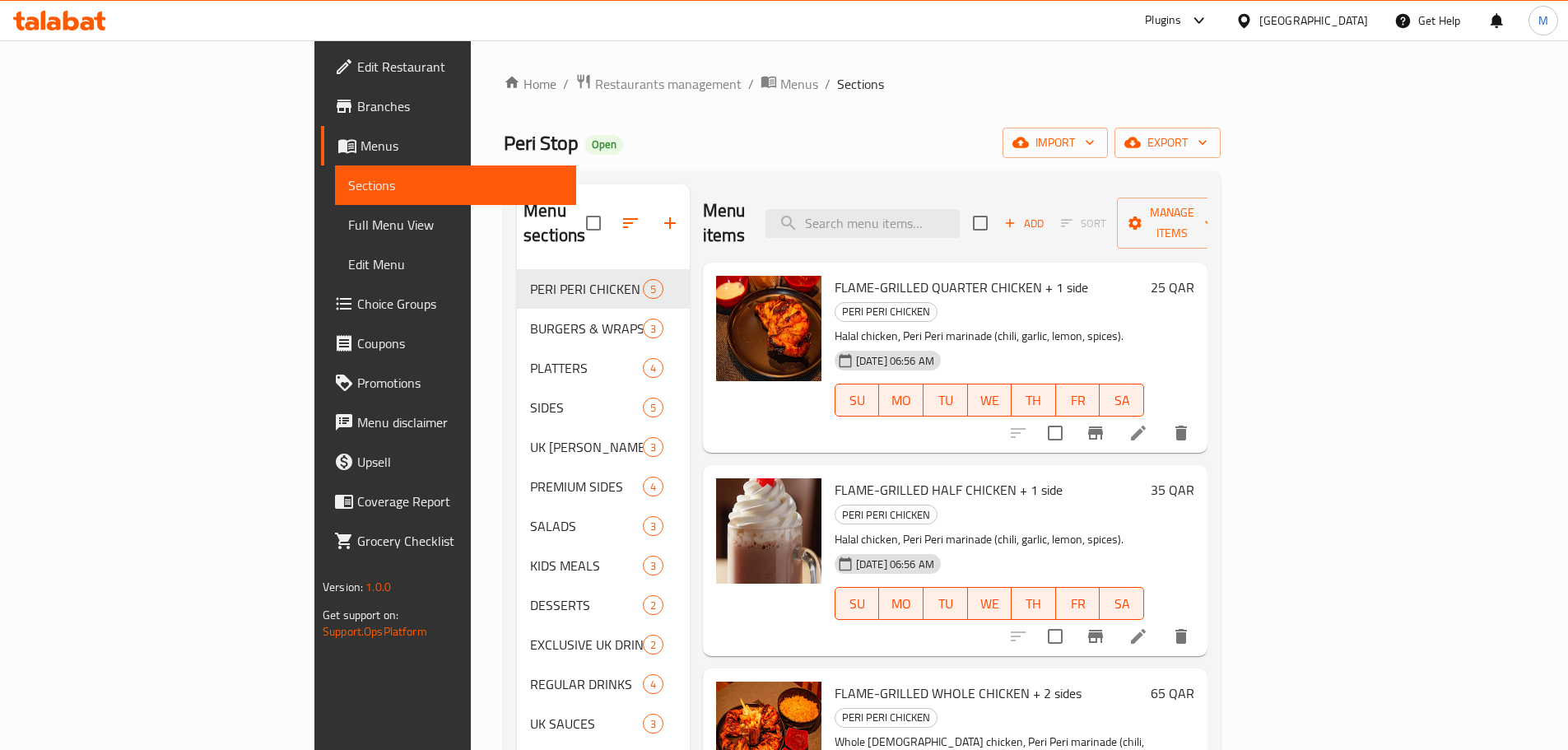
click at [1094, 141] on div "Peri Stop Open import export" at bounding box center [862, 143] width 717 height 31
click at [780, 84] on span "Menus" at bounding box center [798, 83] width 38 height 20
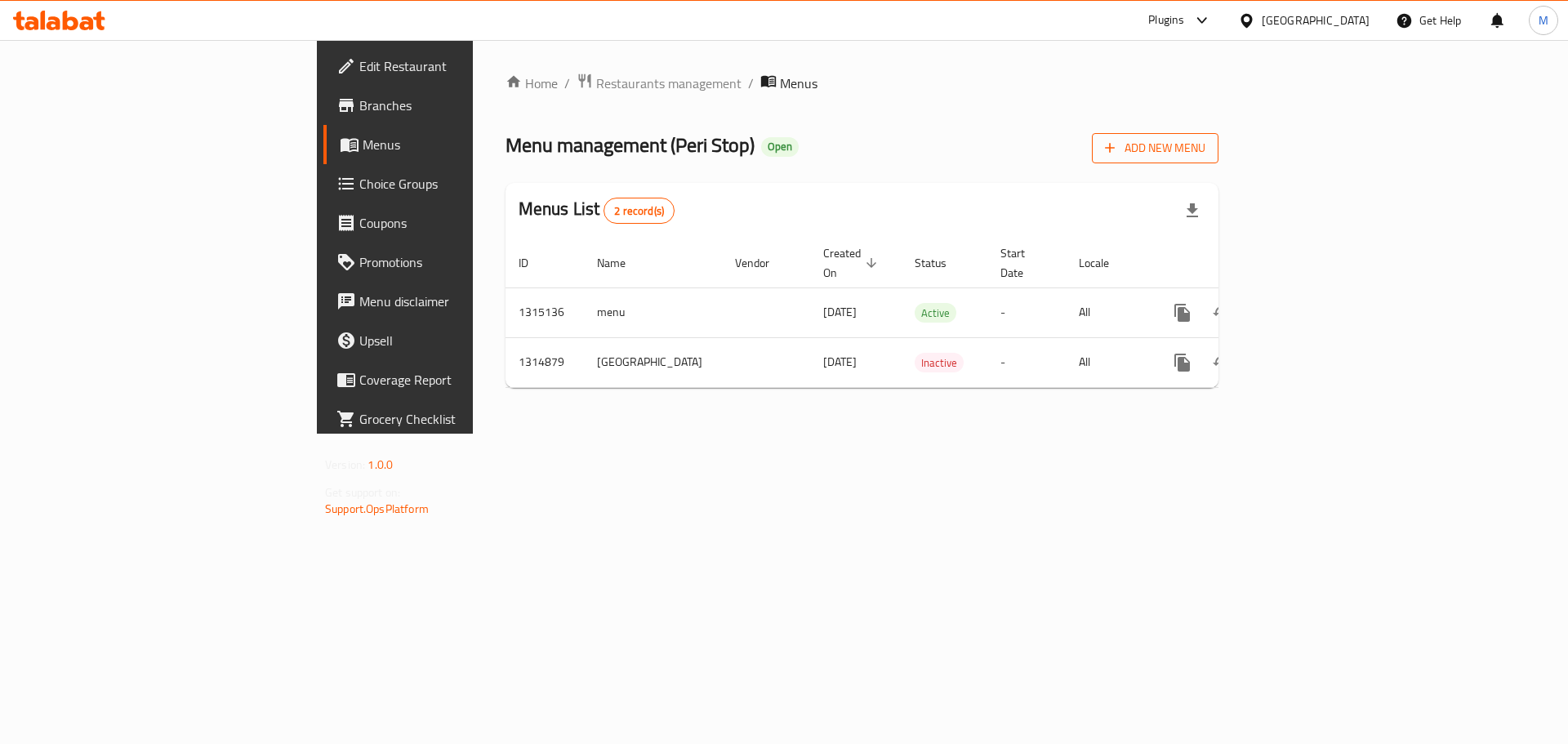
click at [1206, 155] on span "Add New Menu" at bounding box center [1155, 148] width 100 height 20
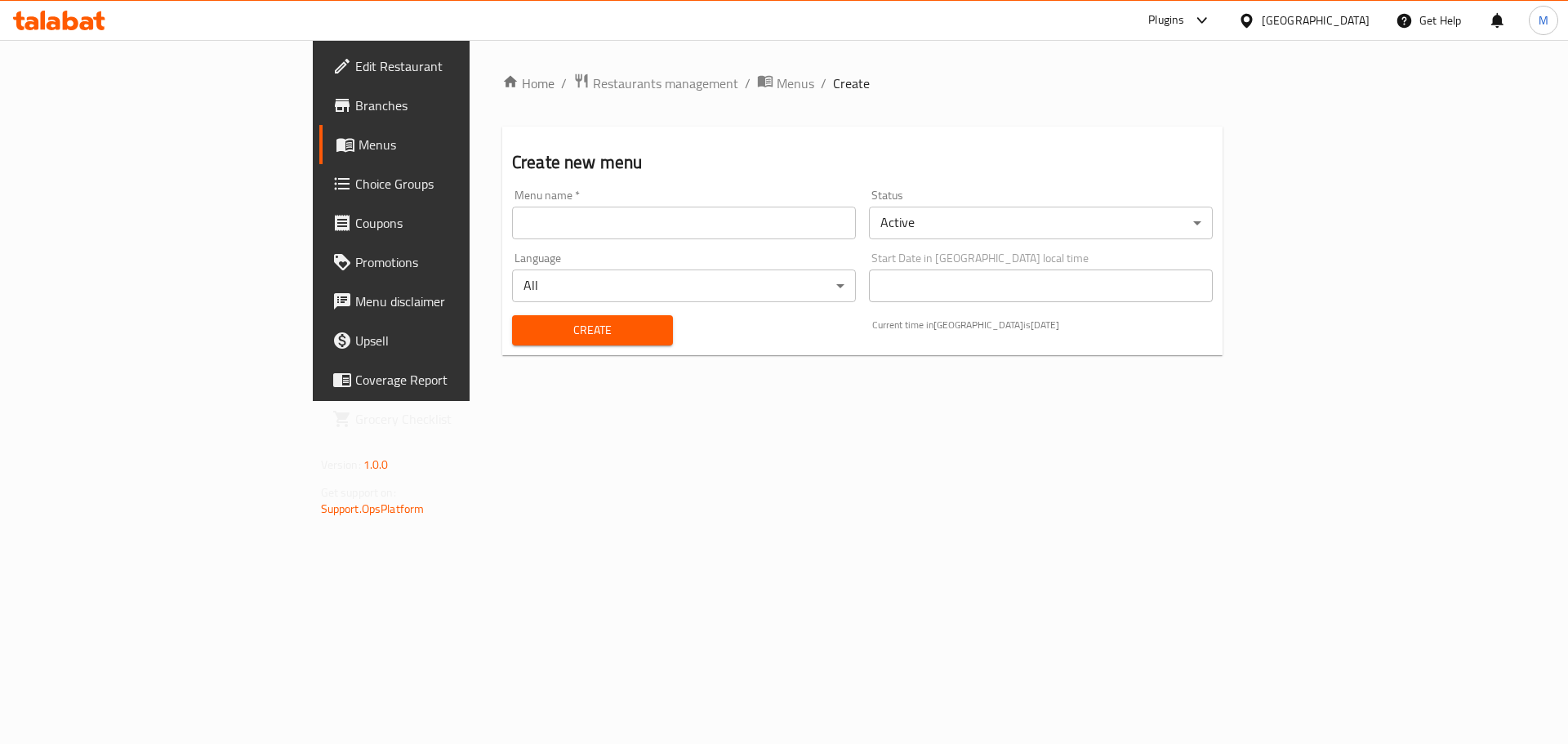
click at [658, 219] on input "text" at bounding box center [684, 222] width 344 height 32
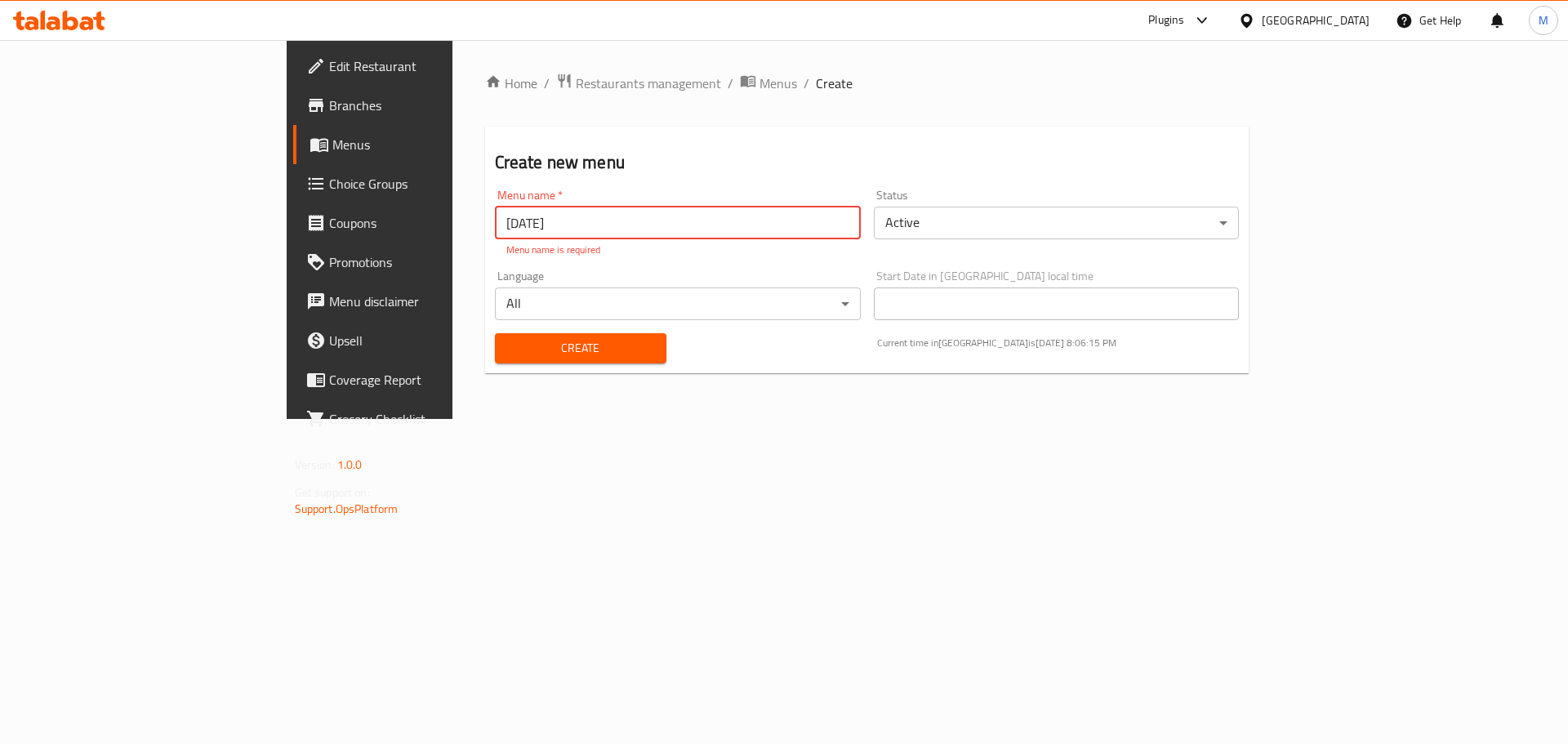
type input "[DATE]"
click at [643, 148] on div "Create new menu Menu name   * 01.10.2025 Menu name * Menu name is required Stat…" at bounding box center [866, 250] width 765 height 246
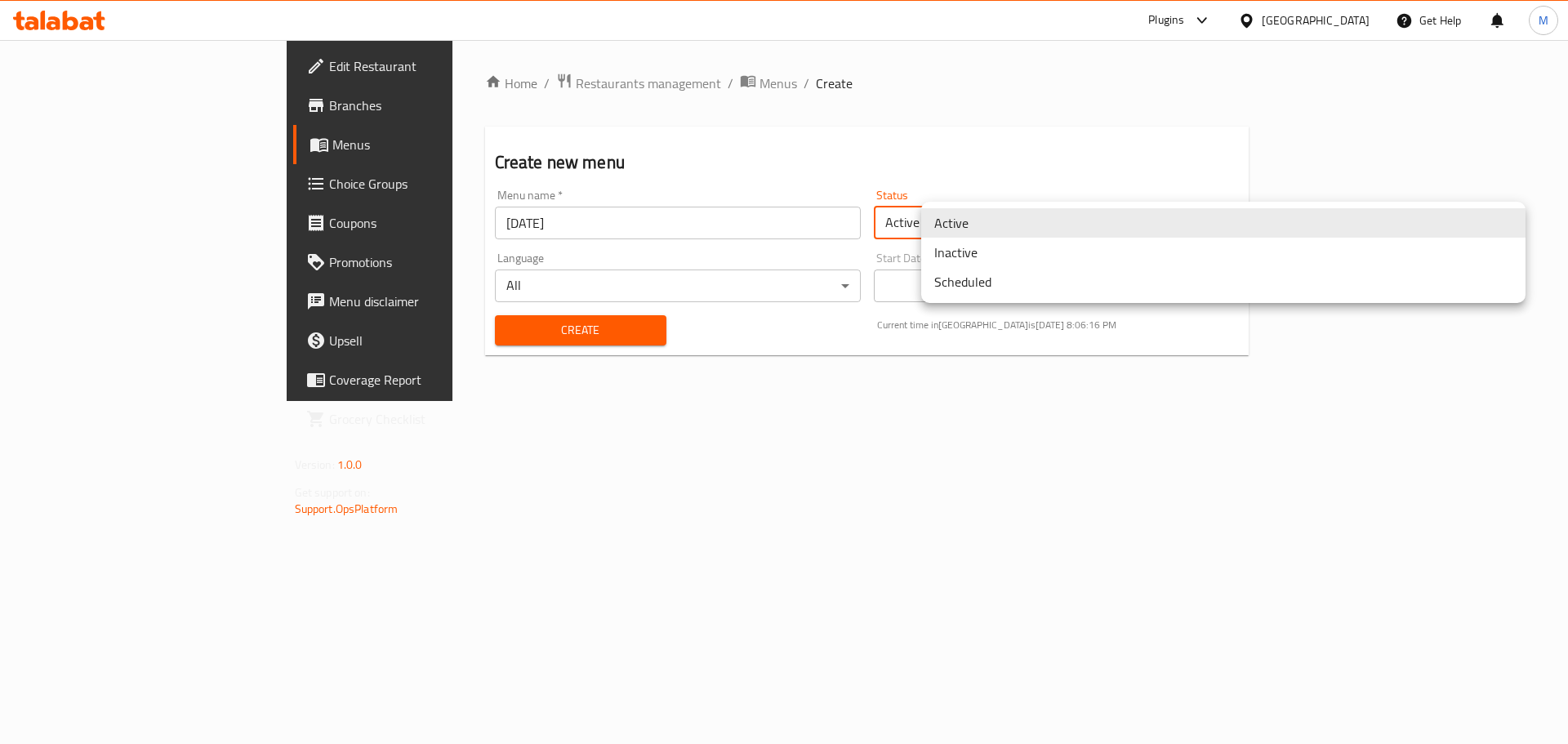
click at [1090, 213] on body "​ Plugins Qatar Get Help M Edit Restaurant Branches Menus Choice Groups Coupons…" at bounding box center [784, 392] width 1568 height 704
click at [1001, 251] on li "Inactive" at bounding box center [1223, 252] width 604 height 30
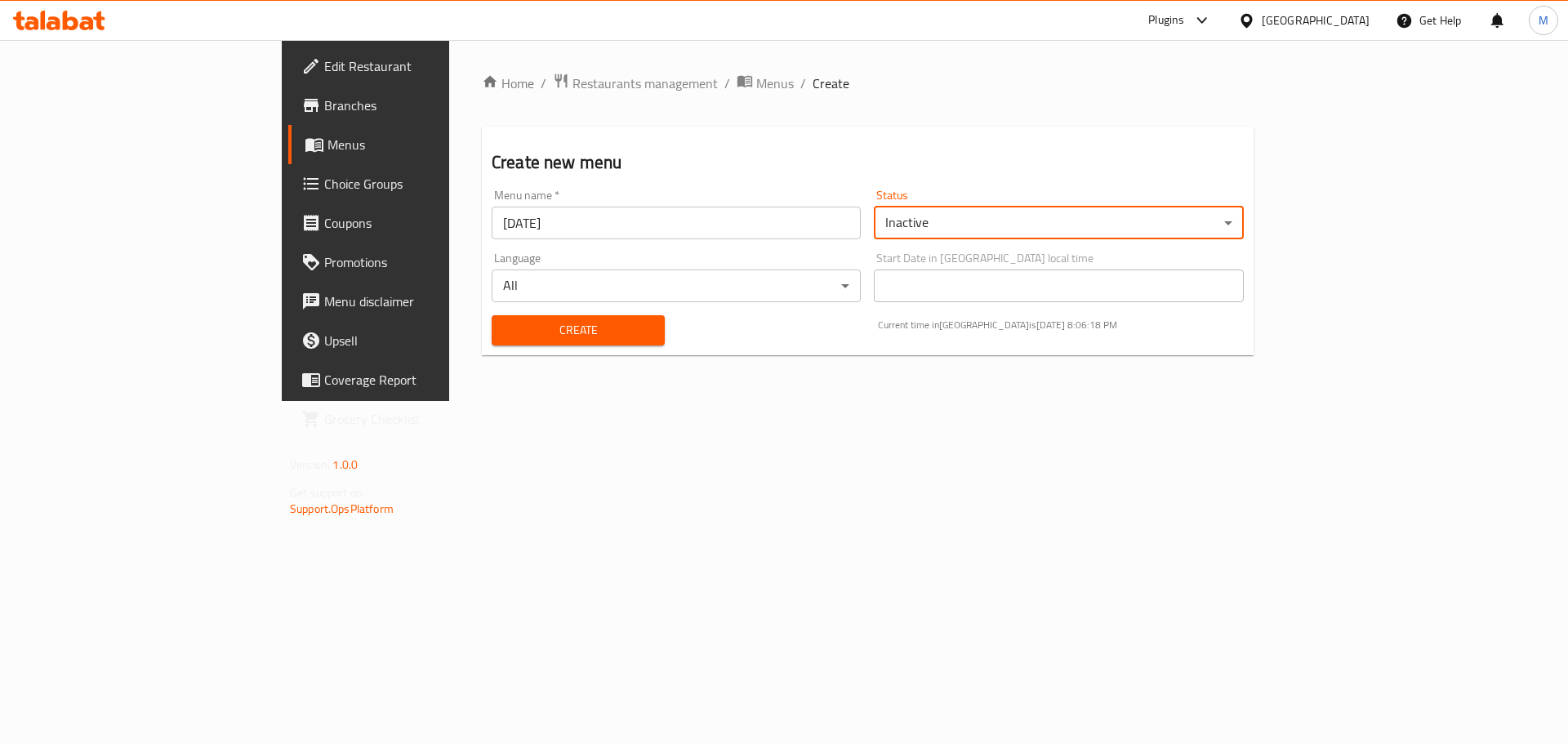
click at [534, 323] on span "Create" at bounding box center [578, 330] width 147 height 20
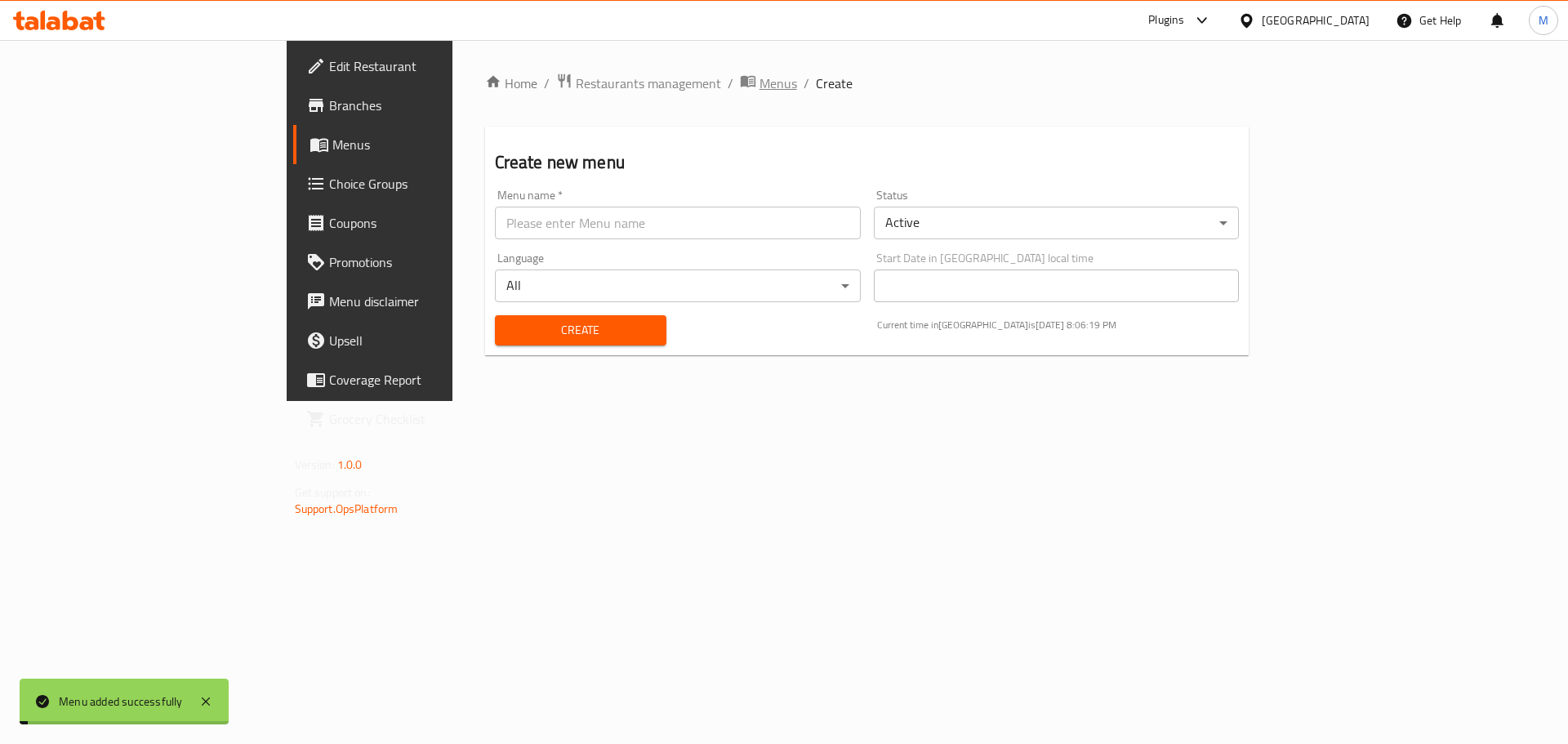
click at [760, 83] on span "Menus" at bounding box center [778, 82] width 38 height 19
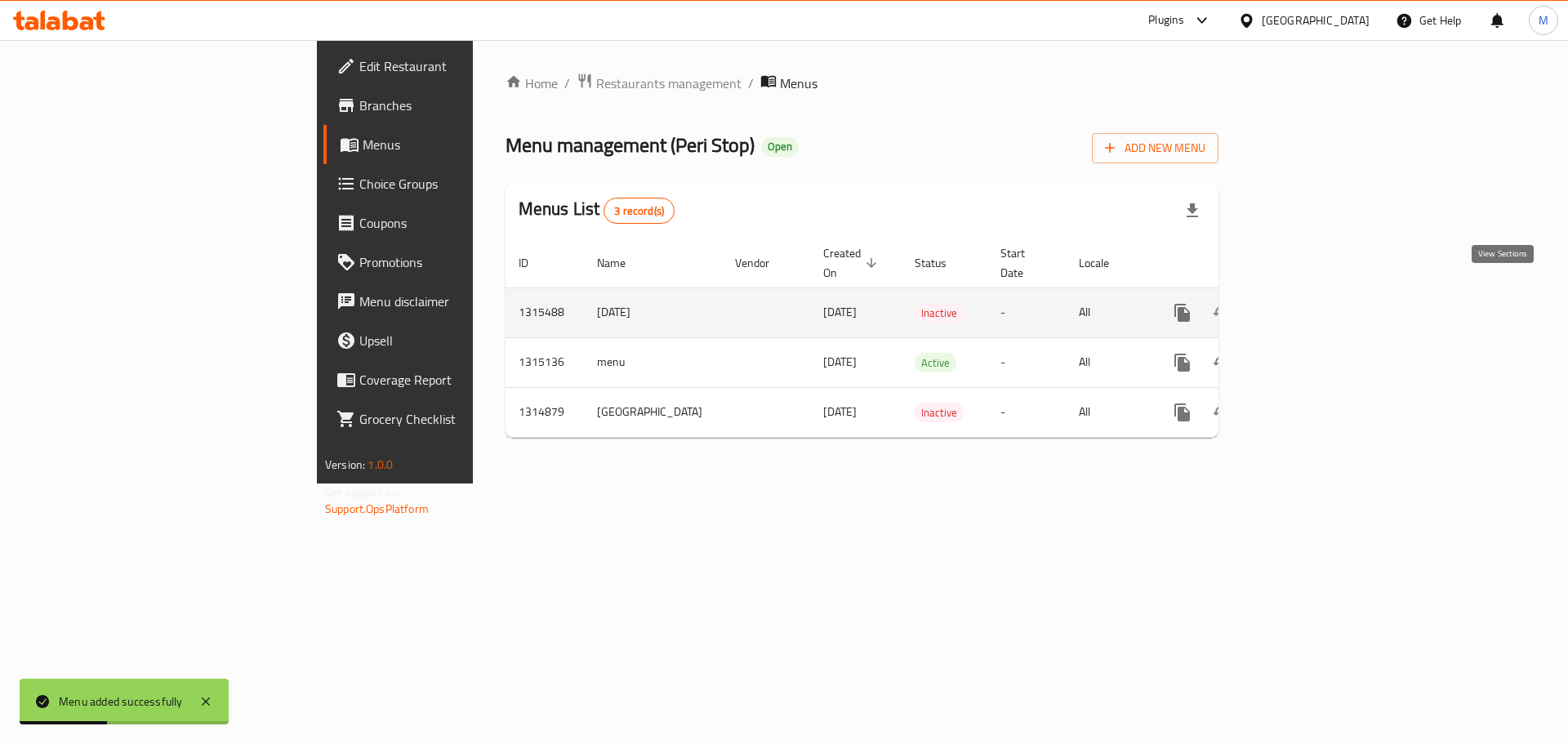
click at [1310, 303] on icon "enhanced table" at bounding box center [1299, 312] width 19 height 19
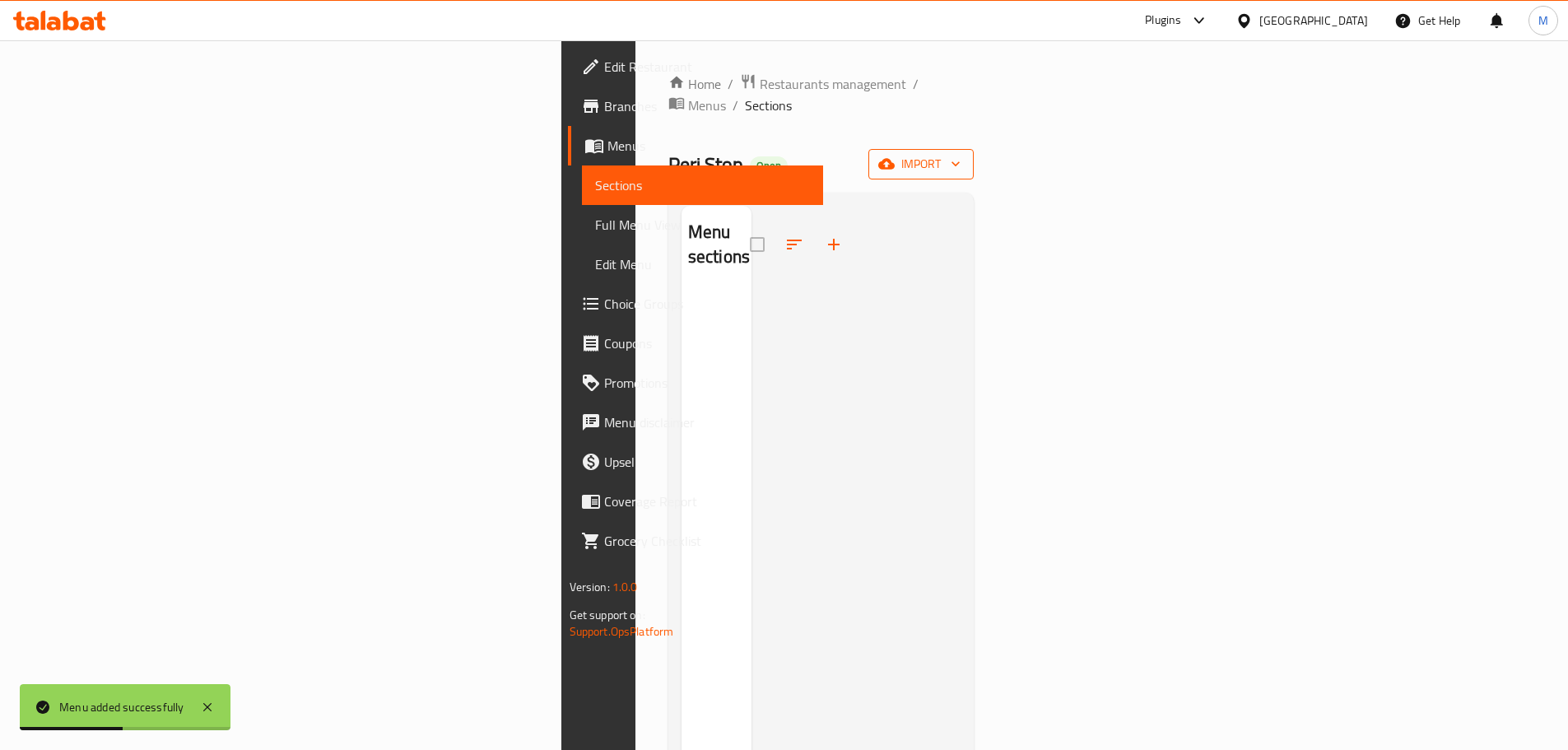
click at [960, 154] on span "import" at bounding box center [921, 164] width 79 height 21
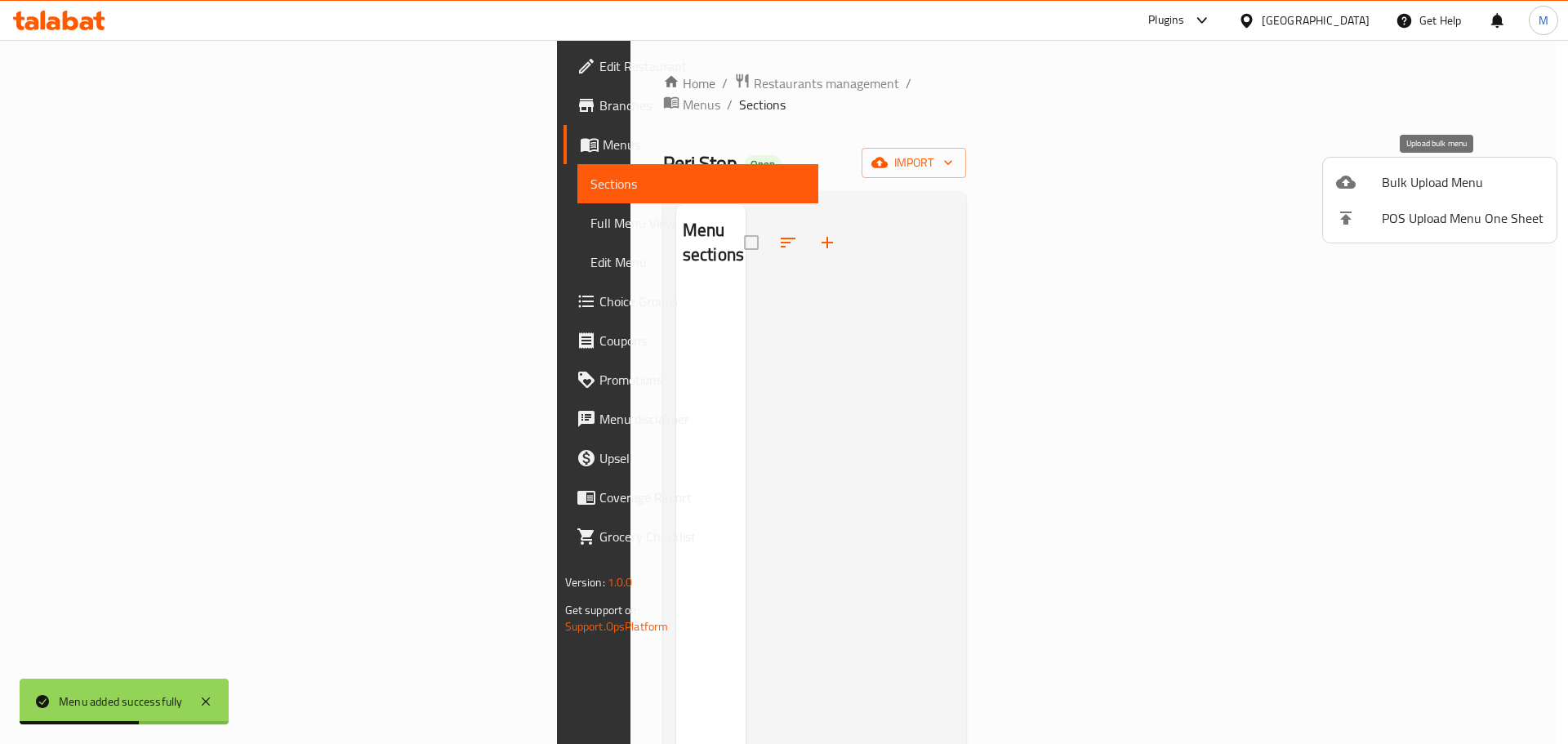
click at [1444, 181] on span "Bulk Upload Menu" at bounding box center [1462, 182] width 161 height 19
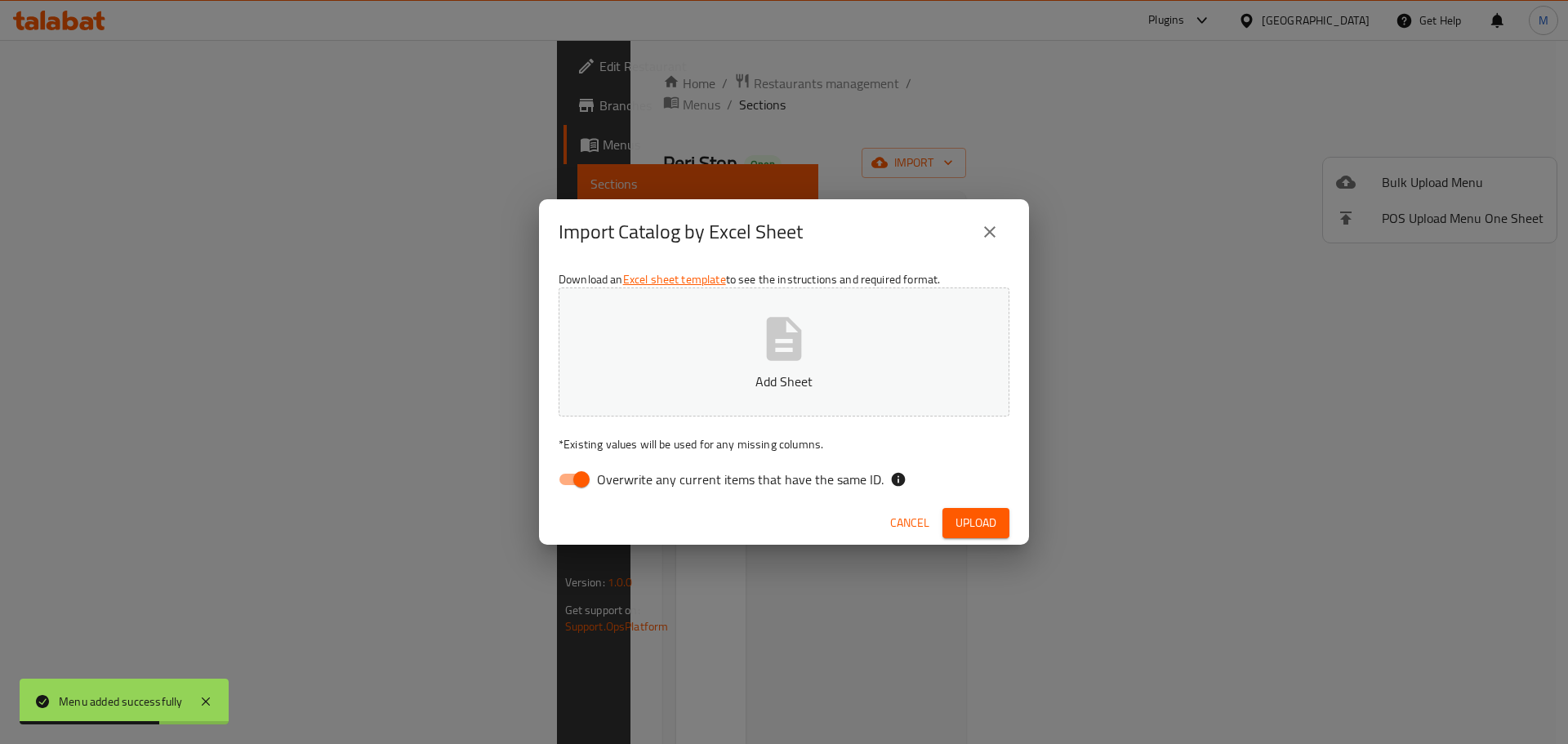
click at [577, 488] on input "Overwrite any current items that have the same ID." at bounding box center [581, 479] width 93 height 31
checkbox input "false"
click at [690, 357] on button "Add Sheet" at bounding box center [784, 351] width 450 height 129
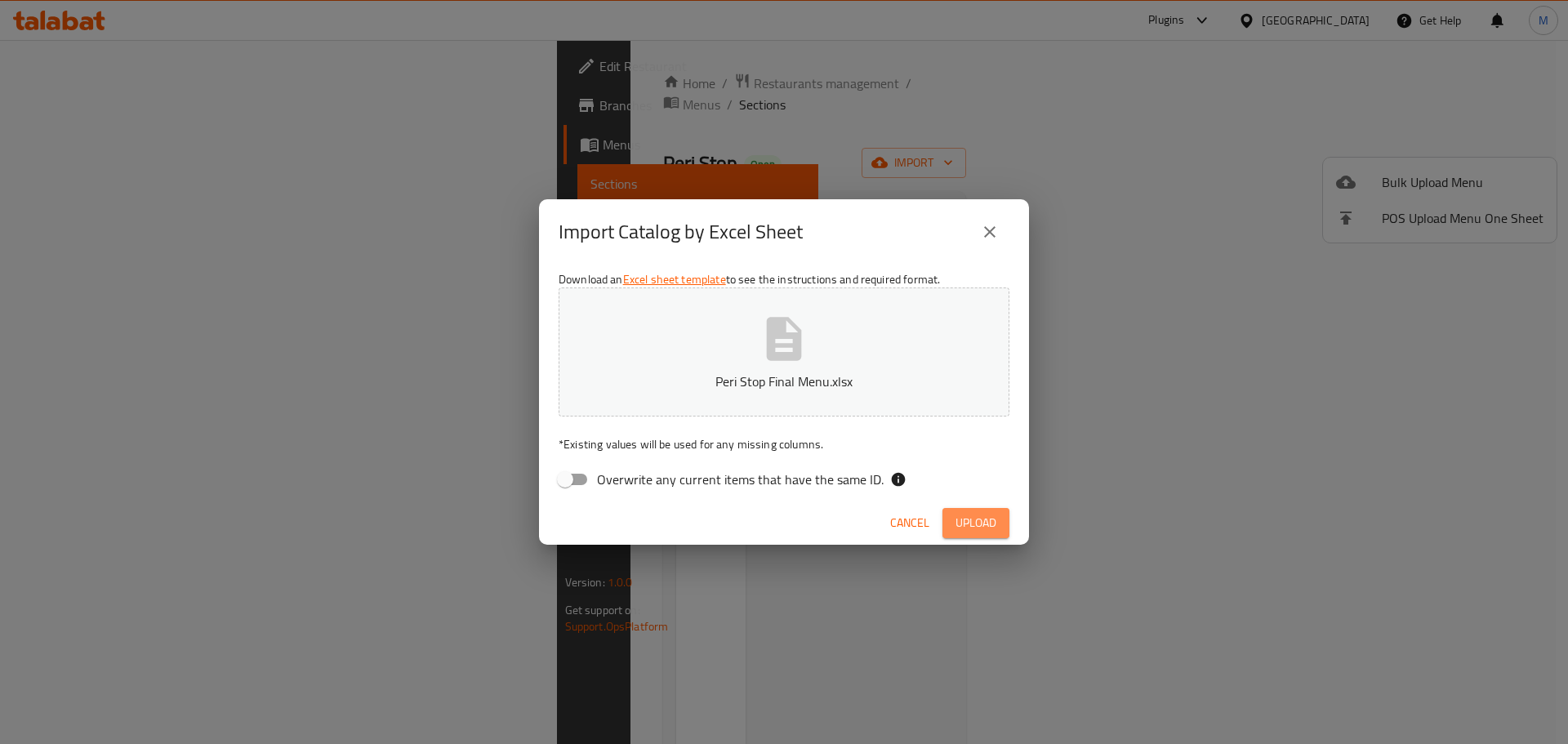
click at [969, 524] on span "Upload" at bounding box center [976, 523] width 41 height 20
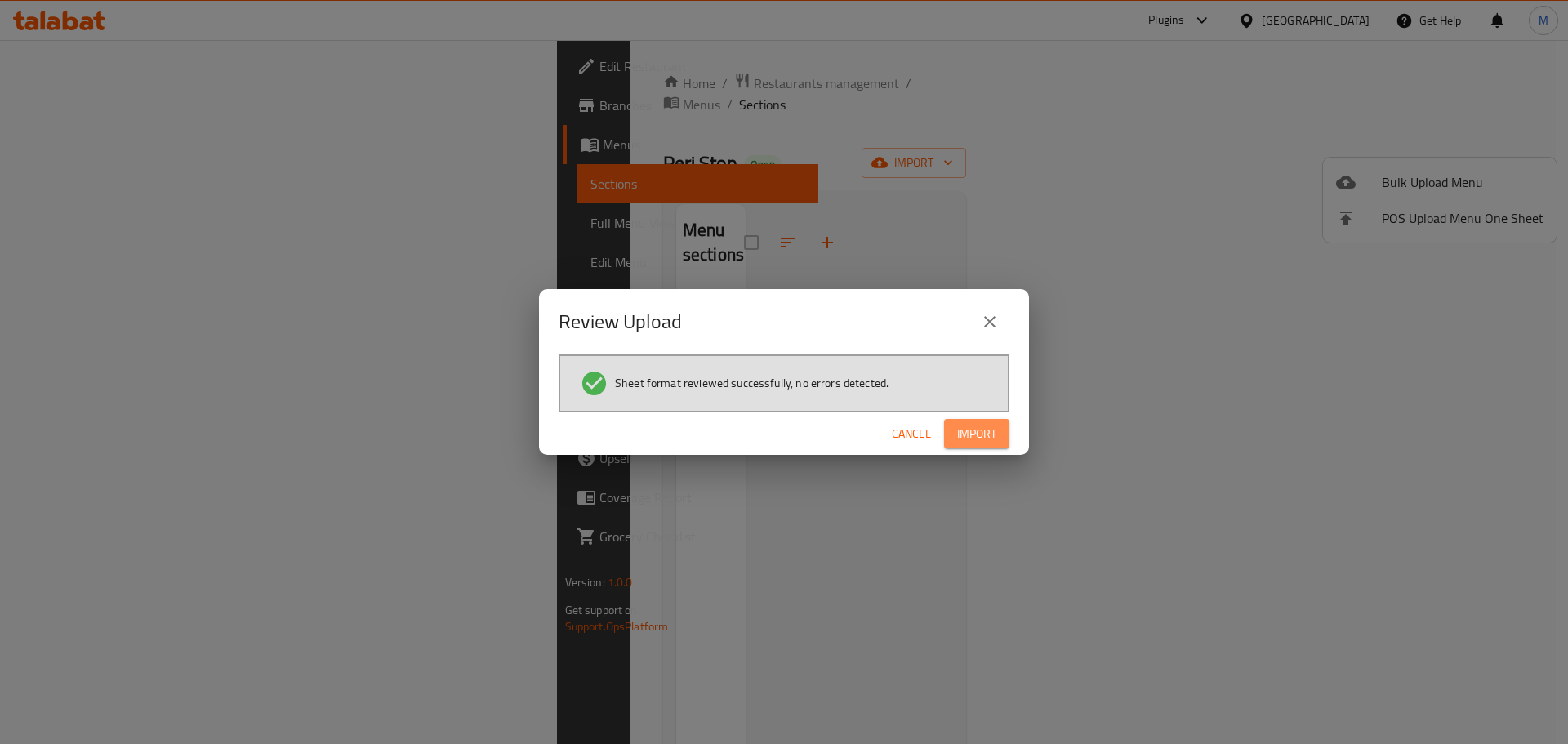
click at [1008, 446] on button "Import" at bounding box center [977, 434] width 66 height 31
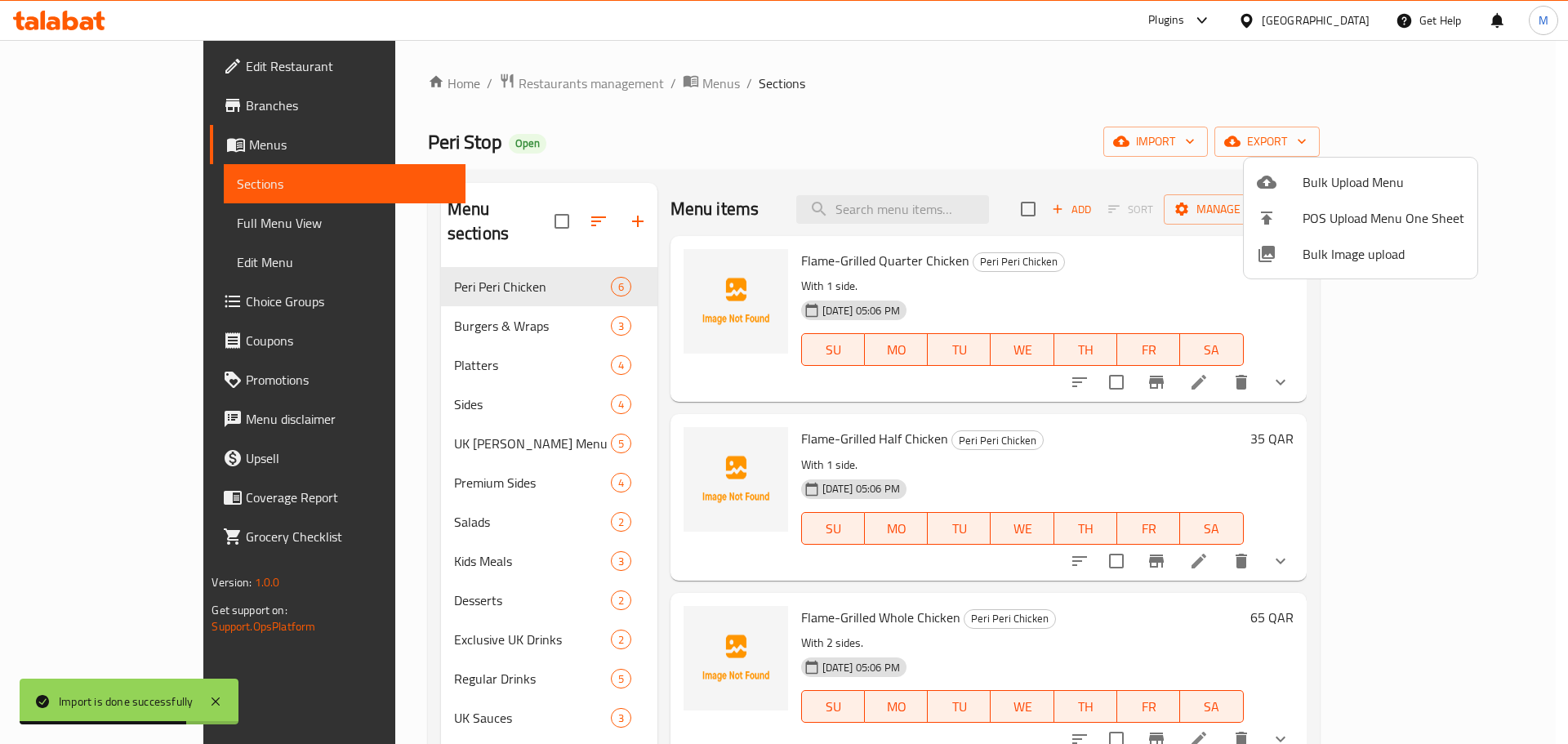
click at [866, 117] on div at bounding box center [784, 372] width 1568 height 744
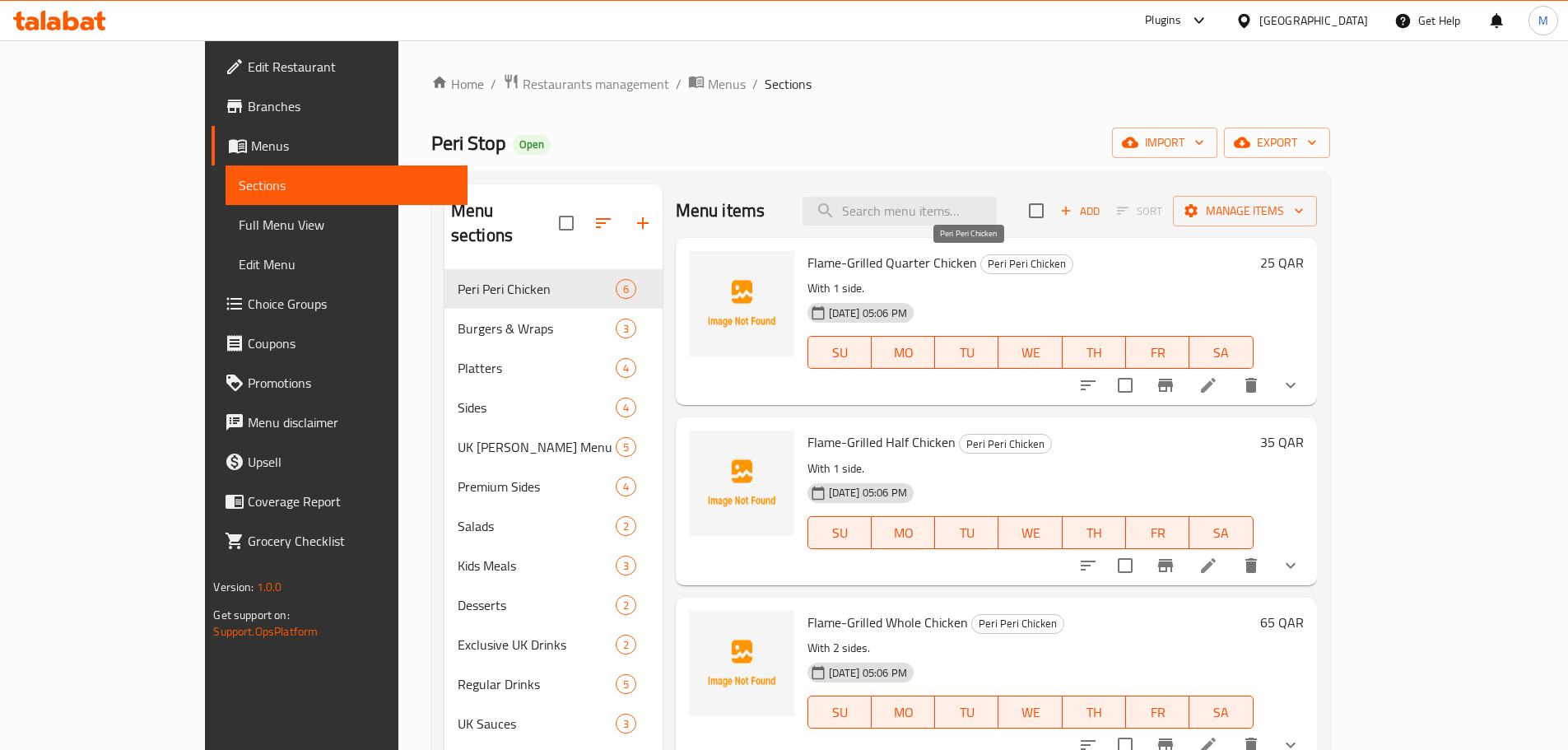
click at [982, 263] on span "Peri Peri Chicken" at bounding box center [1027, 263] width 92 height 19
click at [1067, 276] on div "Flame-Grilled Quarter Chicken Peri Peri Chicken With 1 side. 01-10-2025 05:06 P…" at bounding box center [1031, 321] width 459 height 154
click at [940, 115] on div "Home / Restaurants management / Menus / Sections Peri Stop Open import export M…" at bounding box center [881, 510] width 898 height 874
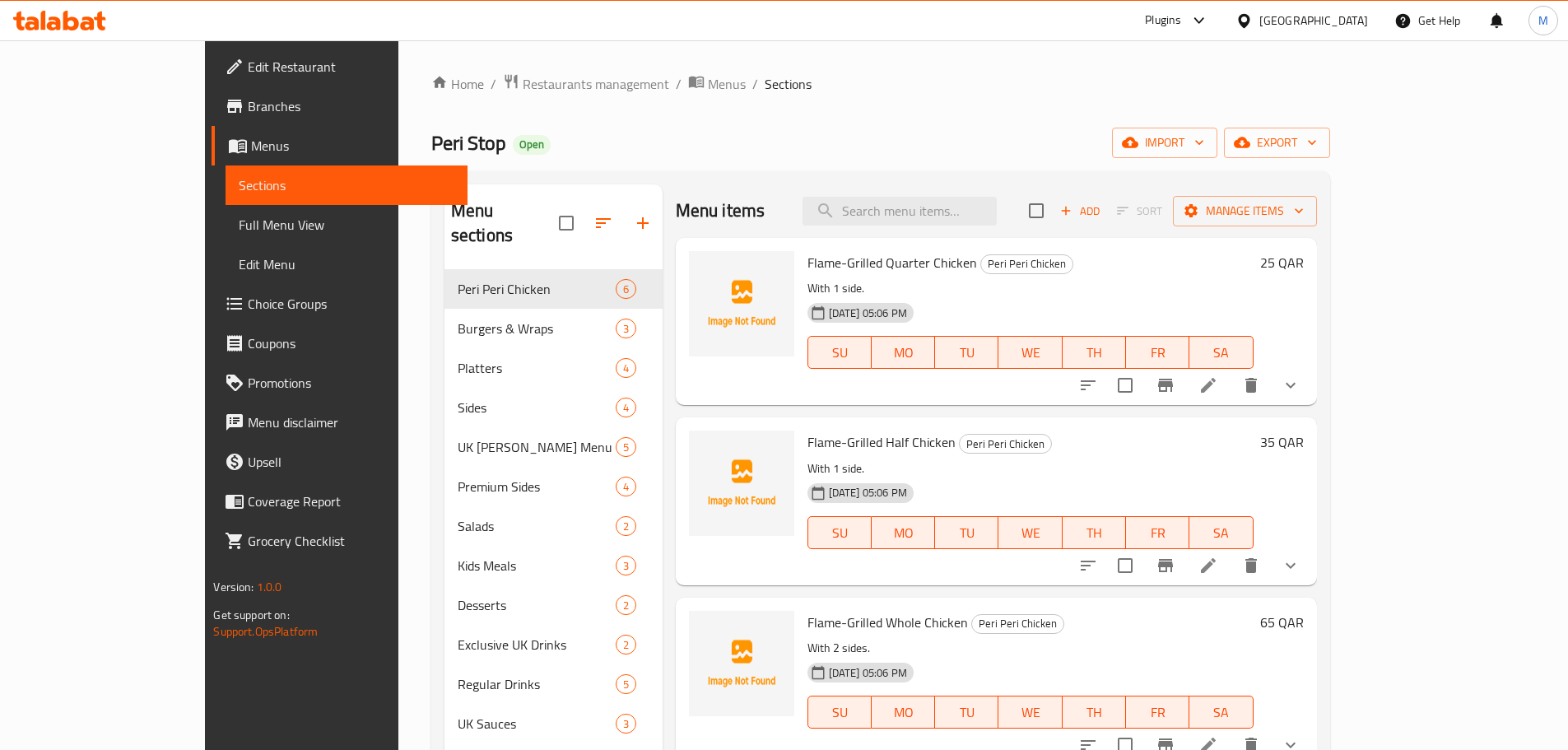
click at [851, 263] on span "Flame-Grilled Quarter Chicken" at bounding box center [893, 262] width 170 height 24
click at [862, 262] on span "Flame-Grilled Quarter Chicken" at bounding box center [893, 262] width 170 height 24
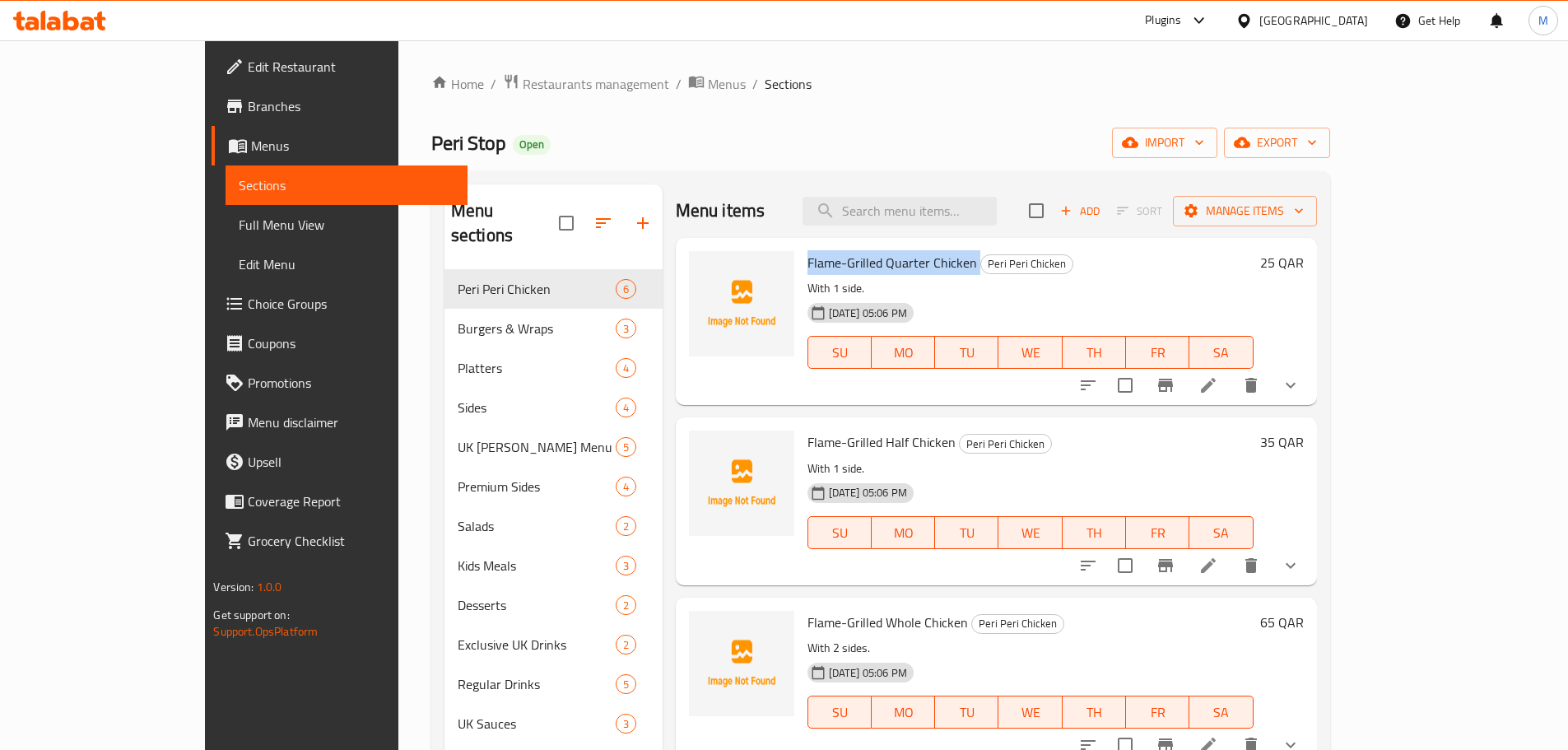
click at [862, 262] on span "Flame-Grilled Quarter Chicken" at bounding box center [893, 262] width 170 height 24
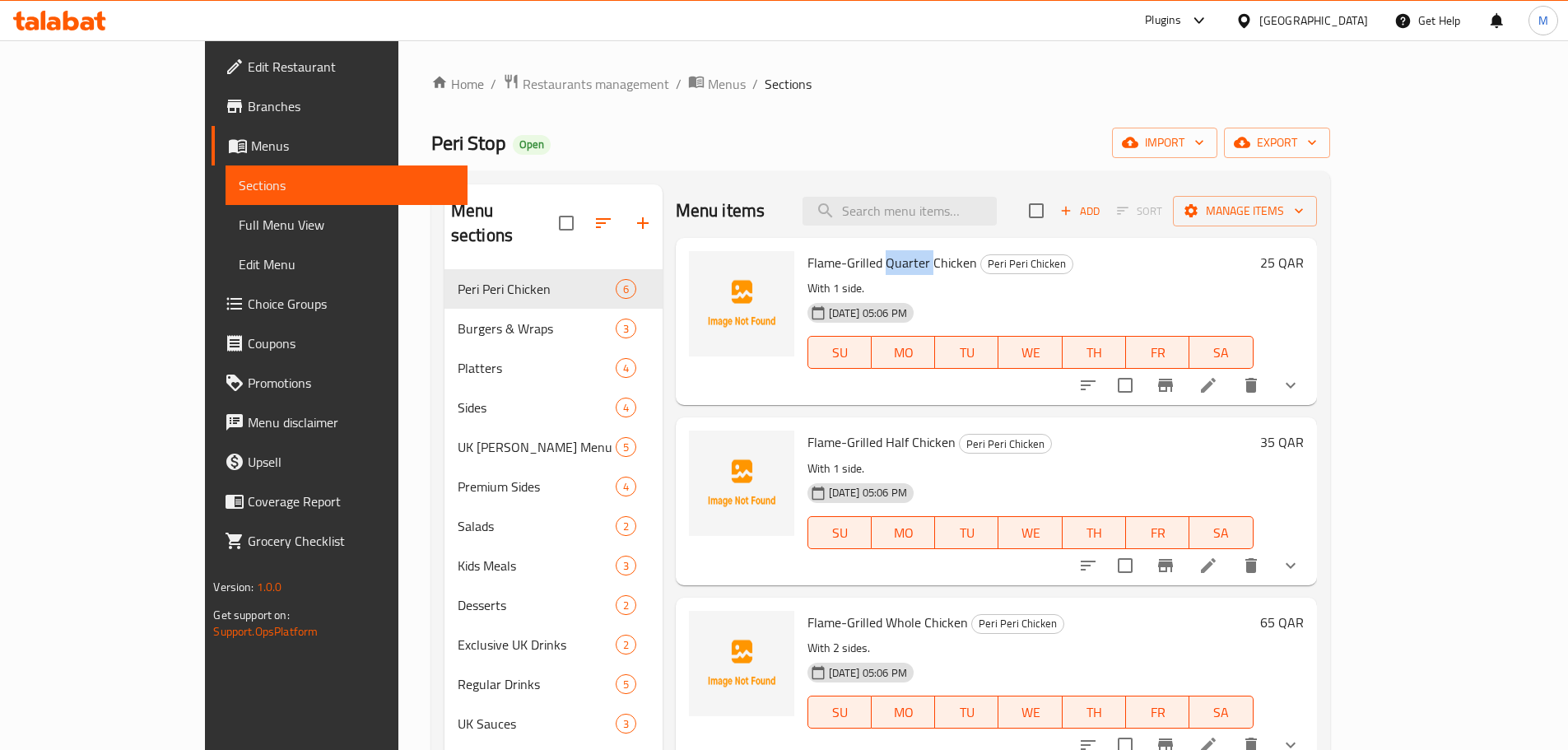
click at [862, 262] on span "Flame-Grilled Quarter Chicken" at bounding box center [893, 262] width 170 height 24
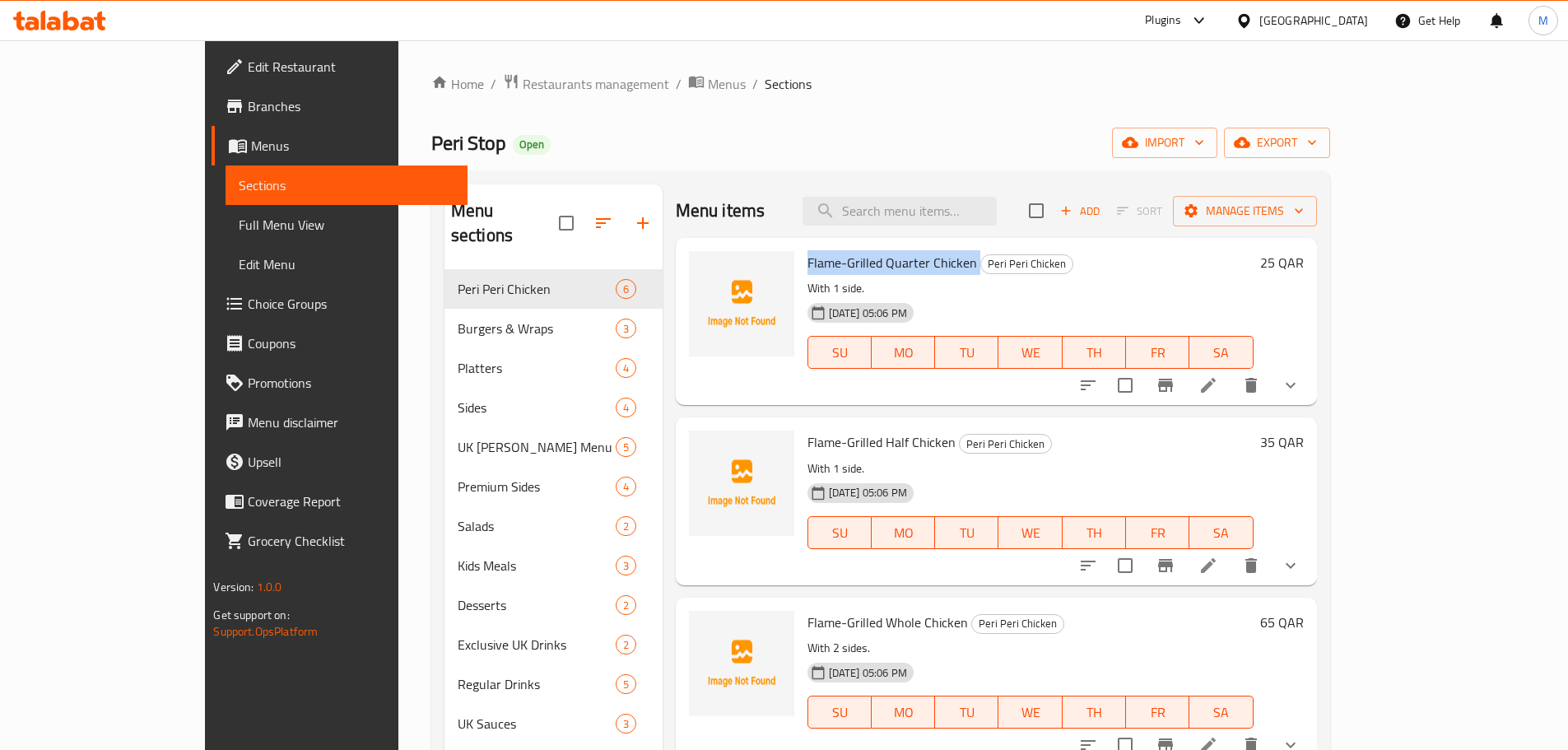
click at [862, 262] on span "Flame-Grilled Quarter Chicken" at bounding box center [893, 262] width 170 height 24
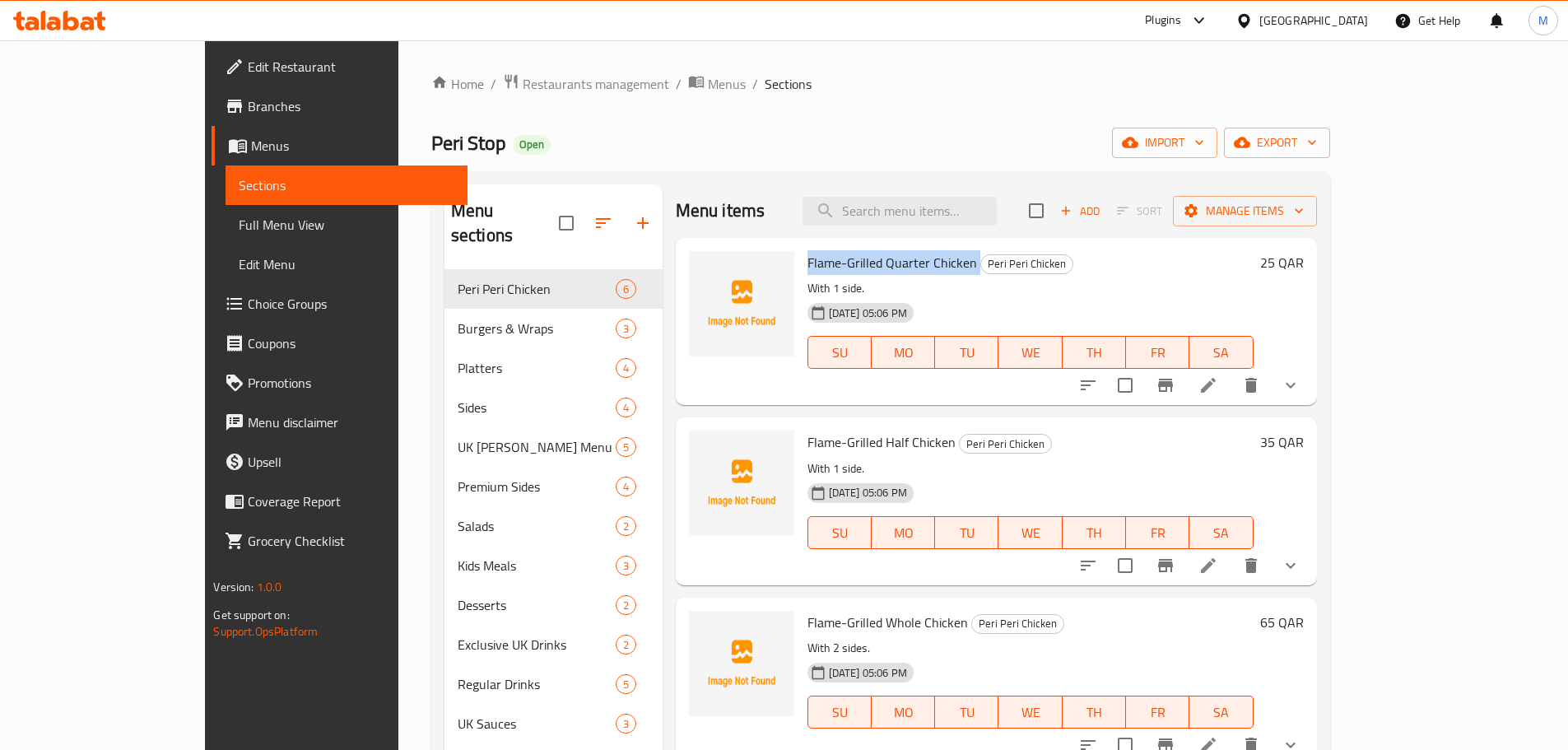
click at [862, 262] on span "Flame-Grilled Quarter Chicken" at bounding box center [893, 262] width 170 height 24
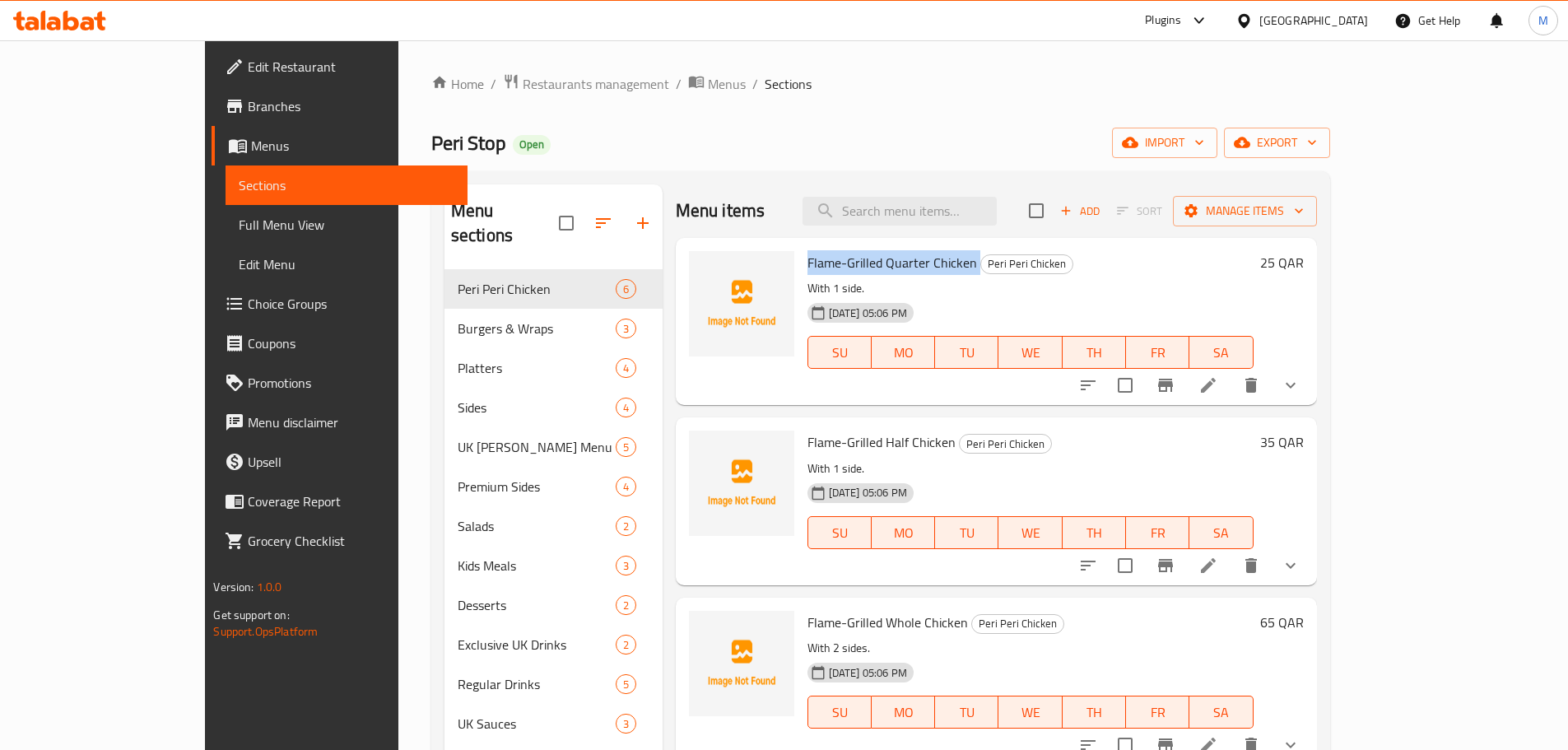
click at [862, 262] on span "Flame-Grilled Quarter Chicken" at bounding box center [893, 262] width 170 height 24
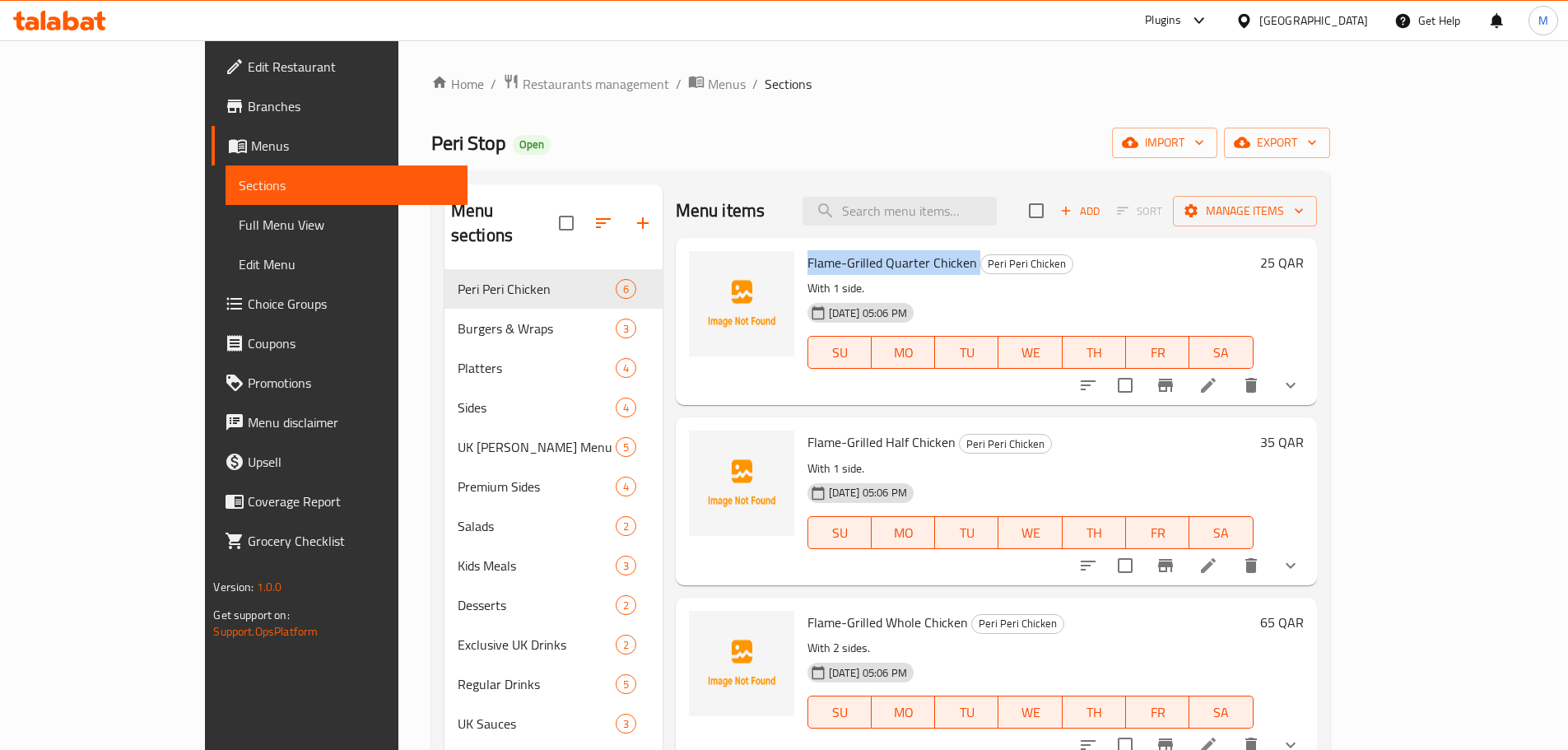
click at [862, 262] on span "Flame-Grilled Quarter Chicken" at bounding box center [893, 262] width 170 height 24
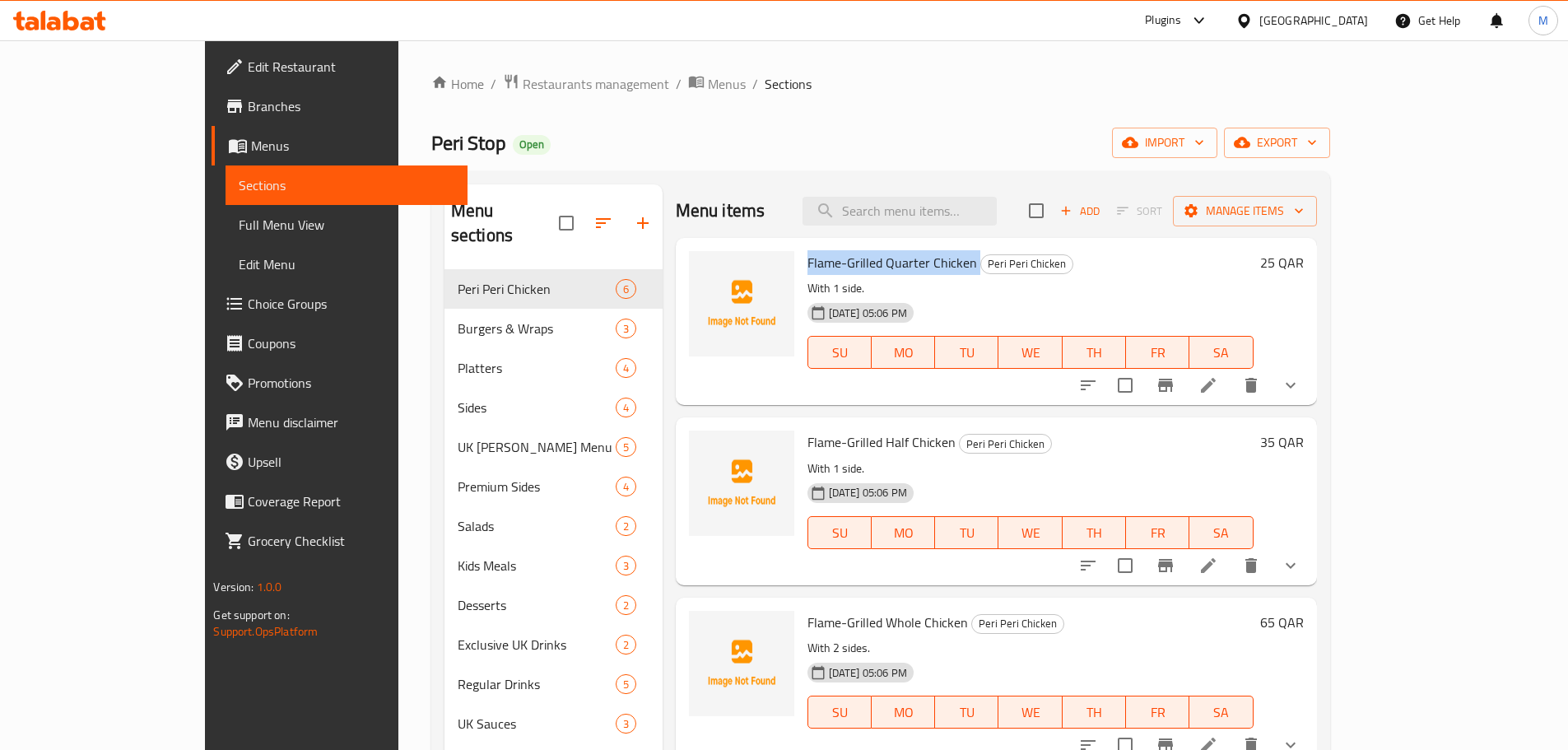
click at [862, 262] on span "Flame-Grilled Quarter Chicken" at bounding box center [893, 262] width 170 height 24
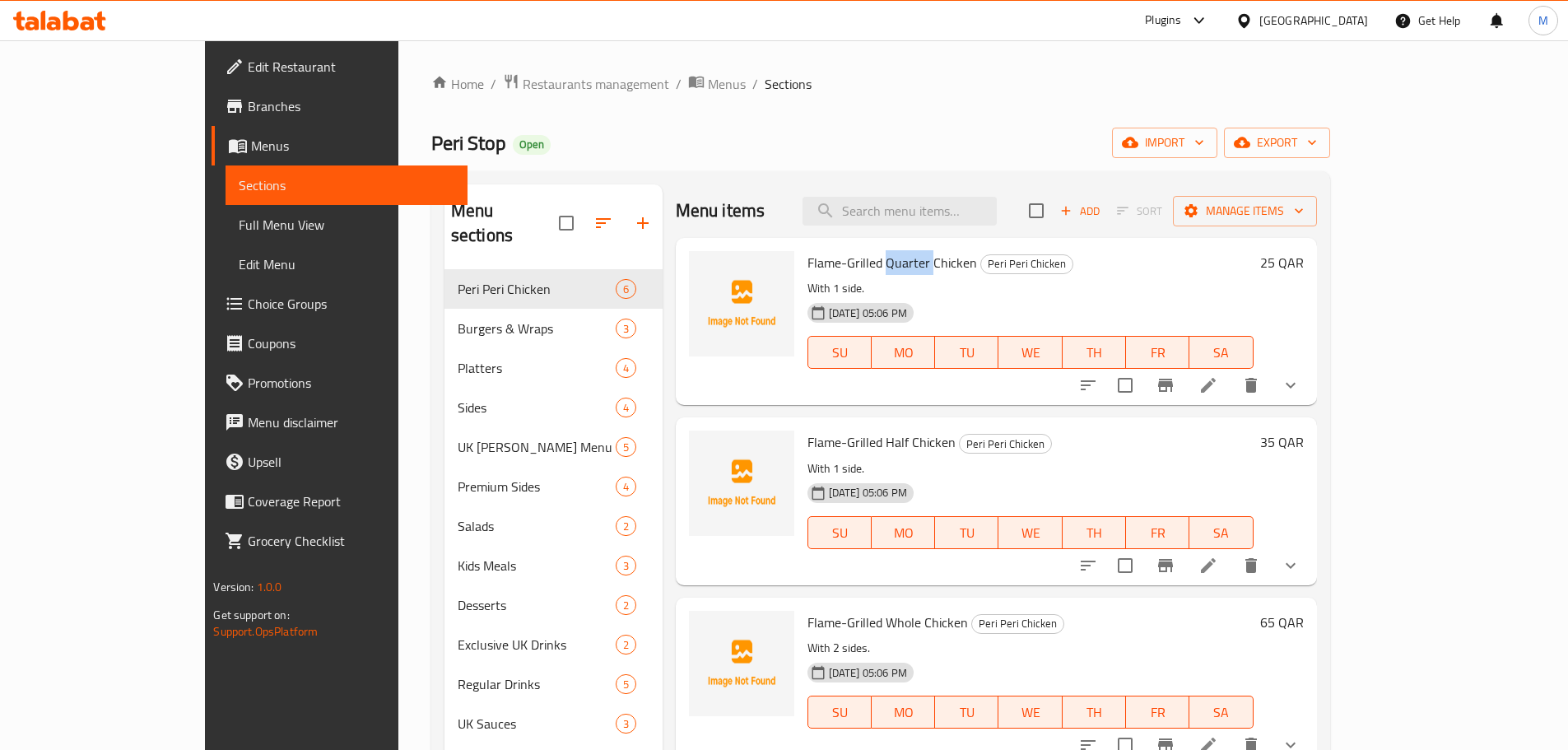
click at [862, 262] on span "Flame-Grilled Quarter Chicken" at bounding box center [893, 262] width 170 height 24
click at [939, 91] on ol "Home / Restaurants management / Menus / Sections" at bounding box center [881, 83] width 898 height 21
click at [1272, 84] on ol "Home / Restaurants management / Menus / Sections" at bounding box center [881, 83] width 898 height 21
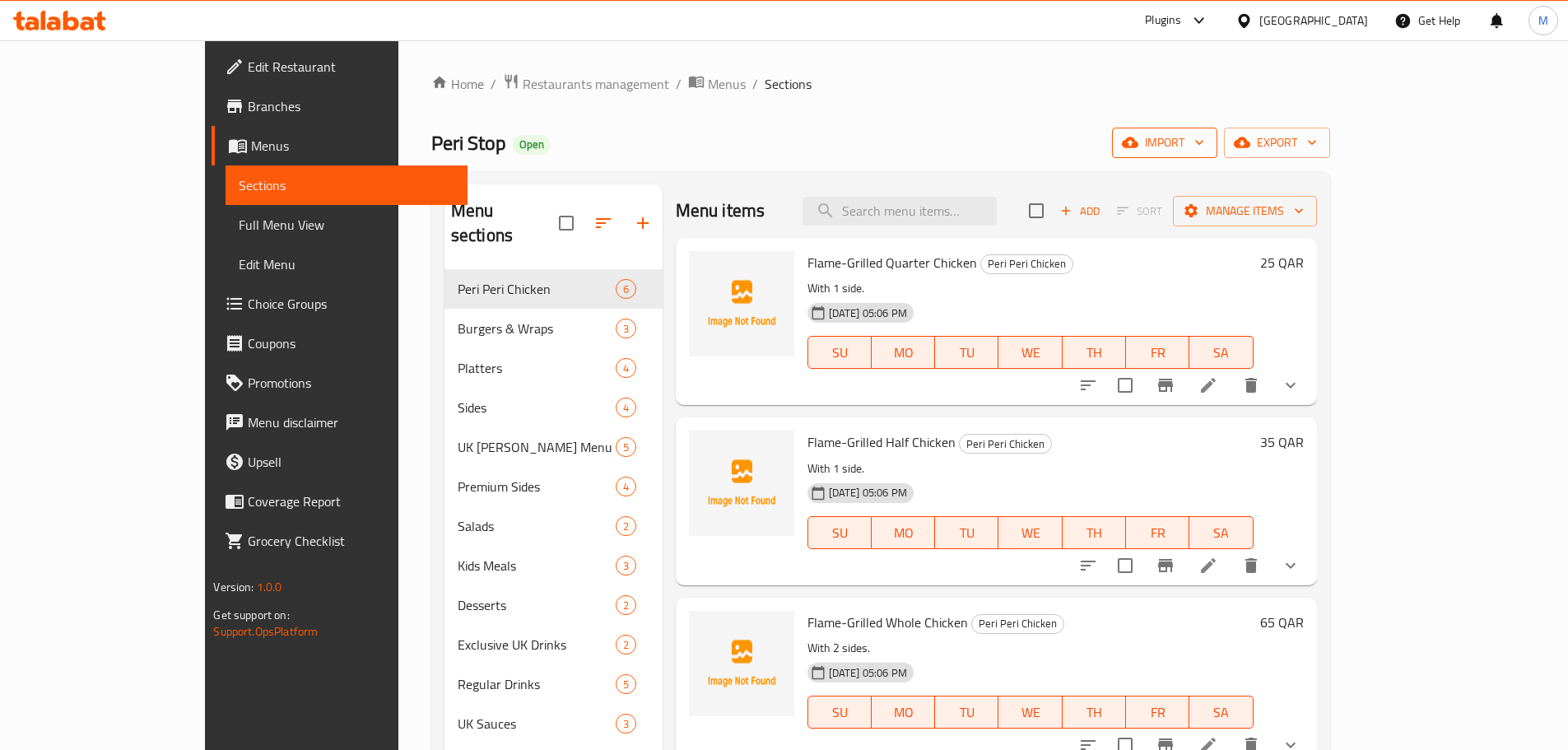
click at [1217, 129] on button "import" at bounding box center [1165, 143] width 106 height 31
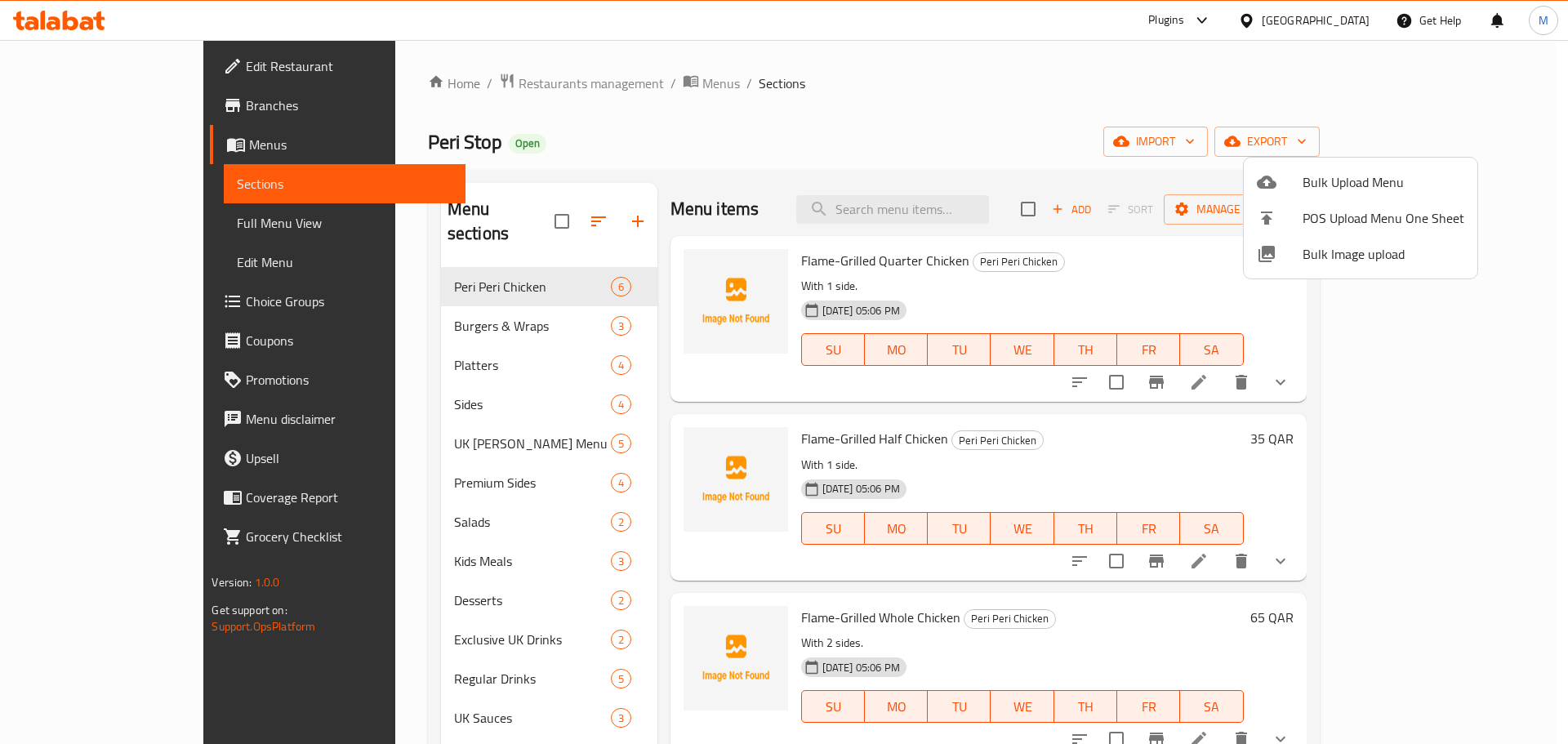
click at [1315, 260] on span "Bulk Image upload" at bounding box center [1384, 254] width 161 height 19
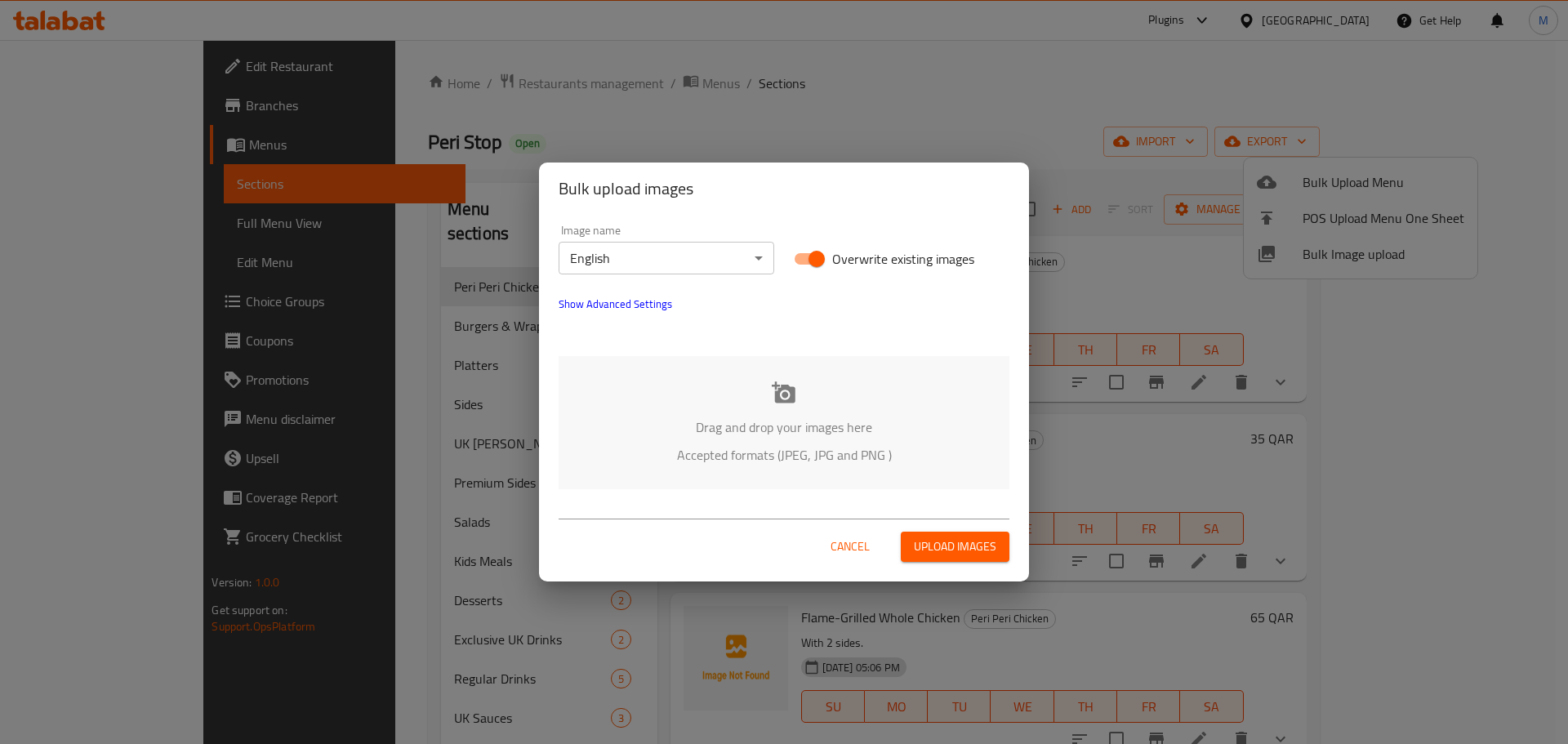
click at [841, 257] on span "Overwrite existing images" at bounding box center [903, 259] width 142 height 19
click at [841, 257] on input "Overwrite existing images" at bounding box center [816, 259] width 93 height 31
click at [836, 260] on span "Overwrite existing images" at bounding box center [903, 259] width 142 height 19
click at [836, 260] on input "Overwrite existing images" at bounding box center [800, 259] width 93 height 31
checkbox input "true"
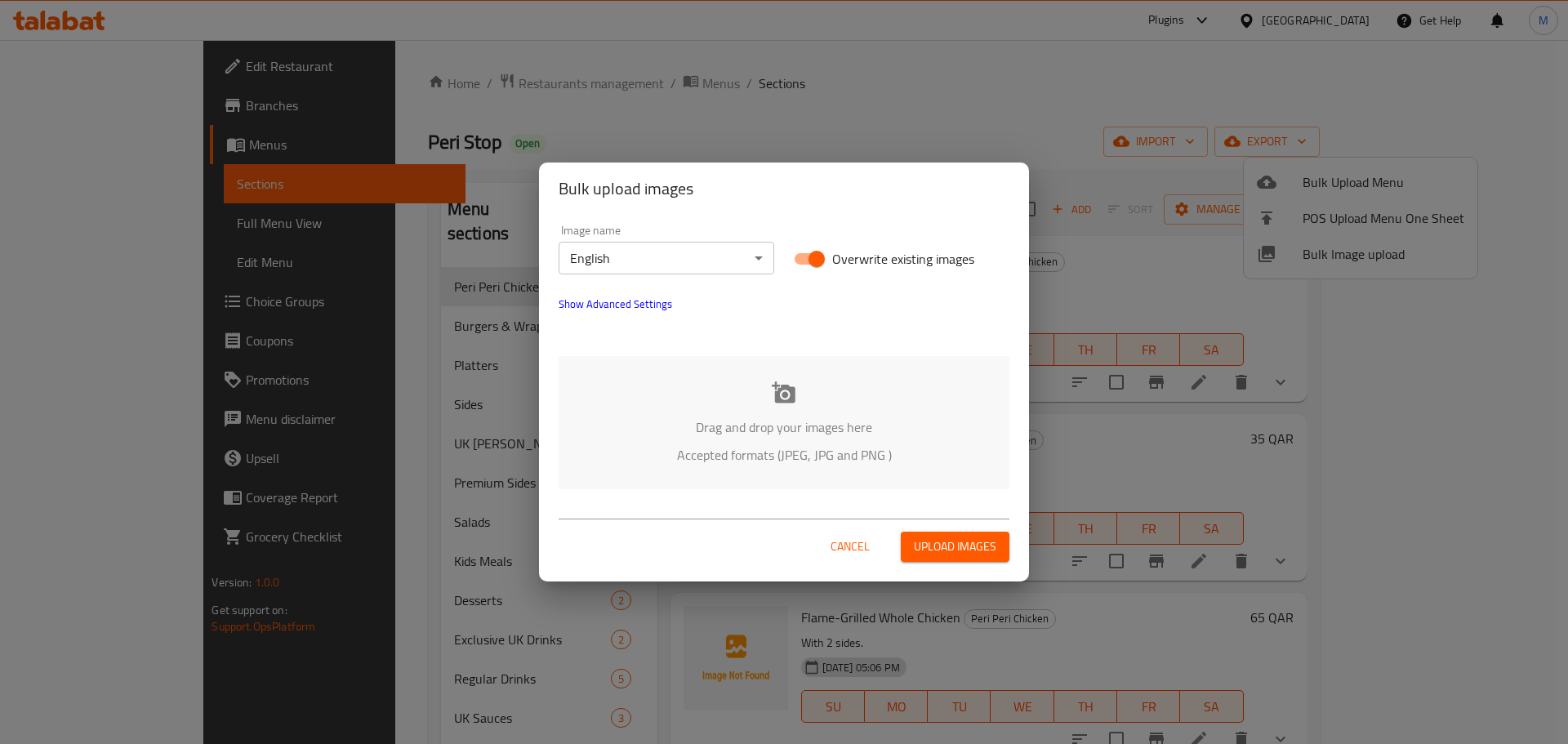
click at [785, 400] on icon at bounding box center [784, 392] width 24 height 21
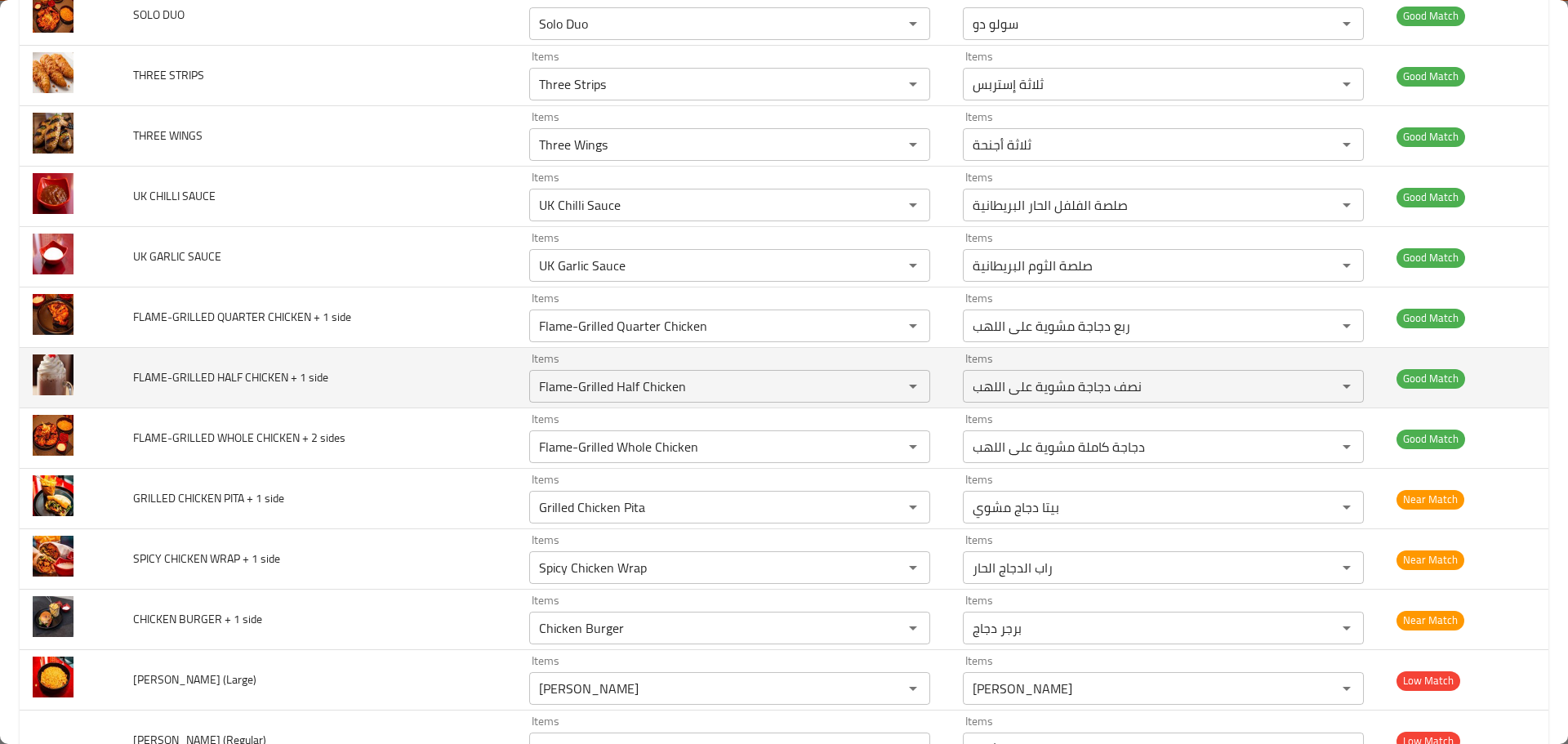
scroll to position [1225, 0]
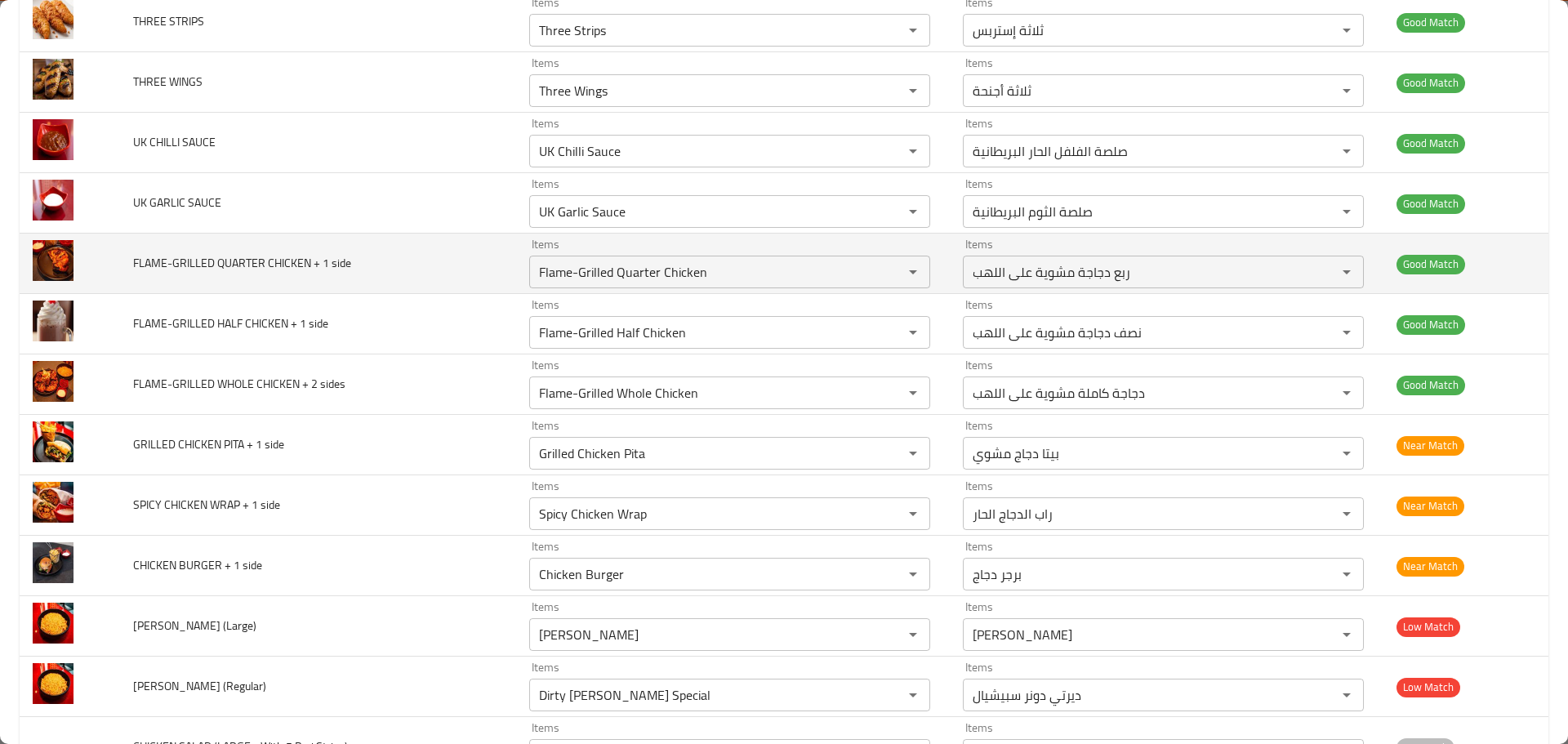
click at [145, 262] on span "FLAME-GRILLED QUARTER CHICKEN + 1 side" at bounding box center [242, 262] width 218 height 21
drag, startPoint x: 145, startPoint y: 262, endPoint x: 353, endPoint y: 259, distance: 208.0
click at [353, 259] on td "FLAME-GRILLED QUARTER CHICKEN + 1 side" at bounding box center [318, 263] width 396 height 60
click at [290, 261] on span "FLAME-GRILLED QUARTER CHICKEN + 1 side" at bounding box center [242, 262] width 218 height 21
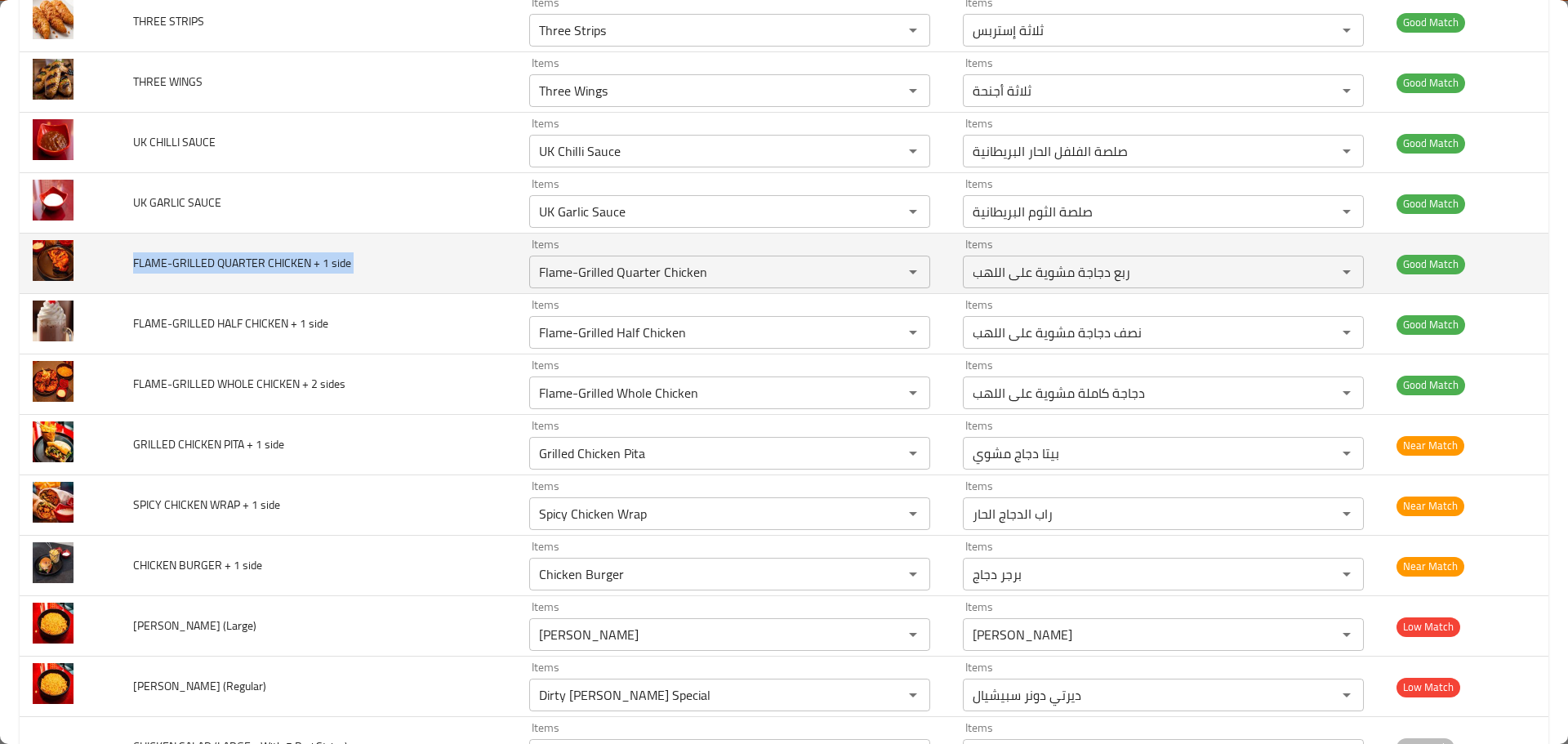
click at [290, 261] on span "FLAME-GRILLED QUARTER CHICKEN + 1 side" at bounding box center [242, 262] width 218 height 21
drag, startPoint x: 290, startPoint y: 261, endPoint x: 348, endPoint y: 261, distance: 58.0
click at [348, 261] on span "FLAME-GRILLED QUARTER CHICKEN + 1 side" at bounding box center [242, 262] width 218 height 21
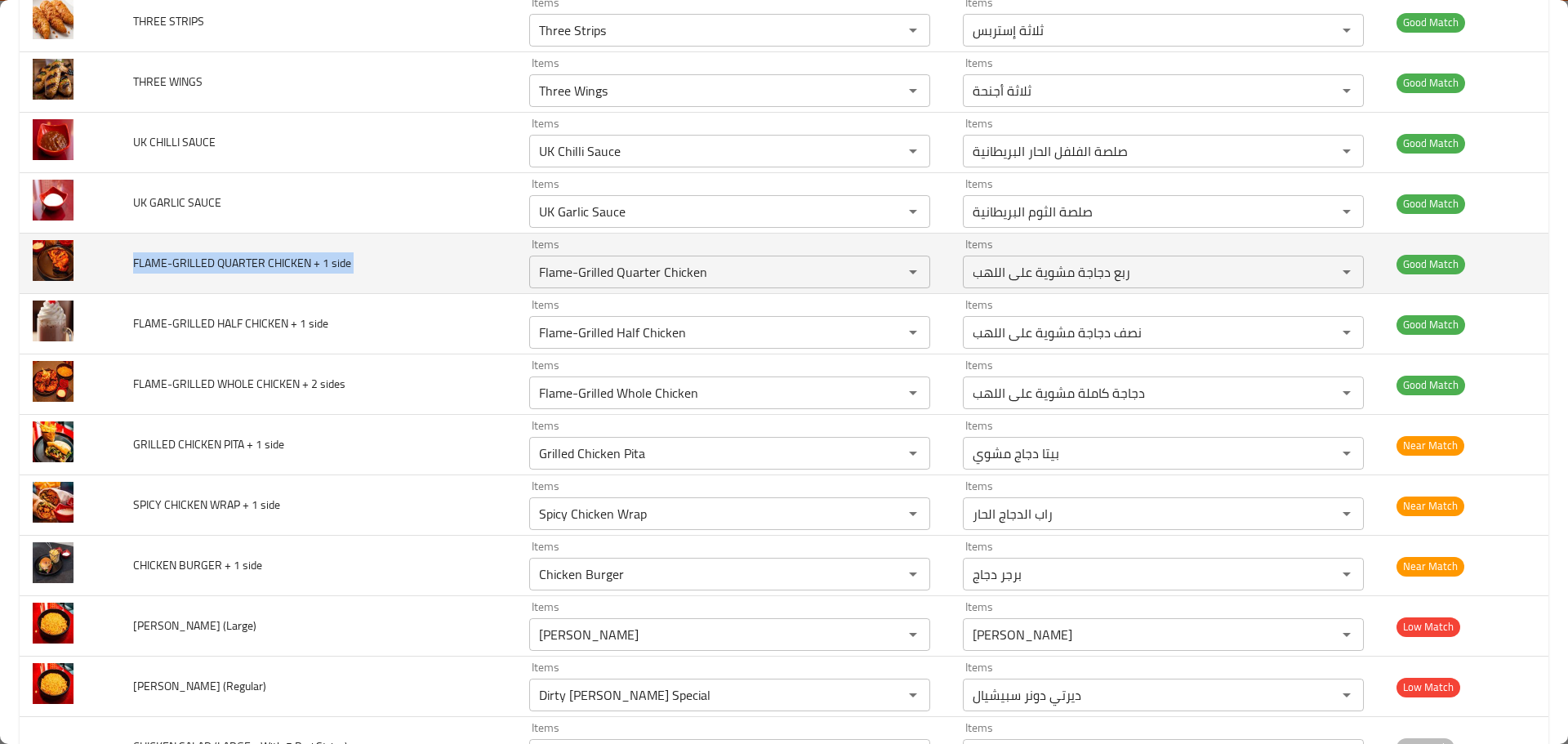
click at [348, 261] on span "FLAME-GRILLED QUARTER CHICKEN + 1 side" at bounding box center [242, 262] width 218 height 21
click at [285, 263] on span "FLAME-GRILLED QUARTER CHICKEN + 1 side" at bounding box center [242, 262] width 218 height 21
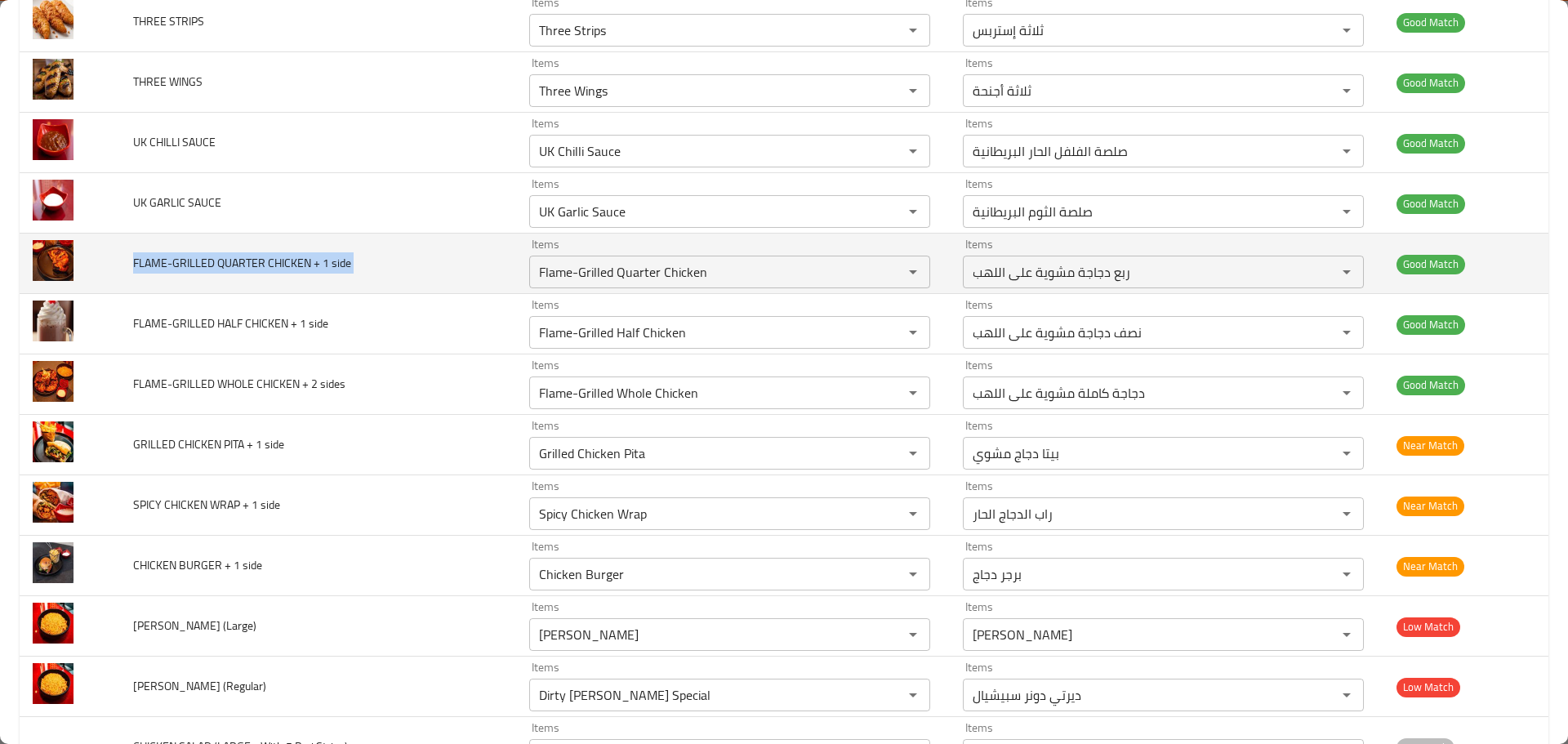
click at [285, 263] on span "FLAME-GRILLED QUARTER CHICKEN + 1 side" at bounding box center [242, 262] width 218 height 21
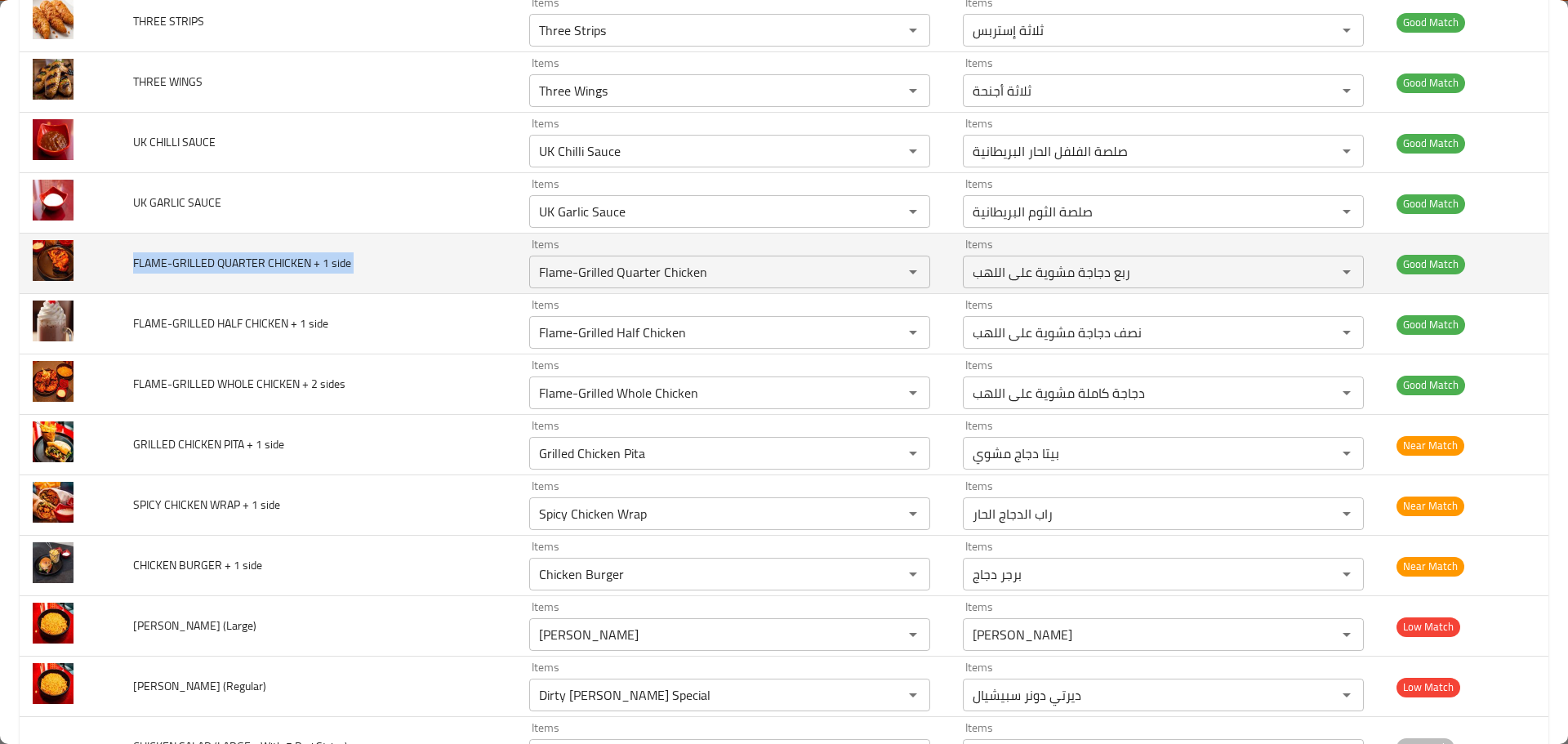
click at [295, 261] on span "FLAME-GRILLED QUARTER CHICKEN + 1 side" at bounding box center [242, 262] width 218 height 21
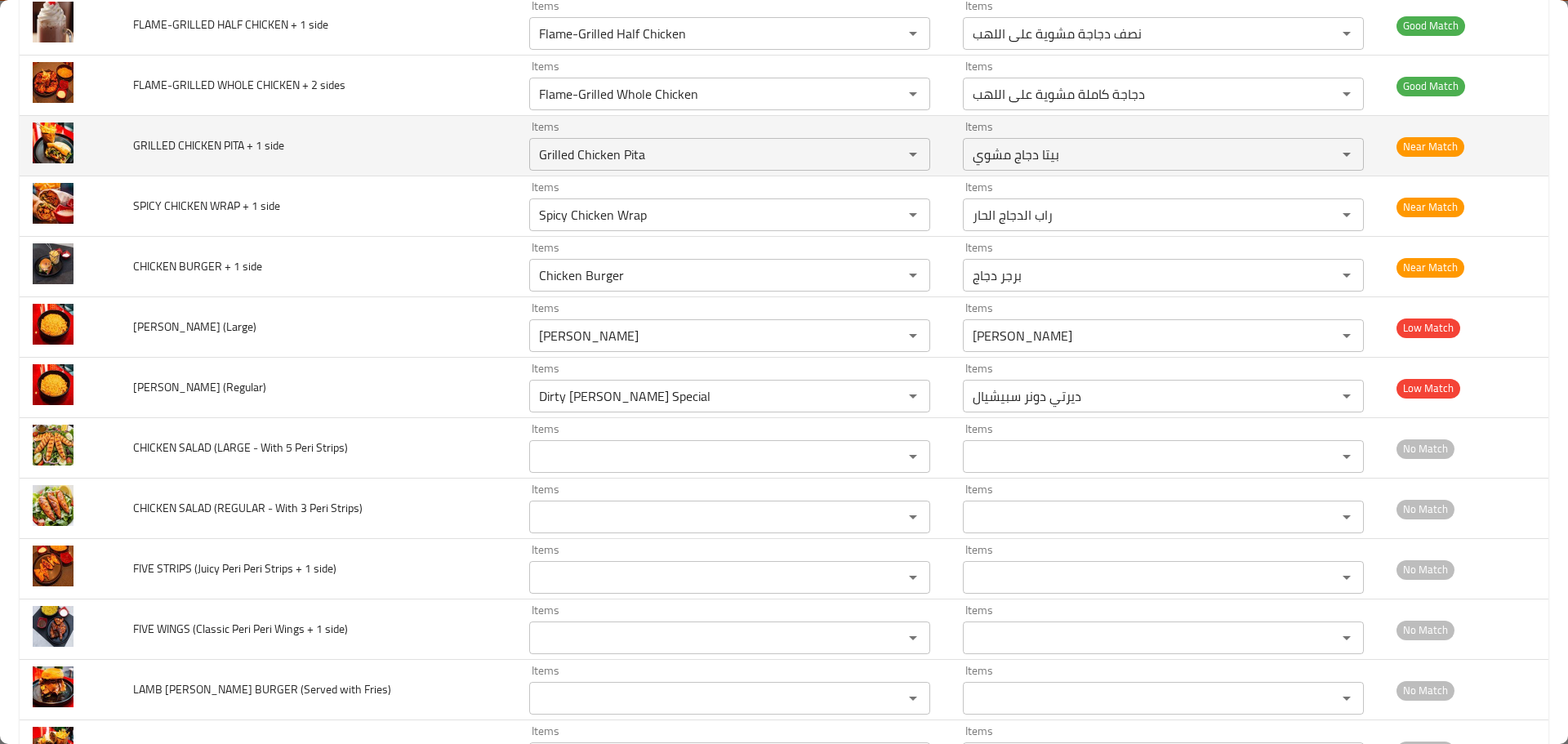
scroll to position [1551, 0]
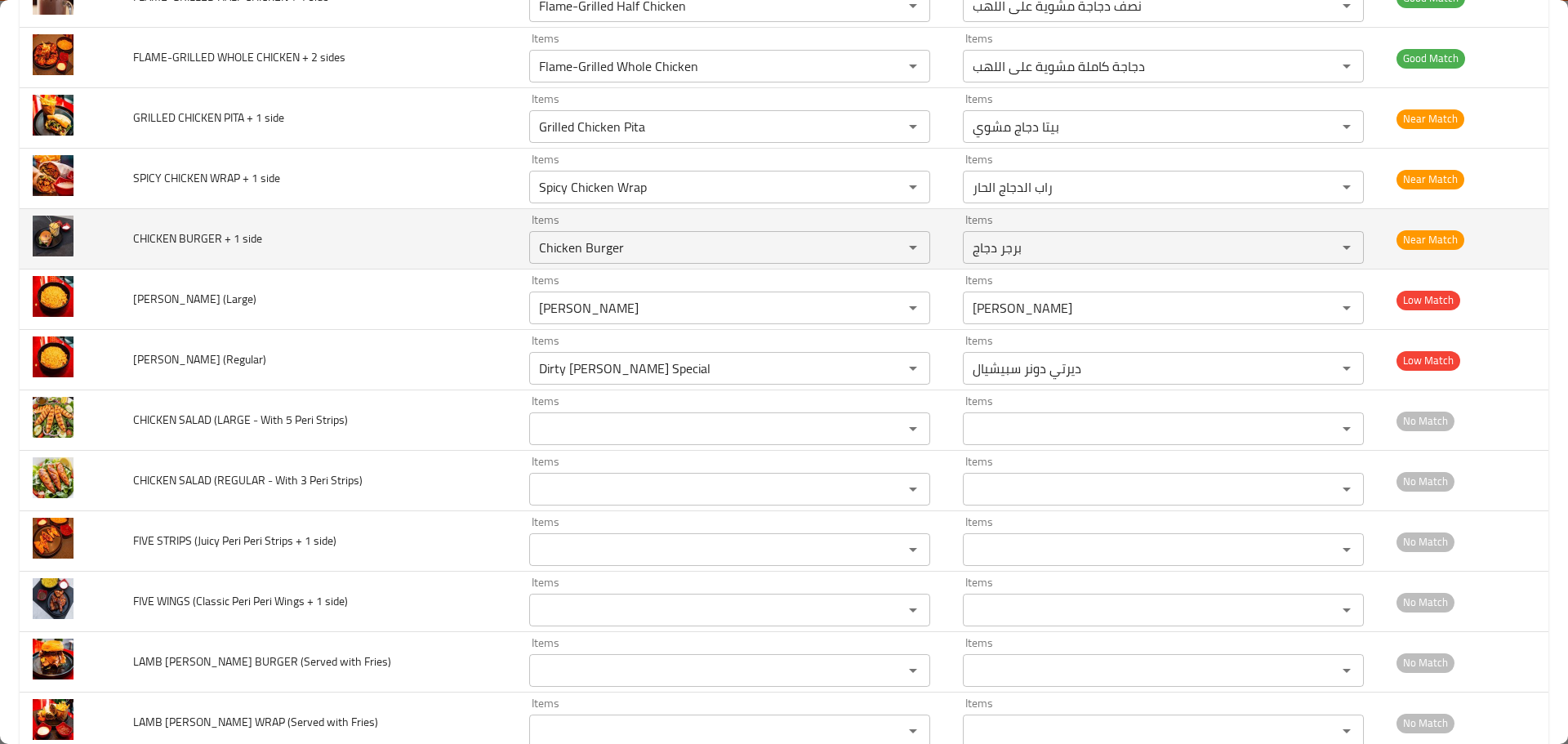
click at [198, 237] on span "CHICKEN BURGER + 1 side" at bounding box center [197, 238] width 129 height 21
click at [198, 235] on span "CHICKEN BURGER + 1 side" at bounding box center [197, 238] width 129 height 21
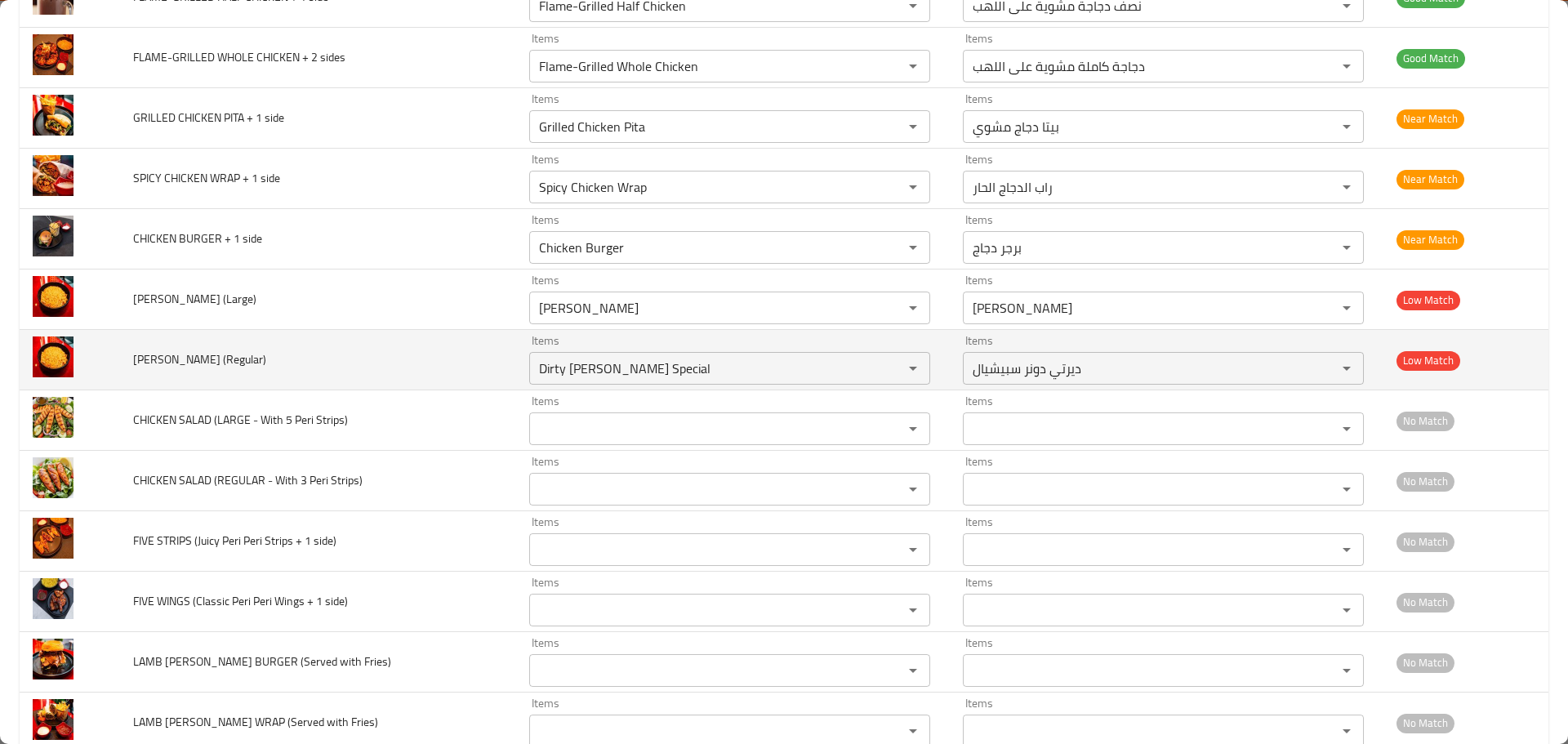
click at [145, 359] on span "PERI RICE (Regular)" at bounding box center [200, 359] width 133 height 21
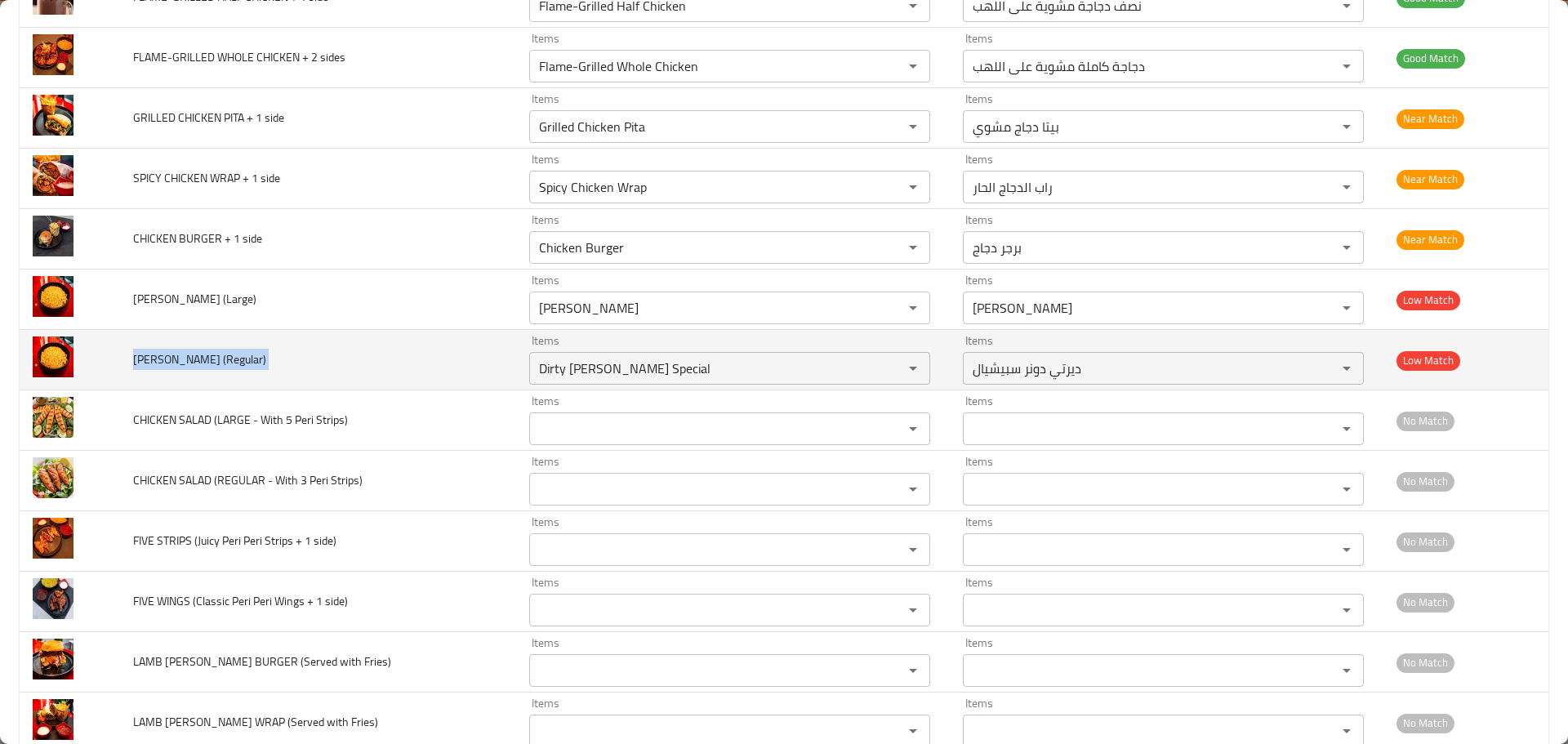
click at [145, 359] on span "PERI RICE (Regular)" at bounding box center [200, 359] width 133 height 21
click at [135, 354] on span "PERI RICE (Regular)" at bounding box center [200, 359] width 133 height 21
click at [237, 354] on td "PERI RICE (Regular)" at bounding box center [318, 359] width 396 height 60
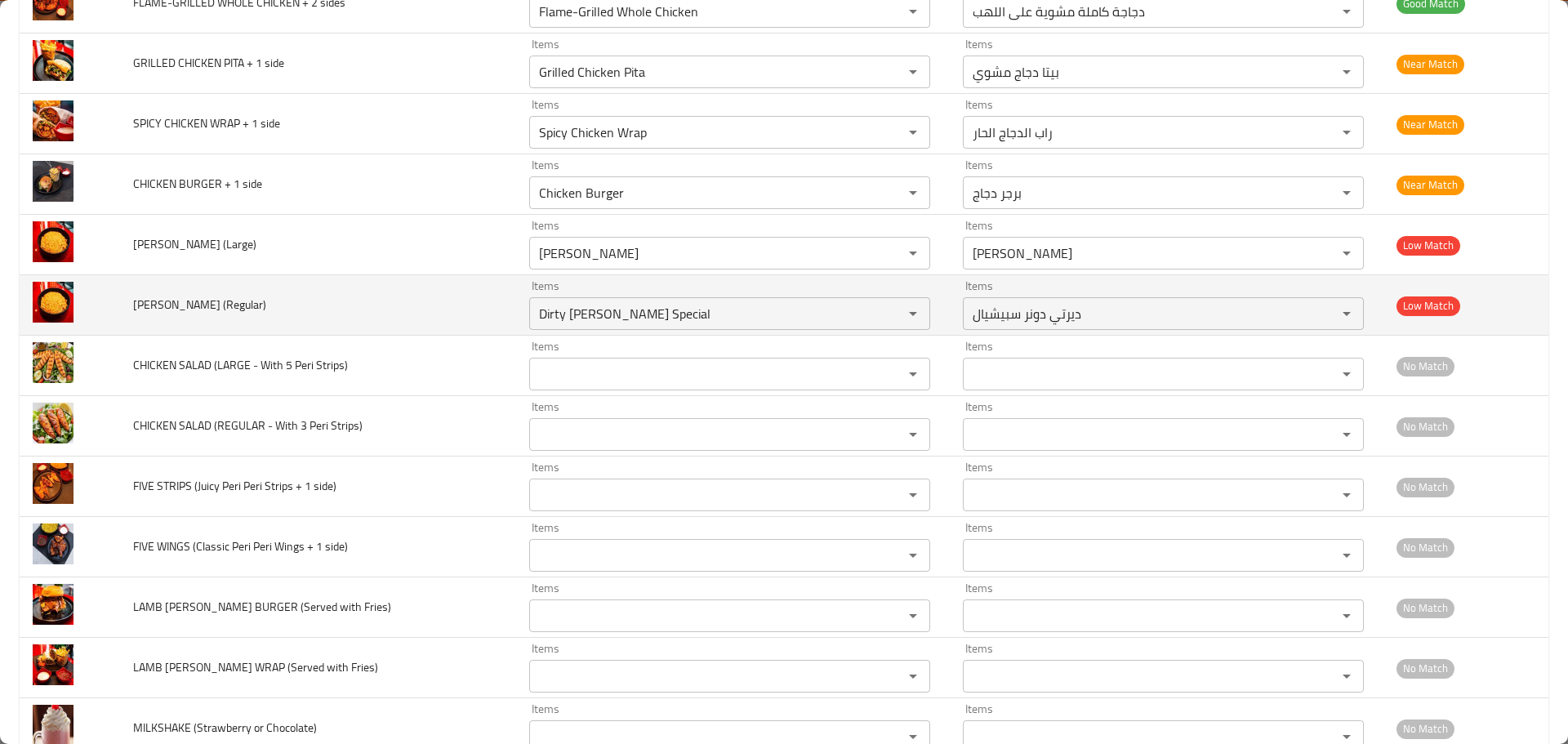
scroll to position [1633, 0]
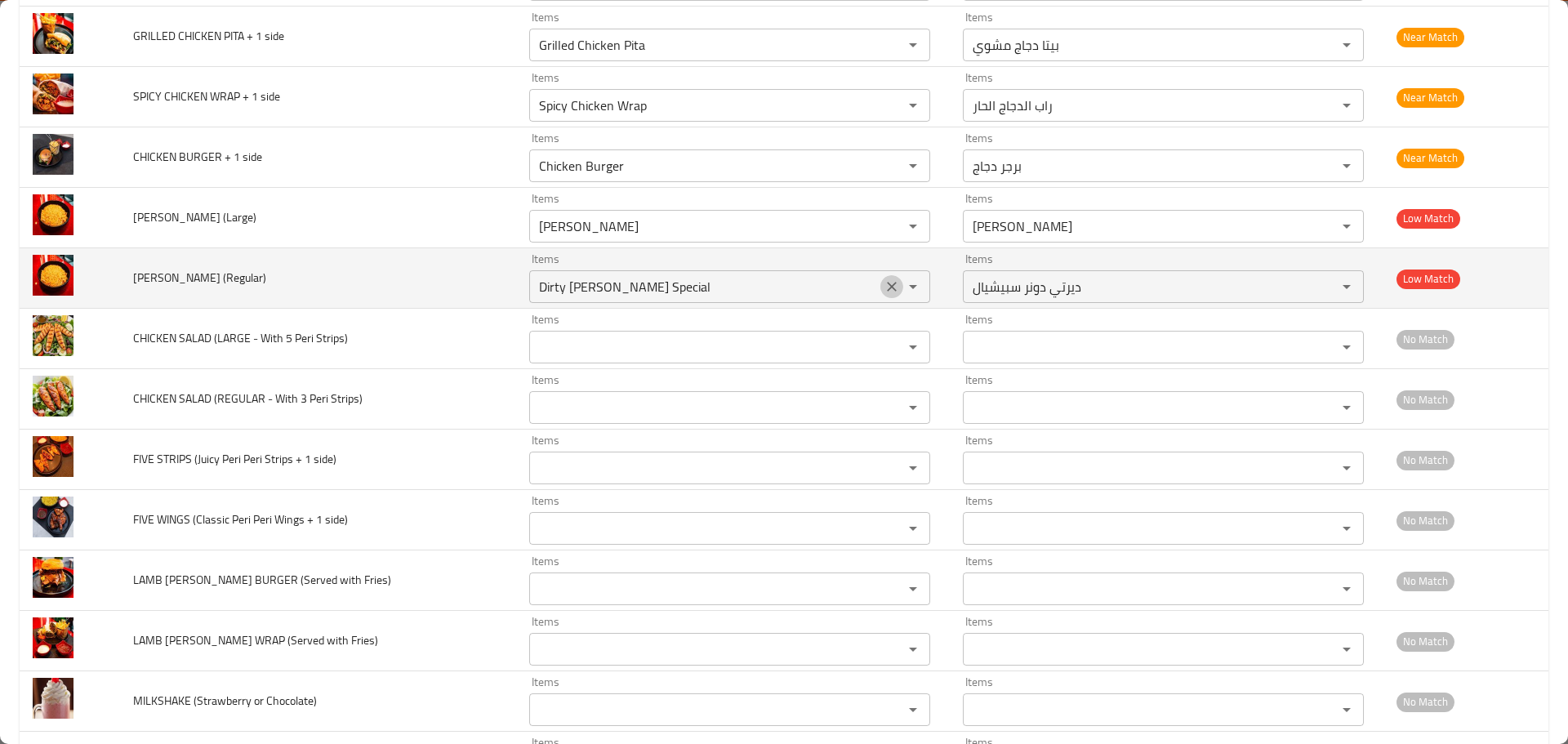
click at [884, 286] on icon "Clear" at bounding box center [892, 287] width 17 height 17
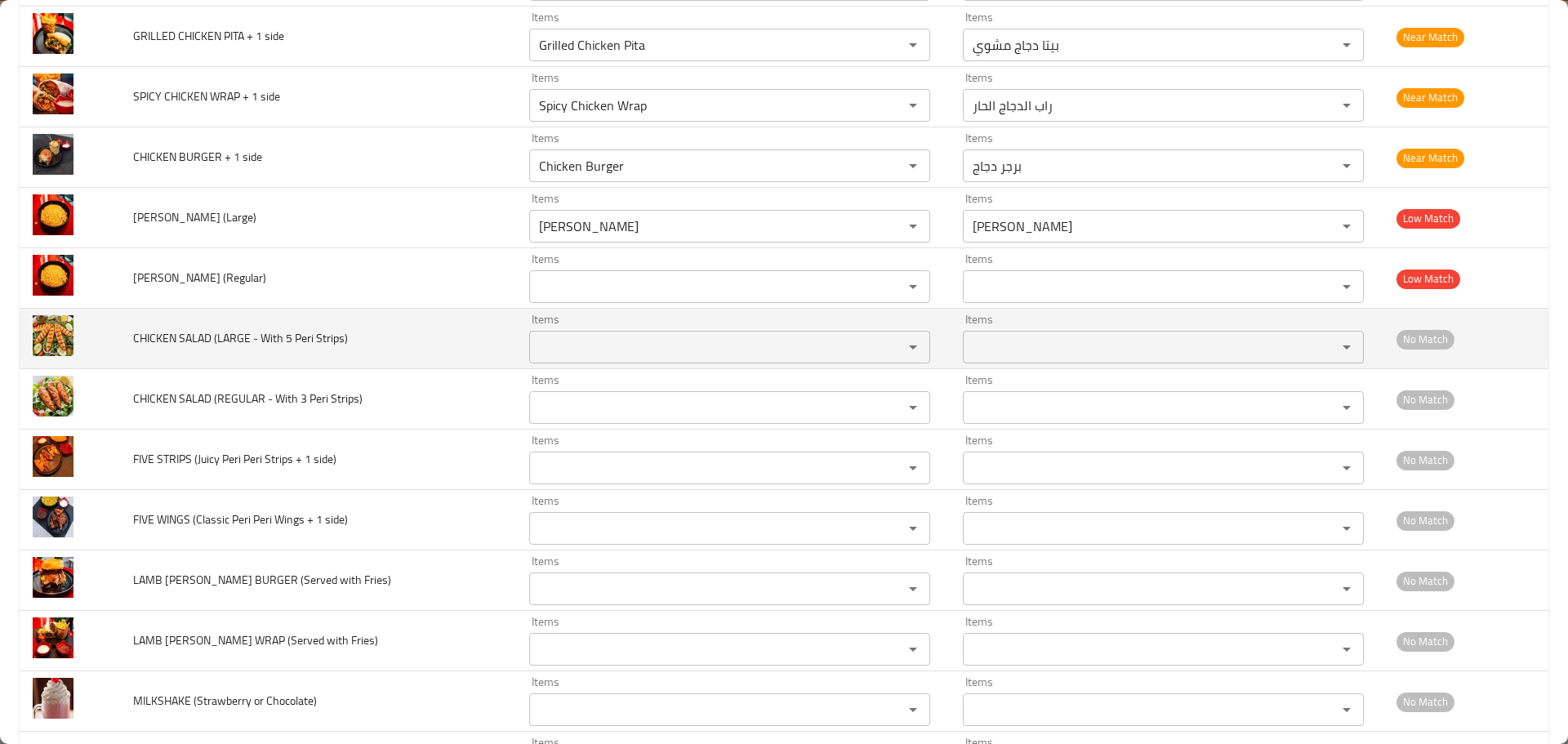
click at [292, 318] on td "CHICKEN SALAD (LARGE - With 5 Peri Strips)" at bounding box center [318, 338] width 396 height 60
click at [155, 335] on span "CHICKEN SALAD (LARGE - With 5 Peri Strips)" at bounding box center [241, 337] width 215 height 21
drag, startPoint x: 155, startPoint y: 335, endPoint x: 187, endPoint y: 340, distance: 32.4
click at [187, 340] on span "CHICKEN SALAD (LARGE - With 5 Peri Strips)" at bounding box center [241, 337] width 215 height 21
click at [562, 333] on div "Items" at bounding box center [729, 347] width 401 height 32
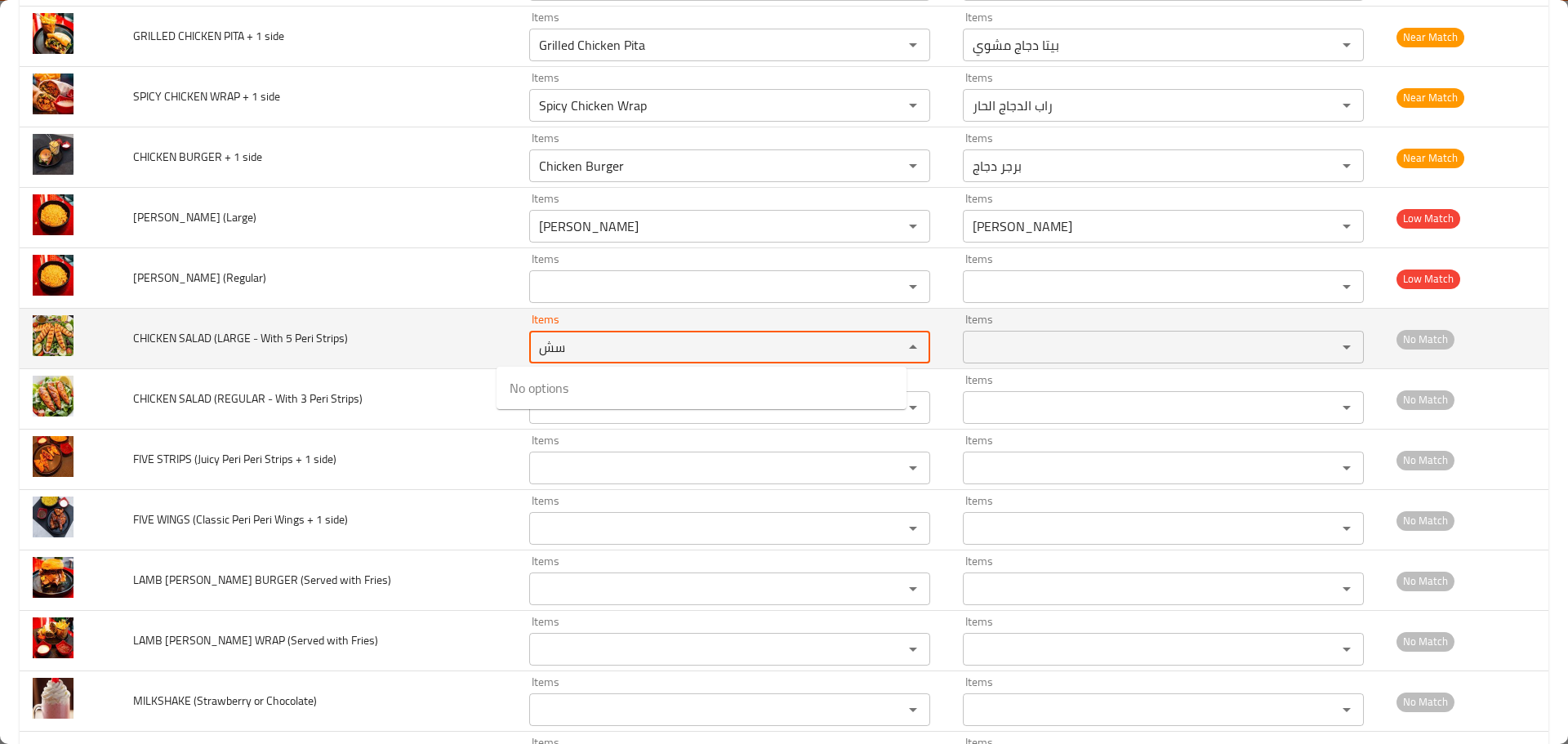
type Strips\) "س"
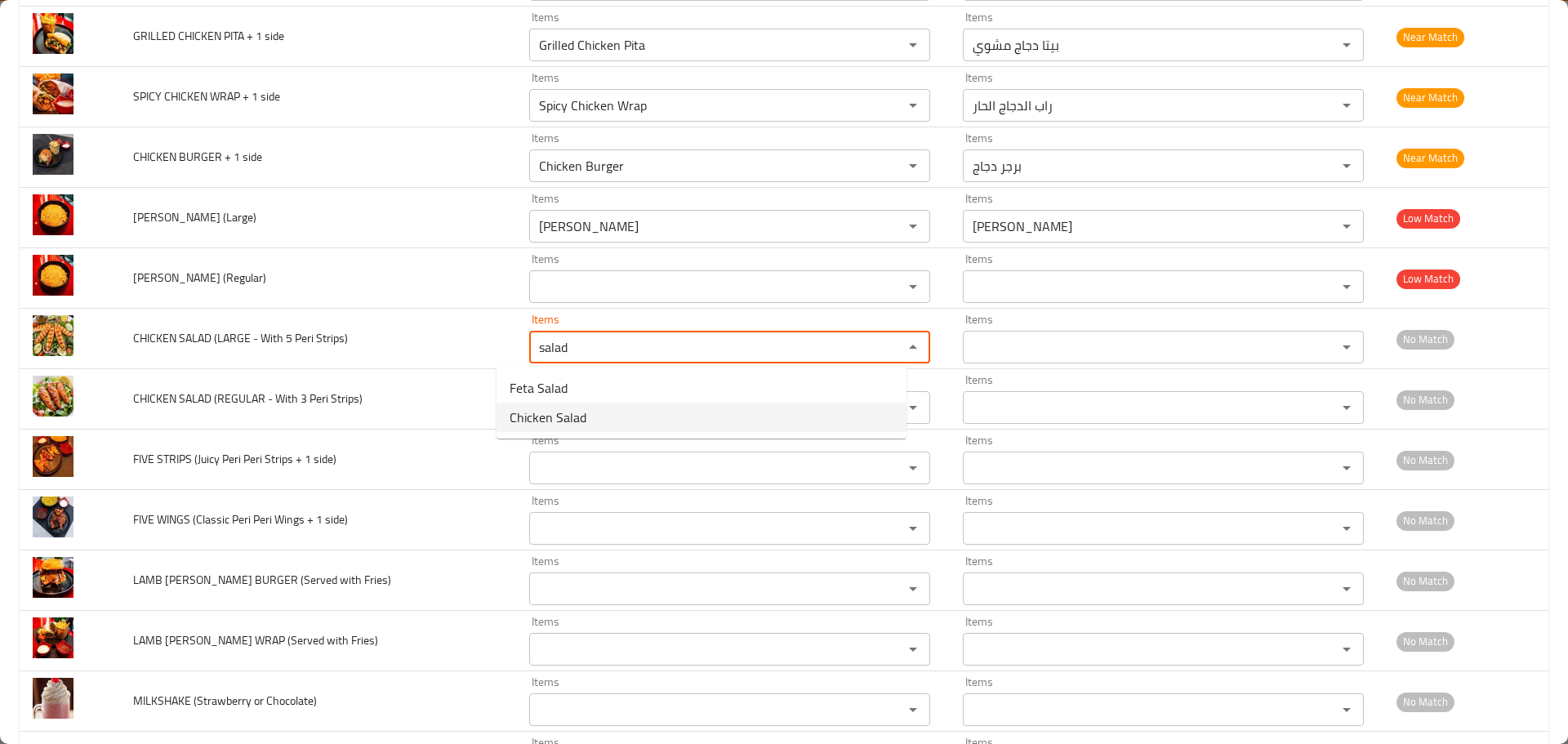
click at [546, 412] on span "Chicken Salad" at bounding box center [548, 417] width 77 height 19
type Strips\) "Chicken Salad"
type Strips\)-ar "سلطة دجاج"
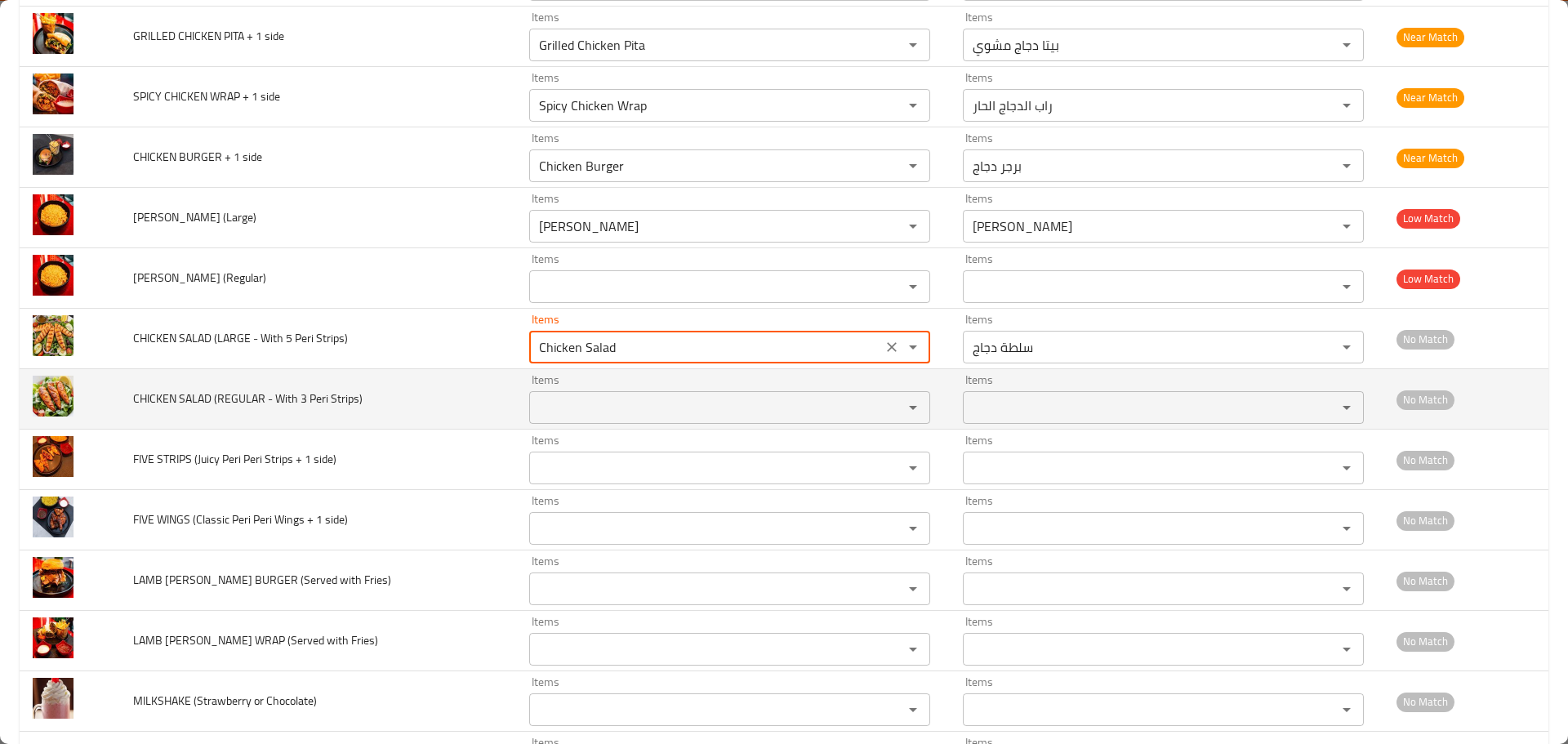
type Strips\) "Chicken Salad"
click at [411, 381] on td "CHICKEN SALAD (REGULAR - With 3 Peri Strips)" at bounding box center [318, 398] width 396 height 60
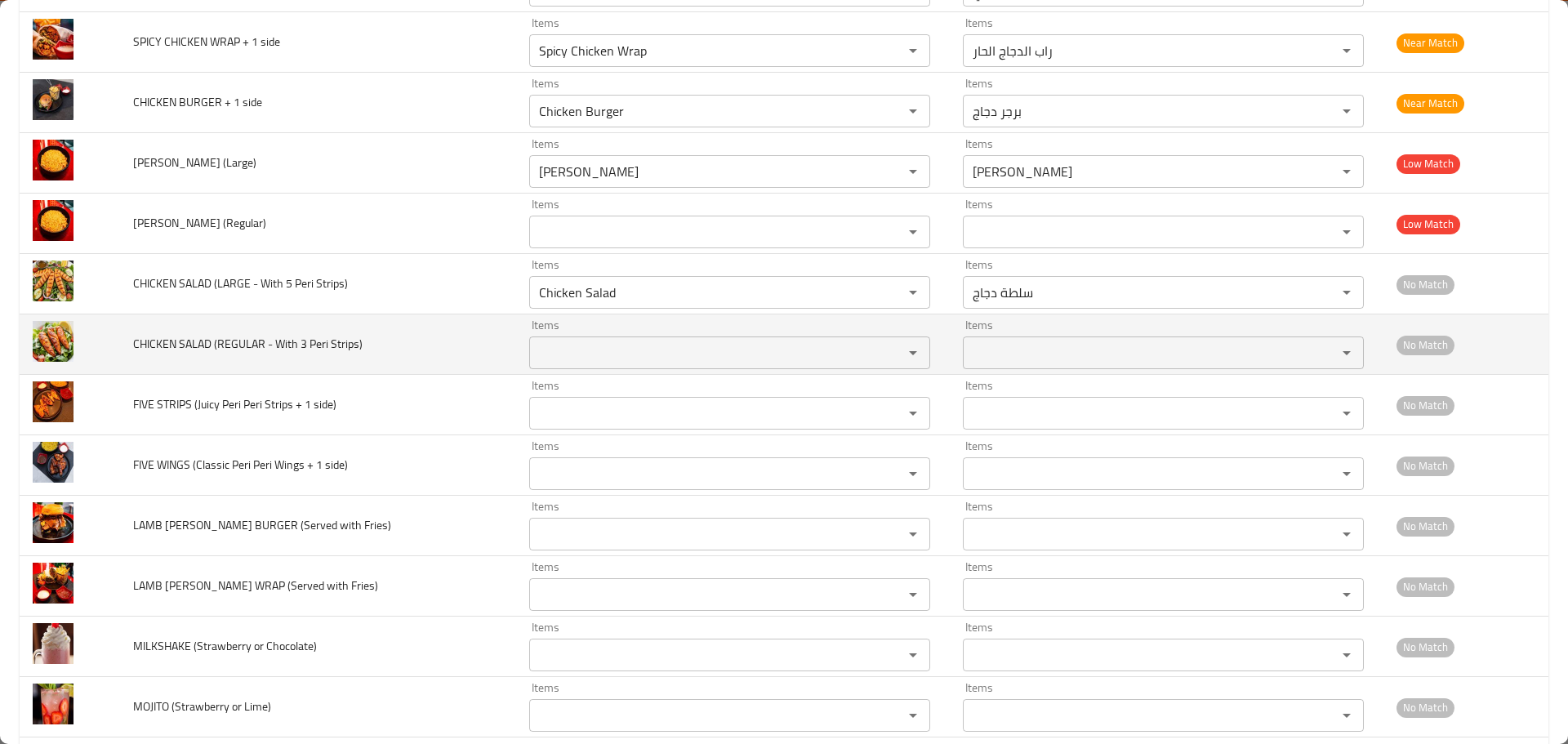
scroll to position [1715, 0]
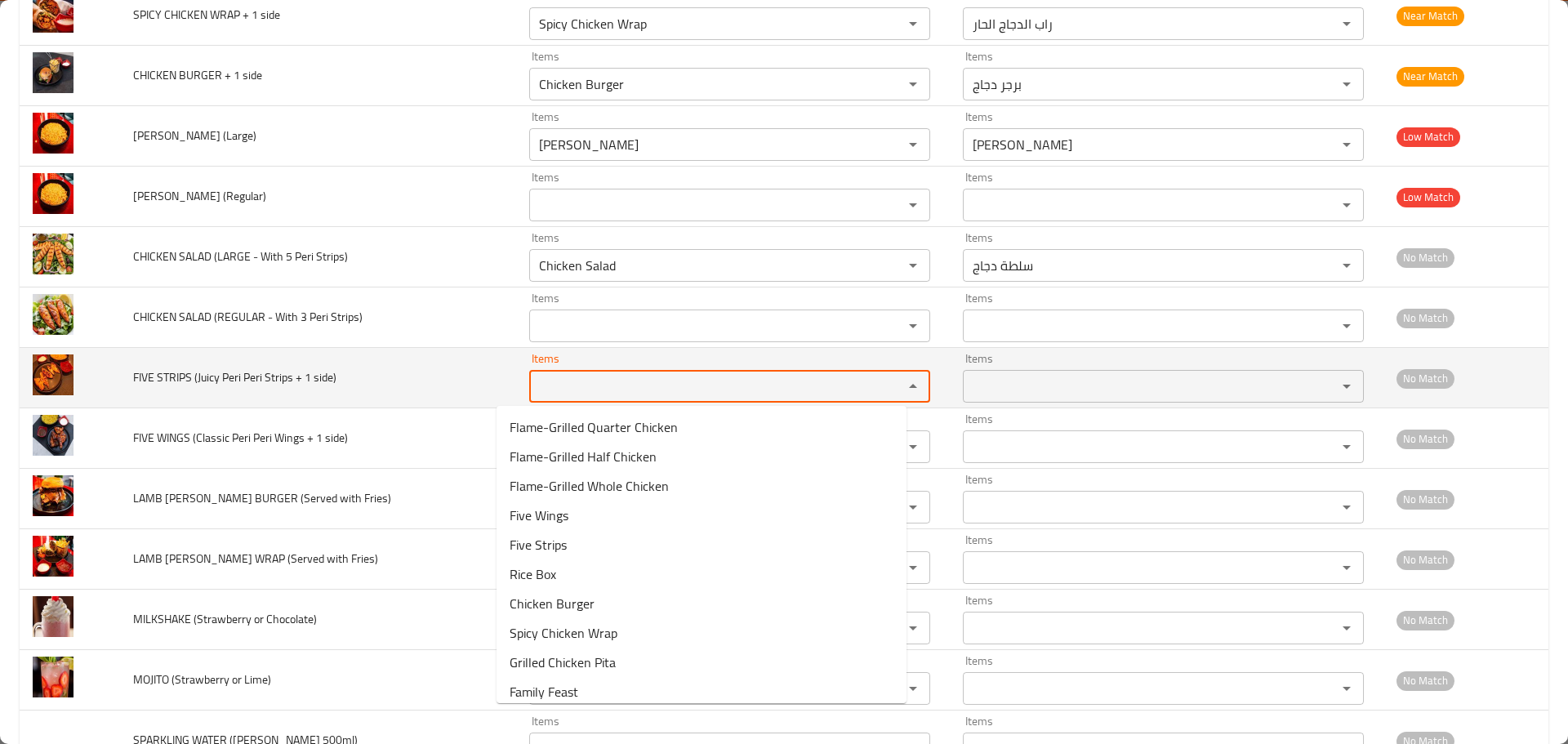
click at [547, 379] on side\) "Items" at bounding box center [705, 386] width 343 height 23
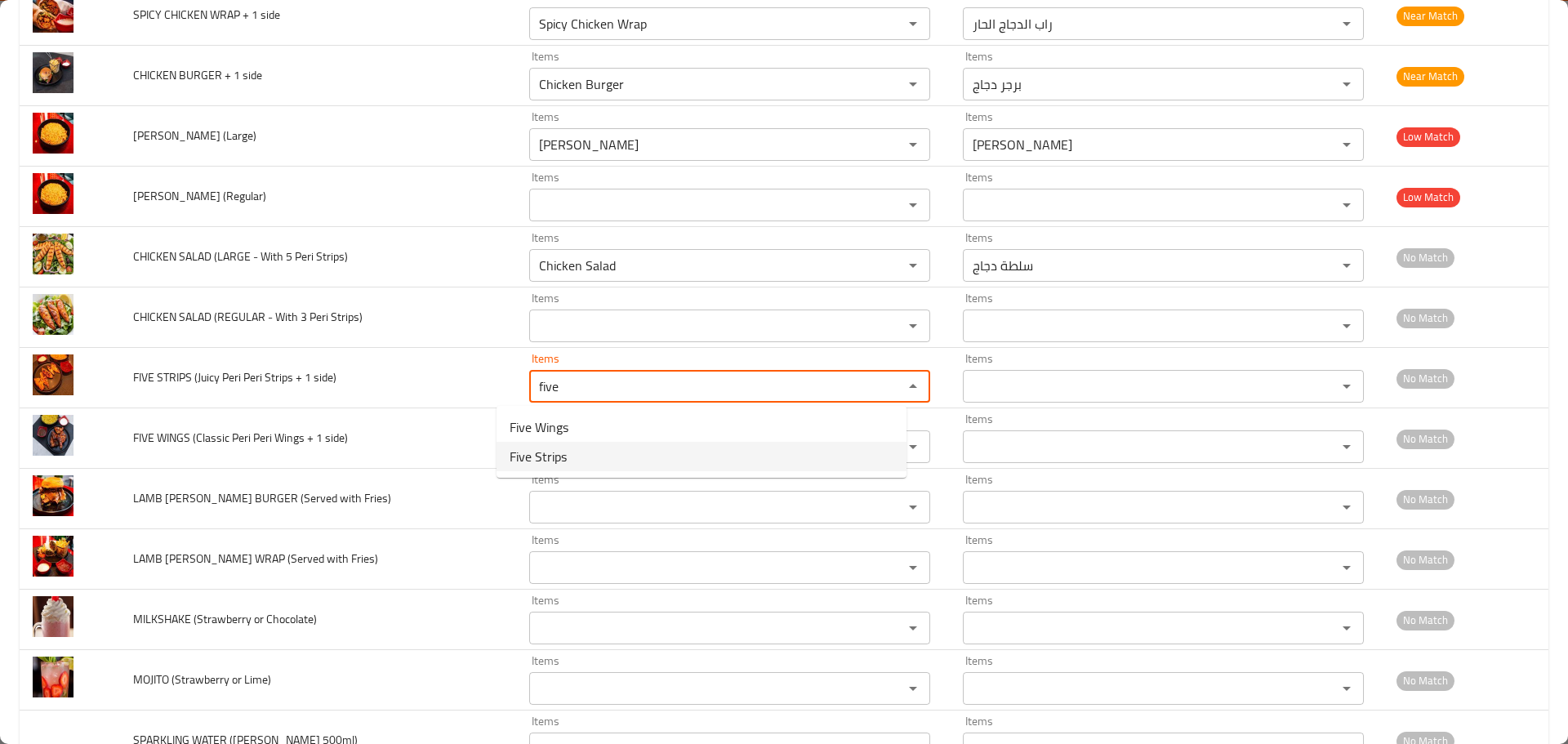
click at [568, 454] on side\)-option-1 "Five Strips" at bounding box center [702, 457] width 410 height 30
type side\) "Five Strips"
type side\)-ar "خمسة إستربس"
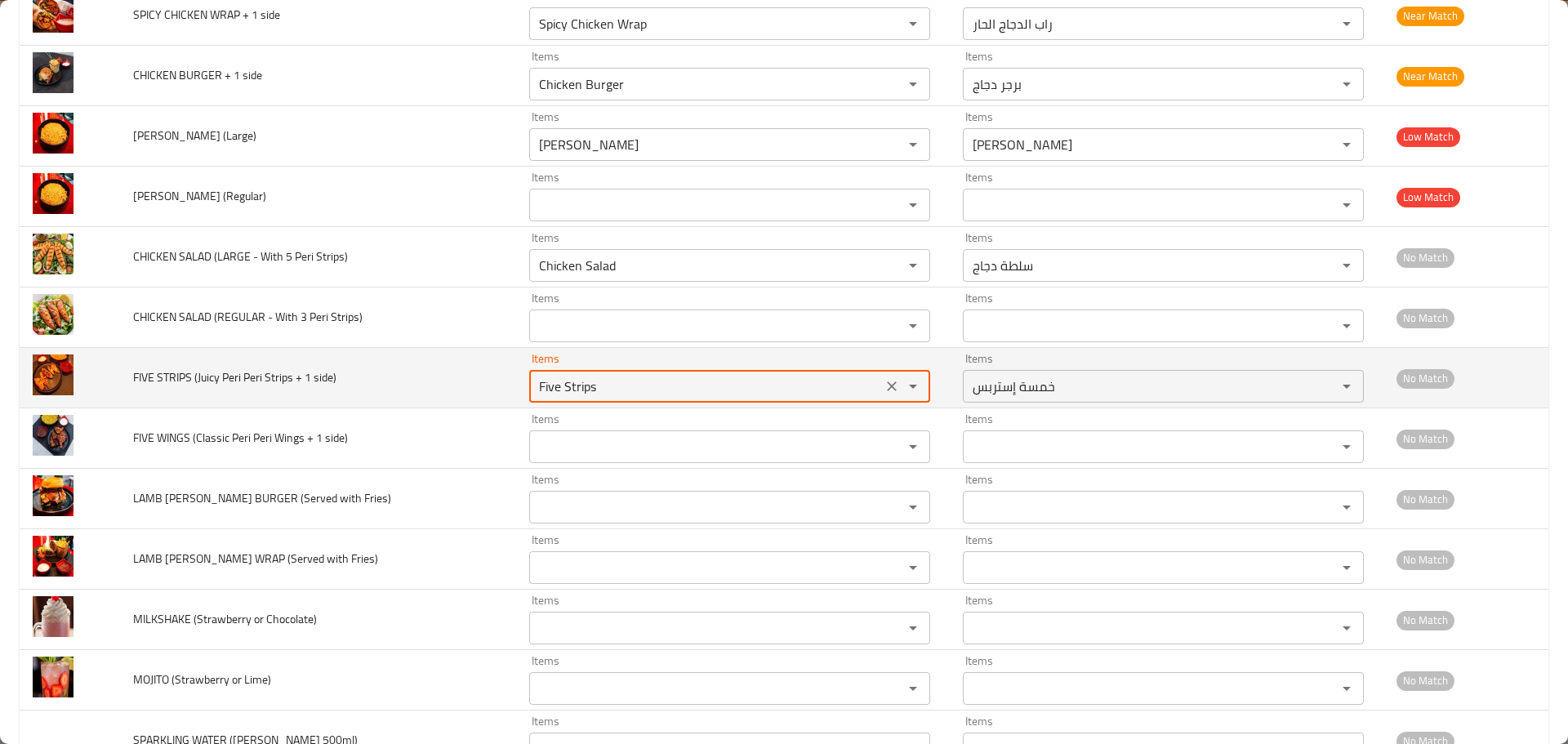
type side\) "Five Strips"
drag, startPoint x: 271, startPoint y: 376, endPoint x: 228, endPoint y: 379, distance: 43.1
click at [271, 377] on span "FIVE STRIPS (Juicy Peri Peri Strips + 1 side)" at bounding box center [234, 377] width 203 height 21
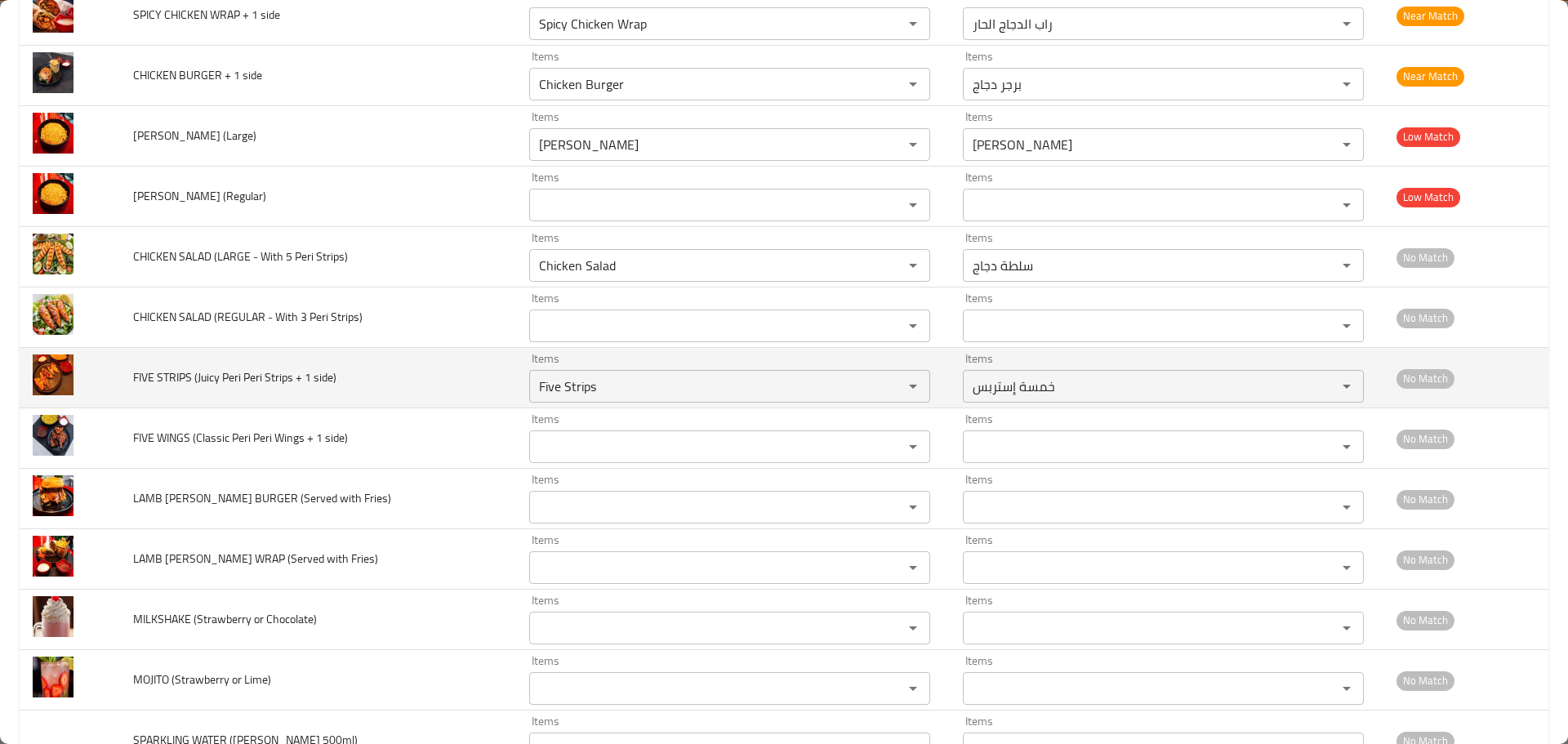
click at [179, 374] on span "FIVE STRIPS (Juicy Peri Peri Strips + 1 side)" at bounding box center [234, 377] width 203 height 21
drag, startPoint x: 179, startPoint y: 374, endPoint x: 143, endPoint y: 381, distance: 36.7
click at [143, 381] on span "FIVE STRIPS (Juicy Peri Peri Strips + 1 side)" at bounding box center [234, 377] width 203 height 21
copy span "FIVE STRIPS"
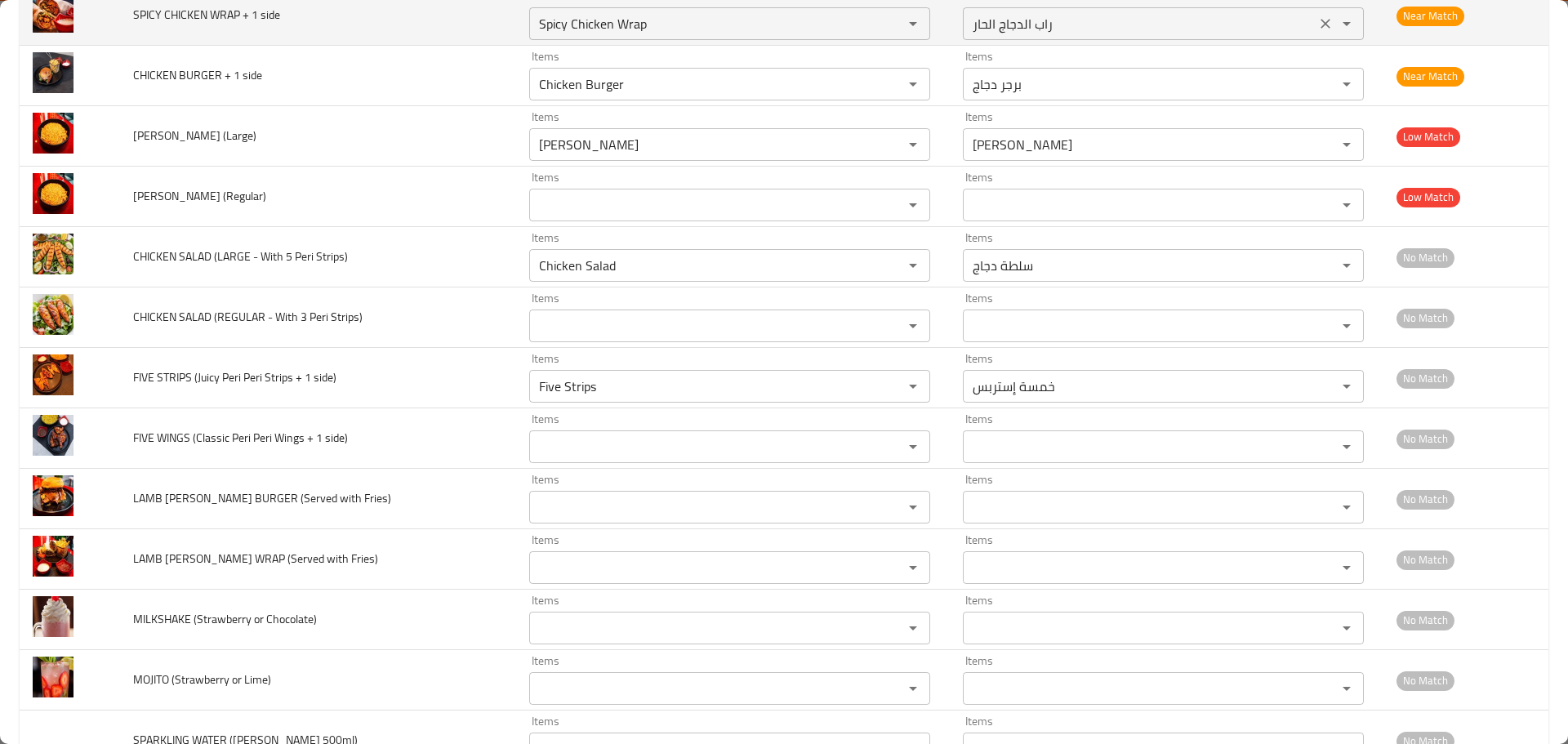
scroll to position [368, 0]
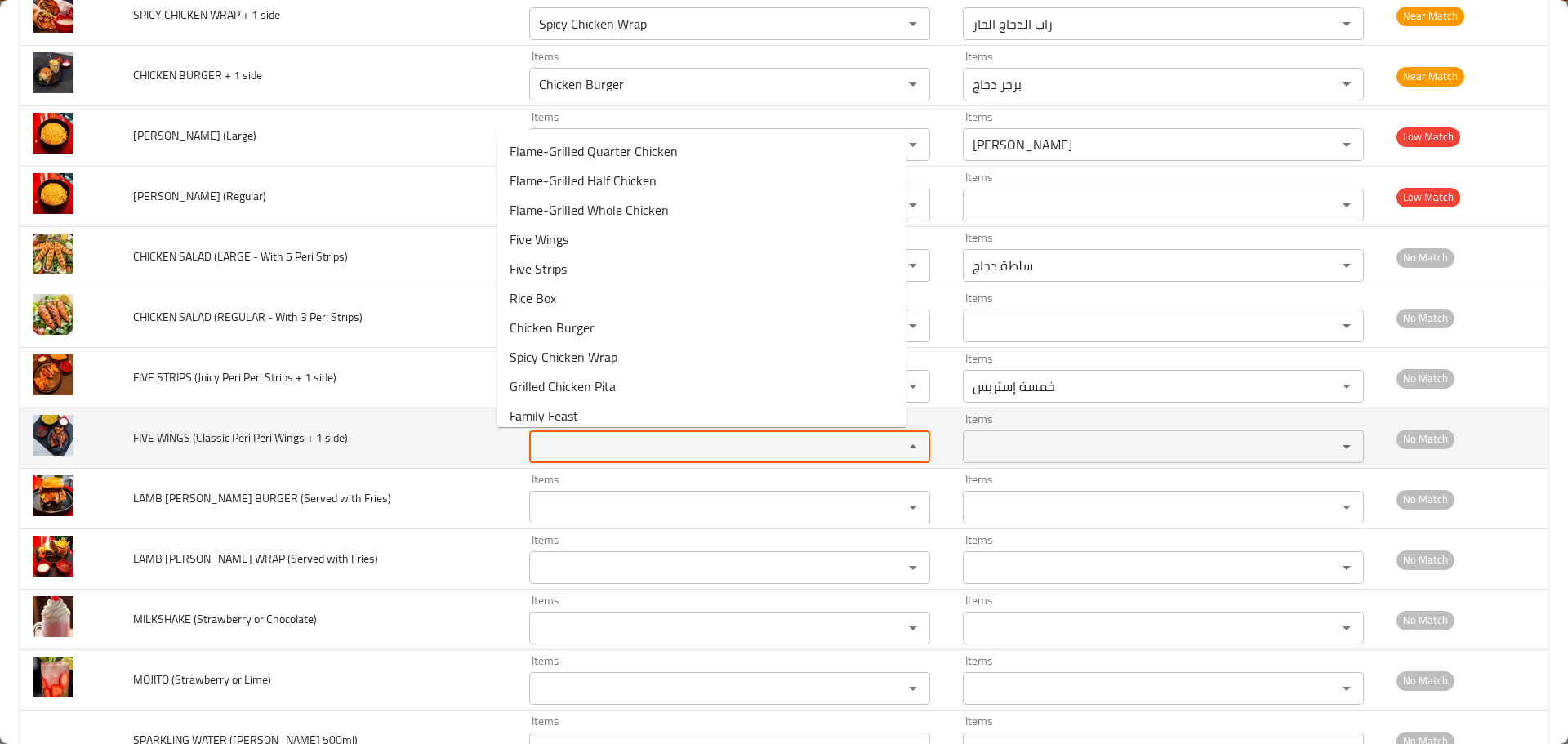
click at [534, 441] on side\) "Items" at bounding box center [705, 447] width 343 height 23
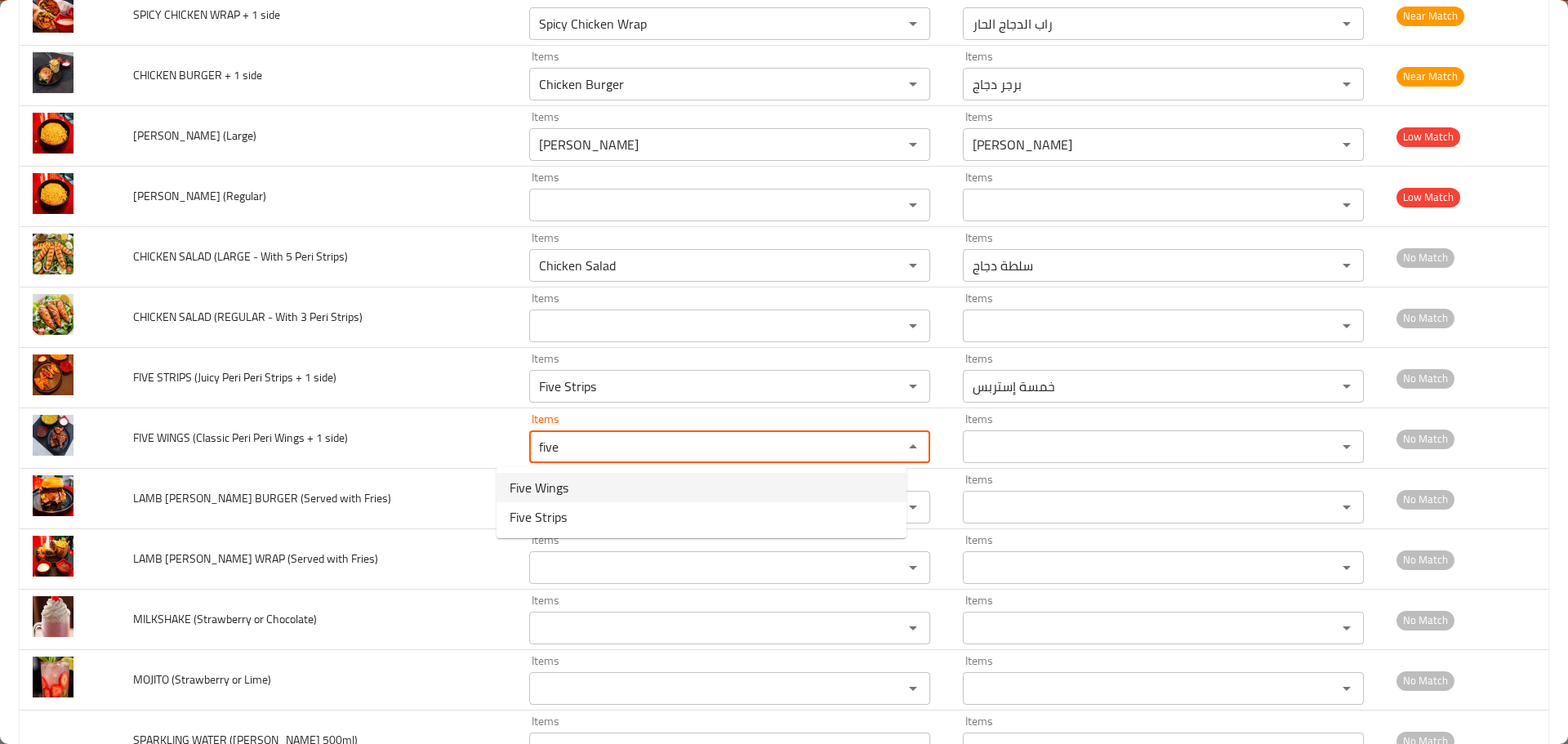
click at [538, 492] on span "Five Wings" at bounding box center [538, 487] width 58 height 19
type side\) "Five Wings"
type side\)-ar "خمسة أجنحة"
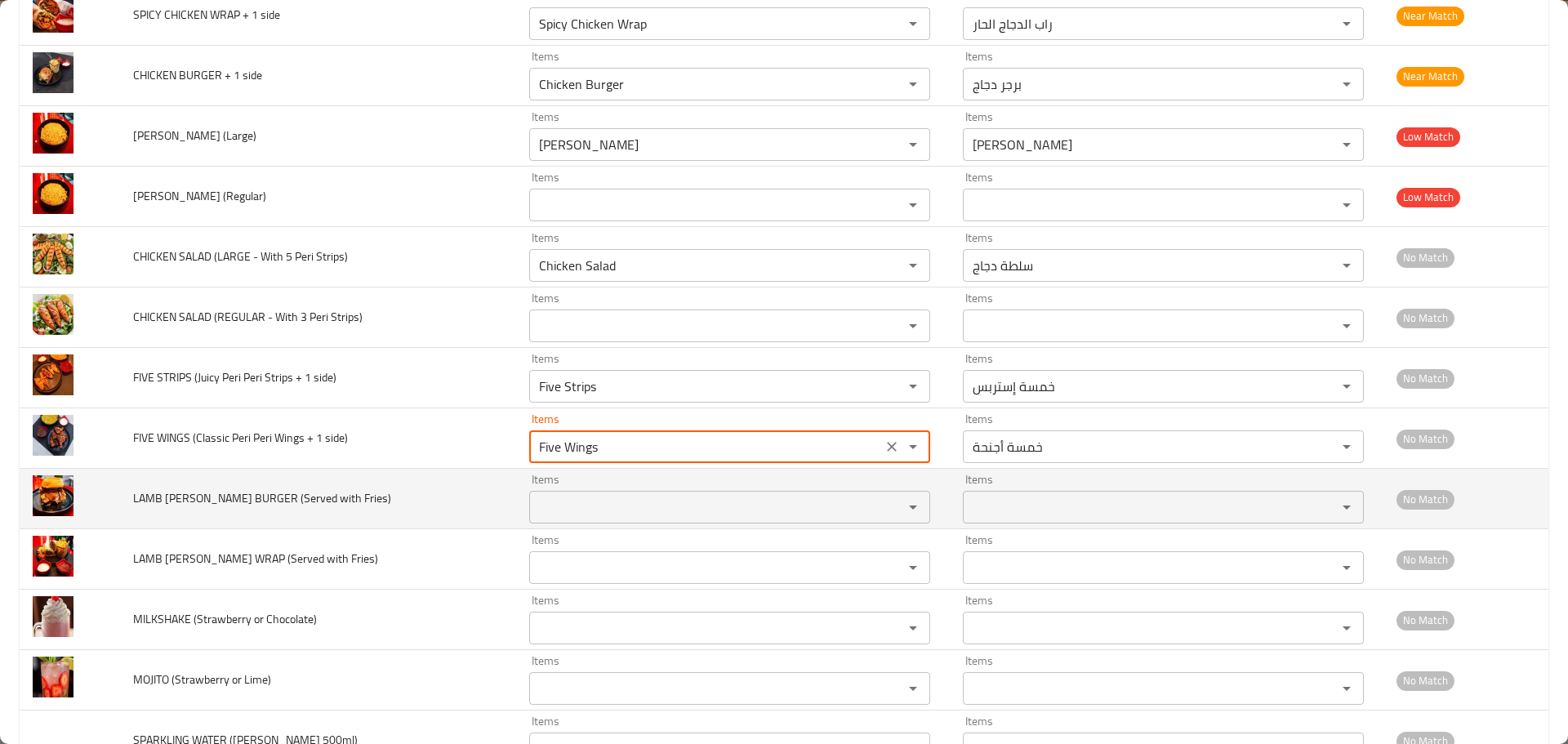
type side\) "Five Wings"
click at [318, 495] on span "LAMB DONER BURGER (Served with Fries)" at bounding box center [262, 498] width 258 height 21
click at [534, 514] on Fries\) "Items" at bounding box center [705, 507] width 343 height 23
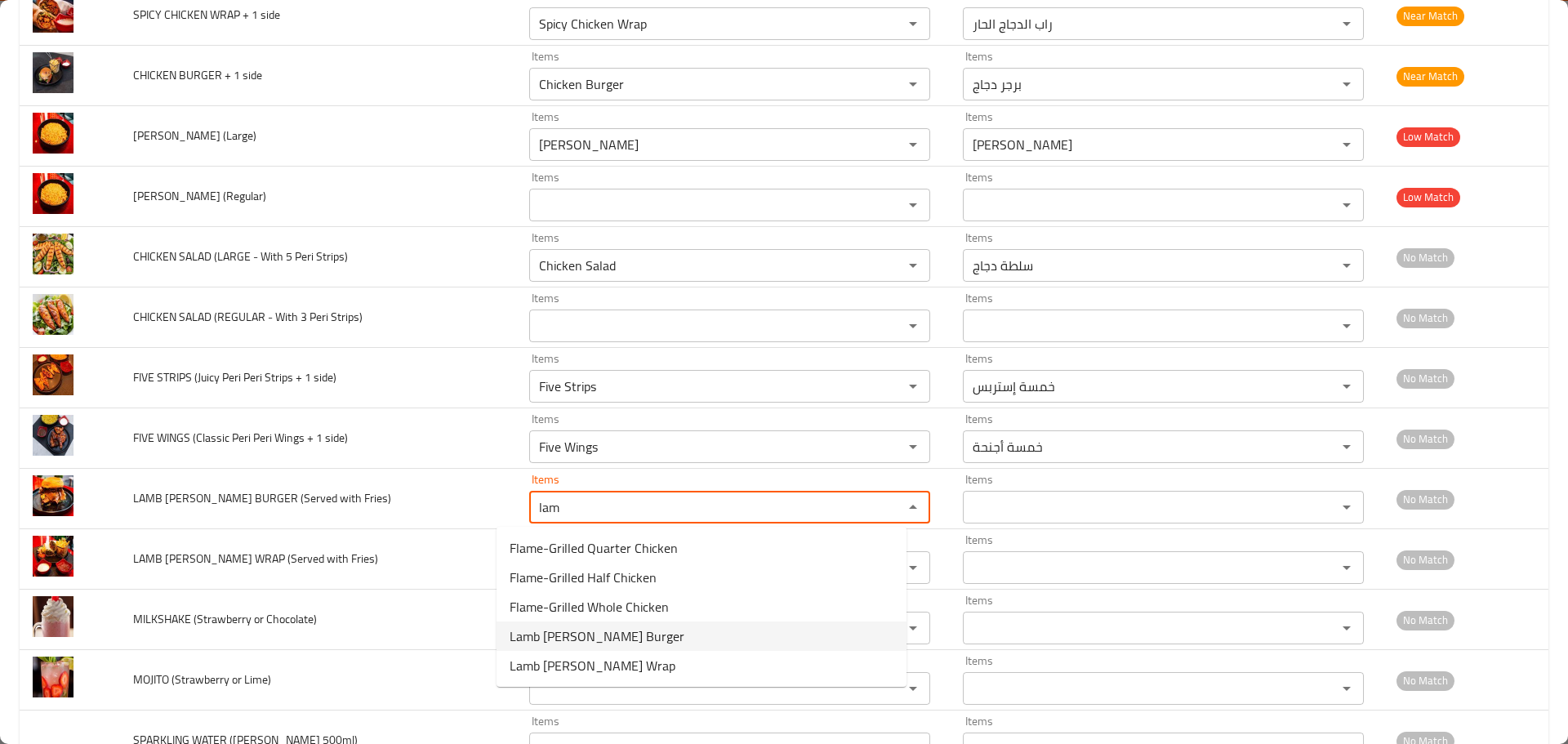
click at [563, 632] on span "Lamb Doner Burger" at bounding box center [597, 636] width 175 height 19
type Fries\) "Lamb Doner Burger"
type Fries\)-ar "برجر دونر لحم ضأن"
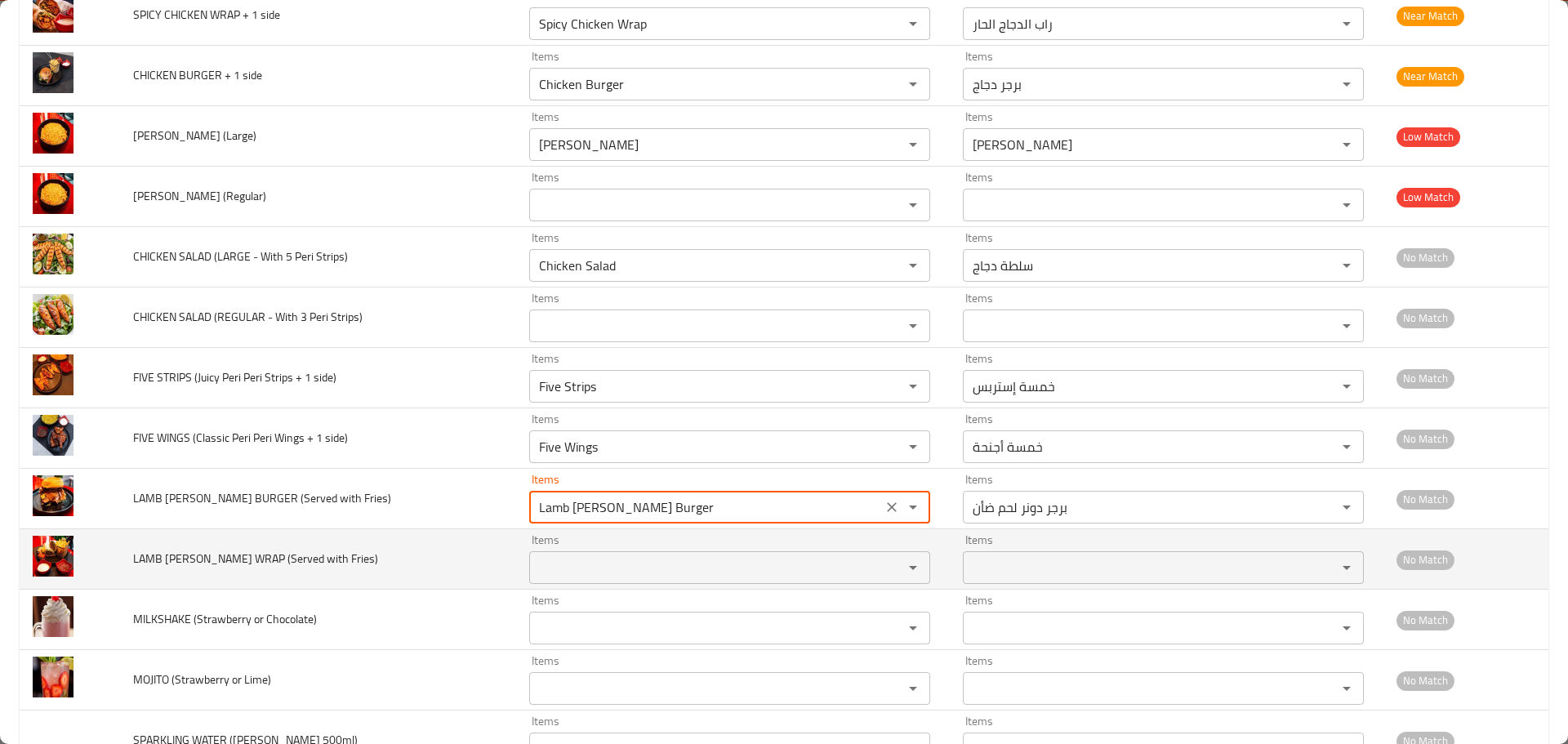
type Fries\) "Lamb Doner Burger"
click at [268, 545] on td "LAMB DONER WRAP (Served with Fries)" at bounding box center [318, 559] width 396 height 60
click at [550, 581] on div "Items" at bounding box center [729, 567] width 401 height 32
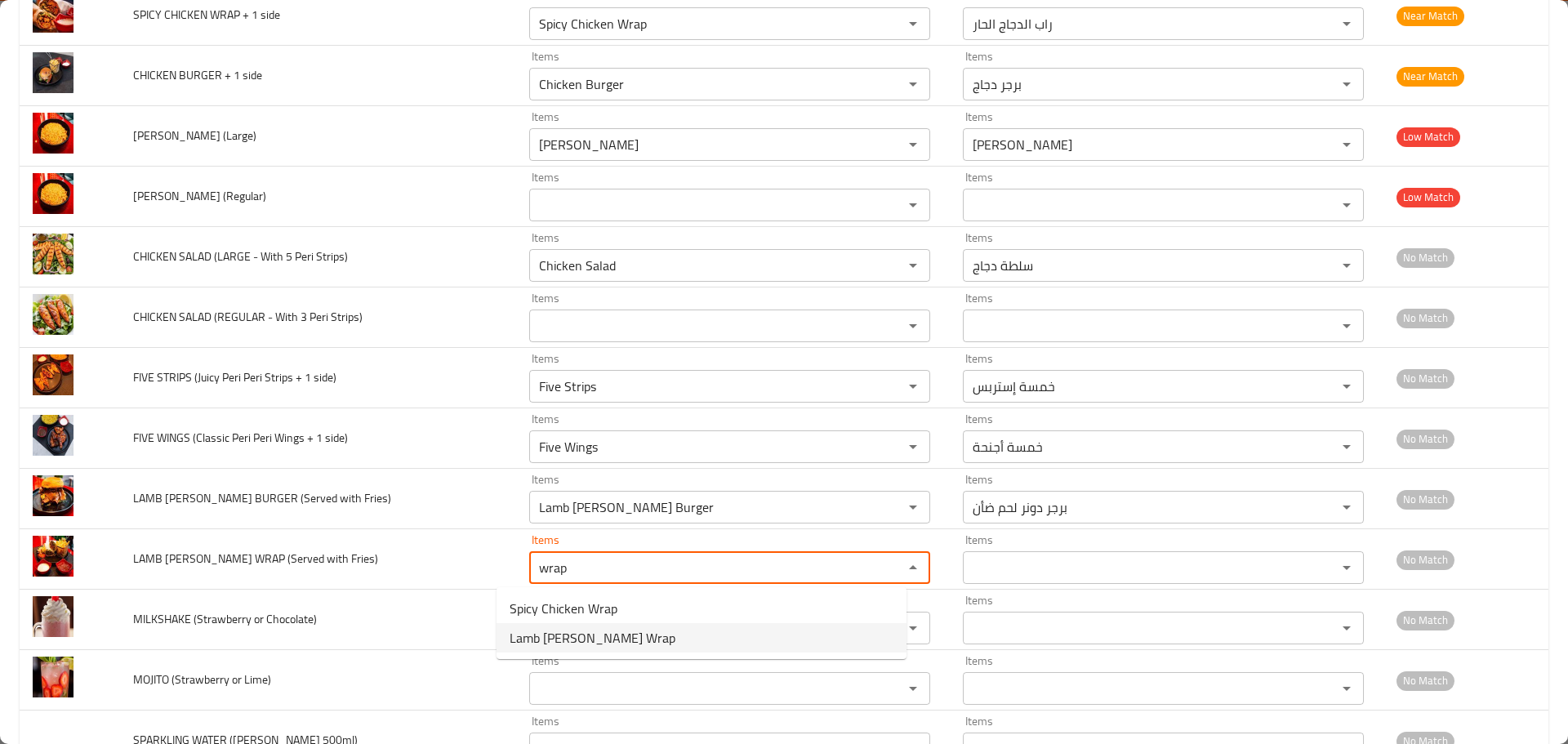
click at [563, 630] on span "Lamb Doner Wrap" at bounding box center [592, 637] width 166 height 19
type Fries\) "Lamb Doner Wrap"
type Fries\)-ar "راب دونر لحم ضأن"
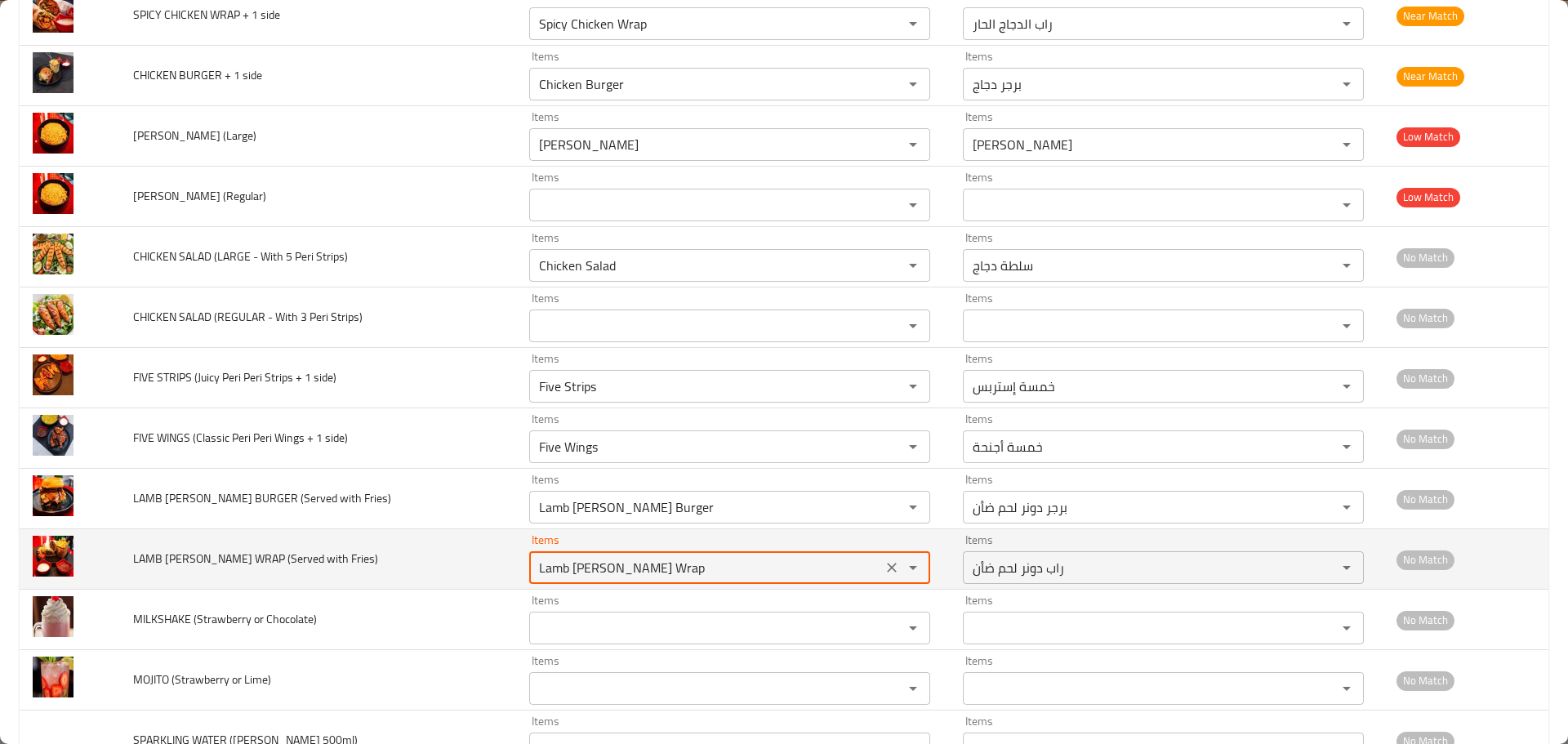
type Fries\) "Lamb Doner Wrap"
click at [401, 563] on td "LAMB DONER WRAP (Served with Fries)" at bounding box center [318, 559] width 396 height 60
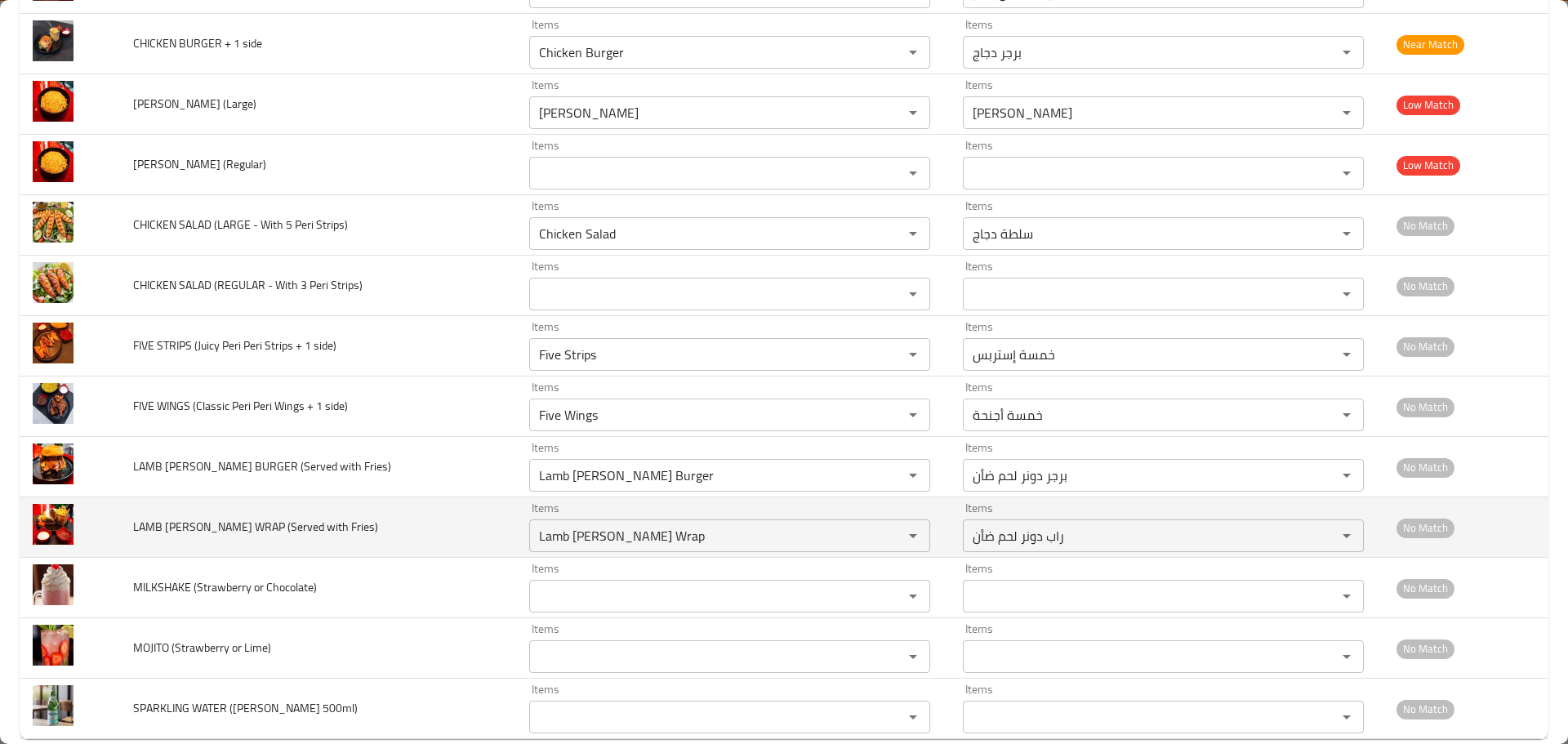
scroll to position [1774, 0]
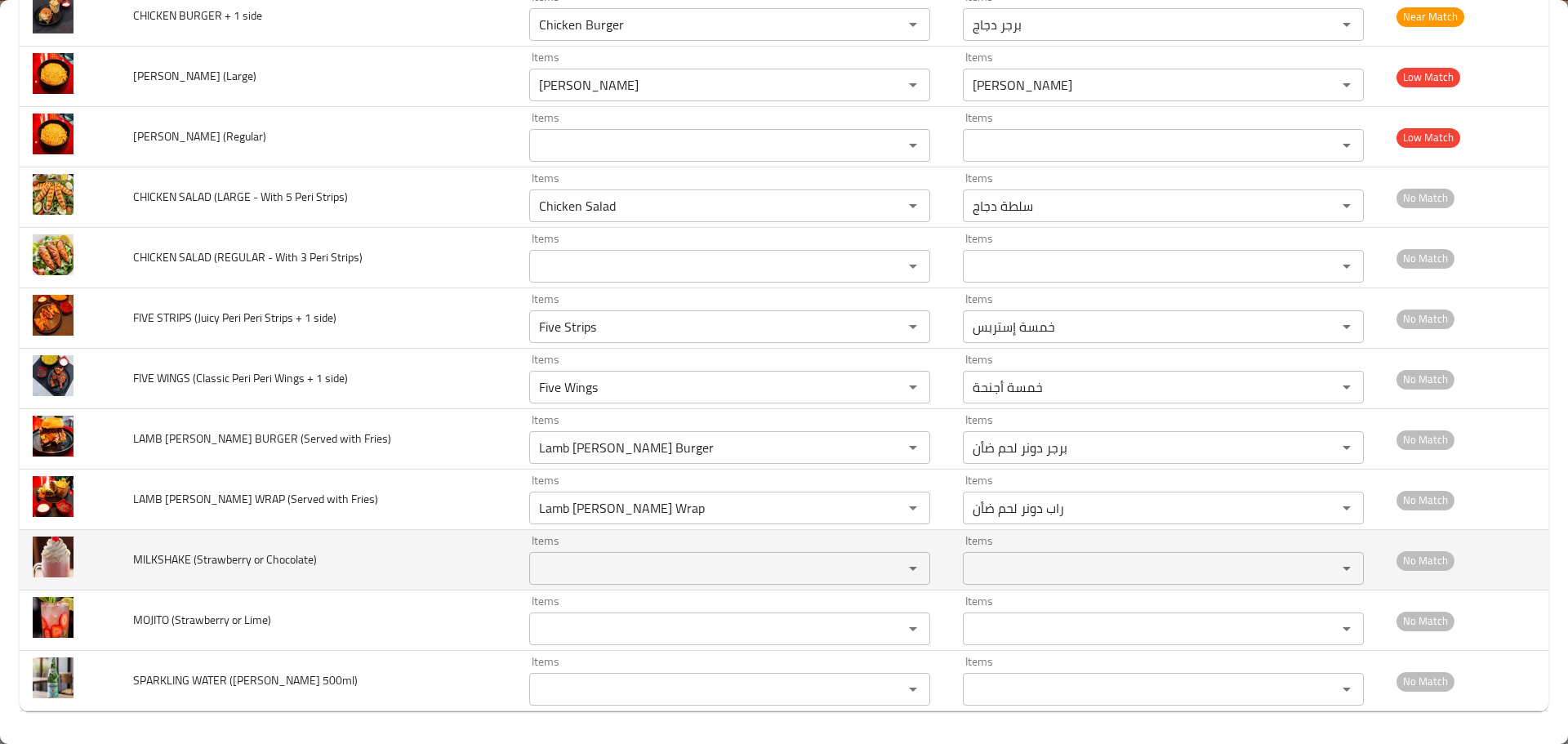
click at [529, 582] on div "Items" at bounding box center [729, 568] width 401 height 32
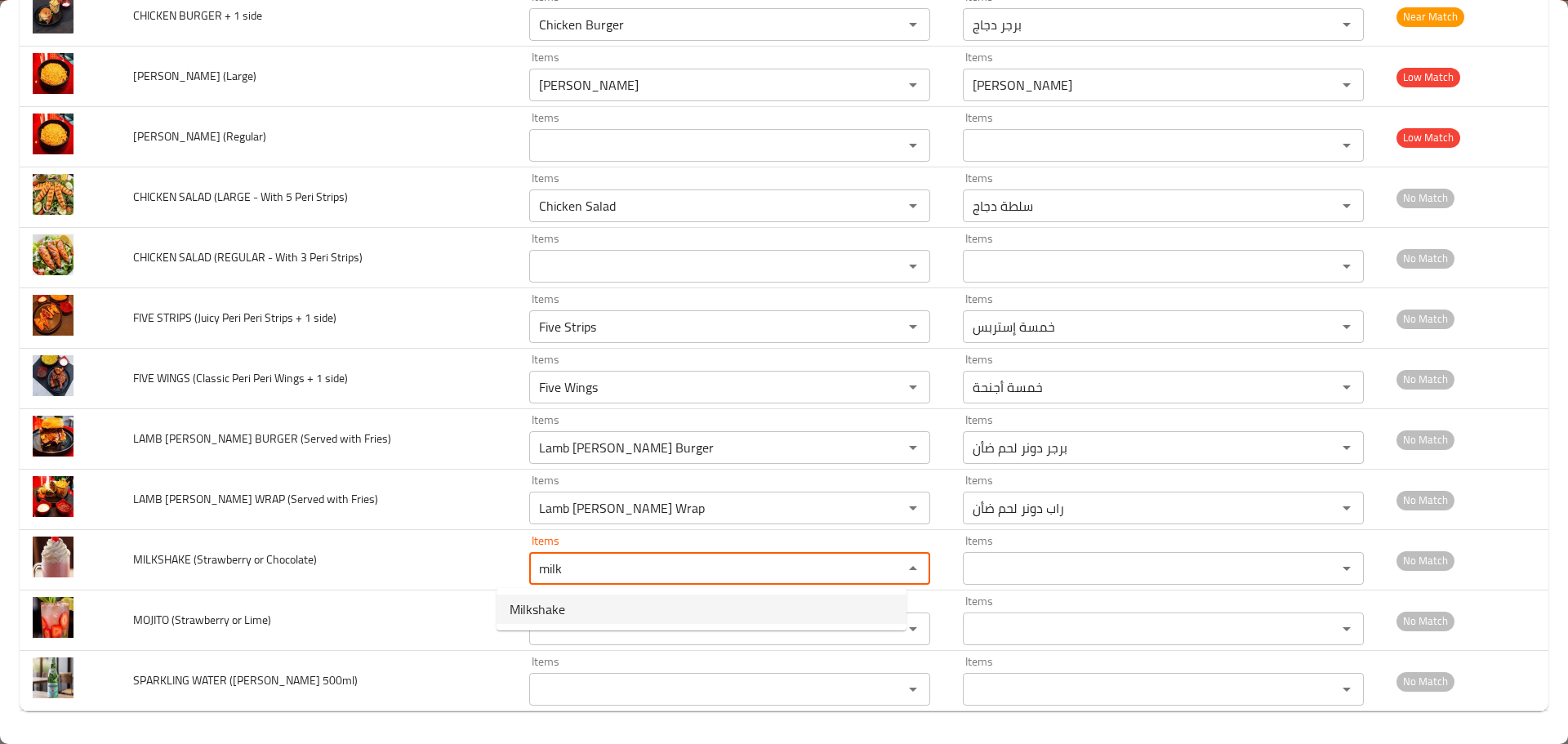
click at [518, 613] on span "Milkshake" at bounding box center [537, 609] width 56 height 19
type Chocolate\) "Milkshake"
type Chocolate\)-ar "ميلك شيك"
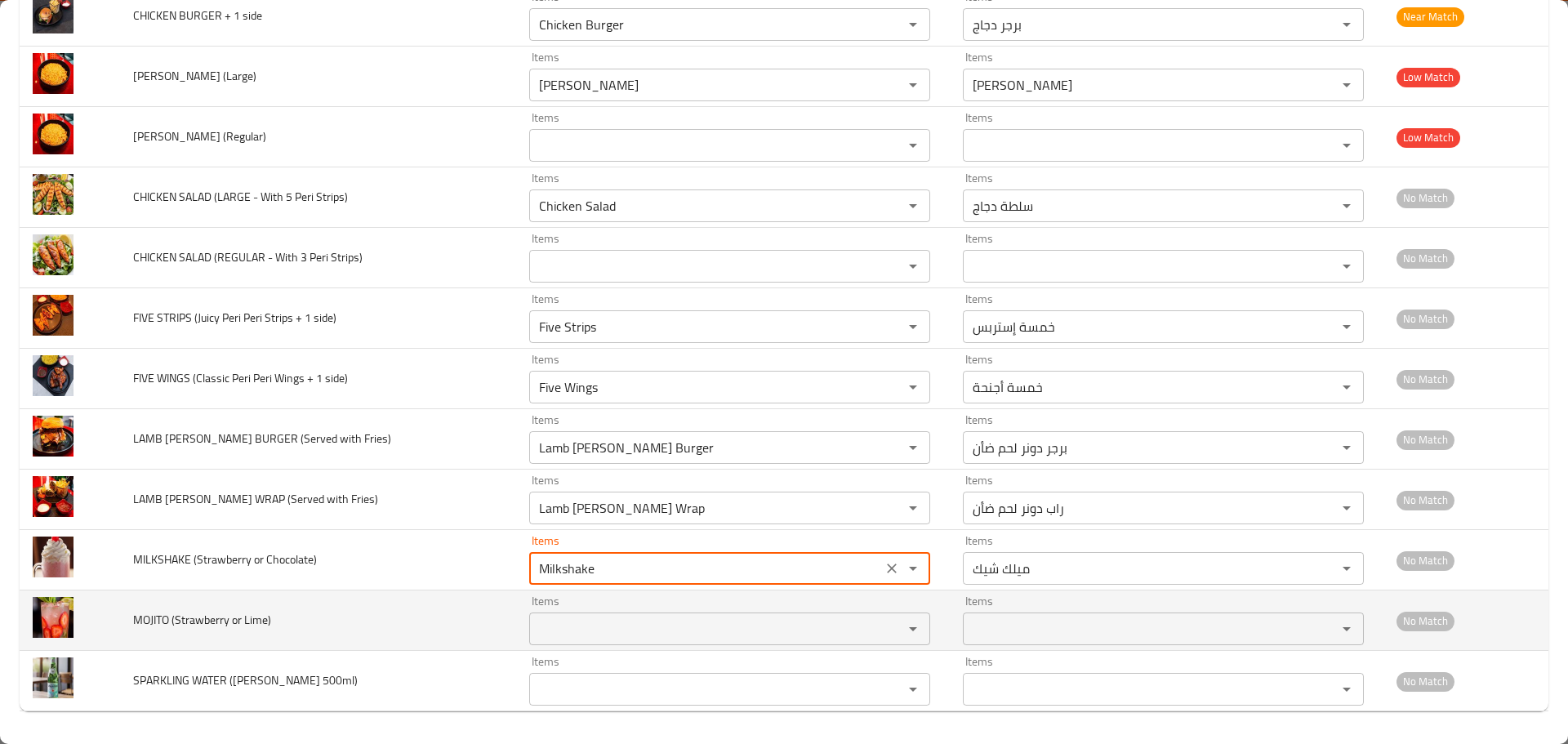
type Chocolate\) "Milkshake"
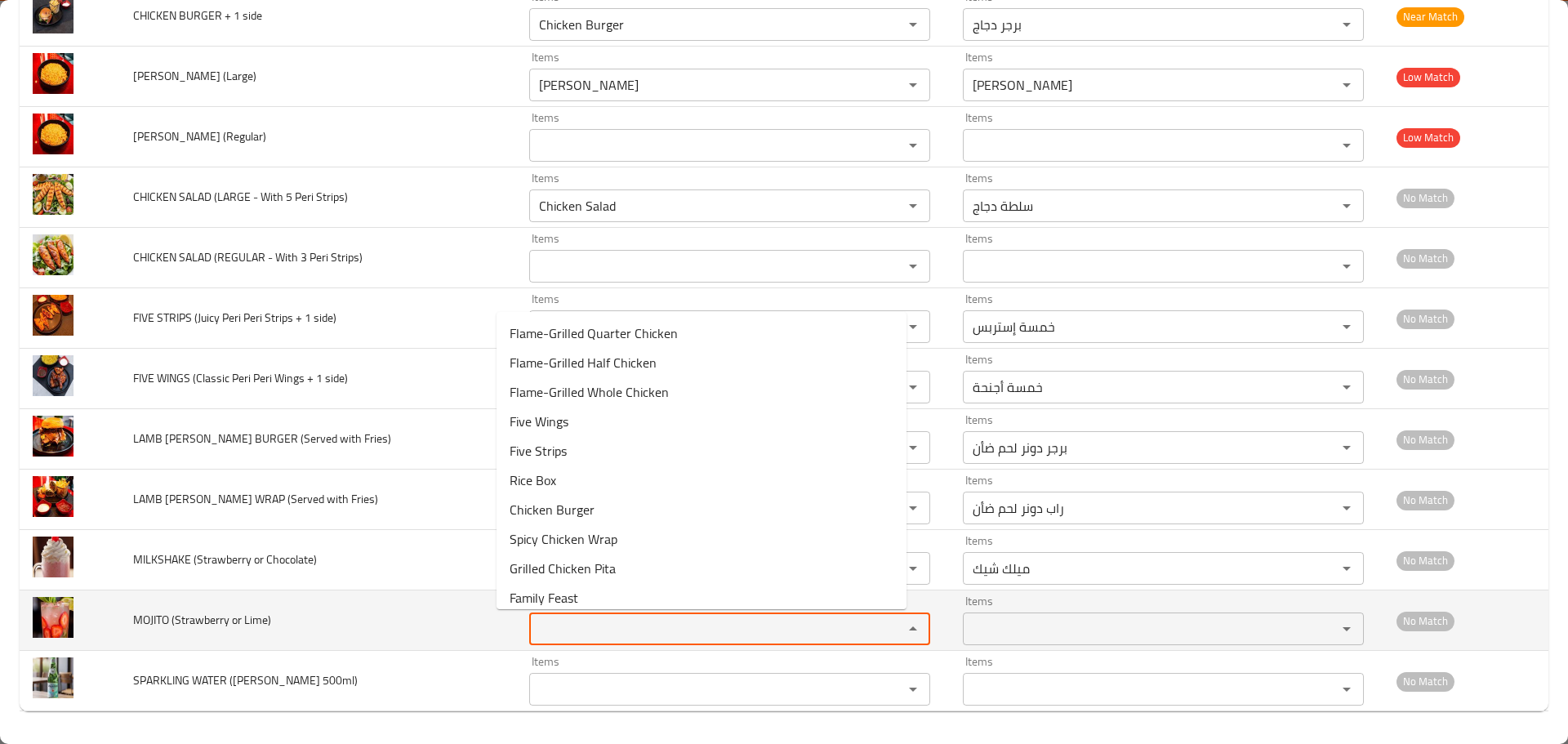
click at [534, 629] on Lime\) "Items" at bounding box center [705, 628] width 343 height 23
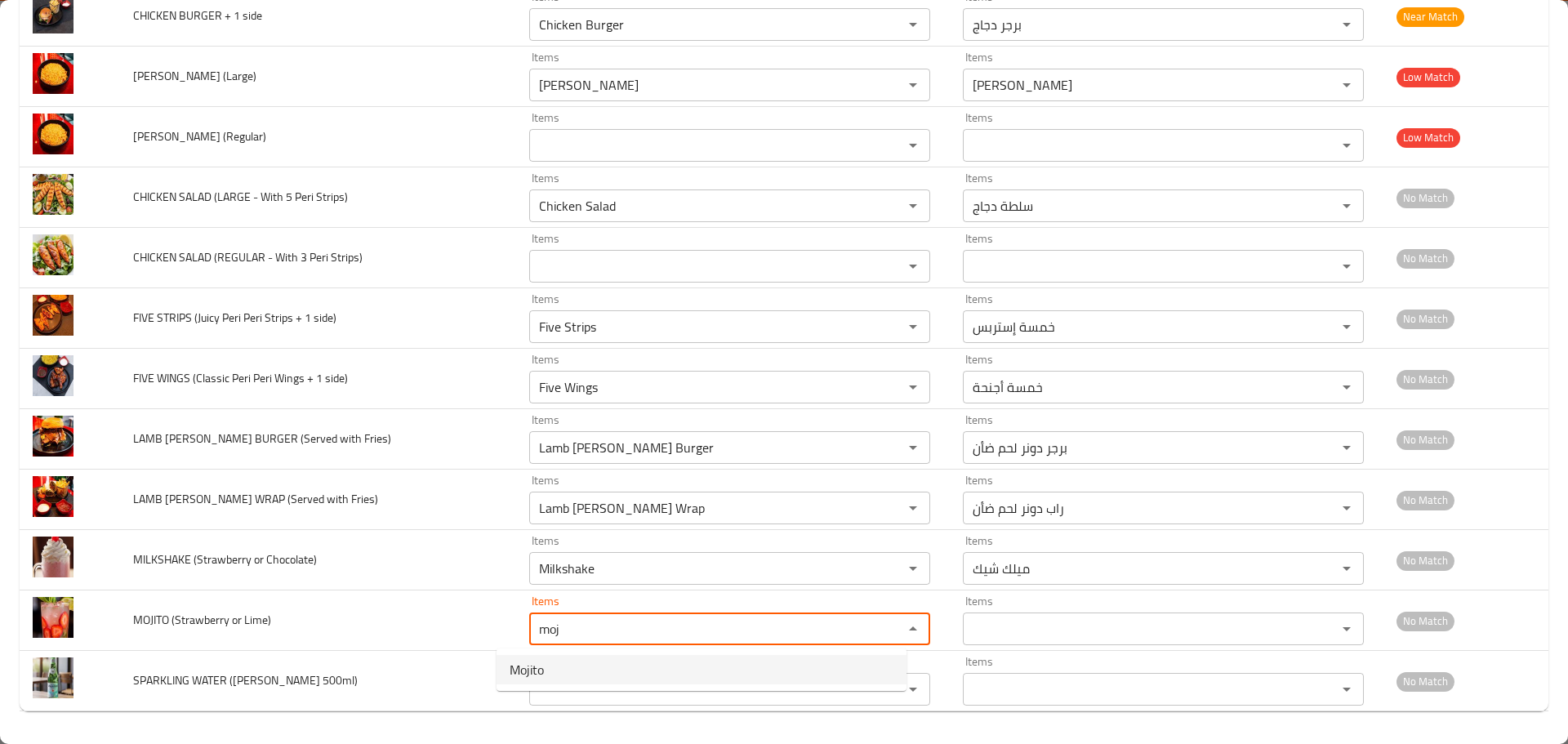
click at [546, 662] on Lime\)-option-0 "Mojito" at bounding box center [702, 670] width 410 height 30
type Lime\) "Mojito"
type Lime\)-ar "موهيتو"
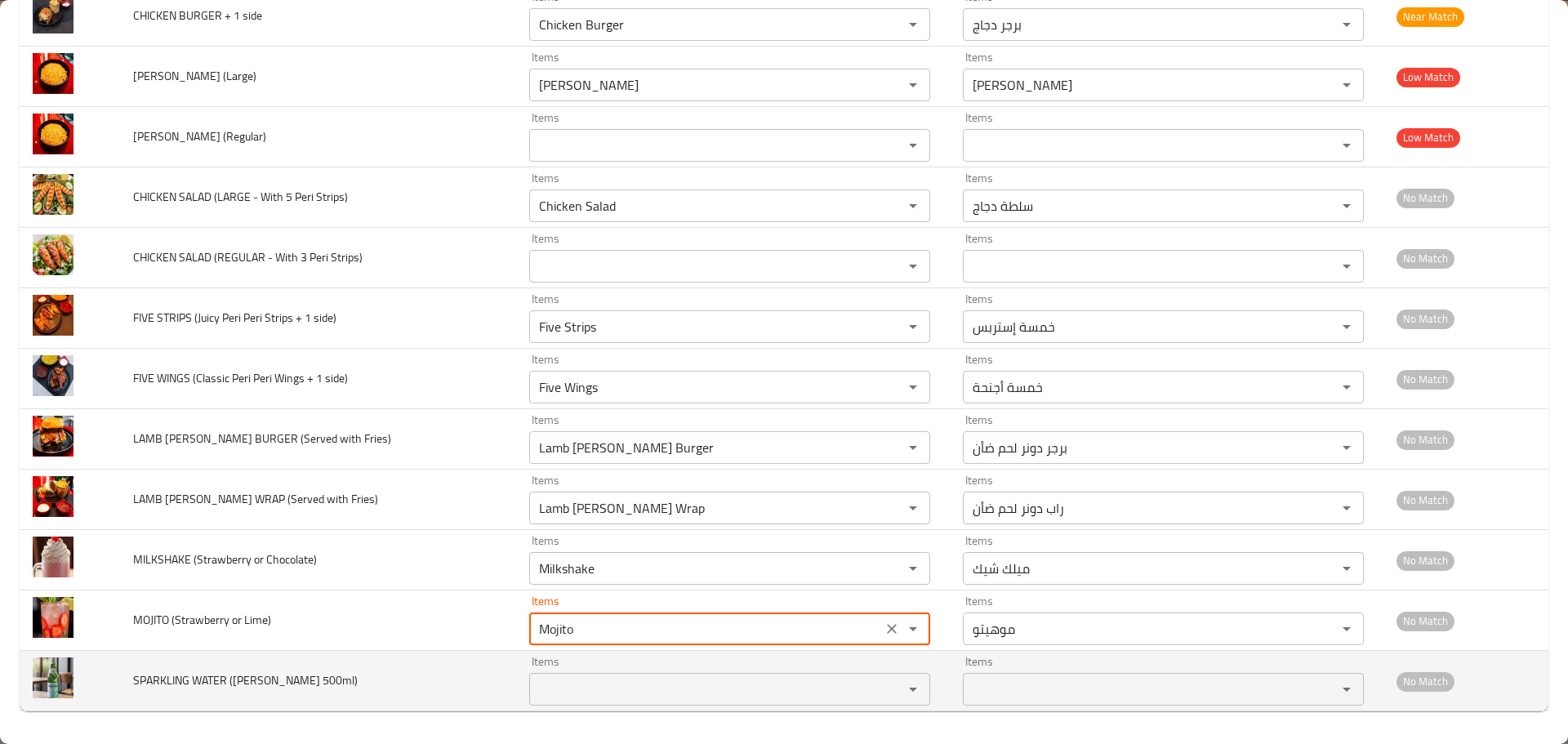
type Lime\) "Mojito"
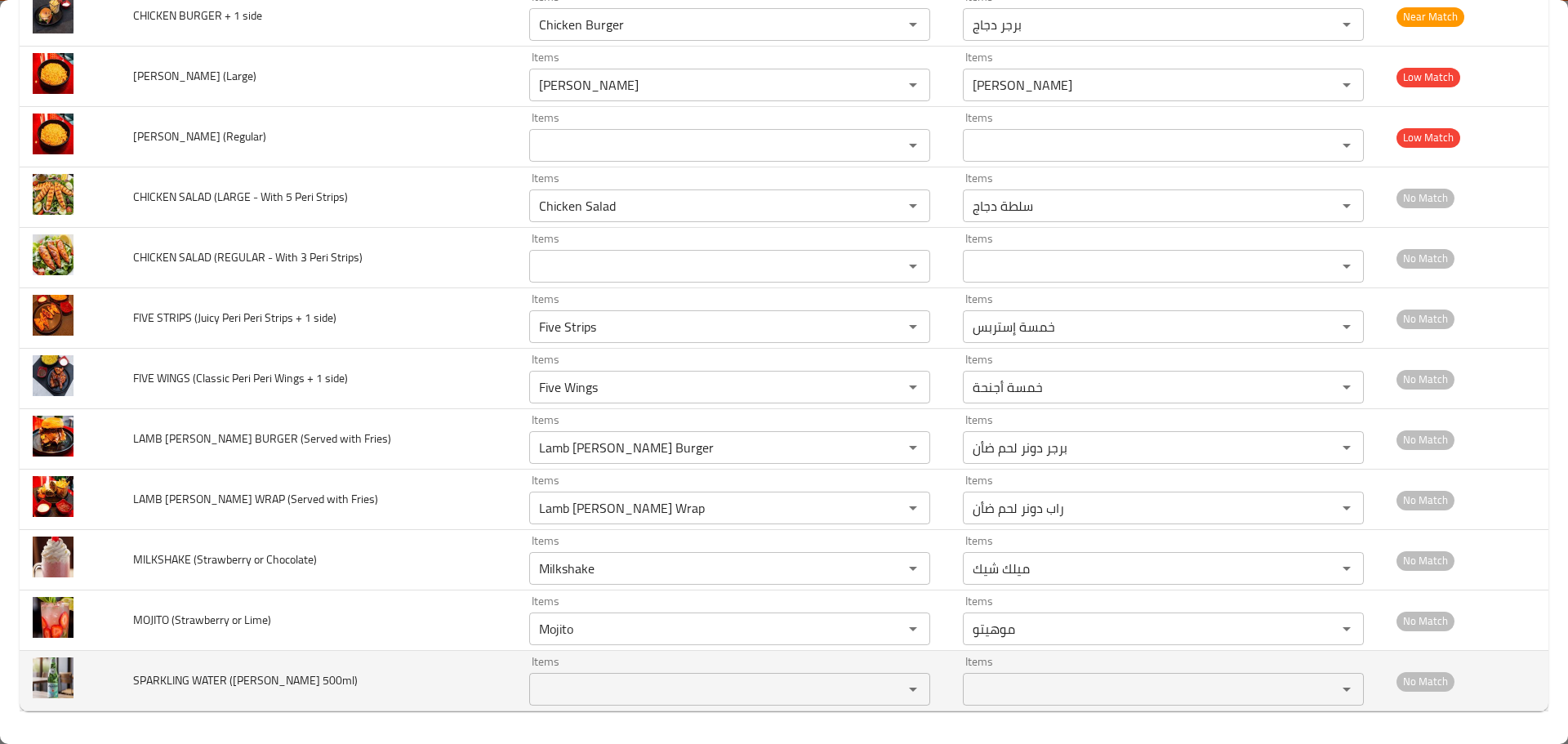
click at [332, 655] on td "SPARKLING WATER (Pellegrino 500ml)" at bounding box center [318, 680] width 396 height 60
click at [567, 687] on 500ml\) "Items" at bounding box center [705, 688] width 343 height 23
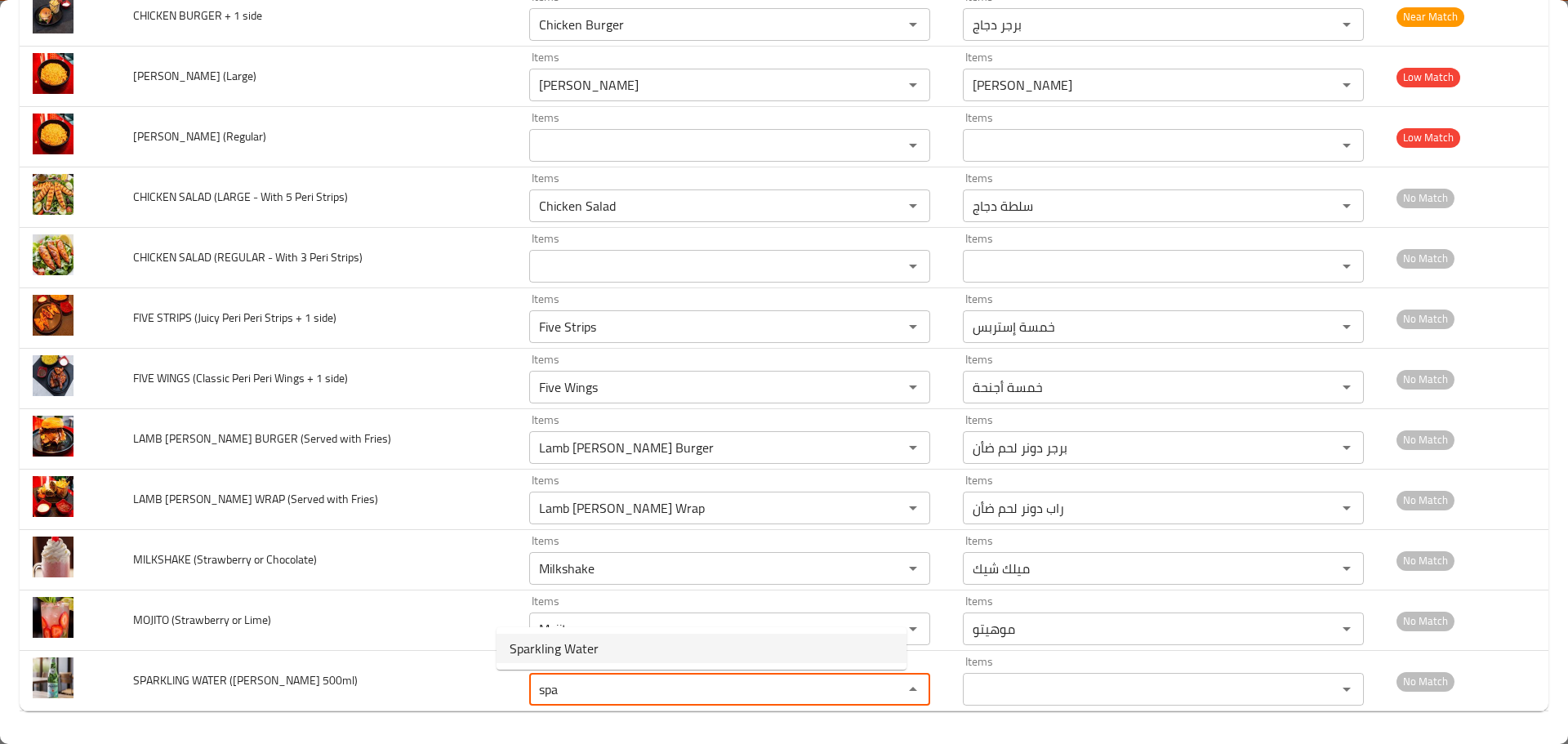
click at [605, 661] on 500ml\)-option-0 "Sparkling Water" at bounding box center [702, 649] width 410 height 30
type 500ml\) "Sparkling Water"
type 500ml\)-ar "مياه فوارة"
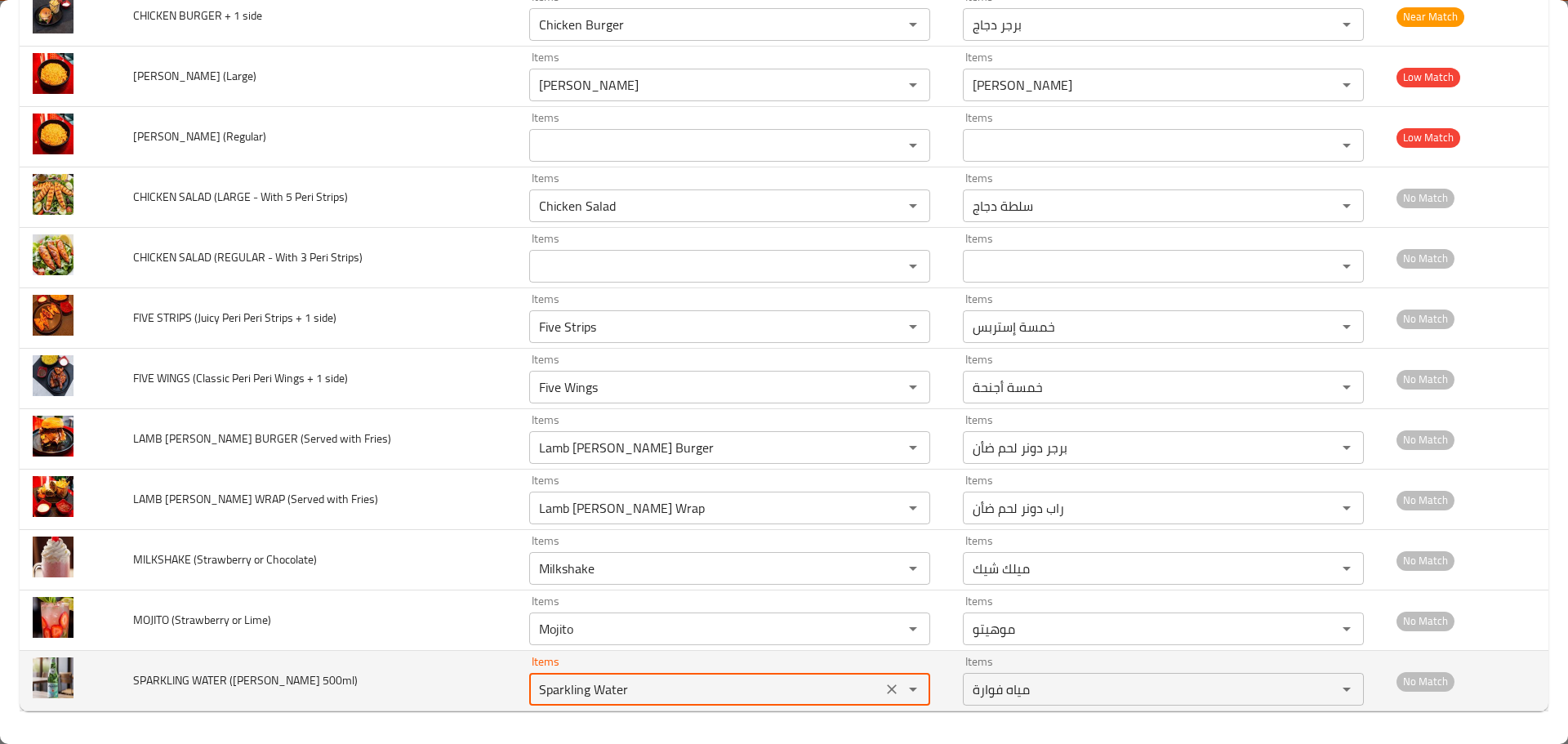
type 500ml\) "Sparkling Water"
click at [158, 682] on span "SPARKLING WATER (Pellegrino 500ml)" at bounding box center [246, 680] width 224 height 21
drag, startPoint x: 158, startPoint y: 682, endPoint x: 205, endPoint y: 675, distance: 47.5
click at [205, 675] on span "SPARKLING WATER (Pellegrino 500ml)" at bounding box center [246, 680] width 224 height 21
copy span "SPARKLING WATER"
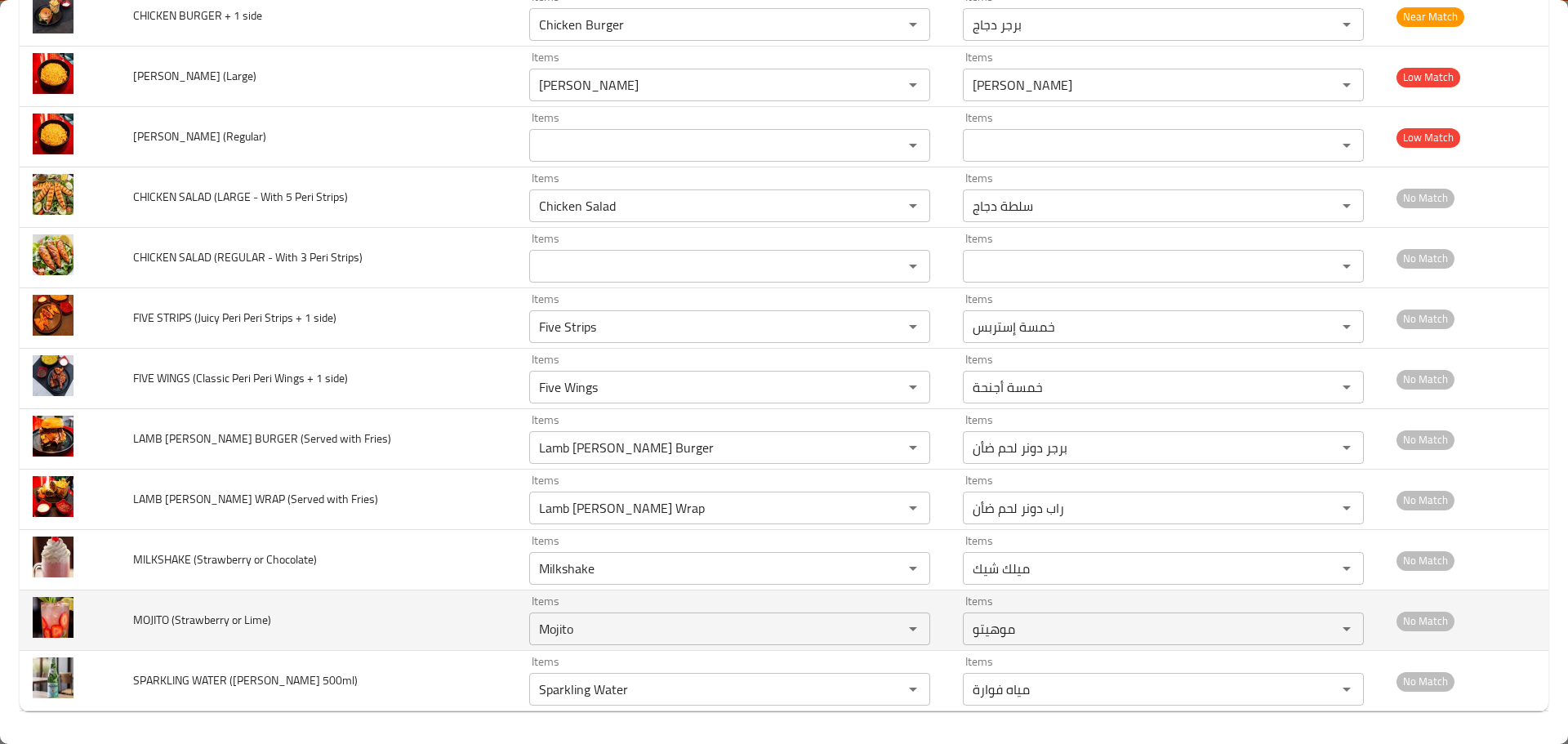
click at [139, 623] on span "MOJITO (Strawberry or Lime)" at bounding box center [202, 619] width 138 height 21
click at [133, 623] on td "MOJITO (Strawberry or Lime)" at bounding box center [318, 620] width 396 height 60
copy span "MOJITO"
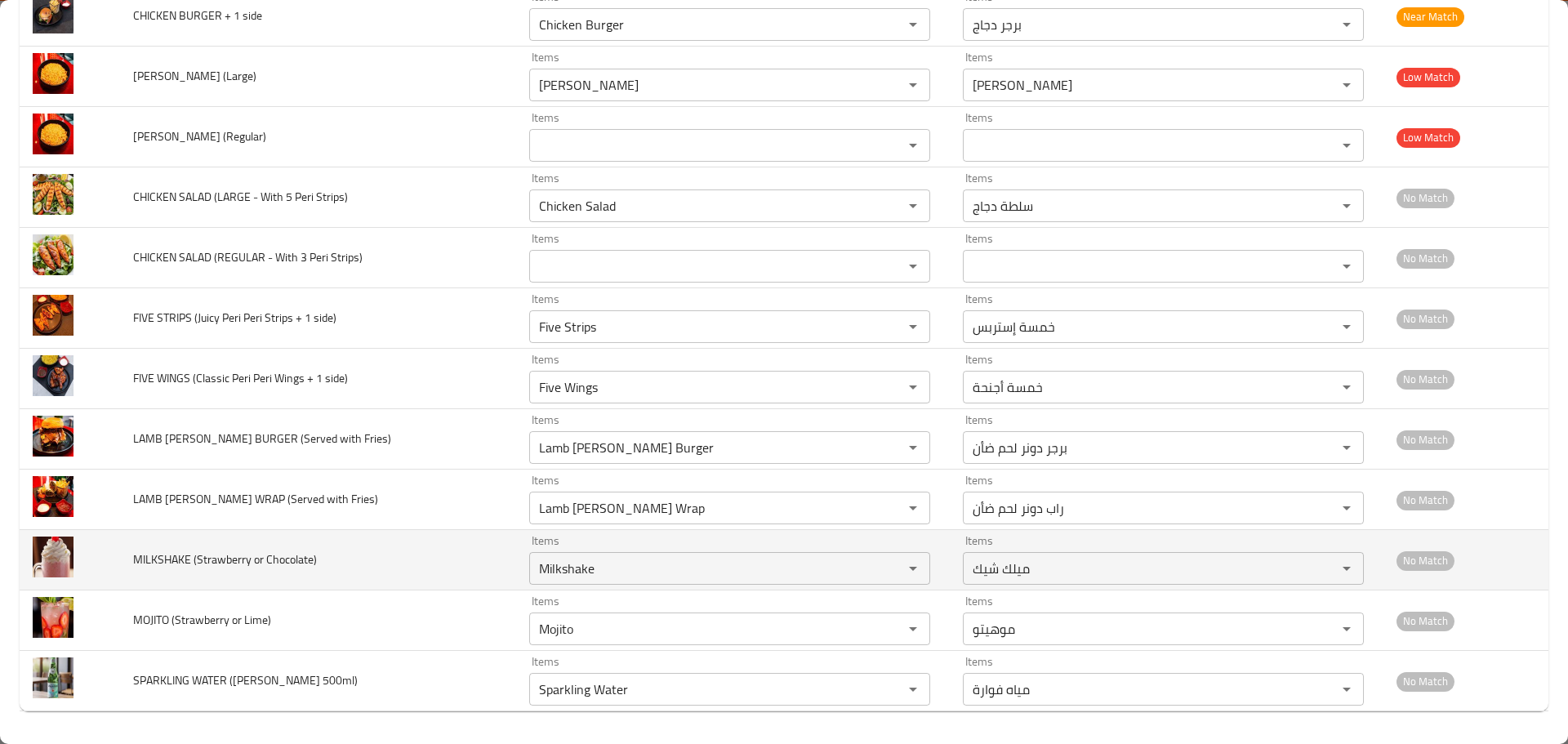
click at [172, 558] on span "MILKSHAKE (Strawberry or Chocolate)" at bounding box center [225, 559] width 183 height 21
drag, startPoint x: 172, startPoint y: 558, endPoint x: 145, endPoint y: 561, distance: 27.2
click at [145, 561] on span "MILKSHAKE (Strawberry or Chocolate)" at bounding box center [225, 559] width 183 height 21
copy span "MILKSHAKE"
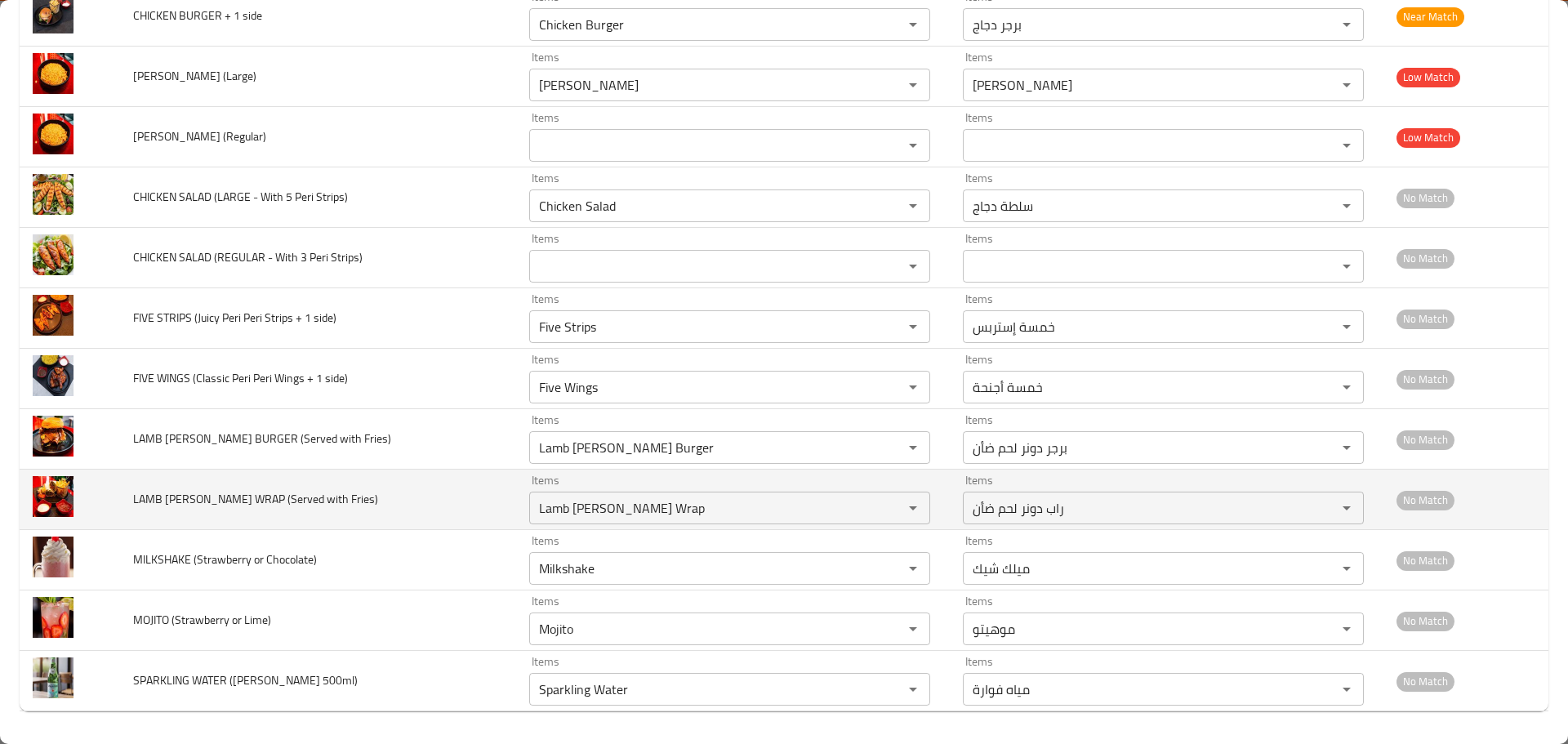
click at [215, 496] on span "LAMB DONER WRAP (Served with Fries)" at bounding box center [256, 498] width 245 height 21
drag, startPoint x: 215, startPoint y: 496, endPoint x: 145, endPoint y: 503, distance: 70.3
click at [145, 503] on span "LAMB DONER WRAP (Served with Fries)" at bounding box center [256, 498] width 245 height 21
copy span "LAMB DONER WRAP"
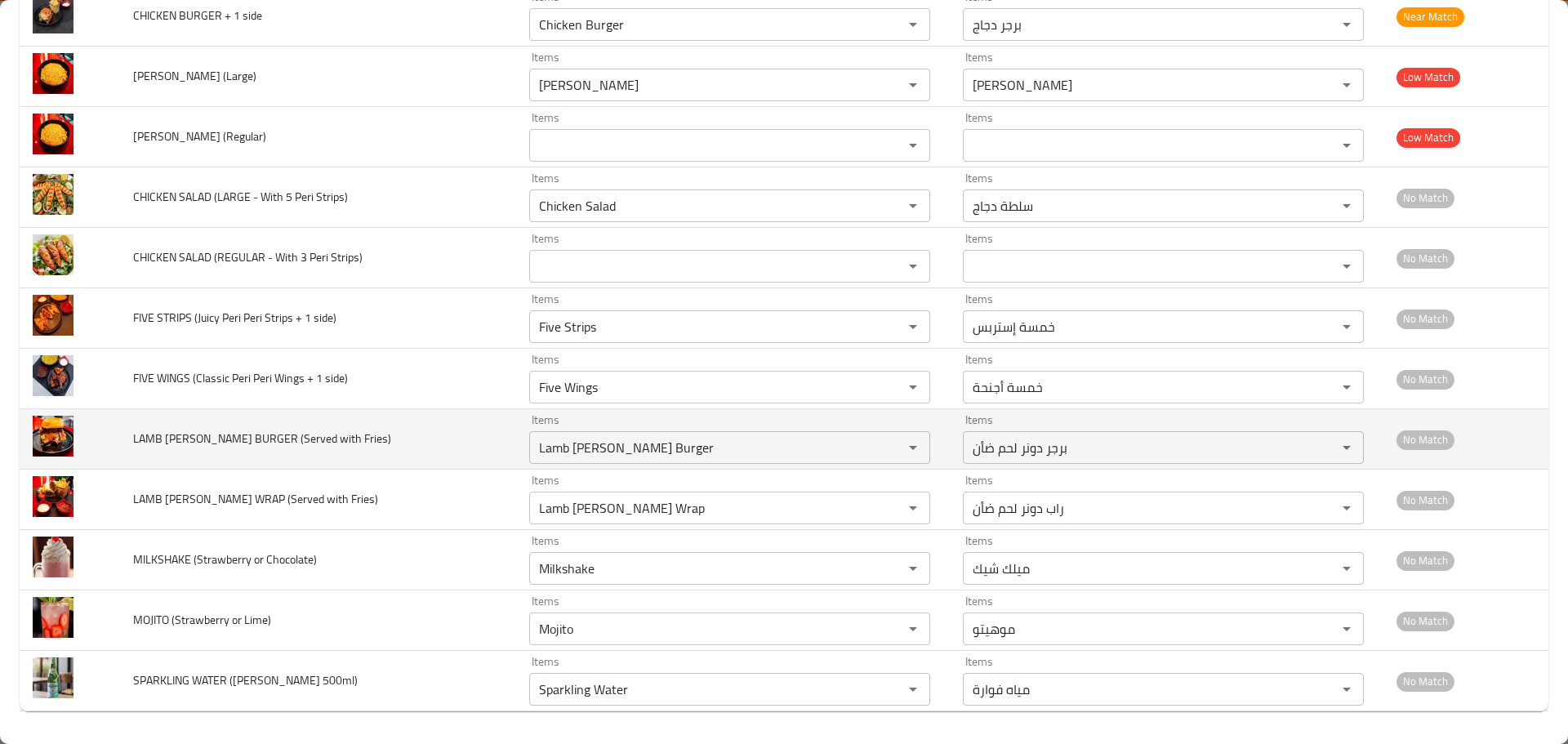
click at [223, 438] on span "LAMB DONER BURGER (Served with Fries)" at bounding box center [262, 438] width 258 height 21
drag, startPoint x: 223, startPoint y: 438, endPoint x: 144, endPoint y: 442, distance: 79.1
click at [144, 442] on span "LAMB DONER BURGER (Served with Fries)" at bounding box center [262, 438] width 258 height 21
copy span "LAMB DONER BURGER"
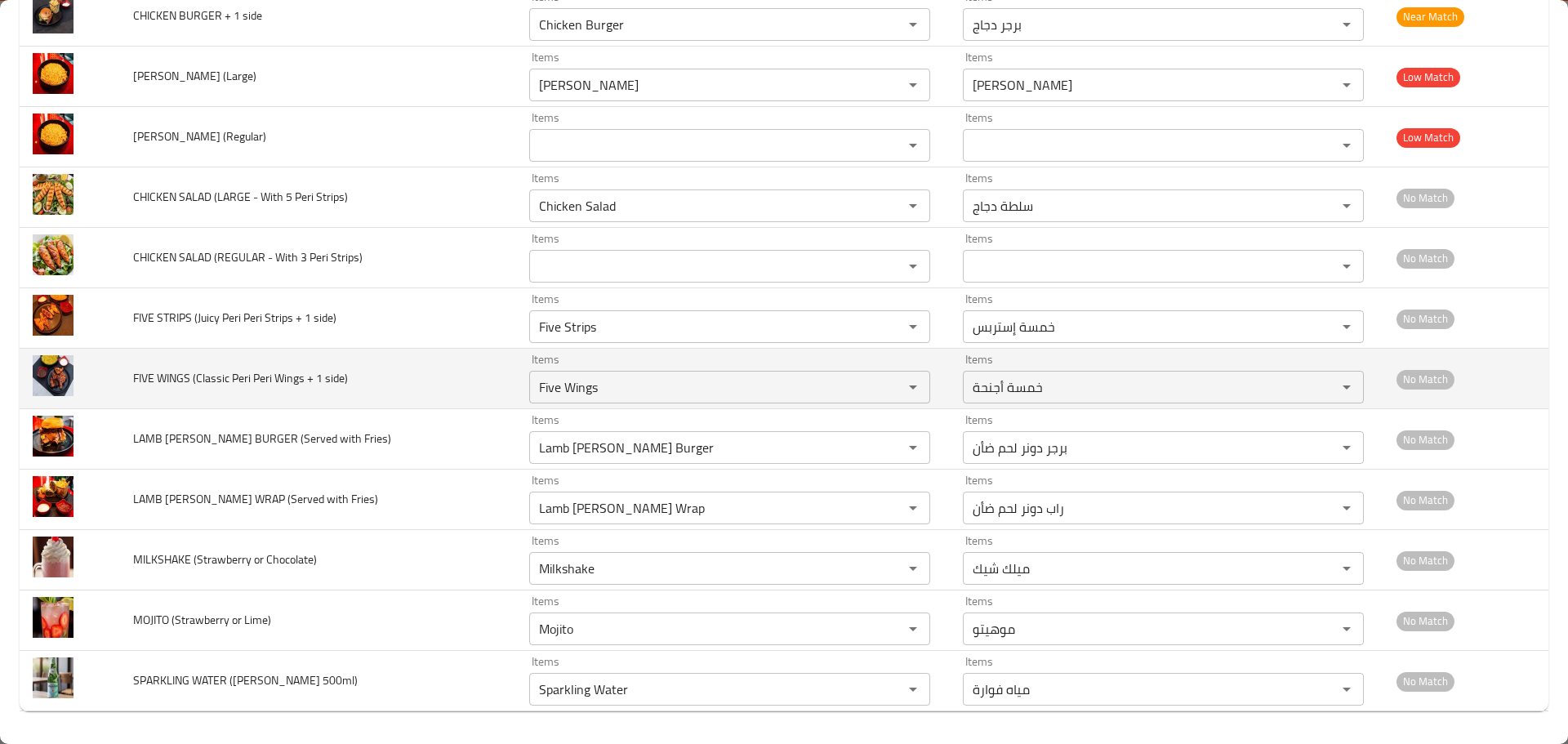
click at [286, 364] on td "FIVE WINGS (Classic Peri Peri Wings + 1 side)" at bounding box center [318, 378] width 396 height 60
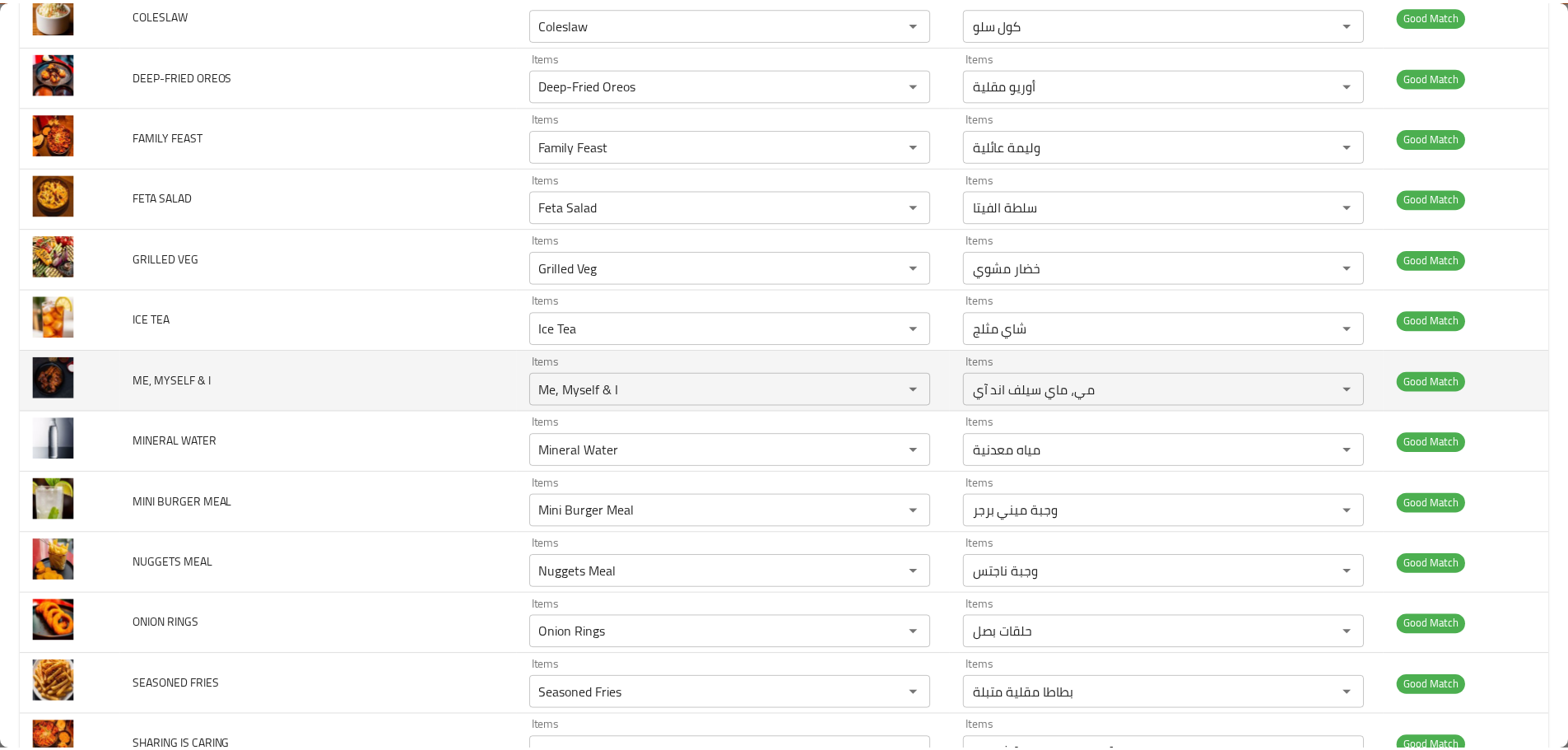
scroll to position [0, 0]
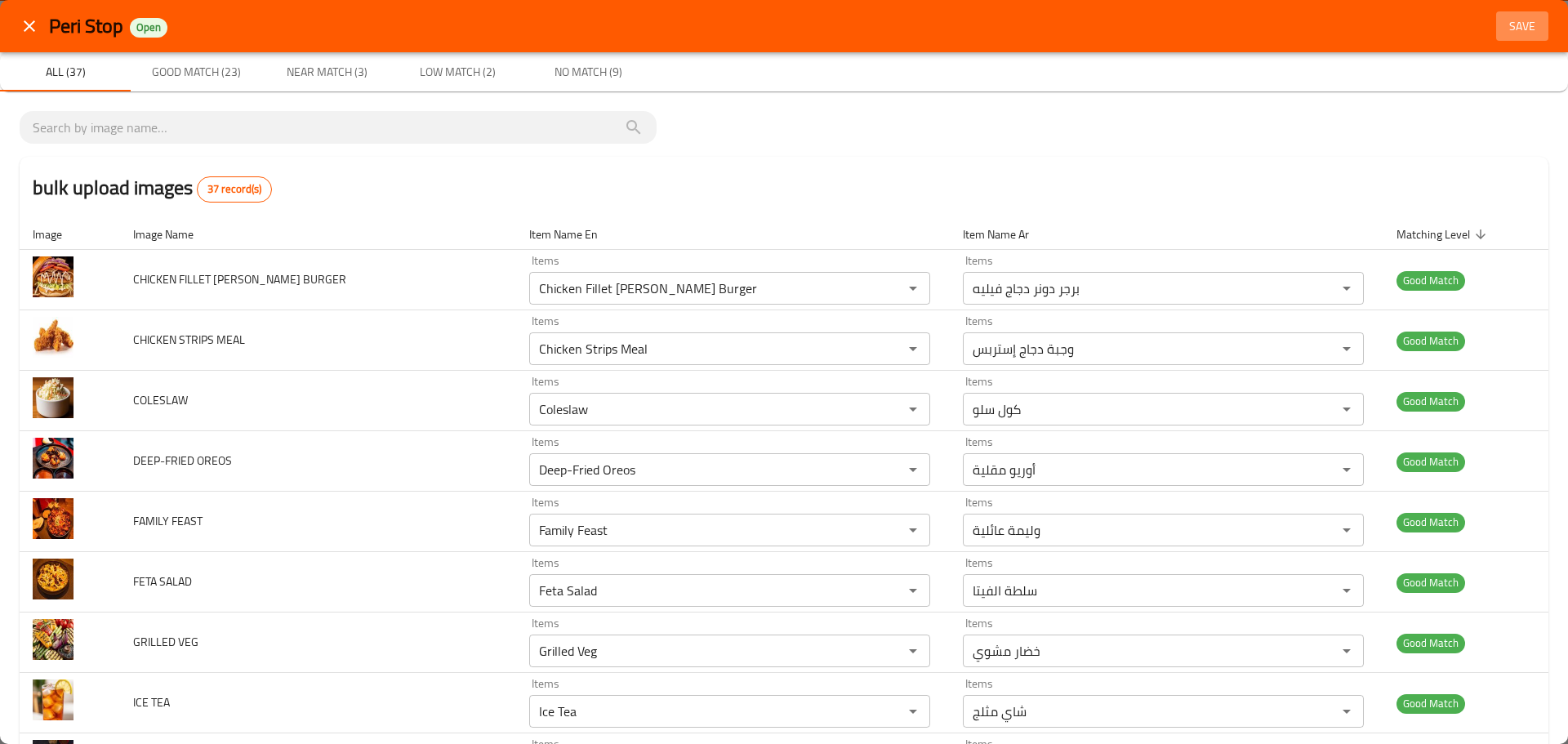
click at [1517, 25] on span "Save" at bounding box center [1523, 27] width 39 height 20
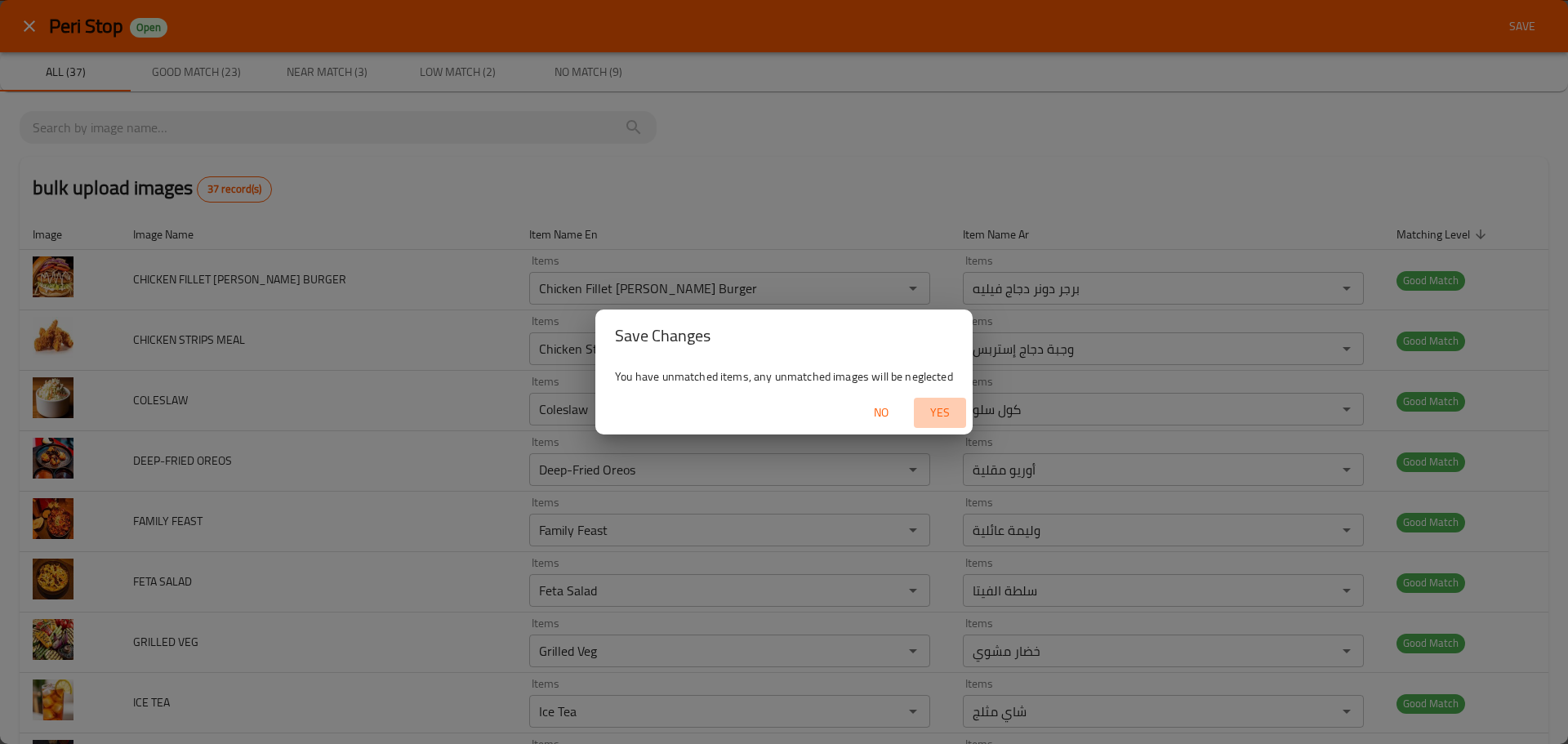
click at [950, 410] on span "Yes" at bounding box center [940, 412] width 39 height 20
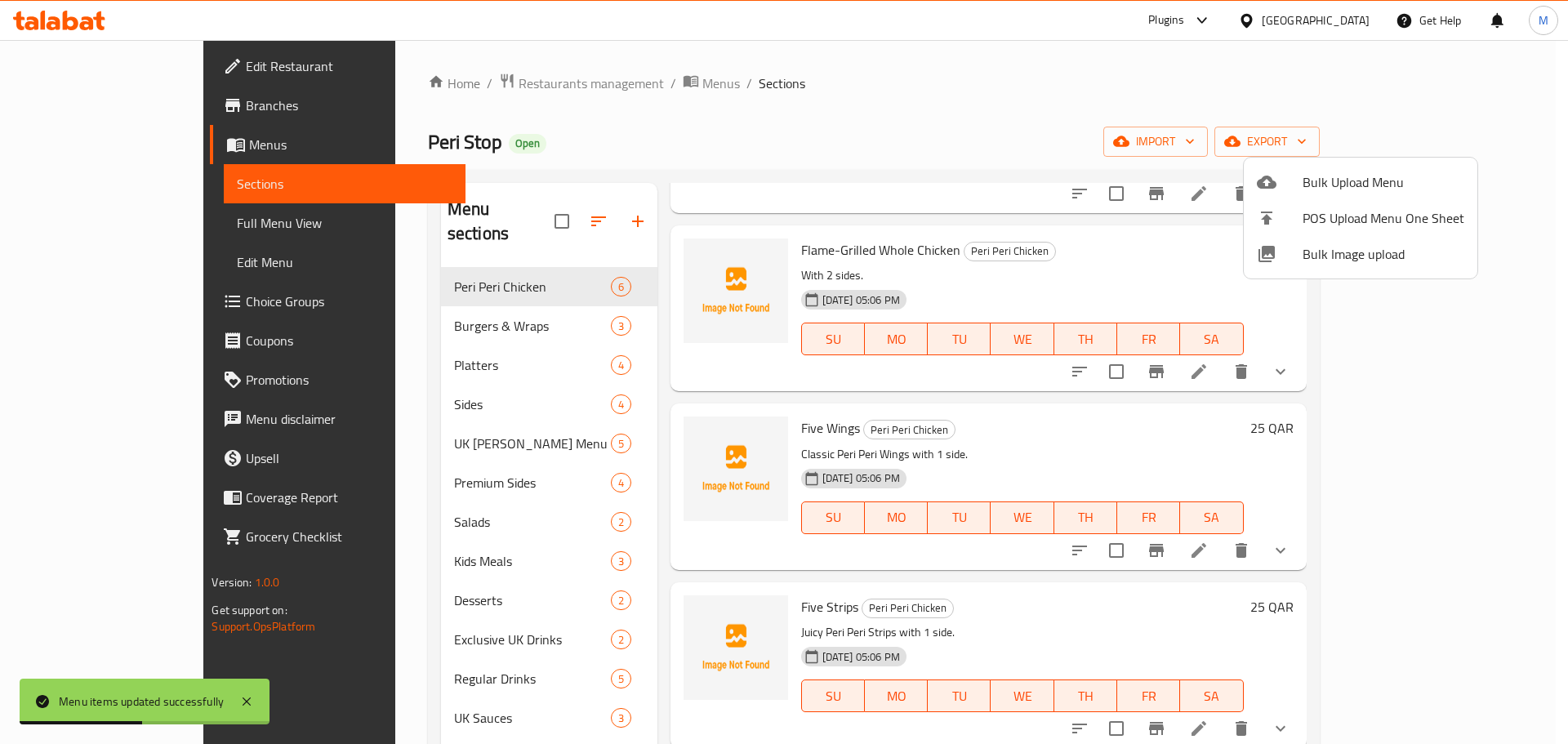
click at [850, 286] on div at bounding box center [784, 372] width 1568 height 744
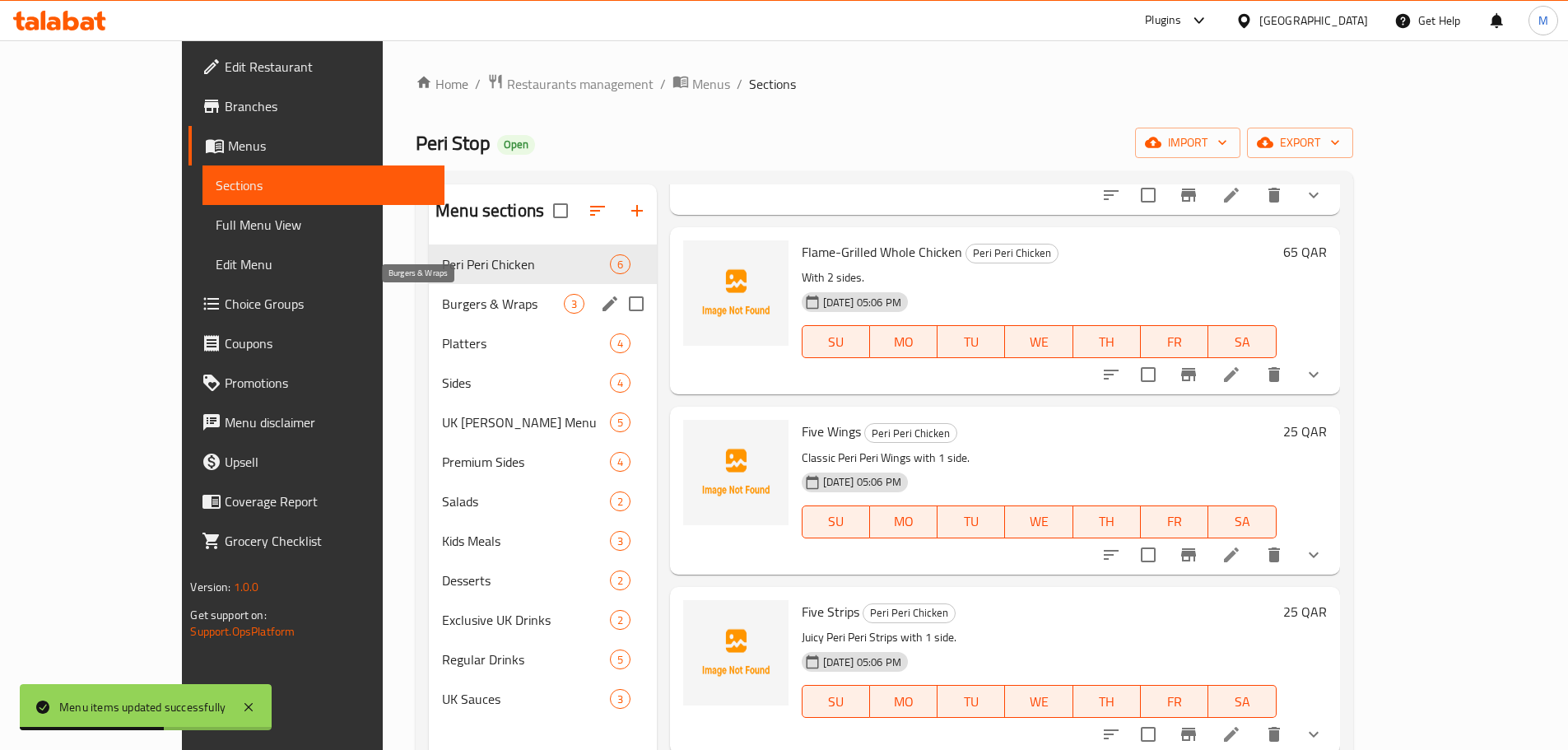
click at [442, 304] on span "Burgers & Wraps" at bounding box center [502, 304] width 121 height 20
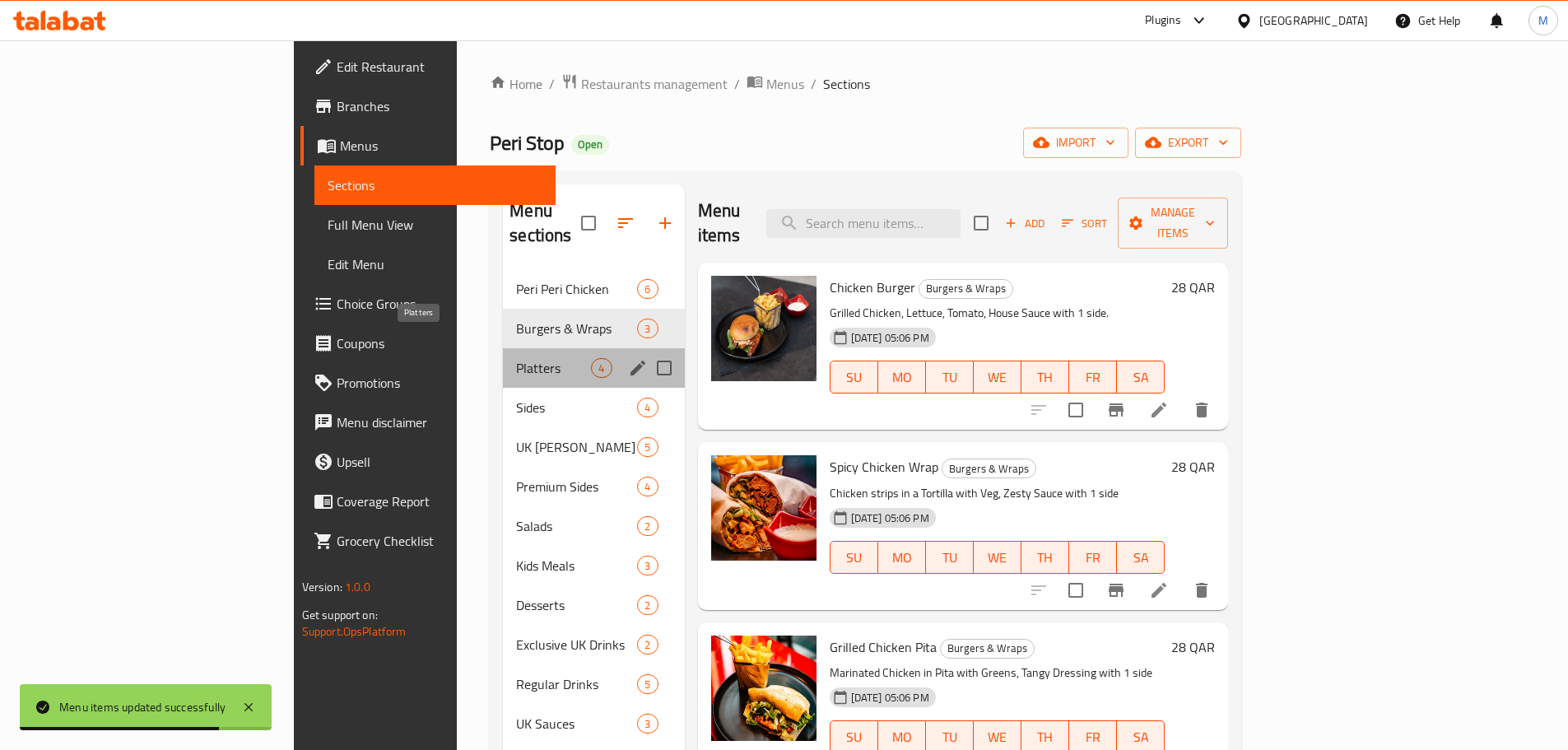
click at [516, 358] on span "Platters" at bounding box center [554, 367] width 75 height 20
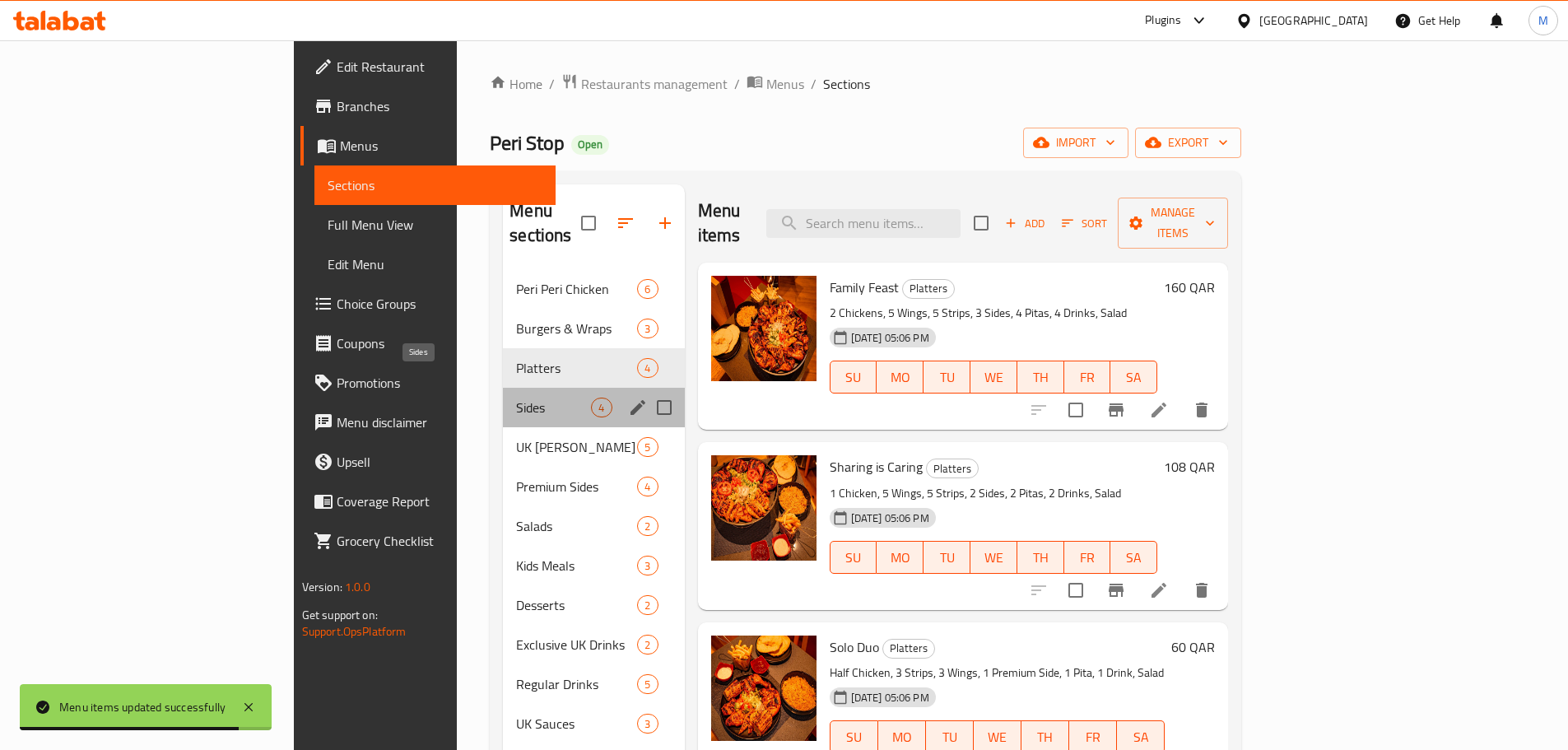
click at [516, 398] on span "Sides" at bounding box center [554, 407] width 75 height 20
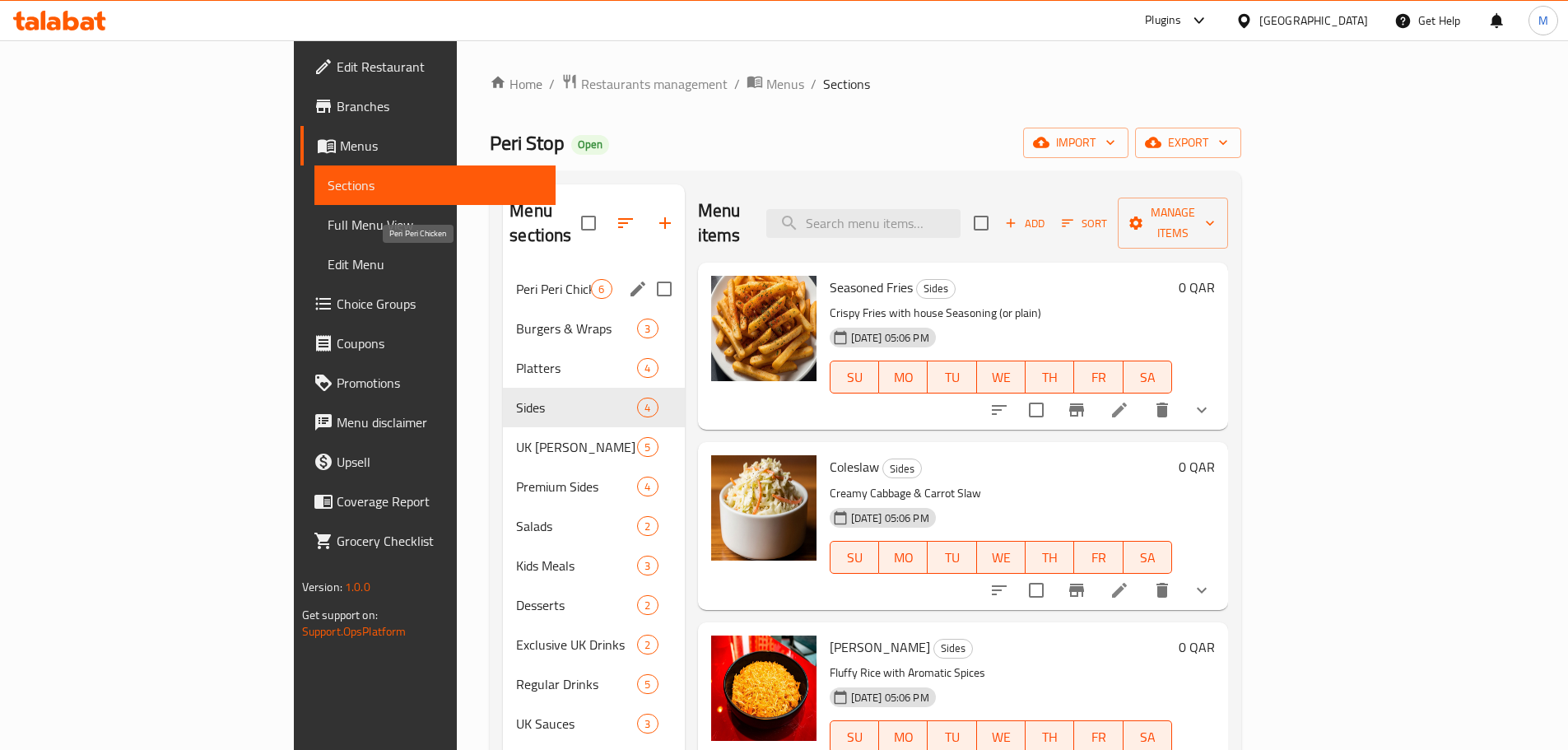
click at [516, 279] on span "Peri Peri Chicken" at bounding box center [554, 289] width 75 height 20
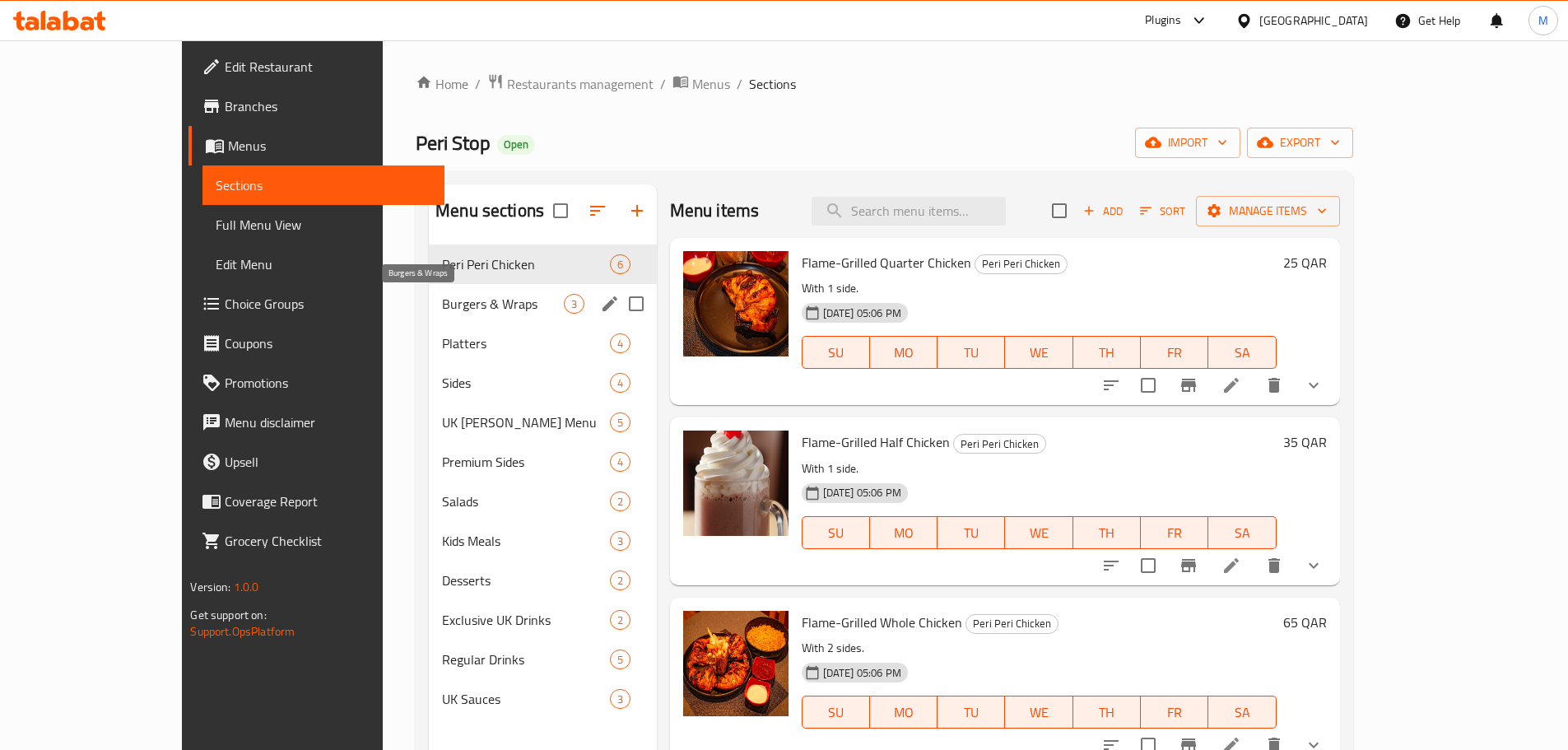
click at [442, 308] on span "Burgers & Wraps" at bounding box center [502, 304] width 121 height 20
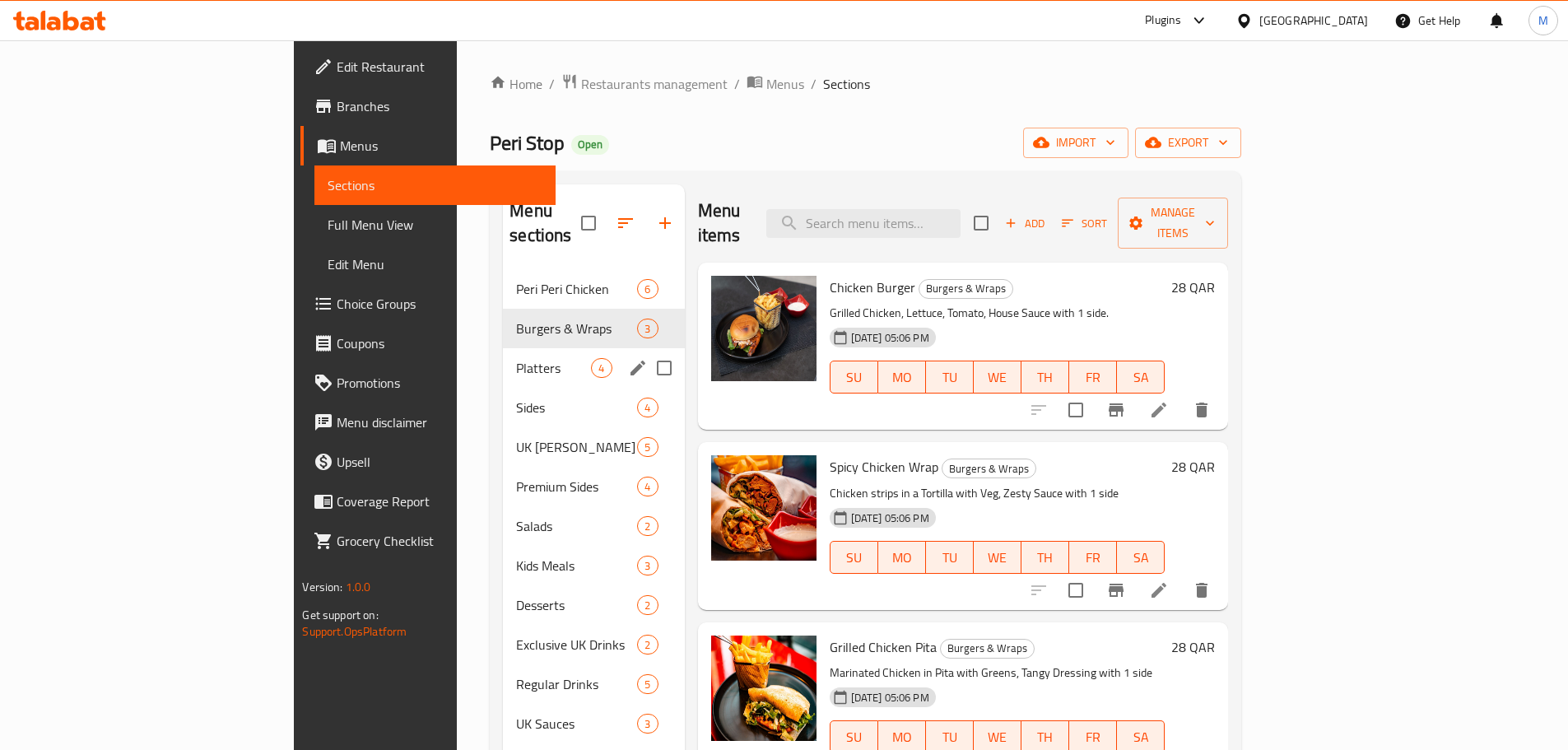
click at [502, 357] on div "Platters 4" at bounding box center [593, 368] width 181 height 39
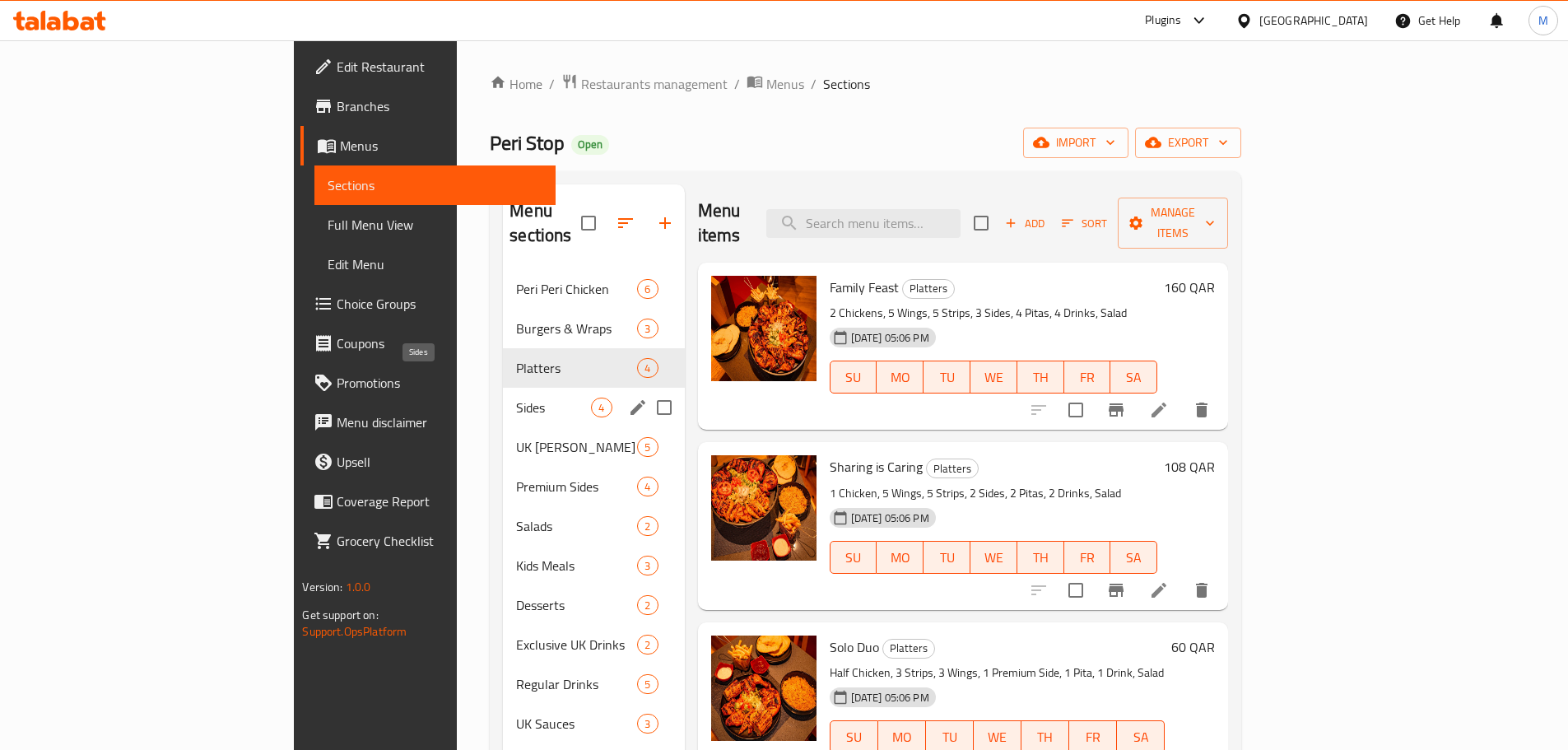
click at [516, 398] on span "Sides" at bounding box center [554, 407] width 75 height 20
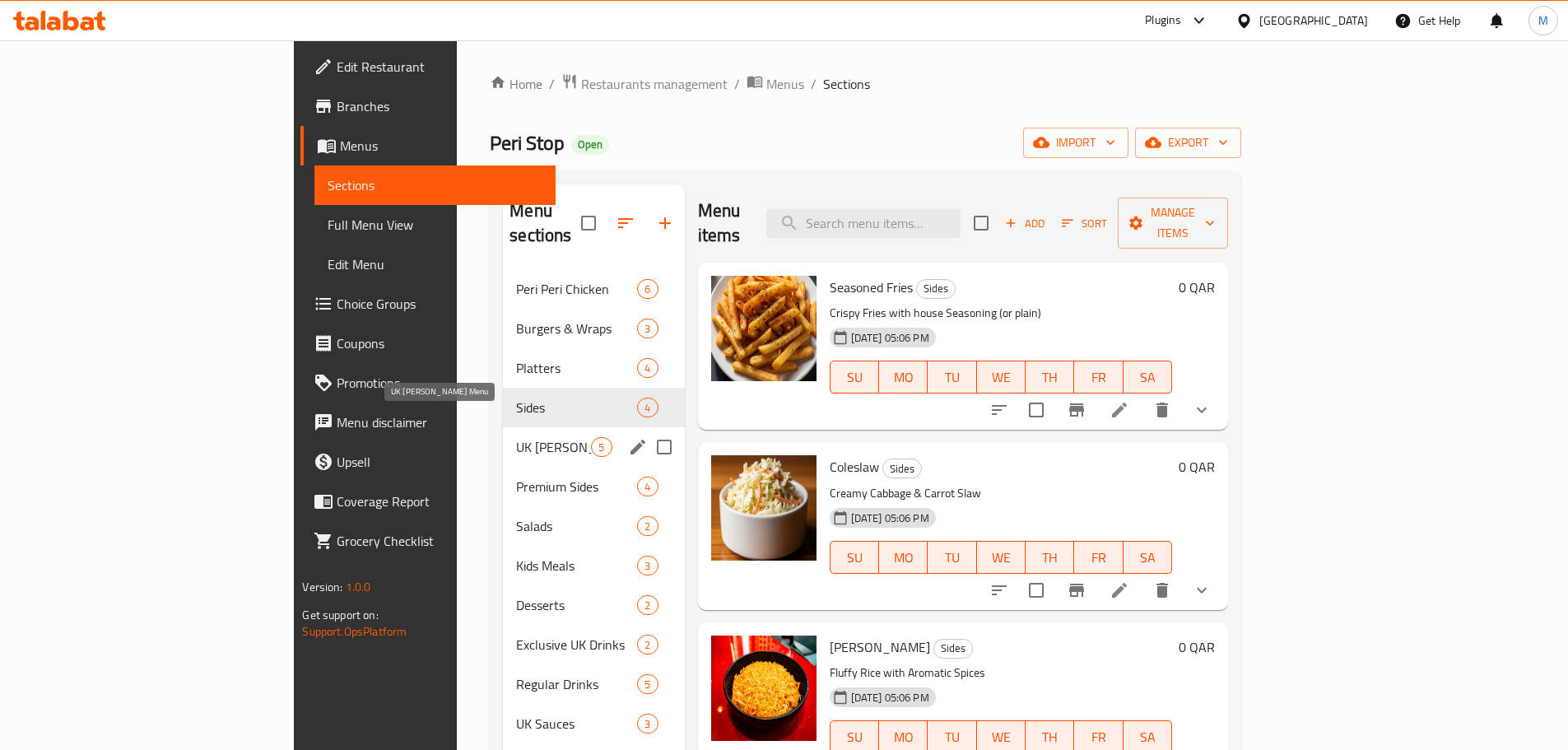
click at [516, 437] on span "UK Doner Menu" at bounding box center [554, 446] width 75 height 20
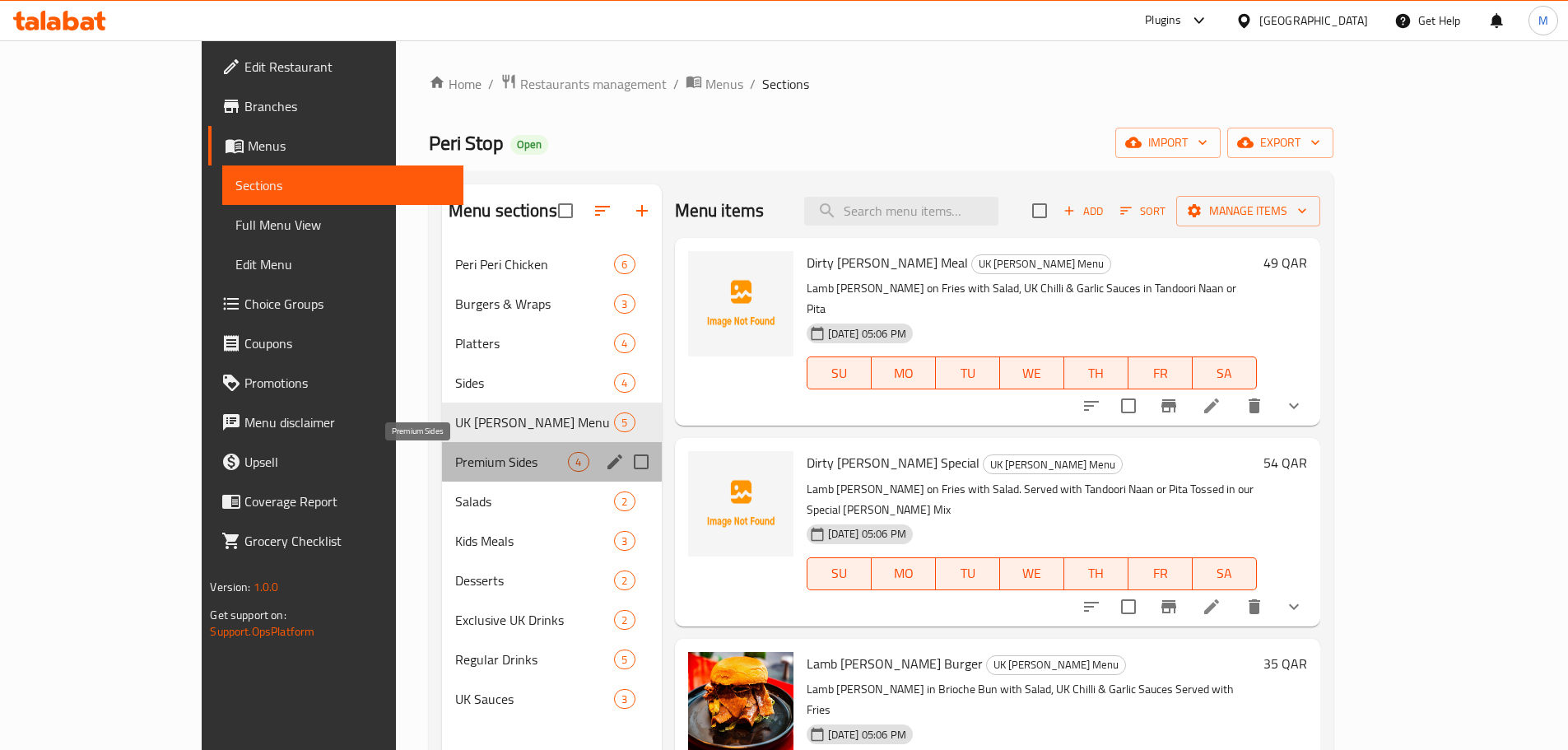
click at [455, 458] on span "Premium Sides" at bounding box center [512, 461] width 114 height 20
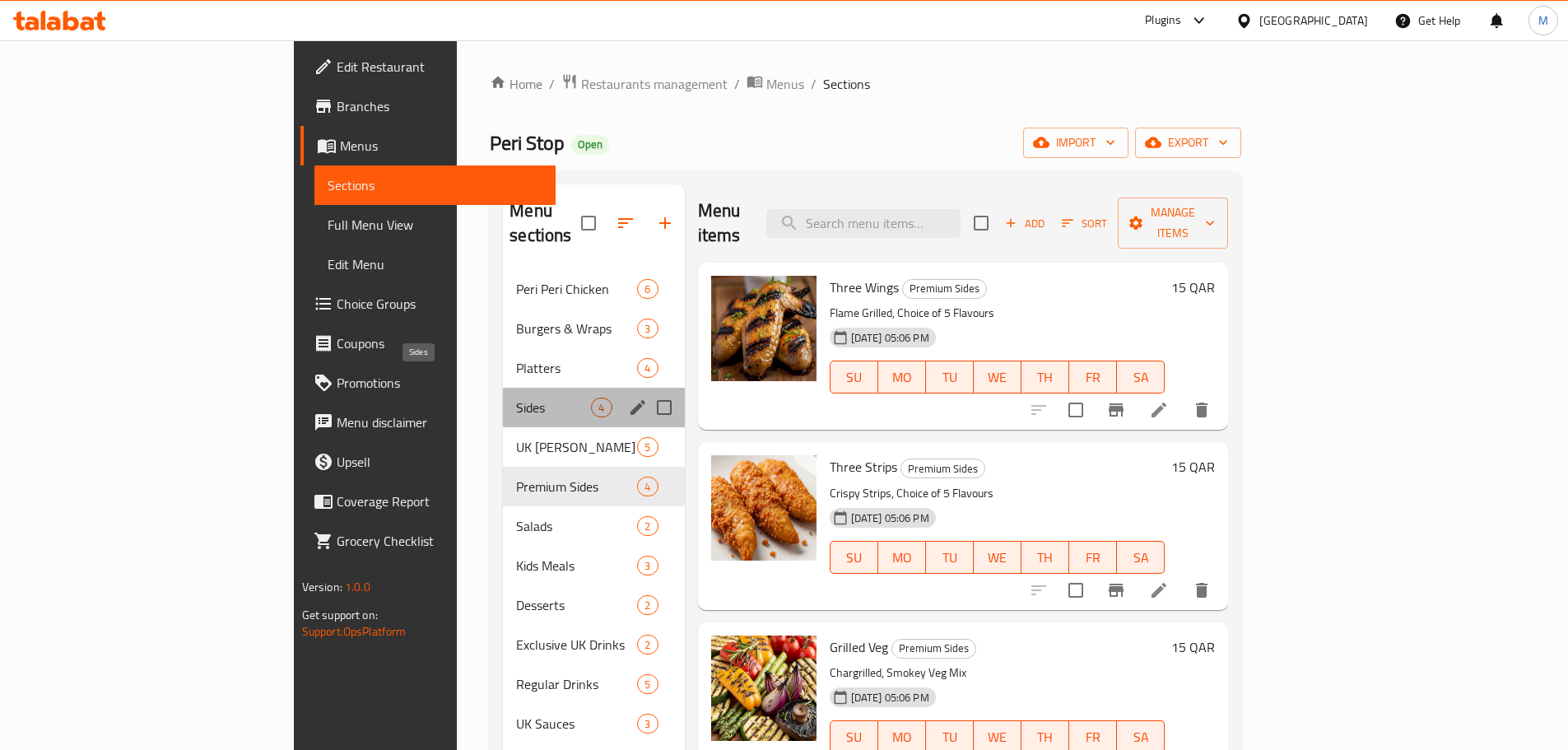
click at [516, 398] on span "Sides" at bounding box center [554, 407] width 75 height 20
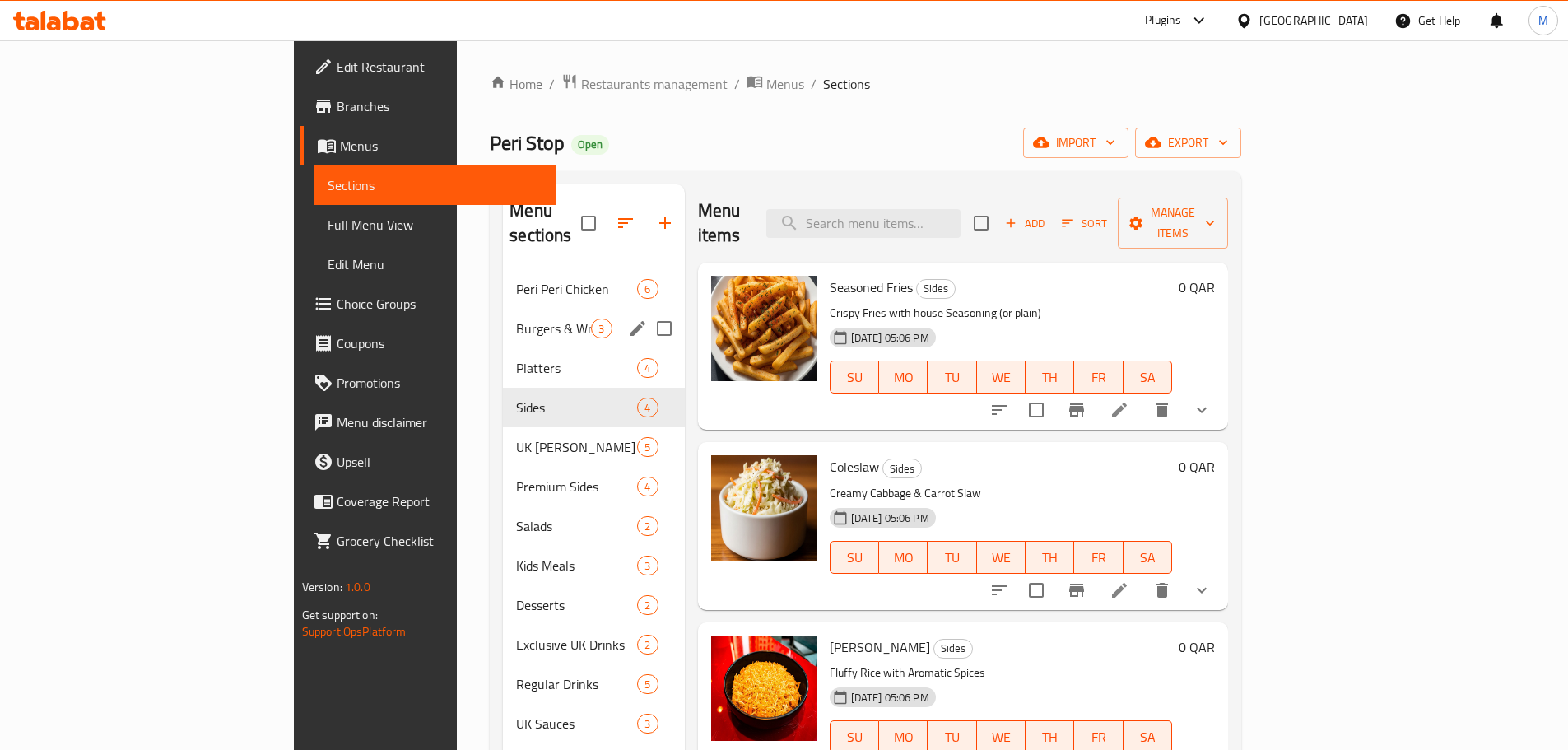
click at [502, 282] on div "Peri Peri Chicken 6" at bounding box center [593, 289] width 181 height 39
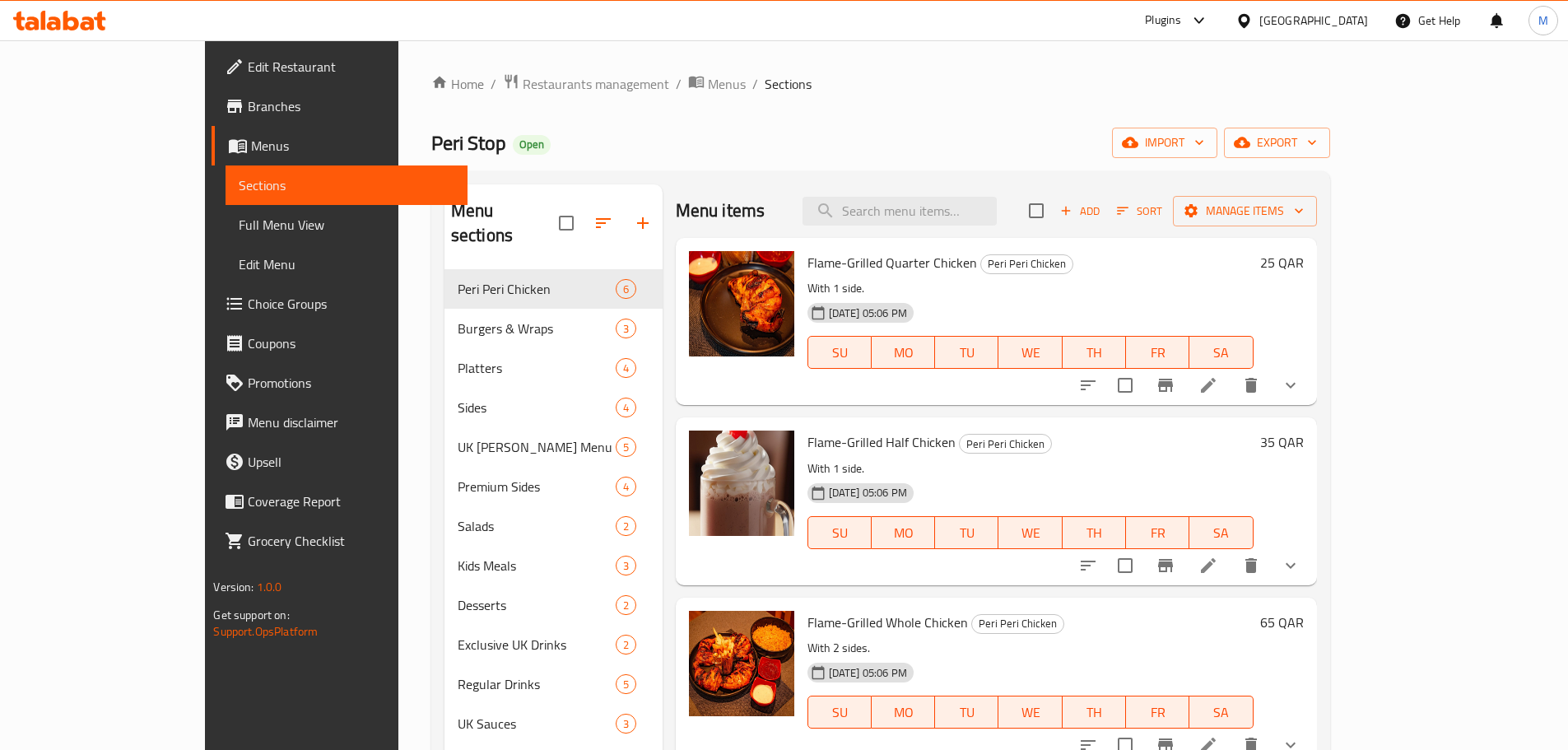
click at [1062, 290] on p "With 1 side." at bounding box center [1031, 289] width 446 height 21
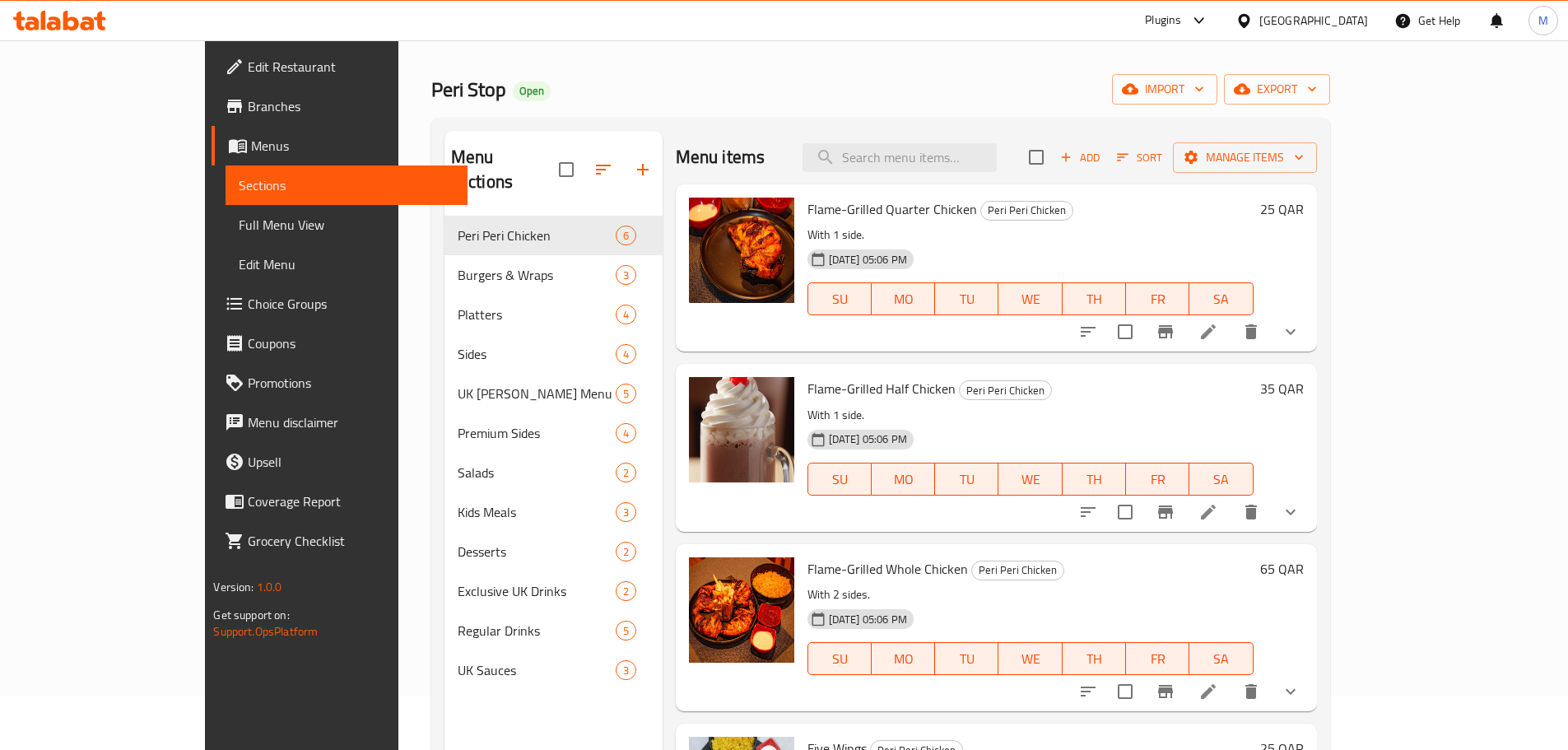
scroll to position [82, 0]
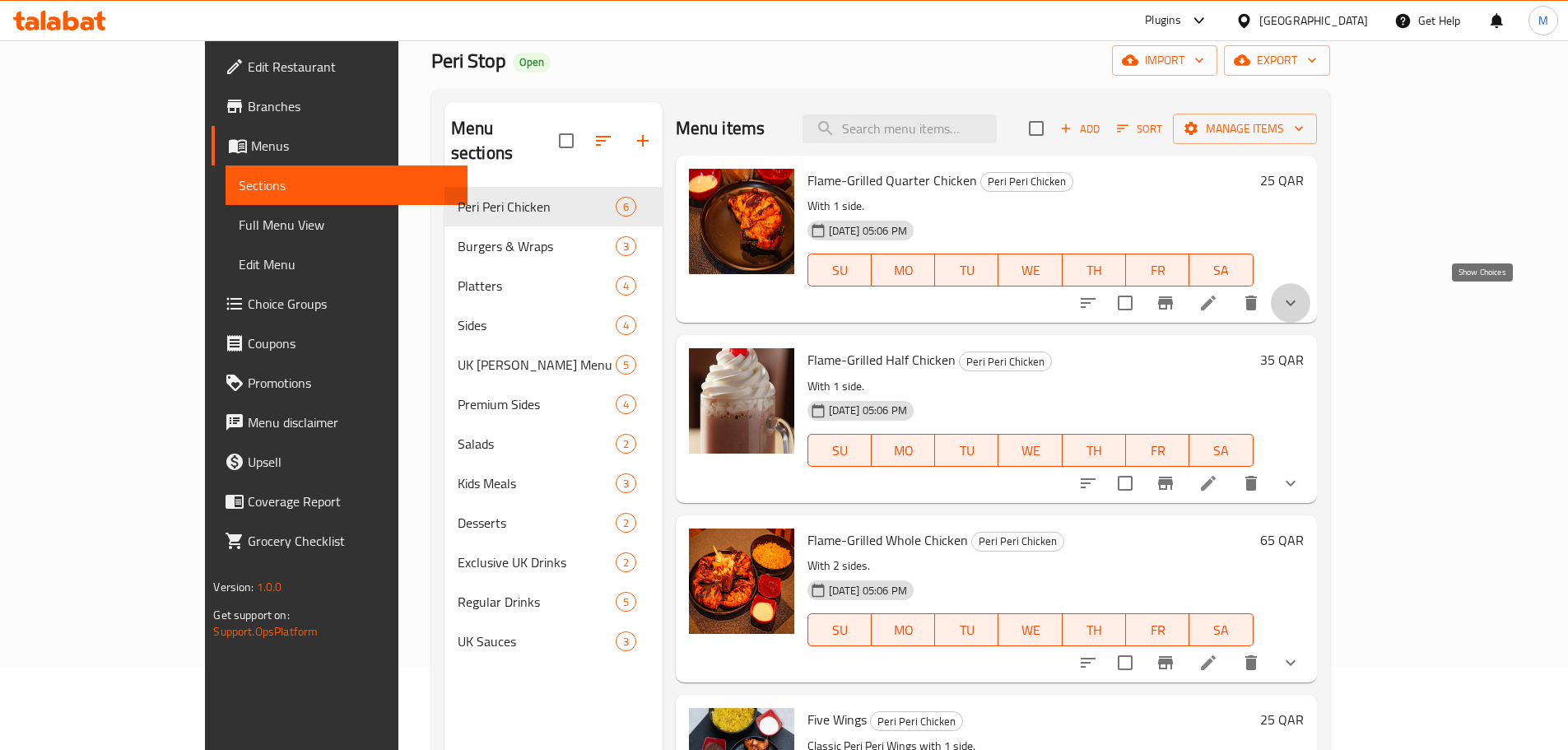
click at [1300, 295] on icon "show more" at bounding box center [1290, 303] width 20 height 20
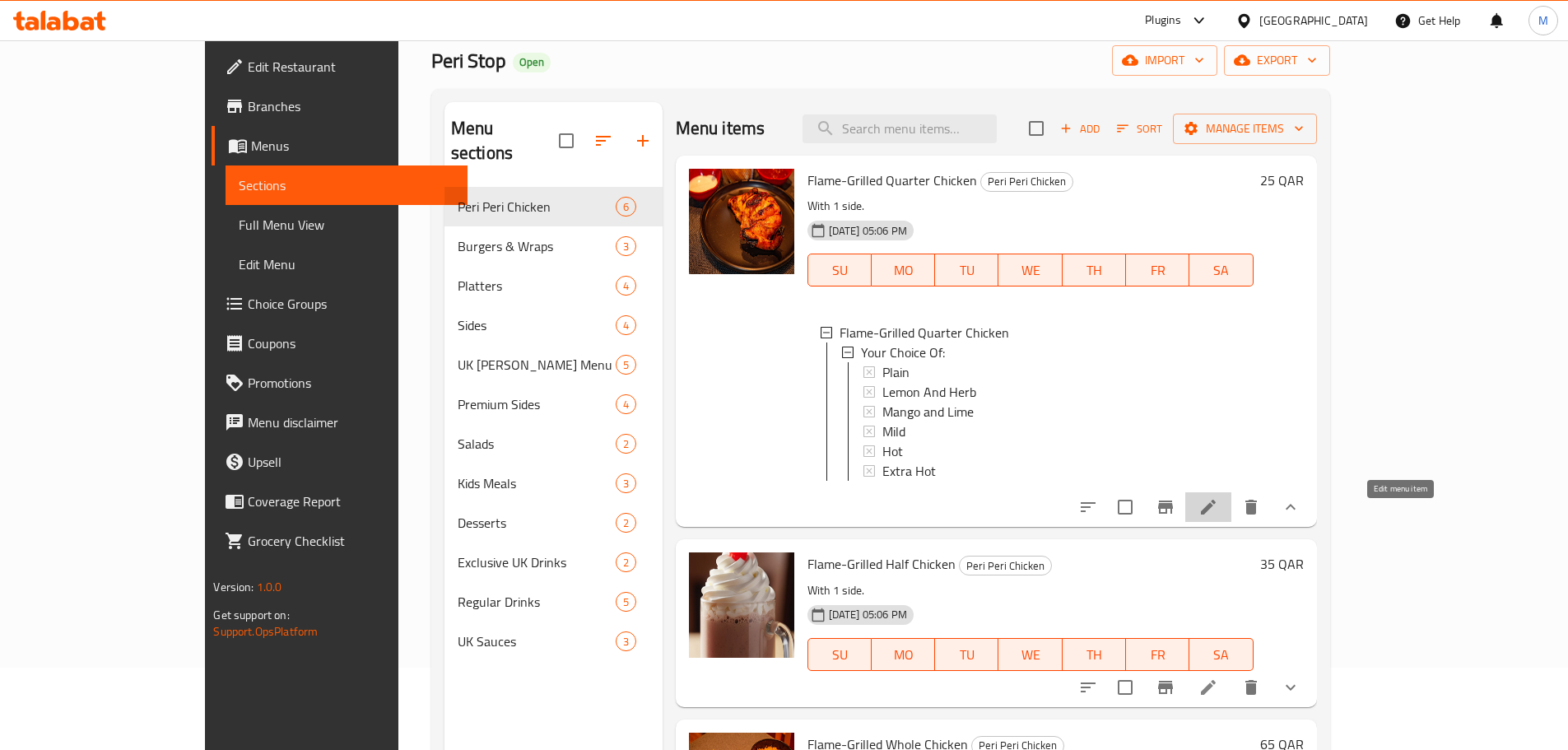
click at [1218, 515] on icon at bounding box center [1208, 506] width 20 height 20
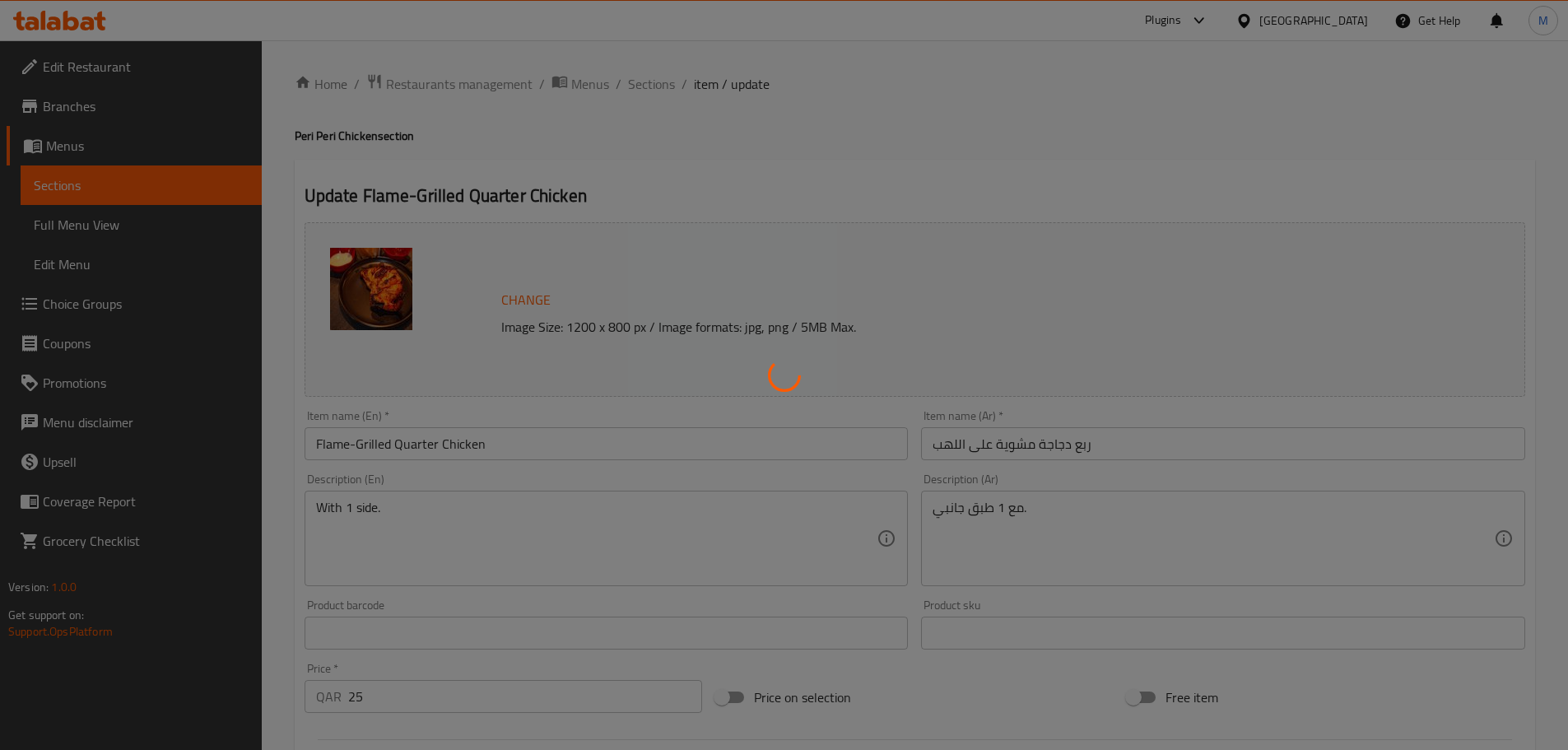
type input "إختيارك من:"
type input "1"
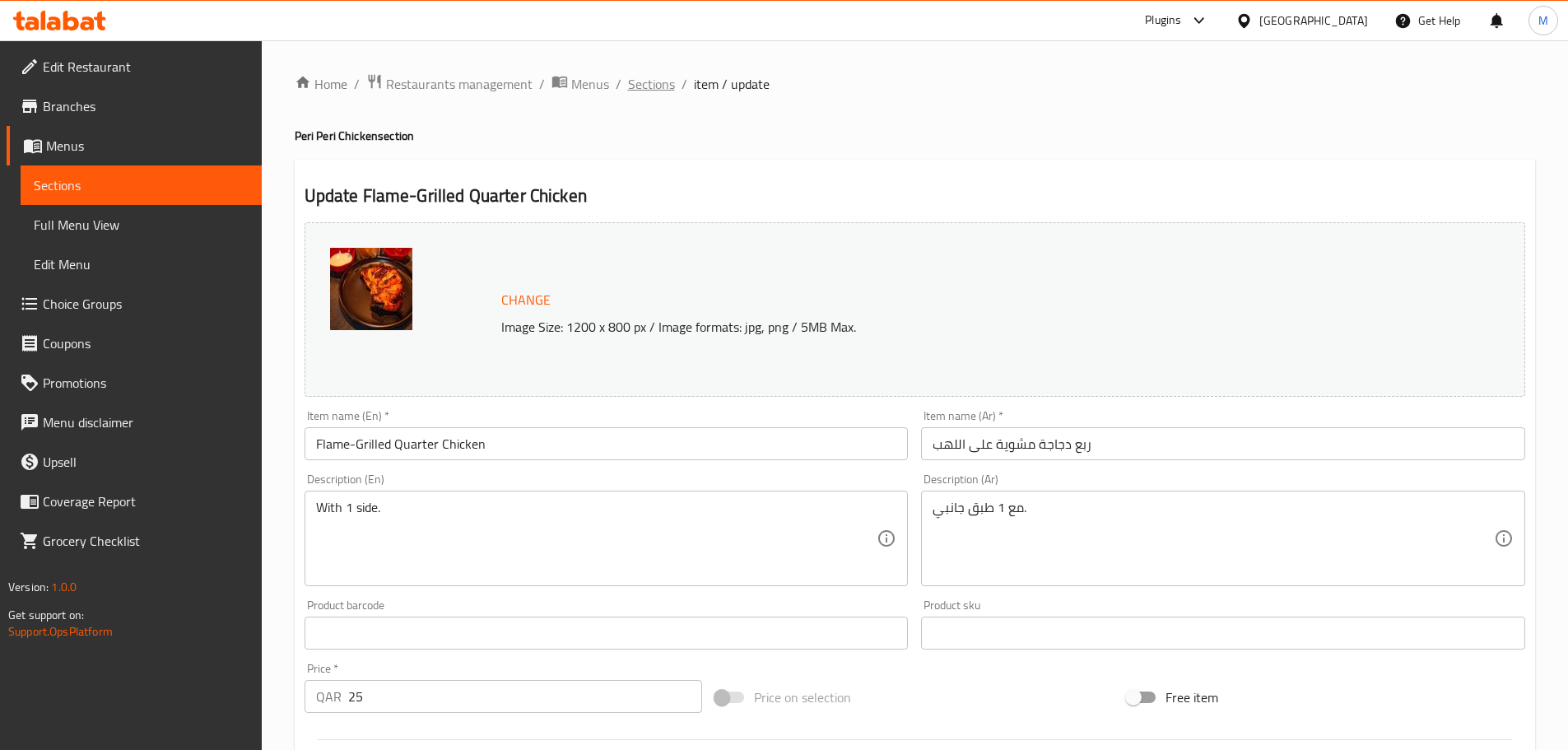
click at [650, 88] on span "Sections" at bounding box center [651, 83] width 47 height 20
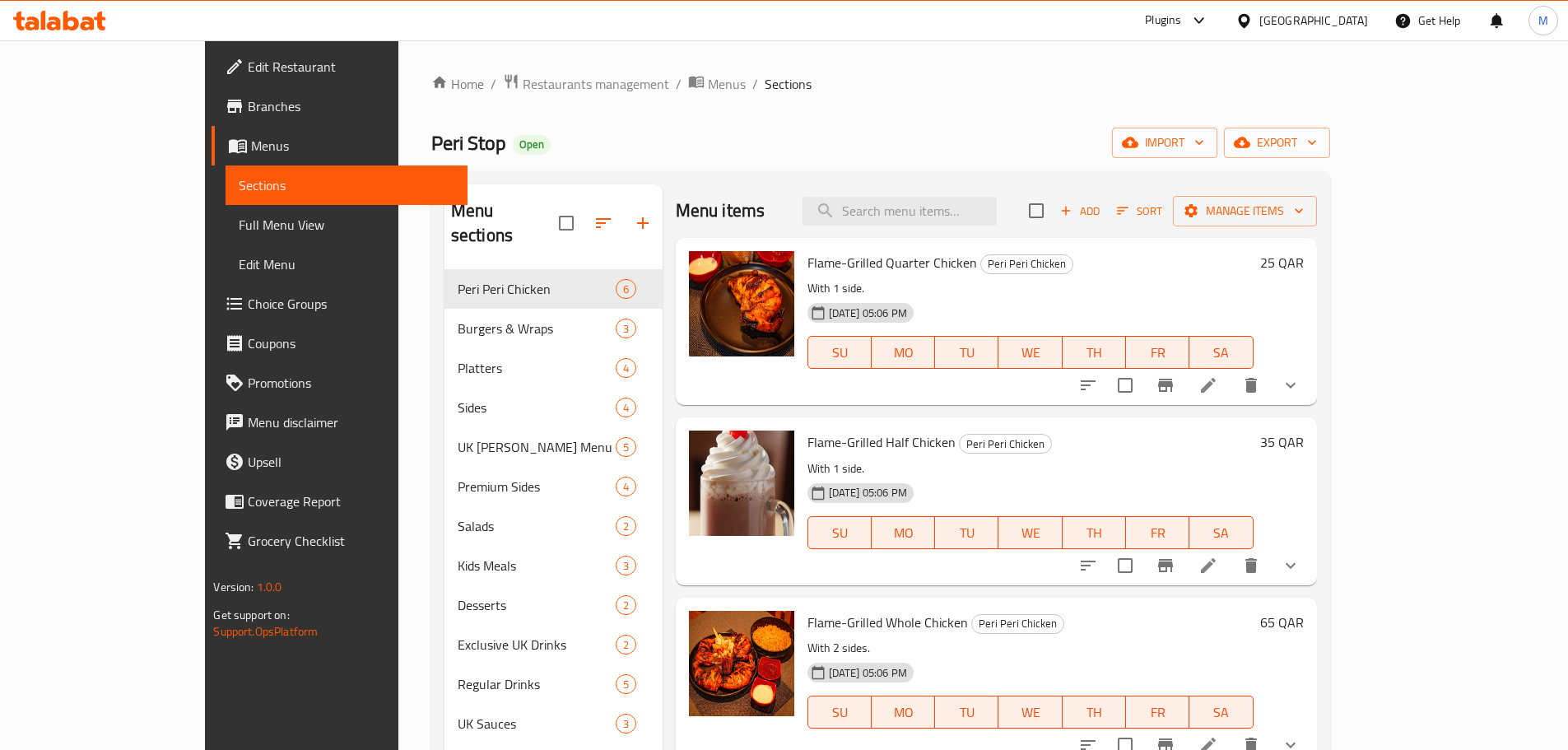
click at [1218, 573] on icon at bounding box center [1208, 565] width 20 height 20
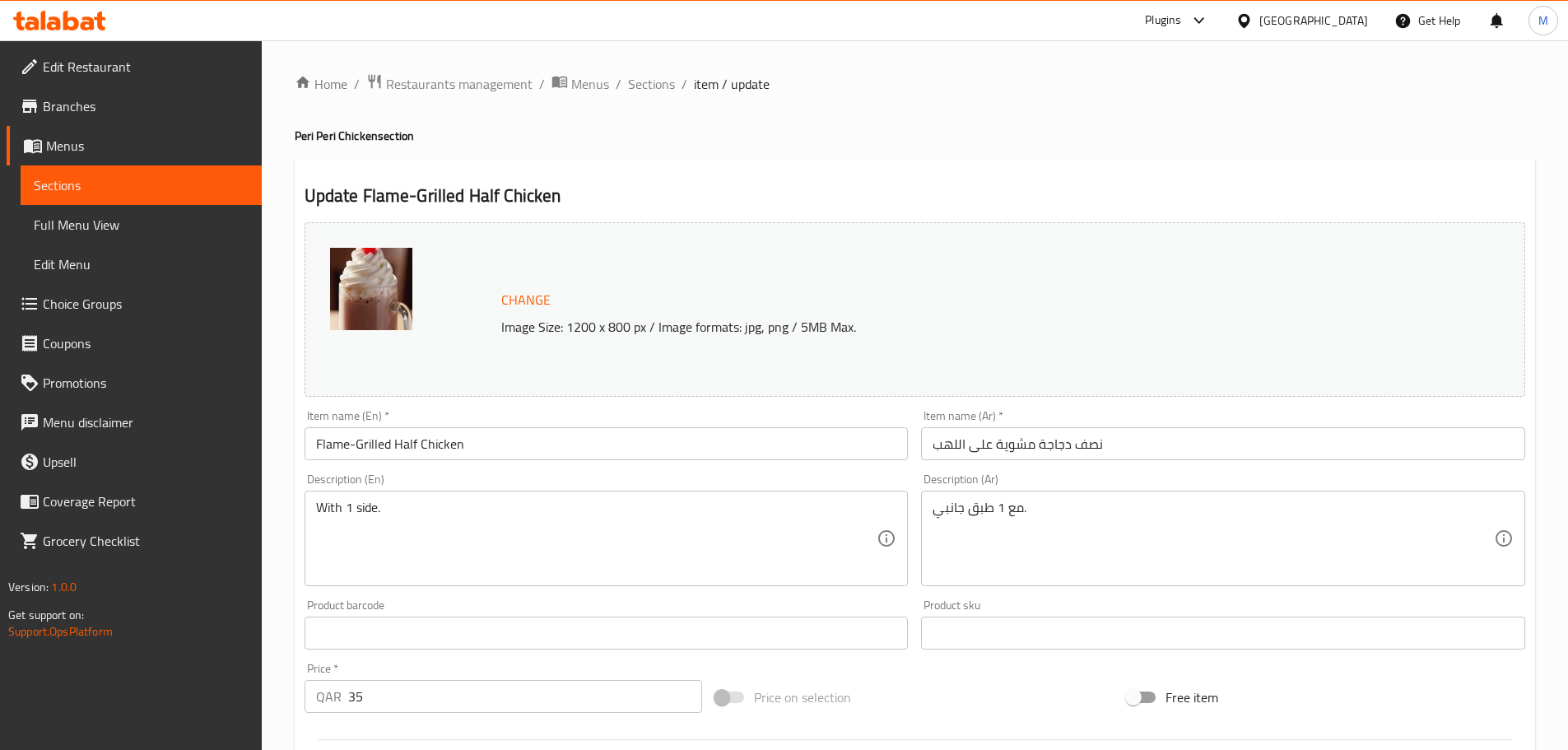
click at [793, 180] on div "Update Flame-Grilled Half Chicken Change Image Size: 1200 x 800 px / Image form…" at bounding box center [915, 664] width 1240 height 1009
click at [642, 92] on span "Sections" at bounding box center [651, 83] width 47 height 20
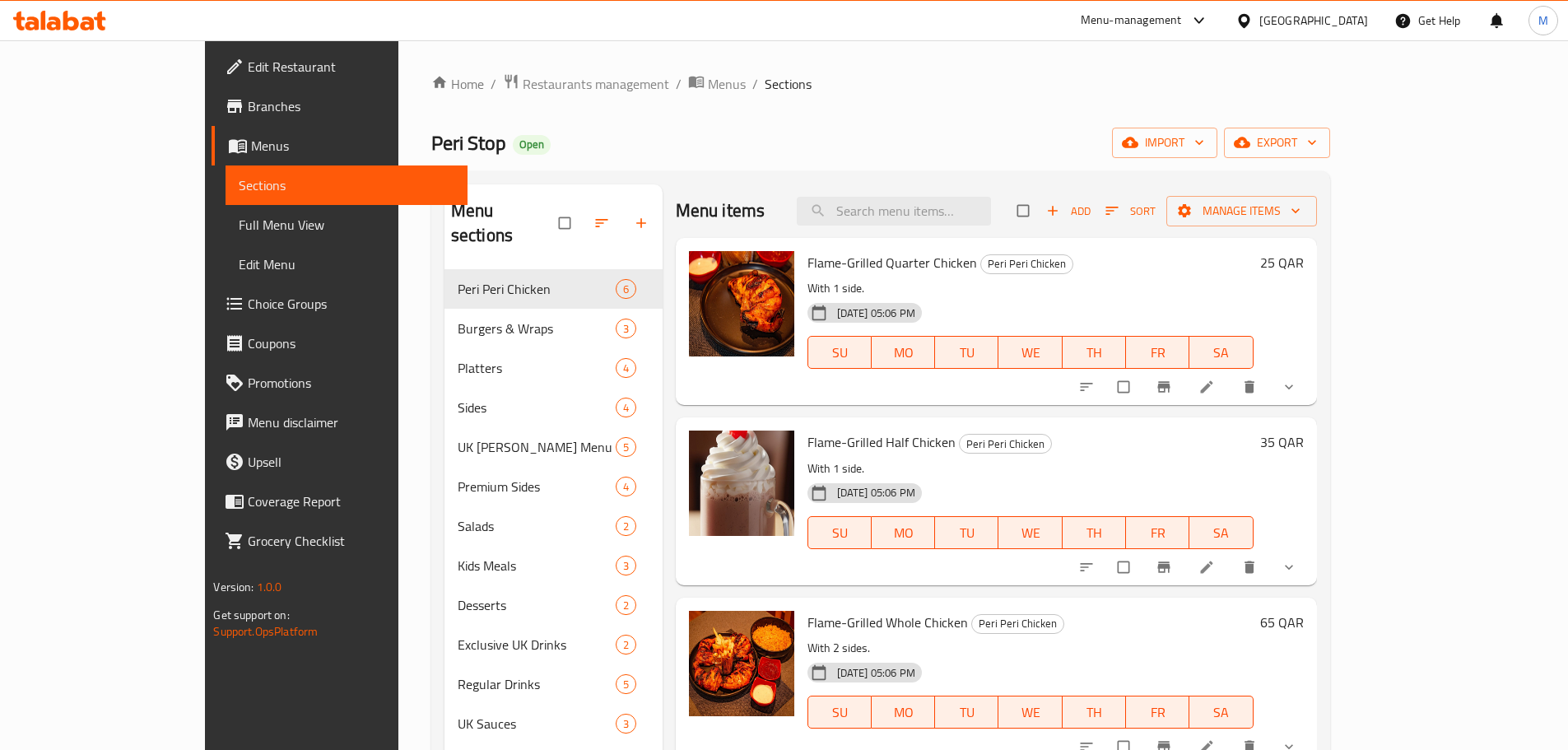
click at [960, 130] on div "Peri Stop Open import export" at bounding box center [881, 143] width 898 height 31
click at [1317, 138] on span "export" at bounding box center [1277, 143] width 79 height 21
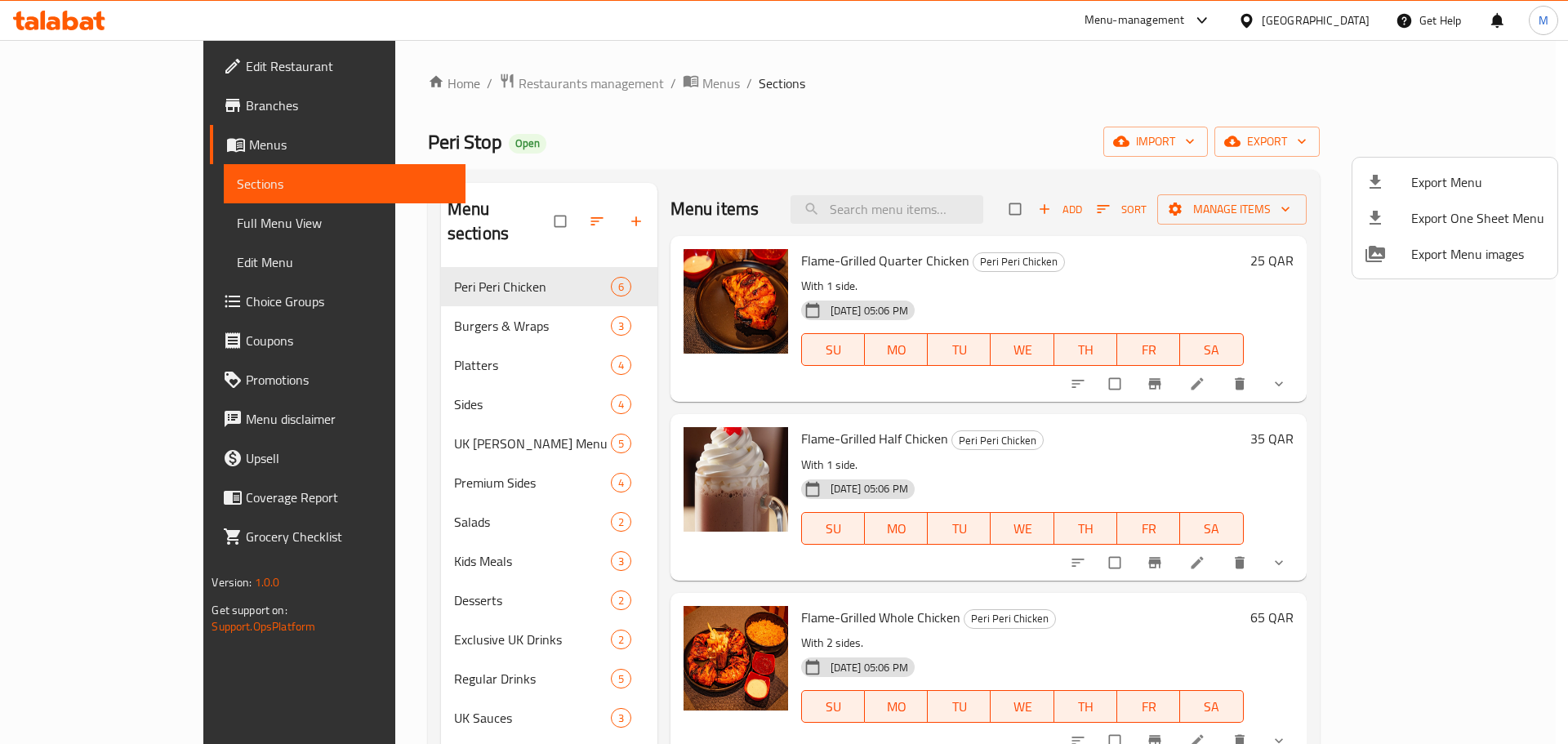
click at [1030, 87] on div at bounding box center [784, 372] width 1568 height 744
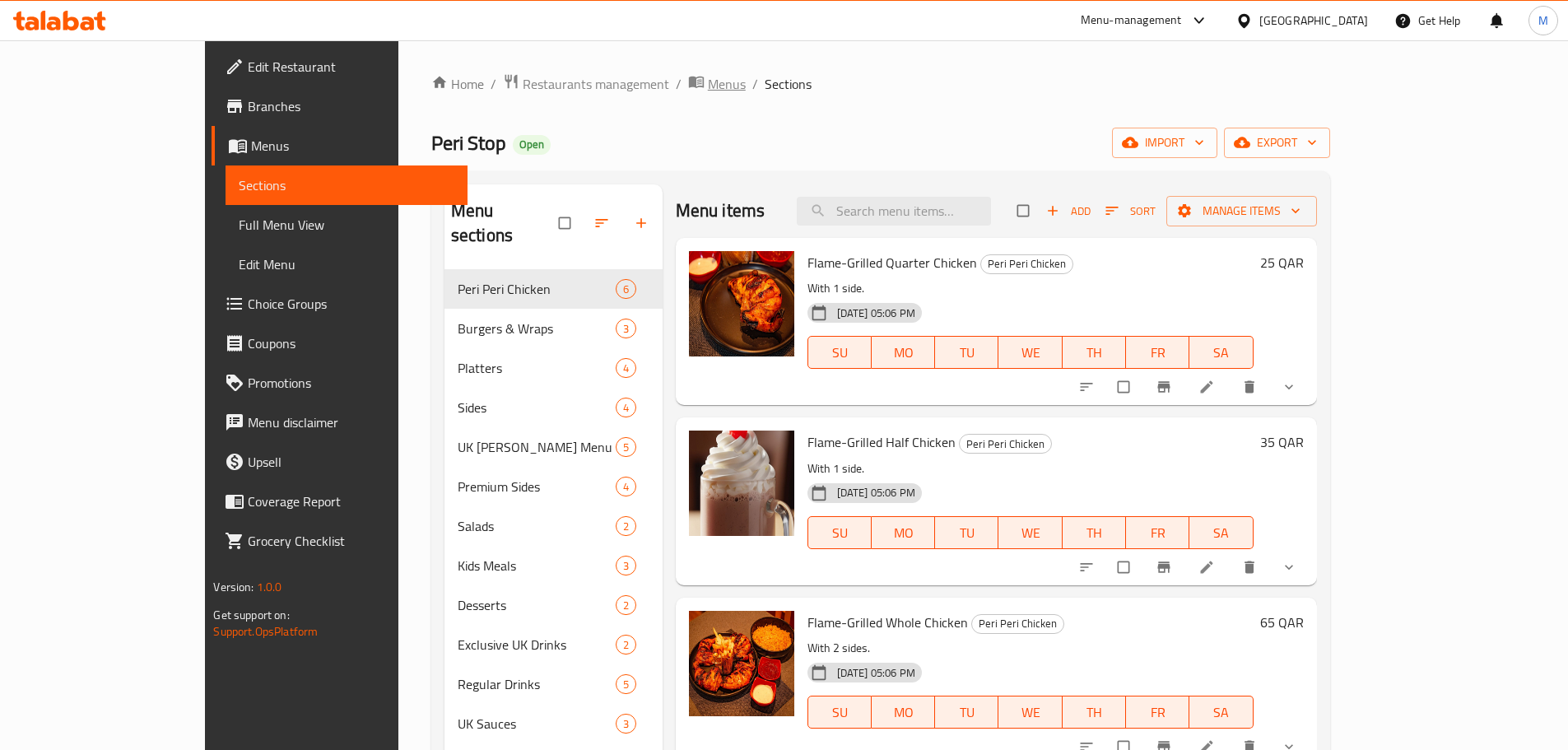
click at [708, 88] on span "Menus" at bounding box center [727, 83] width 38 height 20
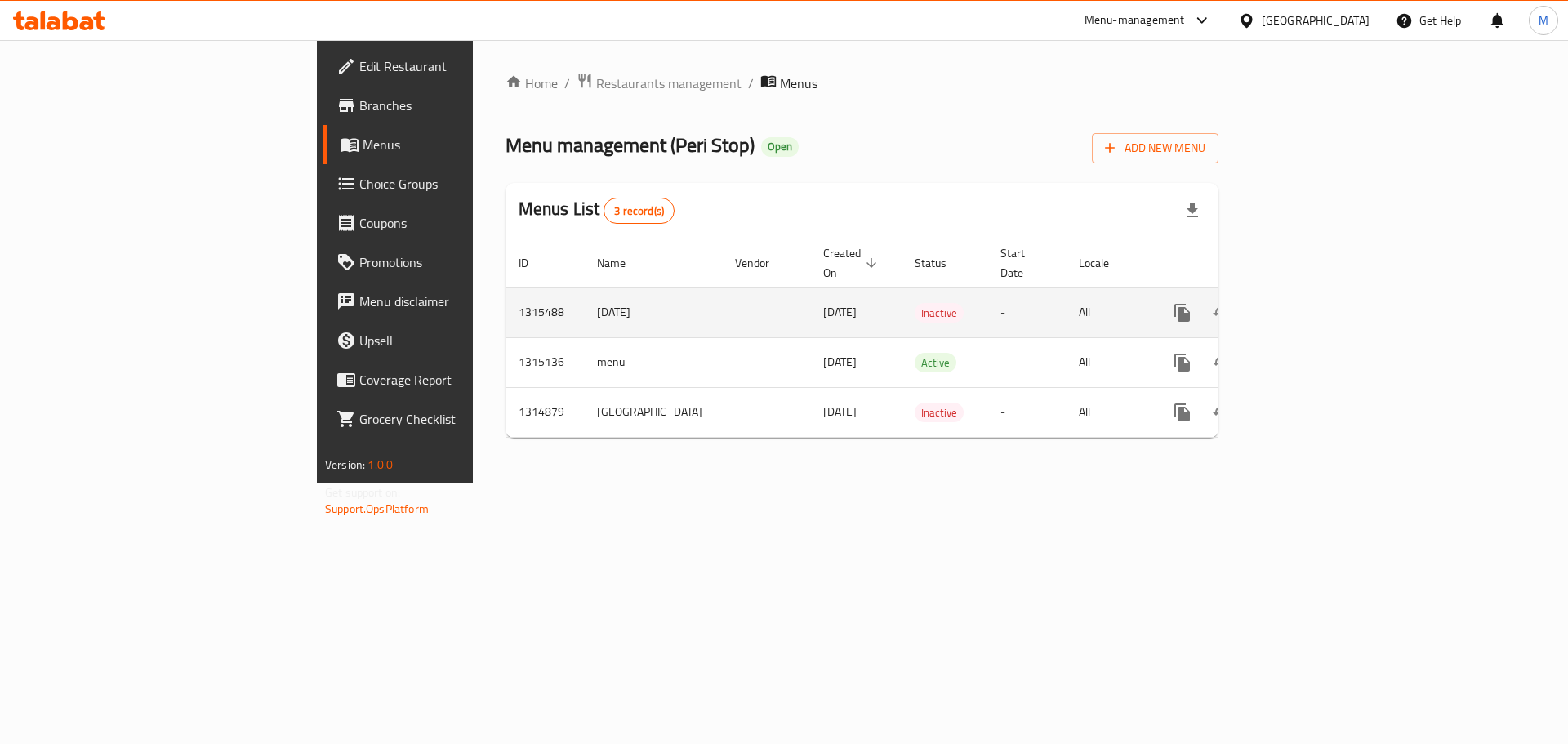
click at [584, 299] on td "[DATE]" at bounding box center [652, 312] width 138 height 50
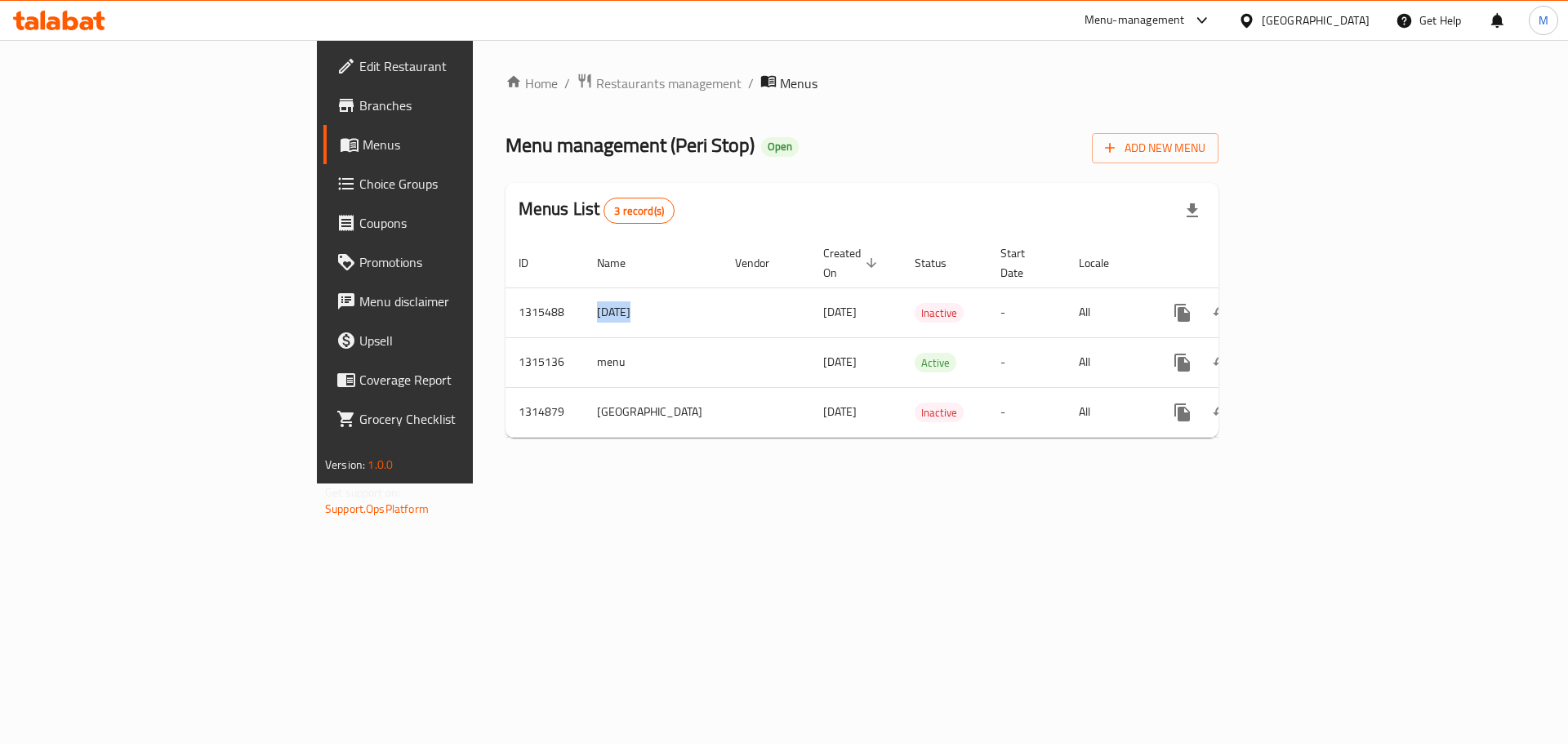
copy td "[DATE]"
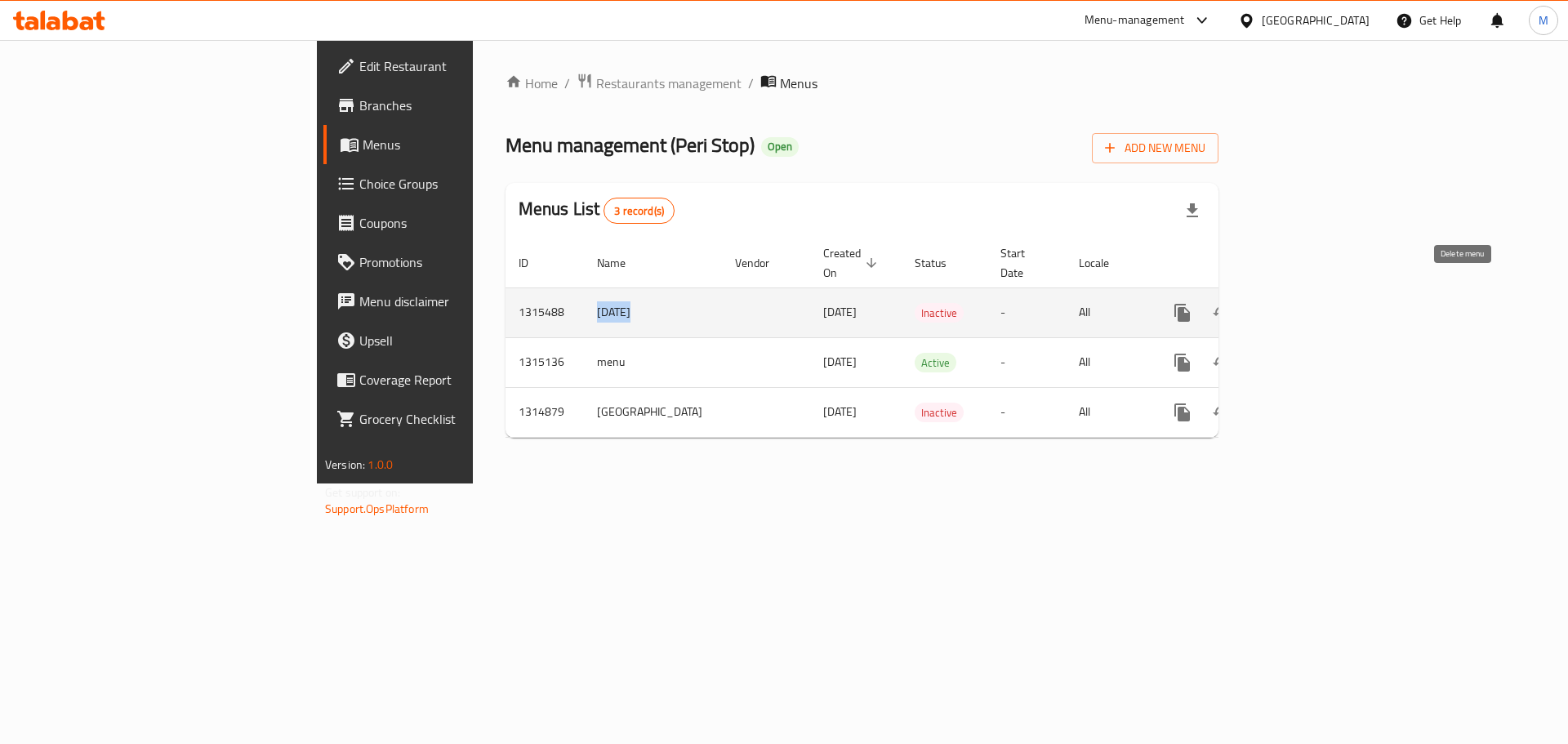
click at [1271, 303] on icon "enhanced table" at bounding box center [1260, 312] width 19 height 19
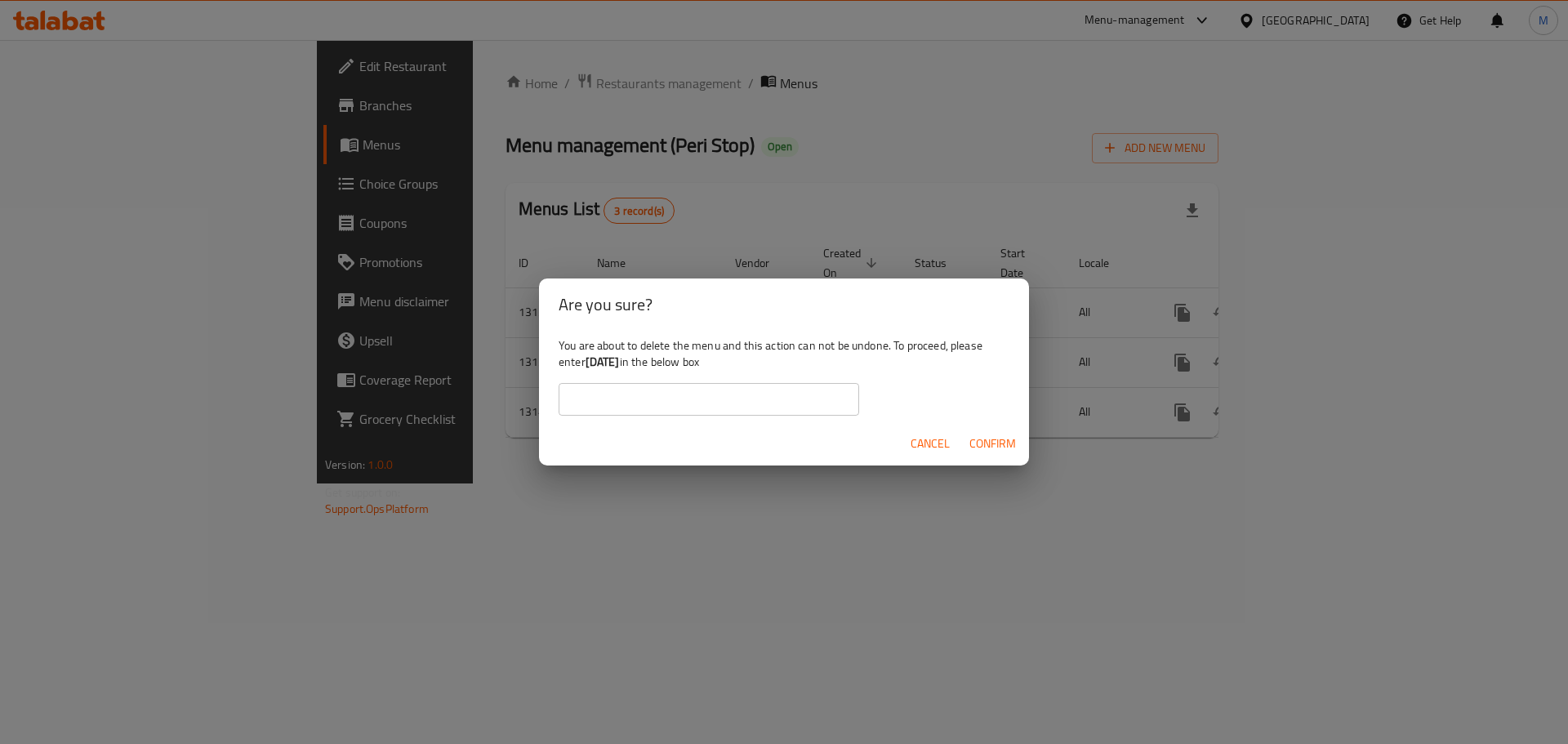
click at [693, 405] on input "text" at bounding box center [709, 398] width 300 height 32
paste input "[DATE]"
type input "[DATE]"
click at [992, 446] on span "Confirm" at bounding box center [993, 444] width 46 height 20
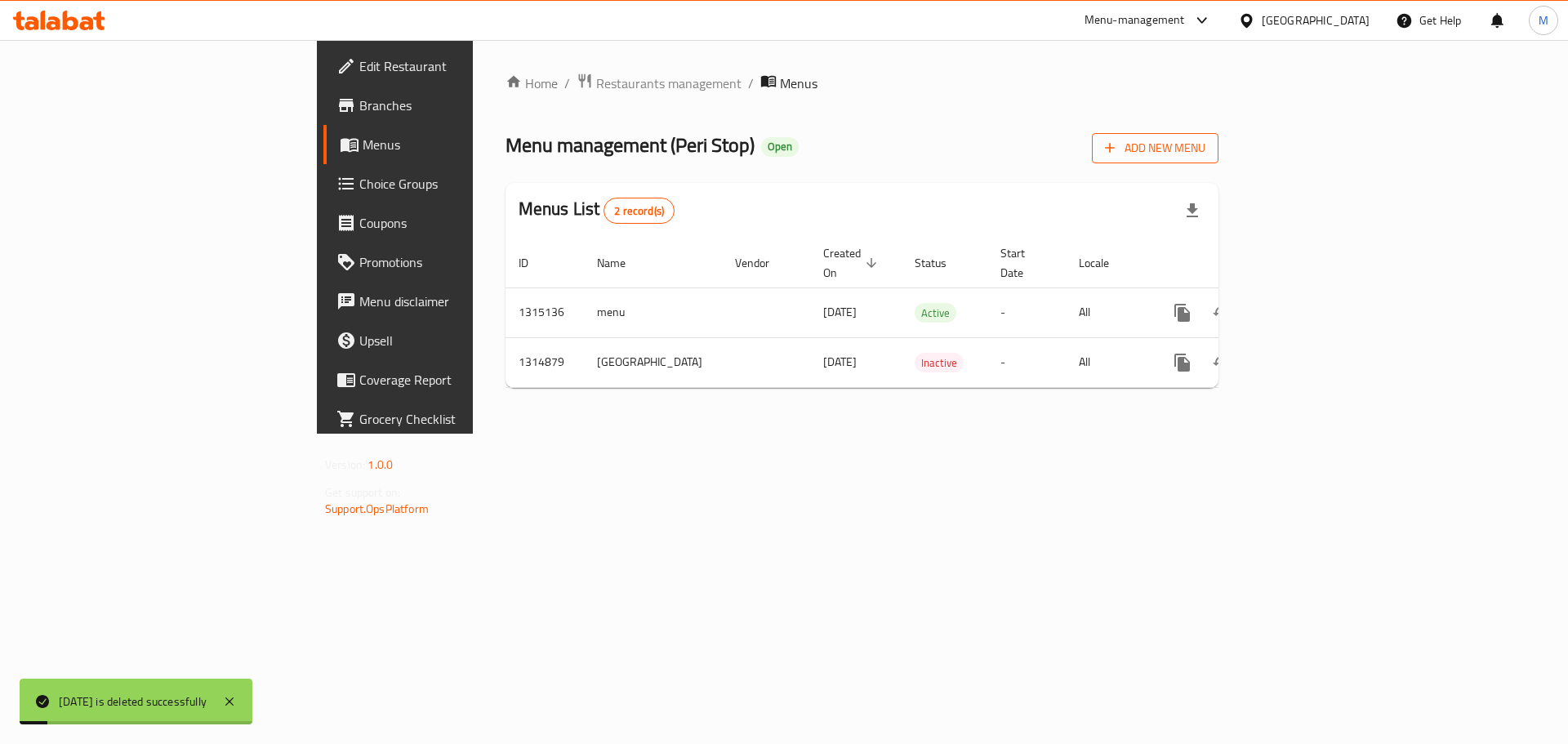
click at [1206, 143] on span "Add New Menu" at bounding box center [1155, 148] width 100 height 20
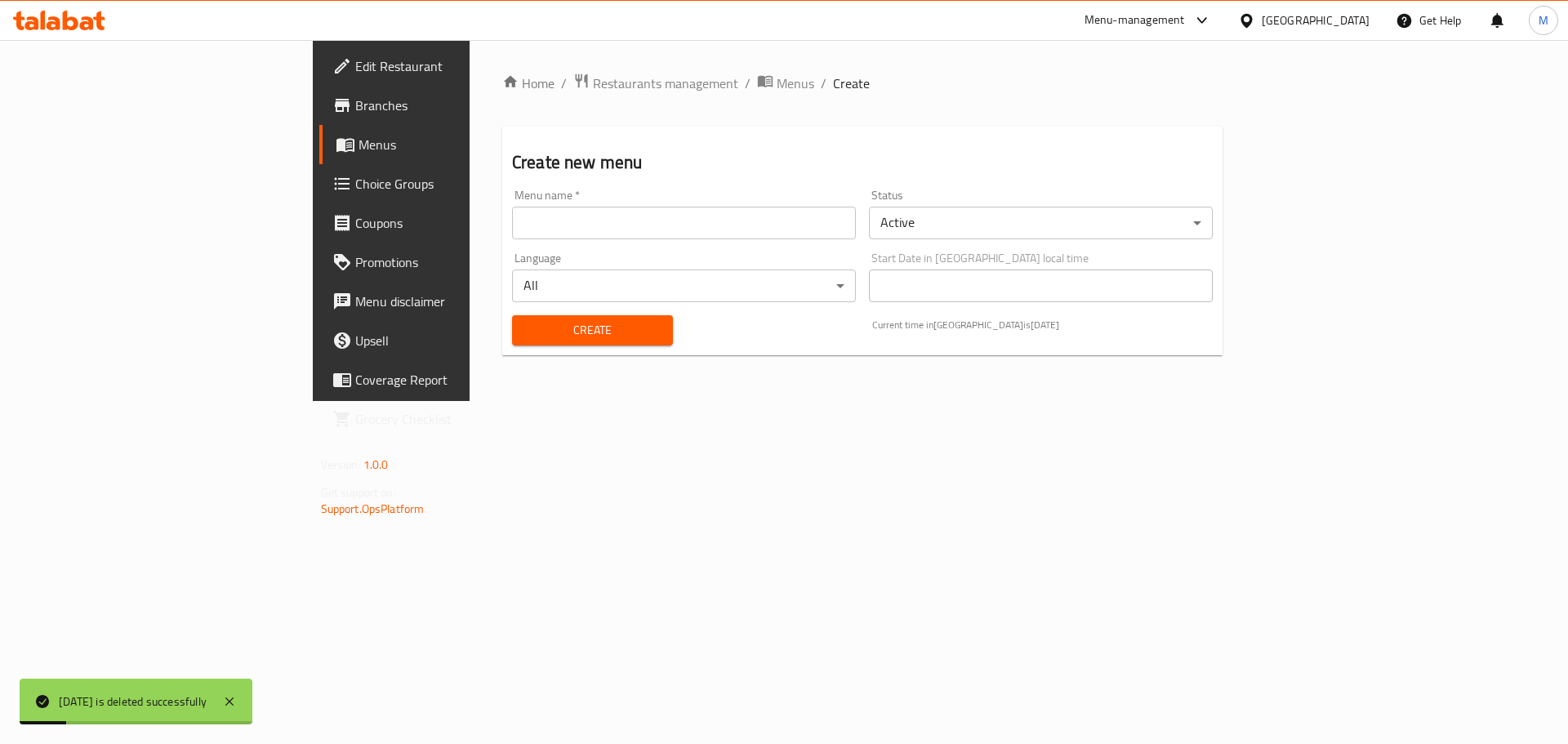
click at [710, 220] on input "text" at bounding box center [684, 222] width 344 height 32
paste input "[DATE]"
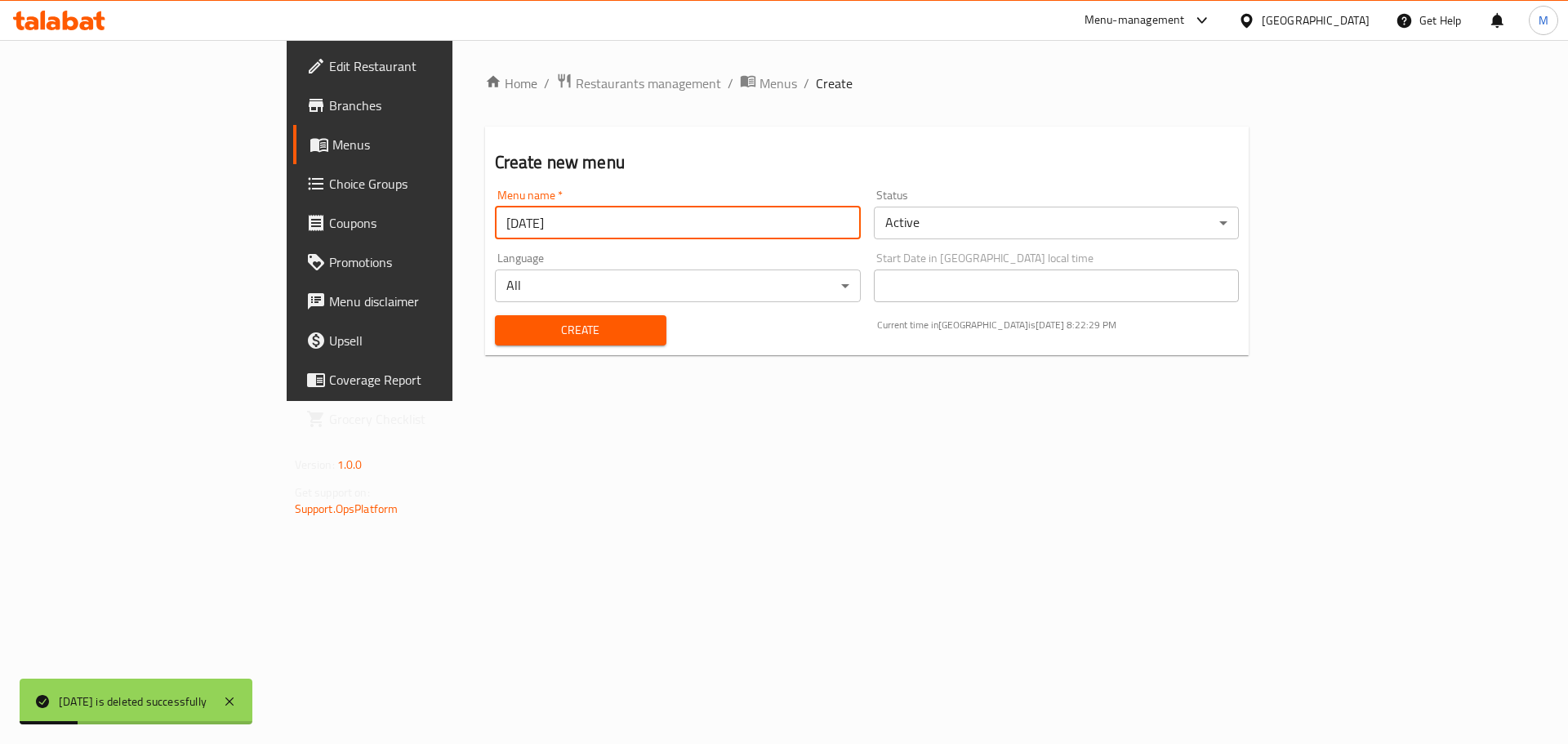
type input "[DATE]"
click at [993, 231] on body "01.10.2025 is deleted successfully ​ Menu-management Qatar Get Help M Edit Rest…" at bounding box center [784, 392] width 1568 height 704
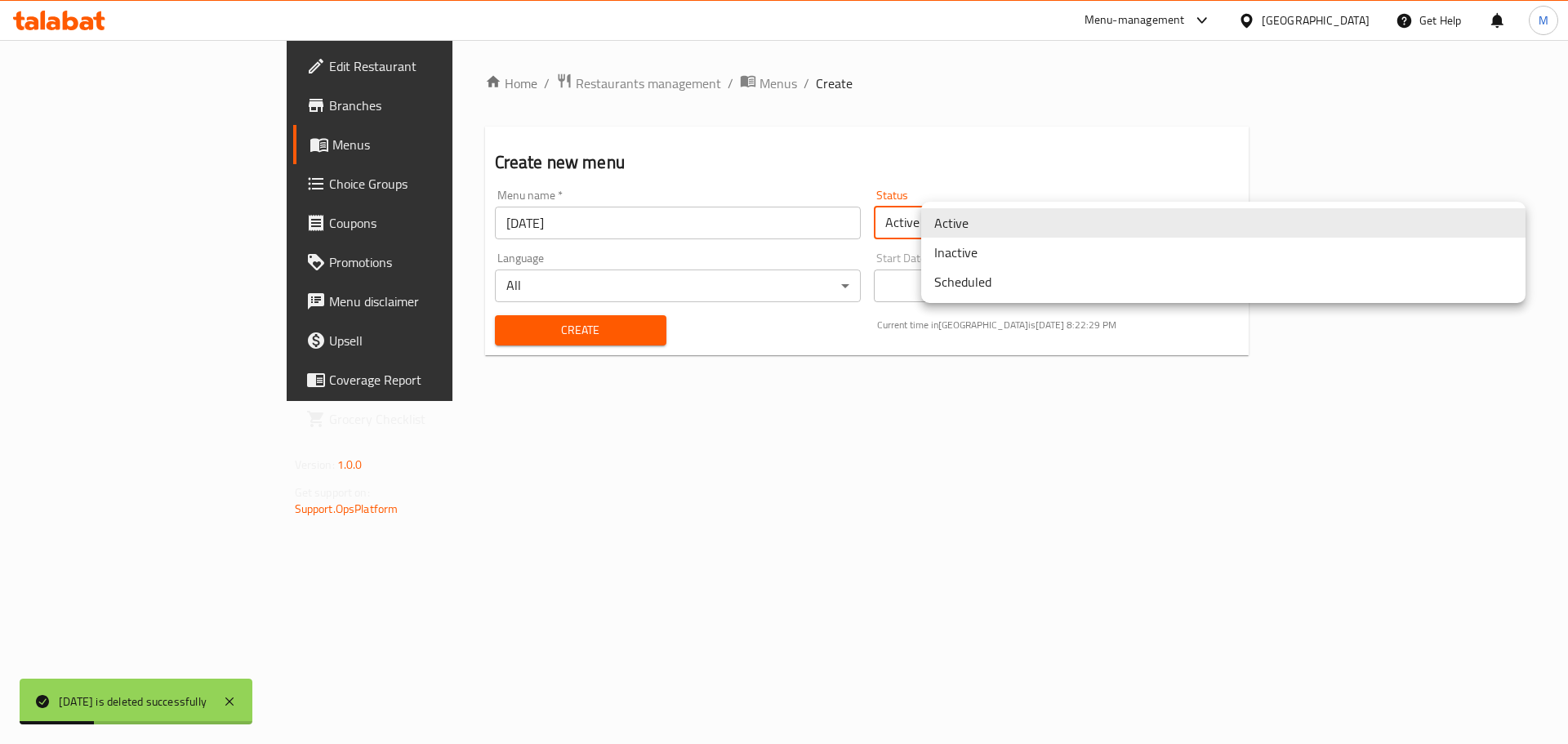
click at [991, 259] on li "Inactive" at bounding box center [1223, 252] width 604 height 30
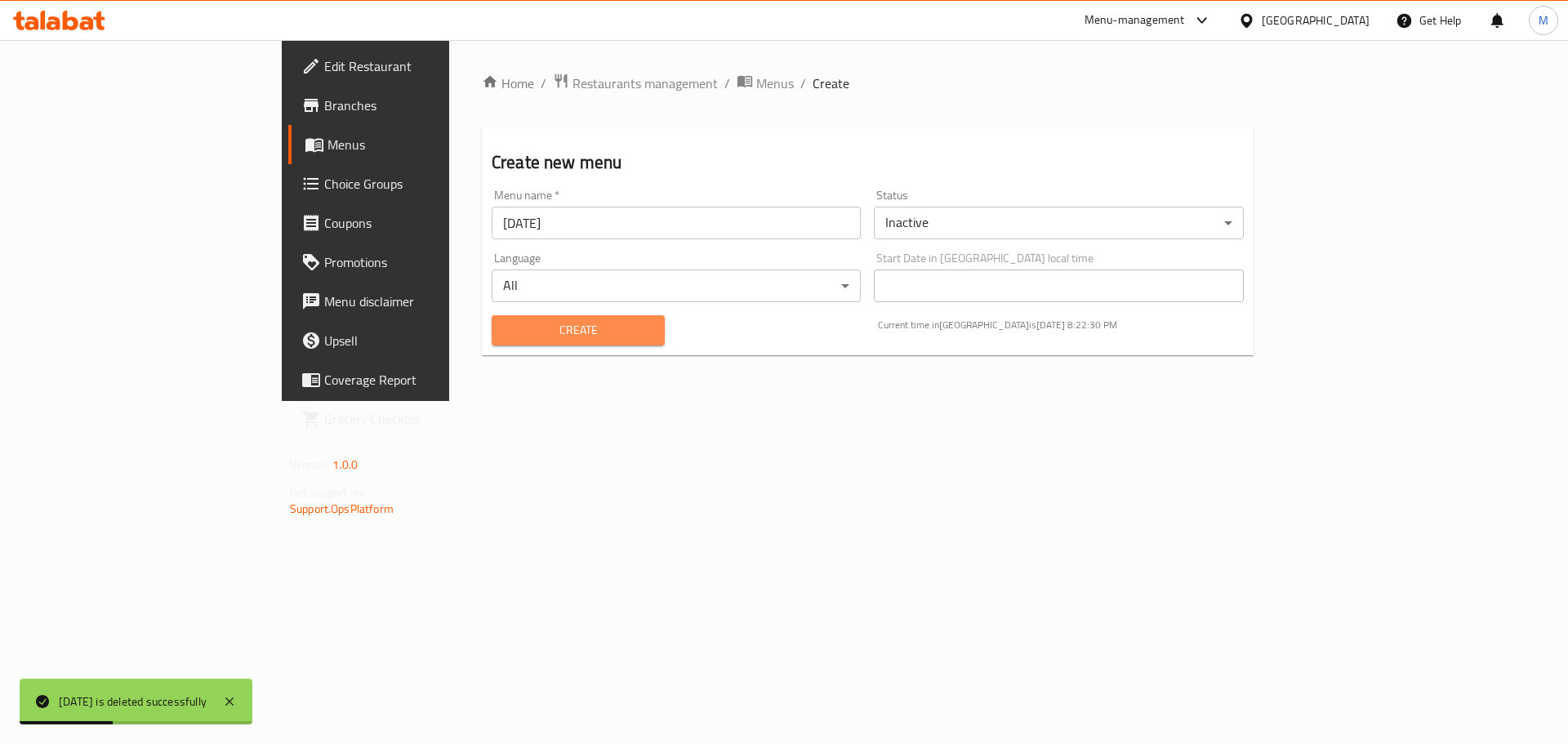
click at [505, 329] on span "Create" at bounding box center [578, 330] width 147 height 20
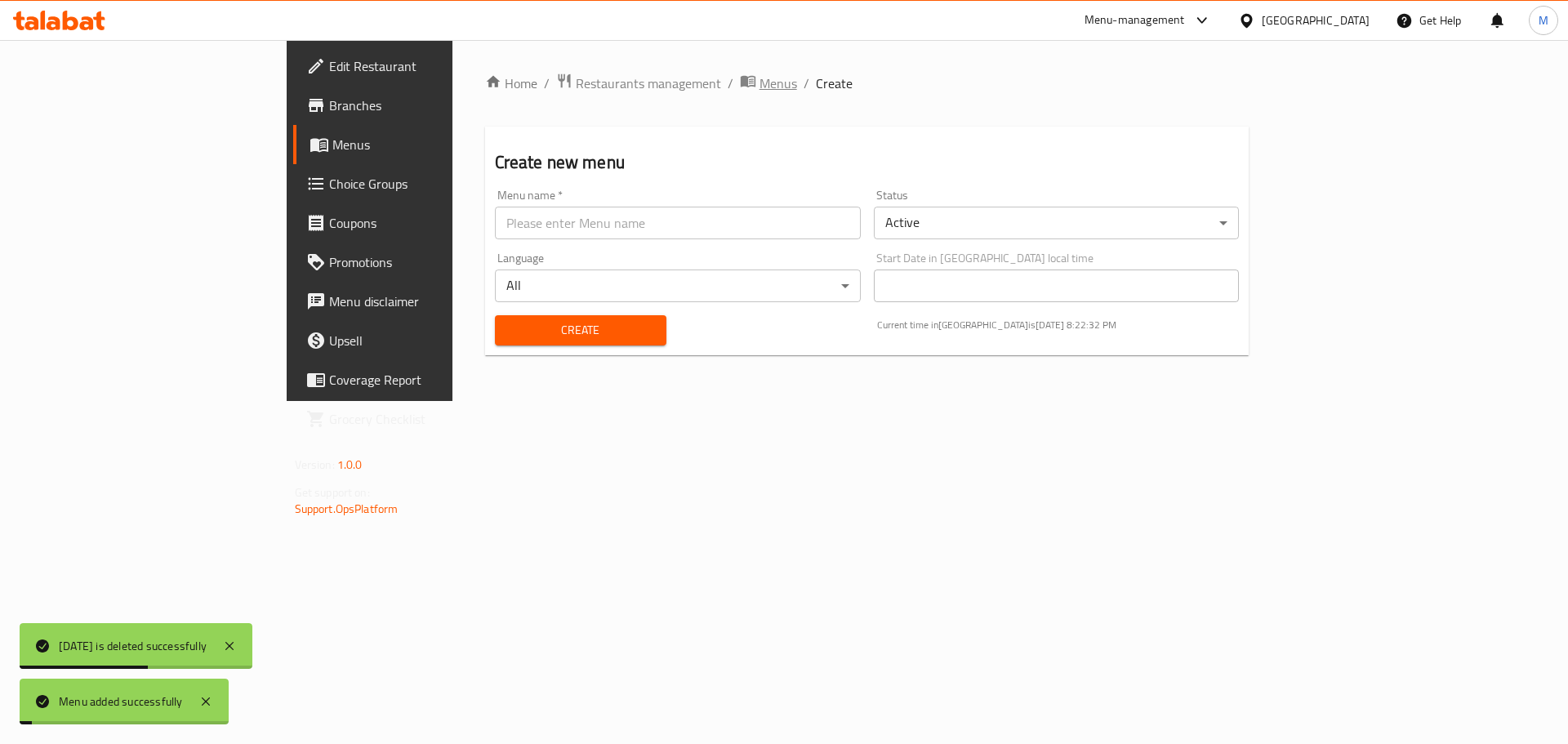
click at [760, 83] on span "Menus" at bounding box center [778, 82] width 38 height 19
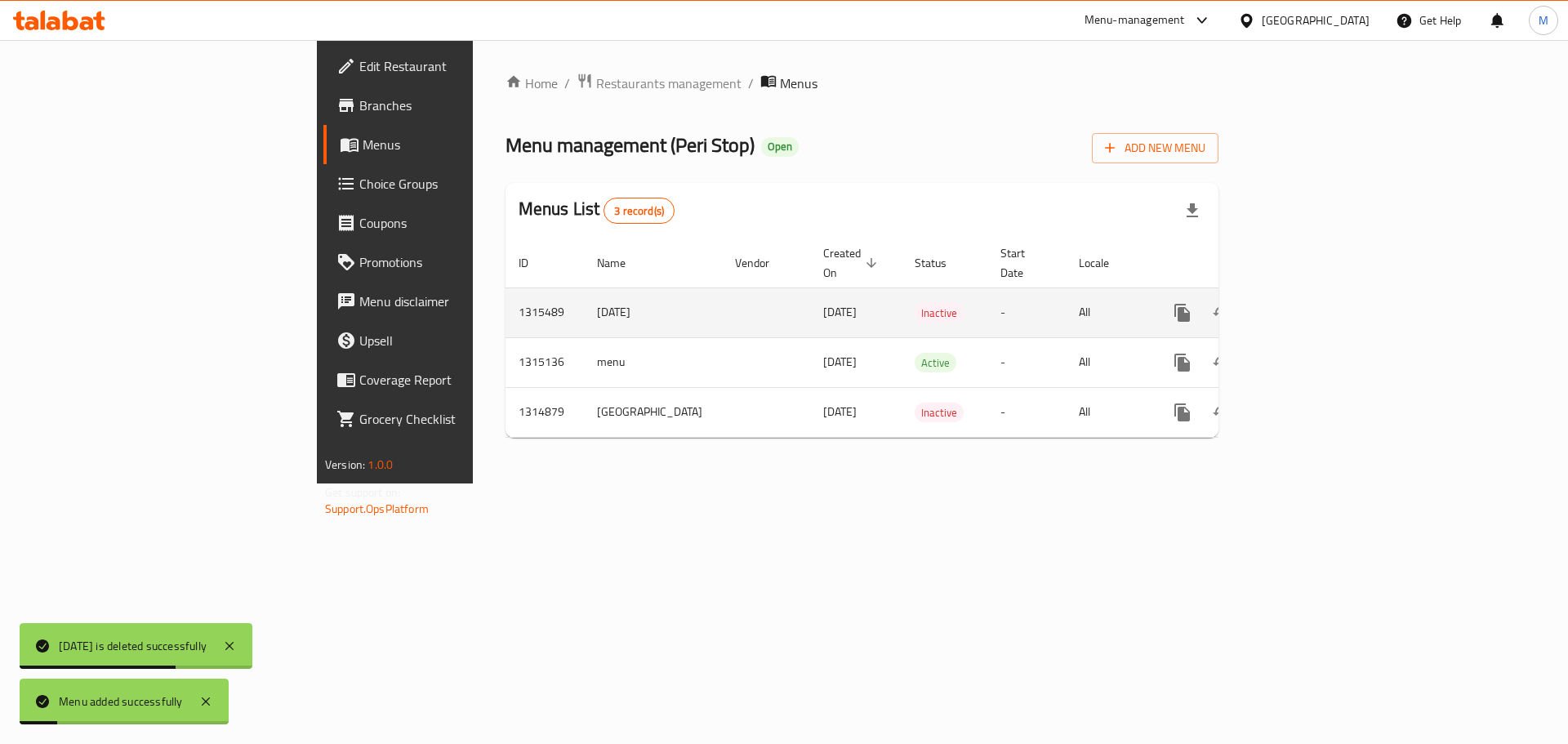
click at [1320, 293] on link "enhanced table" at bounding box center [1300, 312] width 39 height 39
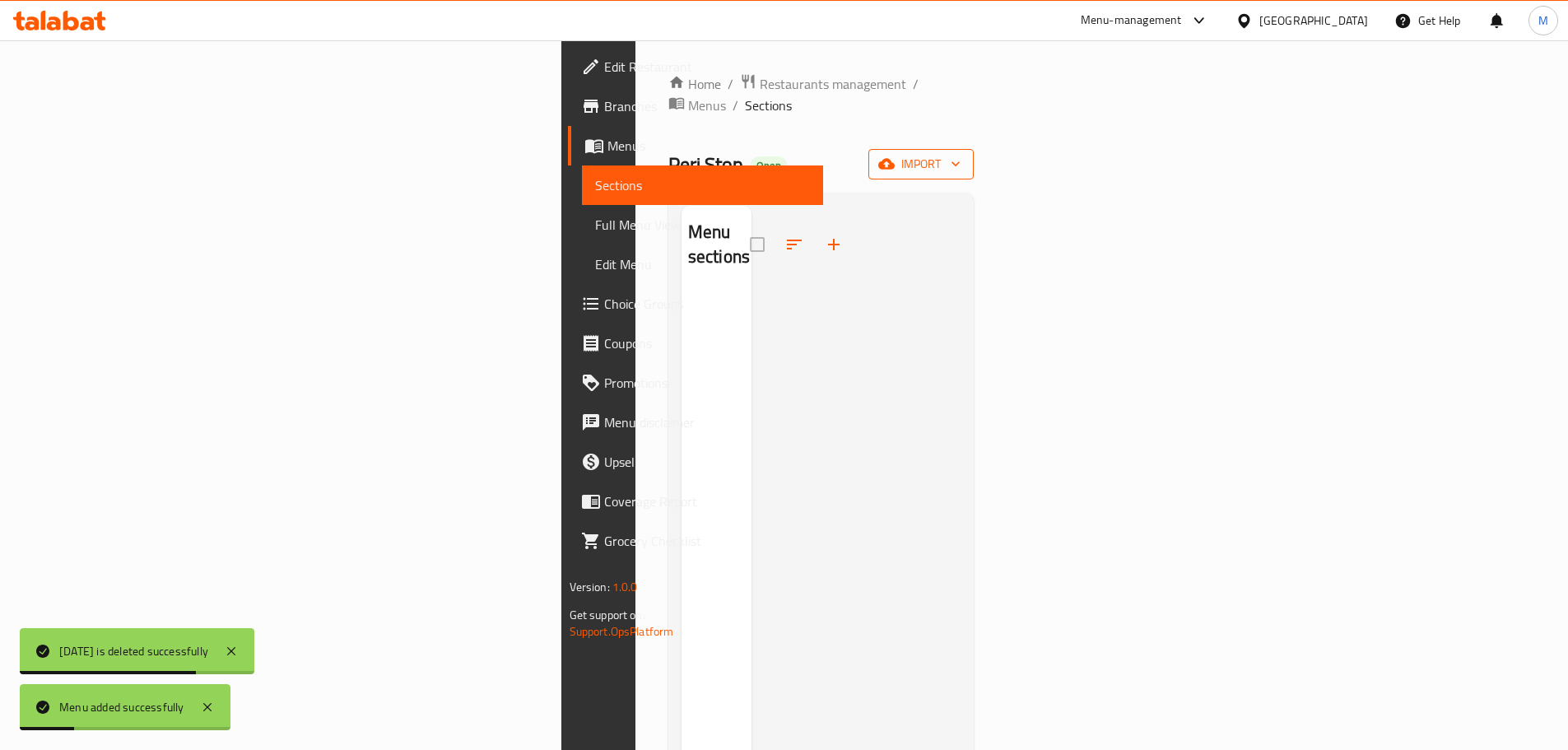
click at [960, 154] on span "import" at bounding box center [921, 164] width 79 height 21
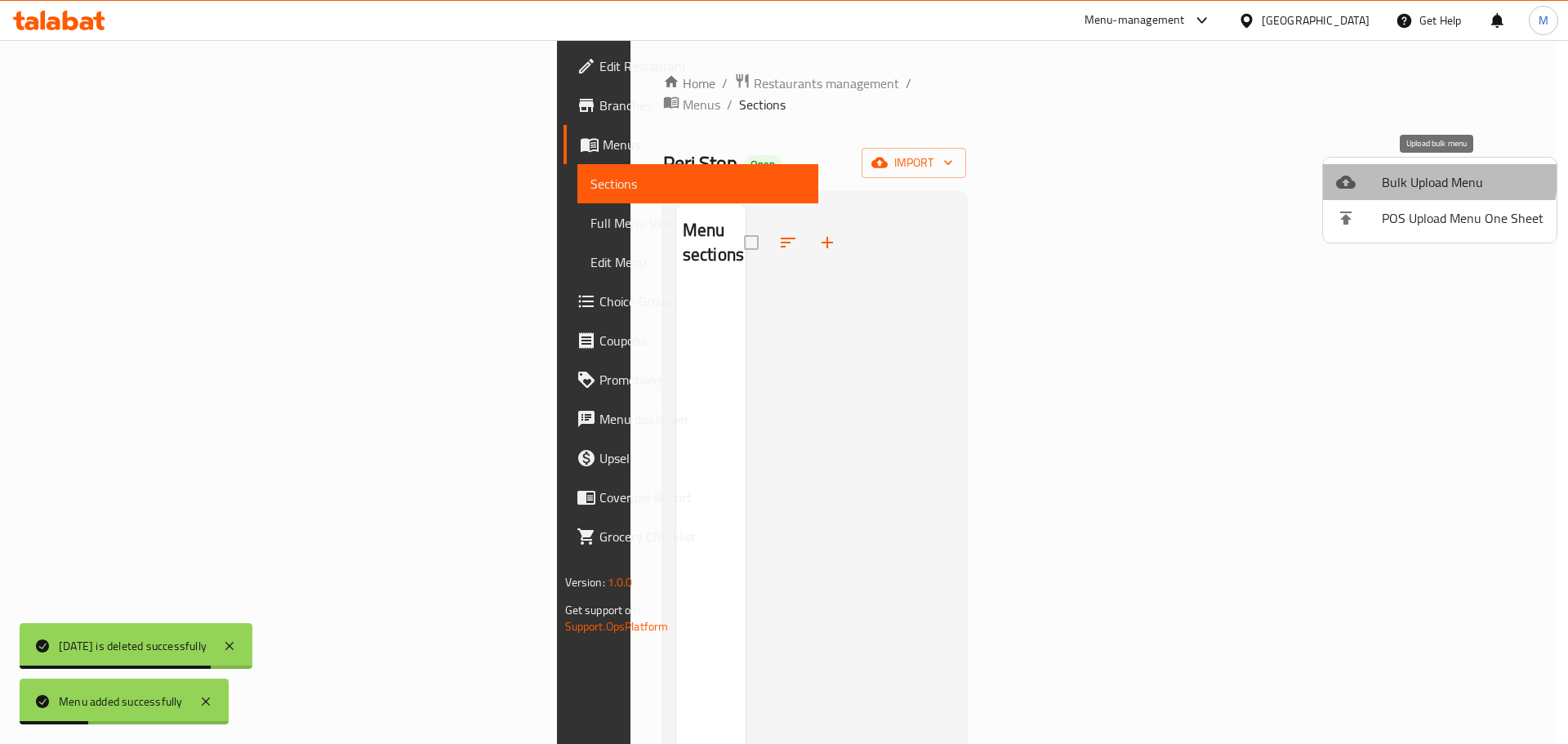
click at [1437, 177] on span "Bulk Upload Menu" at bounding box center [1462, 182] width 161 height 19
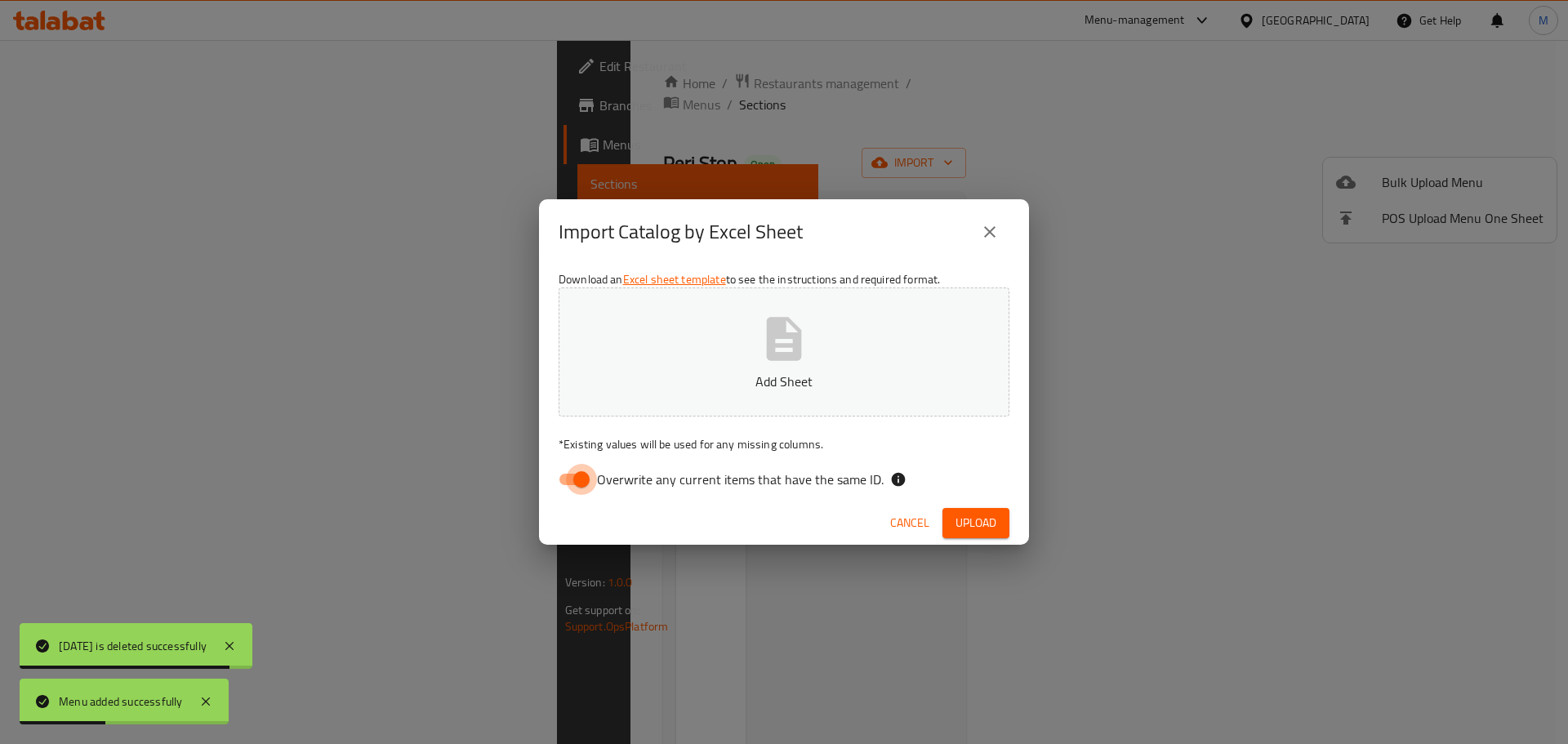
click at [592, 478] on input "Overwrite any current items that have the same ID." at bounding box center [581, 479] width 93 height 31
checkbox input "false"
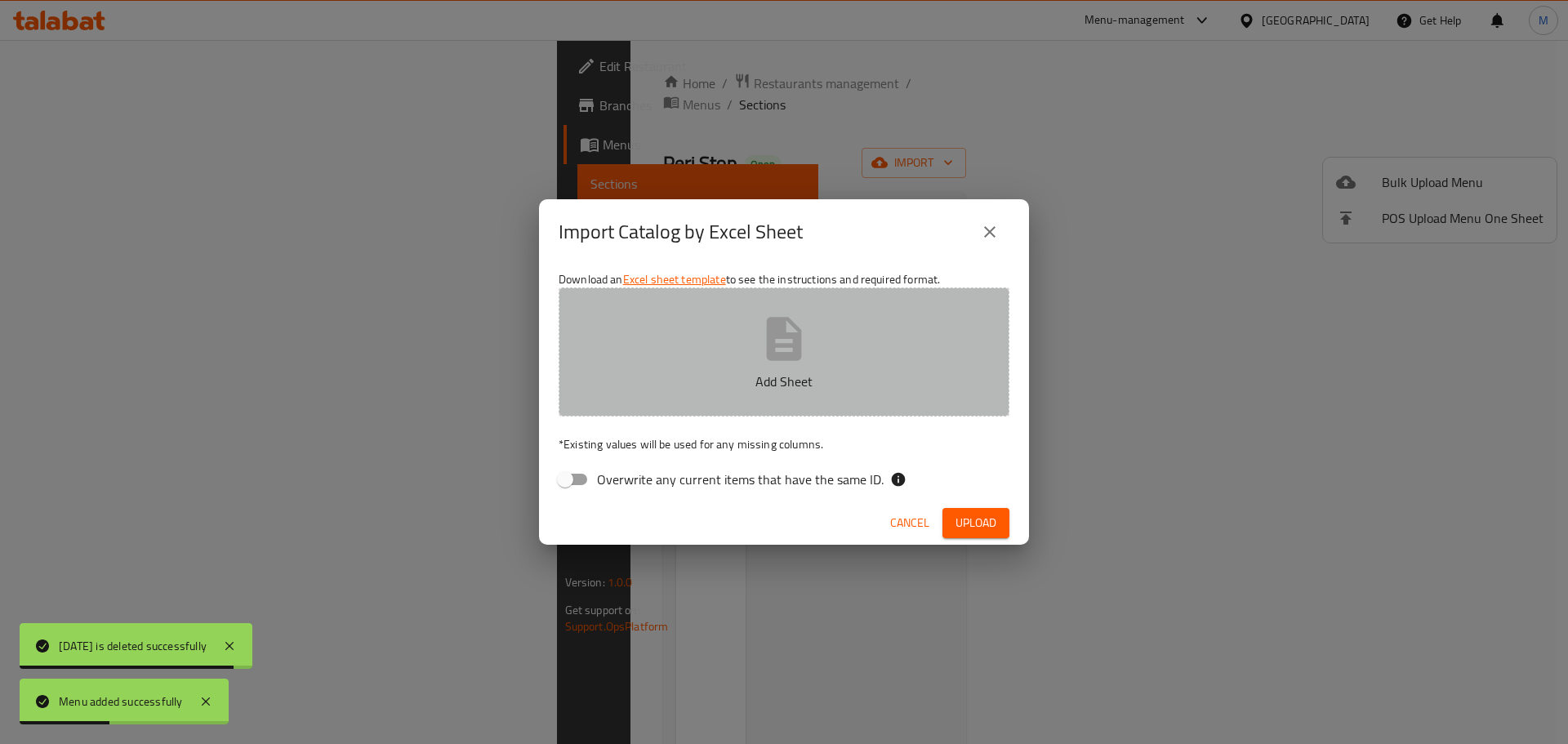
click at [747, 336] on button "Add Sheet" at bounding box center [784, 351] width 450 height 129
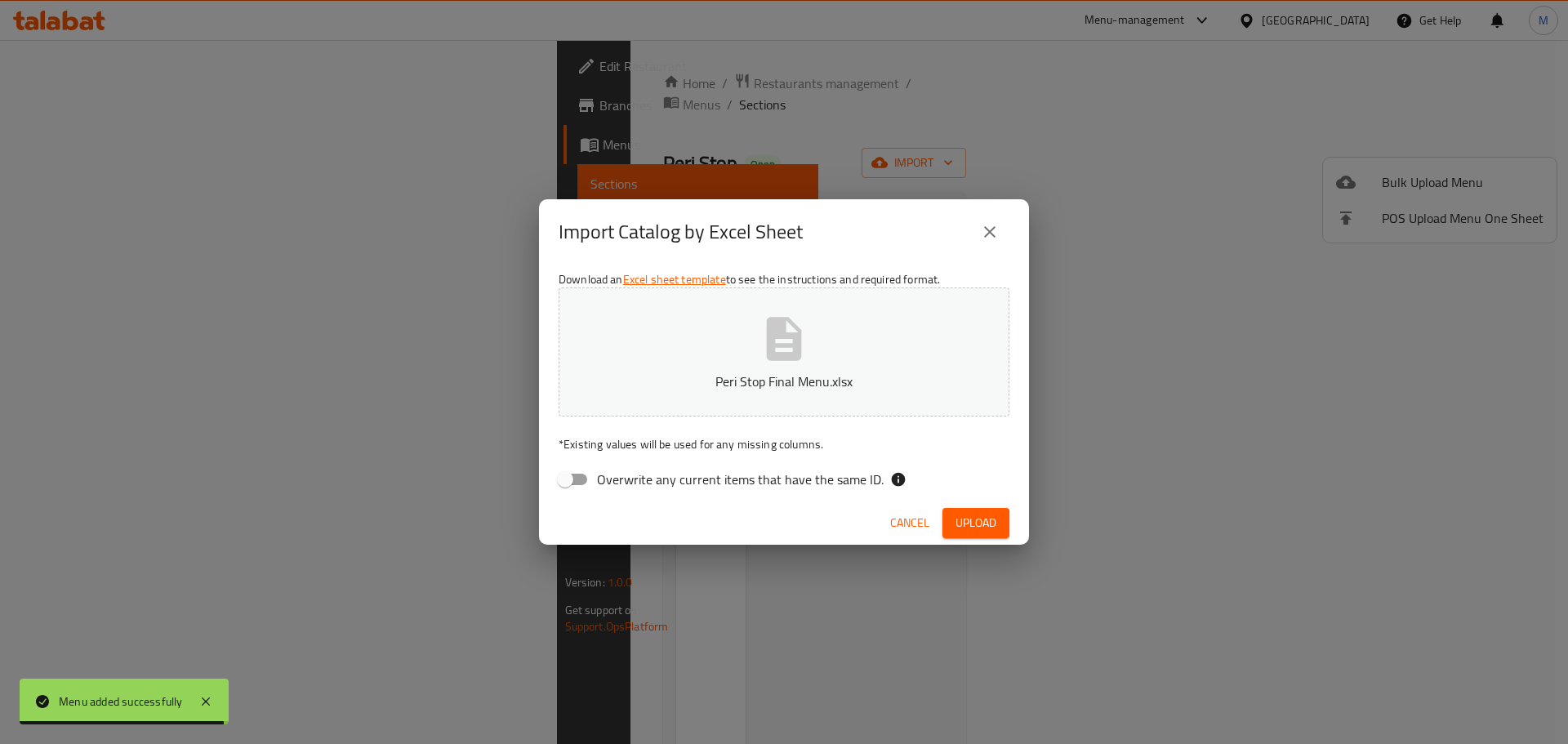
click at [979, 525] on span "Upload" at bounding box center [976, 523] width 41 height 20
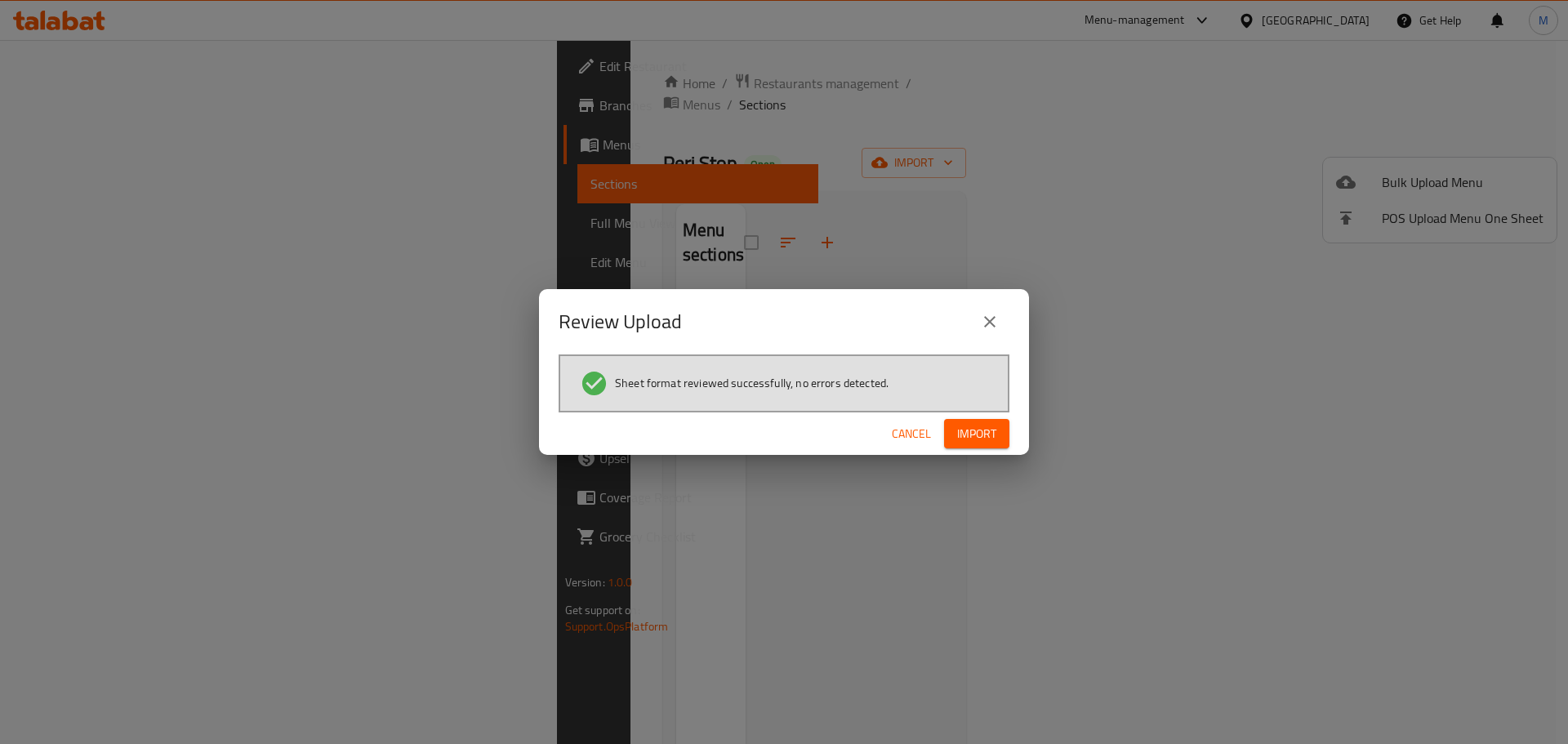
click at [968, 426] on span "Import" at bounding box center [977, 434] width 39 height 20
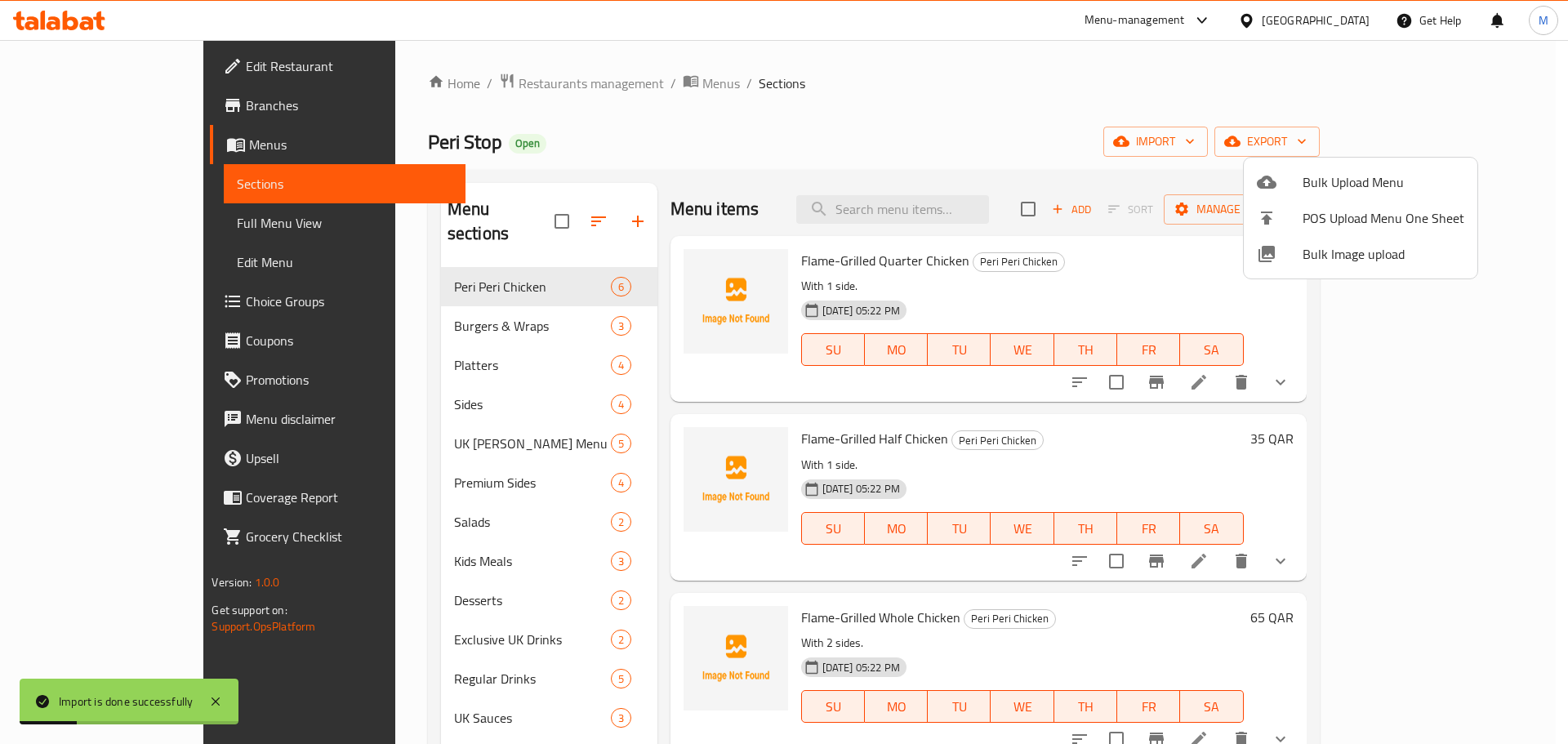
click at [796, 169] on div at bounding box center [784, 372] width 1568 height 744
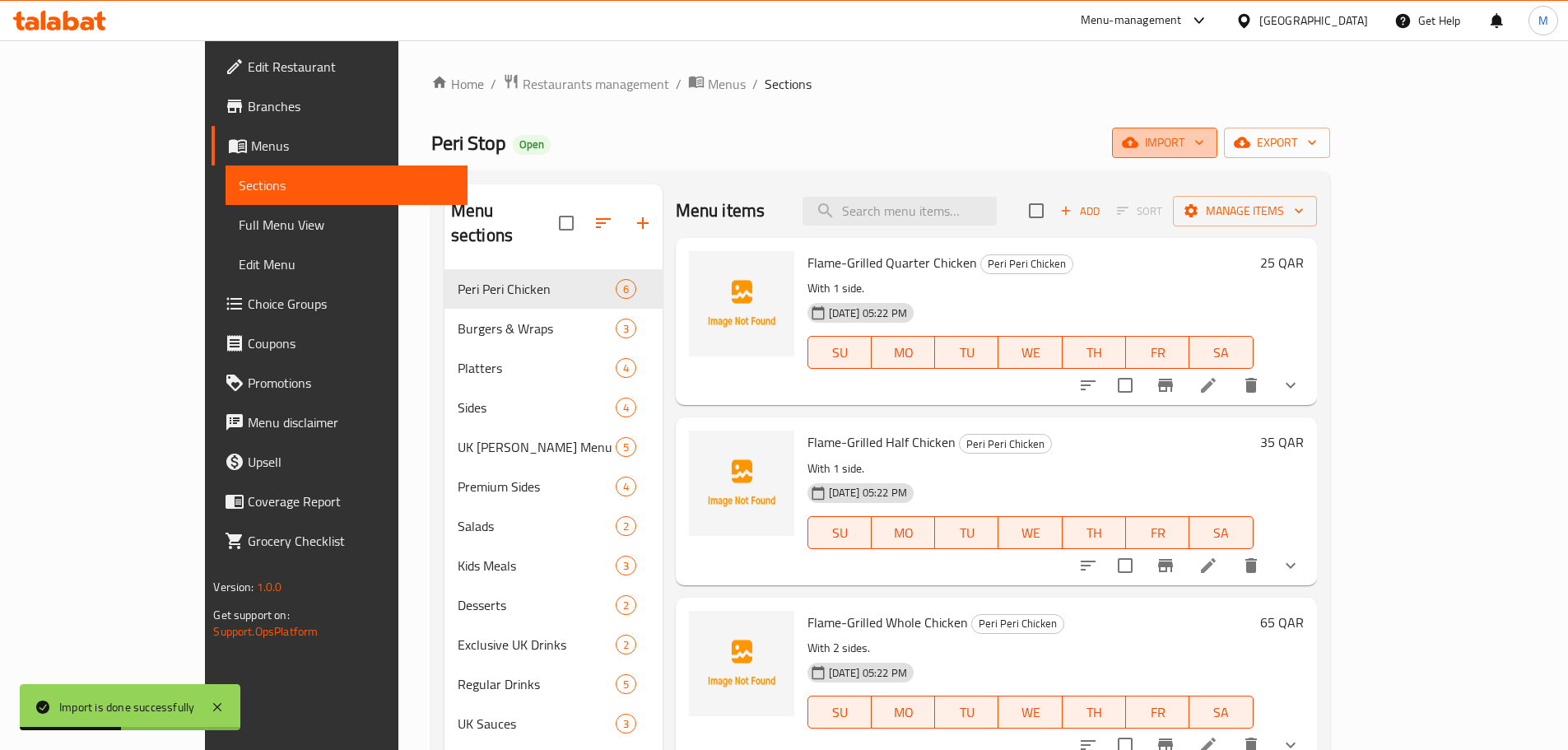
click at [1204, 144] on span "import" at bounding box center [1165, 143] width 79 height 21
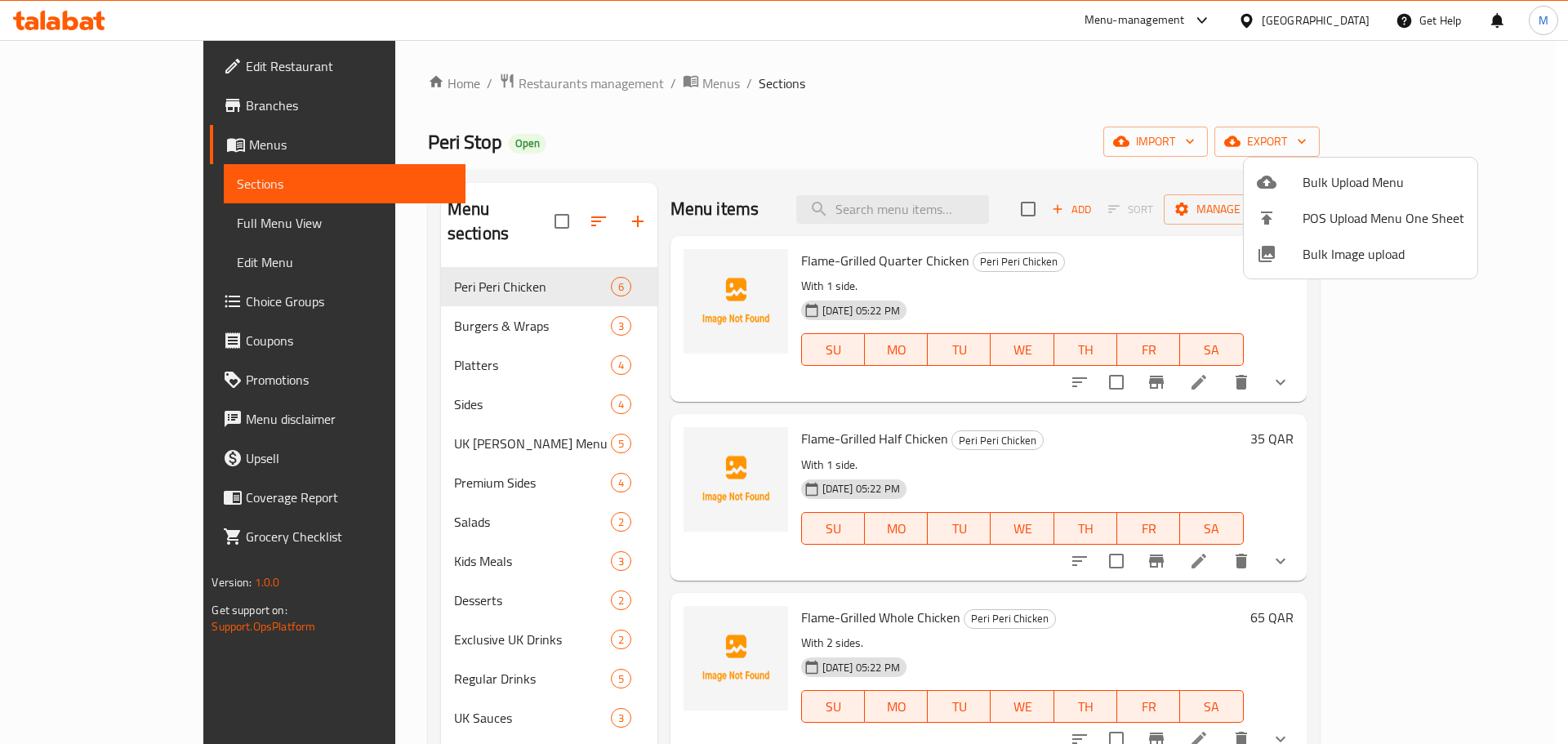
click at [429, 316] on div at bounding box center [784, 372] width 1568 height 744
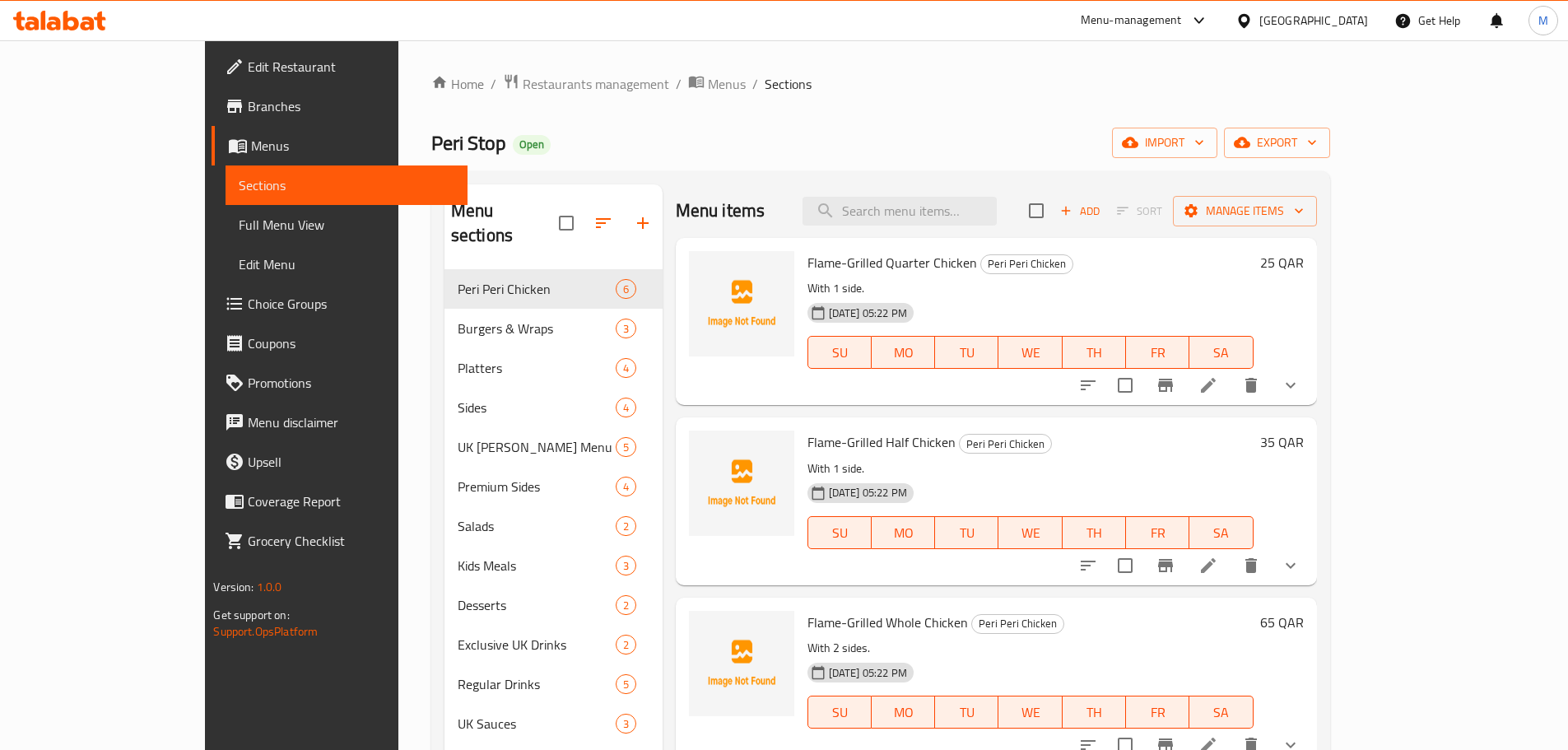
click at [445, 316] on div "Burgers & Wraps 3" at bounding box center [554, 328] width 219 height 39
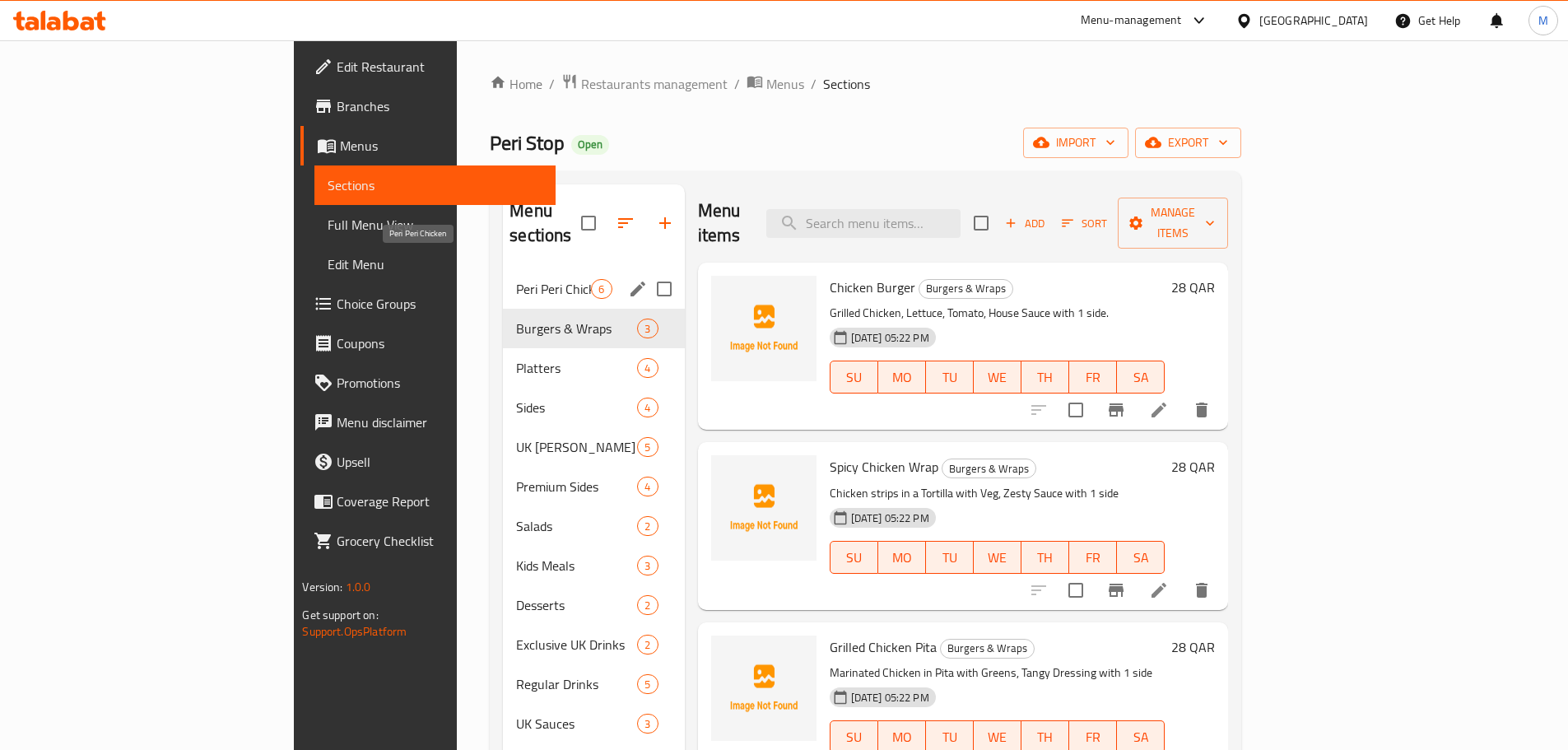
click at [516, 279] on span "Peri Peri Chicken" at bounding box center [554, 289] width 75 height 20
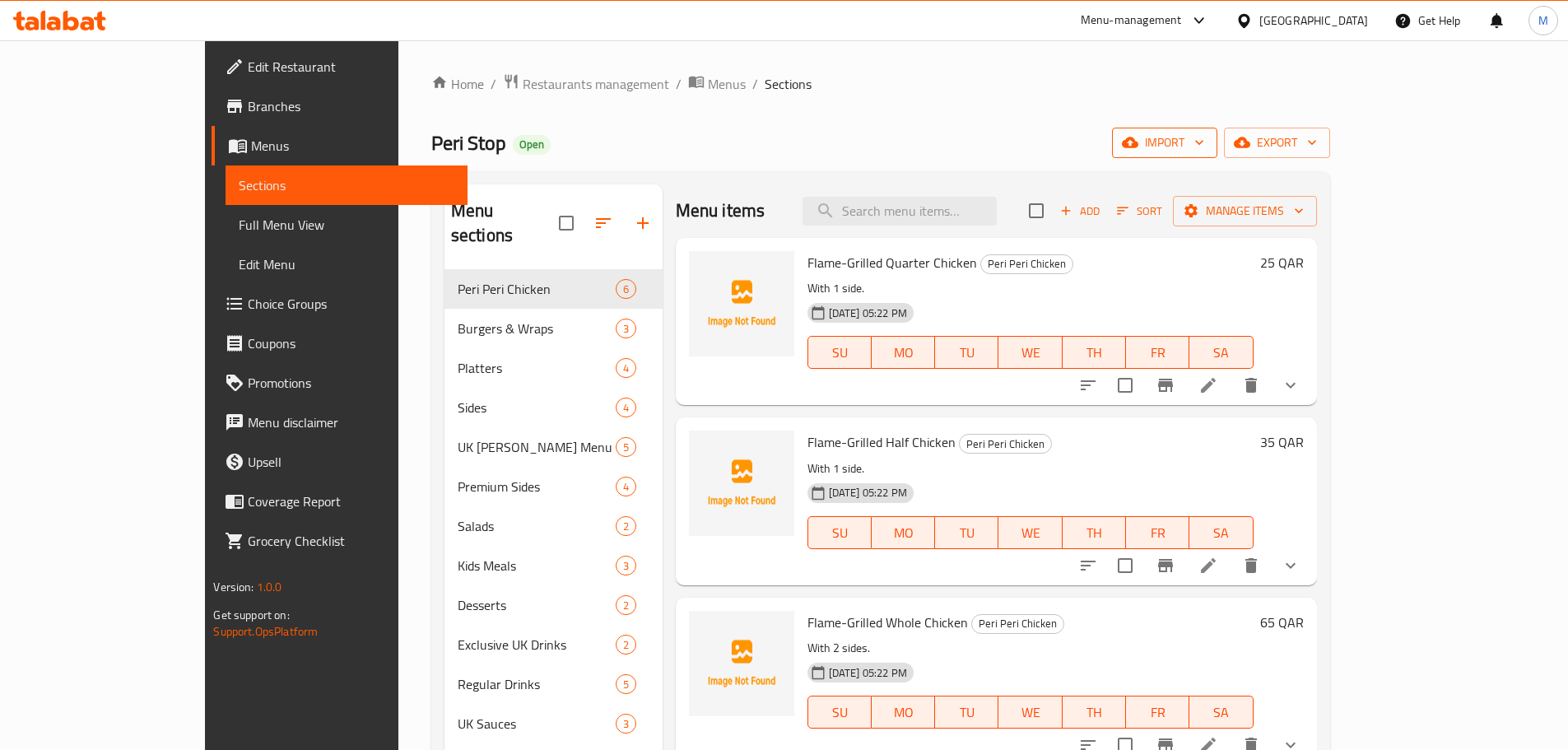
click at [1204, 133] on span "import" at bounding box center [1165, 143] width 79 height 21
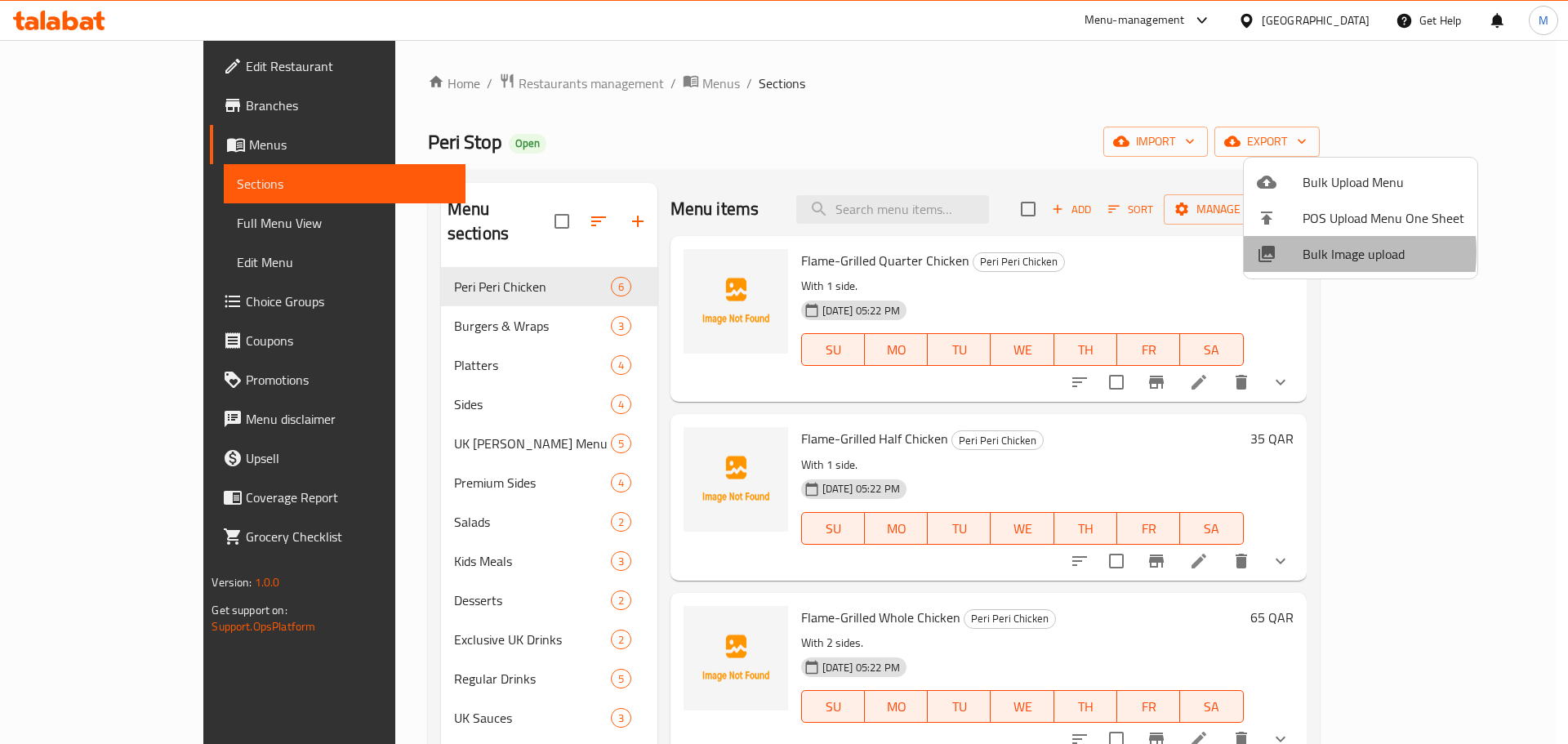
click at [1304, 252] on span "Bulk Image upload" at bounding box center [1384, 254] width 161 height 19
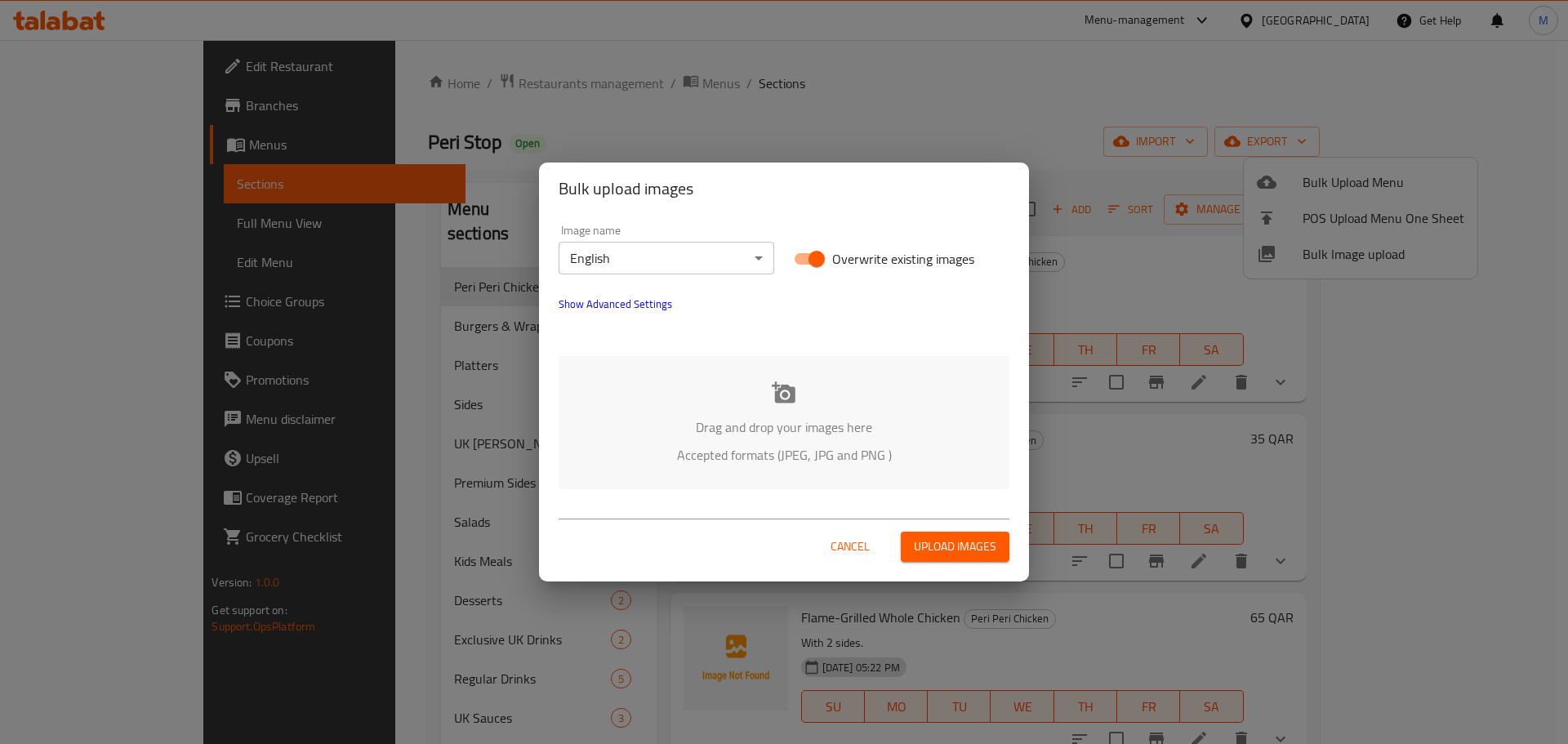
click at [813, 258] on input "Overwrite existing images" at bounding box center [816, 259] width 93 height 31
click at [813, 258] on input "Overwrite existing images" at bounding box center [800, 259] width 93 height 31
checkbox input "true"
click at [772, 421] on p "Drag and drop your images here" at bounding box center [784, 426] width 402 height 19
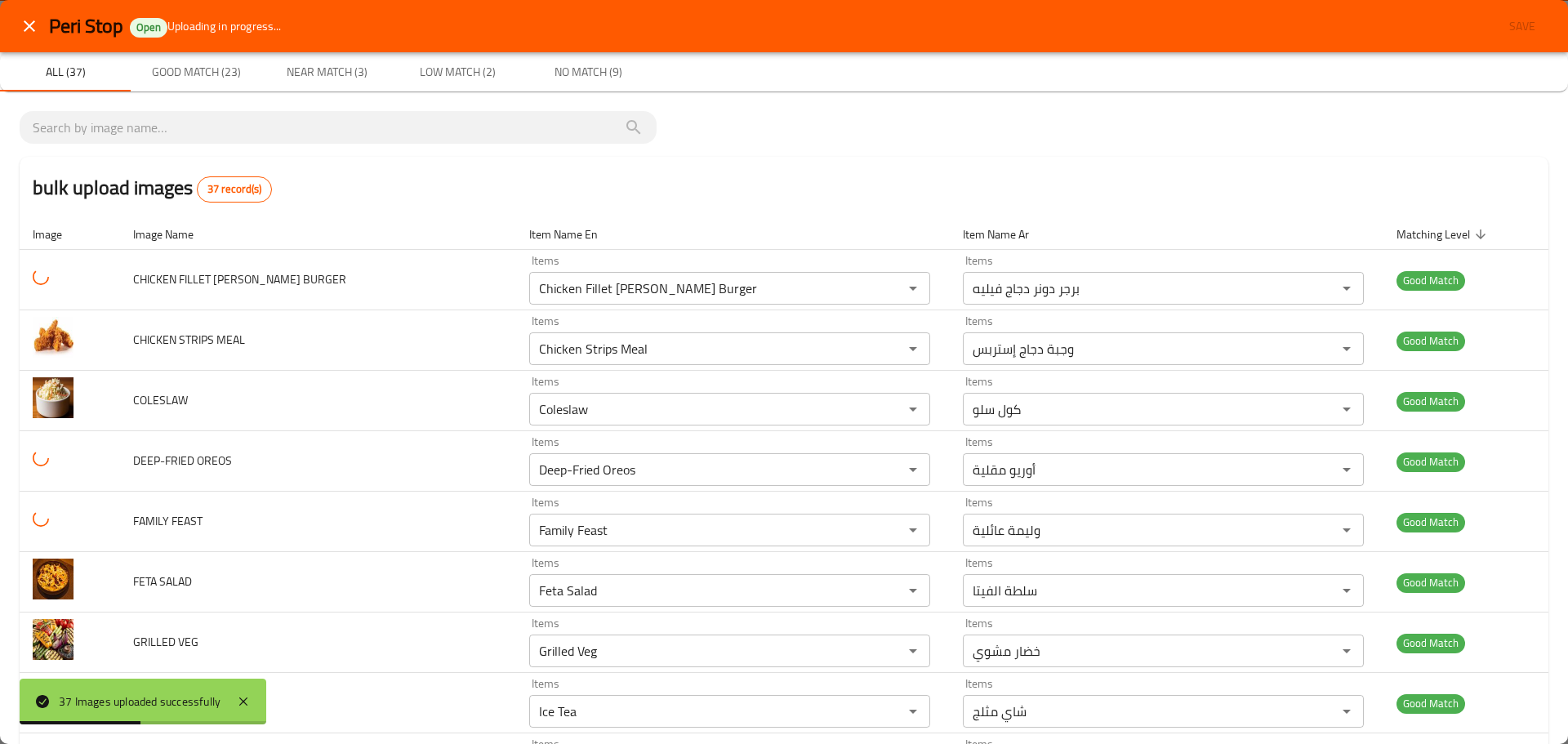
click at [303, 235] on th "Image Name" at bounding box center [318, 233] width 396 height 31
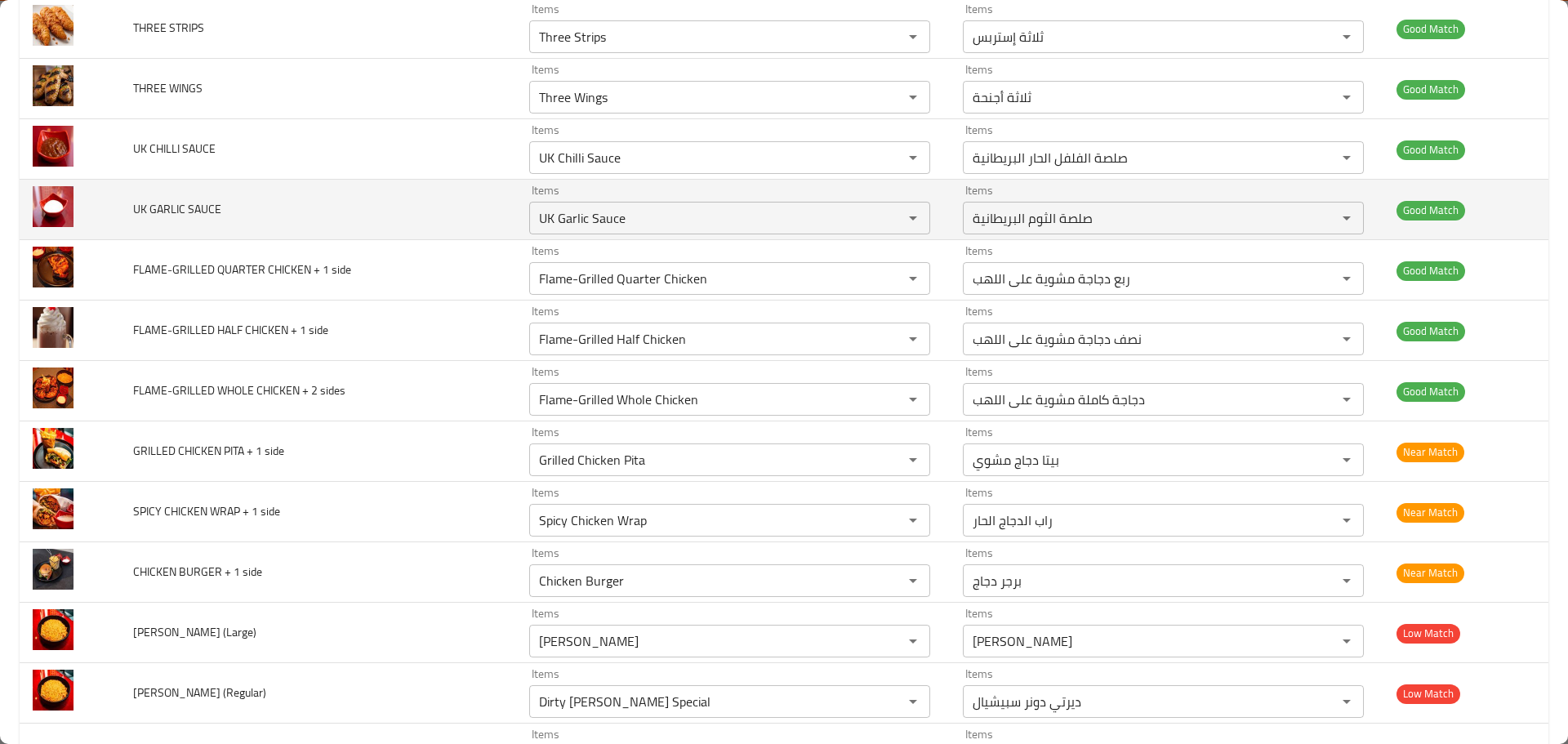
scroll to position [1225, 0]
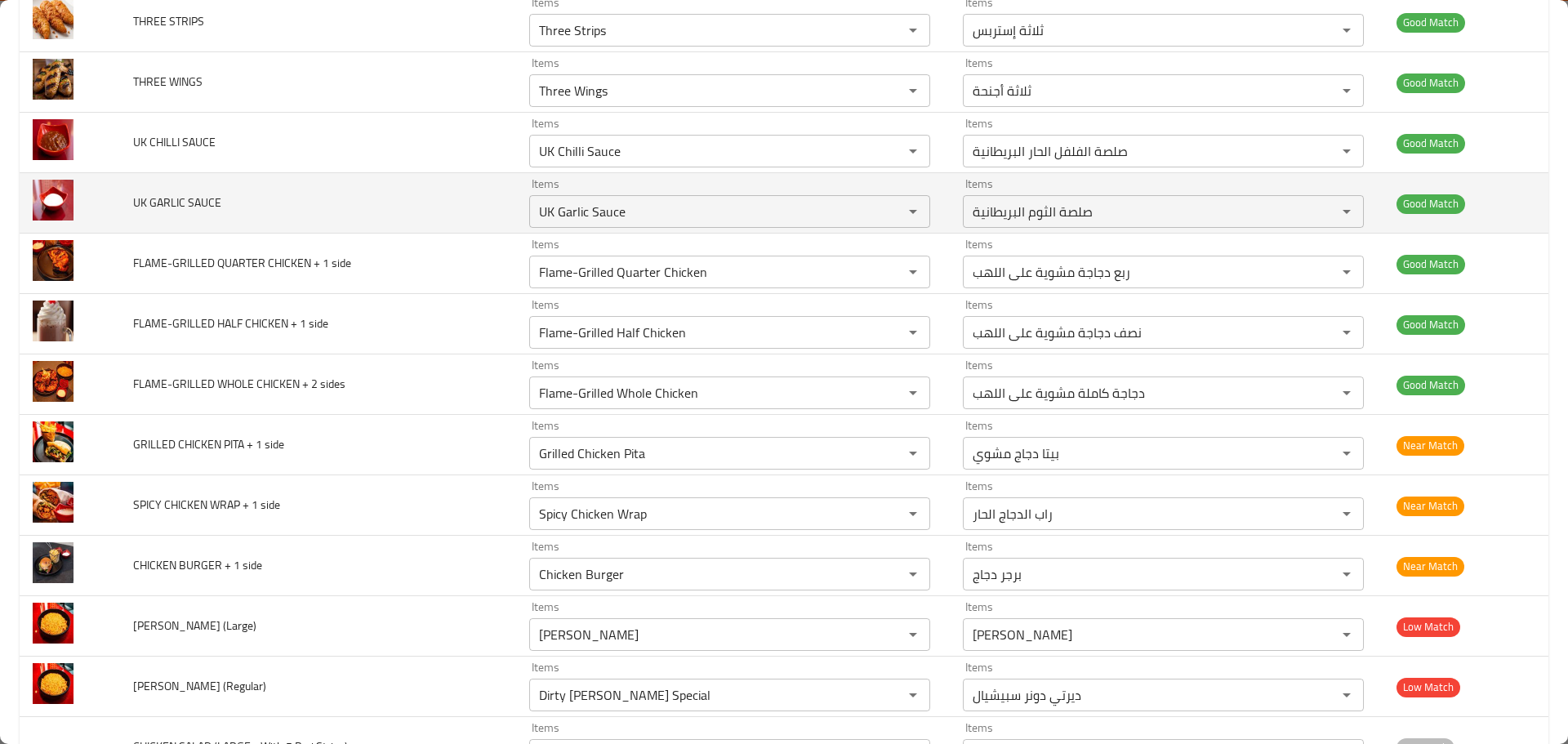
click at [315, 216] on td "UK GARLIC SAUCE" at bounding box center [318, 203] width 396 height 60
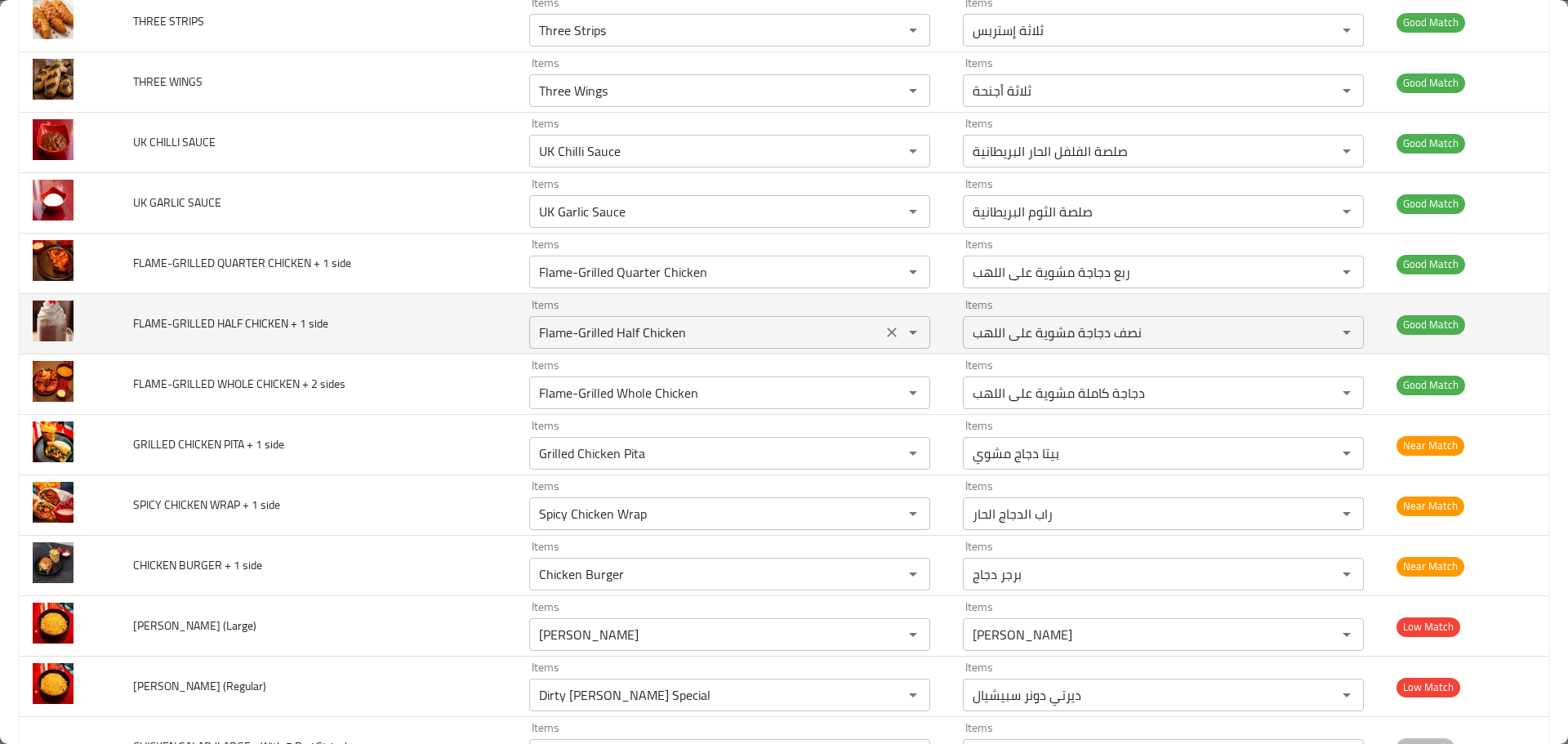
click at [887, 330] on icon "Clear" at bounding box center [891, 332] width 10 height 10
click at [282, 327] on span "FLAME-GRILLED HALF CHICKEN + 1 side" at bounding box center [231, 323] width 196 height 21
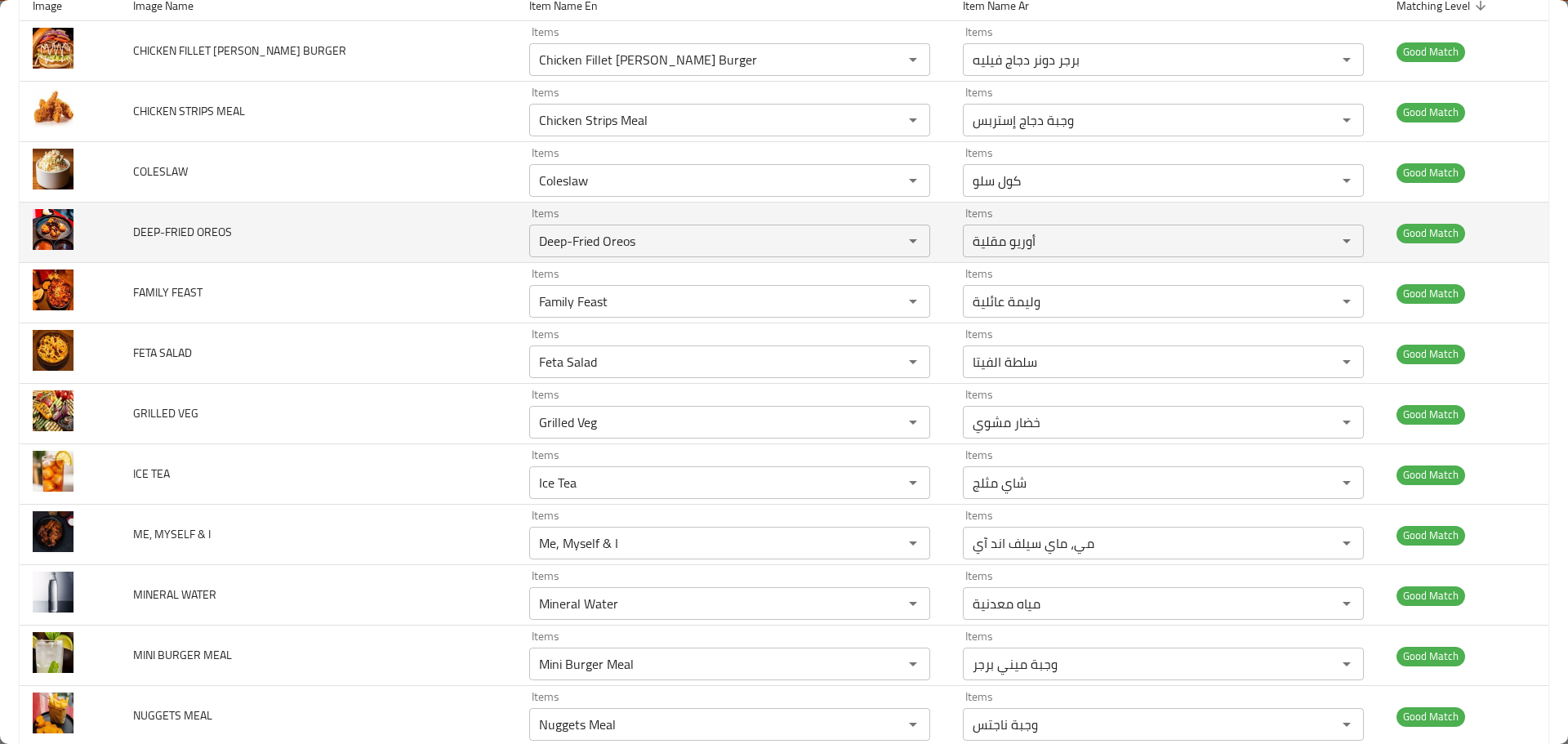
scroll to position [245, 0]
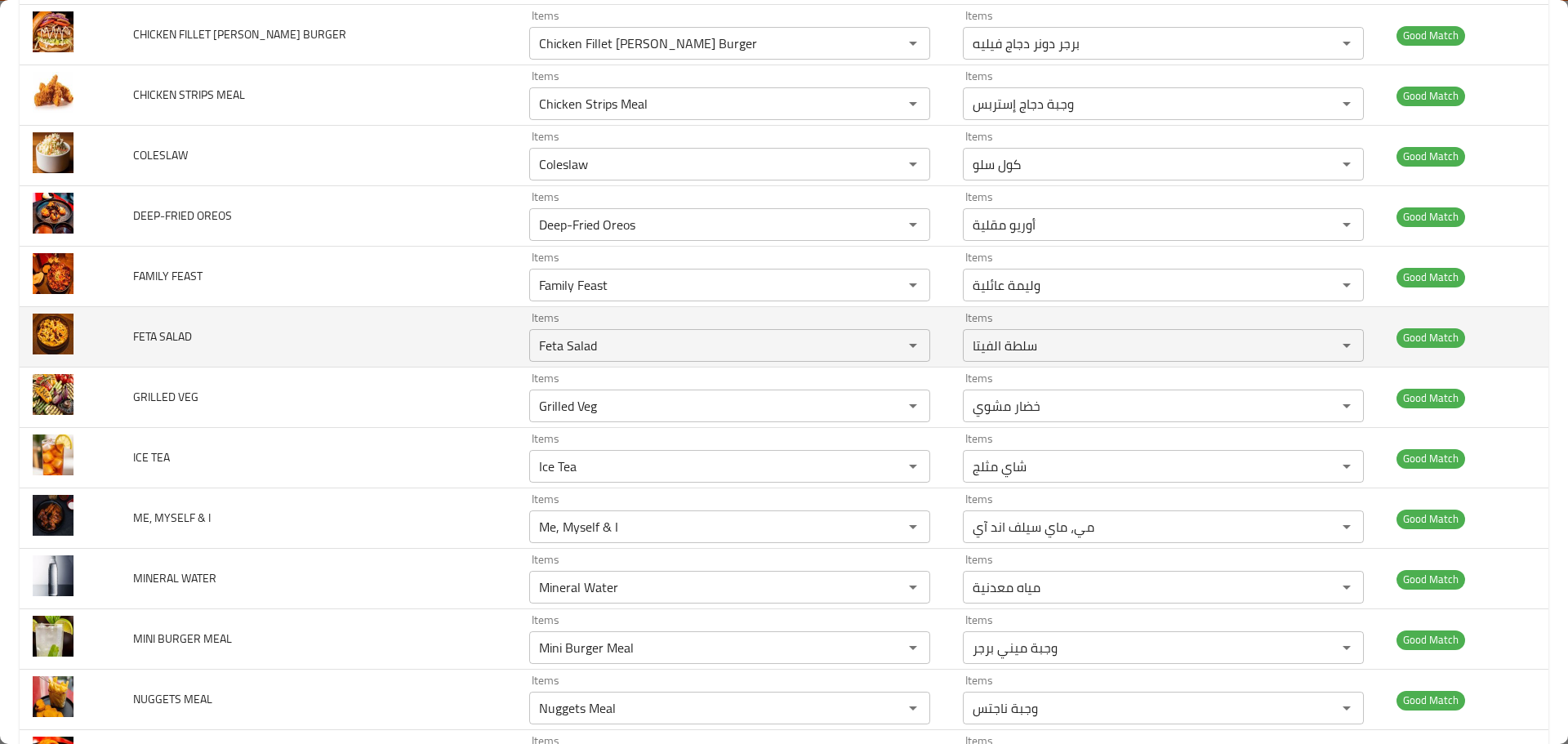
drag, startPoint x: 52, startPoint y: 334, endPoint x: 90, endPoint y: 338, distance: 38.2
drag, startPoint x: 90, startPoint y: 338, endPoint x: 62, endPoint y: 338, distance: 28.0
click at [221, 341] on td "FETA SALAD" at bounding box center [318, 336] width 396 height 60
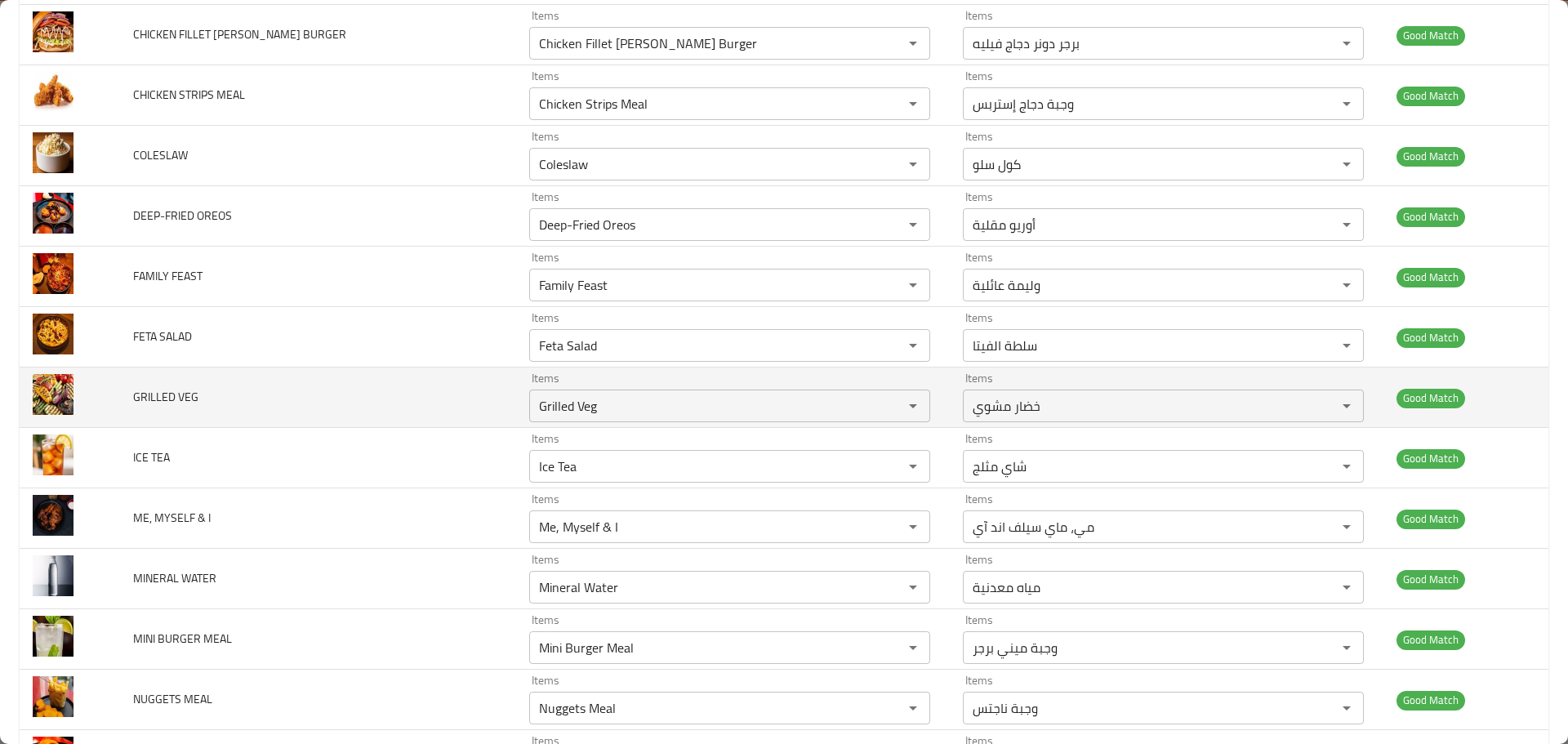
click at [203, 401] on td "GRILLED VEG" at bounding box center [318, 397] width 396 height 60
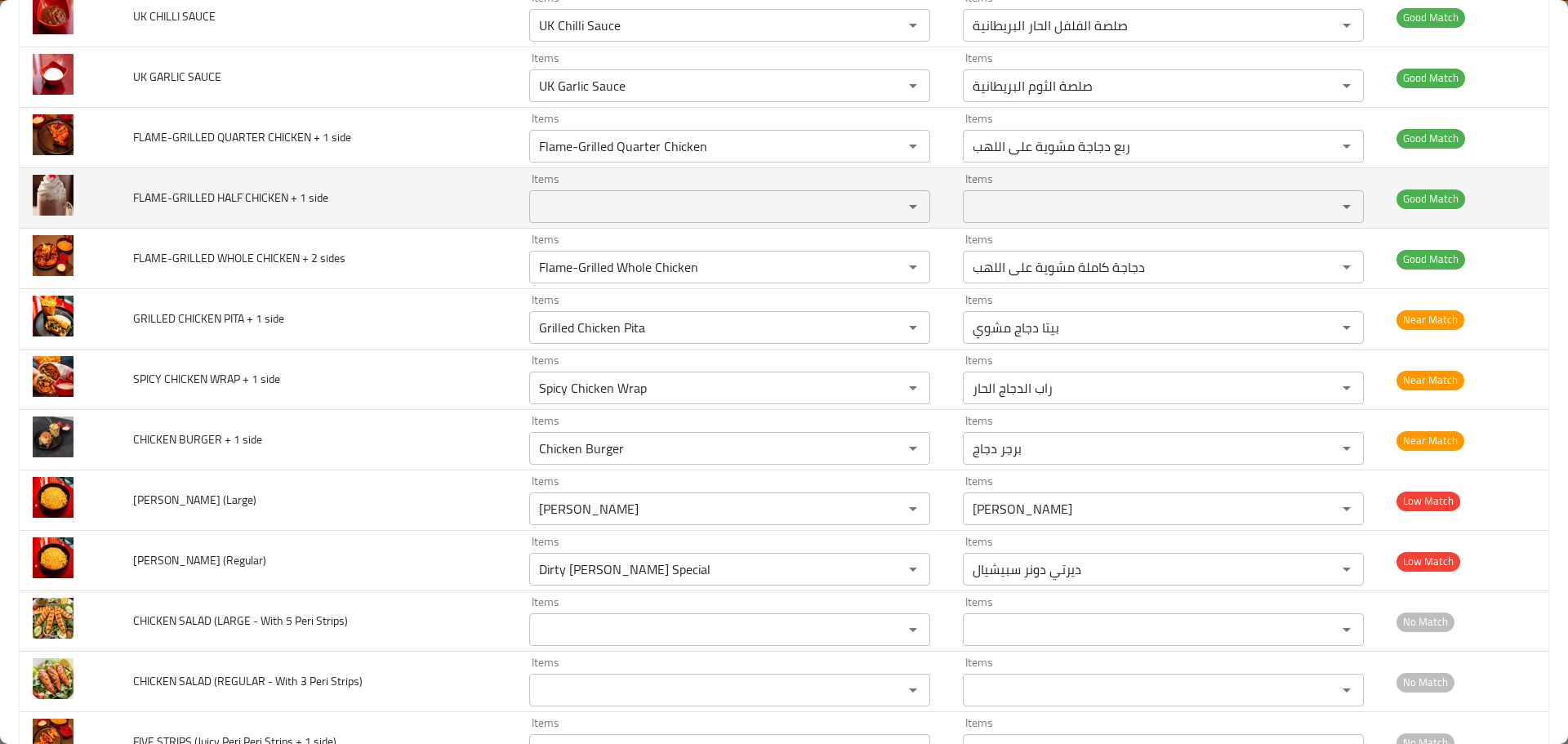
scroll to position [1388, 0]
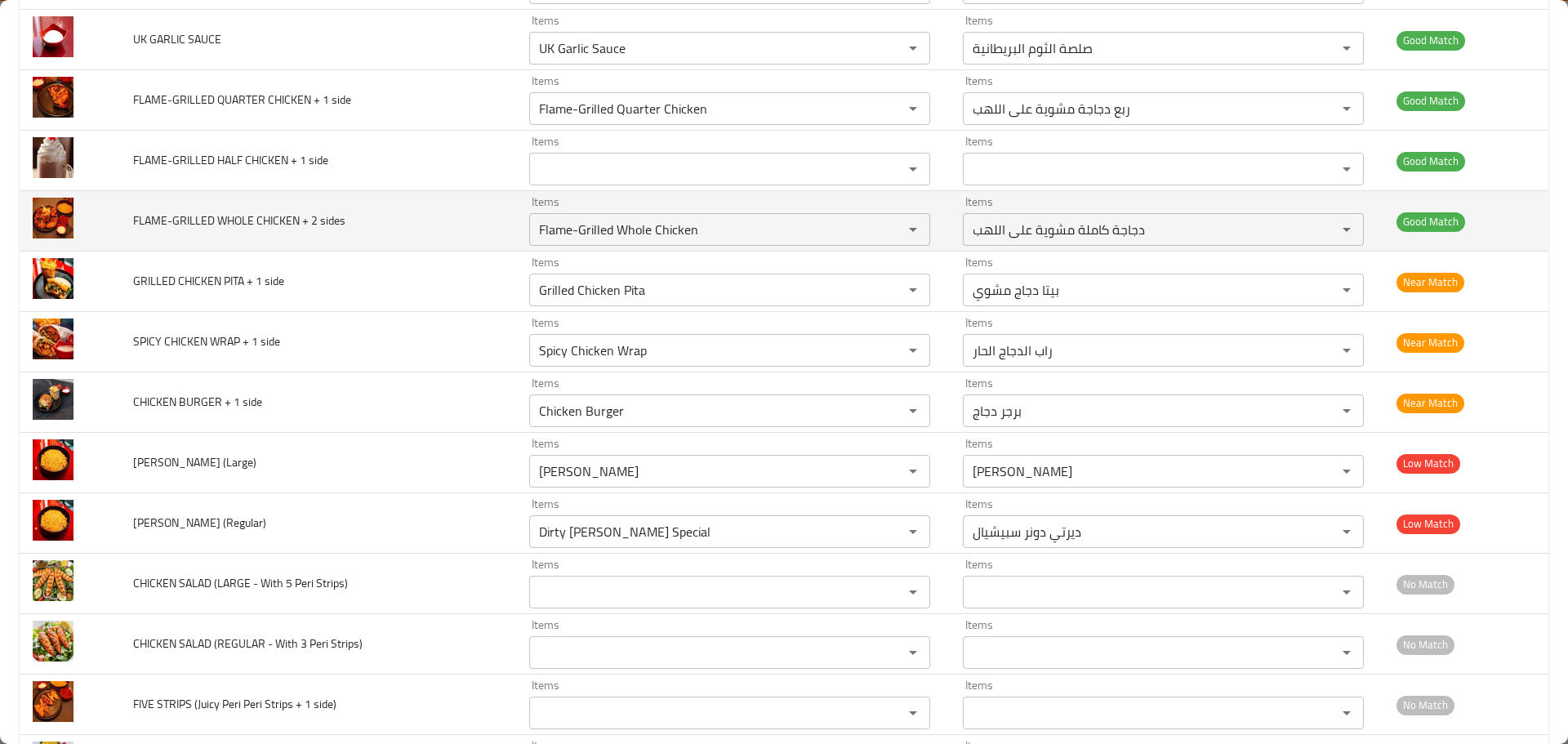
click at [246, 237] on td "FLAME-GRILLED WHOLE CHICKEN + 2 sides" at bounding box center [318, 221] width 396 height 60
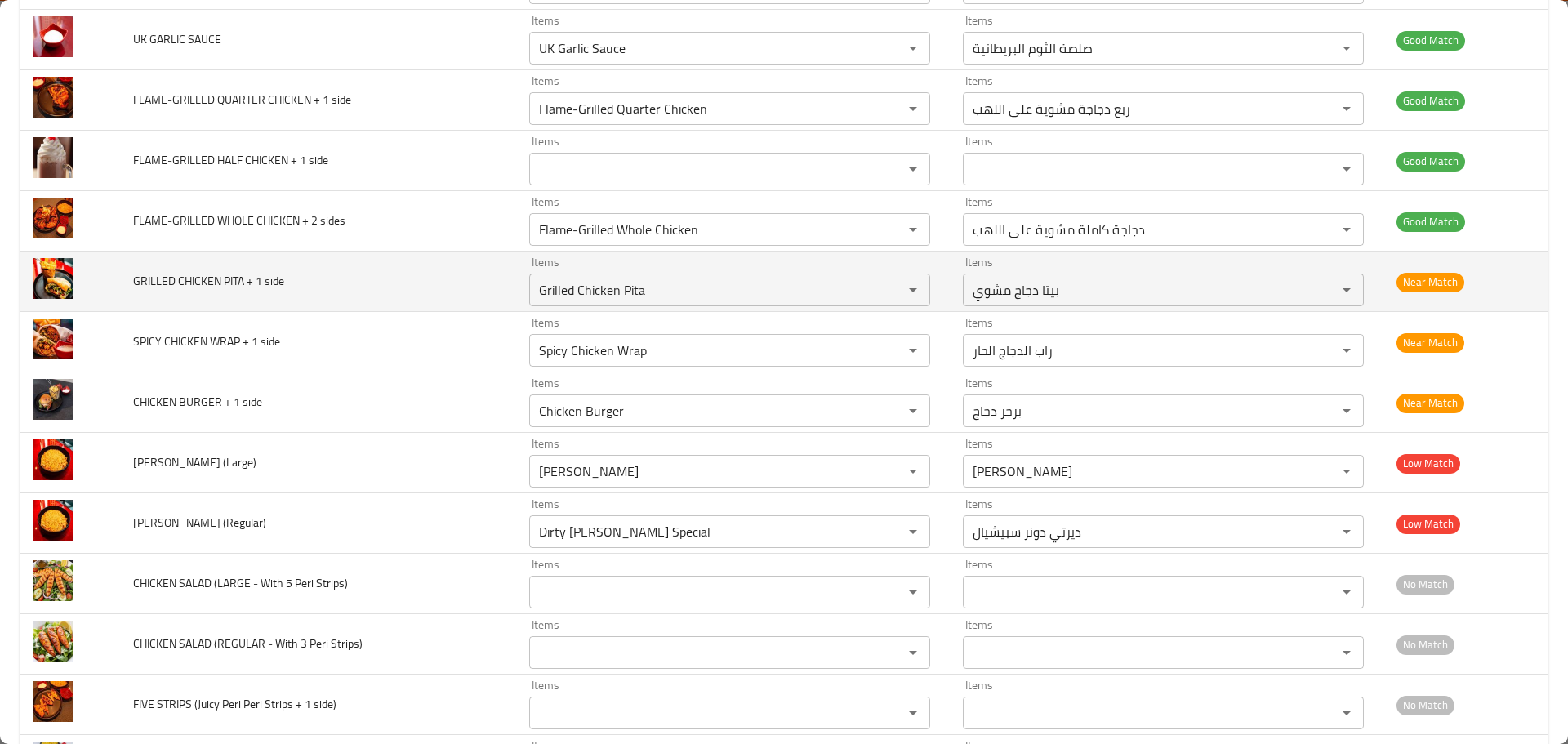
click at [236, 276] on span "GRILLED CHICKEN PITA + 1 side" at bounding box center [209, 281] width 151 height 21
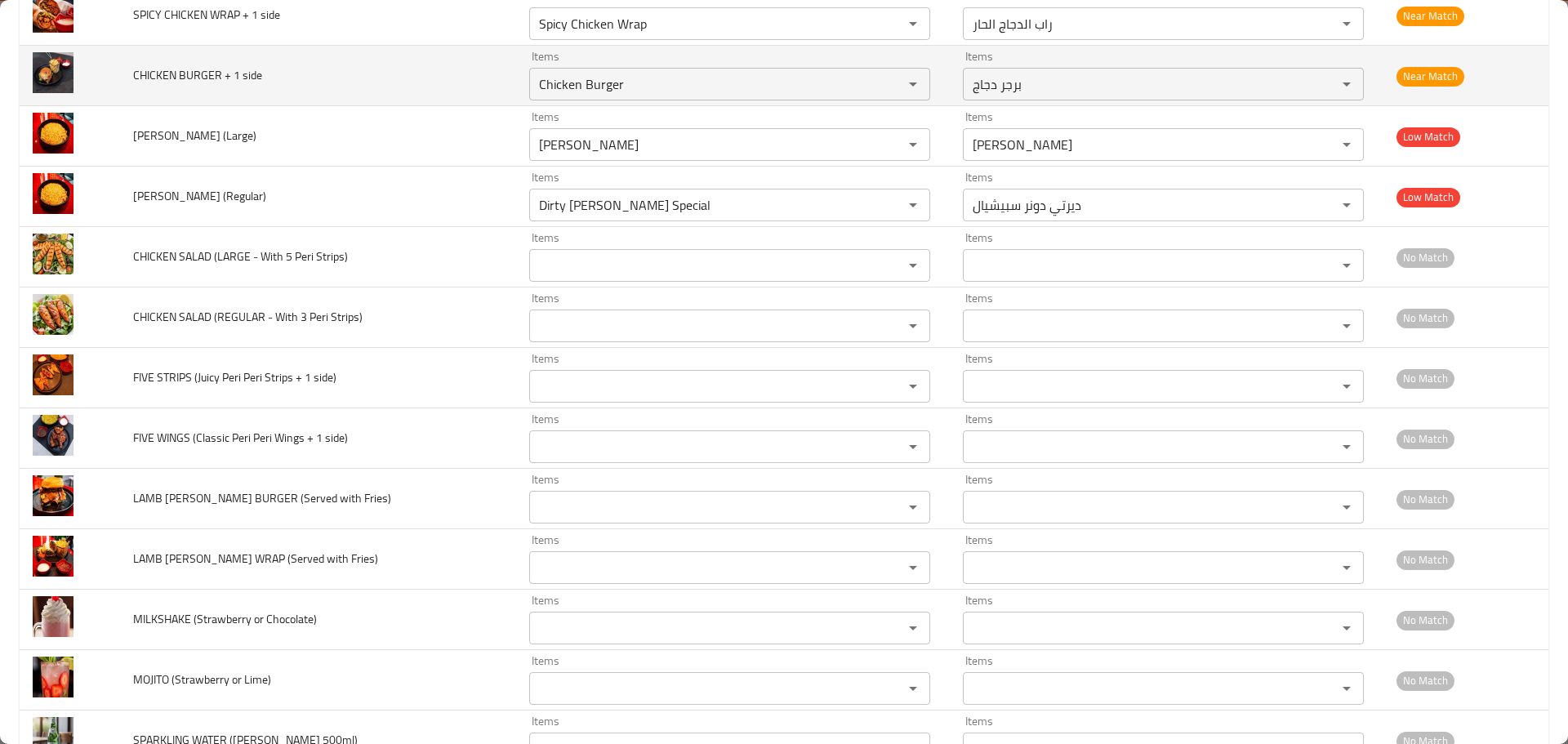
scroll to position [1774, 0]
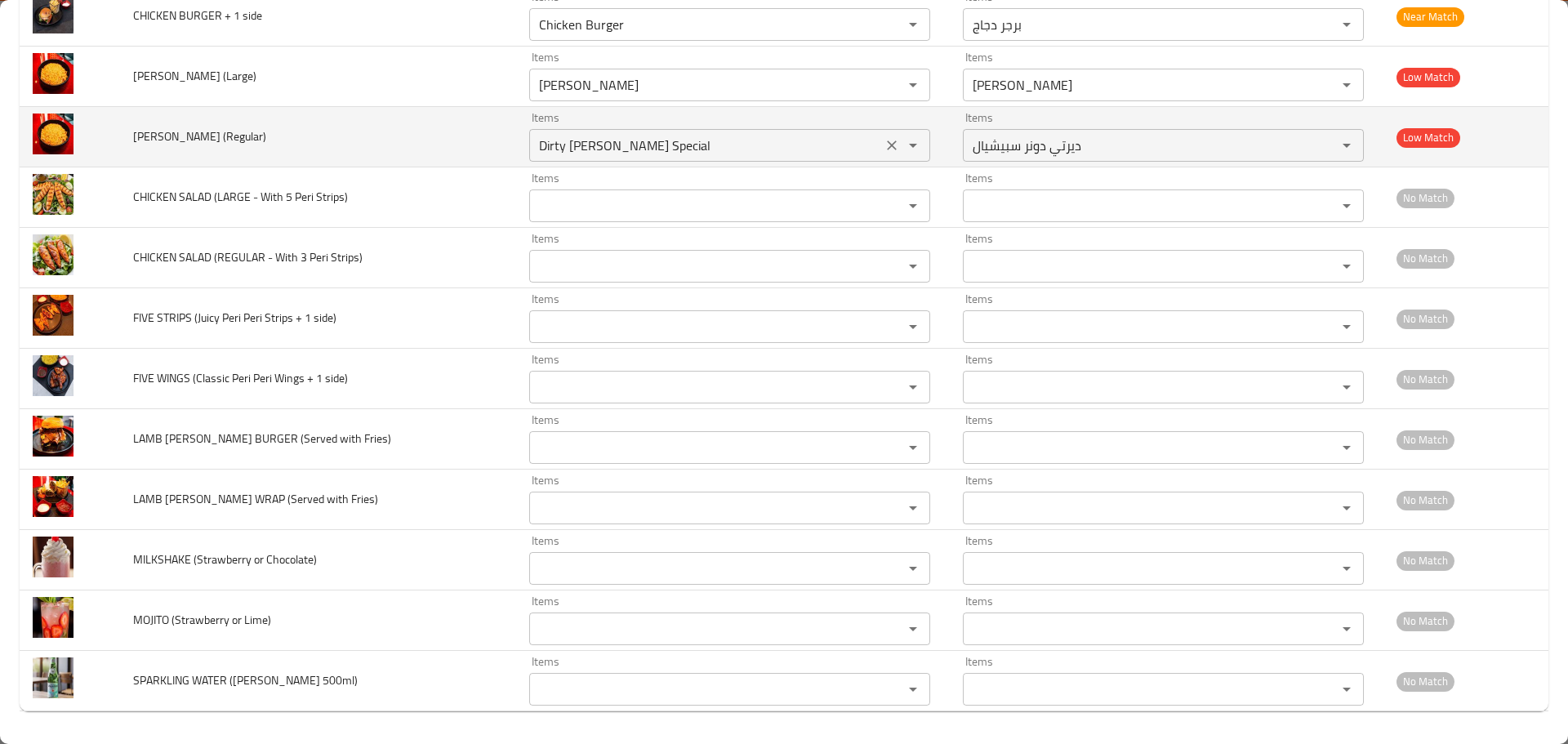
click at [884, 142] on icon "Clear" at bounding box center [892, 145] width 17 height 17
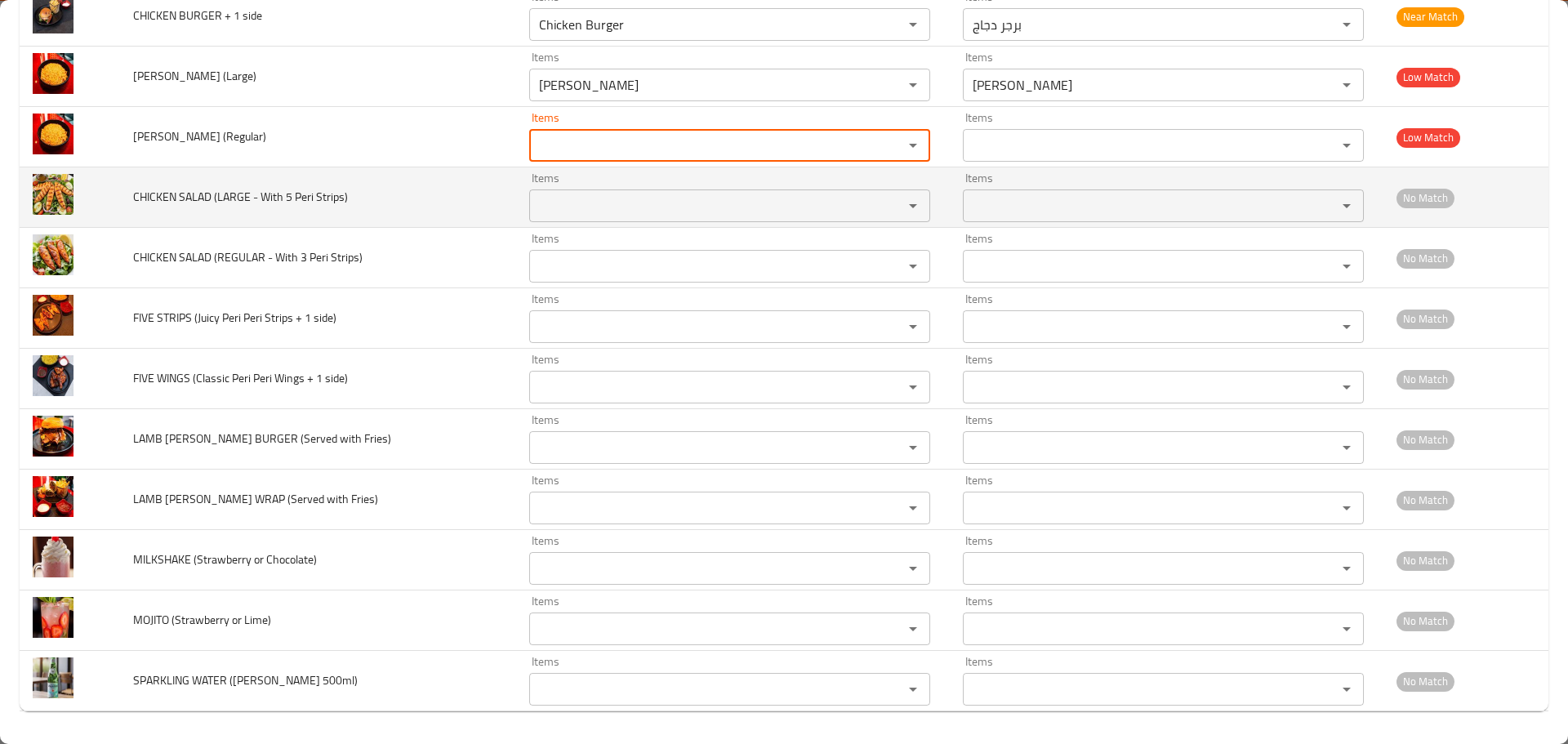
click at [232, 195] on span "CHICKEN SALAD (LARGE - With 5 Peri Strips)" at bounding box center [241, 196] width 215 height 21
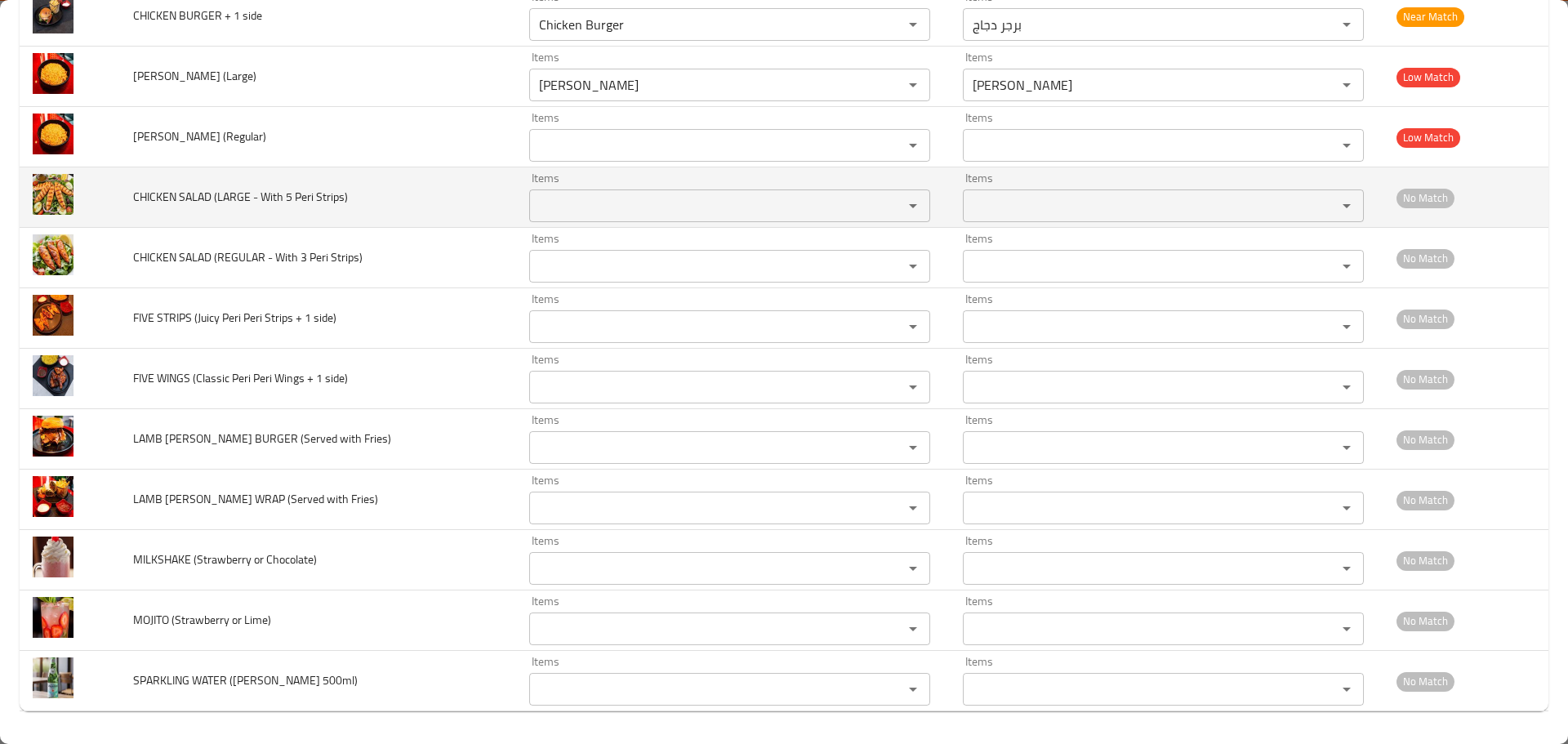
click at [561, 214] on Strips\) "Items" at bounding box center [705, 206] width 343 height 23
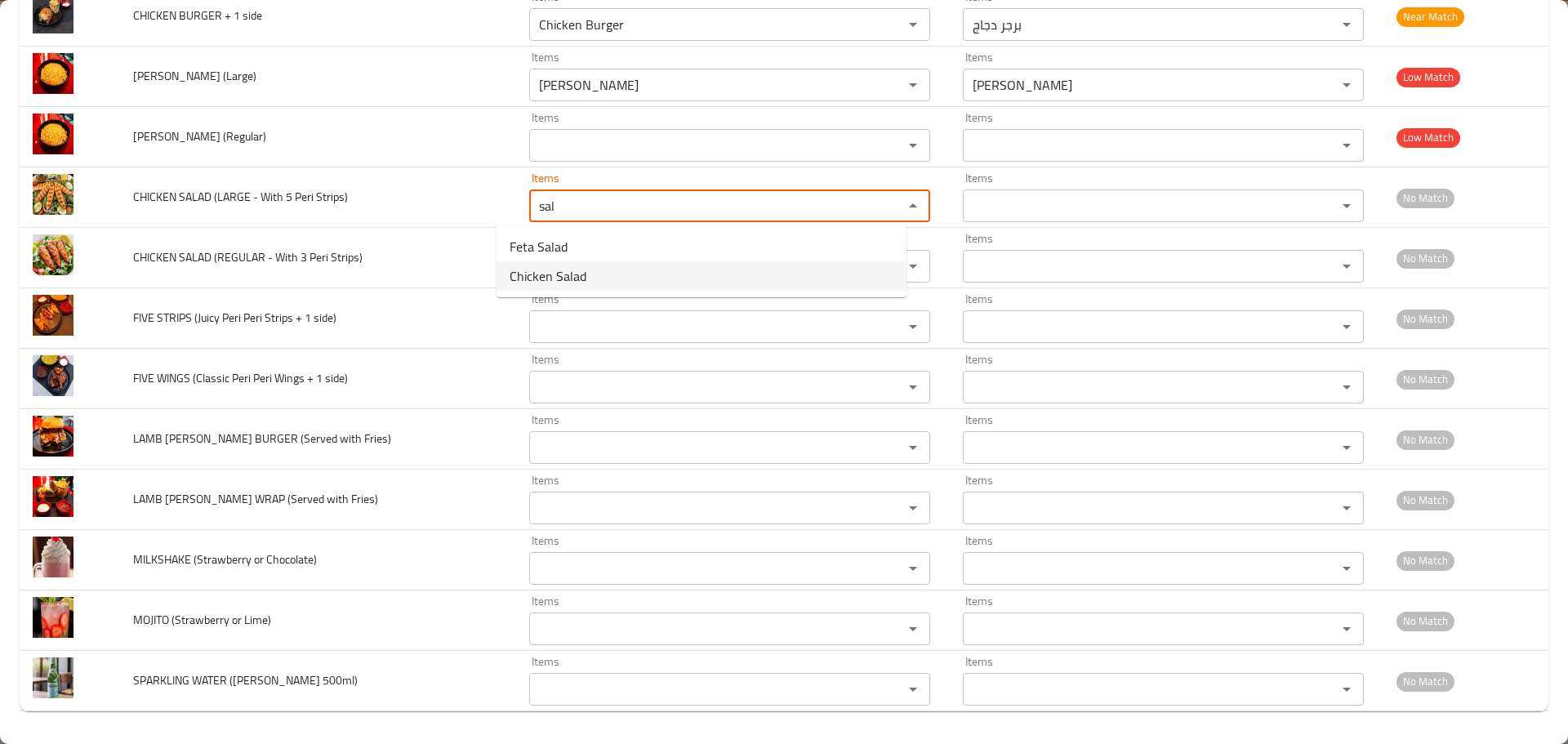
click at [549, 267] on span "Chicken Salad" at bounding box center [548, 275] width 77 height 19
type Strips\) "Chicken Salad"
type Strips\)-ar "سلطة دجاج"
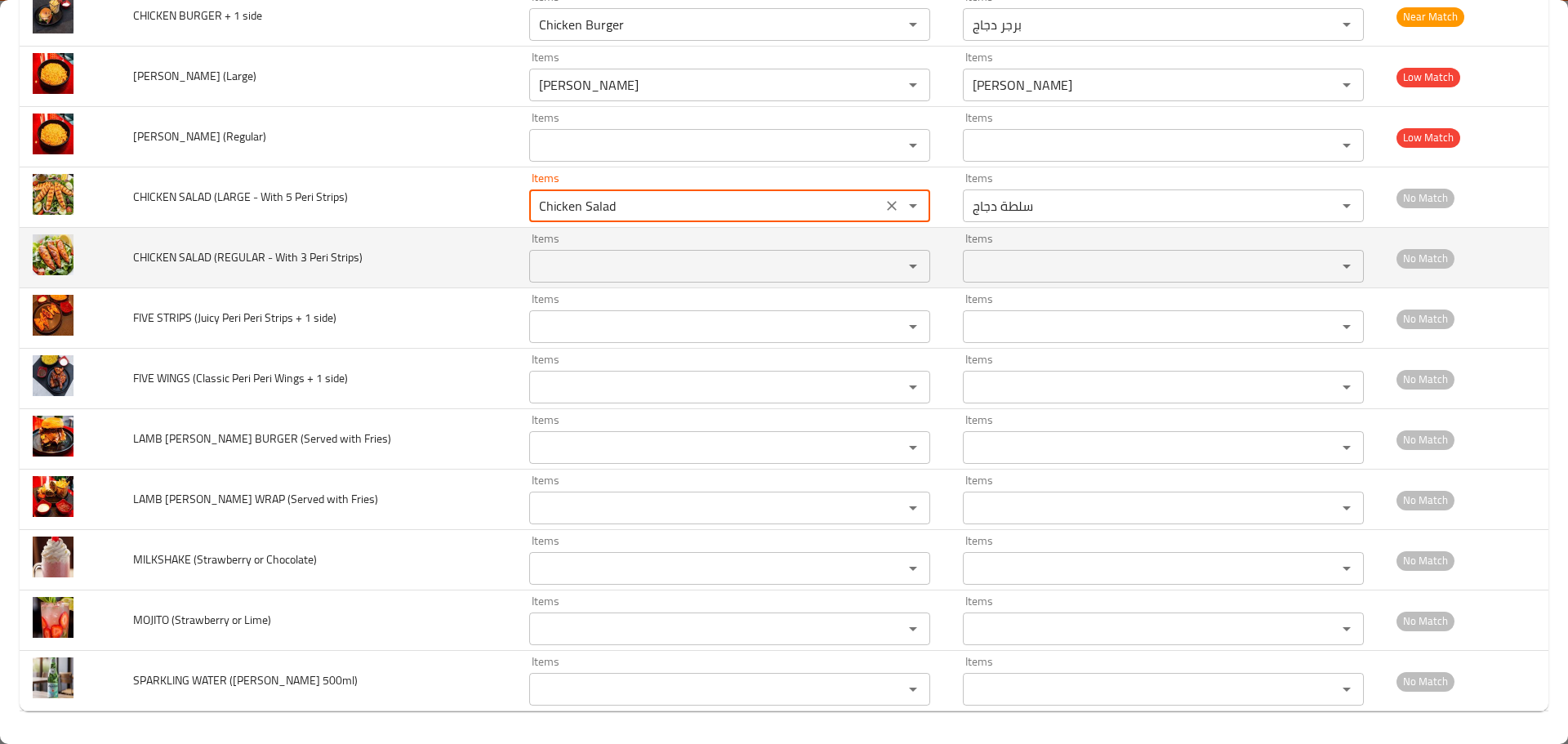
type Strips\) "Chicken Salad"
click at [406, 259] on td "CHICKEN SALAD (REGULAR - With 3 Peri Strips)" at bounding box center [318, 258] width 396 height 60
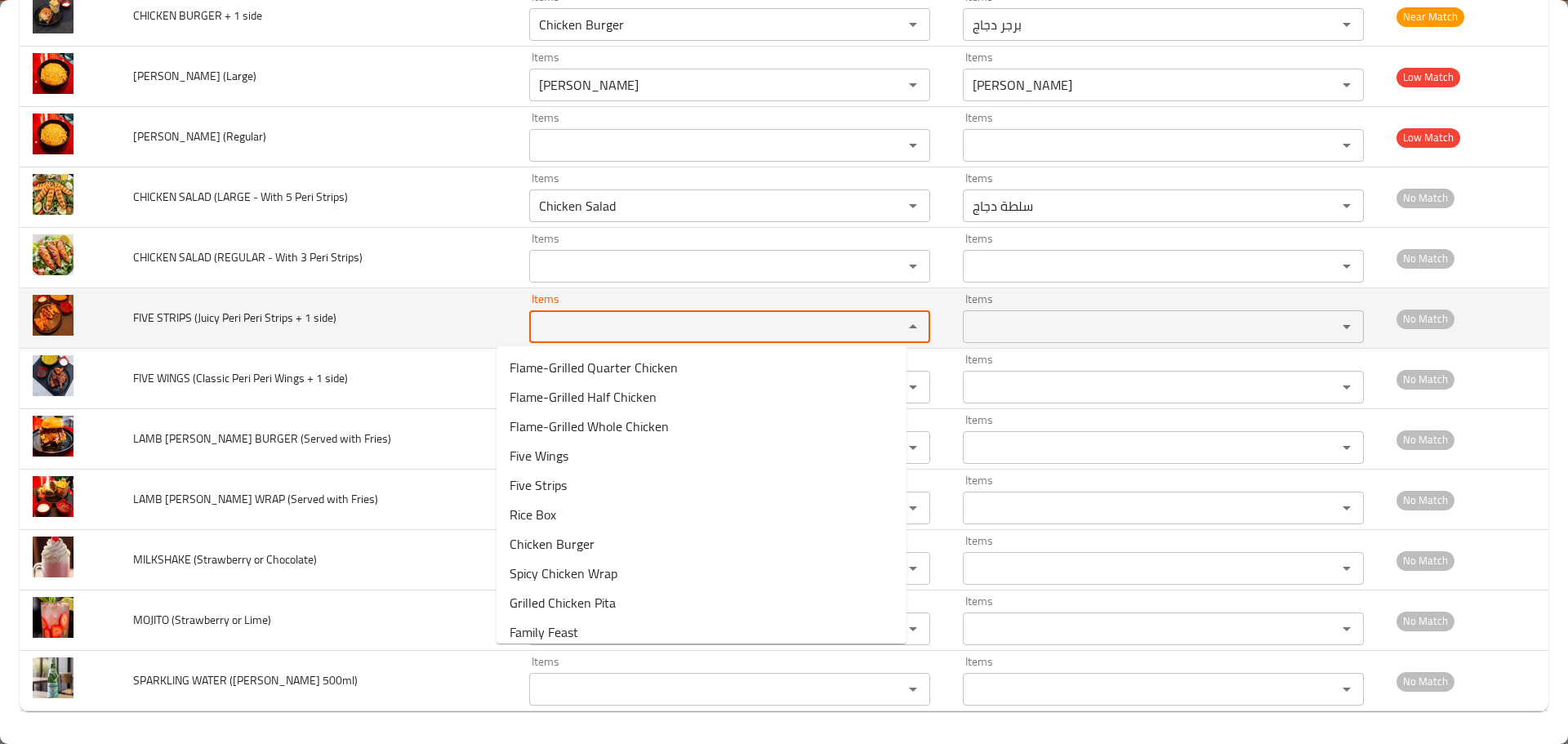
click at [557, 322] on side\) "Items" at bounding box center [705, 326] width 343 height 23
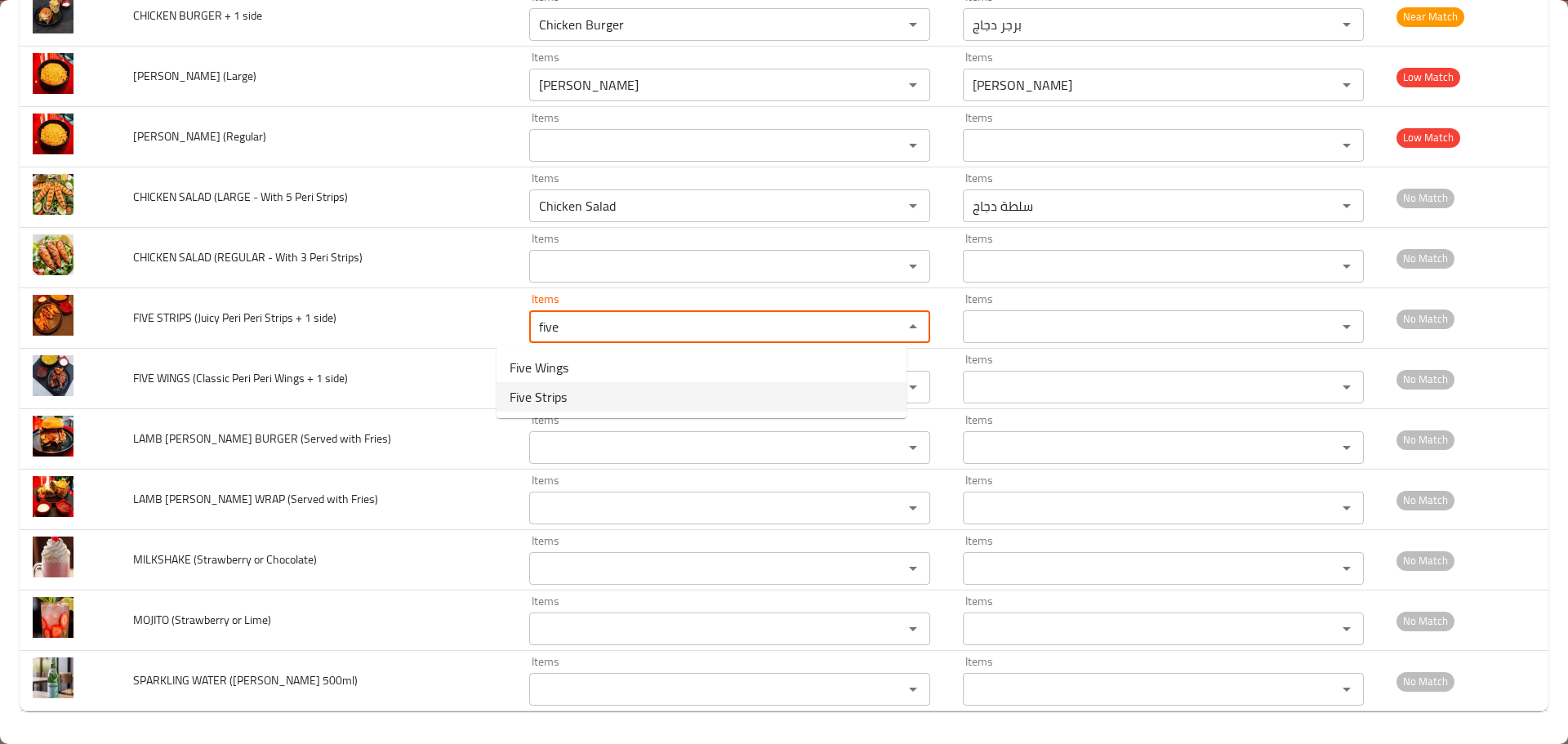
click at [525, 397] on span "Five Strips" at bounding box center [538, 397] width 57 height 19
type side\) "Five Strips"
type side\)-ar "خمسة إستربس"
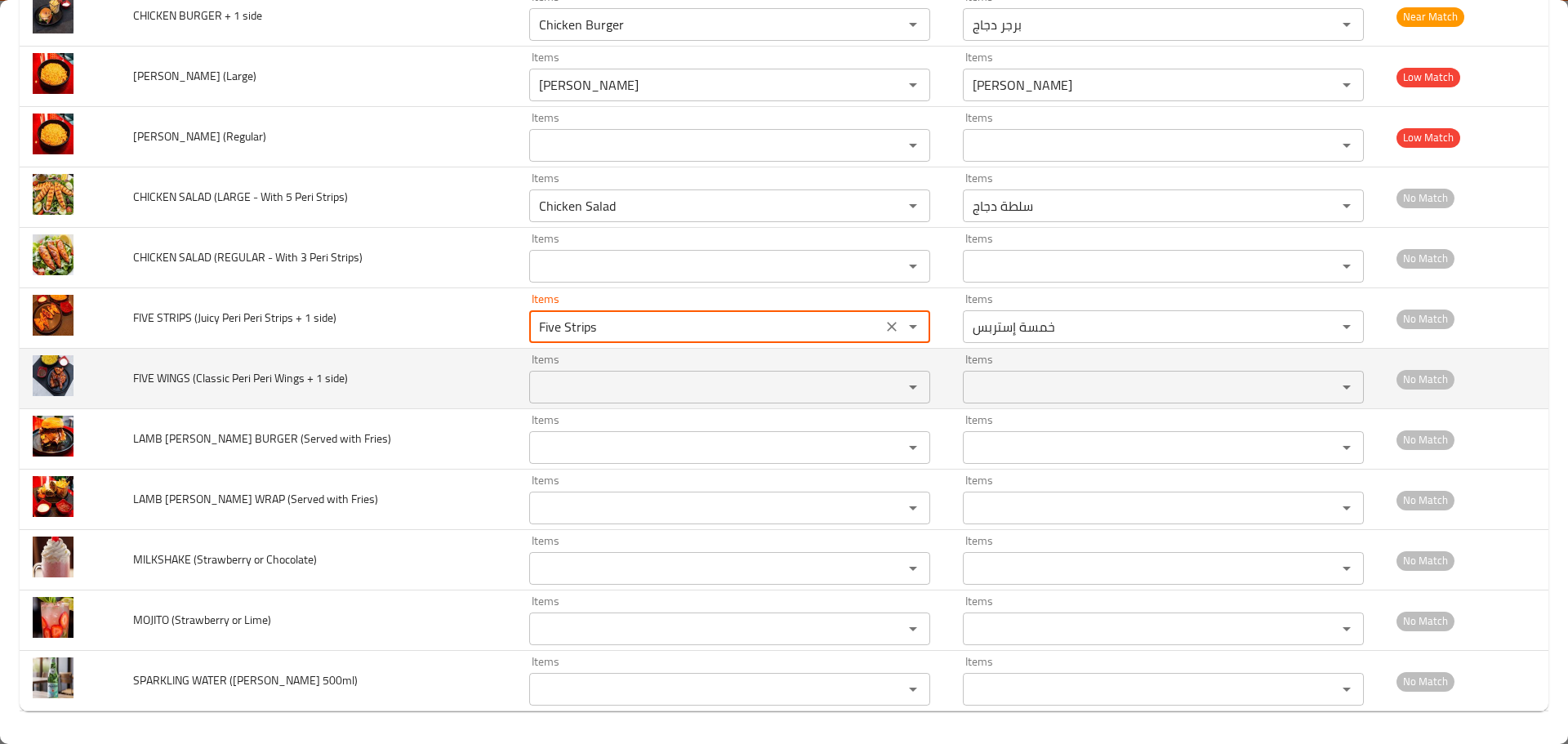
type side\) "Five Strips"
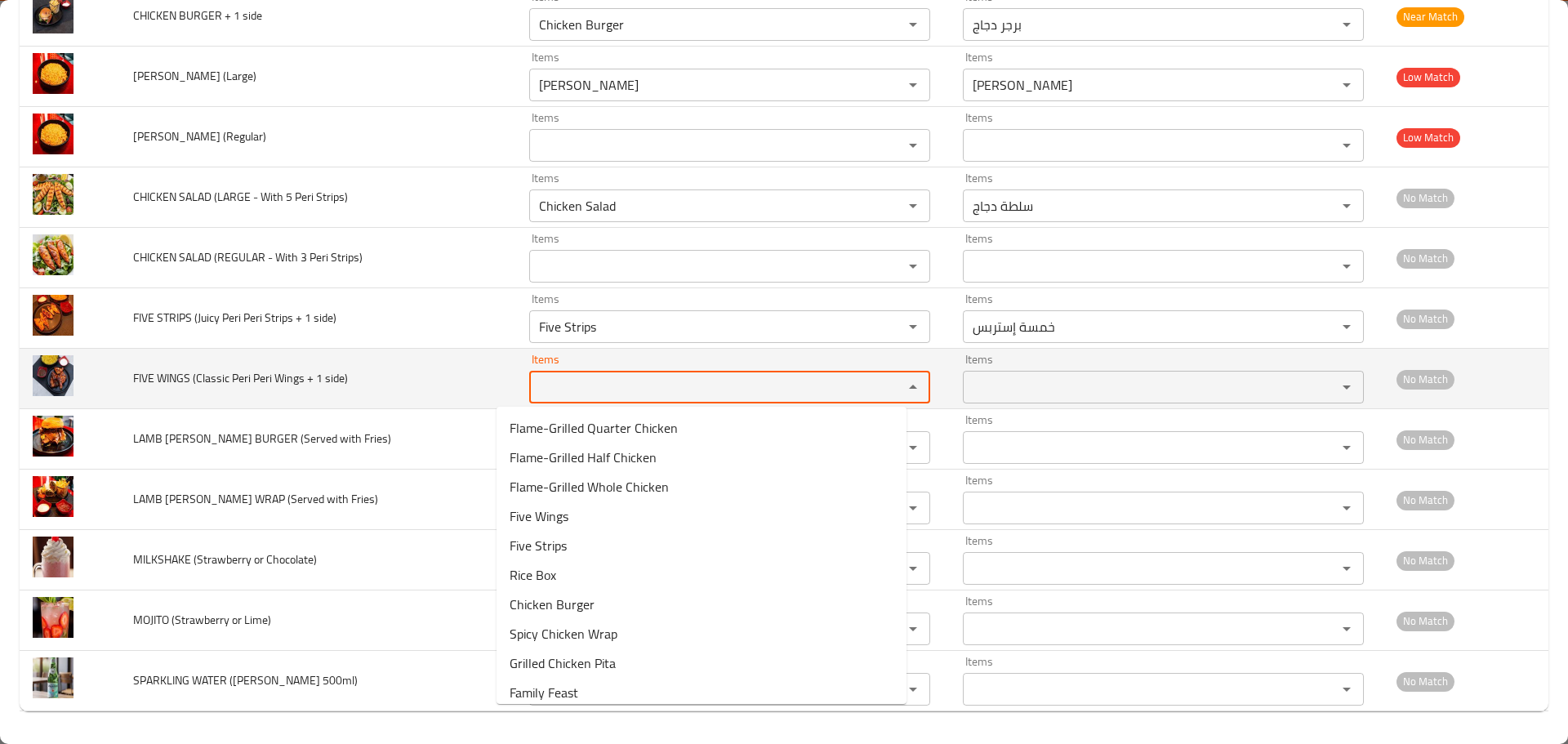
click at [554, 392] on side\) "Items" at bounding box center [705, 386] width 343 height 23
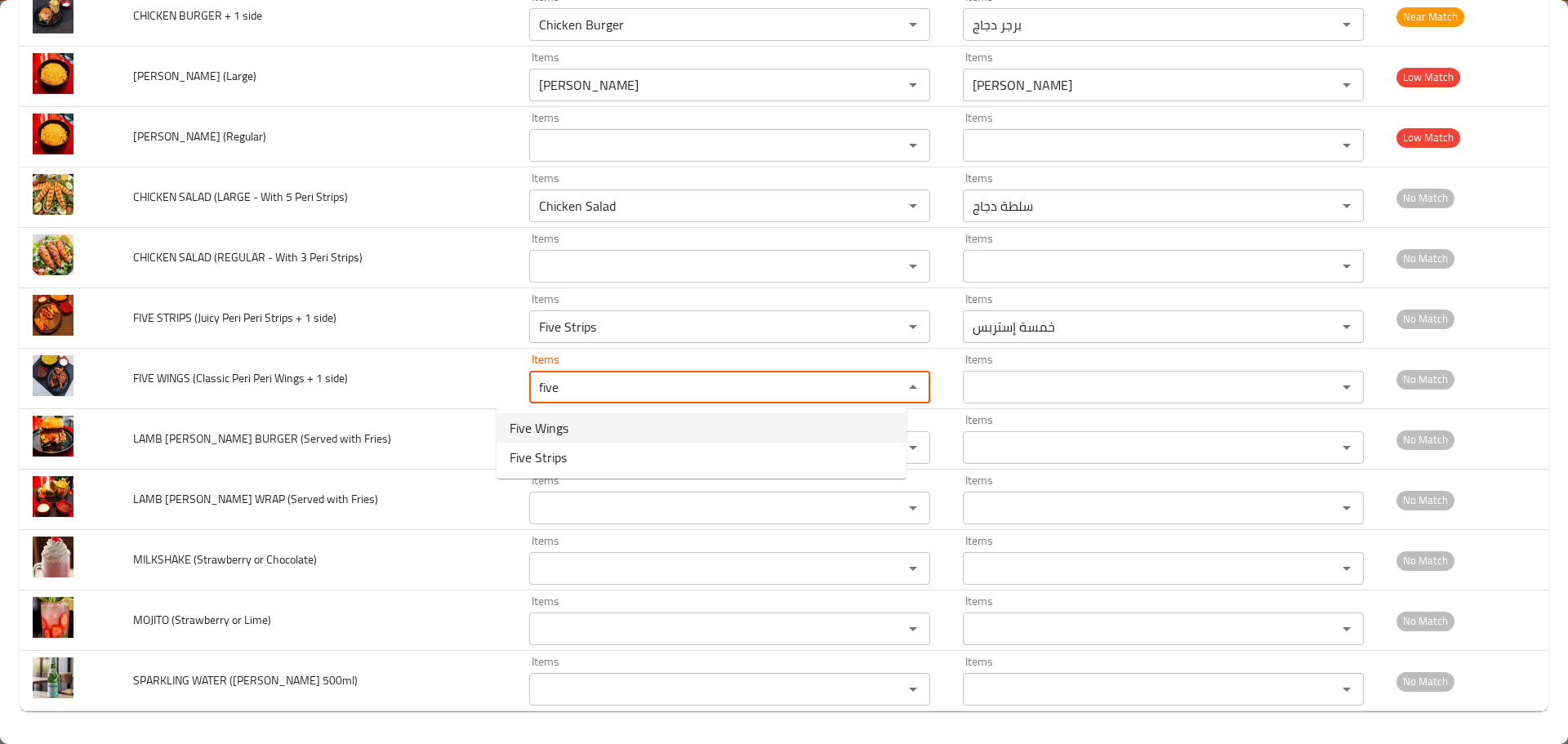
click at [547, 426] on span "Five Wings" at bounding box center [538, 427] width 58 height 19
type side\) "Five Wings"
type side\)-ar "خمسة أجنحة"
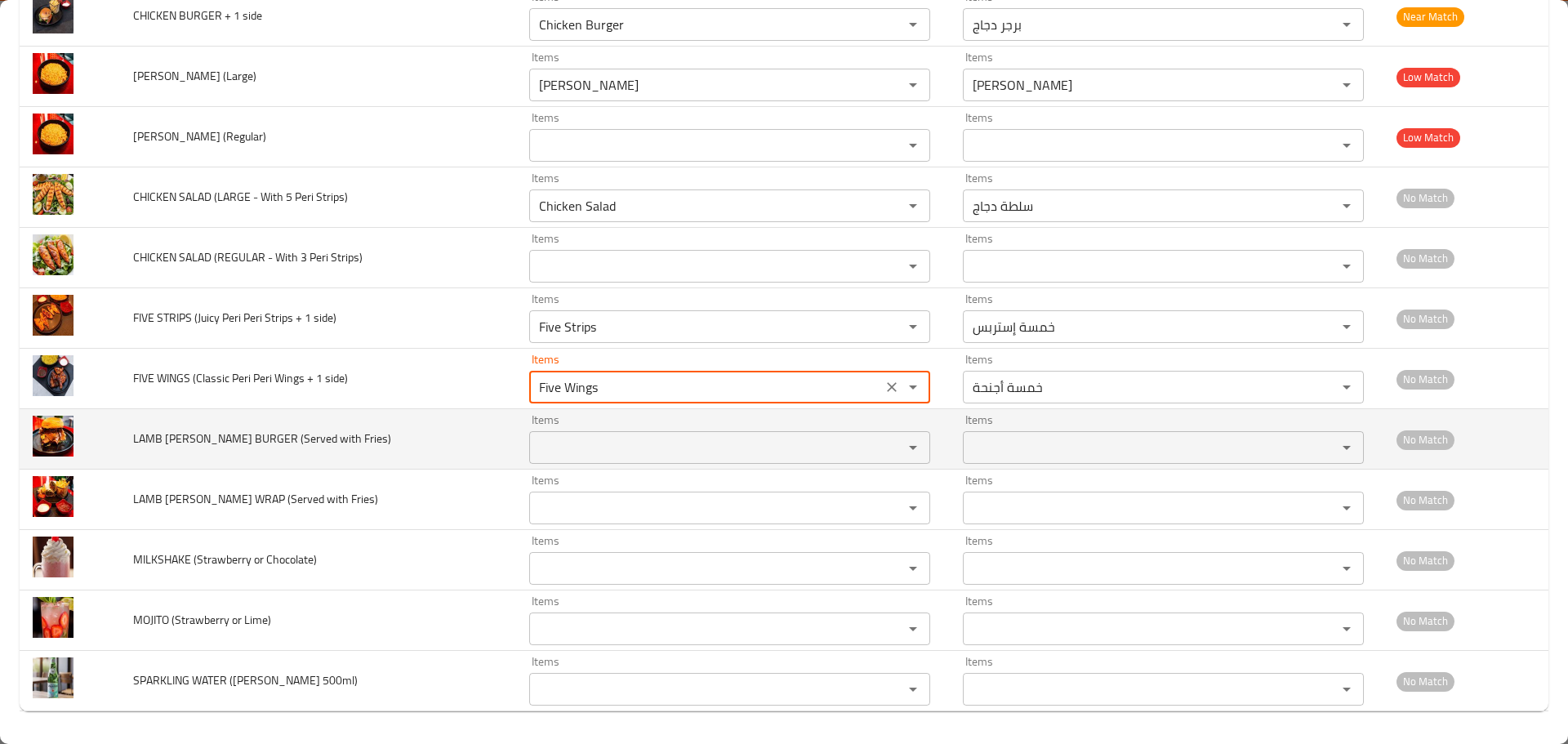
type side\) "Five Wings"
click at [410, 413] on td "LAMB DONER BURGER (Served with Fries)" at bounding box center [318, 439] width 396 height 60
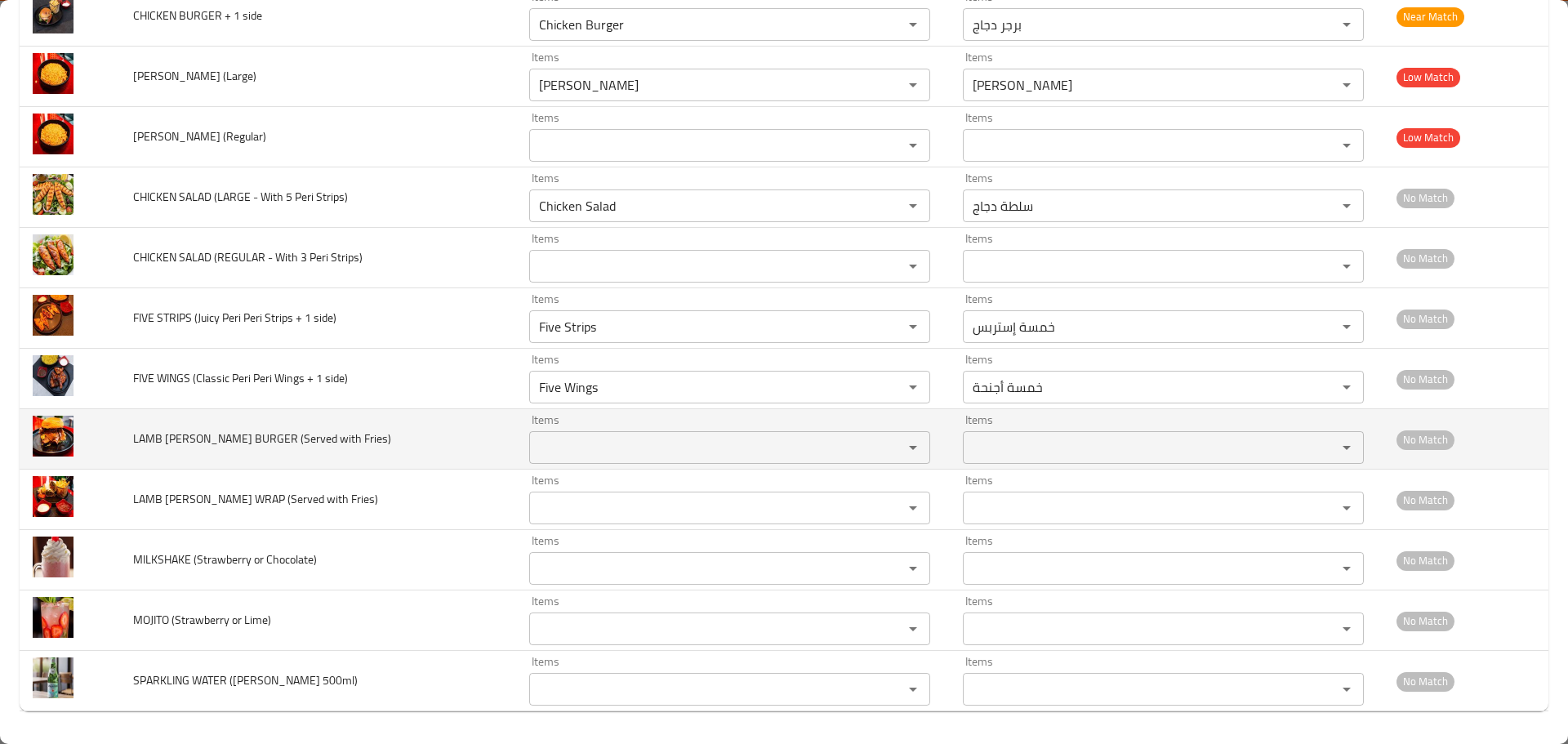
click at [534, 447] on Fries\) "Items" at bounding box center [705, 448] width 343 height 23
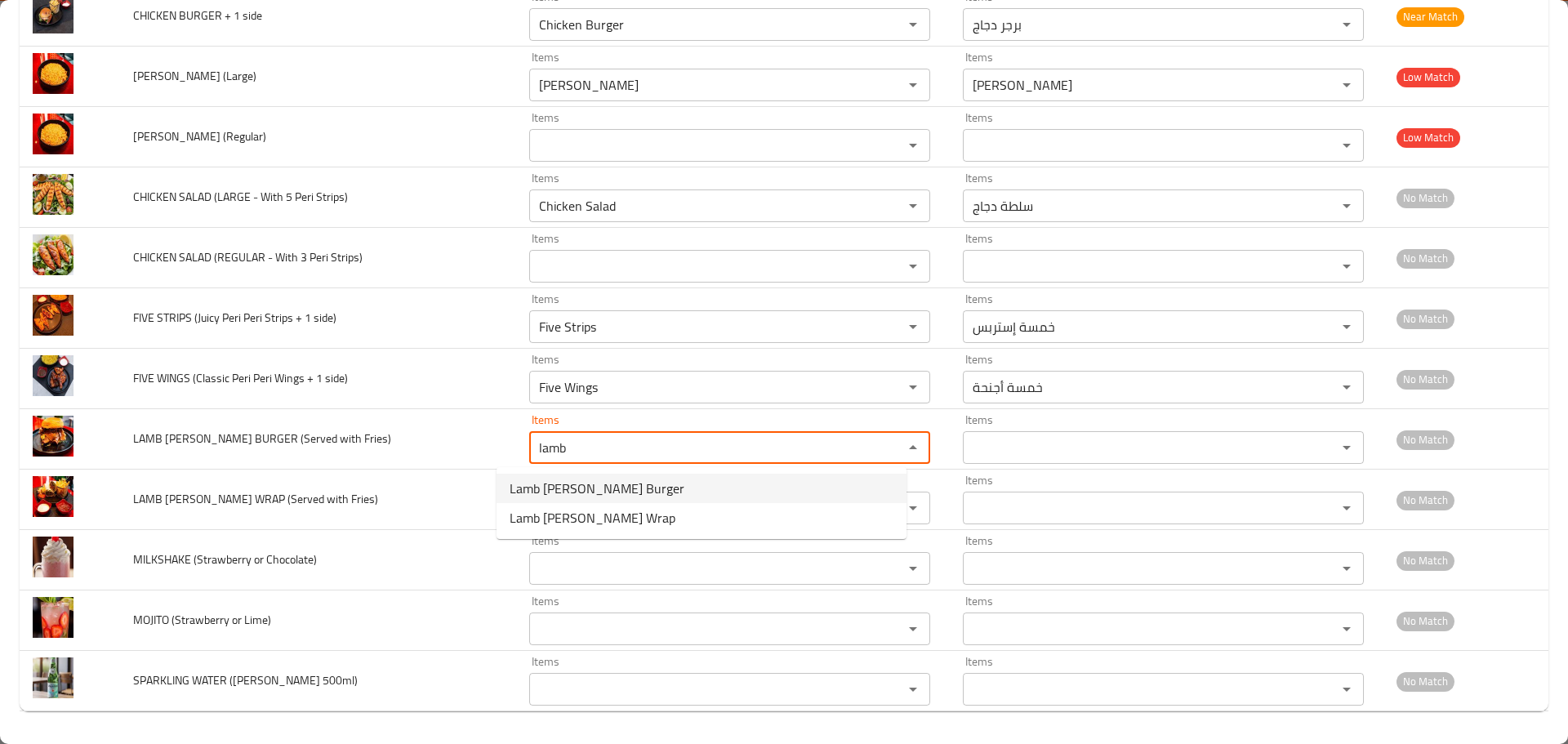
click at [543, 487] on span "Lamb Doner Burger" at bounding box center [597, 487] width 175 height 19
type Fries\) "Lamb Doner Burger"
type Fries\)-ar "برجر دونر لحم ضأن"
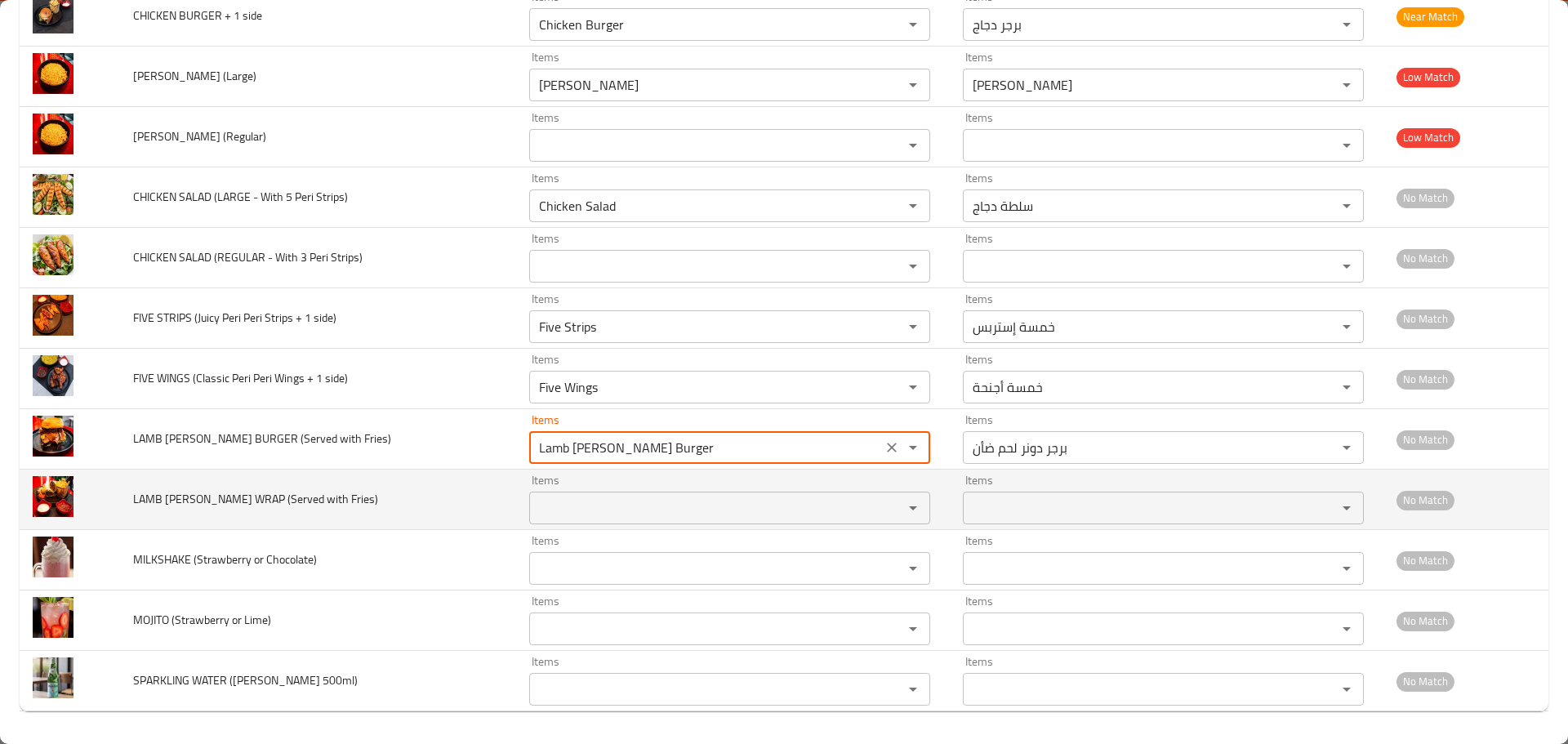
type Fries\) "Lamb Doner Burger"
click at [534, 506] on Fries\) "Items" at bounding box center [705, 508] width 343 height 23
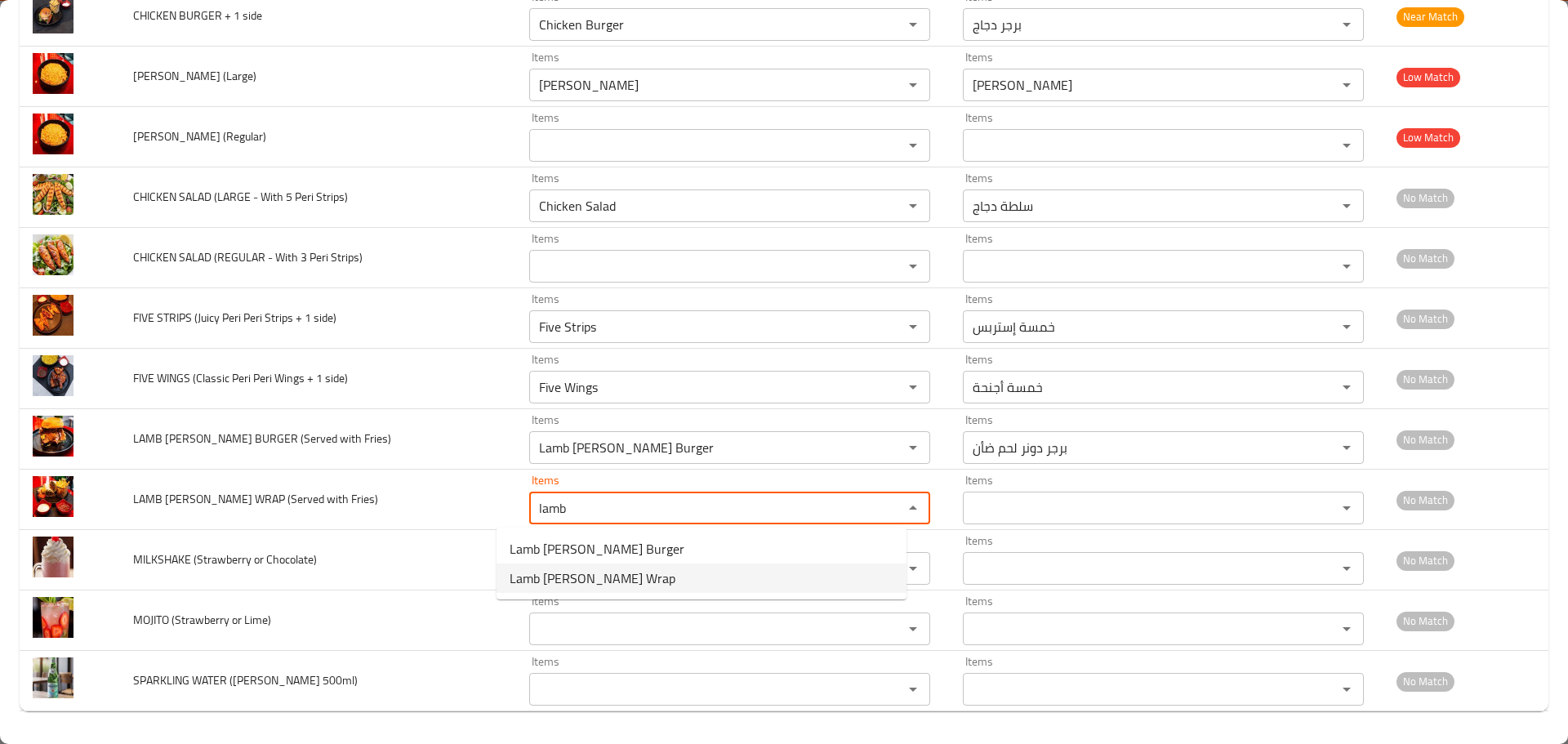
click at [534, 577] on span "Lamb Doner Wrap" at bounding box center [592, 577] width 166 height 19
type Fries\) "Lamb Doner Wrap"
type Fries\)-ar "راب دونر لحم ضأن"
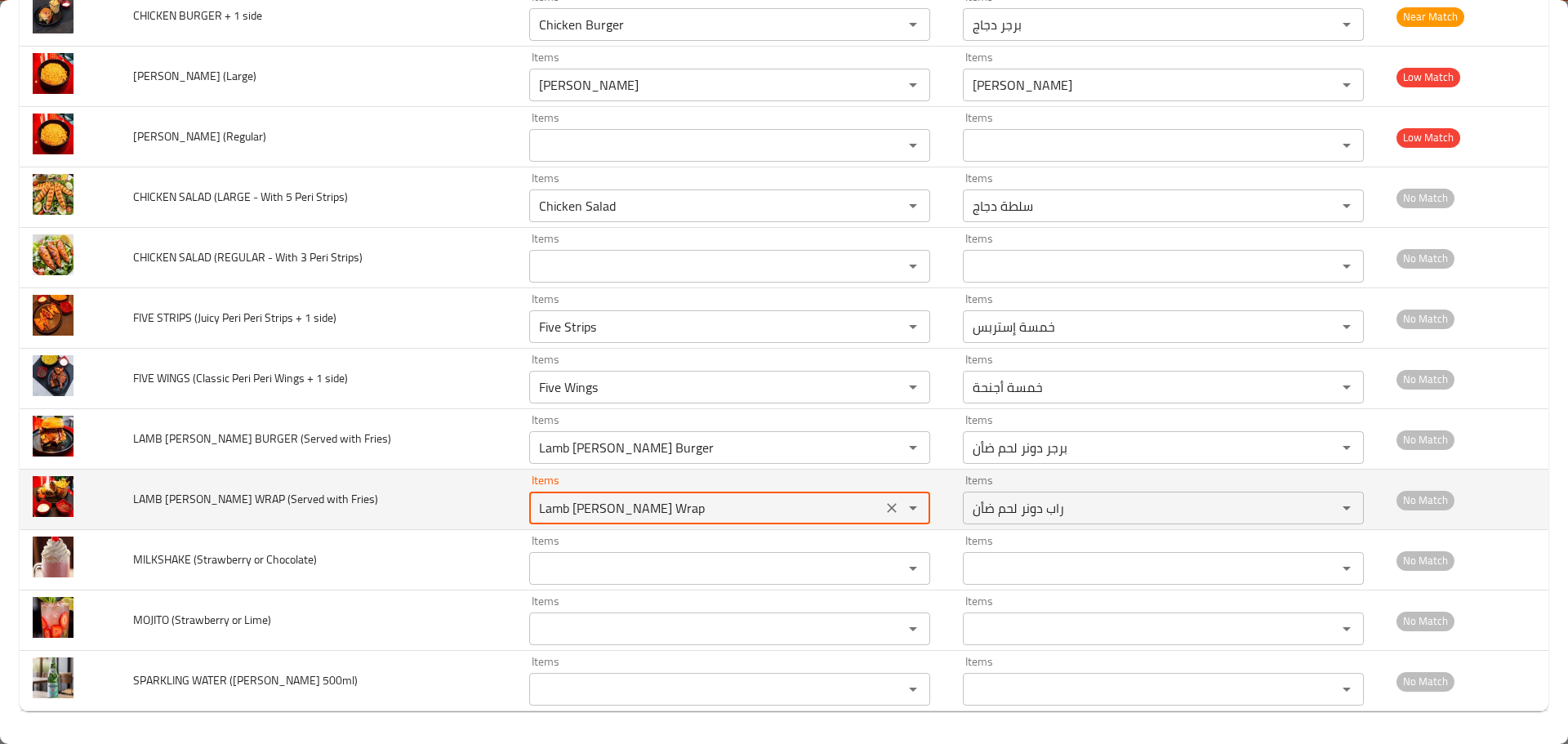
type Fries\) "Lamb Doner Wrap"
click at [388, 498] on td "LAMB DONER WRAP (Served with Fries)" at bounding box center [318, 499] width 396 height 60
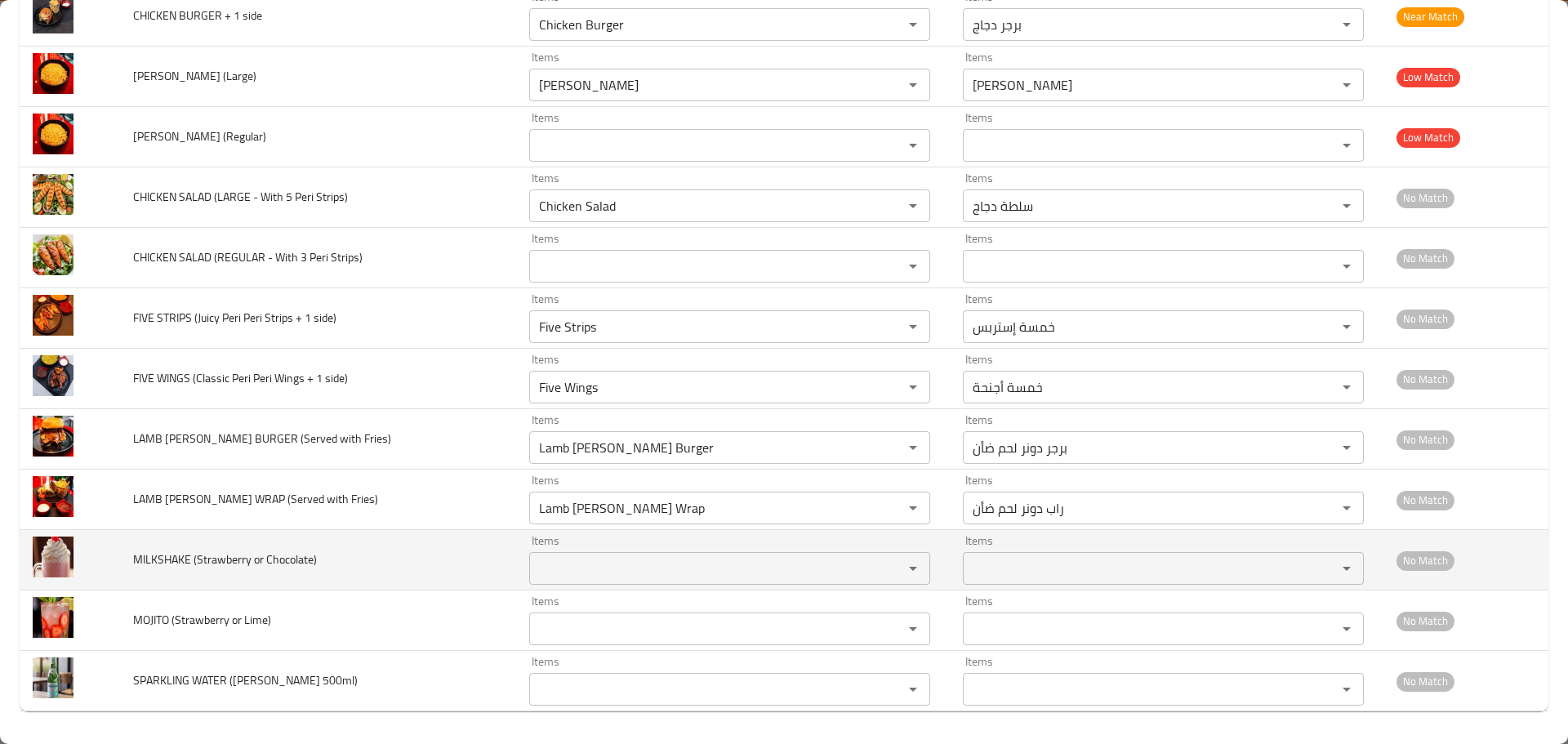
click at [594, 583] on div "Items" at bounding box center [729, 568] width 401 height 32
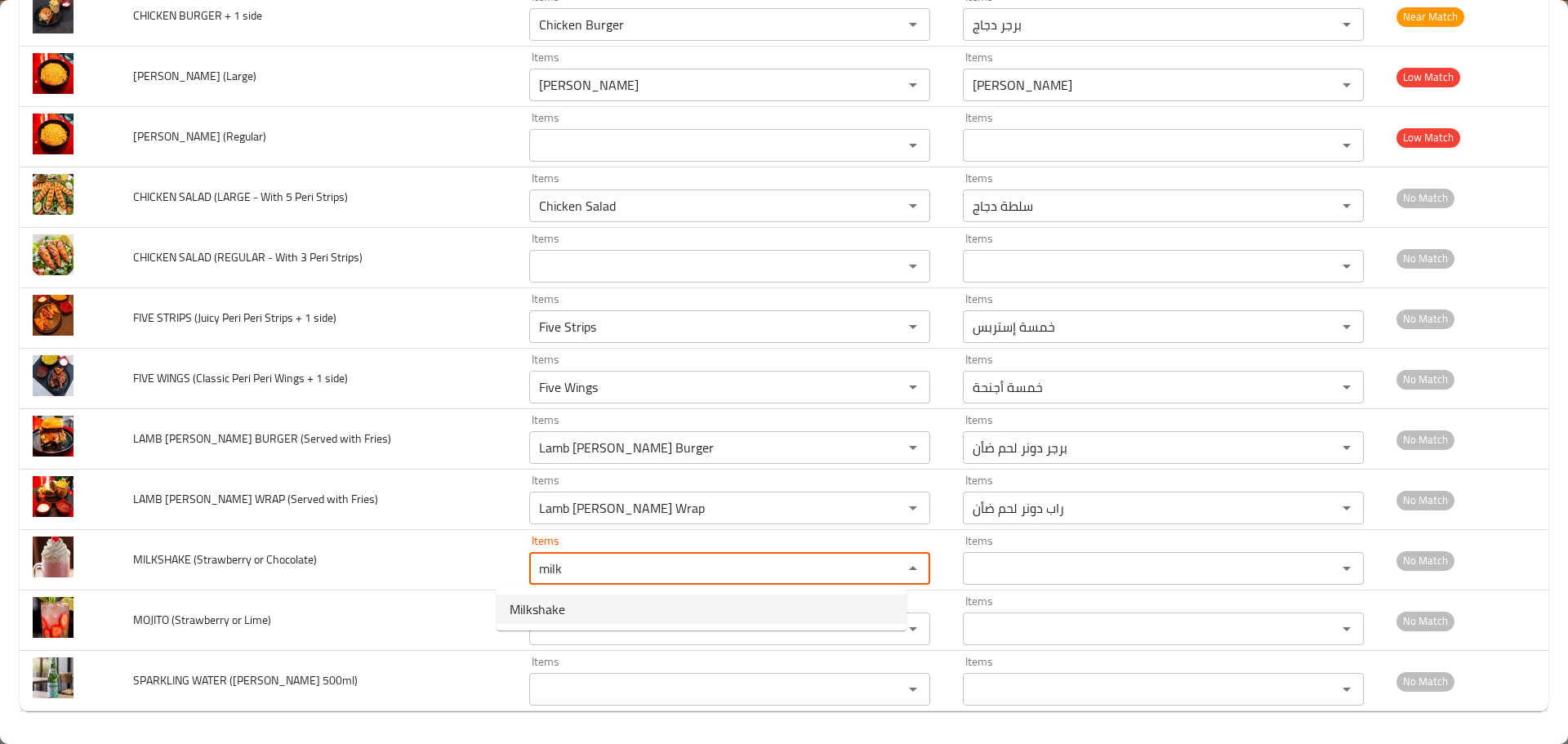
click at [567, 611] on Chocolate\)-option-0 "Milkshake" at bounding box center [702, 610] width 410 height 30
type Chocolate\) "Milkshake"
type Chocolate\)-ar "ميلك شيك"
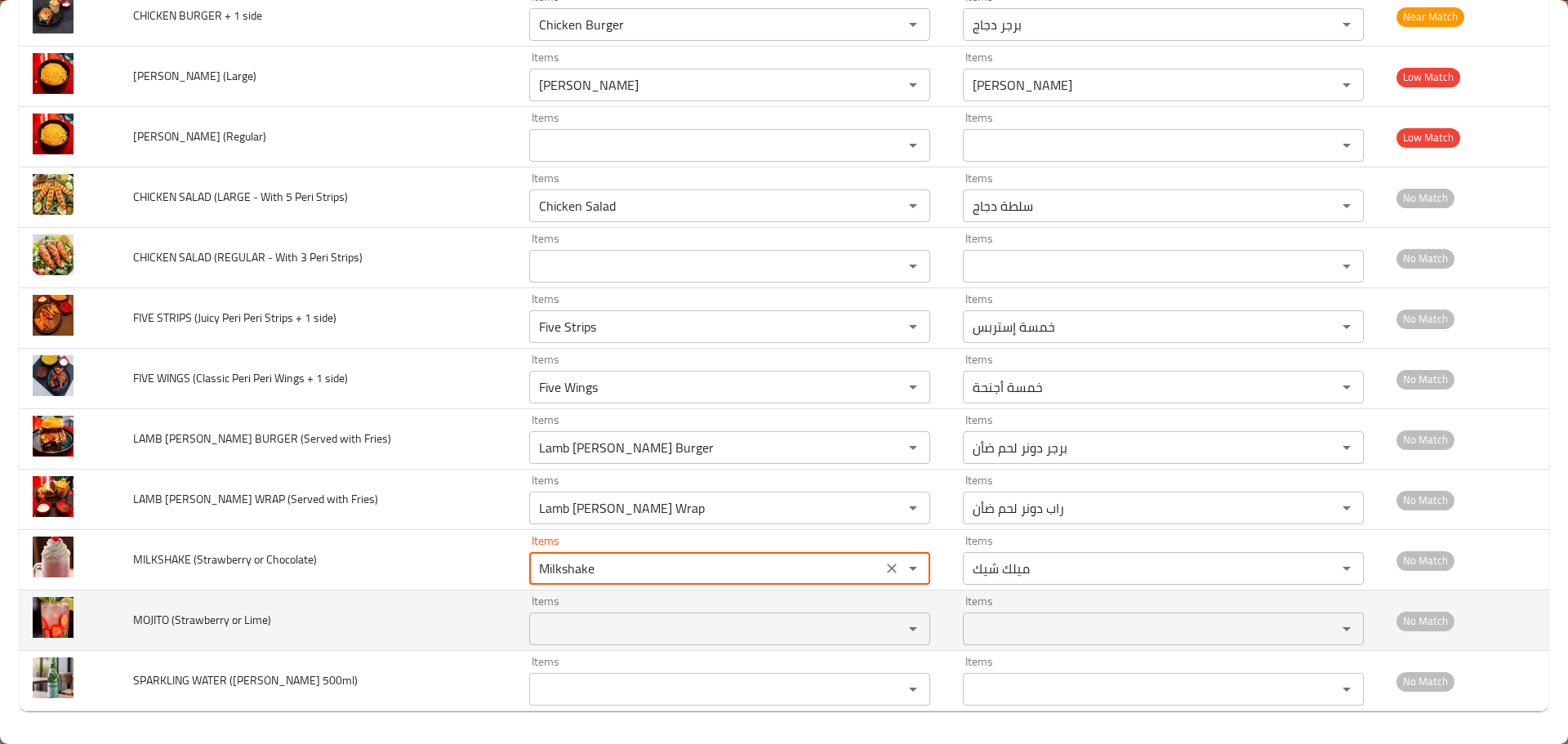
type Chocolate\) "Milkshake"
click at [553, 628] on Lime\) "Items" at bounding box center [705, 628] width 343 height 23
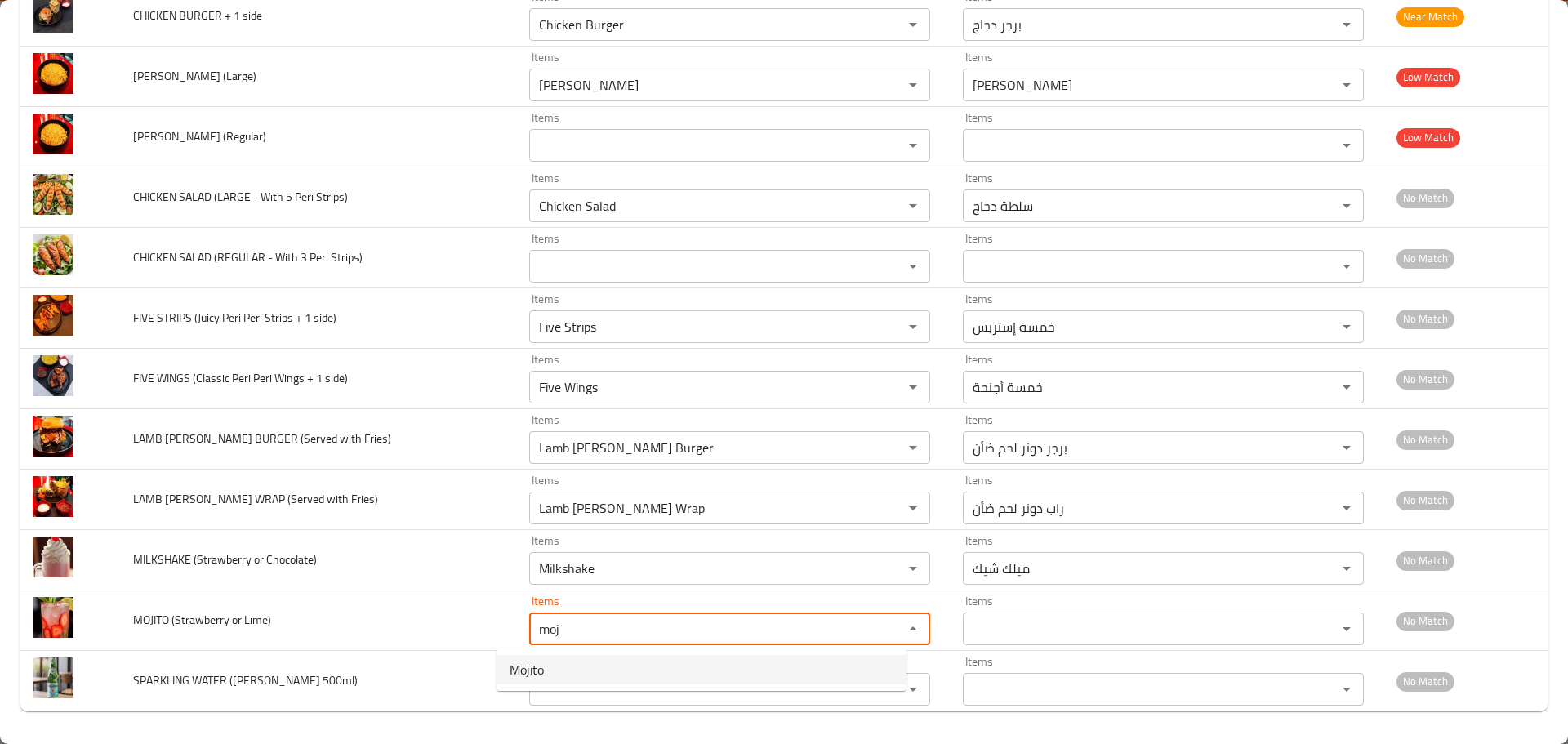
click at [578, 672] on Lime\)-option-0 "Mojito" at bounding box center [702, 670] width 410 height 30
type Lime\) "Mojito"
type Lime\)-ar "موهيتو"
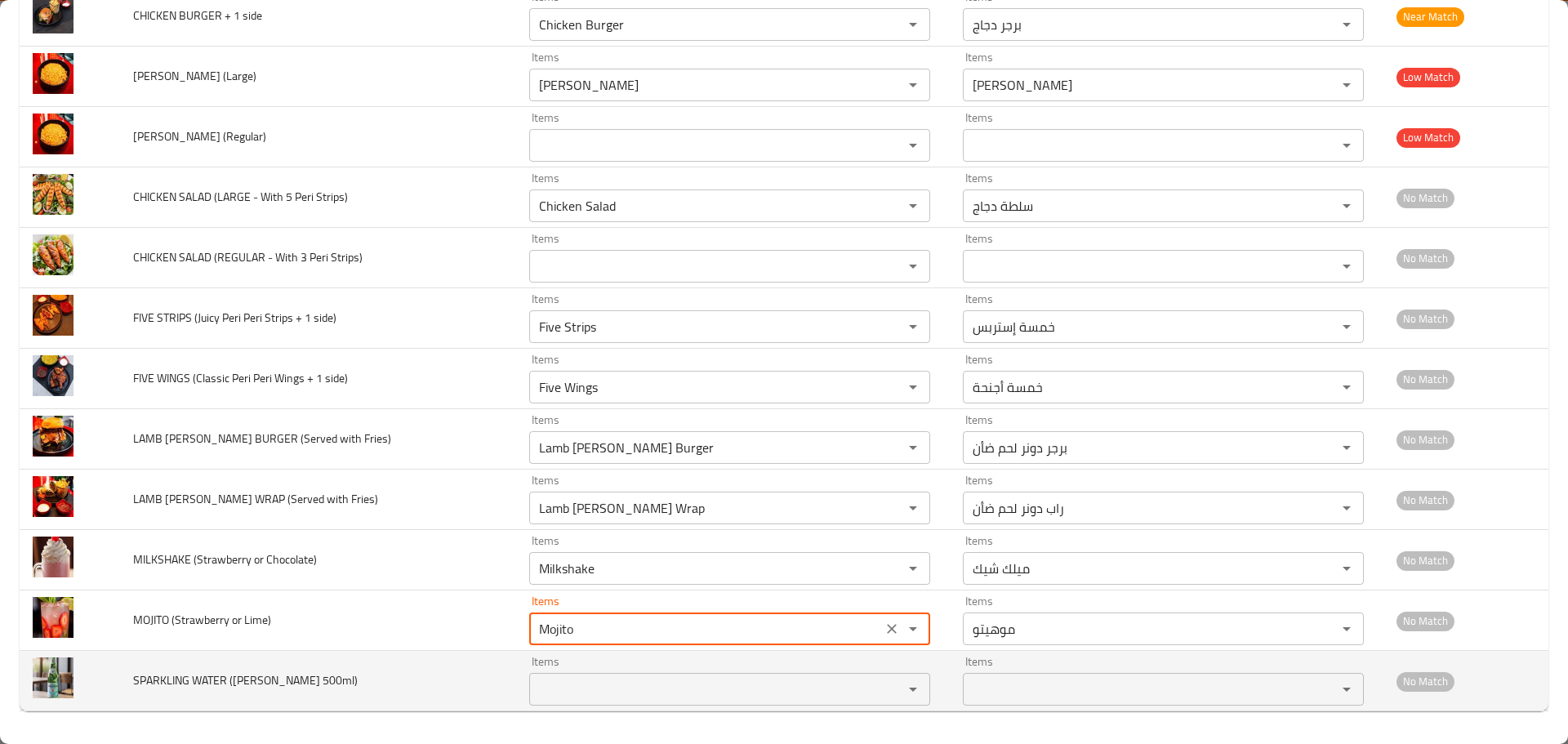
type Lime\) "Mojito"
click at [563, 685] on 500ml\) "Items" at bounding box center [705, 688] width 343 height 23
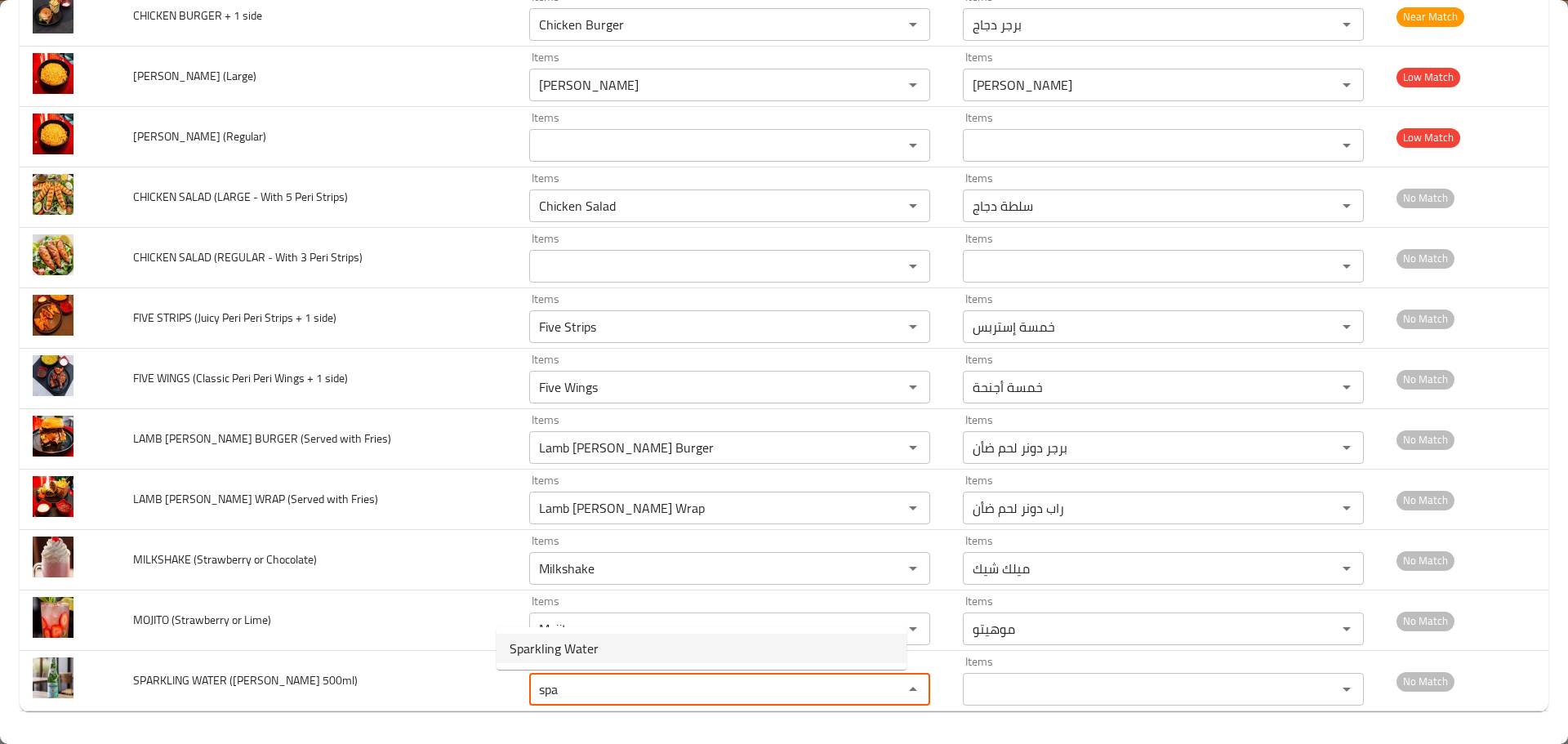
click at [582, 658] on span "Sparkling Water" at bounding box center [554, 648] width 89 height 19
type 500ml\) "Sparkling Water"
type 500ml\)-ar "مياه فوارة"
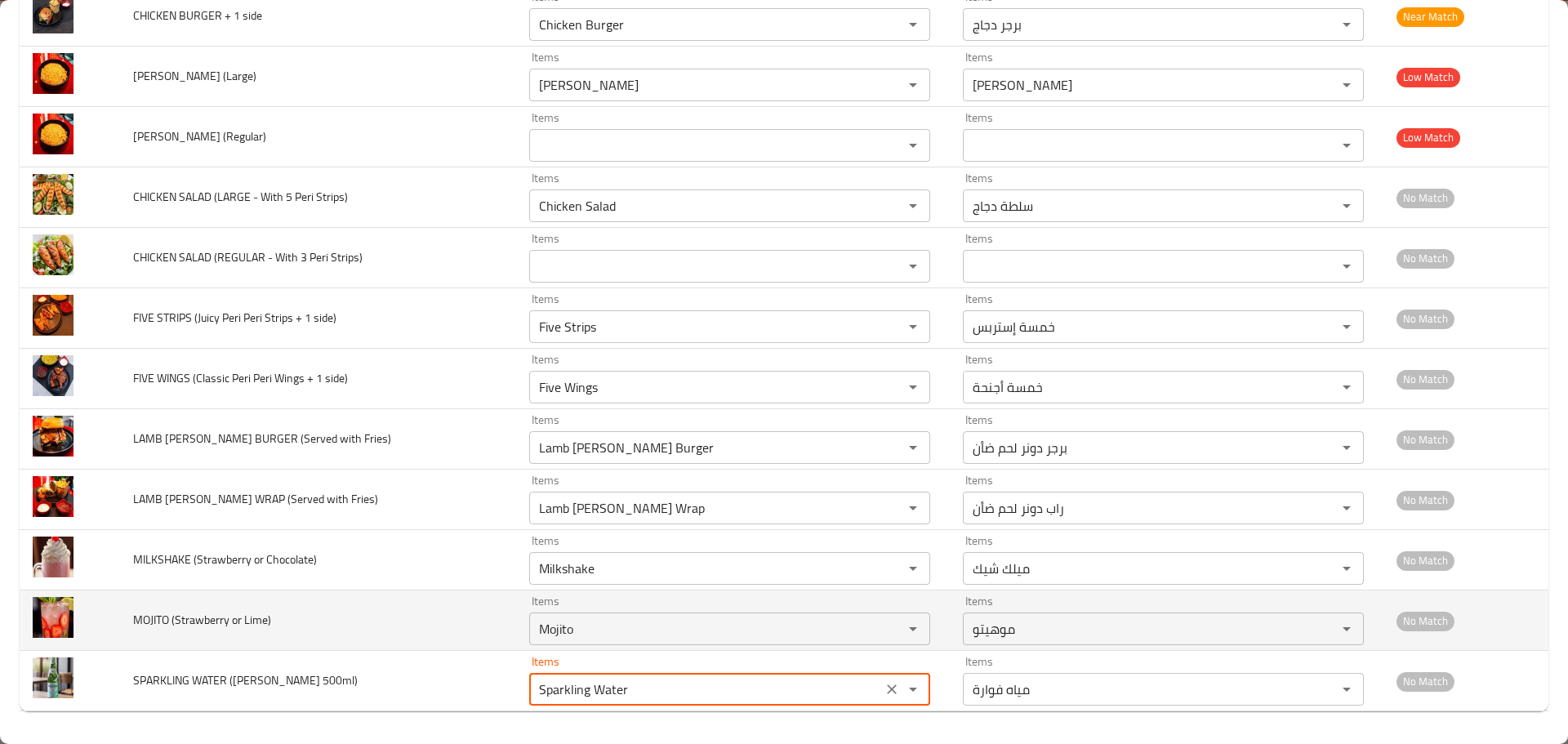
type 500ml\) "Sparkling Water"
click at [430, 649] on td "MOJITO (Strawberry or Lime)" at bounding box center [318, 620] width 396 height 60
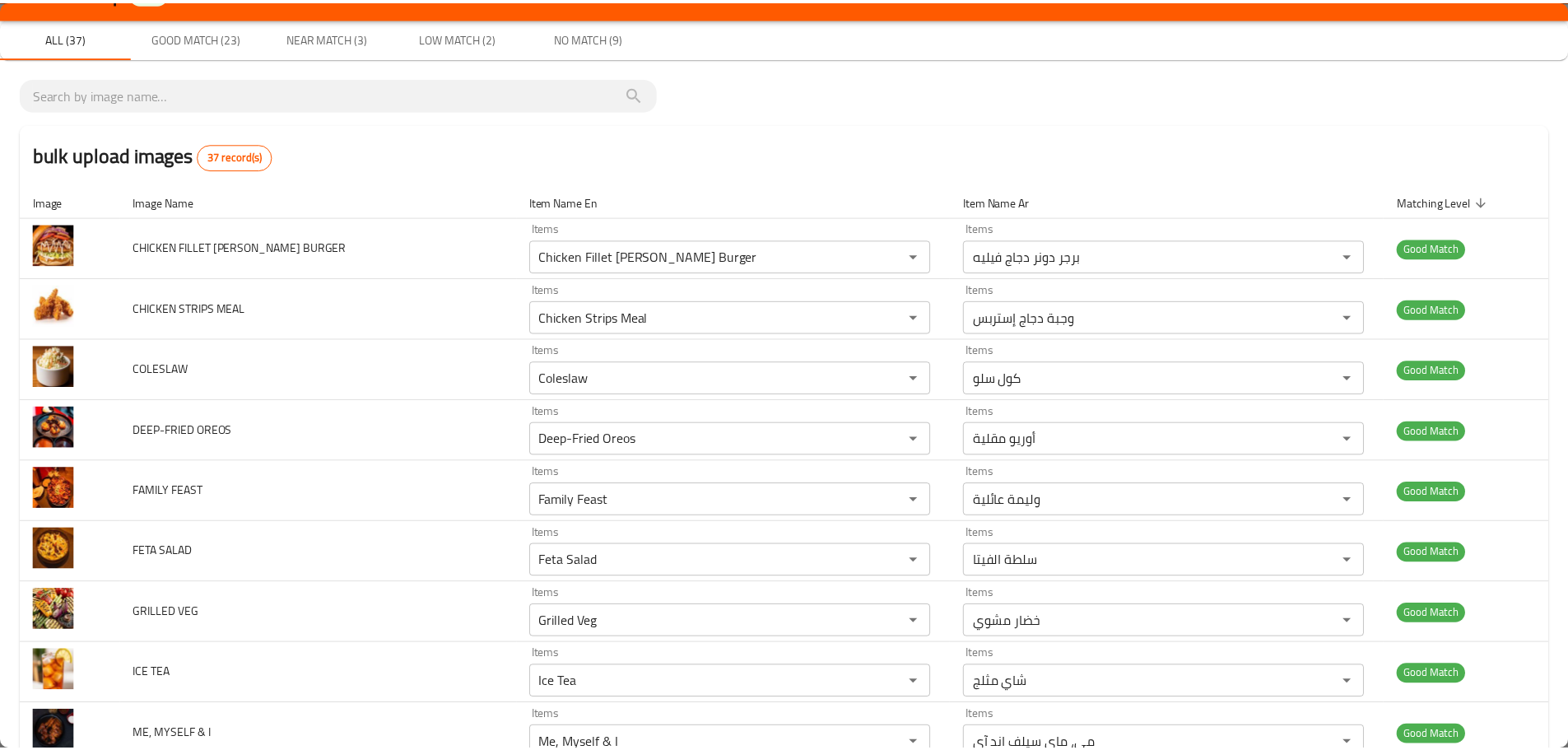
scroll to position [0, 0]
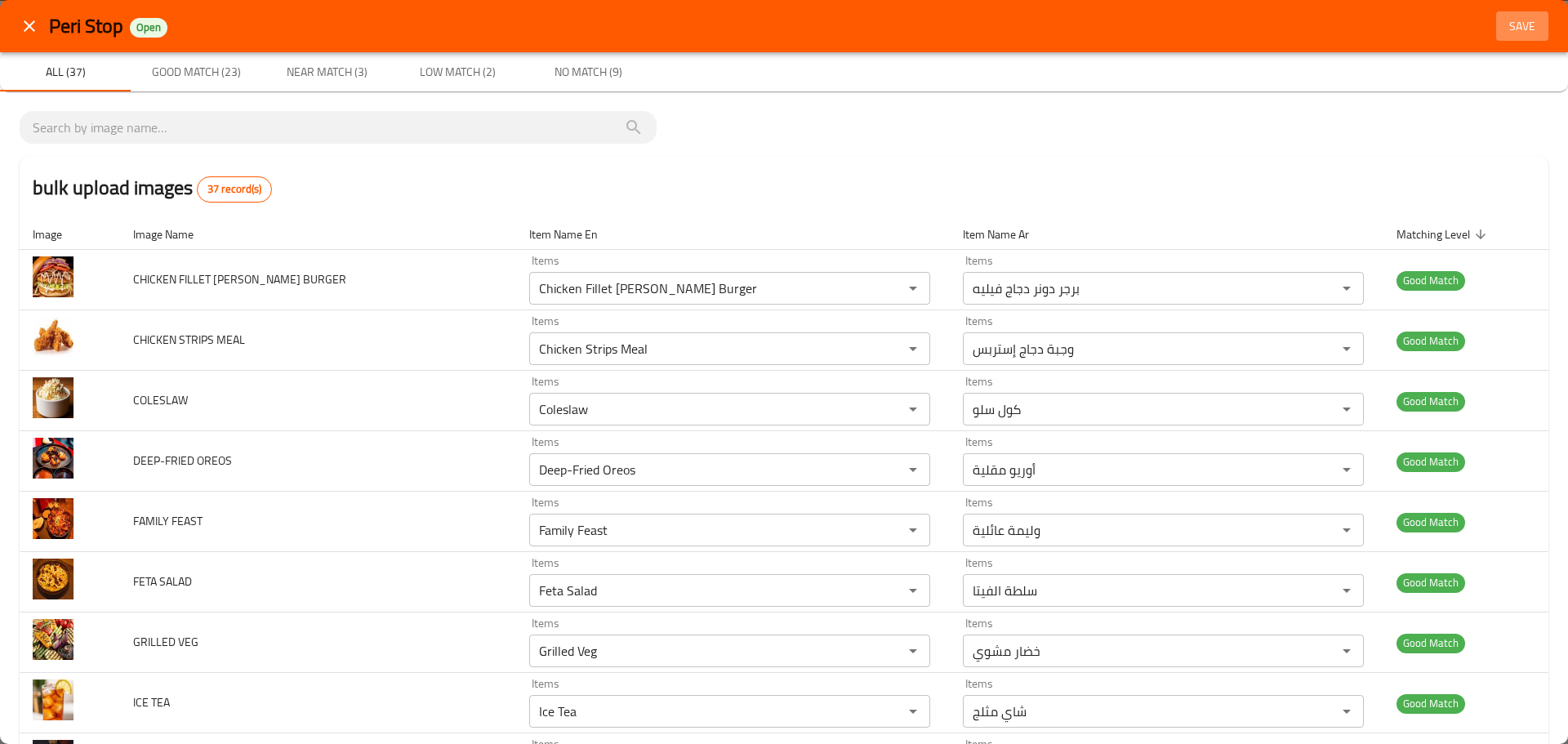
click at [1510, 23] on span "Save" at bounding box center [1523, 27] width 39 height 20
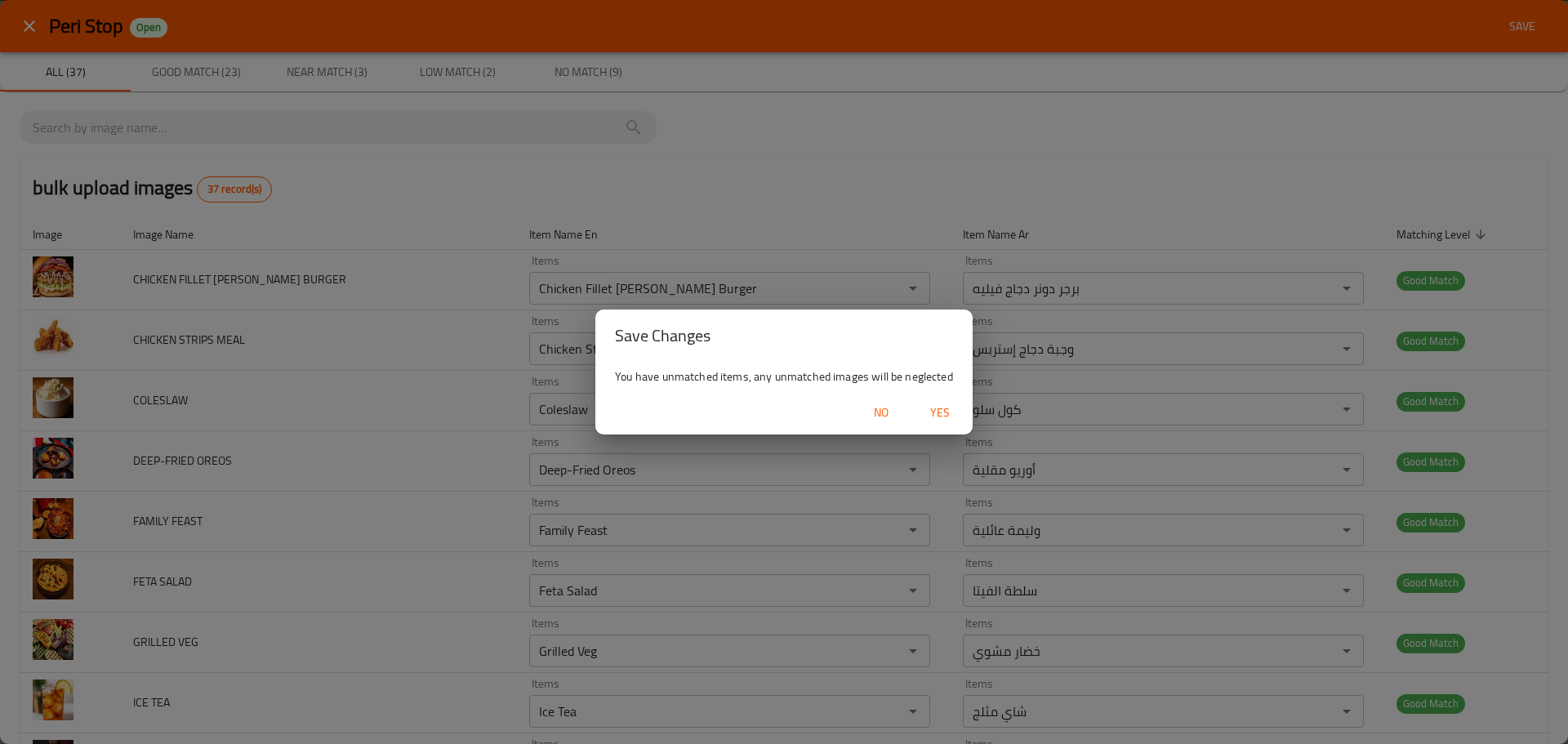
click at [935, 413] on span "Yes" at bounding box center [940, 412] width 39 height 20
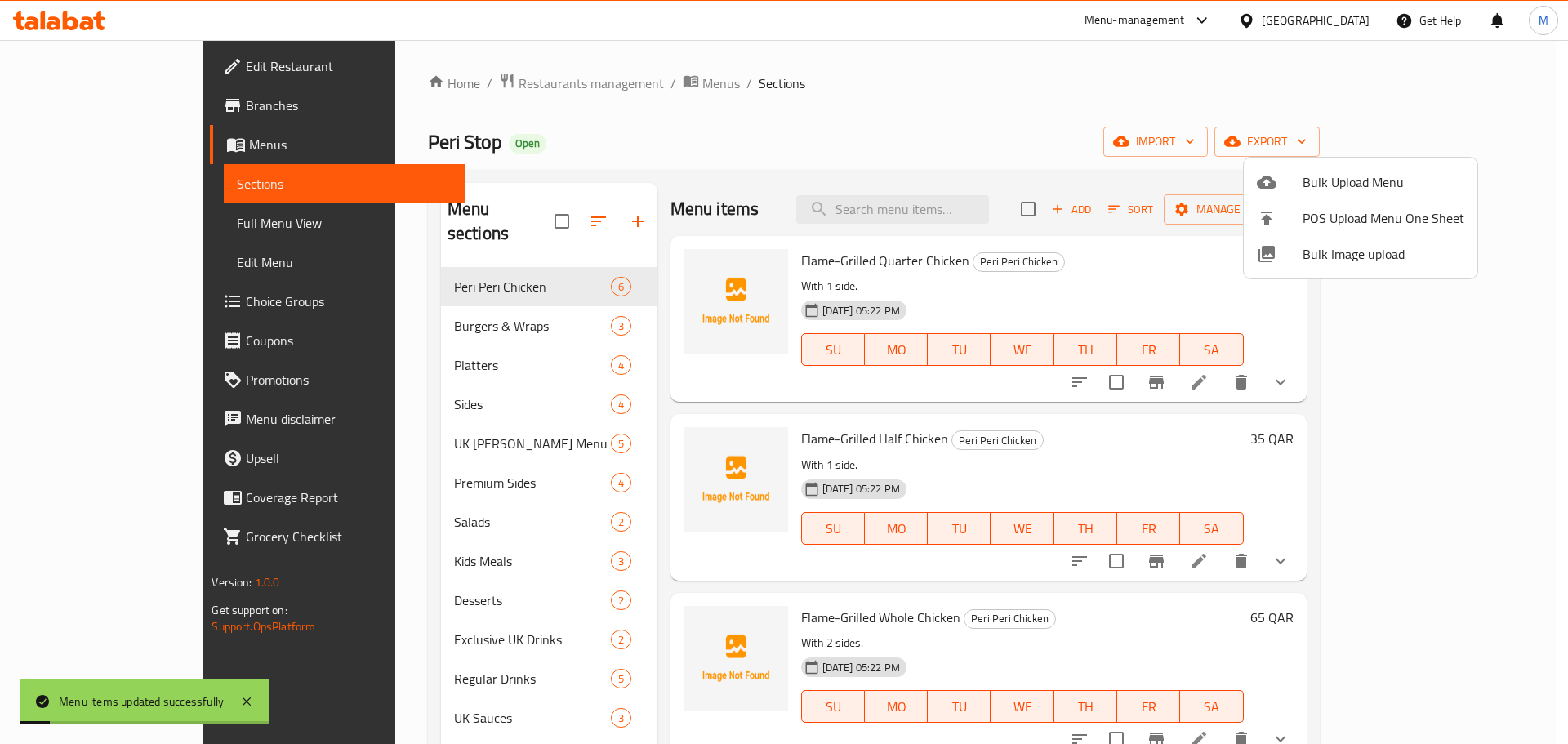
click at [798, 92] on div at bounding box center [784, 372] width 1568 height 744
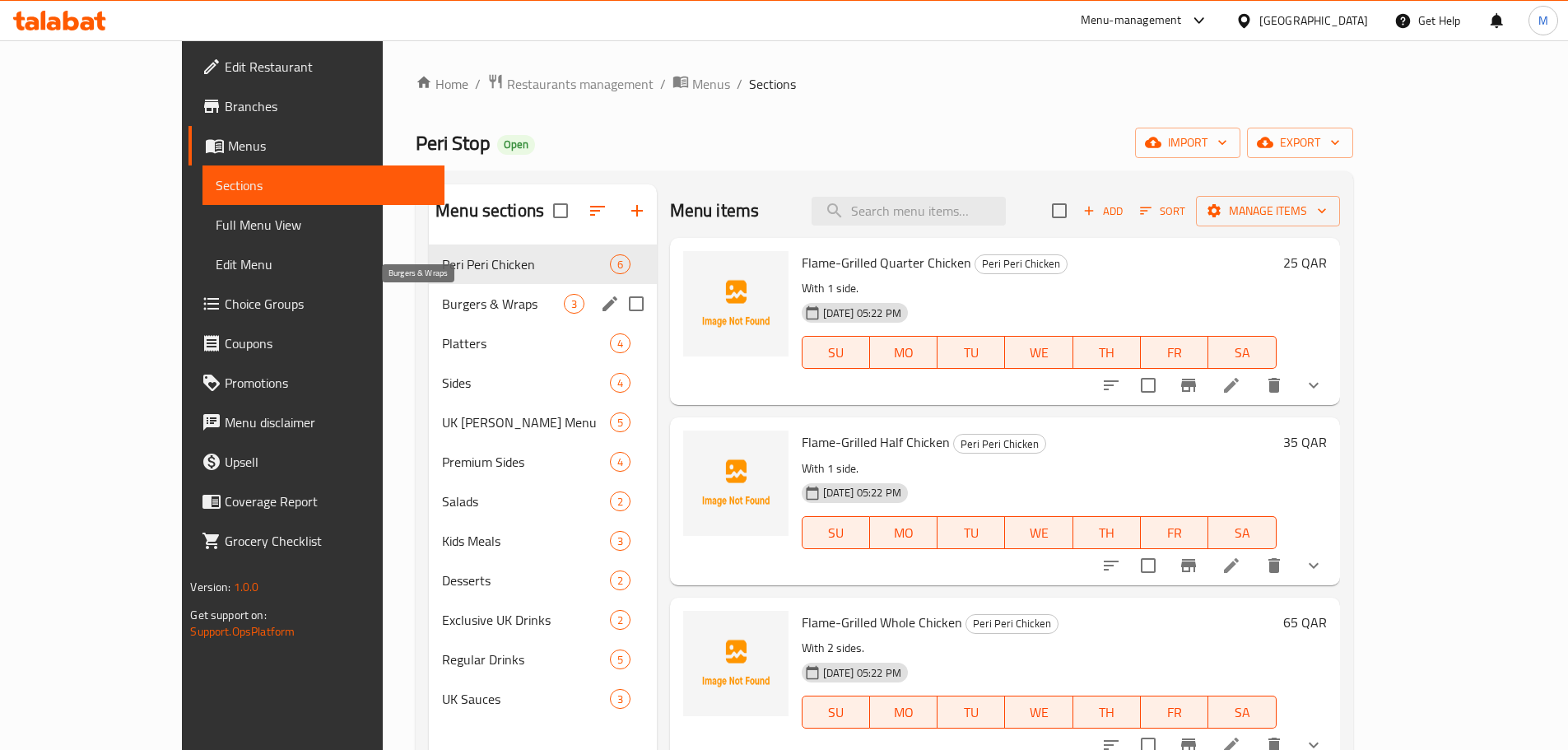
click at [442, 304] on span "Burgers & Wraps" at bounding box center [502, 304] width 121 height 20
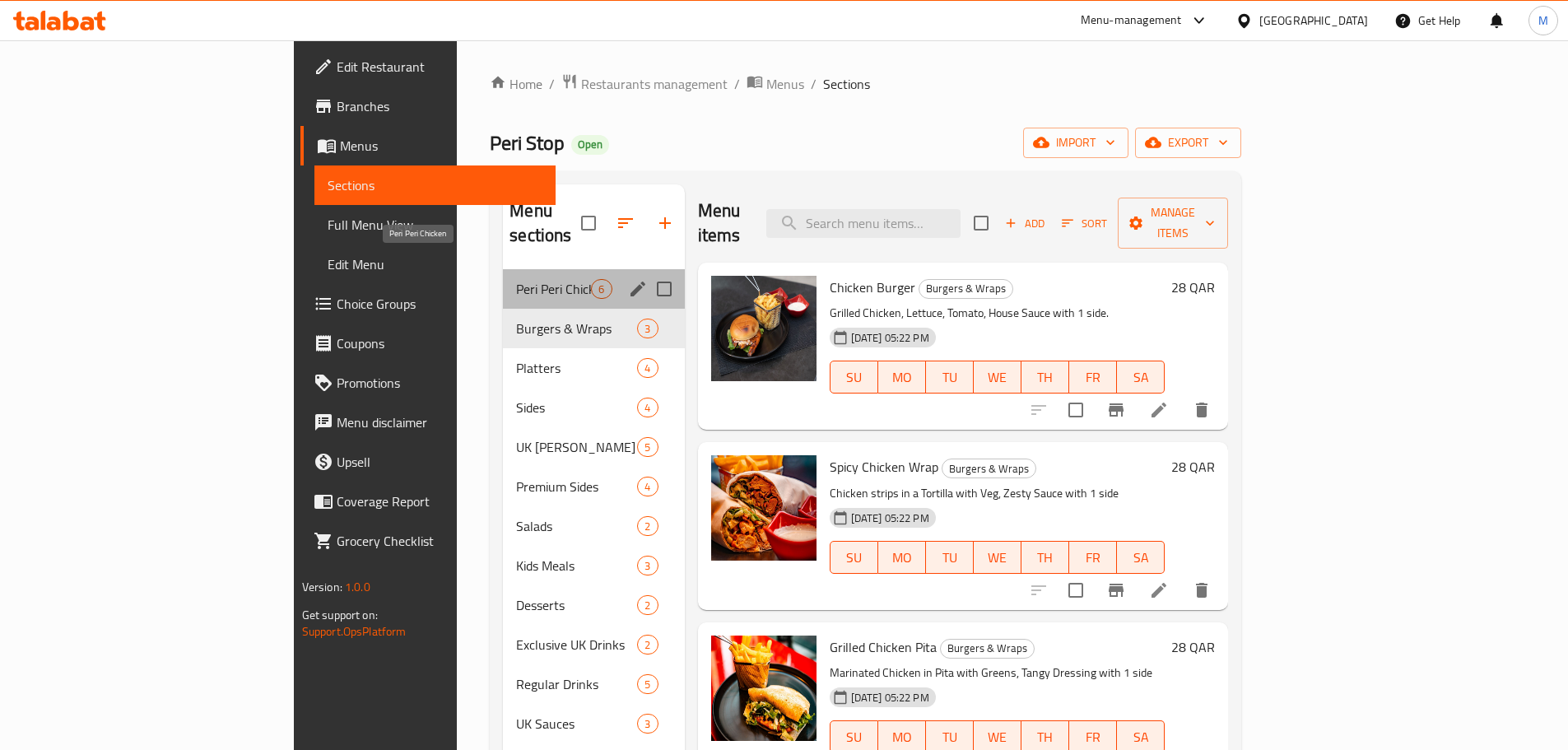
click at [516, 279] on span "Peri Peri Chicken" at bounding box center [554, 289] width 75 height 20
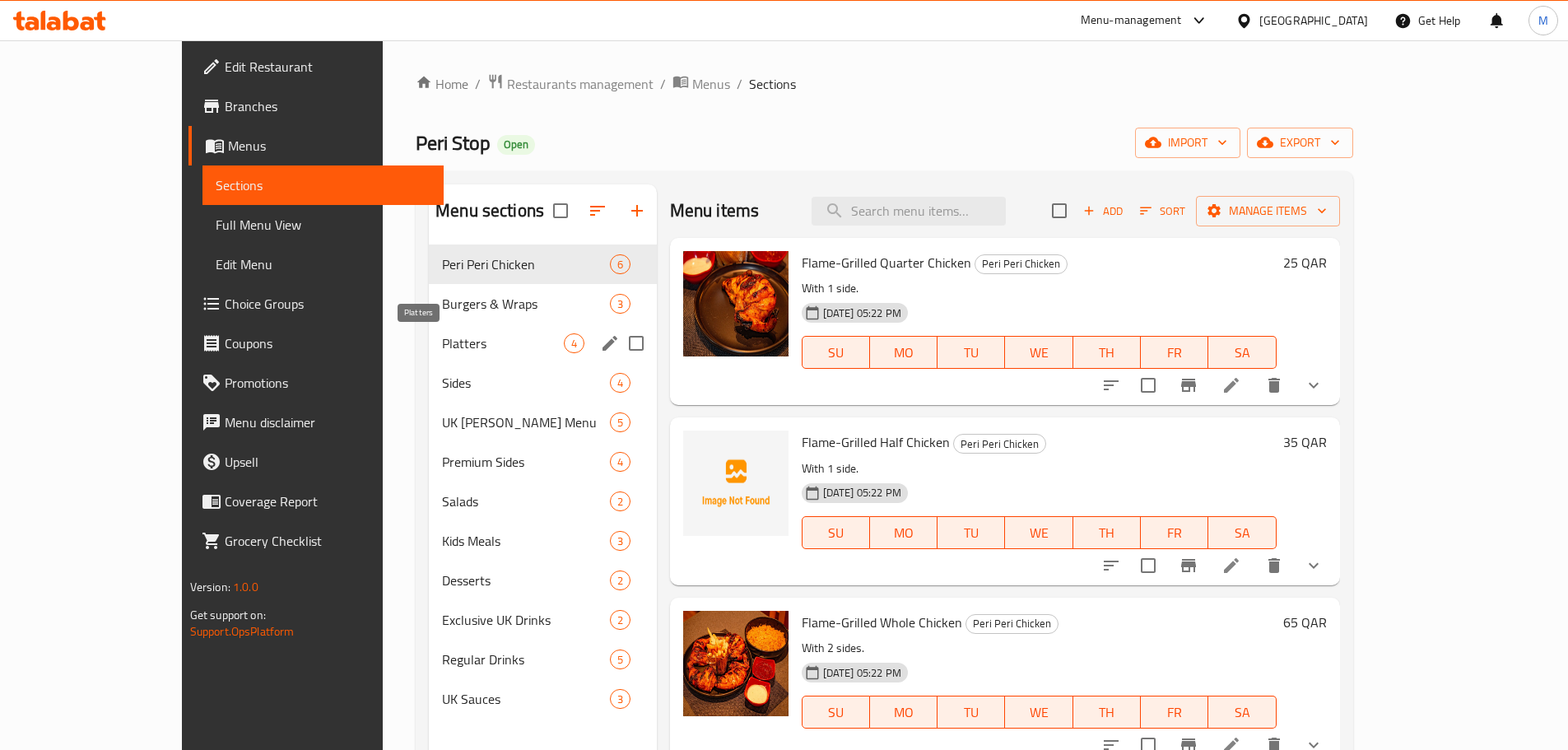
click at [442, 344] on span "Platters" at bounding box center [502, 343] width 121 height 20
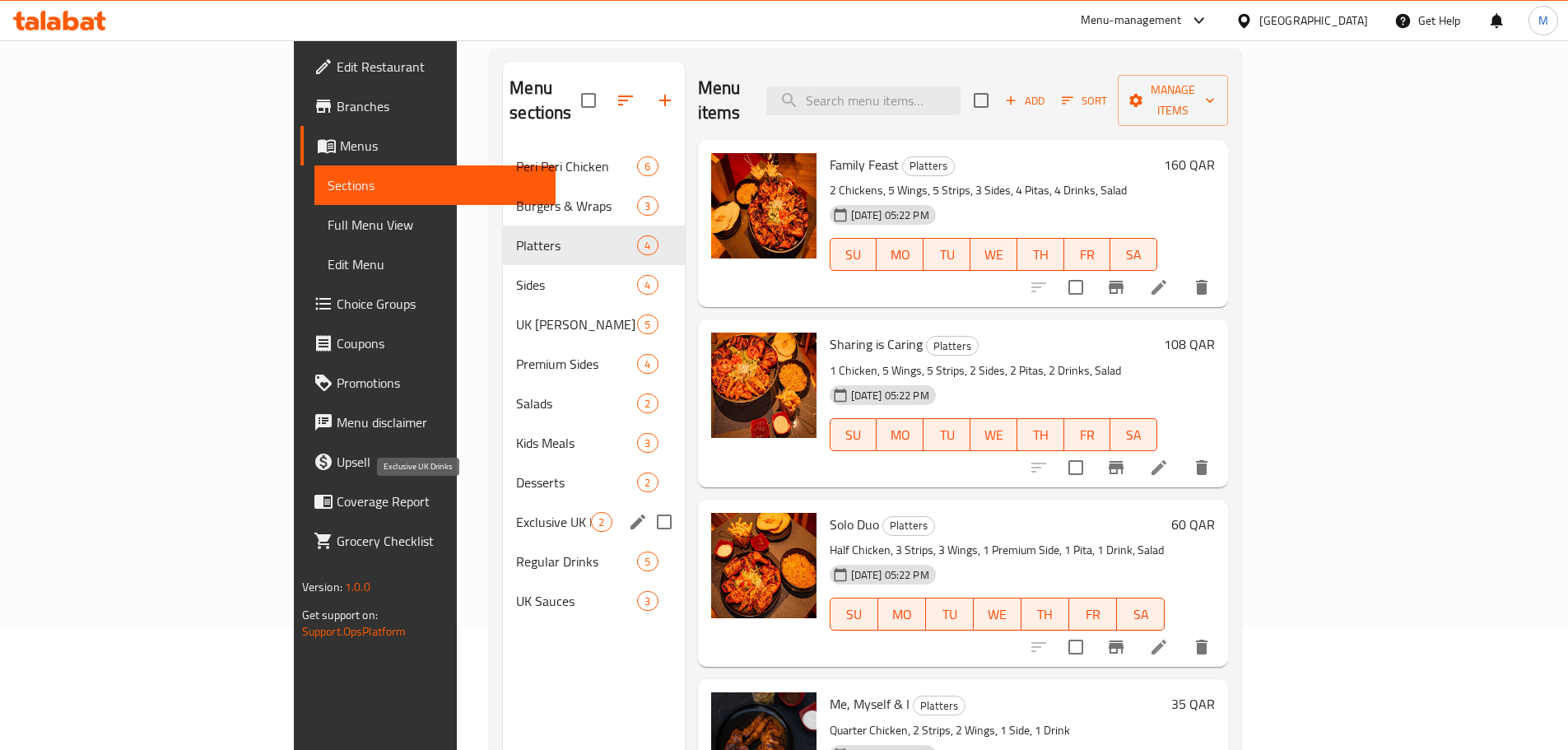
scroll to position [231, 0]
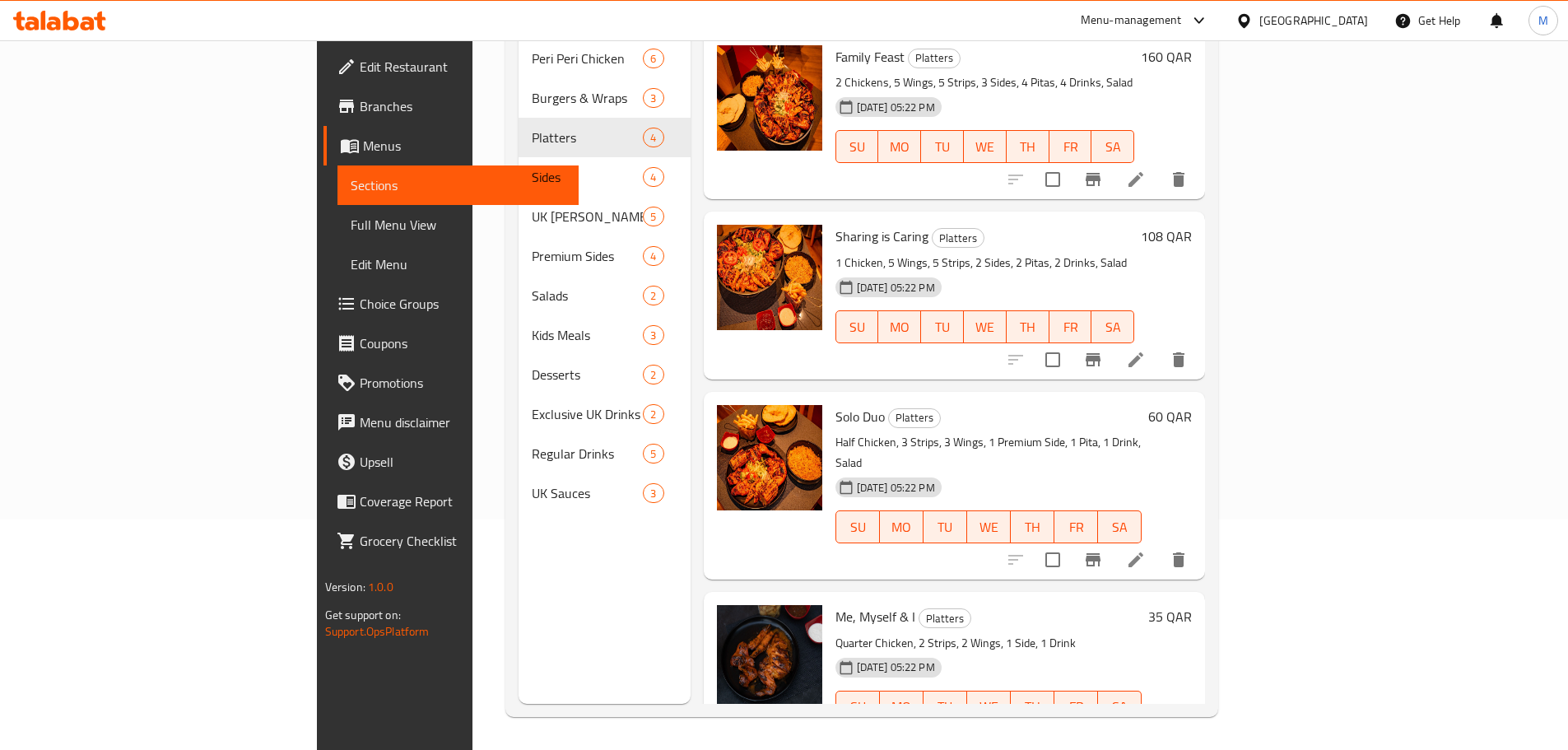
drag, startPoint x: 99, startPoint y: 229, endPoint x: 258, endPoint y: 275, distance: 165.5
click at [350, 229] on span "Full Menu View" at bounding box center [458, 224] width 215 height 20
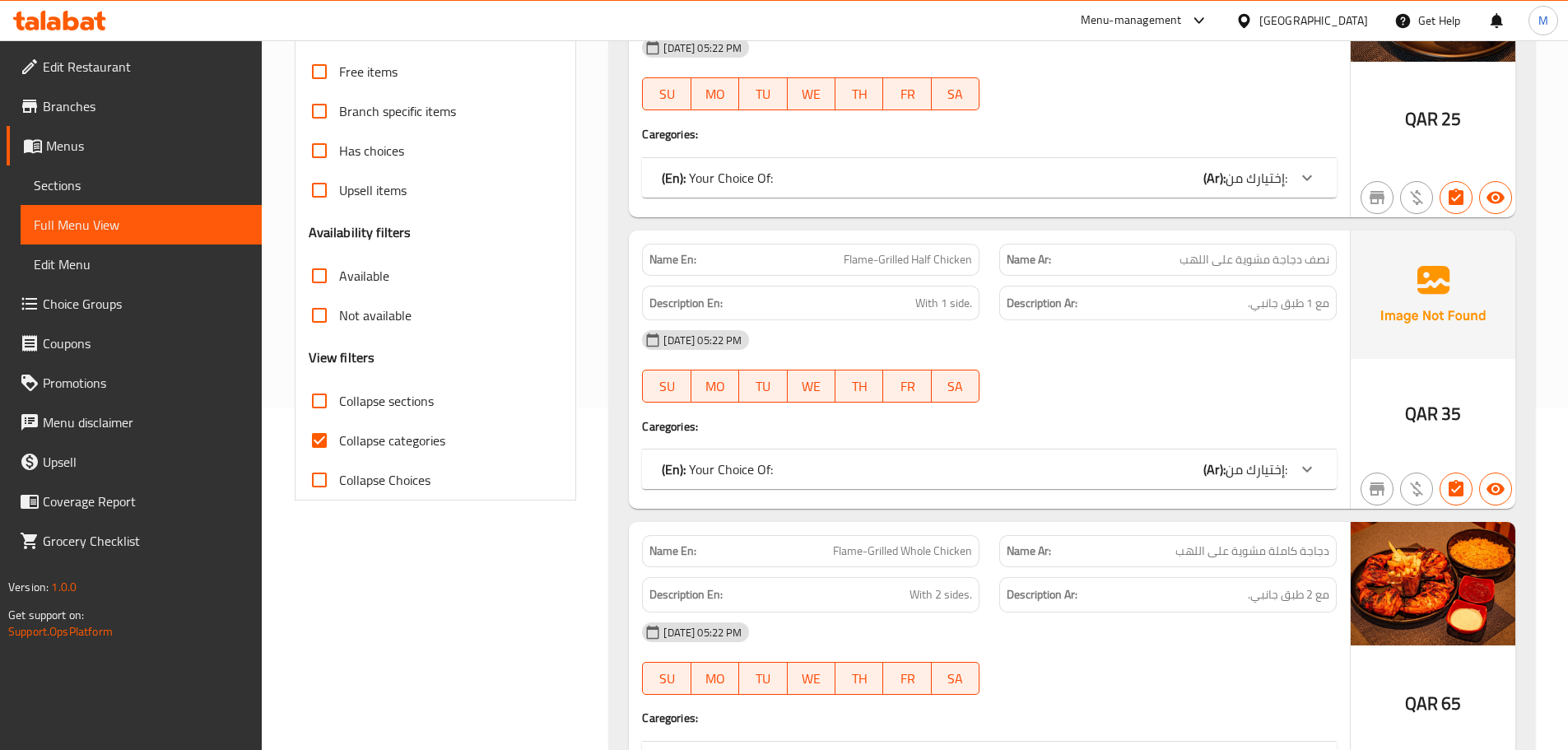
scroll to position [494, 0]
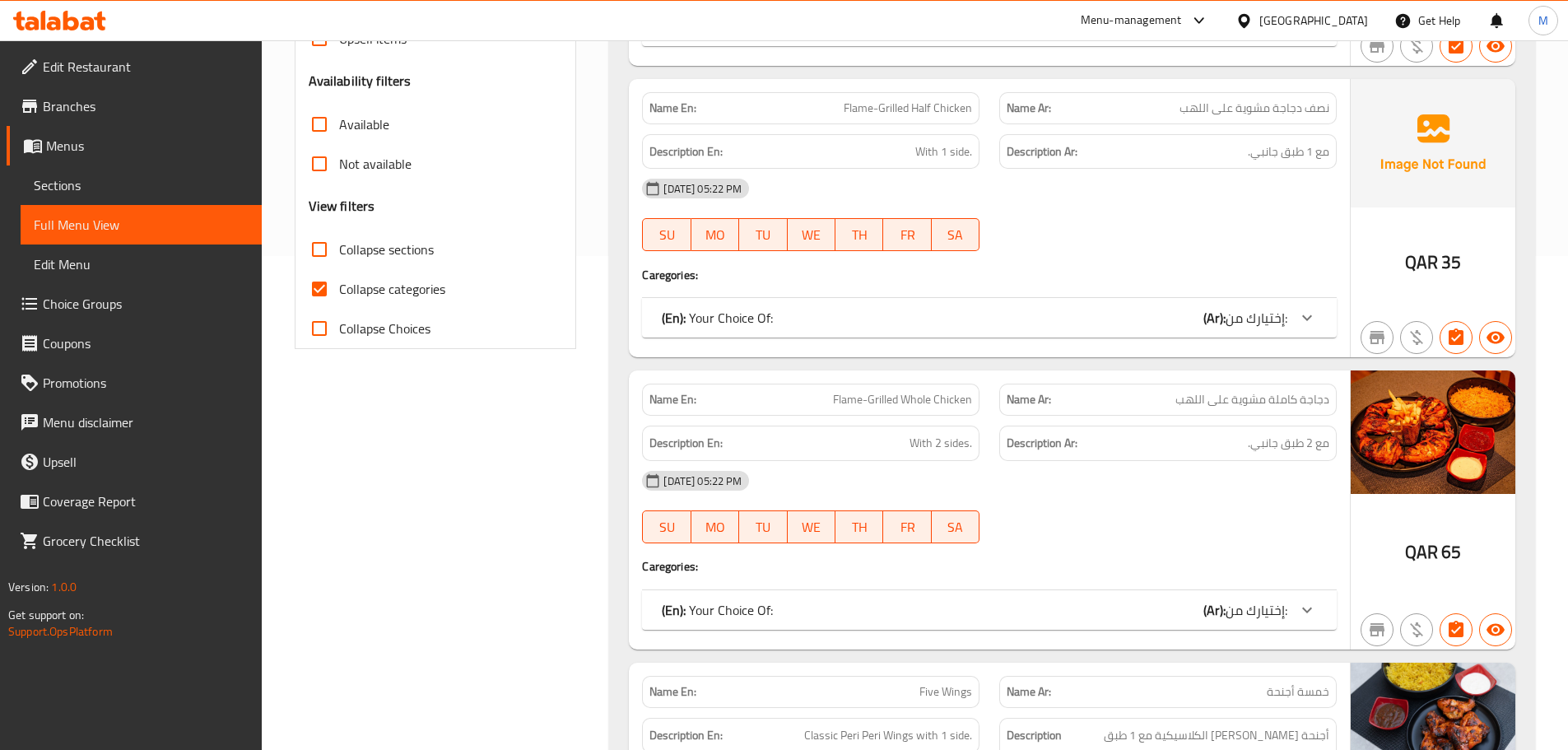
click at [392, 282] on span "Collapse categories" at bounding box center [392, 289] width 106 height 20
click at [339, 282] on input "Collapse categories" at bounding box center [319, 289] width 39 height 39
checkbox input "false"
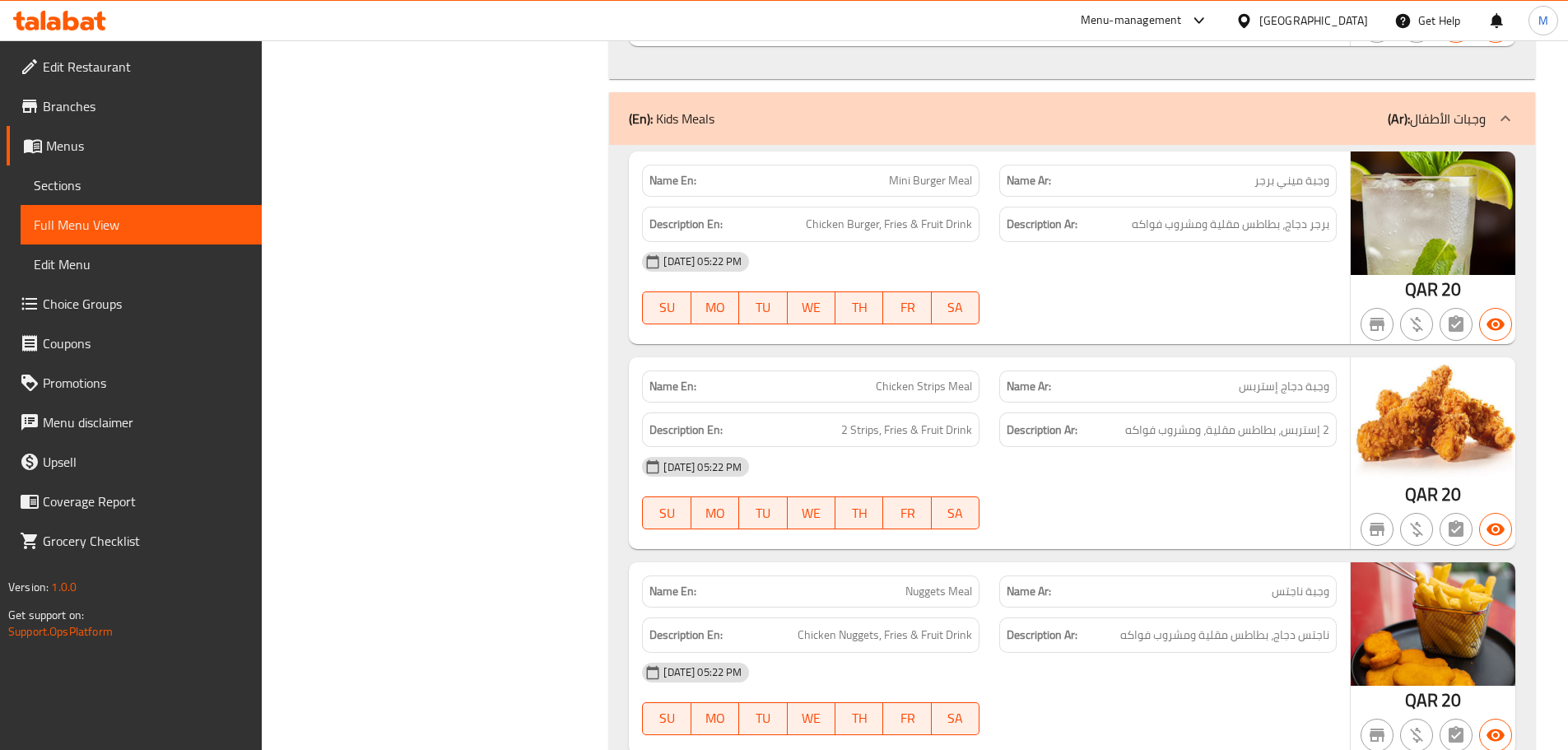
scroll to position [11853, 0]
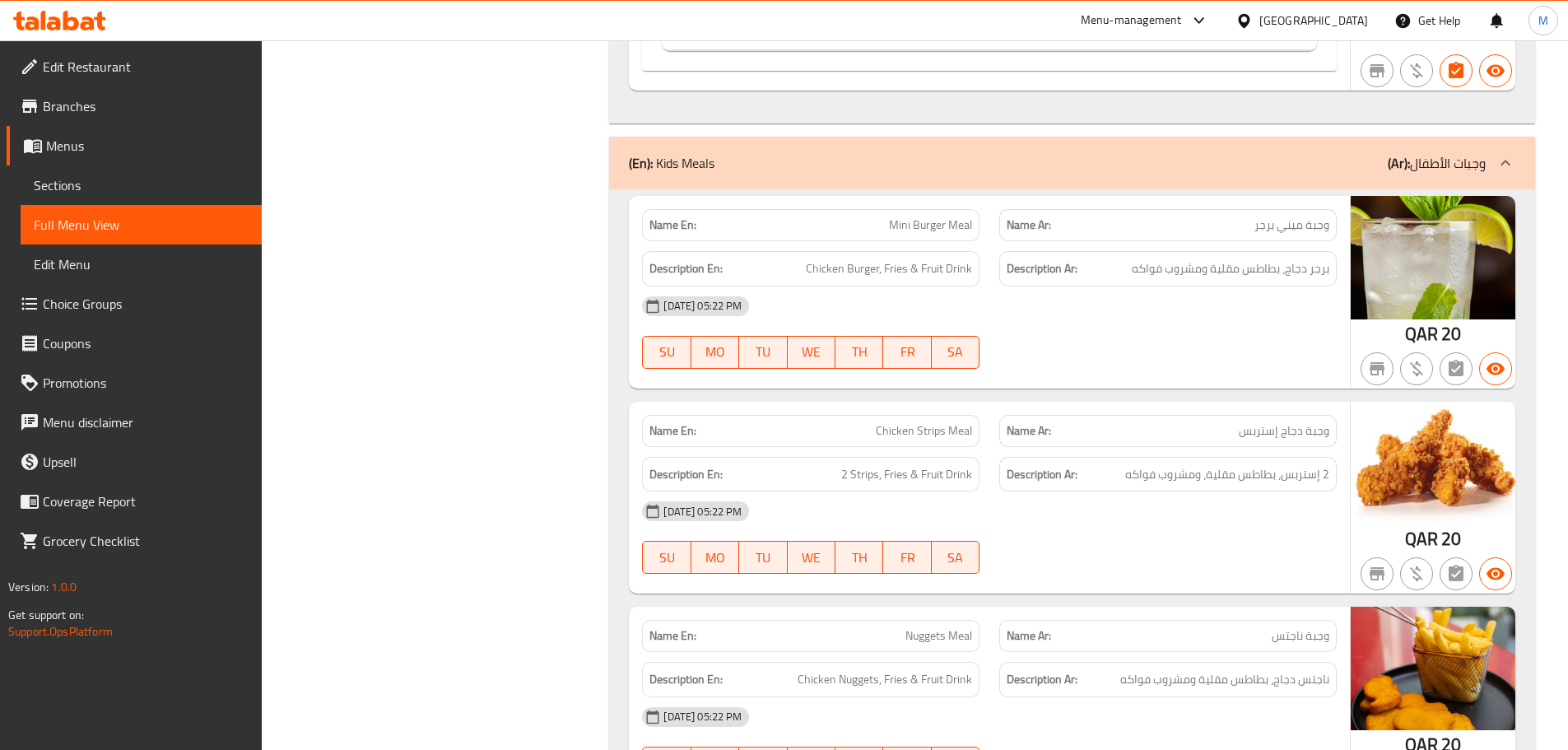
click at [1096, 287] on div "01-10-2025 05:22 PM SU MO TU WE TH FR SA" at bounding box center [989, 333] width 714 height 92
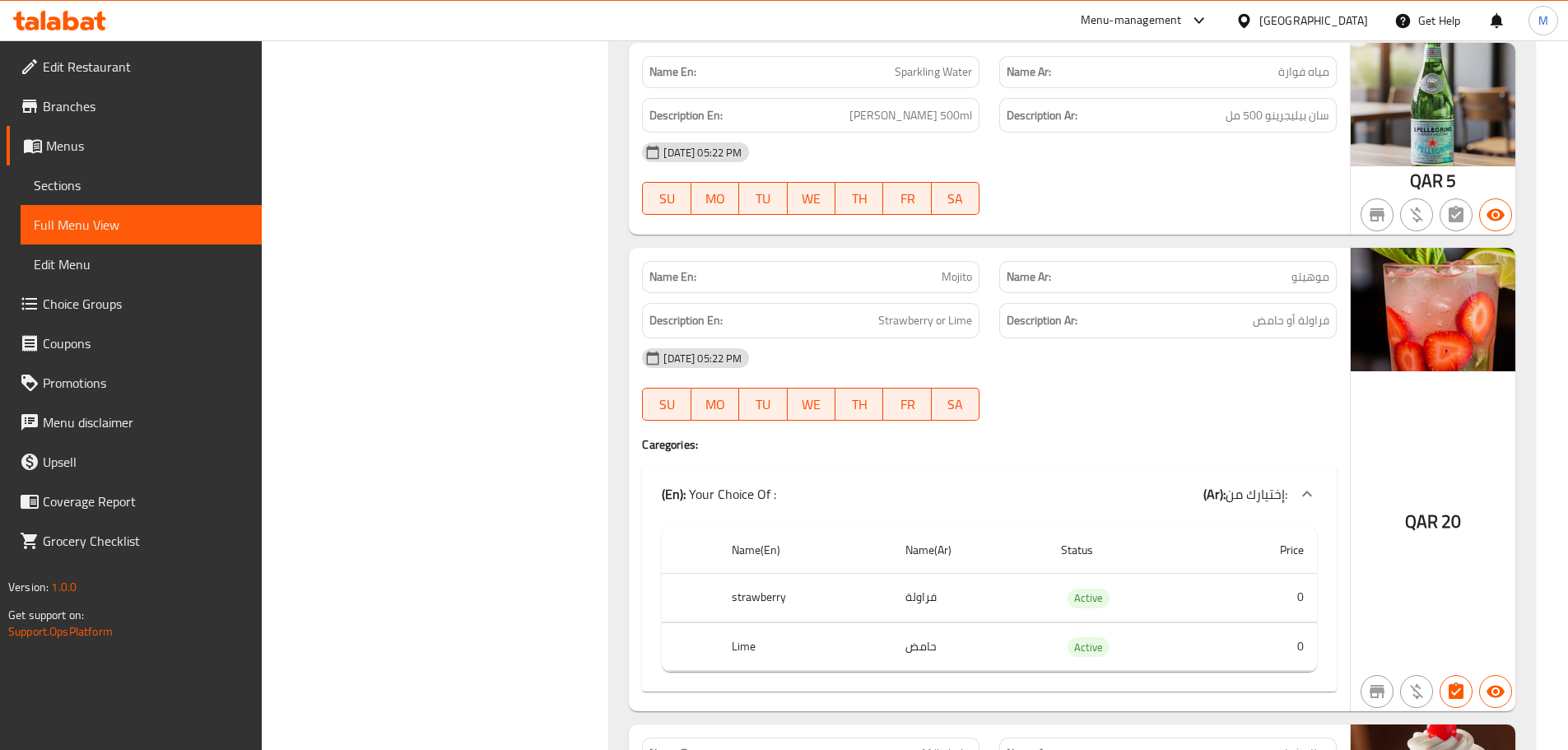
scroll to position [13781, 0]
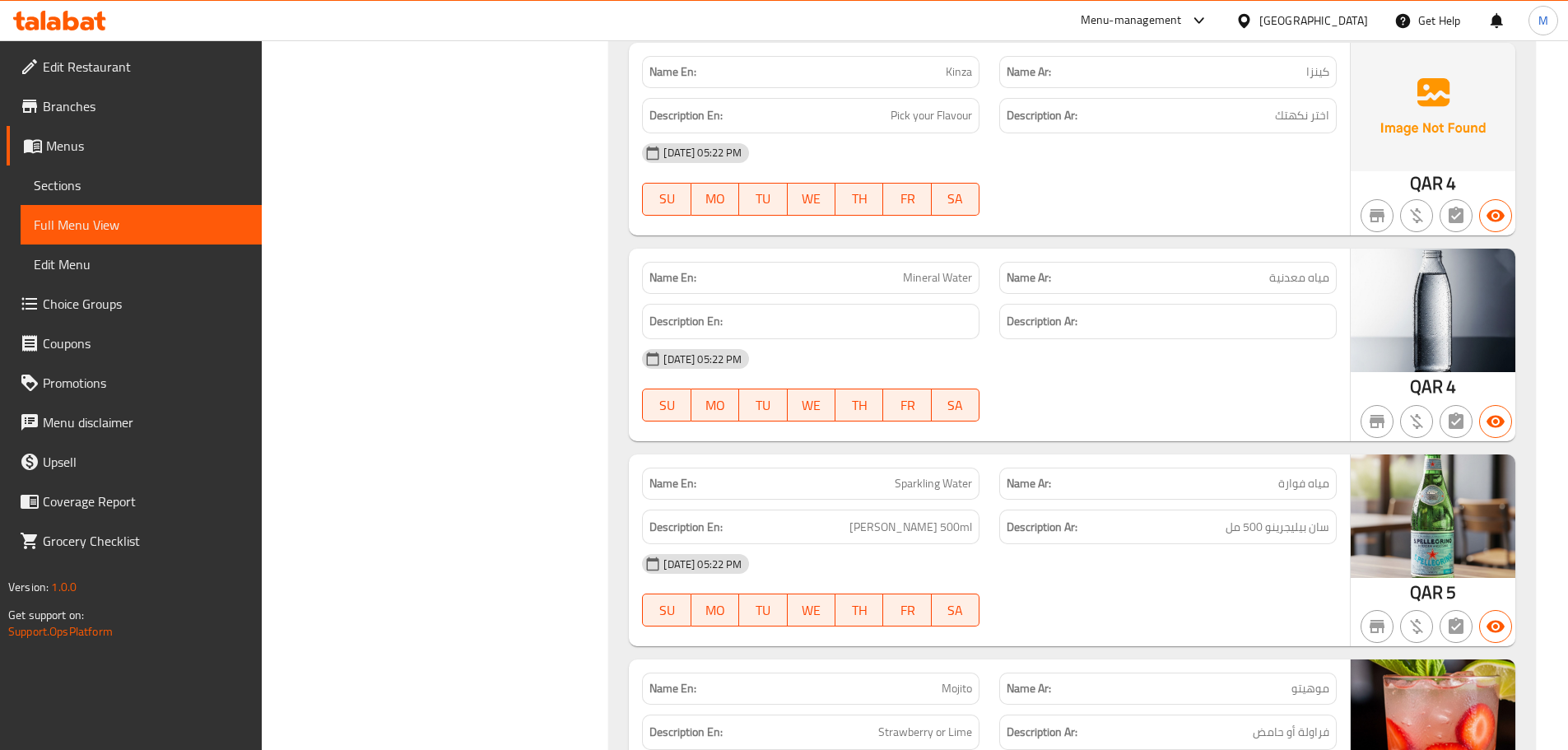
click at [848, 262] on div "Name En: Mineral Water" at bounding box center [810, 277] width 337 height 32
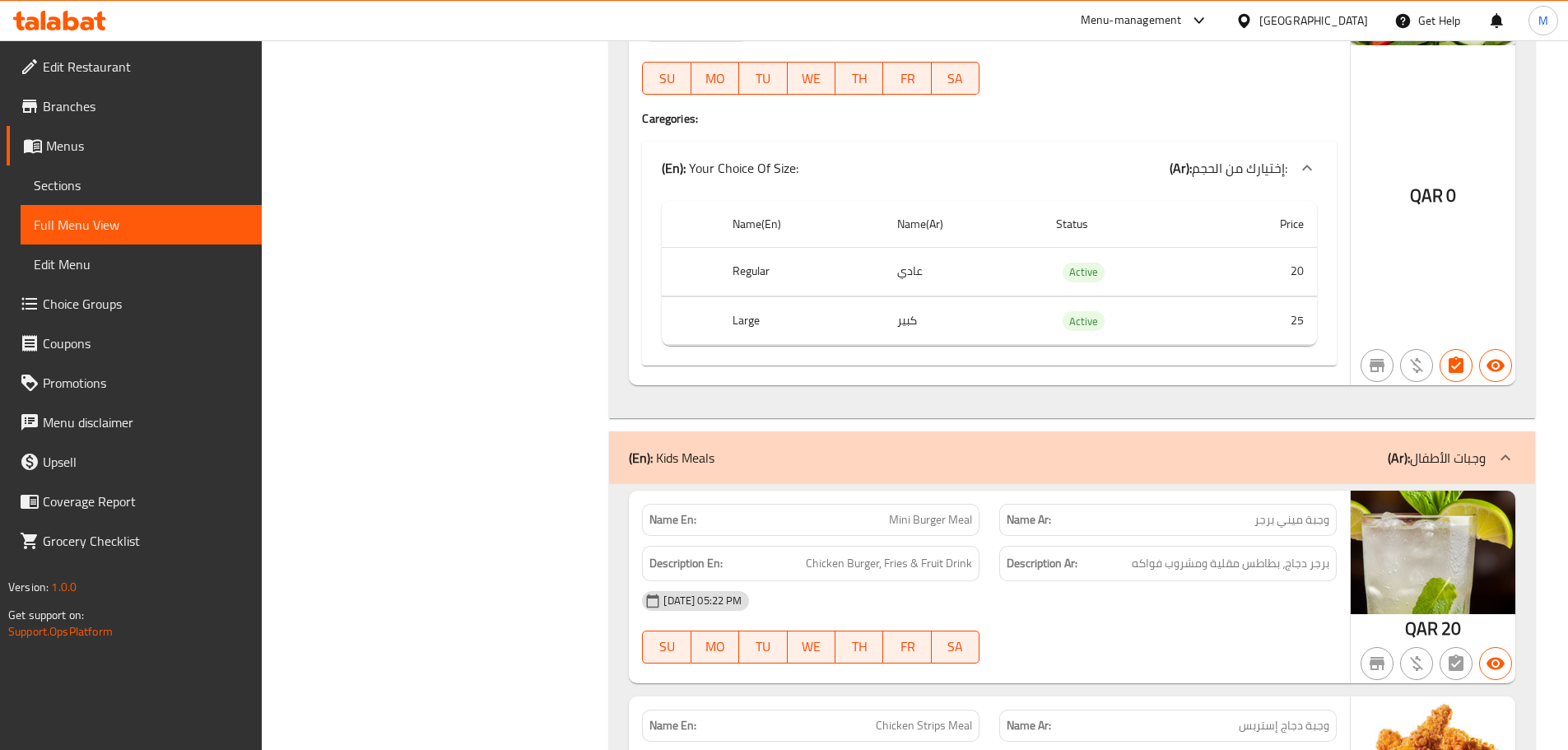
click at [85, 169] on link "Sections" at bounding box center [141, 185] width 241 height 39
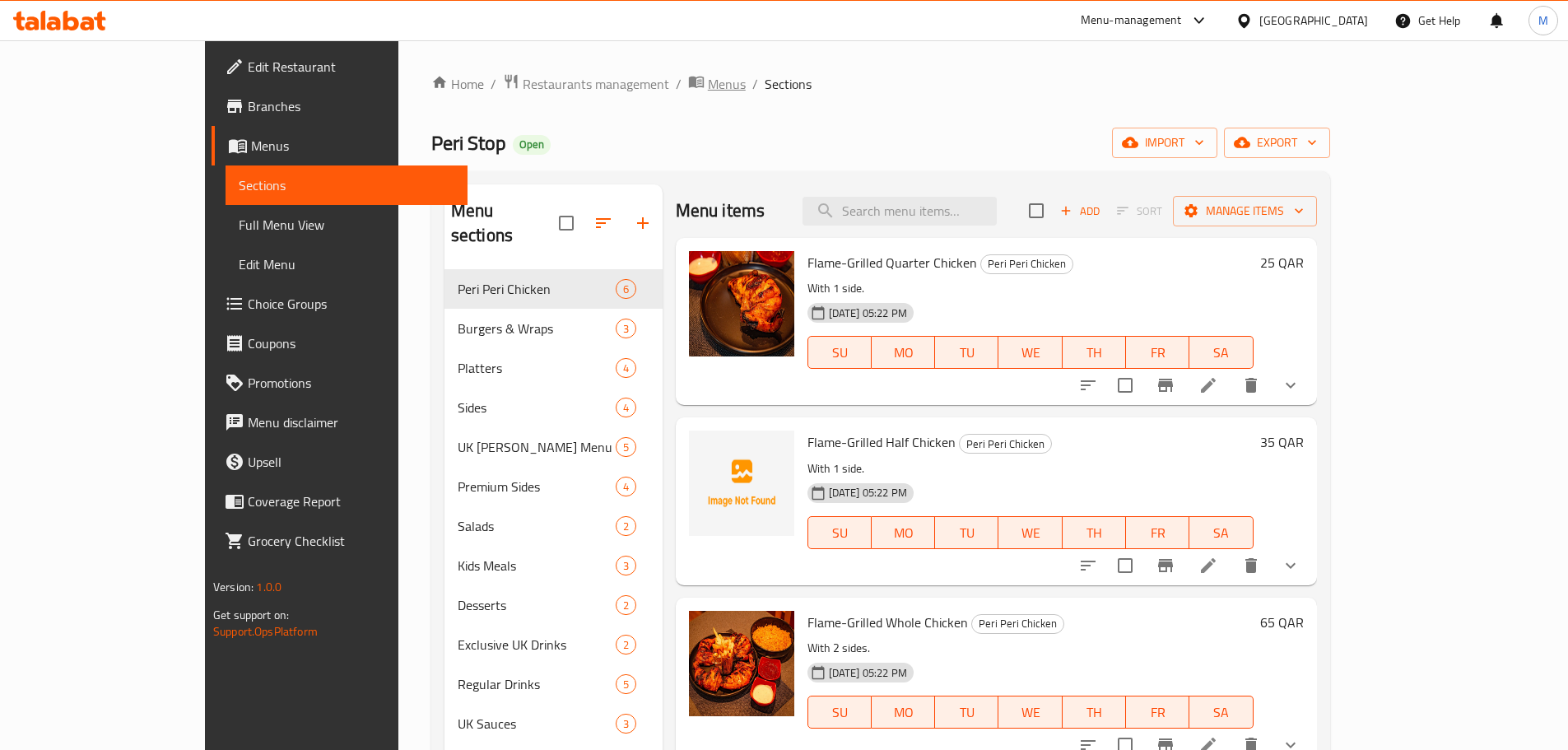
click at [708, 87] on span "Menus" at bounding box center [727, 83] width 38 height 20
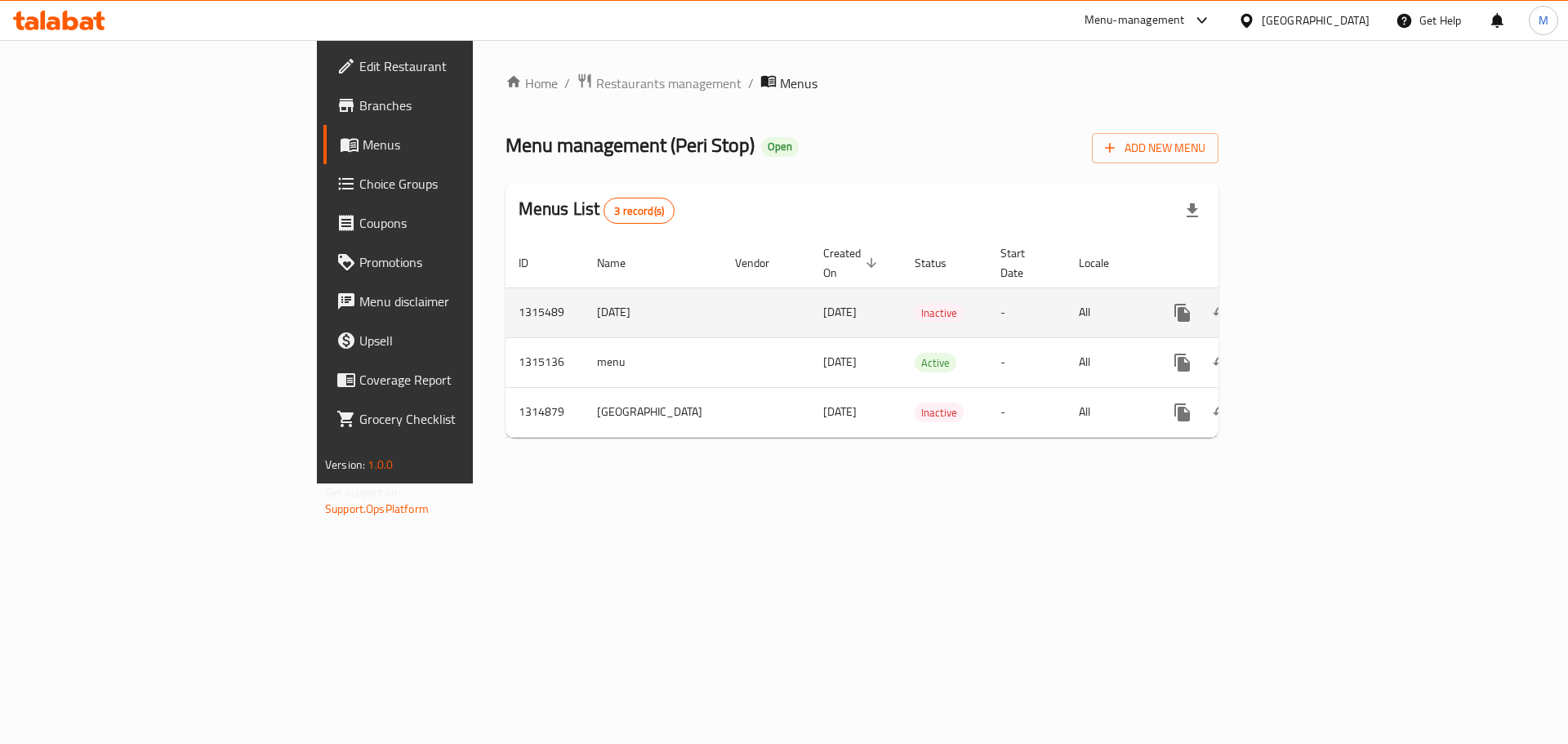
click at [584, 296] on td "[DATE]" at bounding box center [652, 312] width 138 height 50
drag, startPoint x: 391, startPoint y: 296, endPoint x: 421, endPoint y: 295, distance: 30.0
click at [584, 295] on td "[DATE]" at bounding box center [652, 312] width 138 height 50
copy td "[DATE]"
click at [1267, 306] on icon "enhanced table" at bounding box center [1261, 313] width 11 height 15
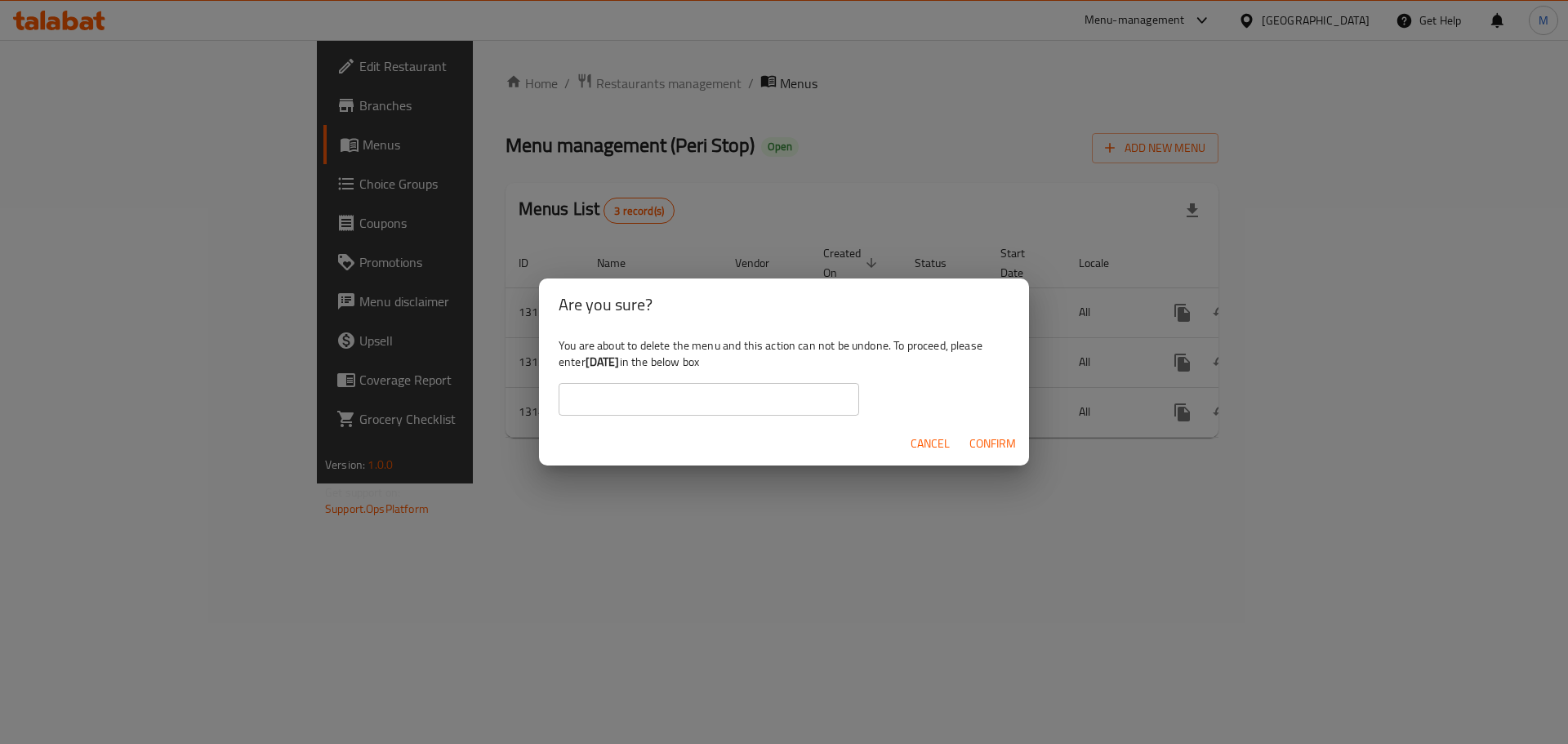
click at [730, 392] on input "text" at bounding box center [709, 398] width 300 height 32
paste input "[DATE]"
click at [989, 442] on span "Confirm" at bounding box center [993, 444] width 46 height 20
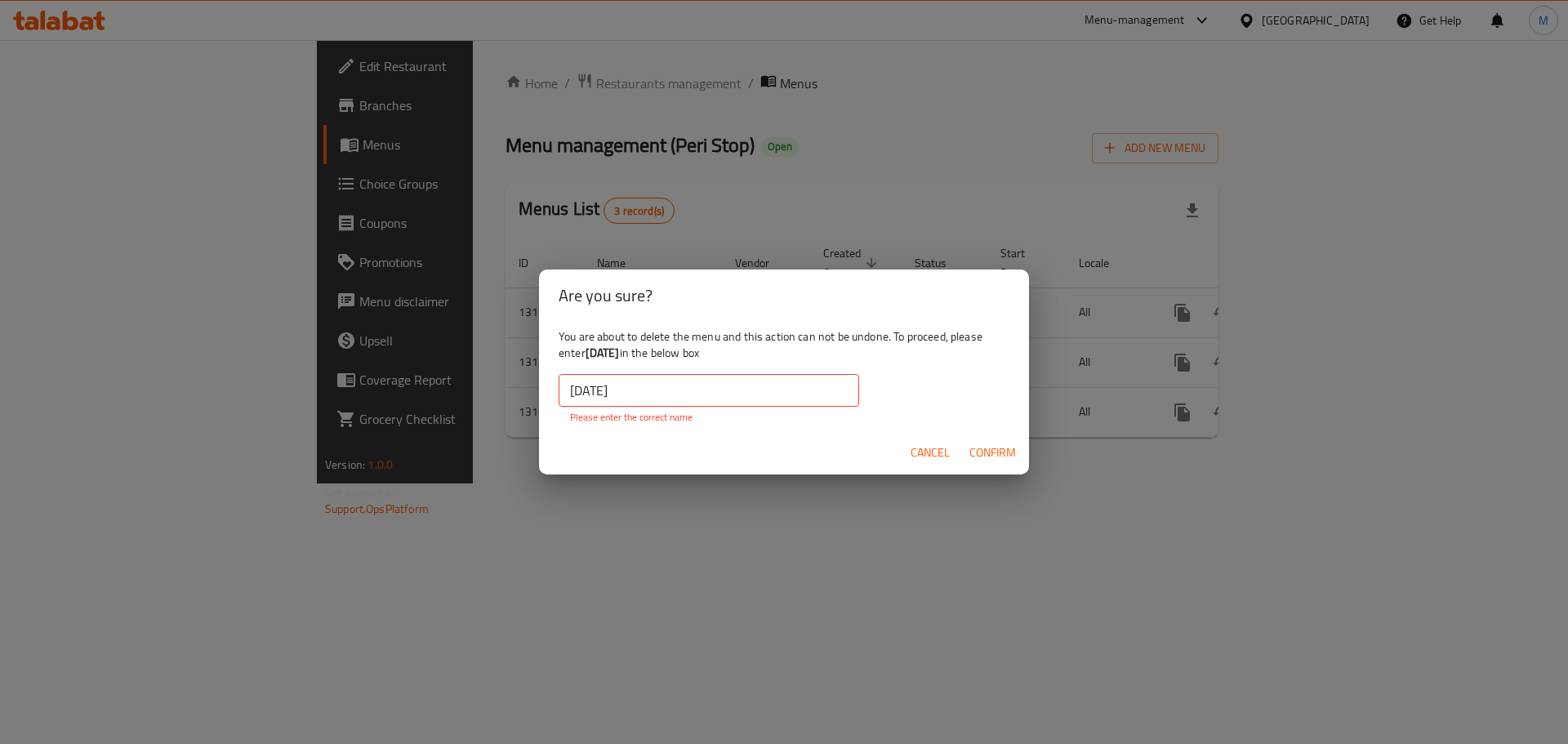
click at [657, 396] on input "[DATE]" at bounding box center [709, 390] width 300 height 32
paste input "text"
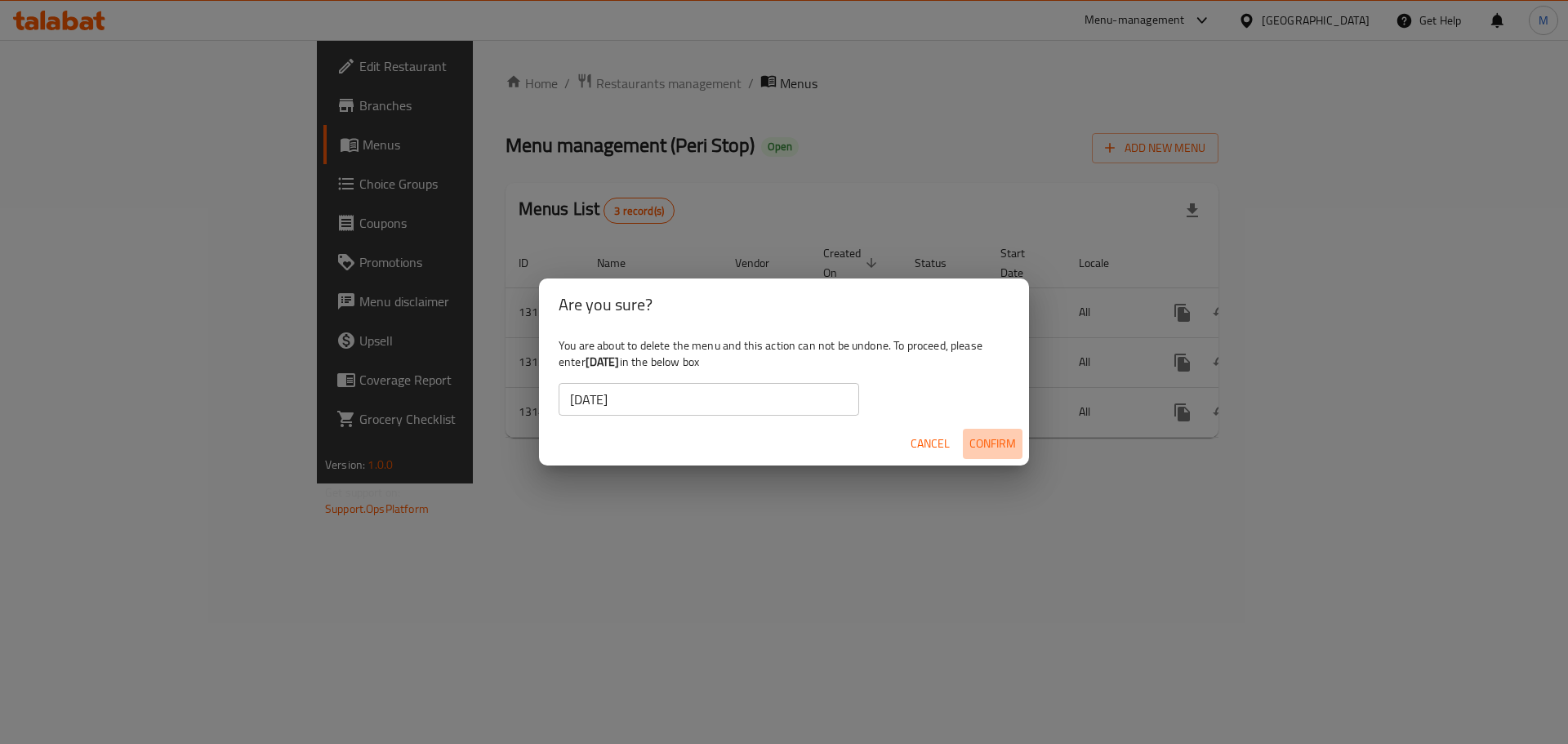
click at [1010, 448] on span "Confirm" at bounding box center [993, 444] width 46 height 20
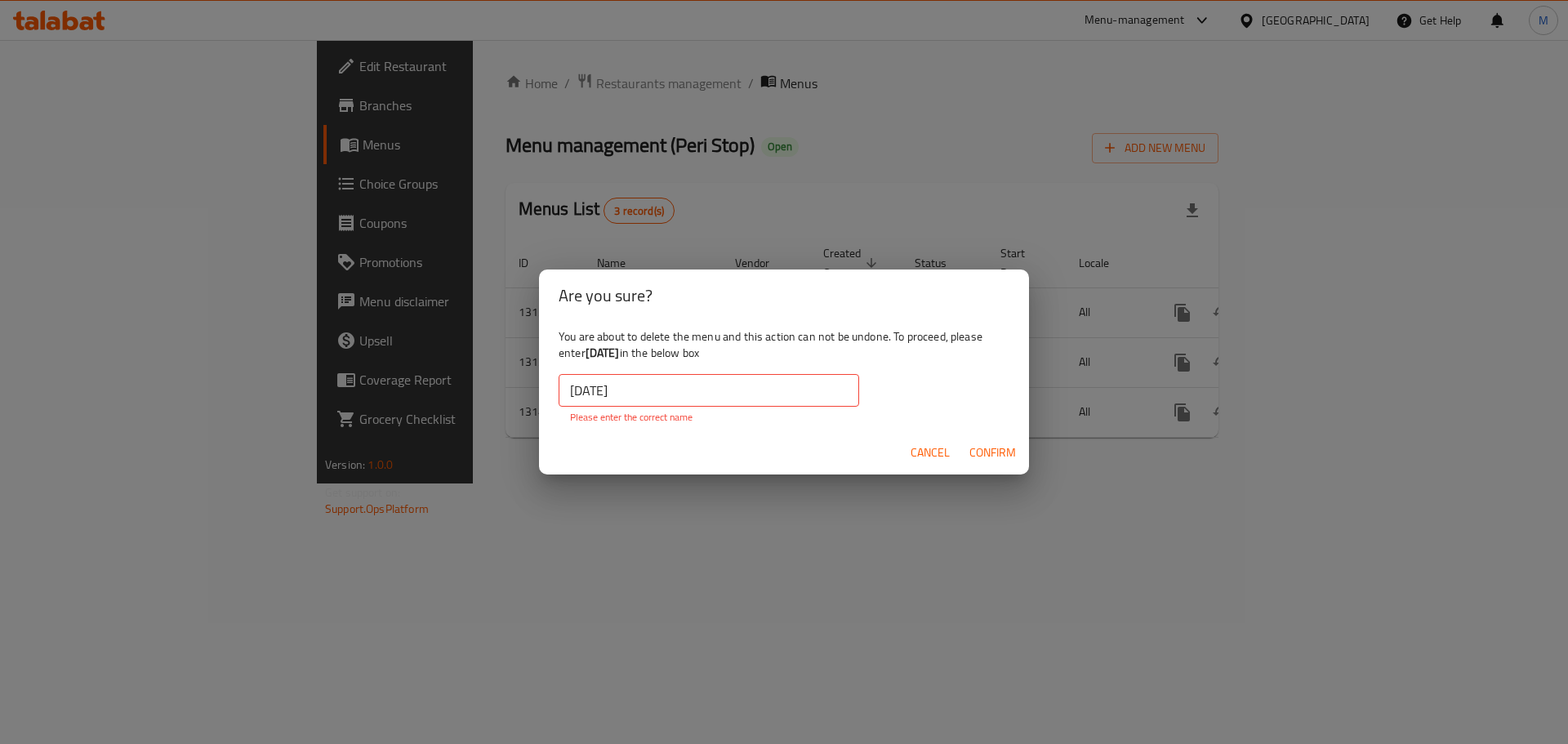
click at [592, 355] on b "[DATE]" at bounding box center [602, 352] width 34 height 21
drag, startPoint x: 592, startPoint y: 355, endPoint x: 616, endPoint y: 350, distance: 24.5
click at [616, 350] on b "[DATE]" at bounding box center [602, 352] width 34 height 21
copy b "[DATE]"
click at [609, 391] on input "[DATE]" at bounding box center [709, 390] width 300 height 32
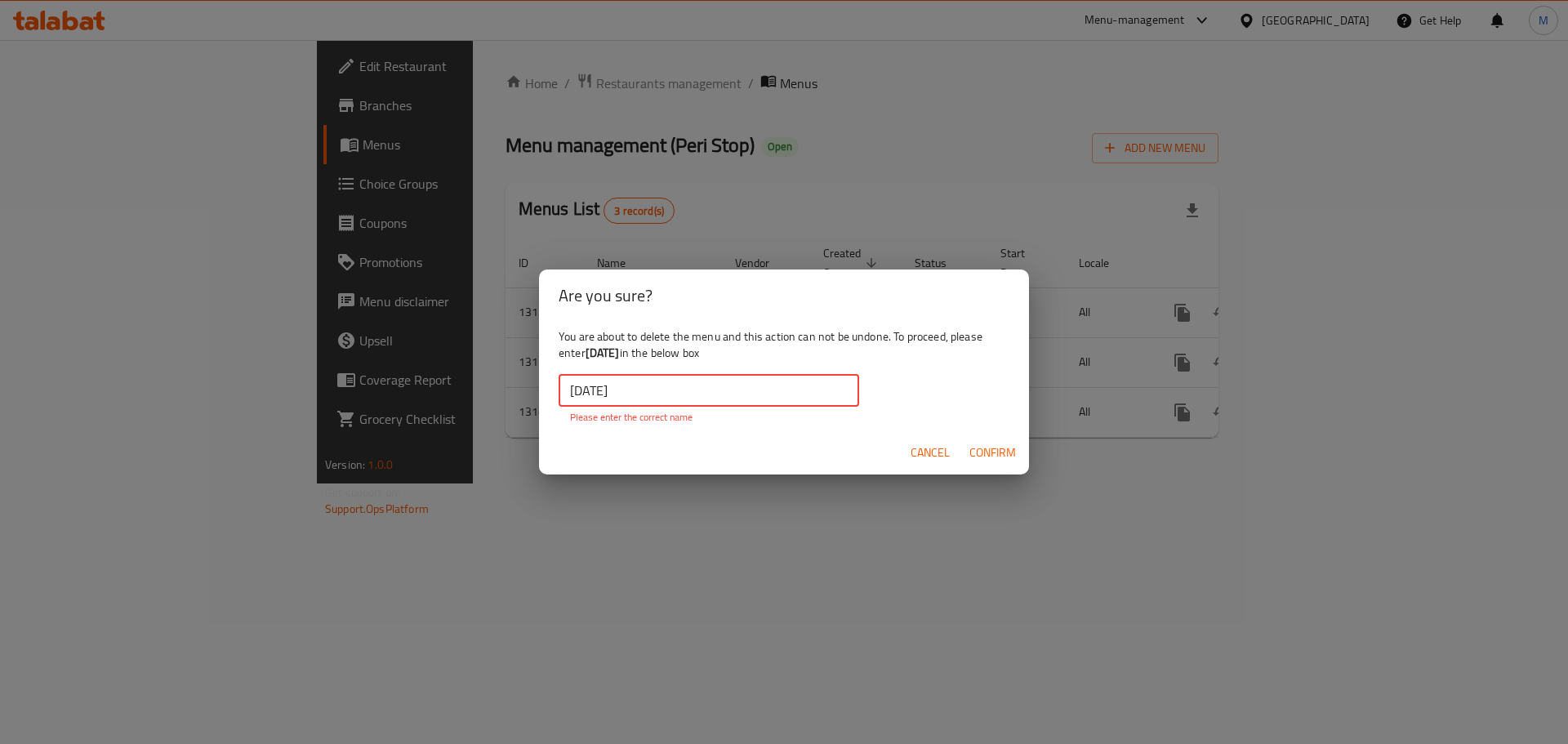
click at [609, 391] on input "[DATE]" at bounding box center [709, 390] width 300 height 32
paste input "text"
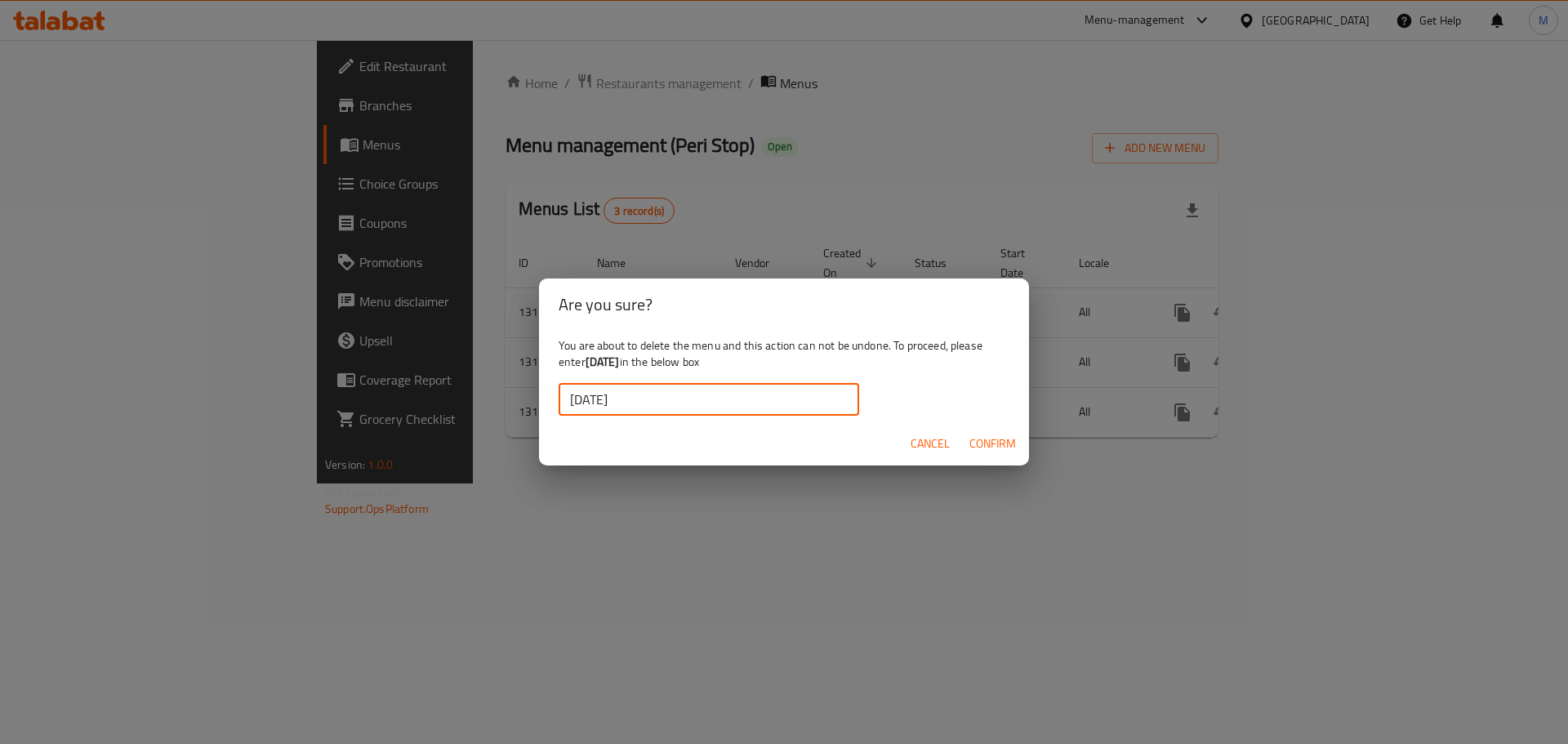
type input "[DATE]"
click at [991, 439] on span "Confirm" at bounding box center [993, 444] width 46 height 20
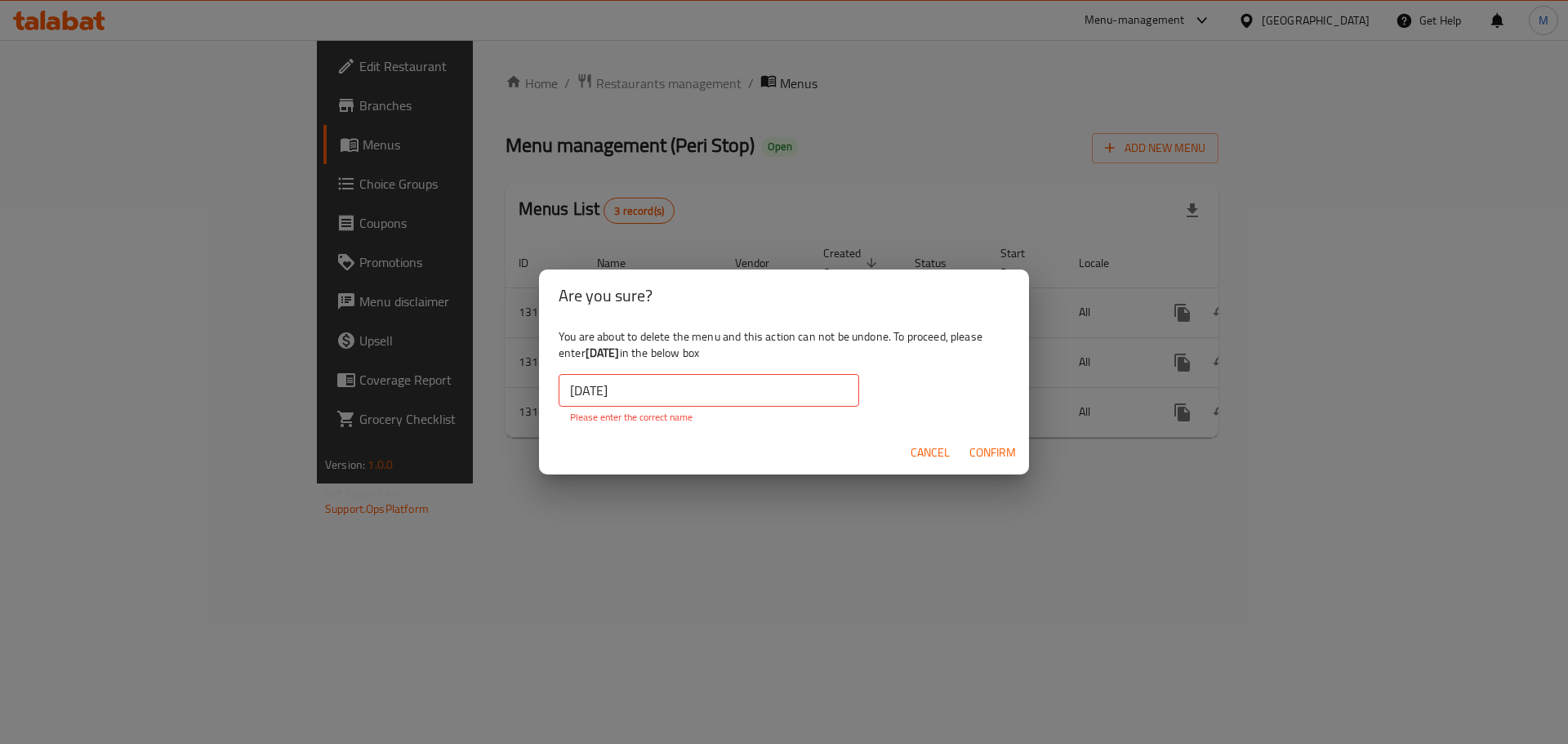
click at [991, 439] on button "Confirm" at bounding box center [993, 452] width 59 height 31
click at [938, 456] on span "Cancel" at bounding box center [930, 453] width 39 height 20
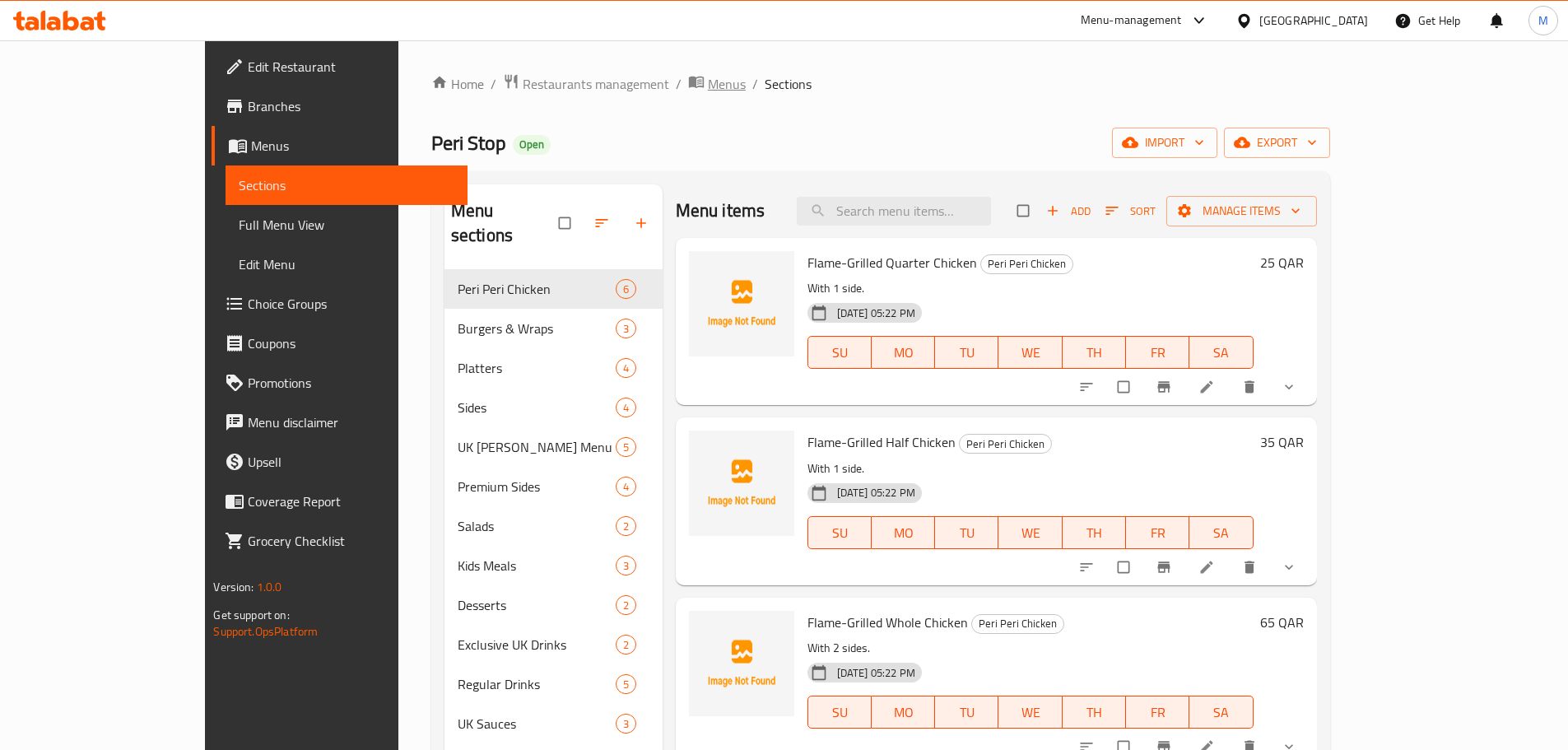
click at [708, 85] on span "Menus" at bounding box center [727, 83] width 38 height 20
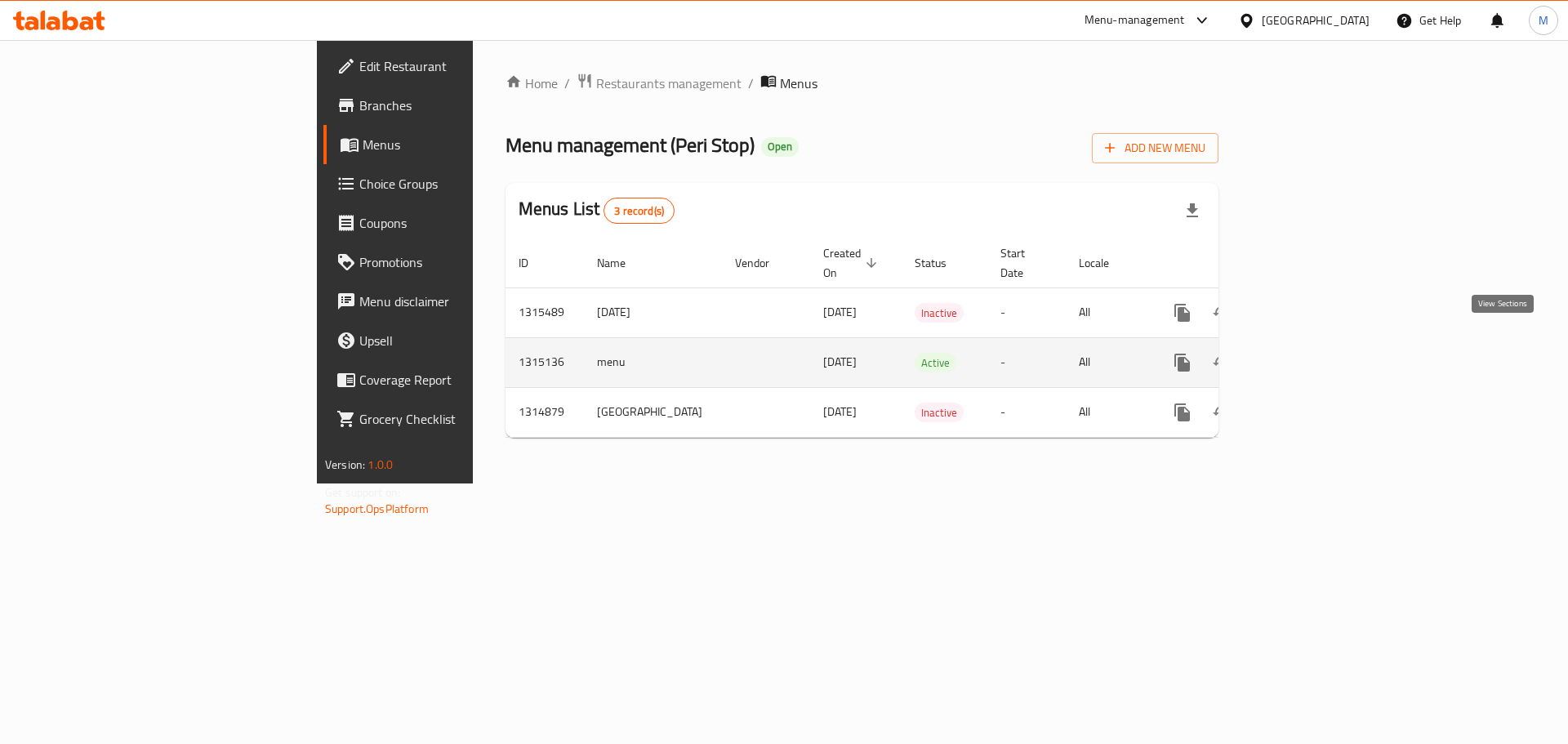
click at [1310, 353] on icon "enhanced table" at bounding box center [1299, 362] width 19 height 19
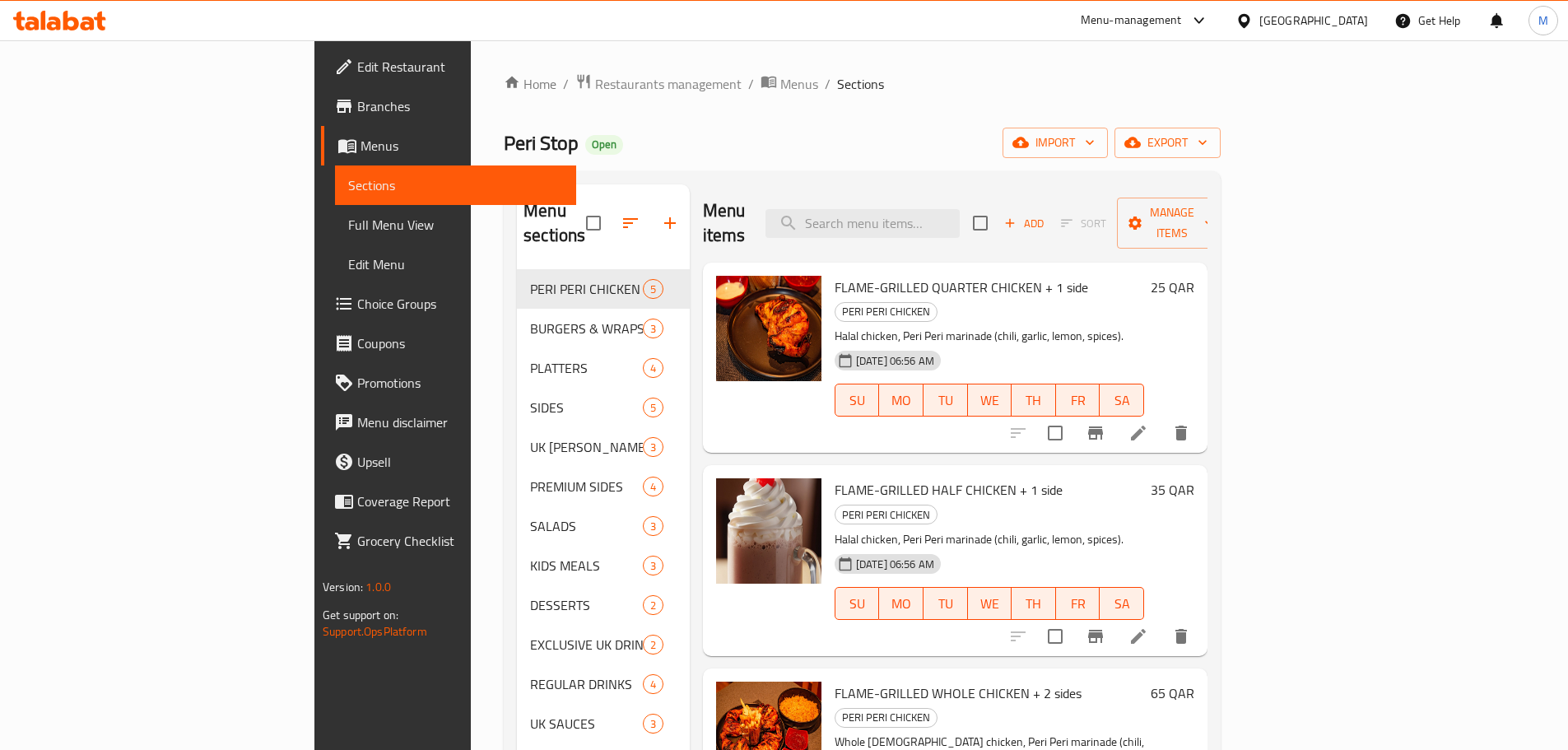
click at [835, 477] on span "FLAME-GRILLED HALF CHICKEN + 1 side" at bounding box center [949, 489] width 228 height 24
drag, startPoint x: 773, startPoint y: 443, endPoint x: 972, endPoint y: 441, distance: 199.0
click at [972, 477] on span "FLAME-GRILLED HALF CHICKEN + 1 side" at bounding box center [949, 489] width 228 height 24
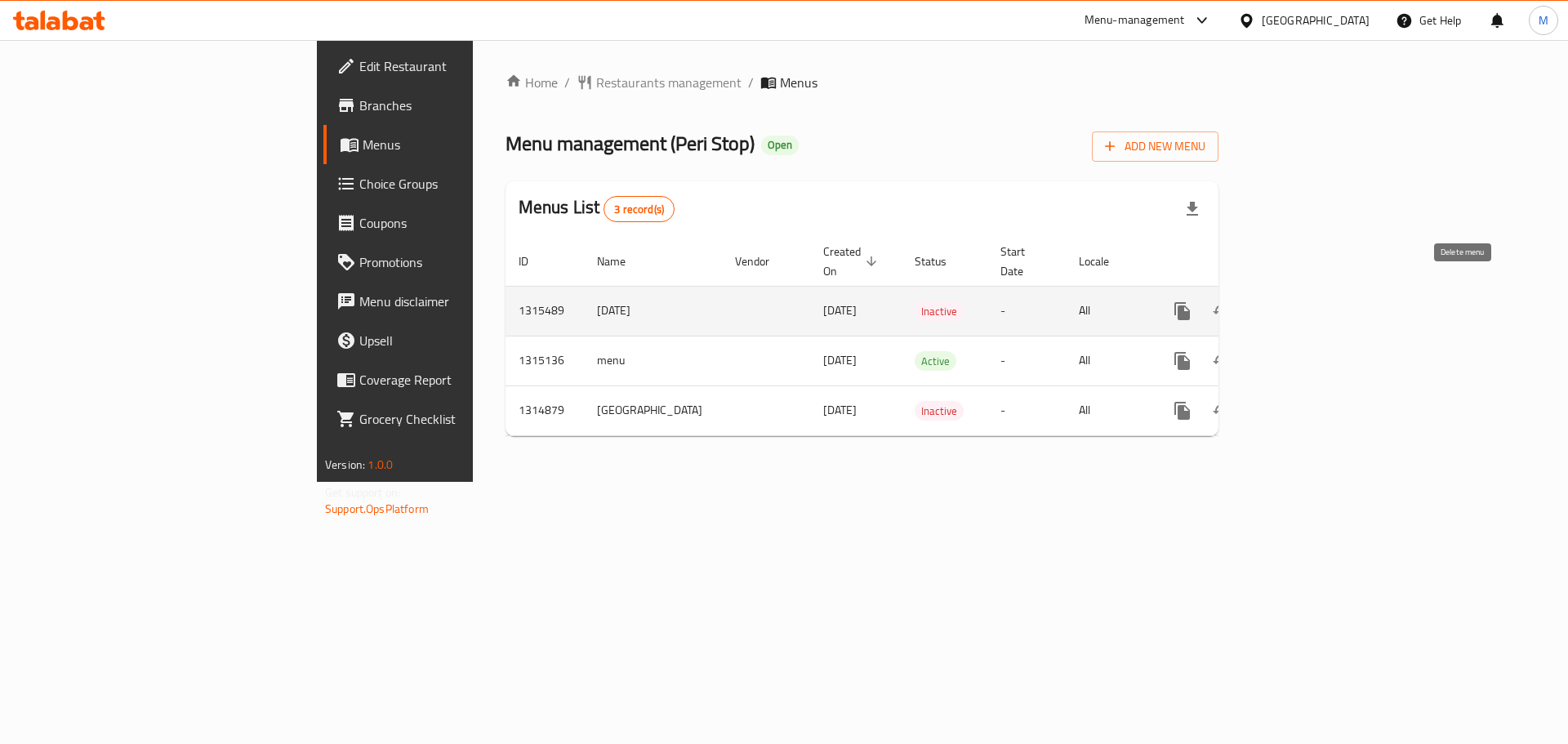
click at [1271, 301] on icon "enhanced table" at bounding box center [1260, 310] width 19 height 19
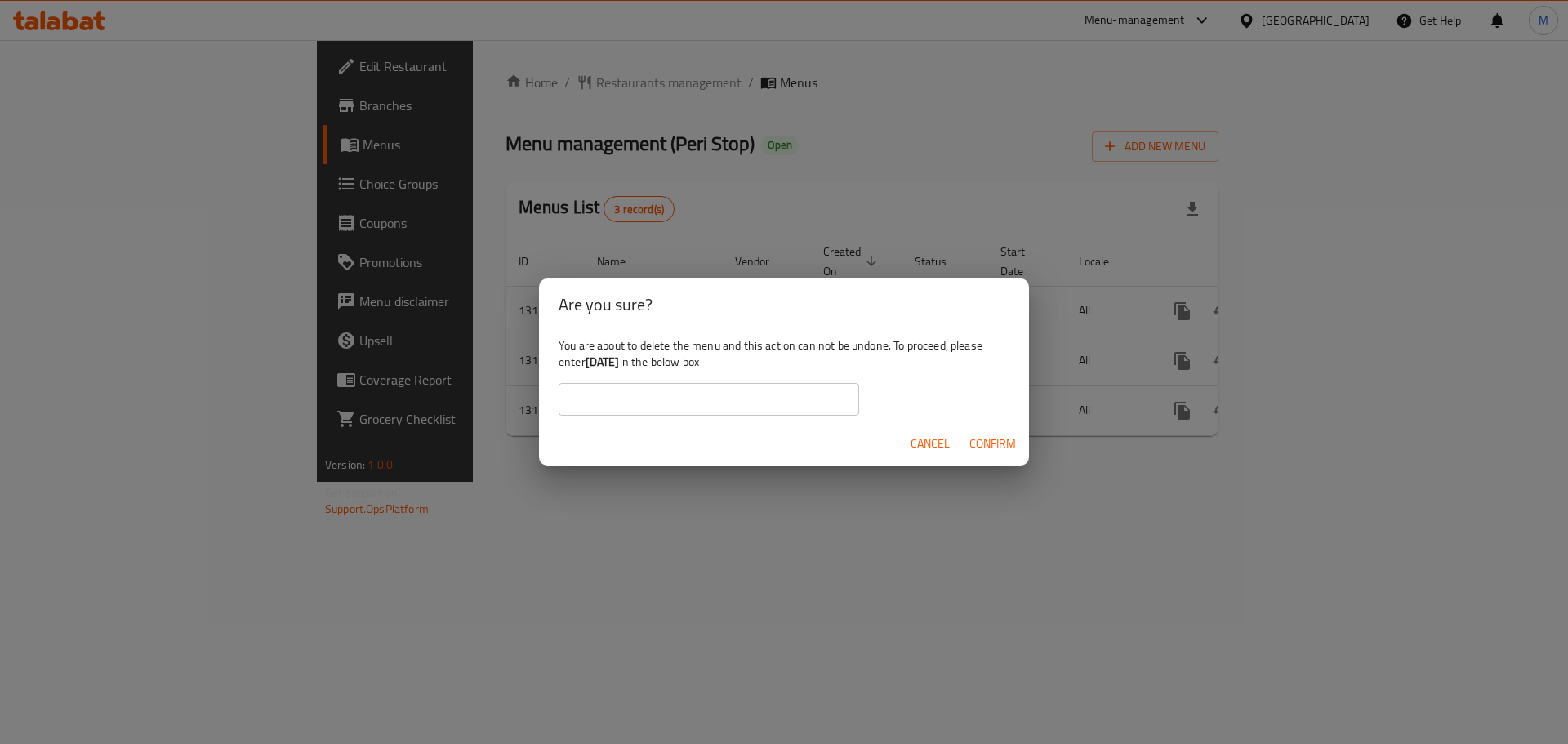
click at [593, 362] on b "[DATE]" at bounding box center [602, 361] width 34 height 21
drag, startPoint x: 593, startPoint y: 362, endPoint x: 609, endPoint y: 361, distance: 16.0
click at [609, 361] on b "[DATE]" at bounding box center [602, 361] width 34 height 21
copy b "[DATE]"
click at [604, 408] on input "text" at bounding box center [709, 398] width 300 height 32
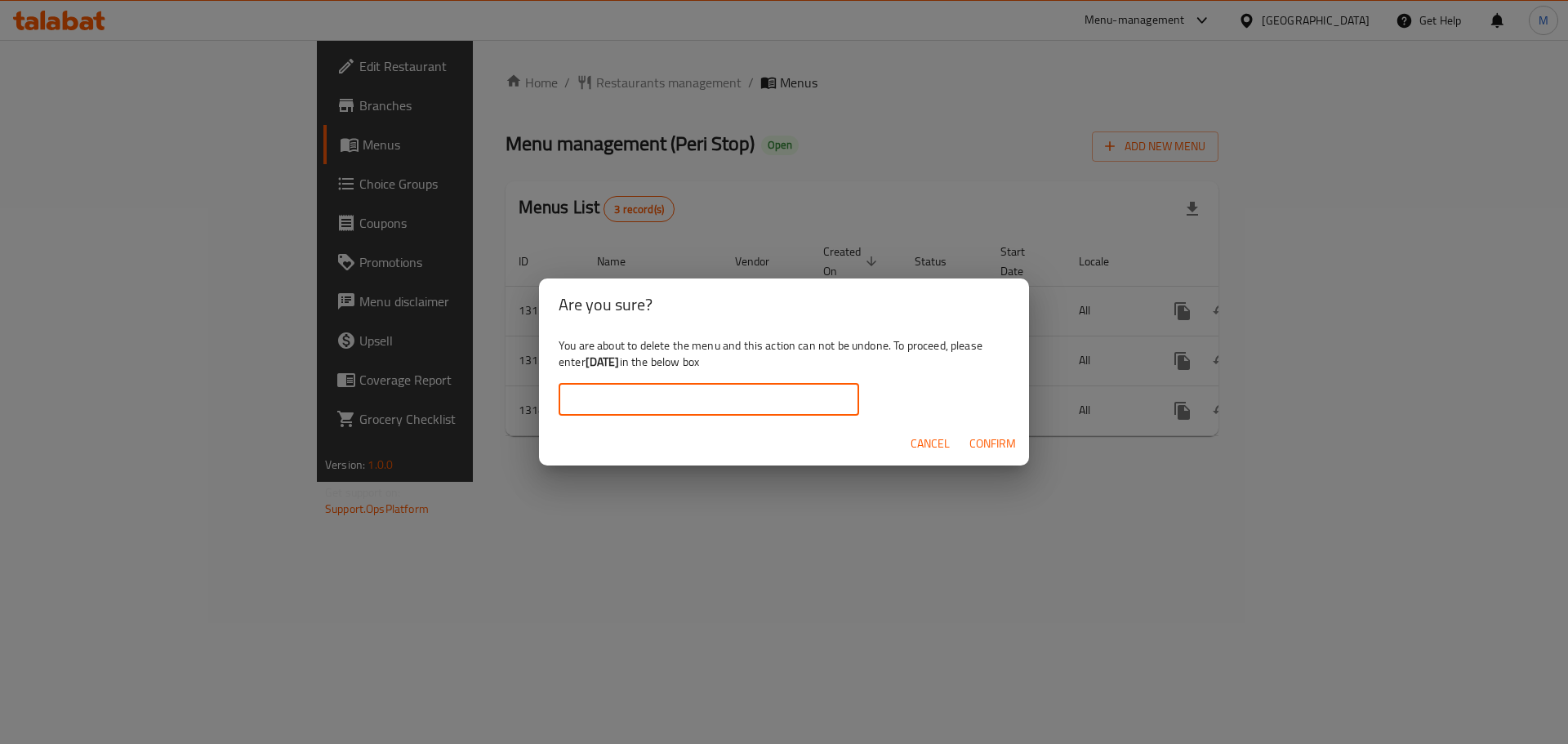
paste input "[DATE]"
click at [978, 441] on span "Confirm" at bounding box center [993, 444] width 46 height 20
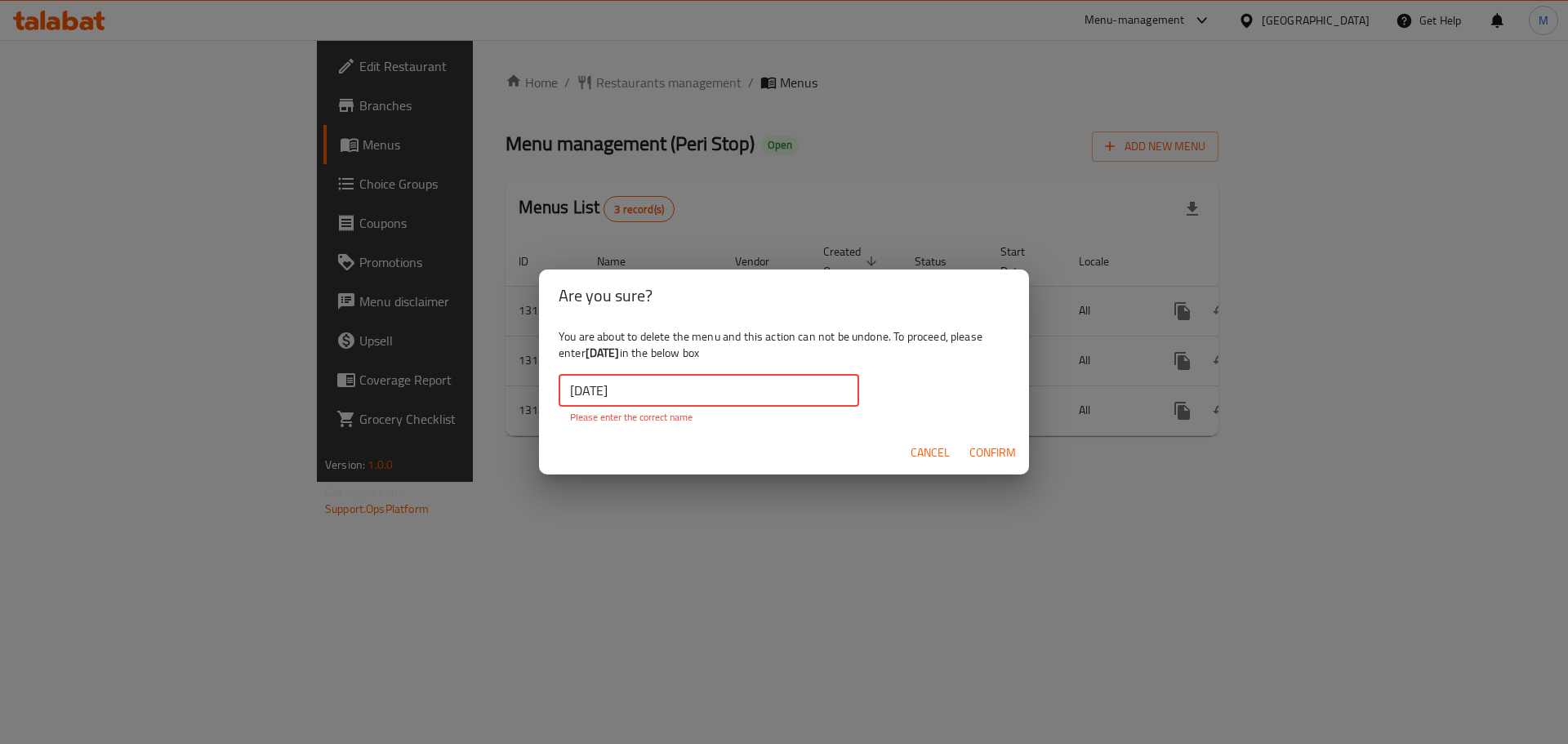
click at [679, 398] on input "[DATE]" at bounding box center [709, 390] width 300 height 32
click at [568, 401] on input "[DATE]" at bounding box center [709, 390] width 300 height 32
click at [640, 410] on p "Please enter the correct name" at bounding box center [709, 417] width 278 height 15
click at [602, 382] on input "[DATE]" at bounding box center [709, 390] width 300 height 32
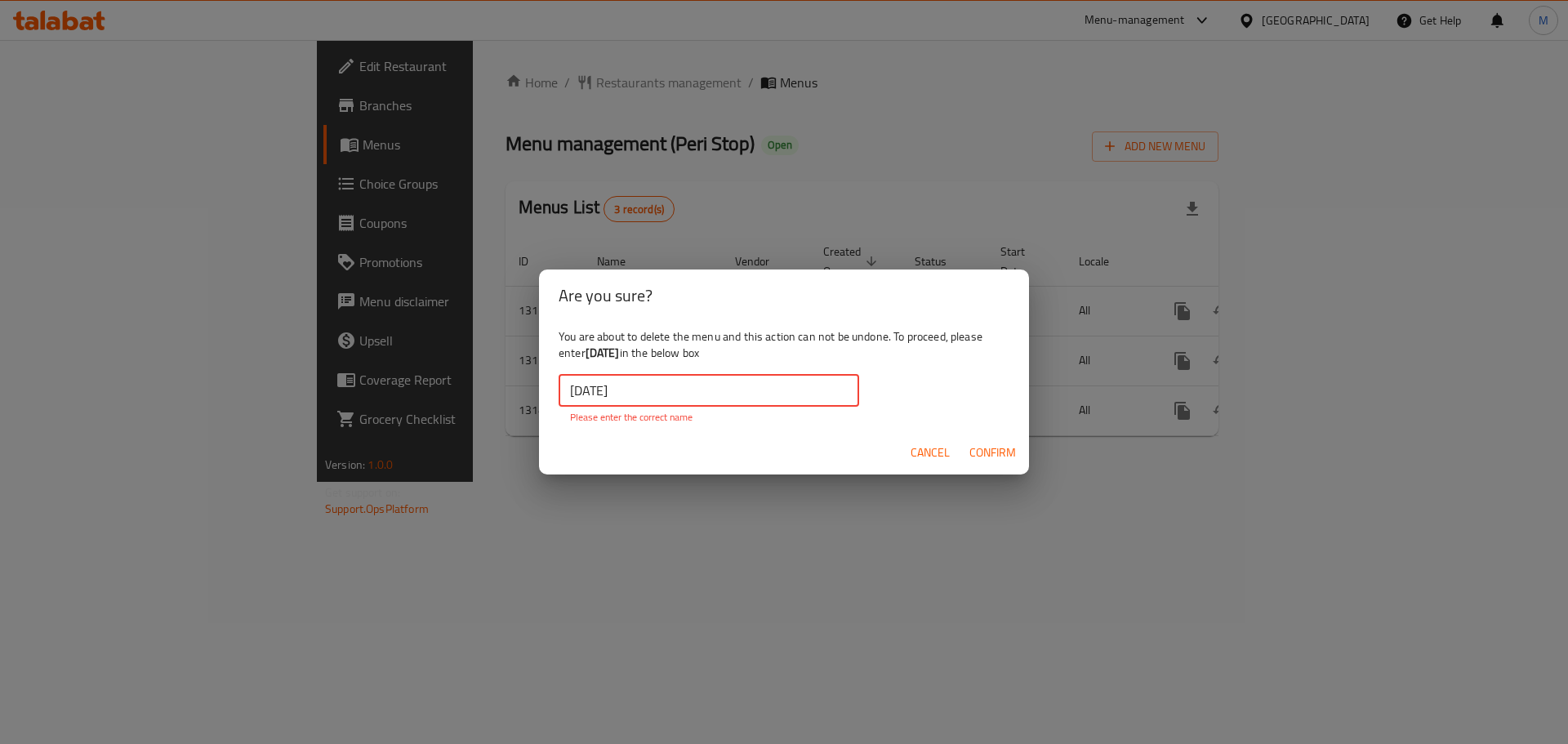
click at [602, 382] on input "[DATE]" at bounding box center [709, 390] width 300 height 32
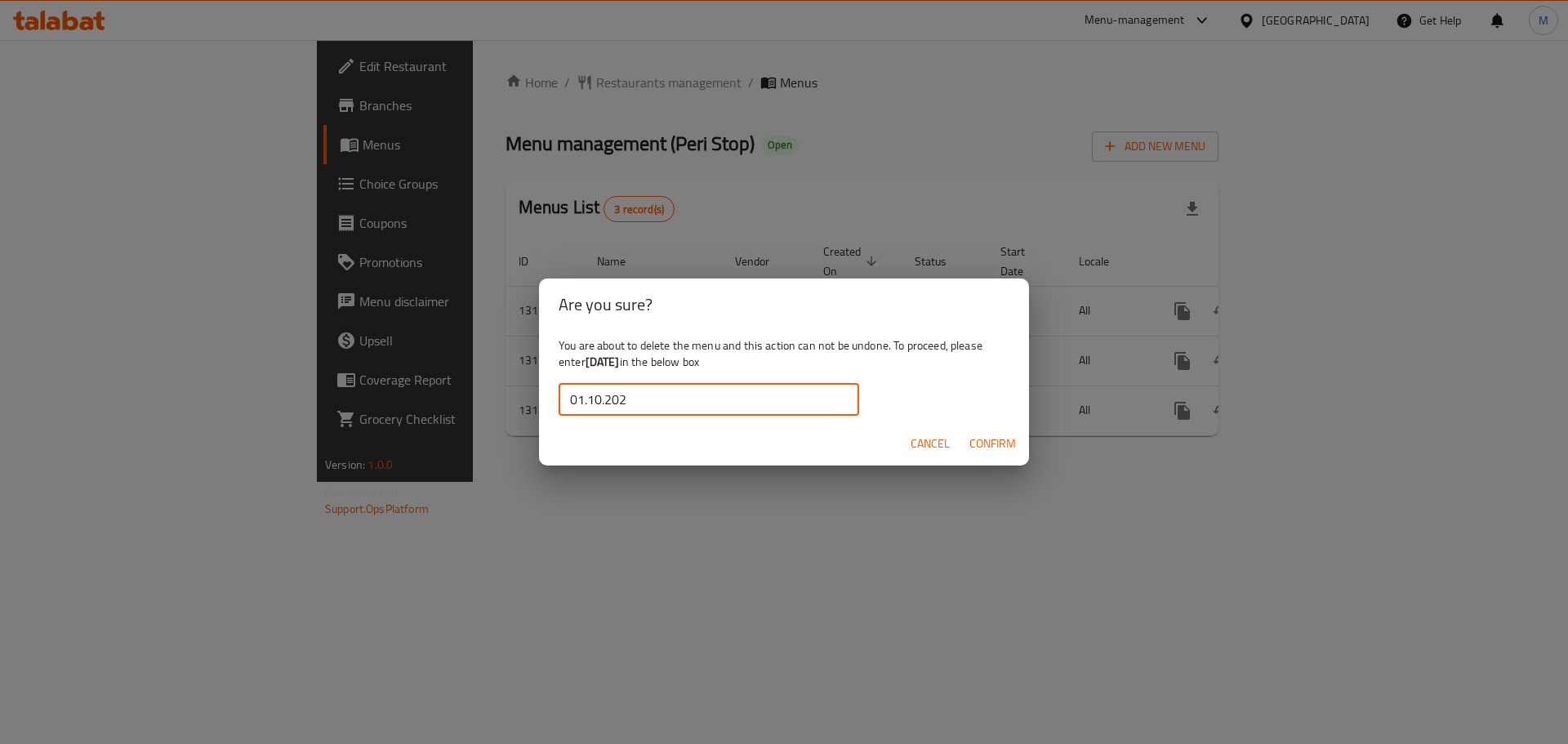
type input "[DATE]"
click at [994, 444] on span "Confirm" at bounding box center [993, 444] width 46 height 20
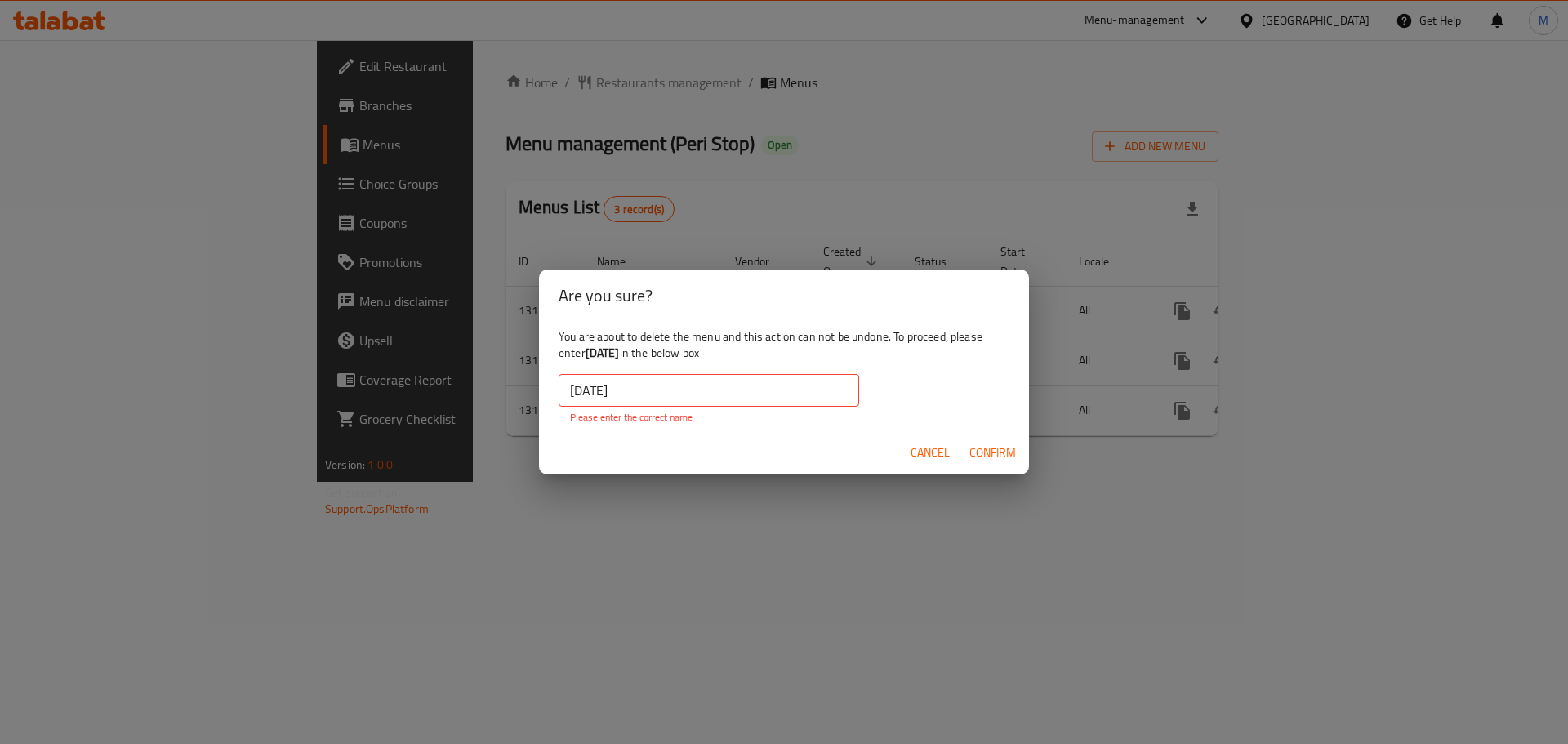
click at [994, 444] on span "Confirm" at bounding box center [993, 453] width 46 height 20
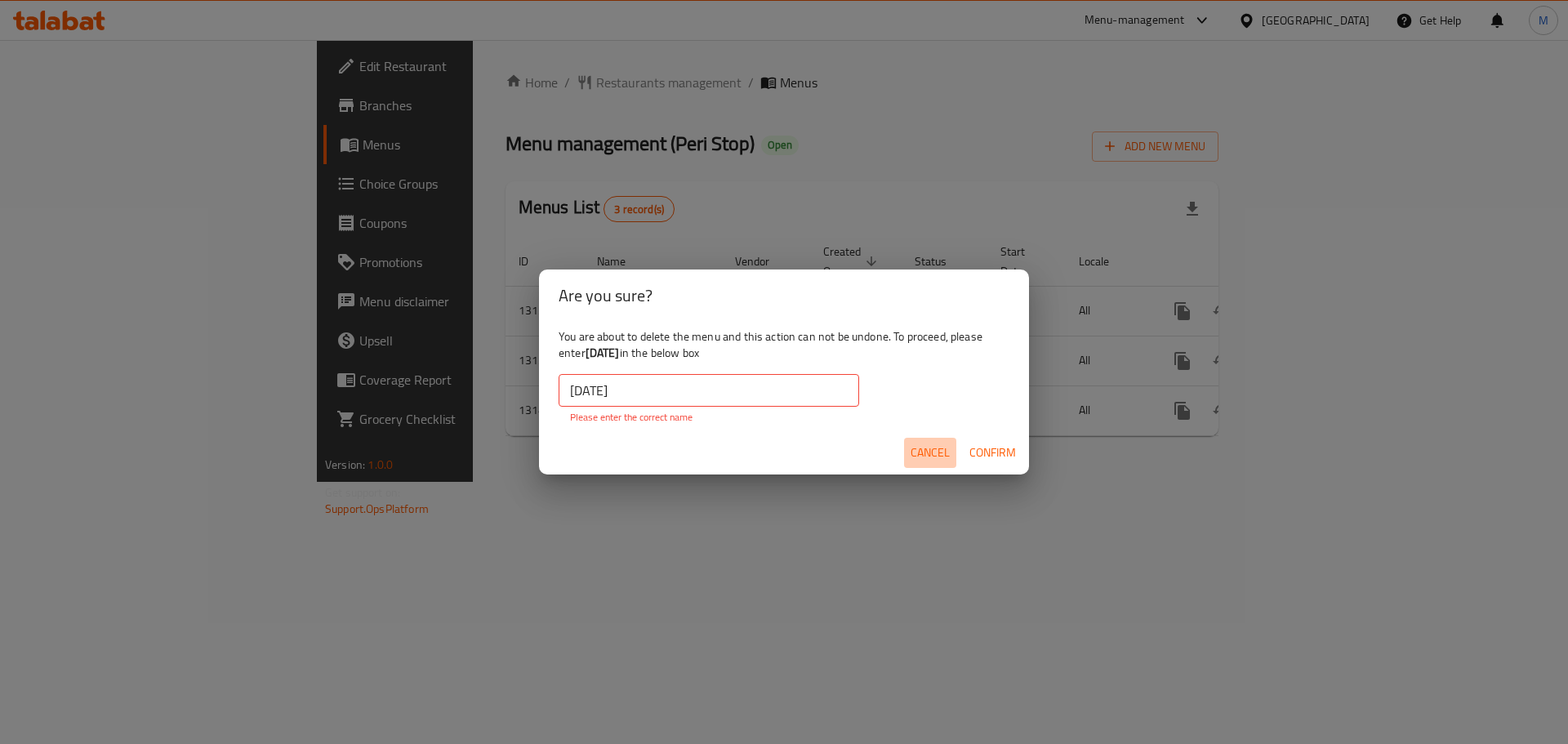
click at [933, 441] on button "Cancel" at bounding box center [930, 452] width 52 height 31
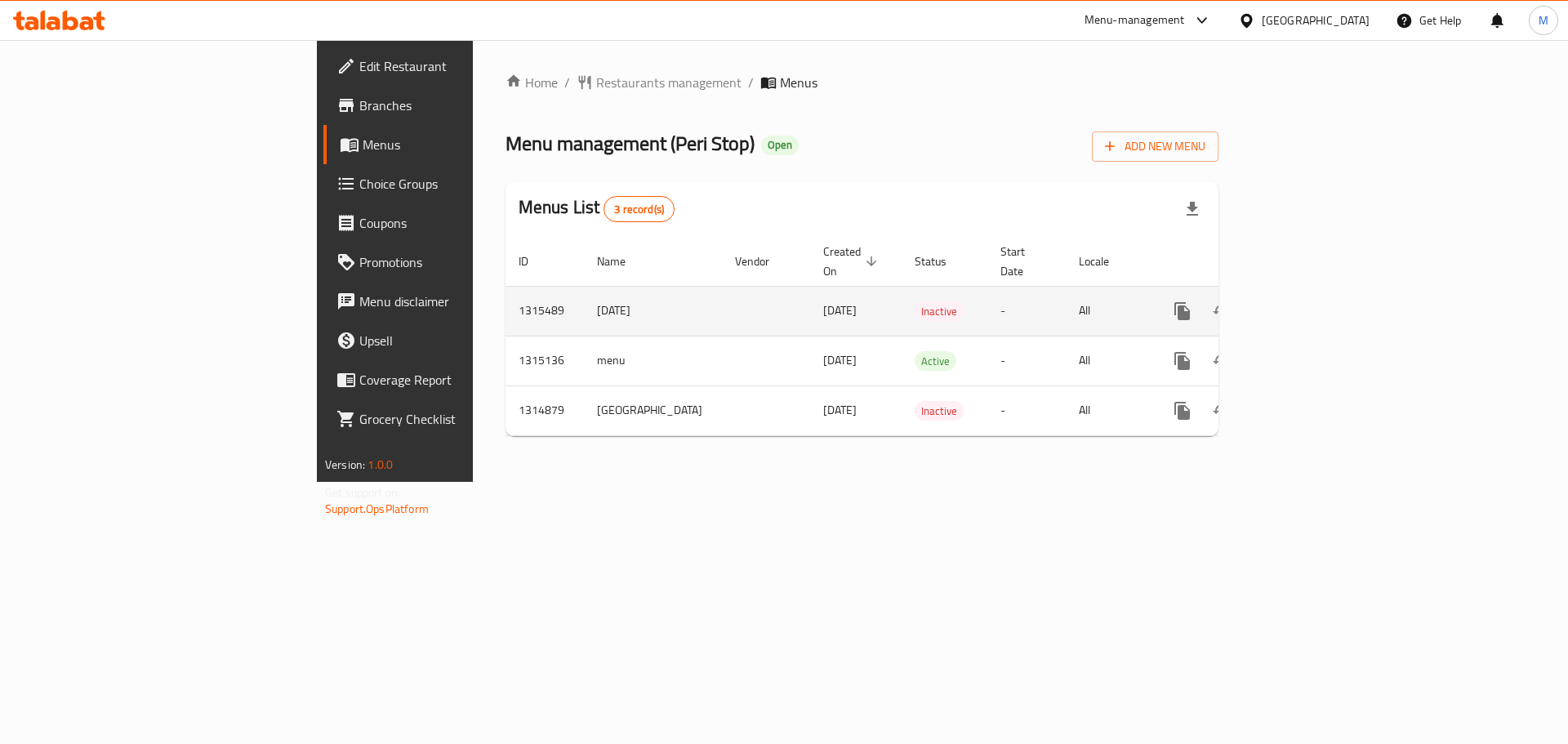
click at [1066, 296] on td "-" at bounding box center [1027, 310] width 79 height 50
click at [823, 299] on span "[DATE]" at bounding box center [840, 309] width 33 height 21
click at [584, 295] on td "[DATE]" at bounding box center [652, 310] width 138 height 50
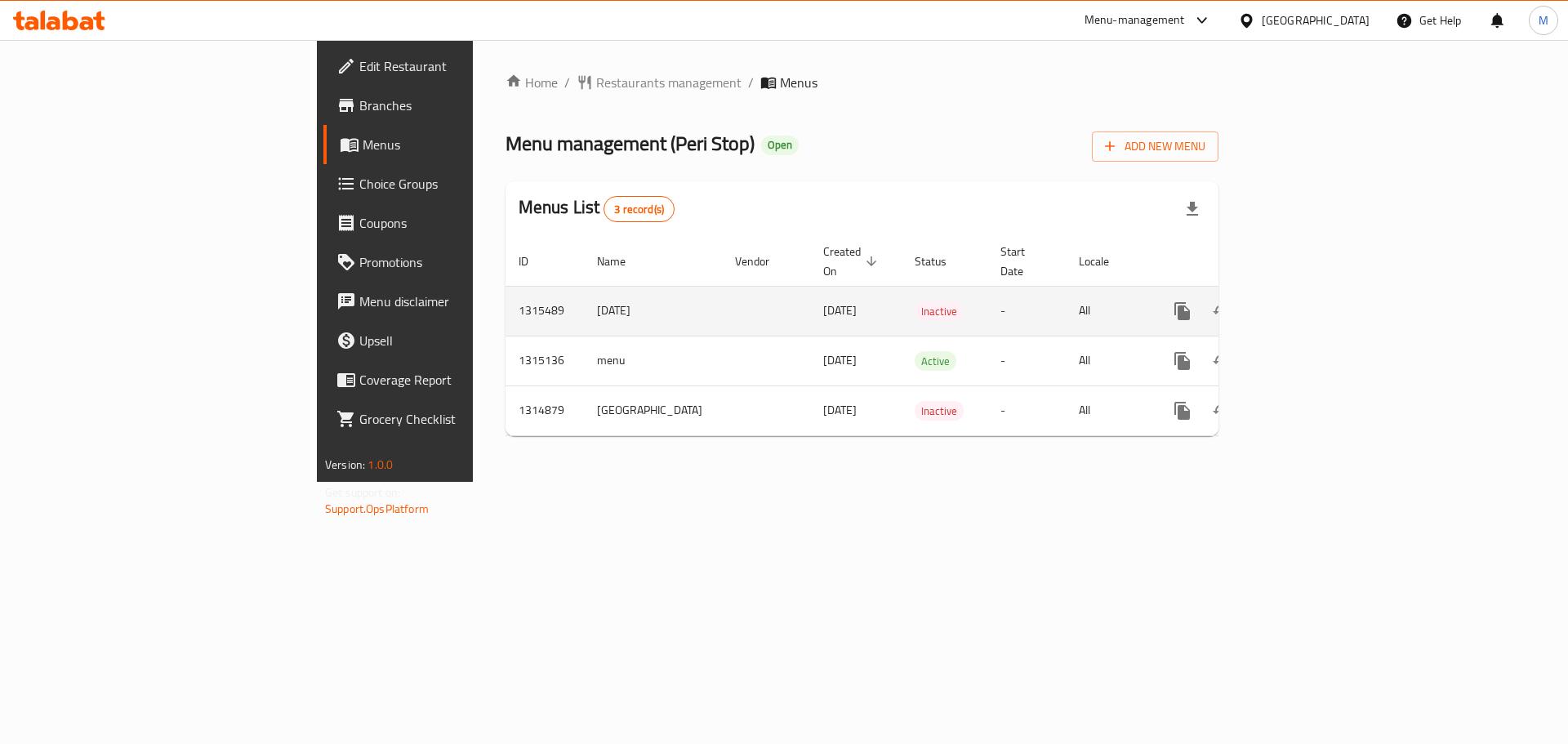
click at [584, 295] on td "[DATE]" at bounding box center [652, 310] width 138 height 50
click at [584, 296] on td "[DATE]" at bounding box center [652, 310] width 138 height 50
click at [584, 296] on td "[DATE]" at bounding box center [652, 310] width 138 height 50
click at [1271, 301] on icon "enhanced table" at bounding box center [1260, 310] width 19 height 19
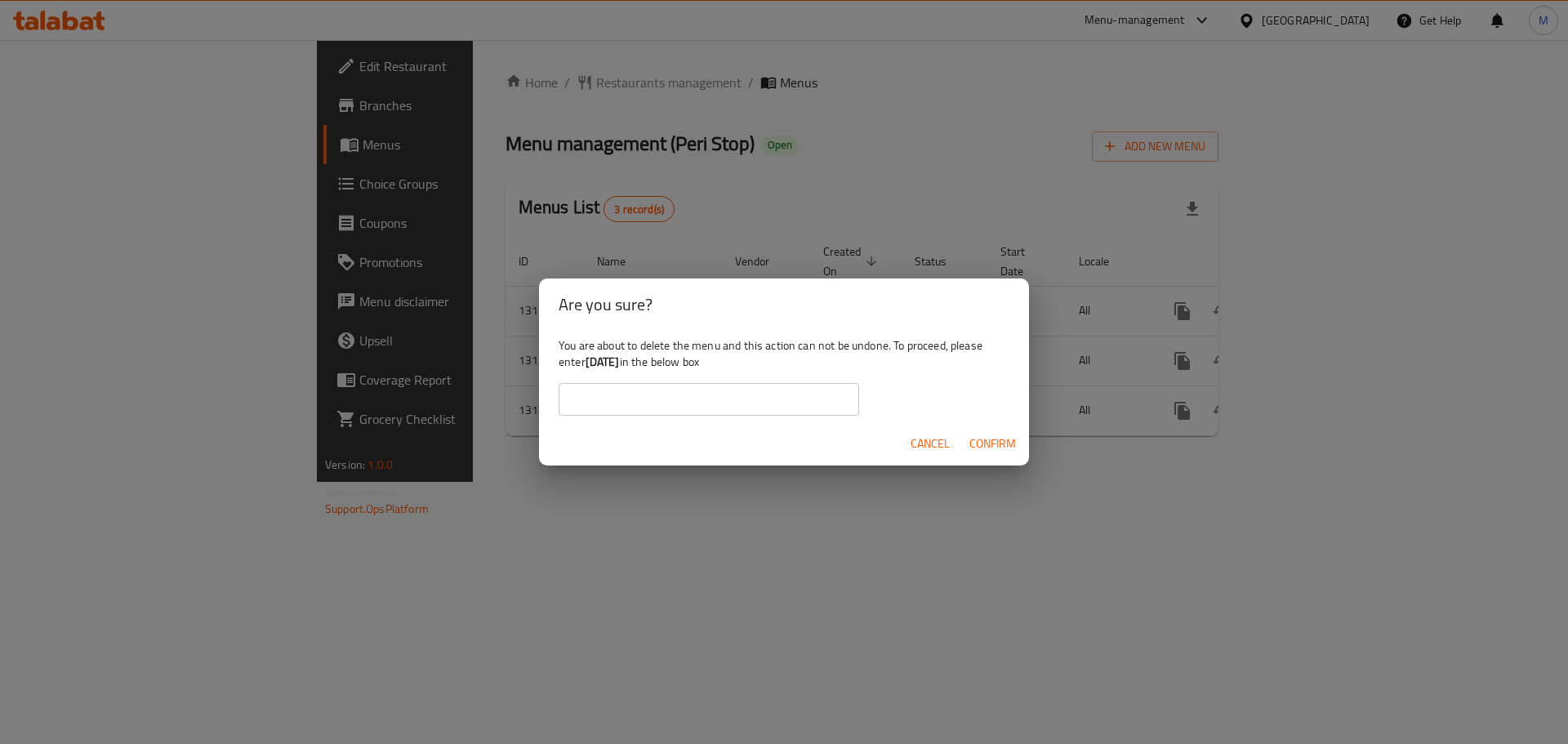
click at [765, 410] on input "text" at bounding box center [709, 398] width 300 height 32
paste input "[DATE]"
click at [589, 364] on b "[DATE]" at bounding box center [602, 361] width 34 height 21
drag, startPoint x: 589, startPoint y: 364, endPoint x: 603, endPoint y: 362, distance: 14.1
click at [603, 362] on b "[DATE]" at bounding box center [602, 361] width 34 height 21
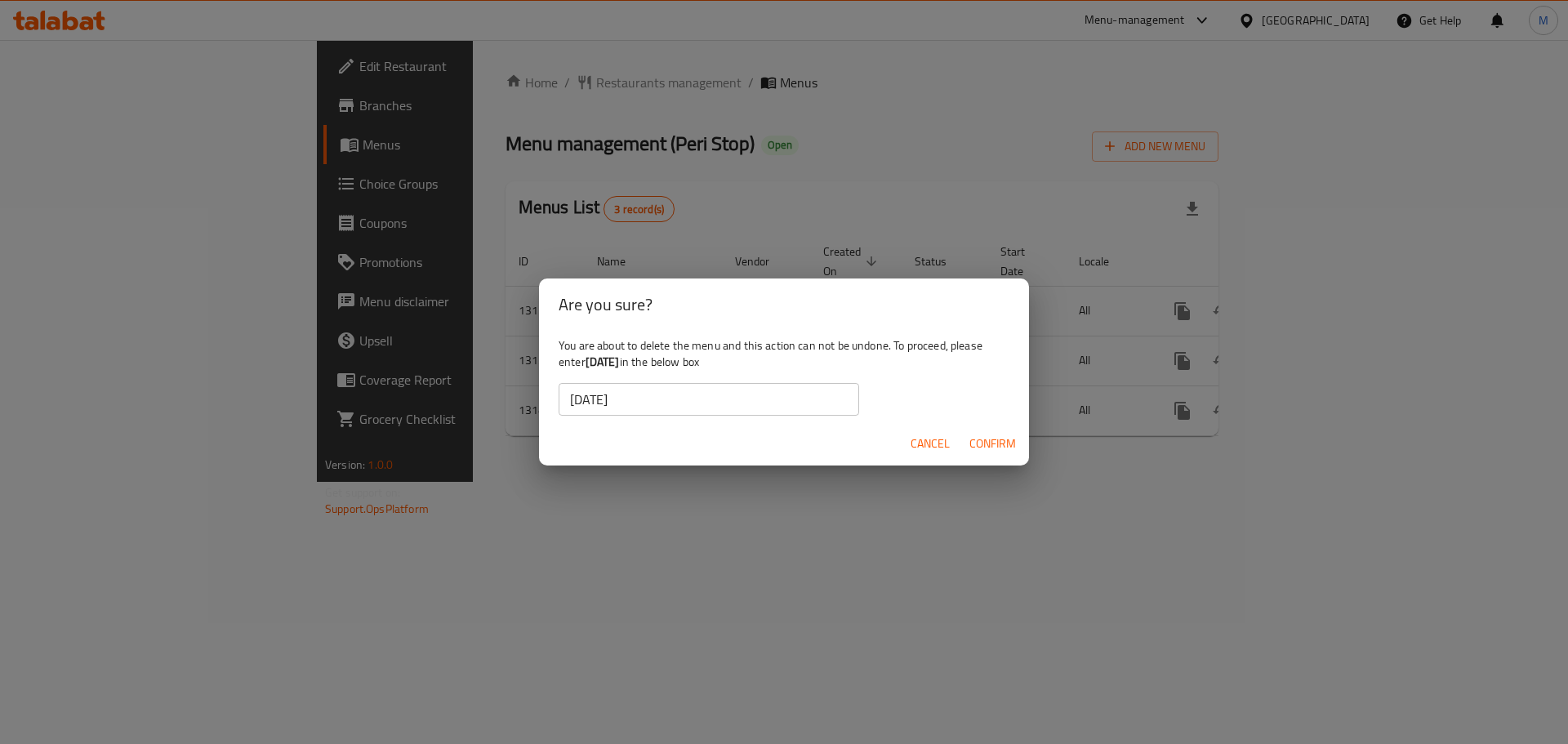
copy b "[DATE]"
click at [626, 397] on input "[DATE]" at bounding box center [709, 398] width 300 height 32
click at [980, 437] on span "Confirm" at bounding box center [993, 444] width 46 height 20
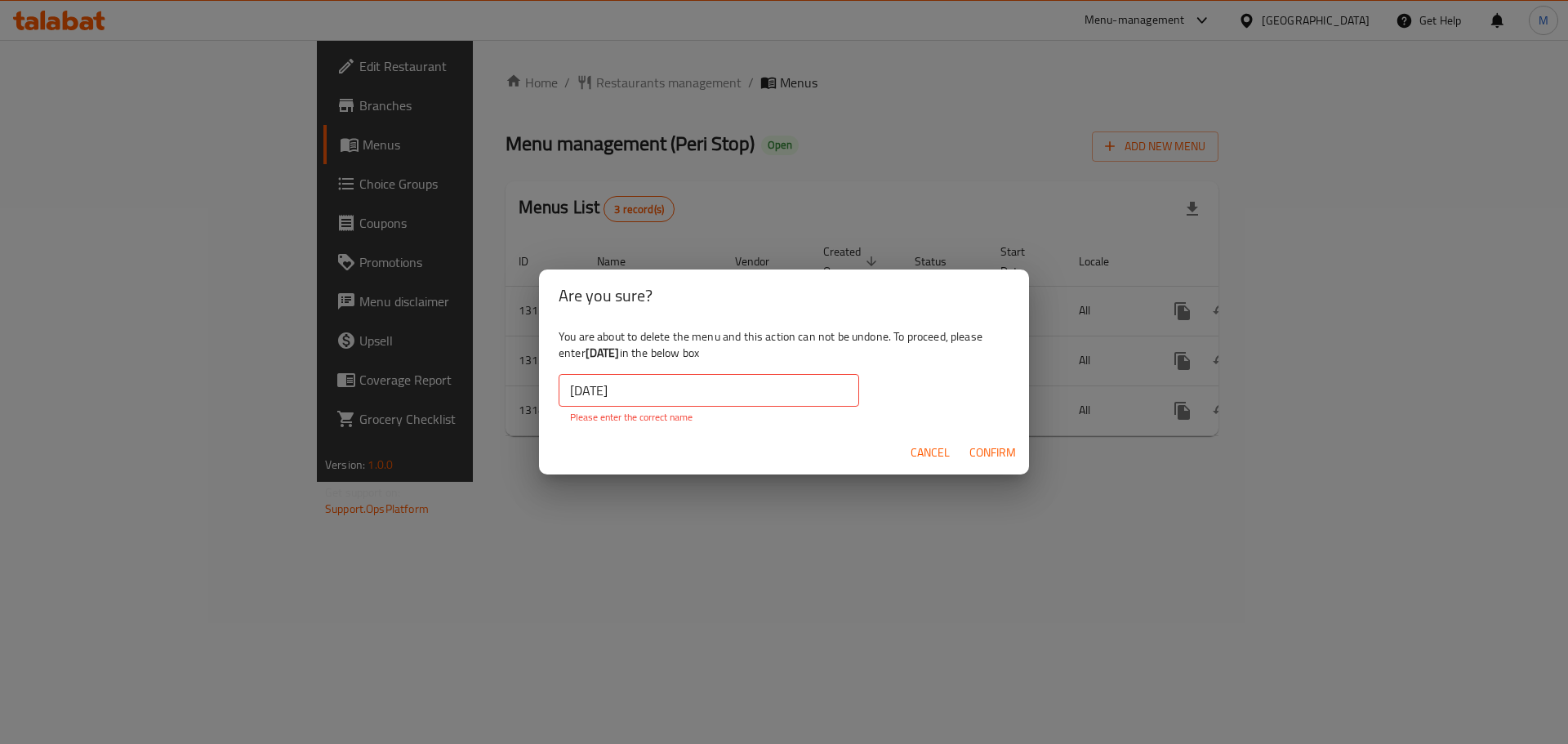
click at [642, 386] on input "[DATE]" at bounding box center [709, 390] width 300 height 32
click at [595, 355] on b "[DATE]" at bounding box center [602, 352] width 34 height 21
drag, startPoint x: 595, startPoint y: 355, endPoint x: 643, endPoint y: 353, distance: 48.0
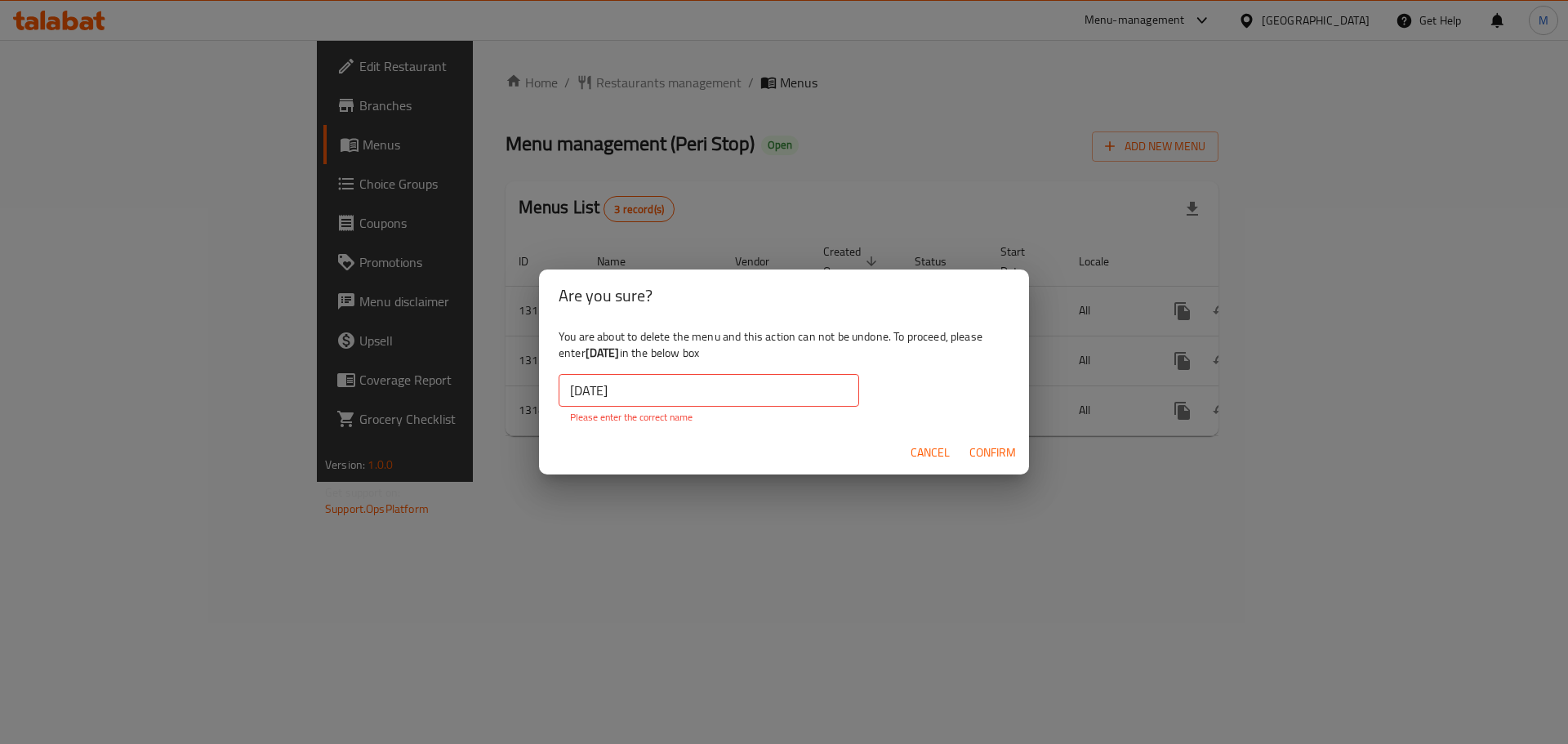
click at [620, 353] on b "[DATE]" at bounding box center [602, 352] width 34 height 21
copy b "[DATE]"
click at [629, 378] on input "[DATE]" at bounding box center [709, 390] width 300 height 32
paste input "text"
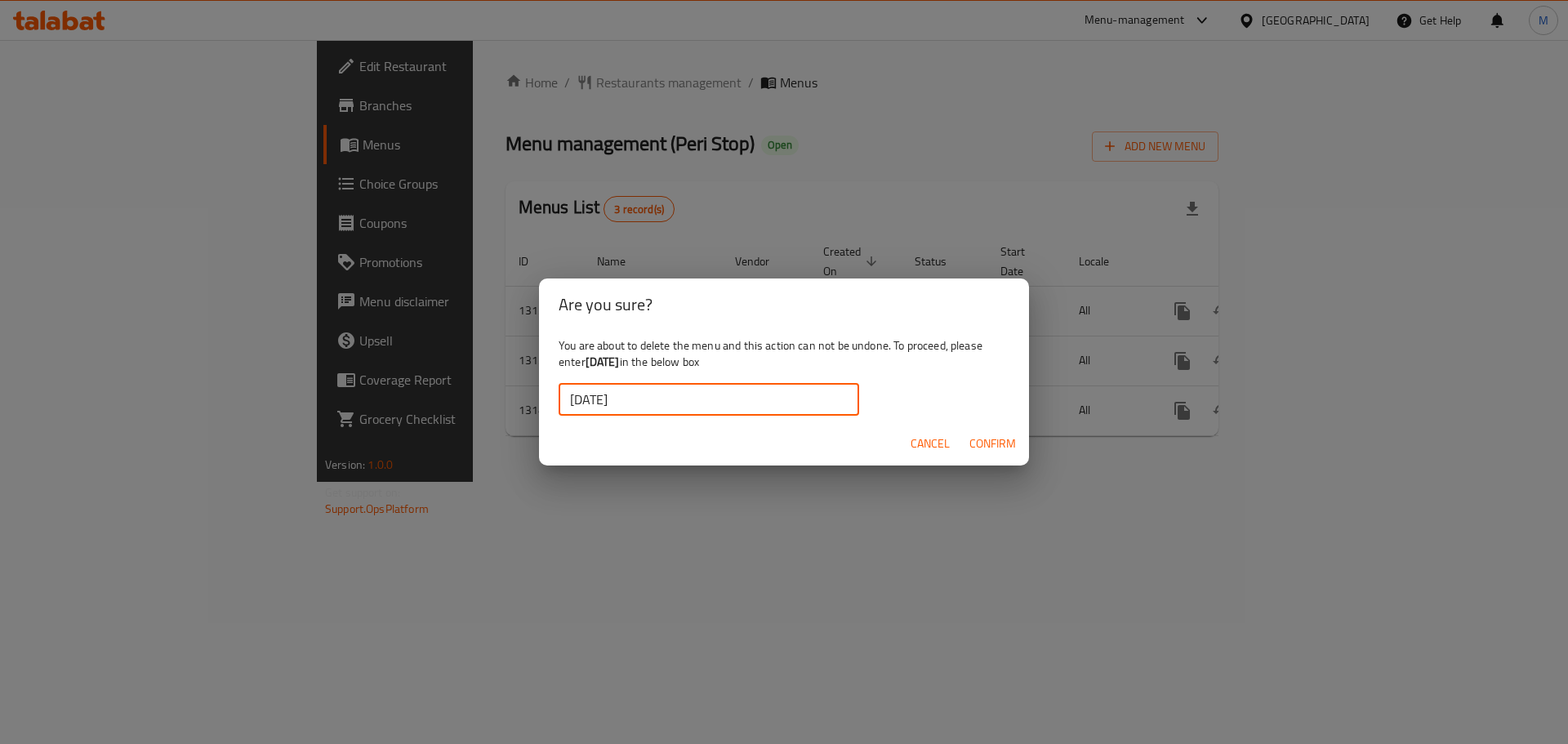
type input "[DATE]"
click at [992, 450] on span "Confirm" at bounding box center [993, 444] width 46 height 20
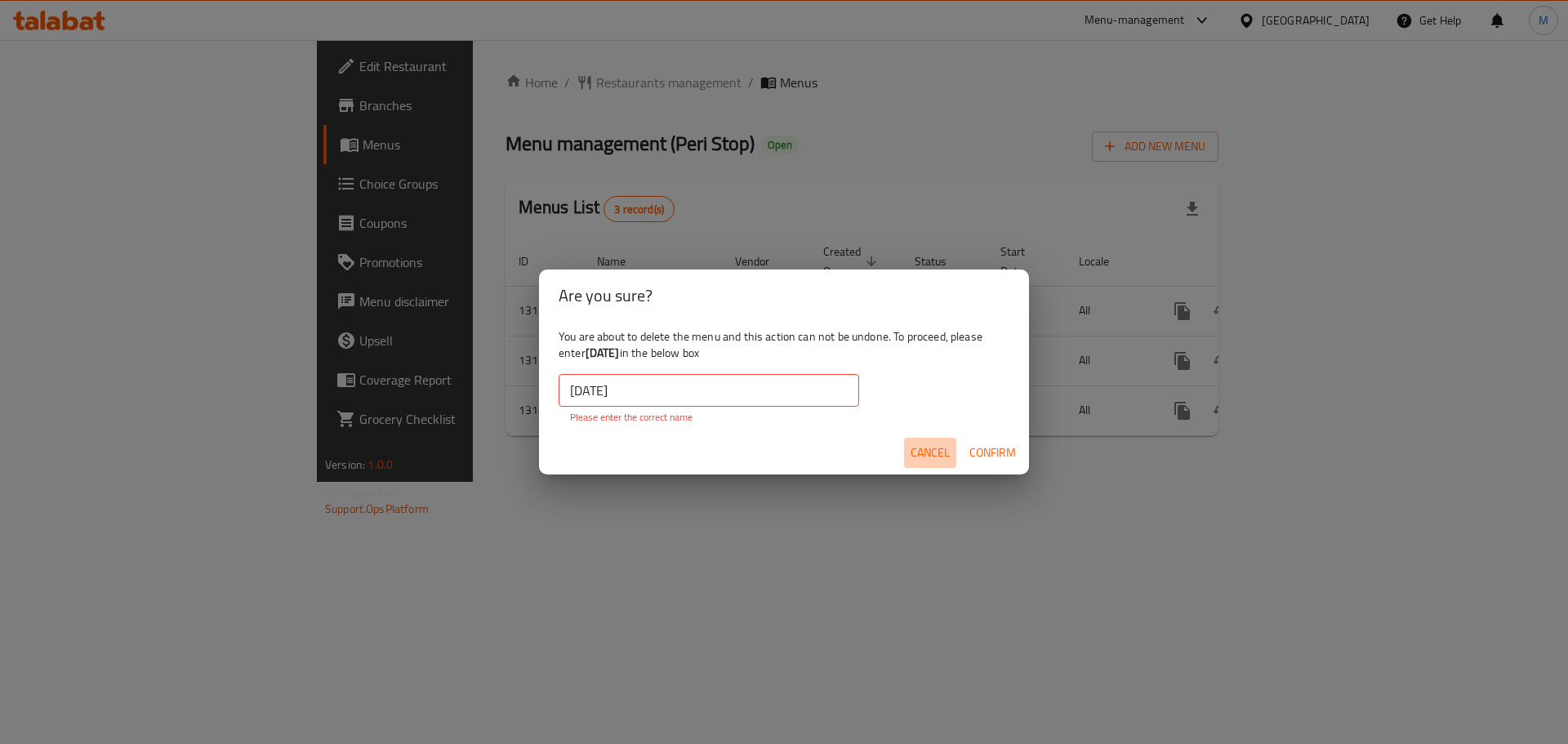
click at [918, 445] on span "Cancel" at bounding box center [930, 453] width 39 height 20
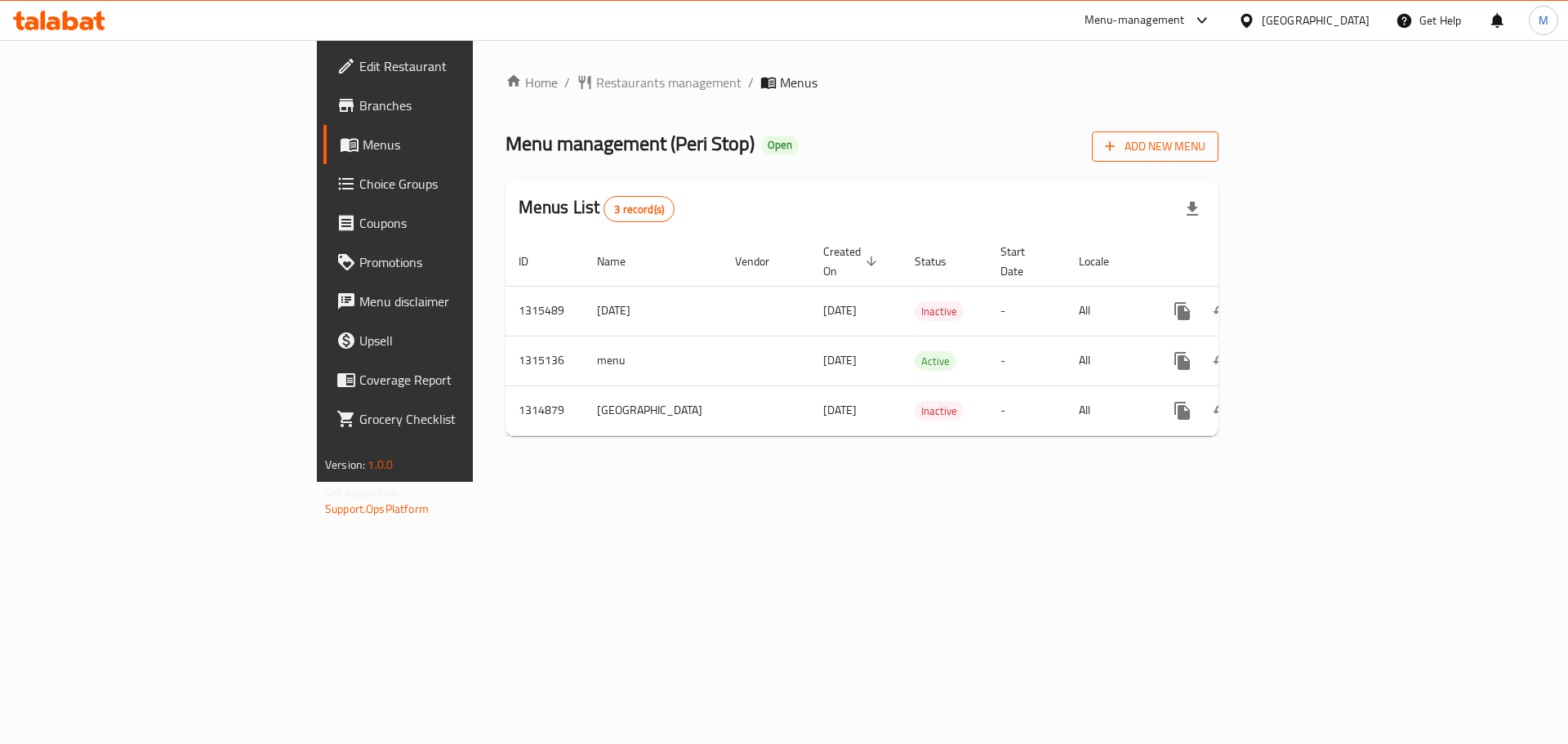
click at [1206, 148] on span "Add New Menu" at bounding box center [1155, 146] width 100 height 20
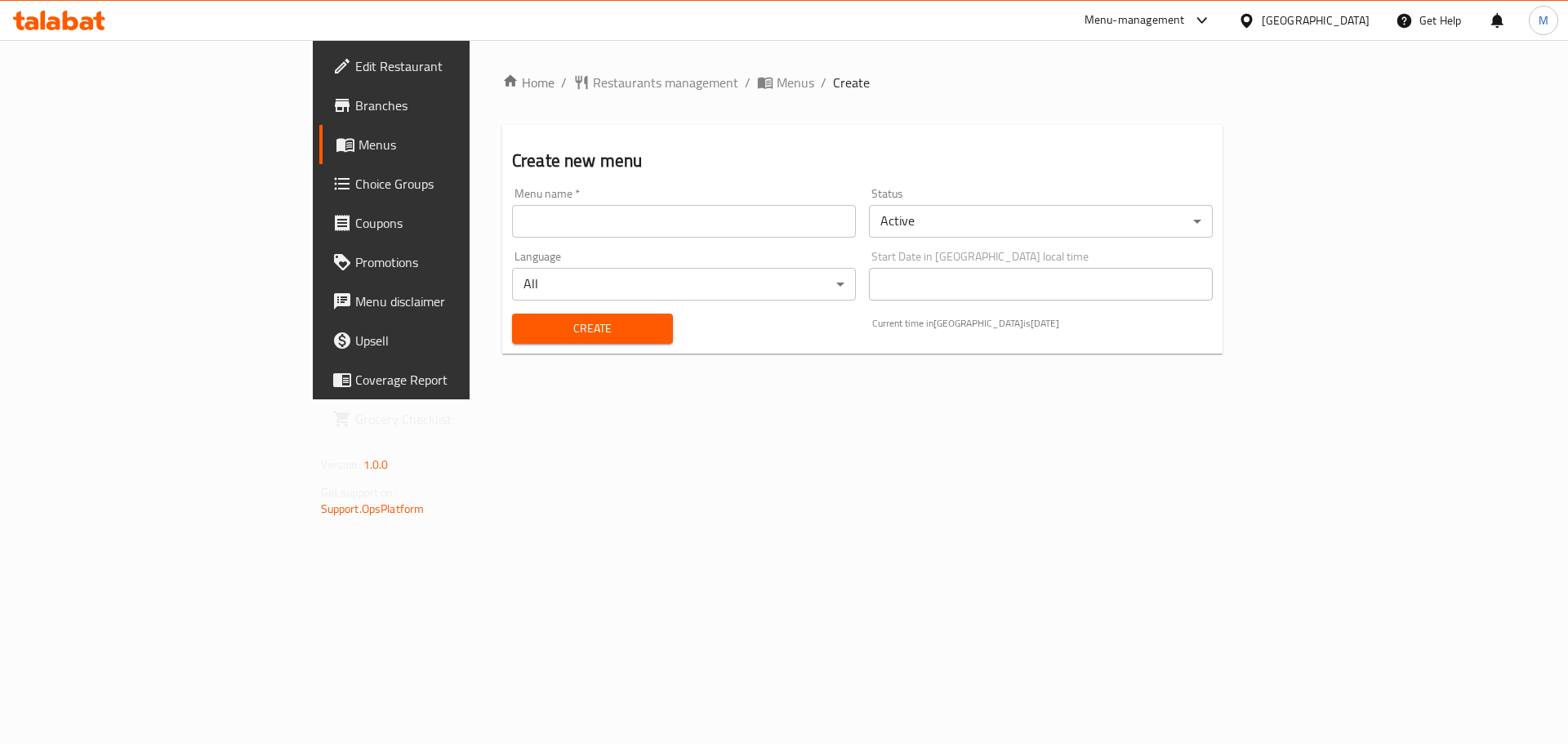
click at [512, 220] on input "text" at bounding box center [684, 221] width 344 height 32
paste input "[DATE]"
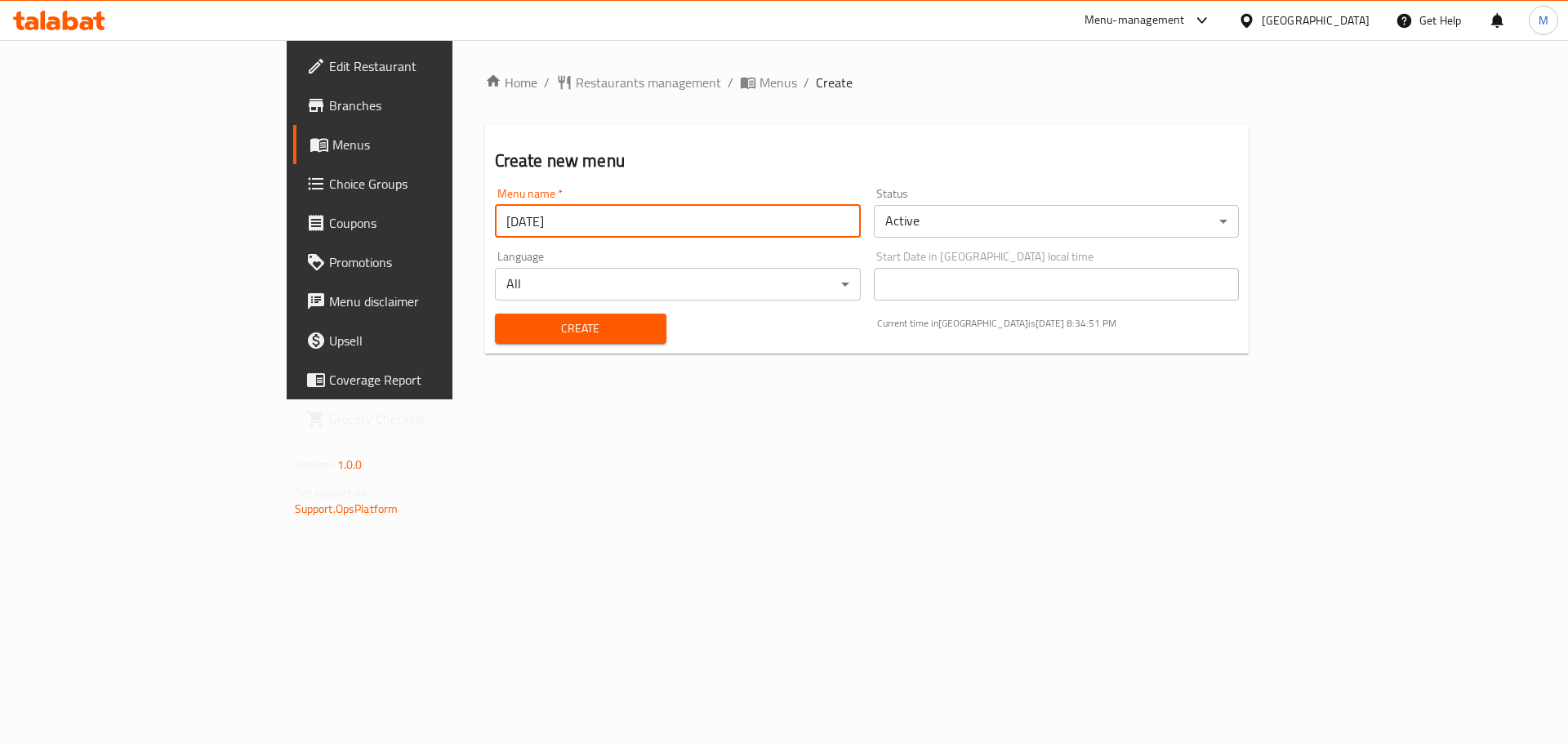
type input "[DATE]"
click at [969, 223] on body "​ Menu-management [GEOGRAPHIC_DATA] Get Help M Edit Restaurant Branches Menus C…" at bounding box center [784, 392] width 1568 height 704
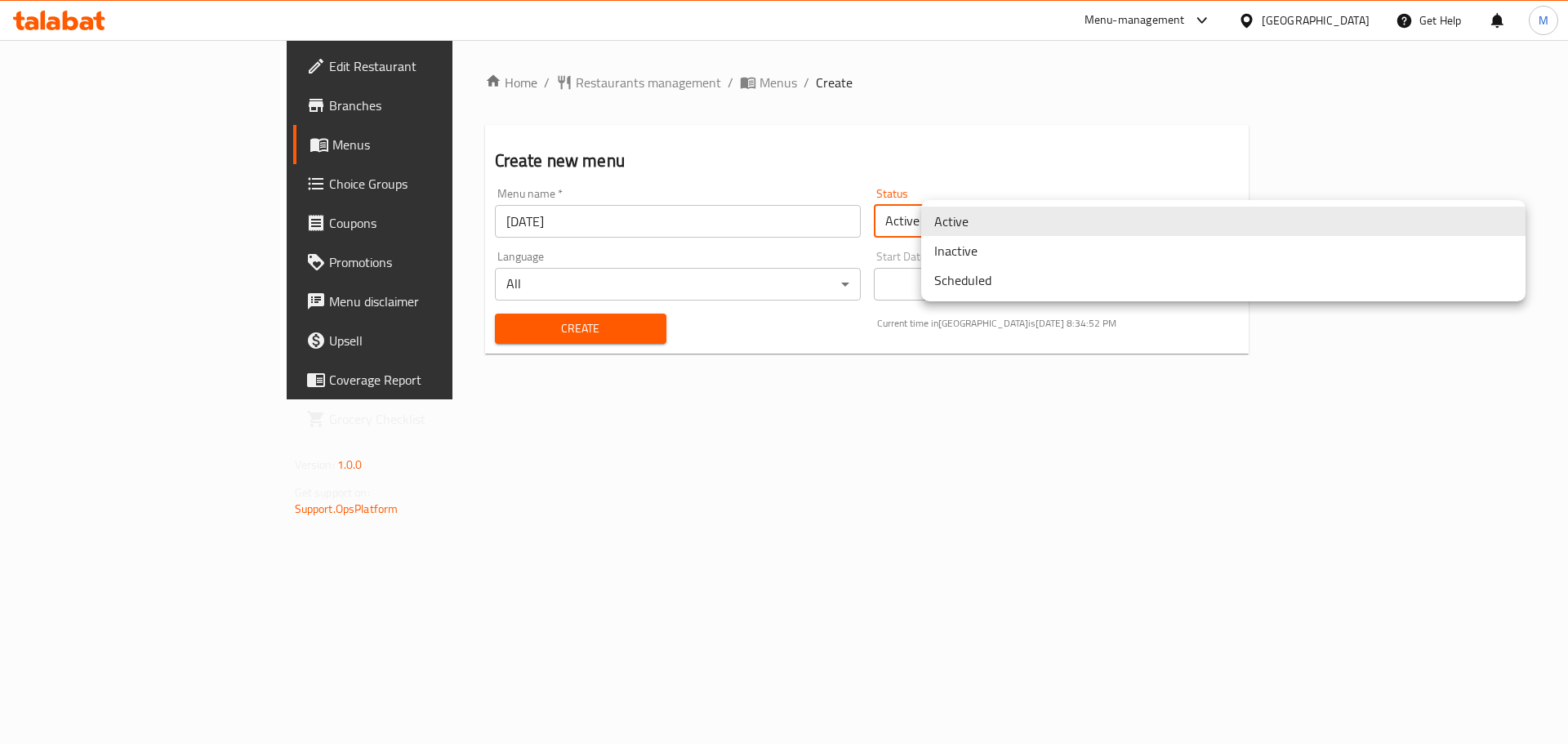
click at [980, 251] on li "Inactive" at bounding box center [1223, 251] width 604 height 30
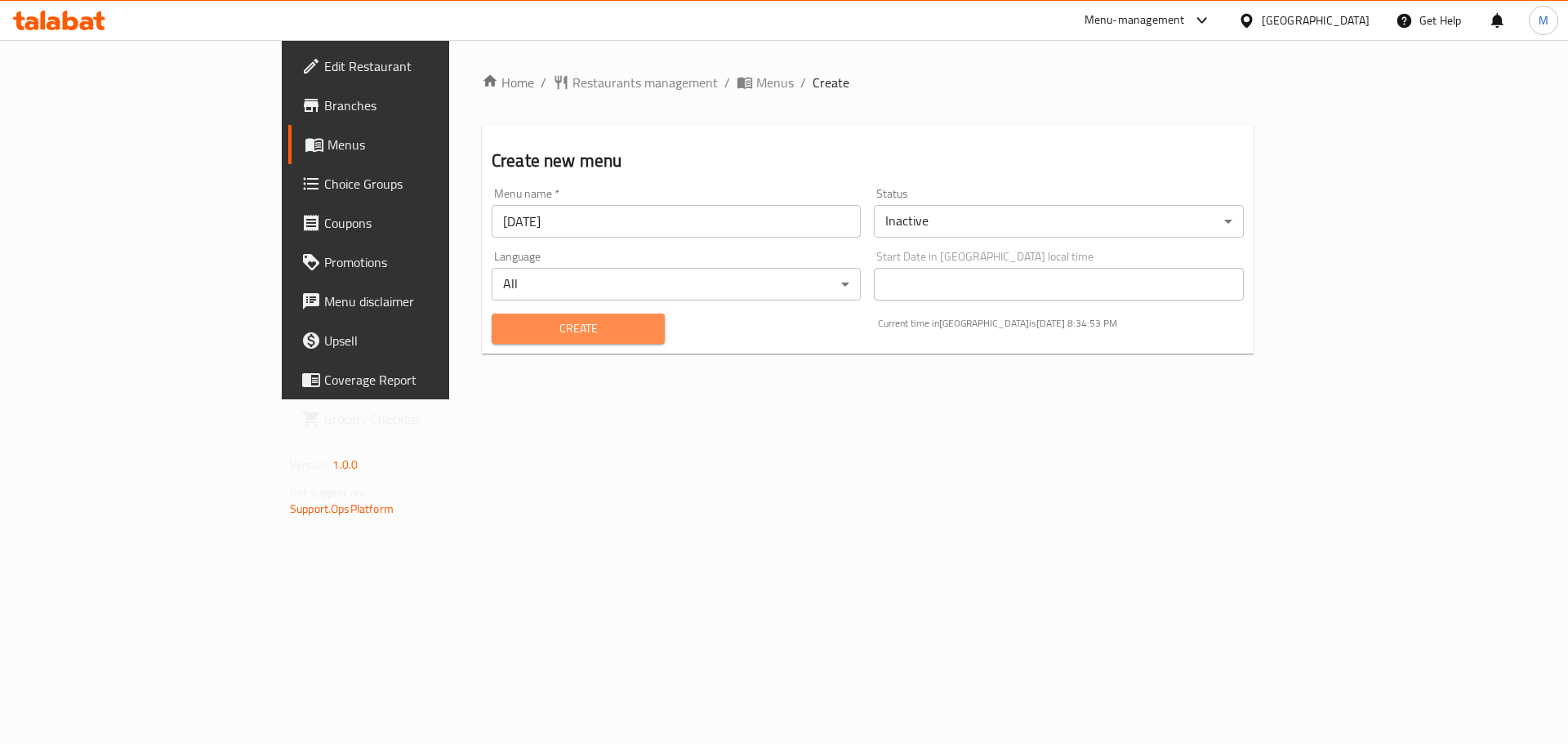
click at [505, 330] on span "Create" at bounding box center [578, 329] width 147 height 20
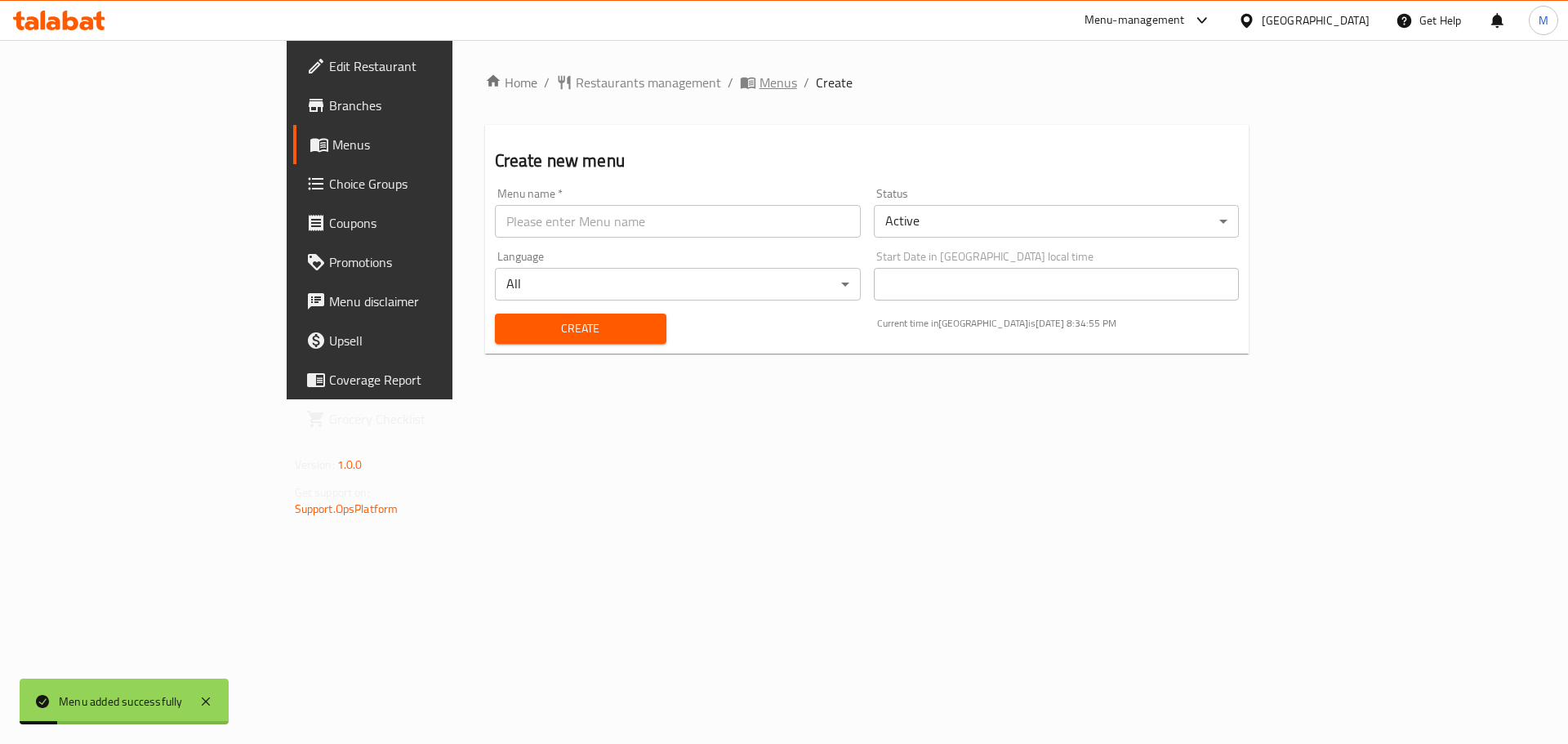
click at [760, 81] on span "Menus" at bounding box center [778, 82] width 38 height 19
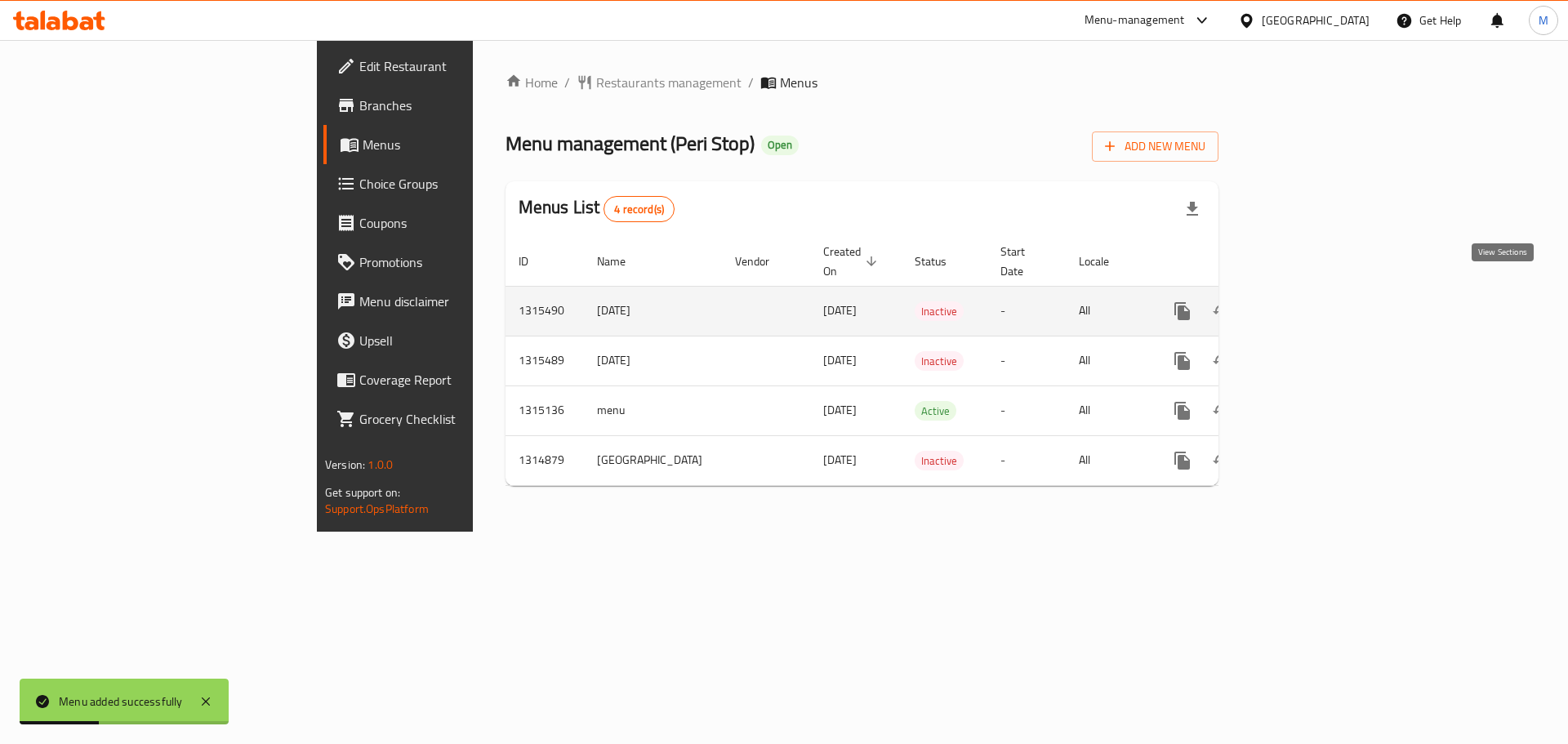
click at [1308, 304] on icon "enhanced table" at bounding box center [1300, 311] width 15 height 15
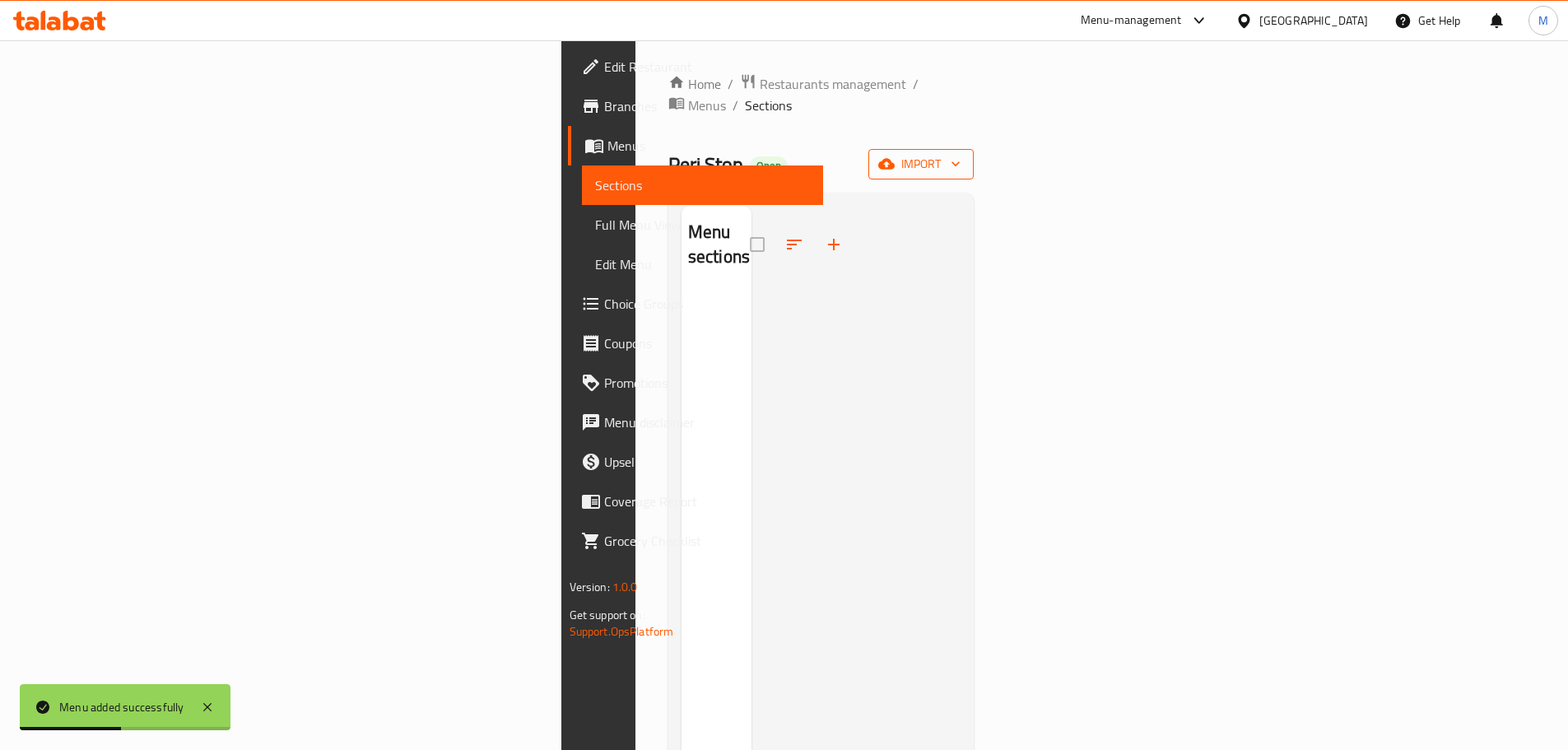
click at [960, 154] on span "import" at bounding box center [921, 164] width 79 height 21
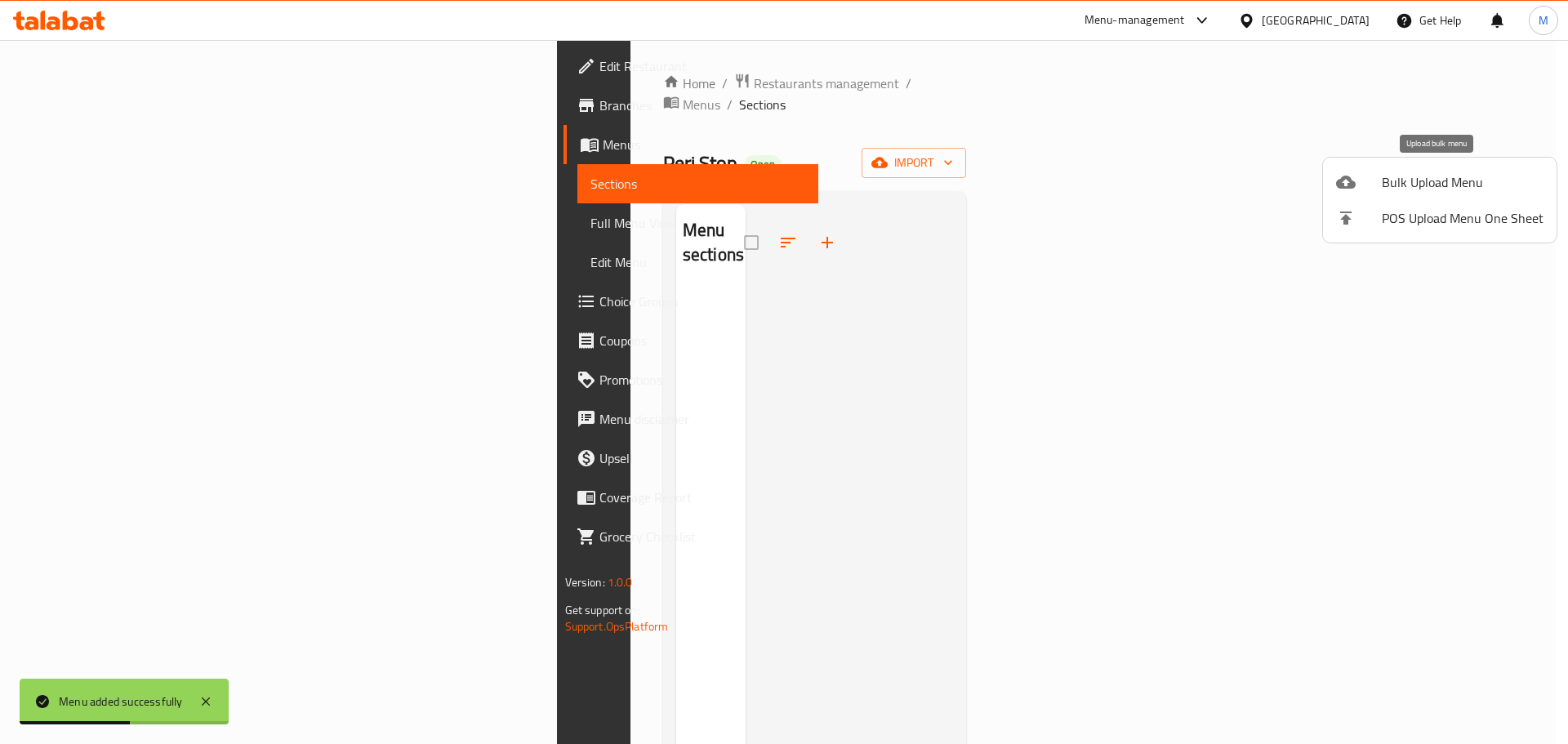
click at [1436, 175] on span "Bulk Upload Menu" at bounding box center [1462, 182] width 161 height 19
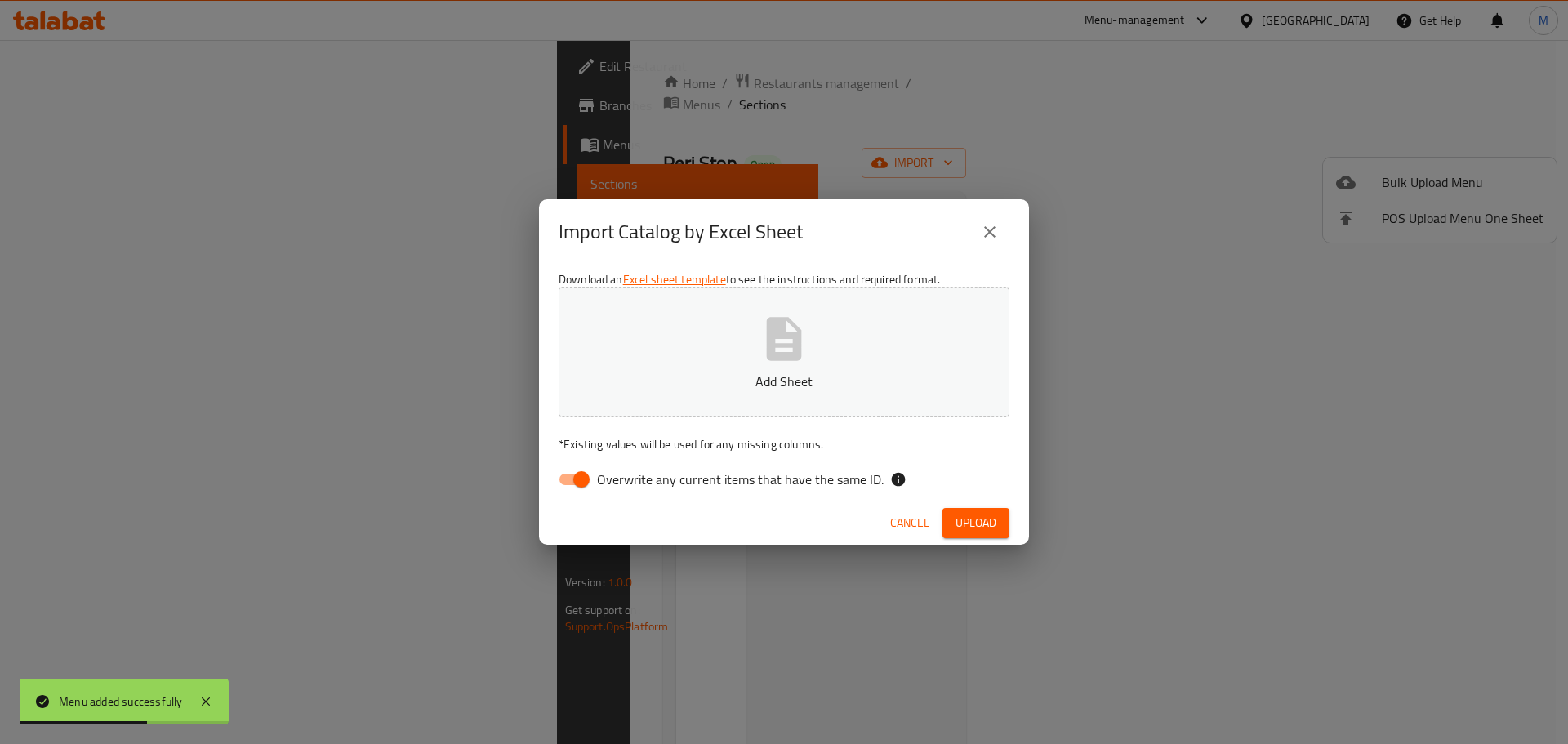
click at [573, 485] on input "Overwrite any current items that have the same ID." at bounding box center [581, 479] width 93 height 31
checkbox input "false"
click at [734, 340] on button "Add Sheet" at bounding box center [784, 351] width 450 height 129
click at [976, 518] on span "Upload" at bounding box center [976, 523] width 41 height 20
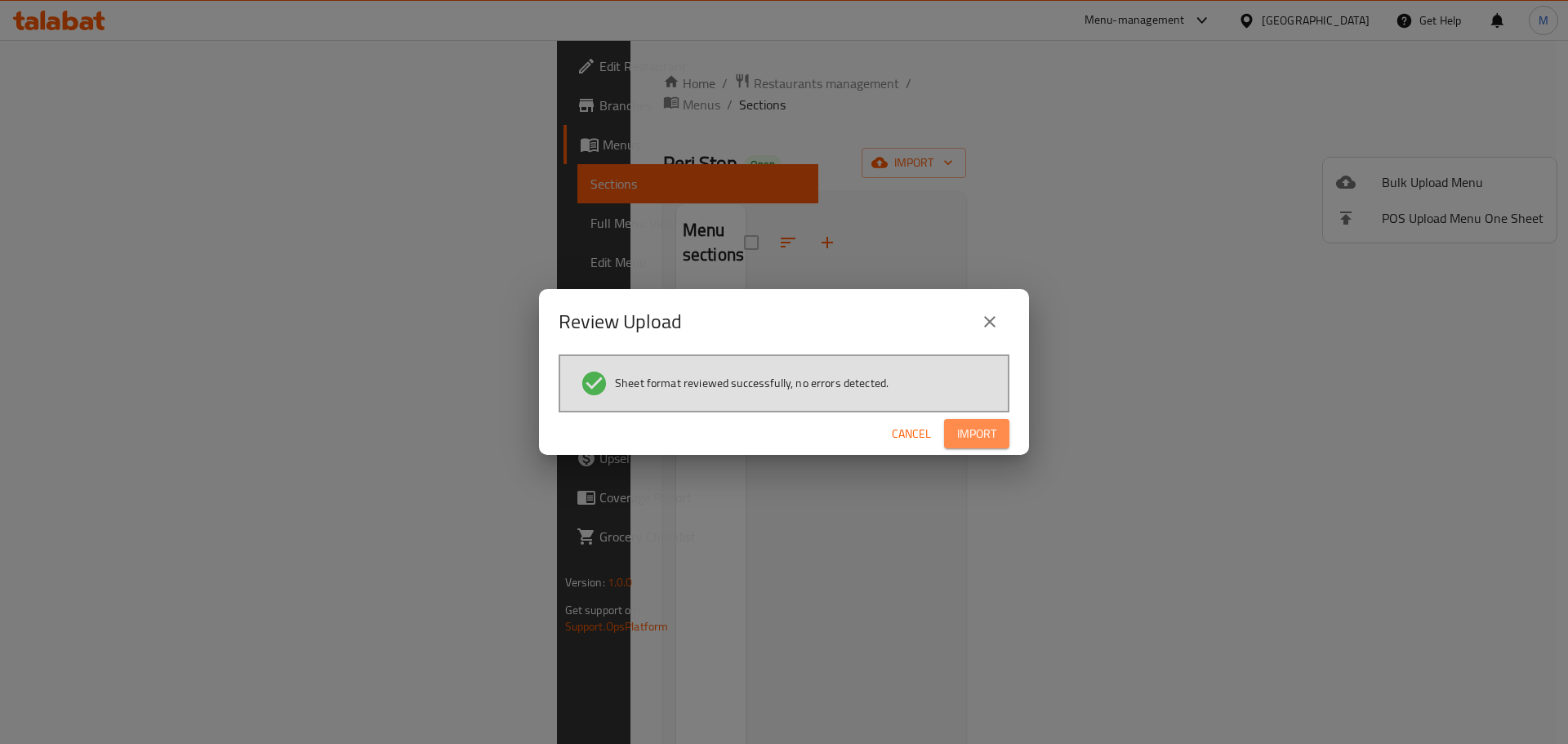
click at [957, 430] on span "Import" at bounding box center [977, 434] width 39 height 20
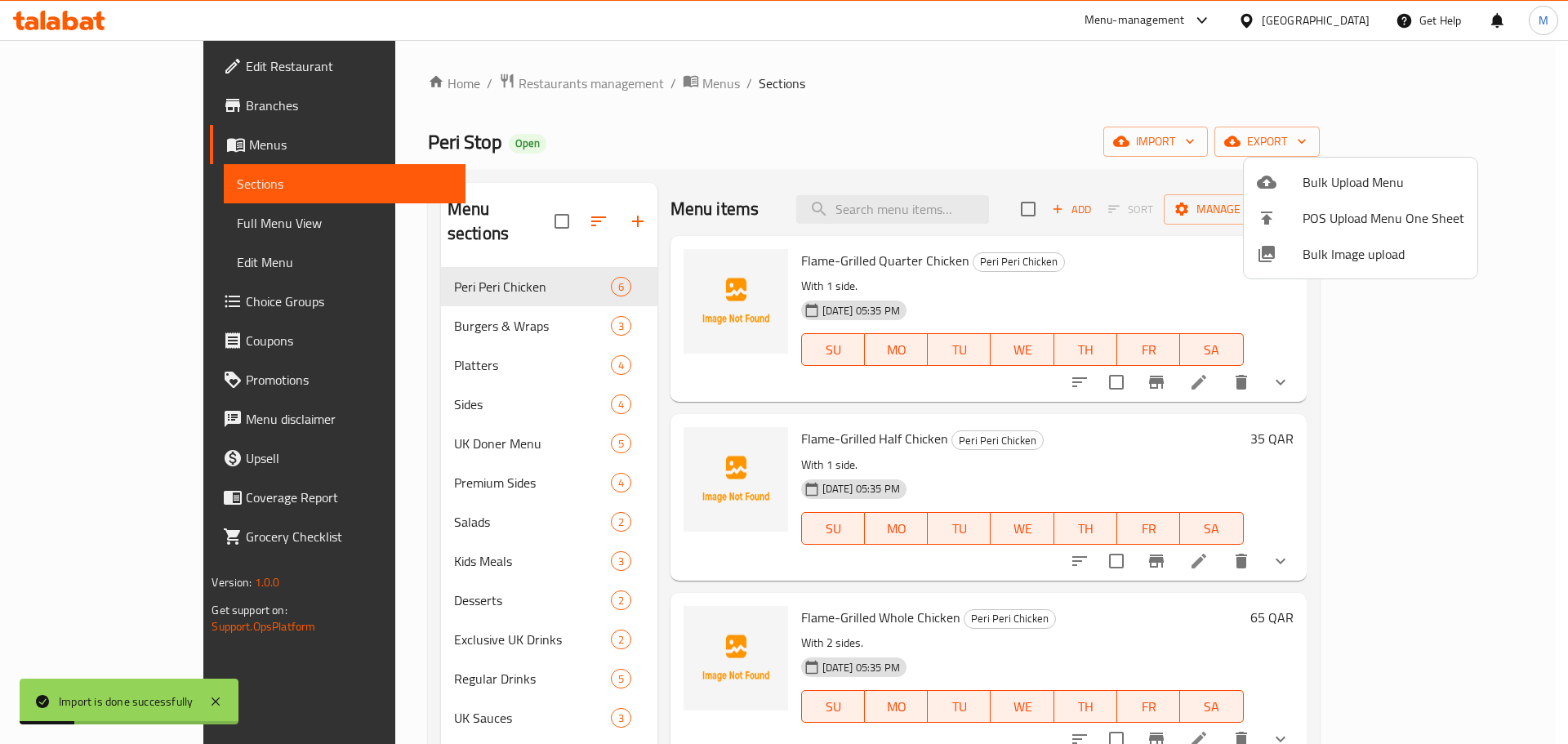
click at [1055, 279] on div at bounding box center [784, 372] width 1568 height 744
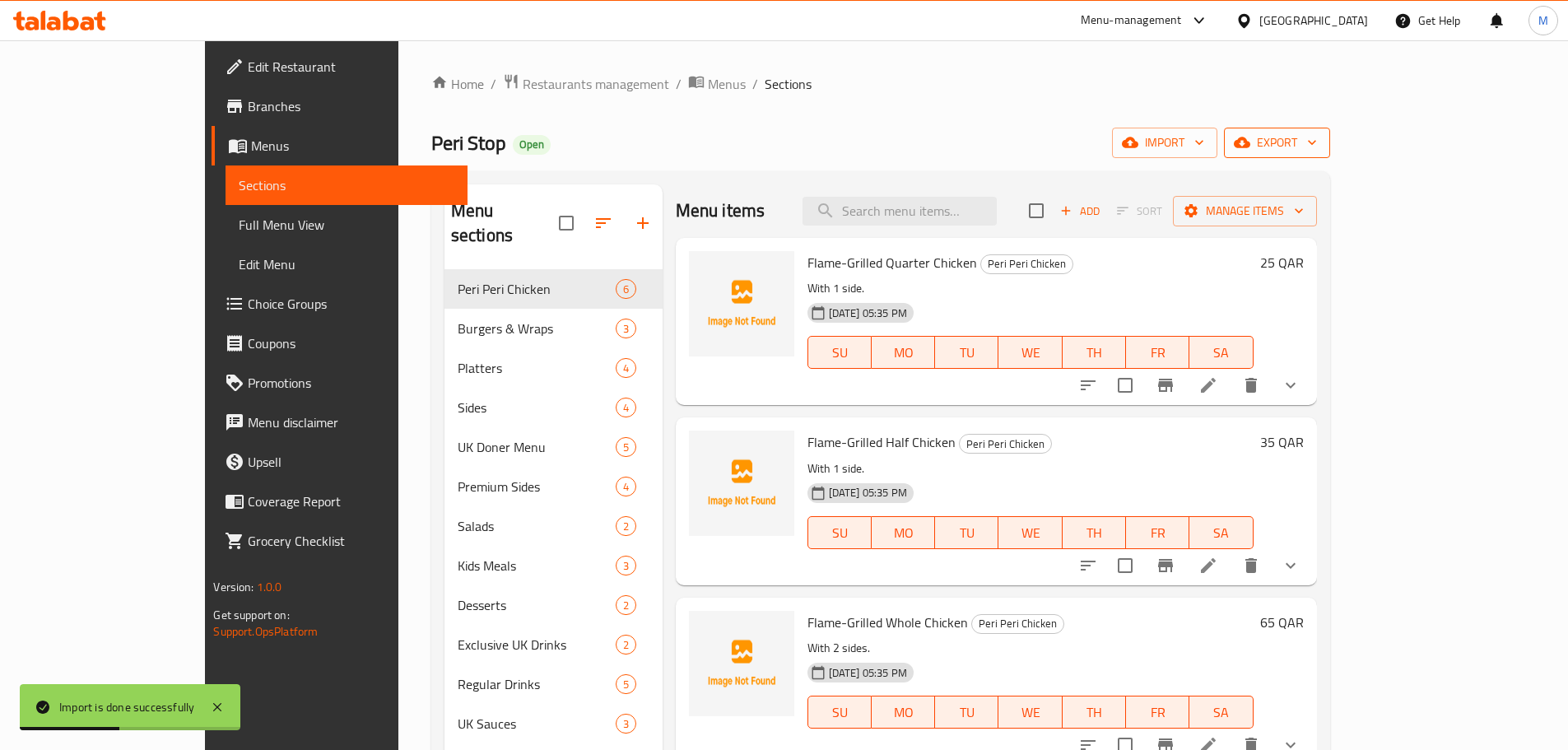
click at [1321, 145] on icon "button" at bounding box center [1312, 143] width 17 height 17
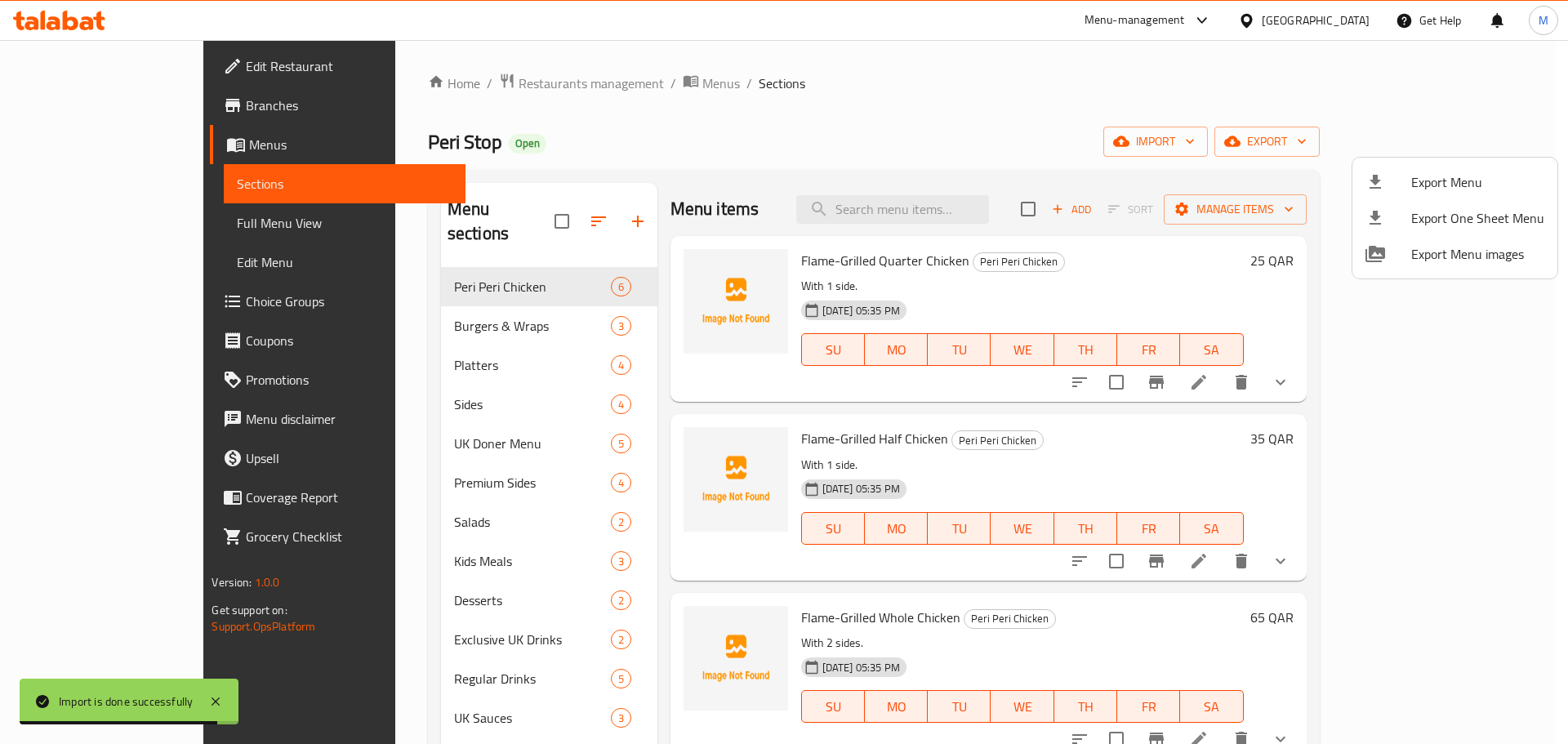
click at [1207, 296] on div at bounding box center [784, 372] width 1568 height 744
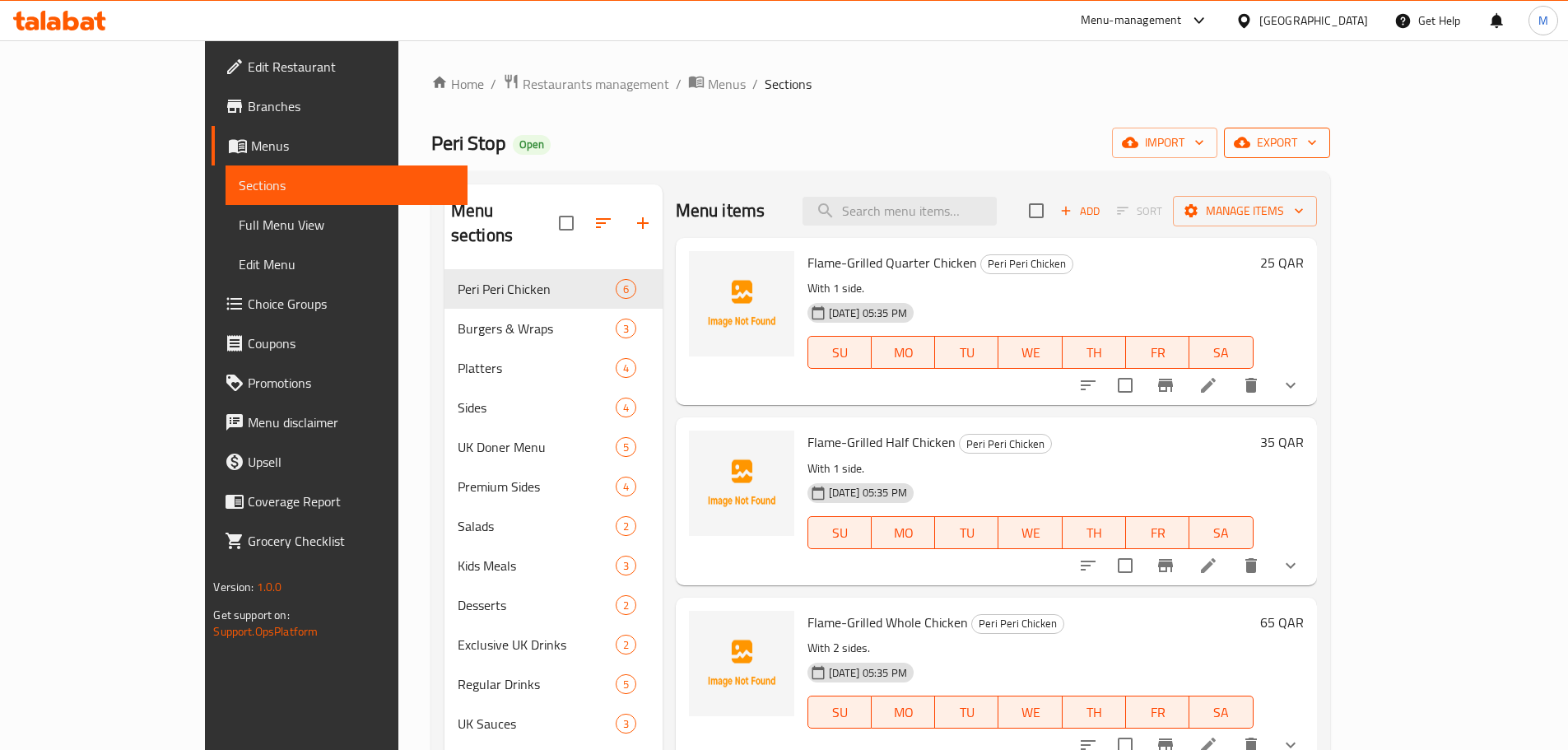
click at [1321, 149] on icon "button" at bounding box center [1312, 143] width 17 height 17
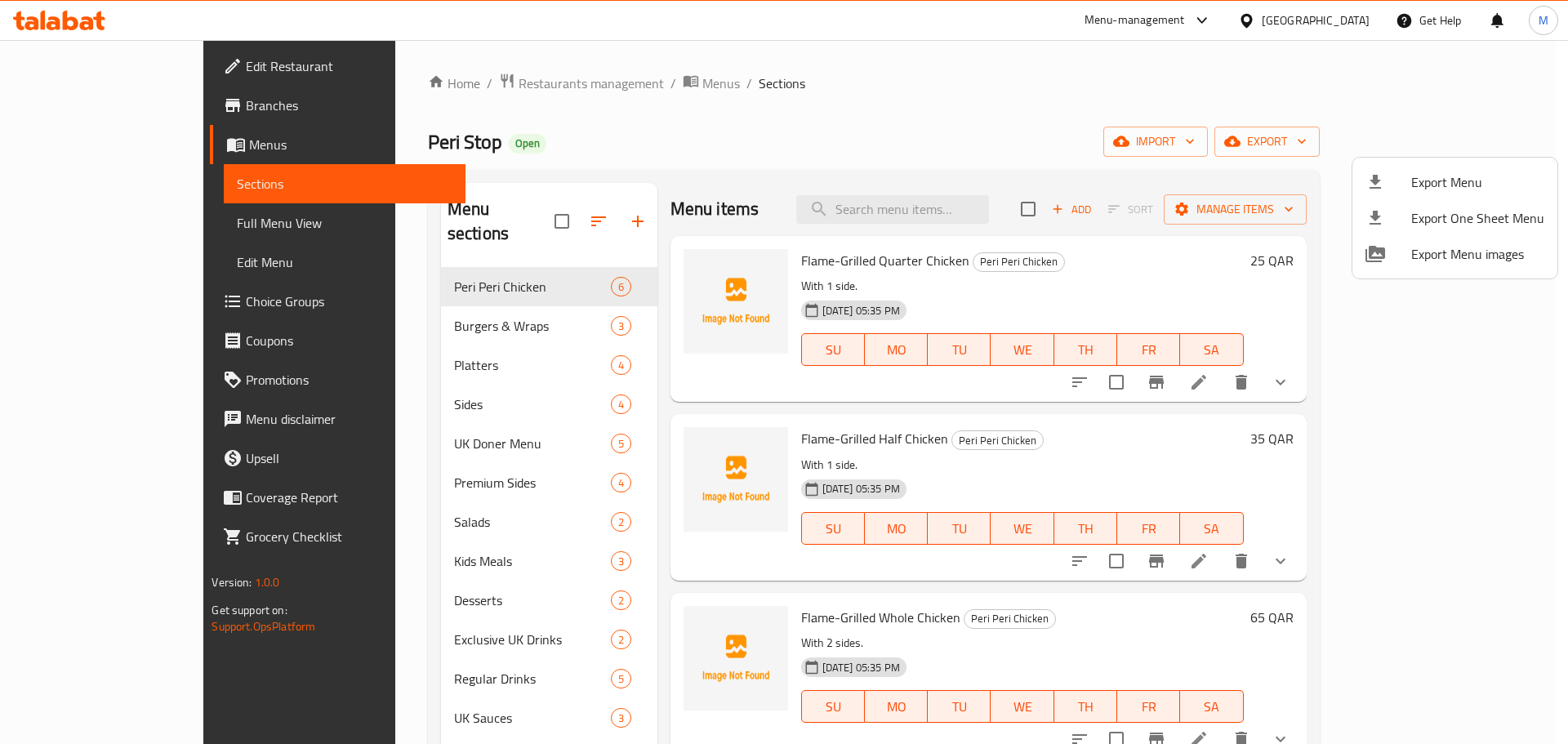
click at [1482, 139] on div at bounding box center [784, 372] width 1568 height 744
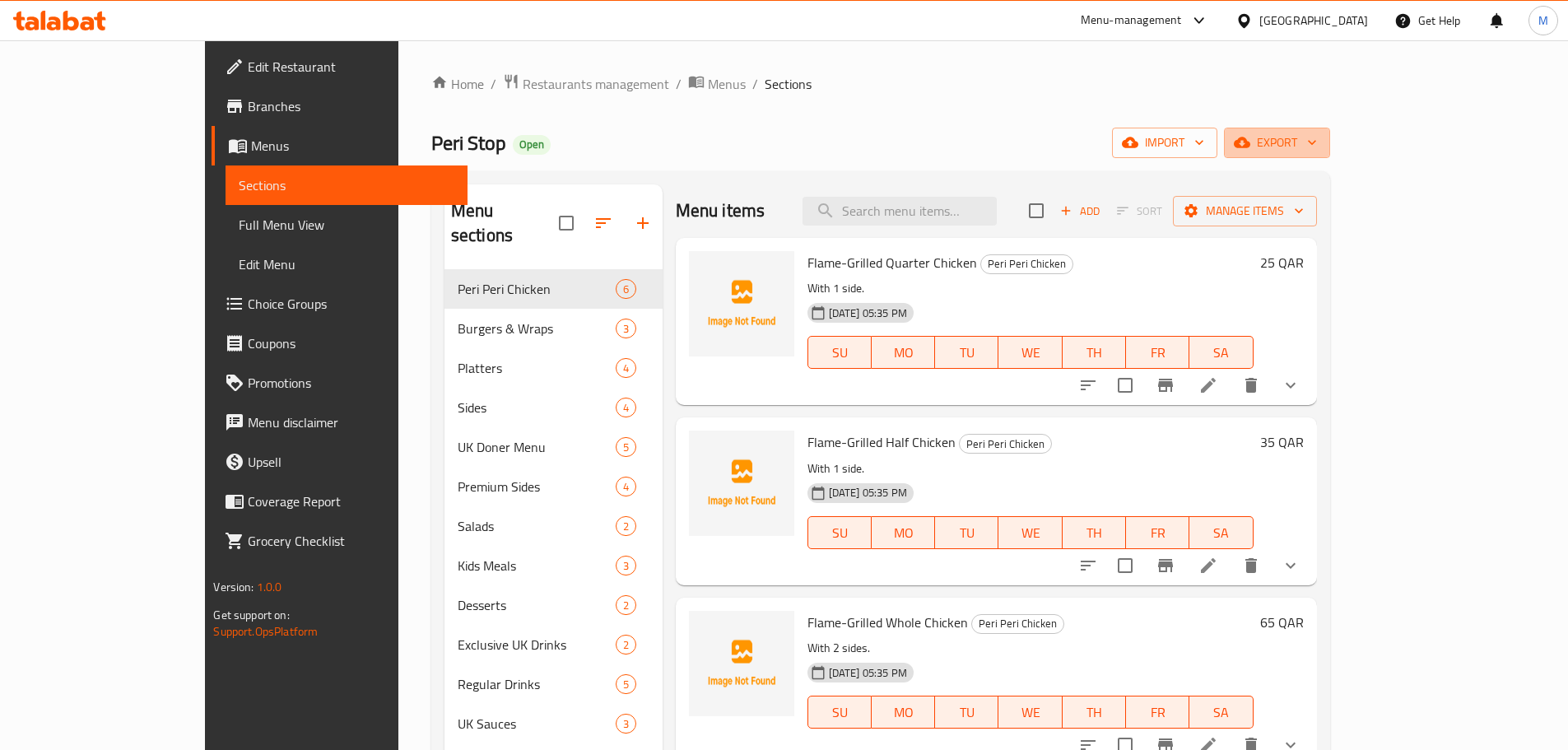
click at [1317, 140] on span "export" at bounding box center [1277, 143] width 79 height 21
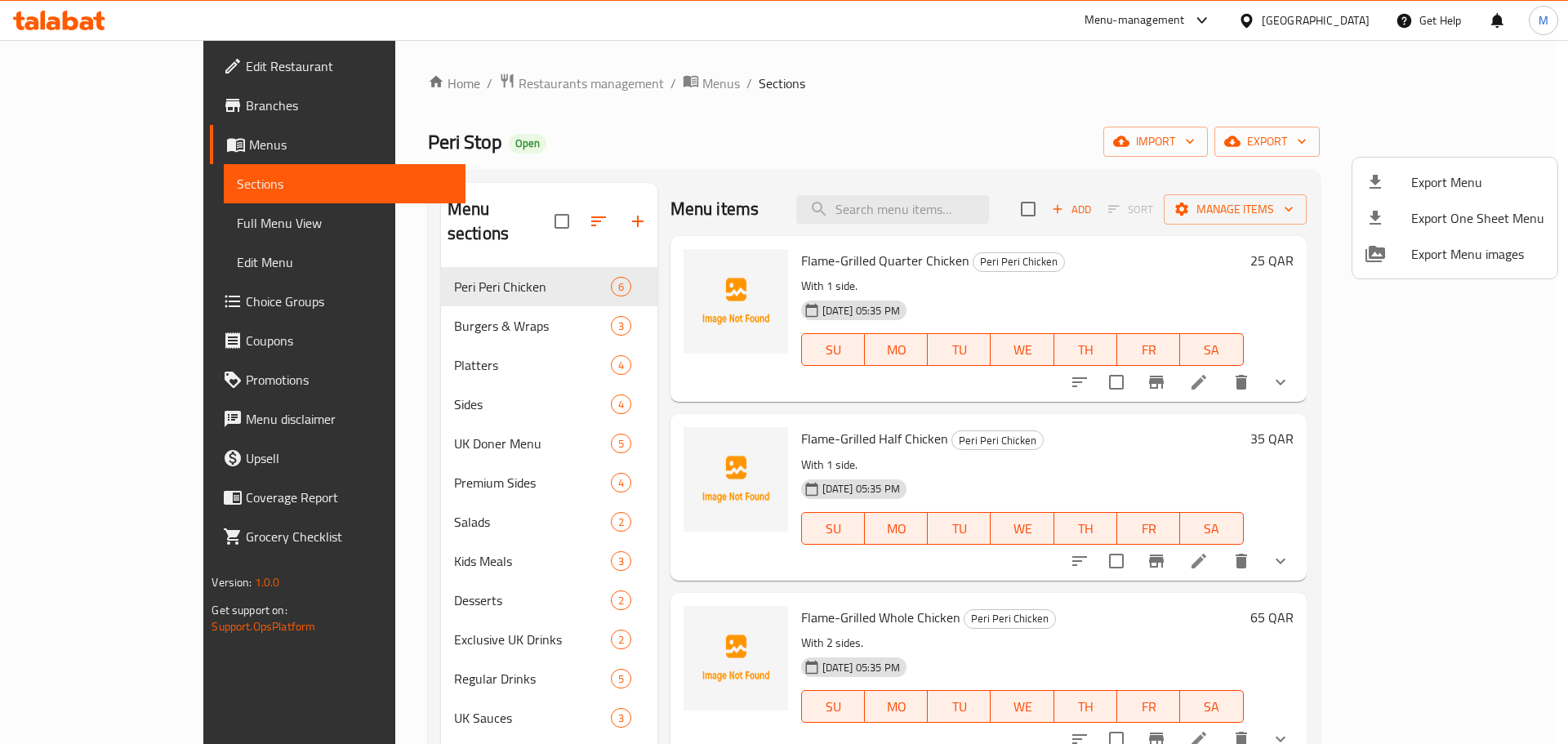
click at [1390, 139] on div at bounding box center [784, 372] width 1568 height 744
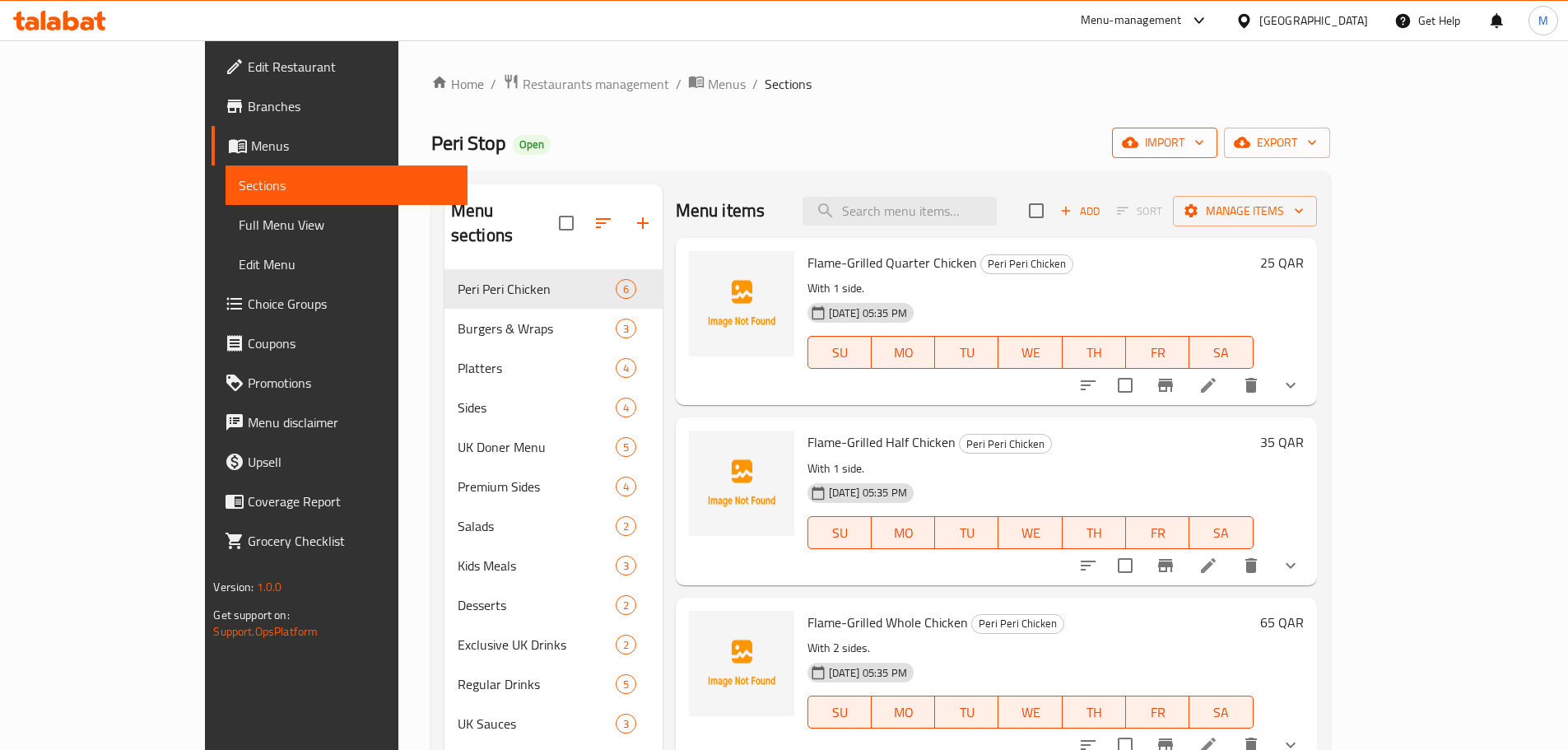
click at [1208, 139] on icon "button" at bounding box center [1199, 143] width 17 height 17
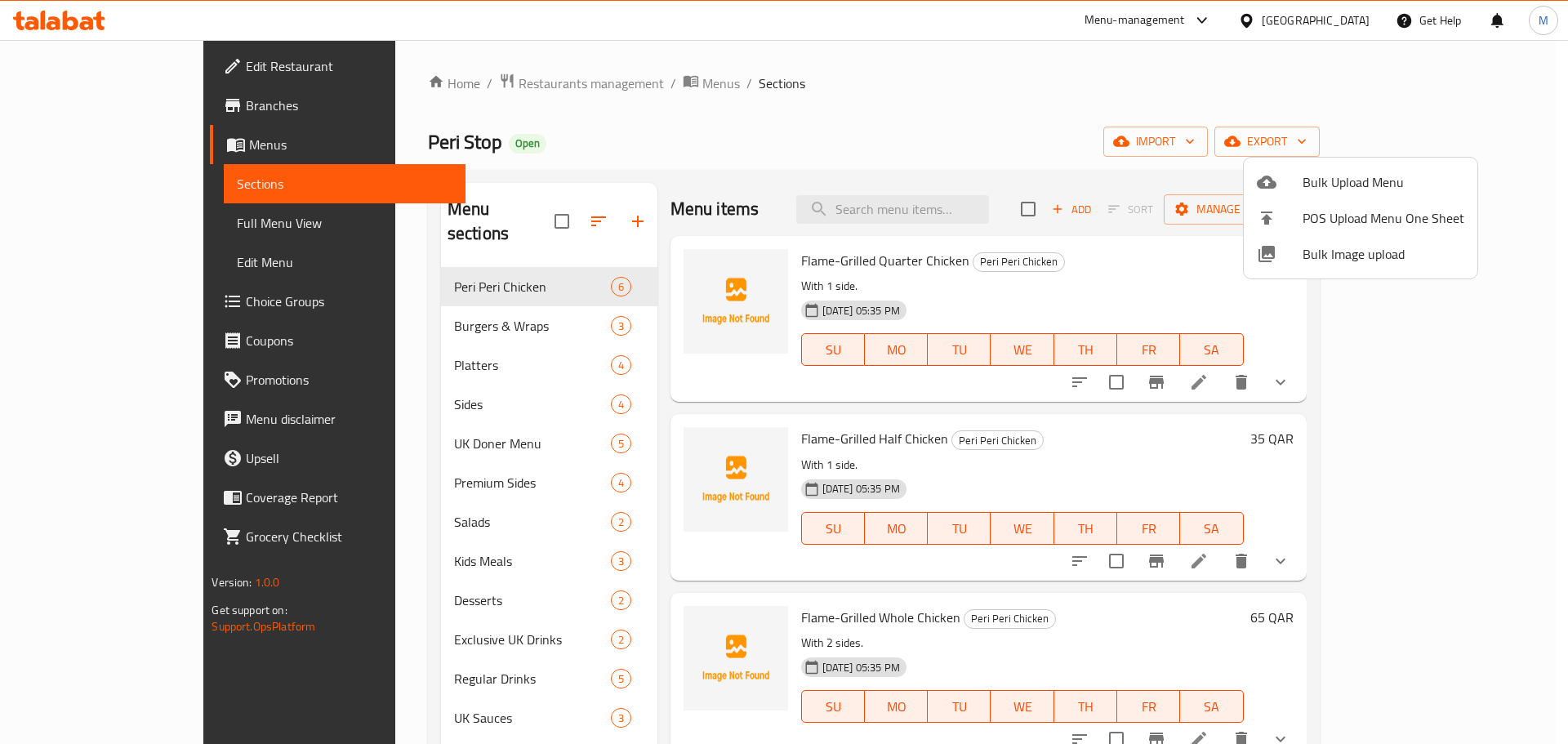
click at [1338, 261] on span "Bulk Image upload" at bounding box center [1384, 254] width 161 height 19
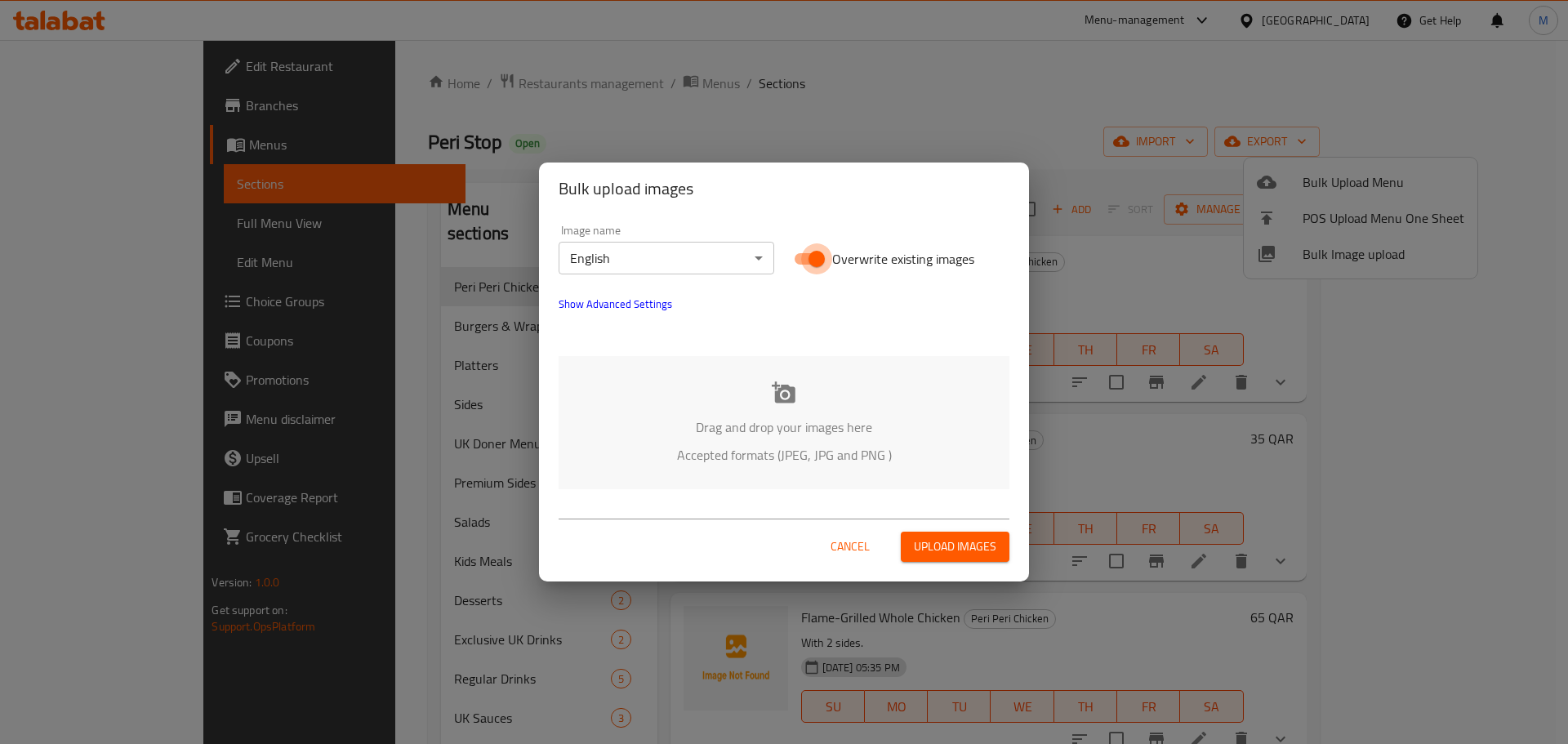
click at [831, 255] on input "Overwrite existing images" at bounding box center [816, 259] width 93 height 31
checkbox input "false"
click at [743, 423] on p "Drag and drop your images here" at bounding box center [784, 426] width 402 height 19
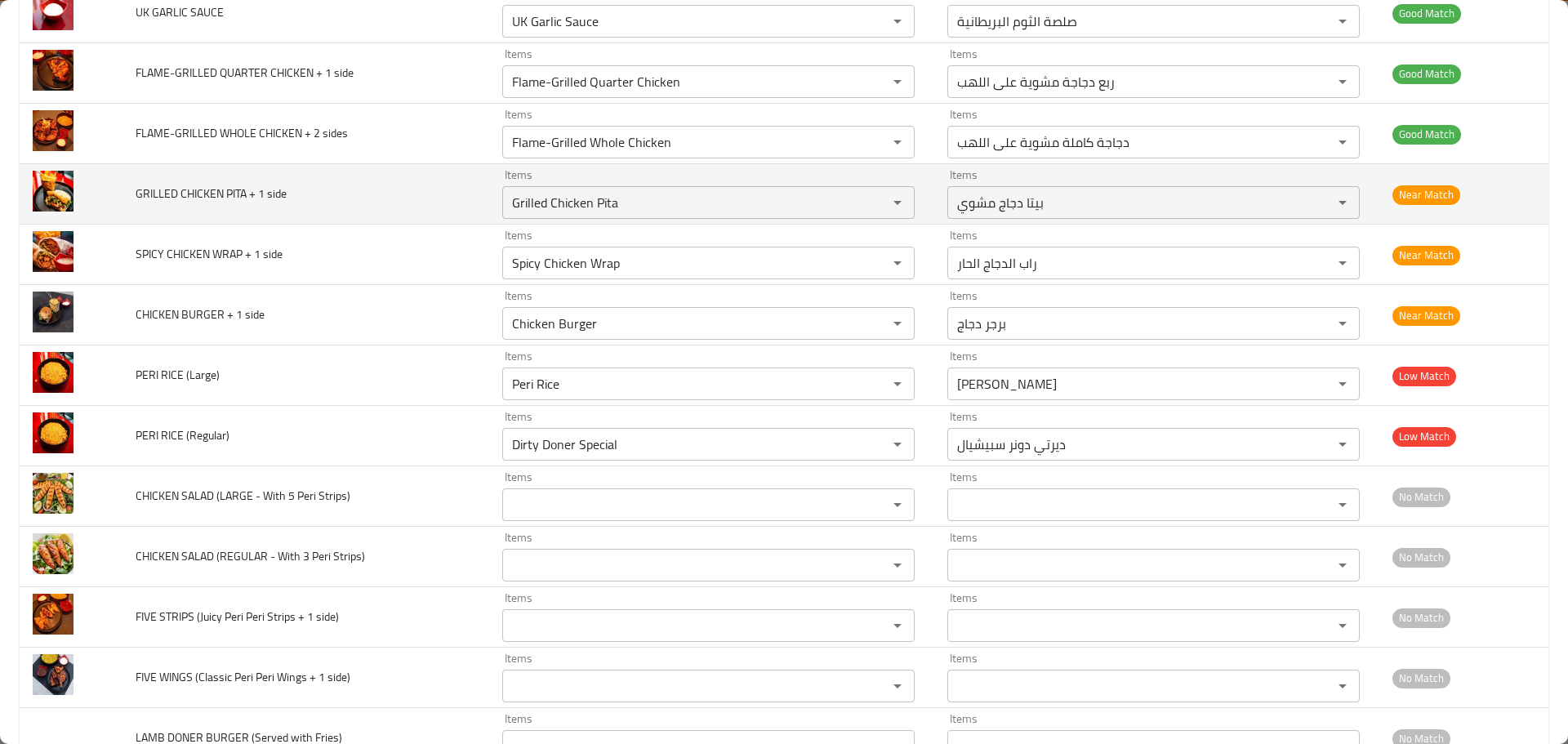
scroll to position [1388, 0]
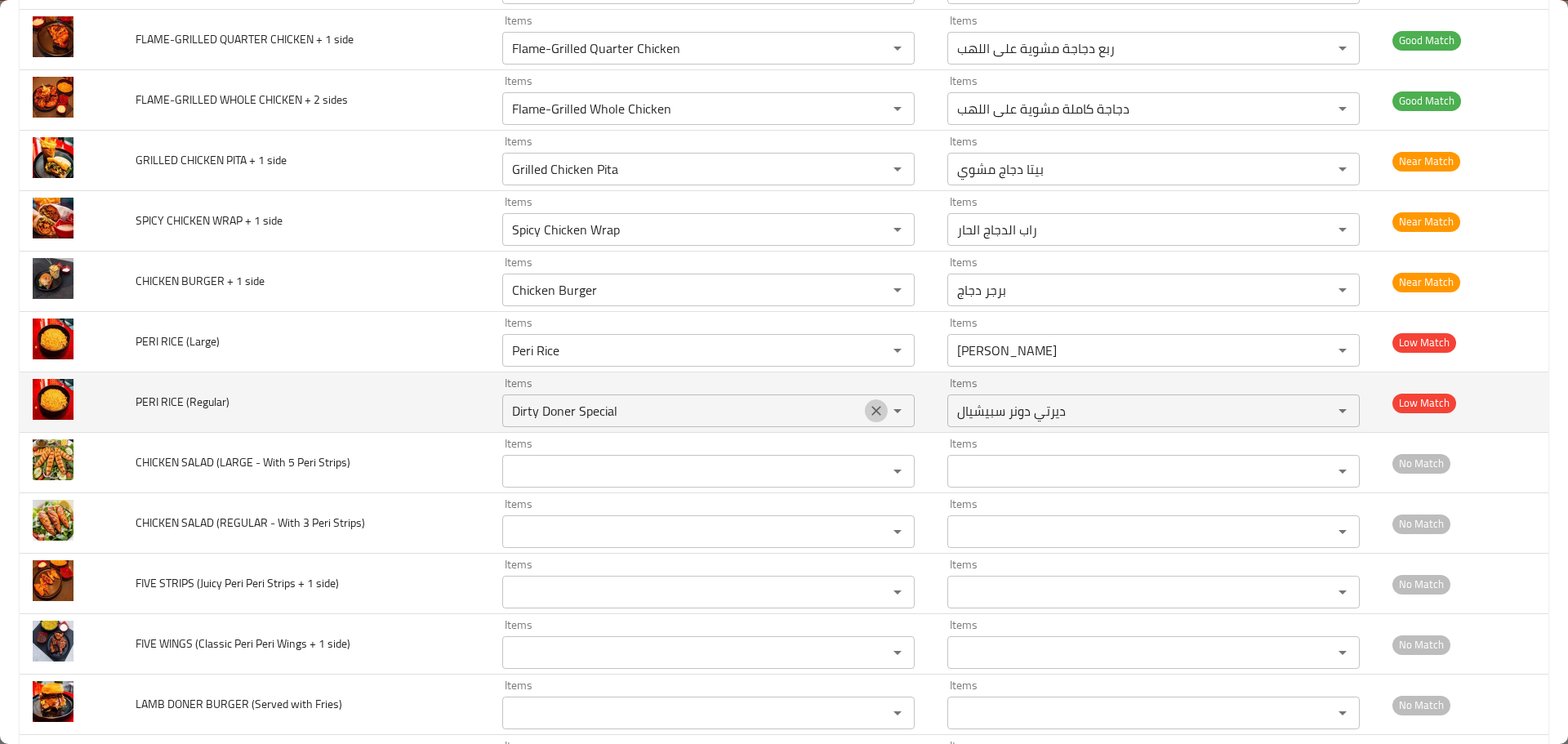
click at [872, 410] on icon "Clear" at bounding box center [877, 410] width 17 height 17
click at [273, 410] on td "PERI RICE (Regular)" at bounding box center [306, 402] width 367 height 60
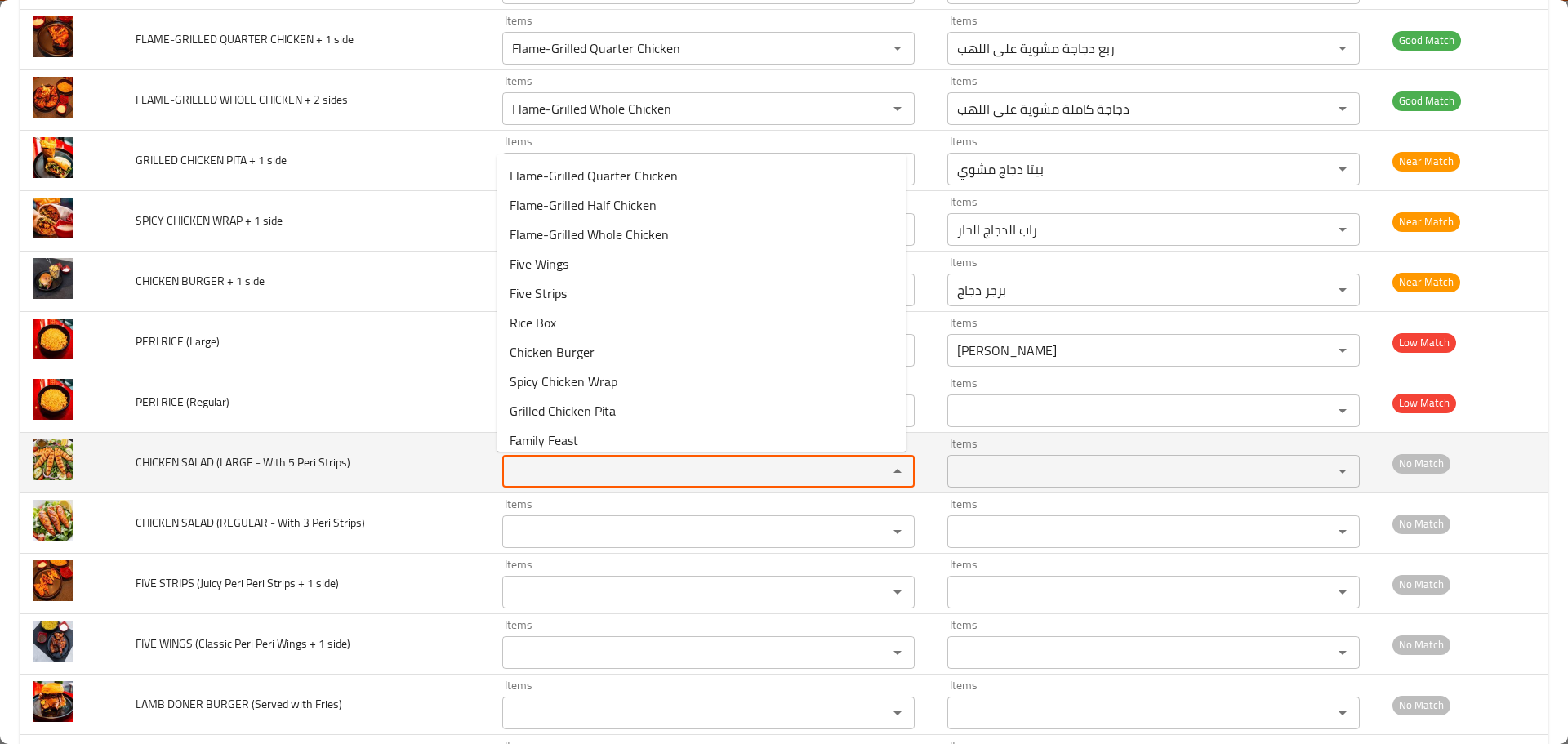
click at [527, 460] on Strips\) "Items" at bounding box center [684, 471] width 354 height 23
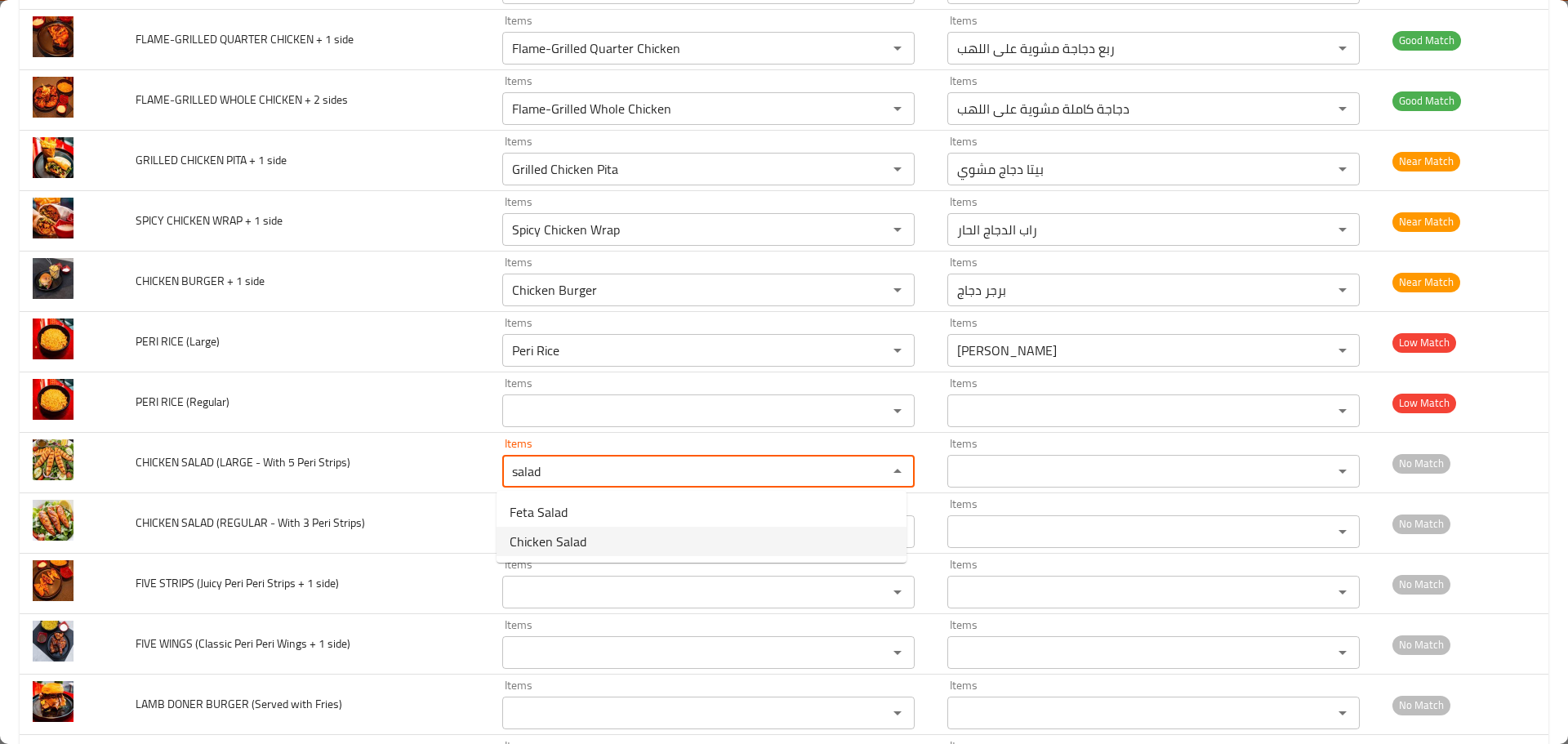
click at [571, 536] on span "Chicken Salad" at bounding box center [548, 541] width 77 height 19
type Strips\) "Chicken Salad"
type Strips\)-ar "سلطة دجاج"
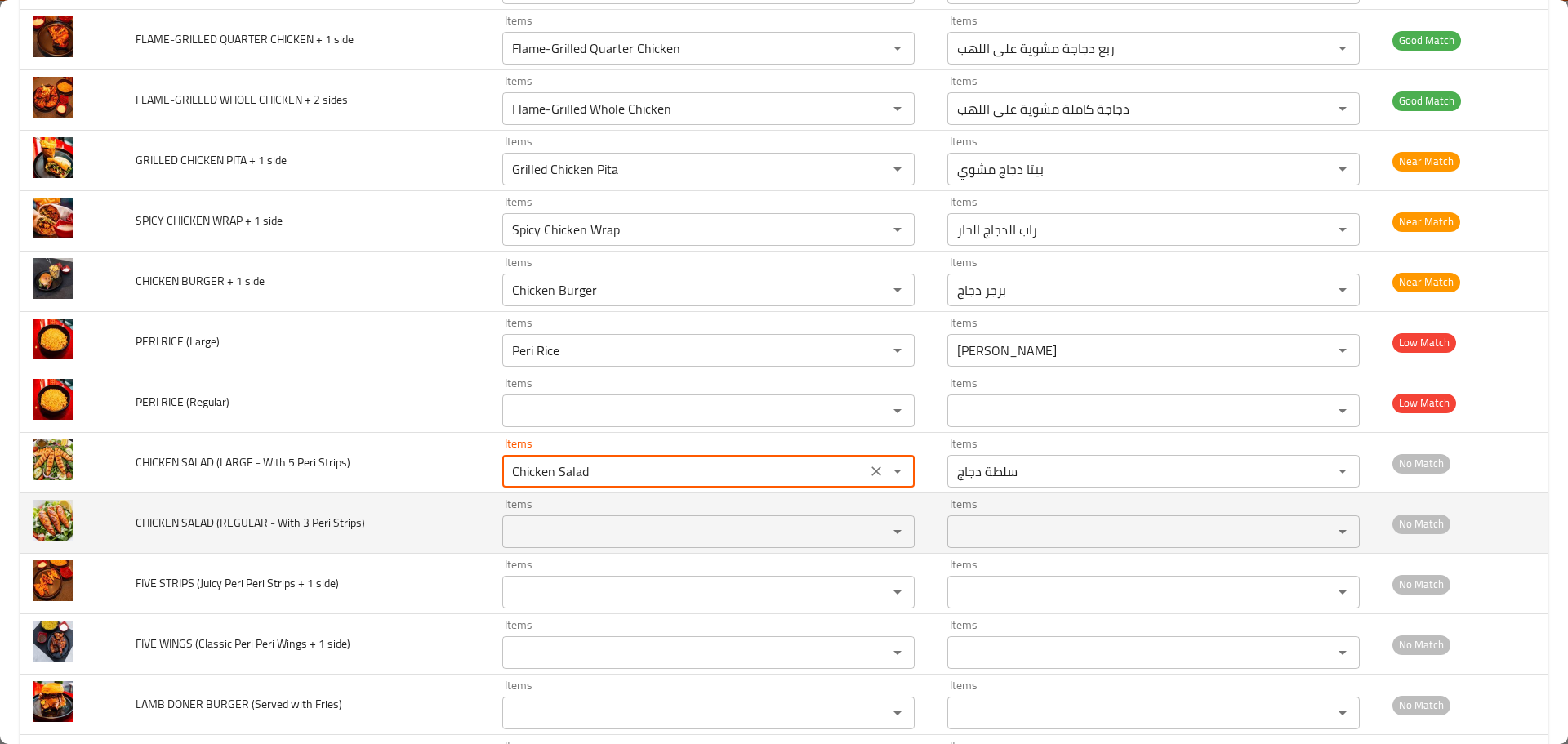
type Strips\) "Chicken Salad"
click at [551, 530] on Strips\) "Items" at bounding box center [684, 531] width 354 height 23
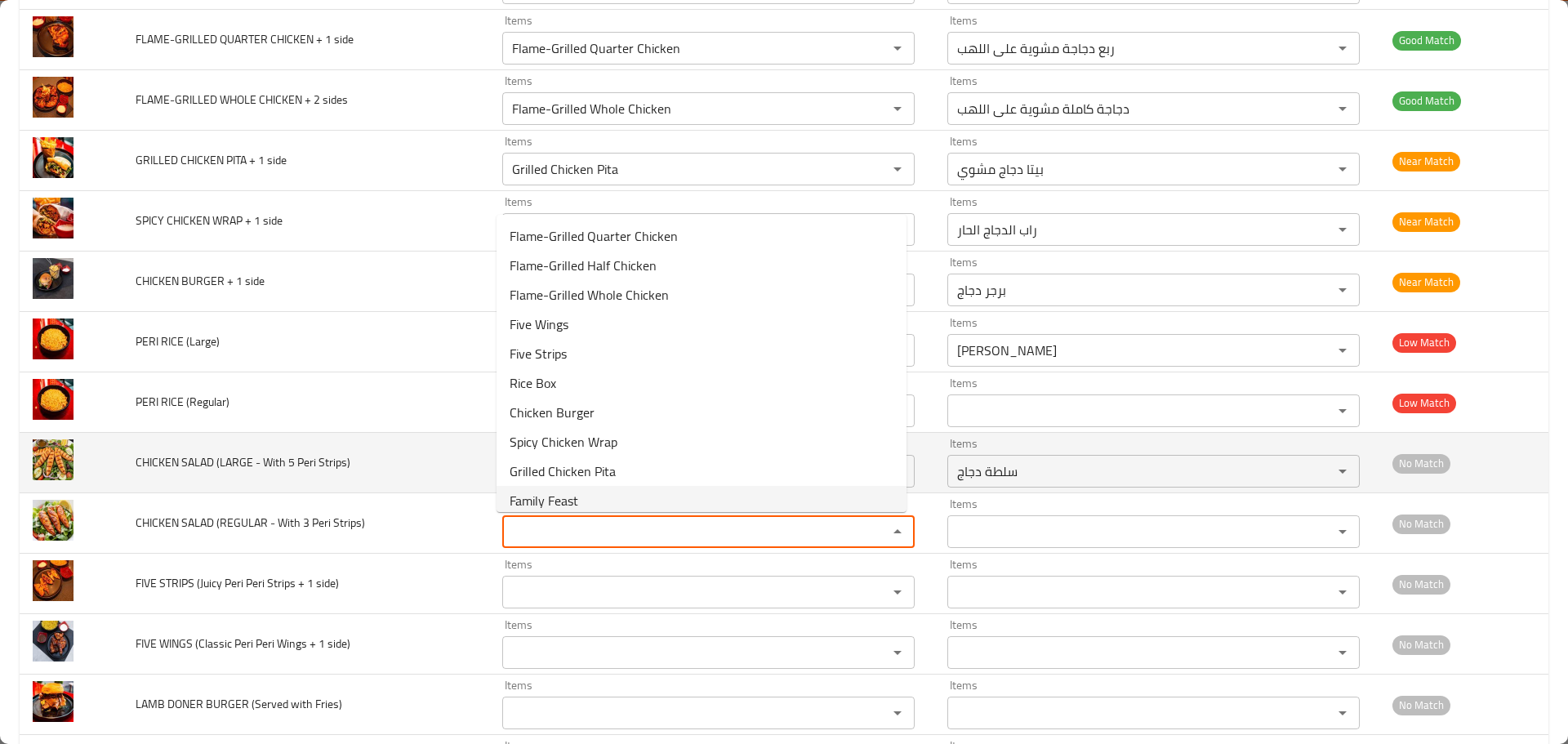
click at [389, 485] on td "CHICKEN SALAD (LARGE - With 5 Peri Strips)" at bounding box center [306, 462] width 367 height 60
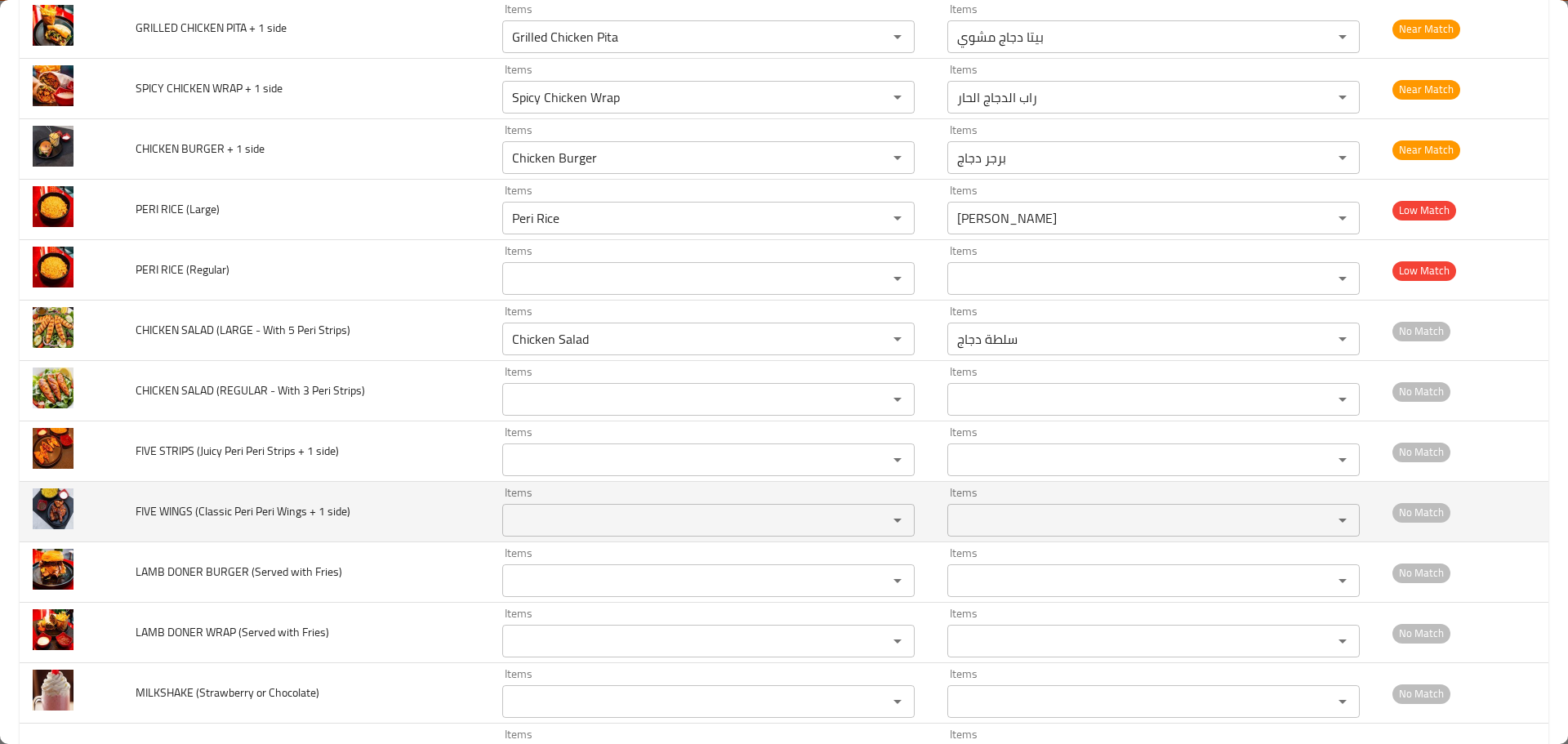
scroll to position [1551, 0]
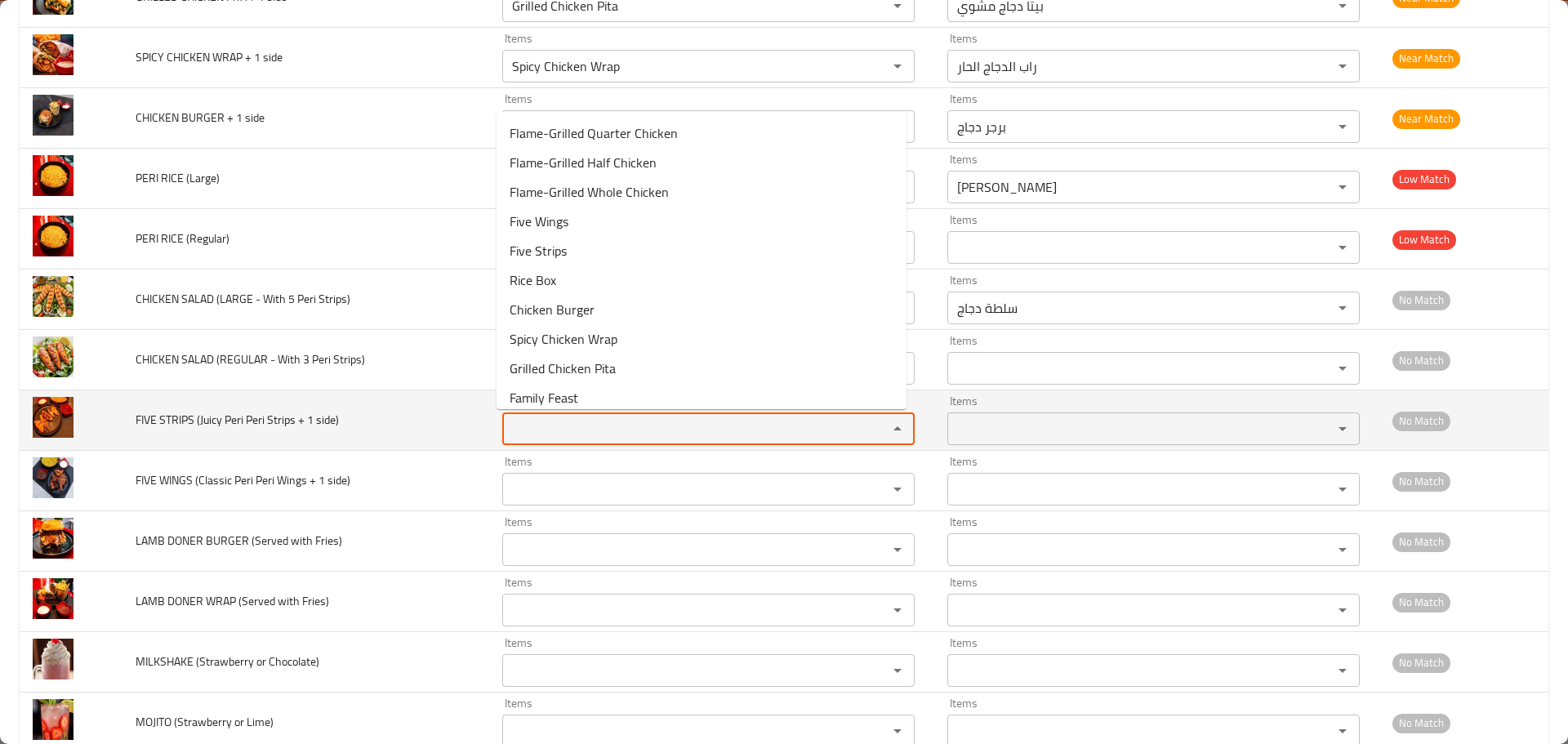
click at [581, 428] on side\) "Items" at bounding box center [684, 428] width 354 height 23
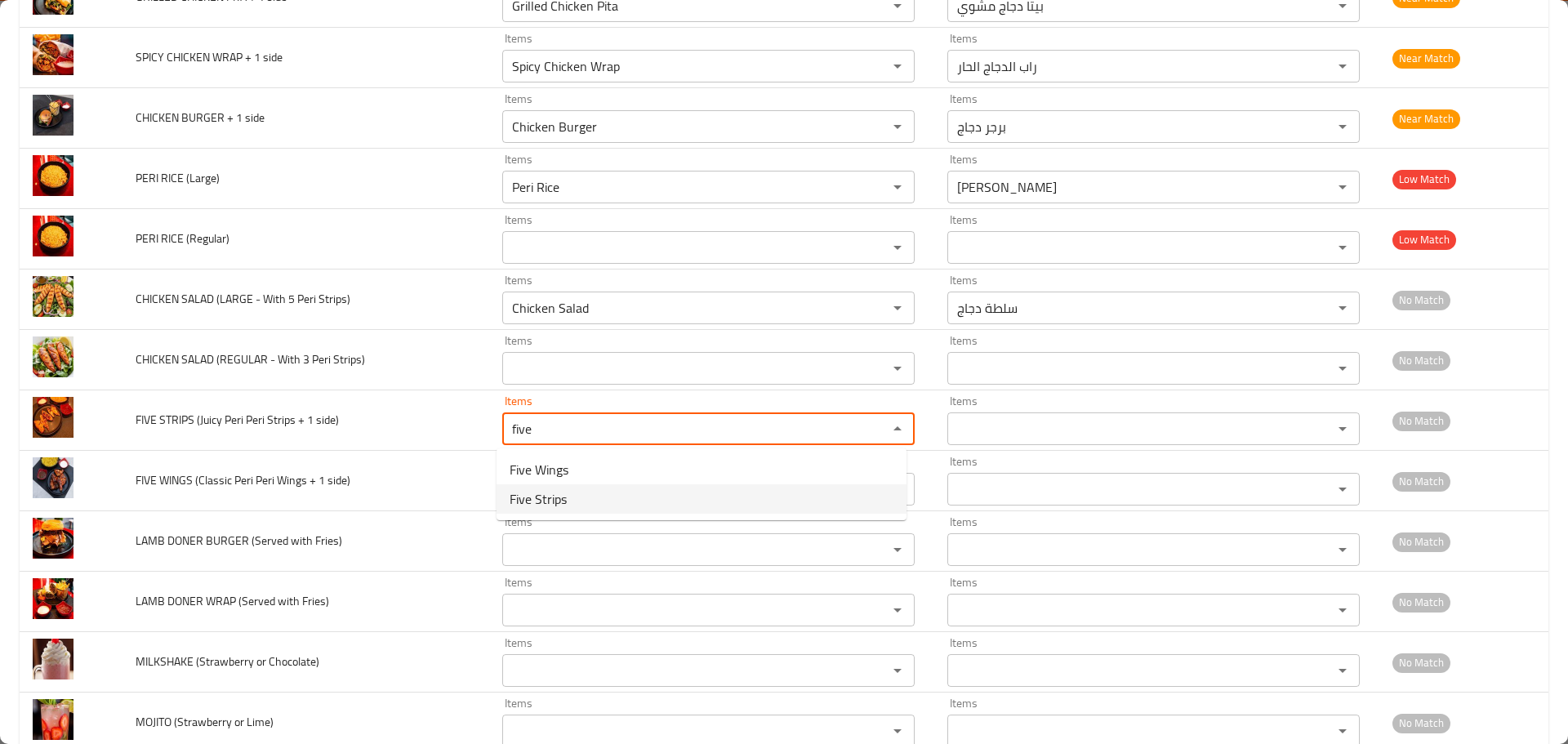
click at [549, 503] on span "Five Strips" at bounding box center [538, 498] width 57 height 19
type side\) "Five Strips"
type side\)-ar "خمسة إستربس"
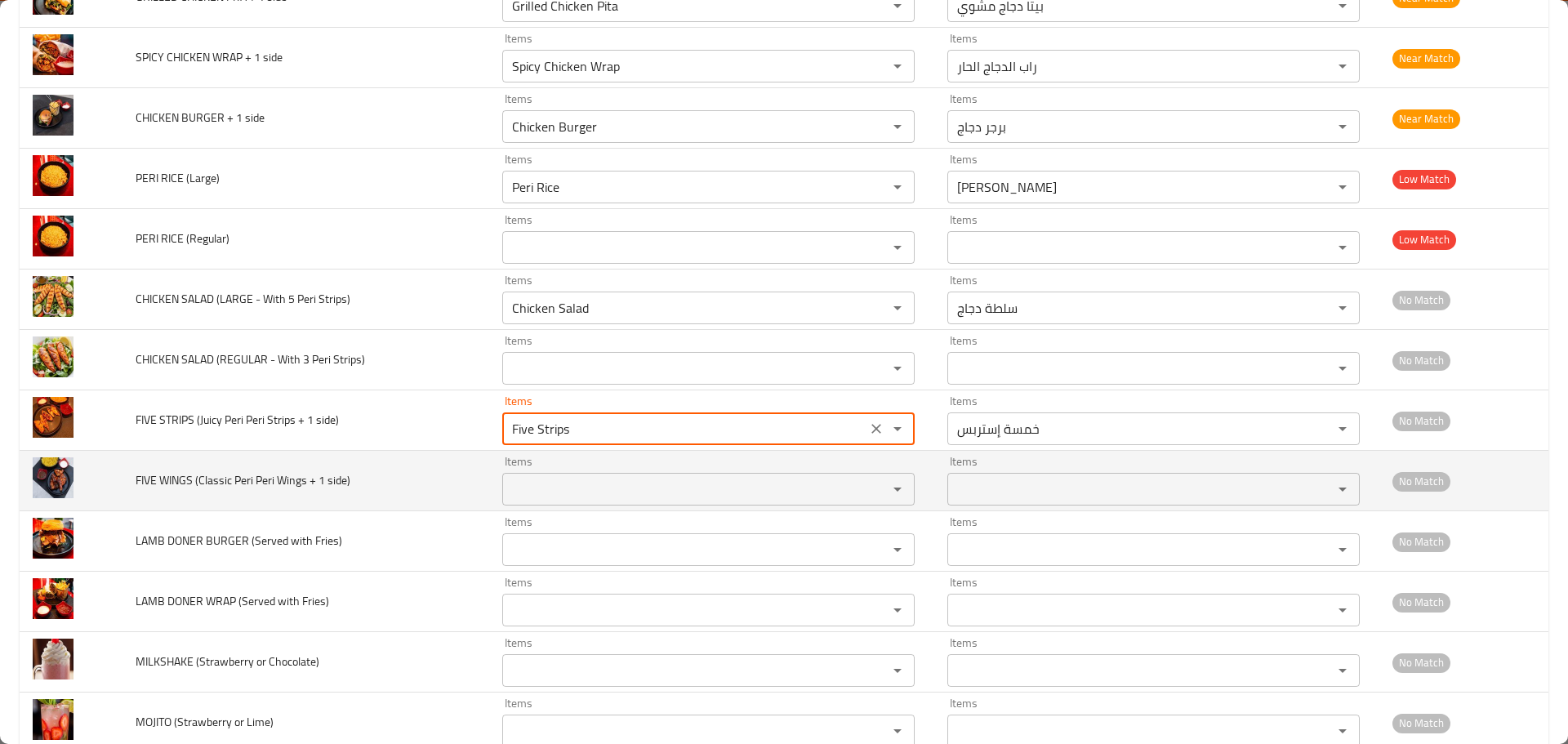
type side\) "Five Strips"
click at [512, 492] on side\) "Items" at bounding box center [684, 489] width 354 height 23
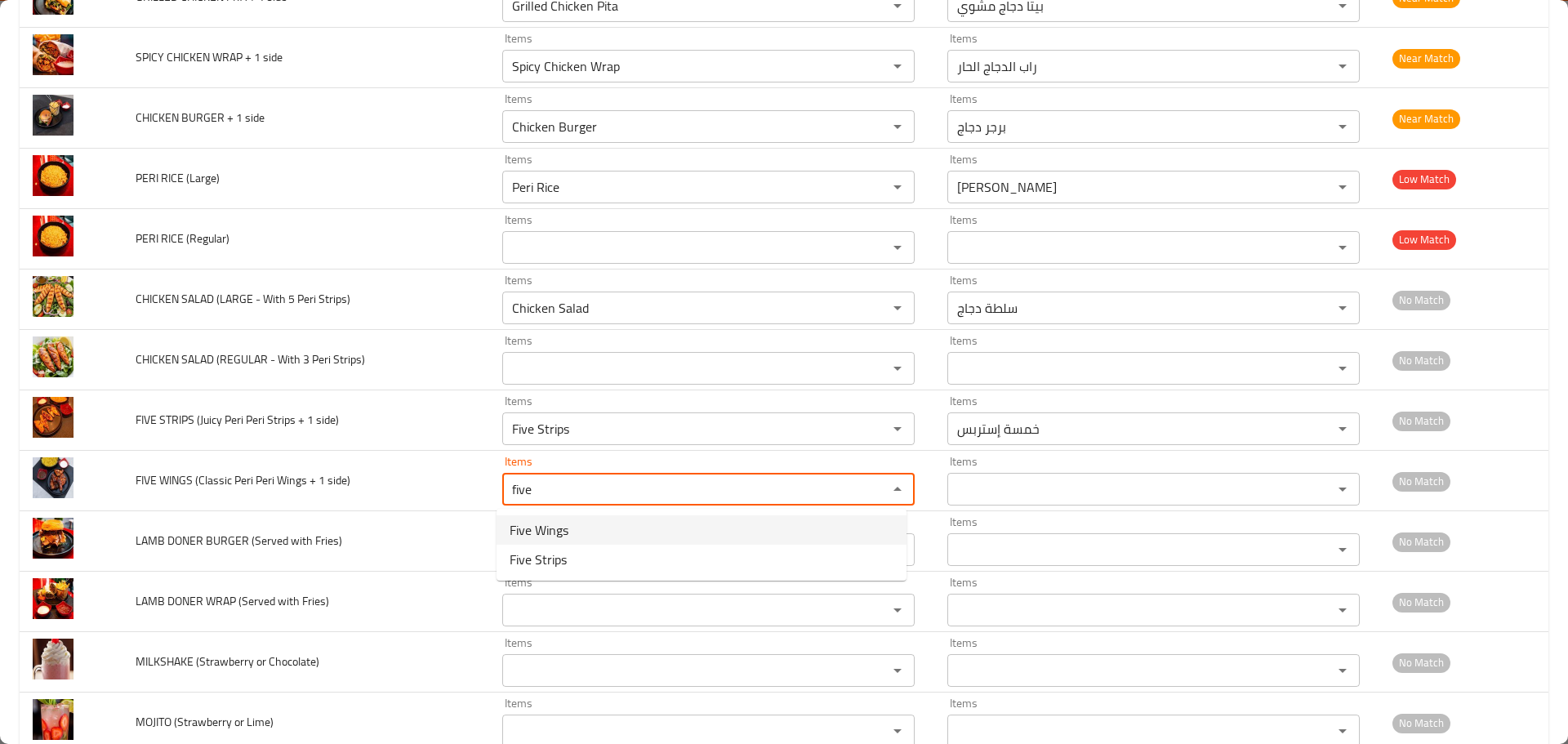
click at [533, 529] on span "Five Wings" at bounding box center [538, 529] width 58 height 19
type side\) "Five Wings"
type side\)-ar "خمسة أجنحة"
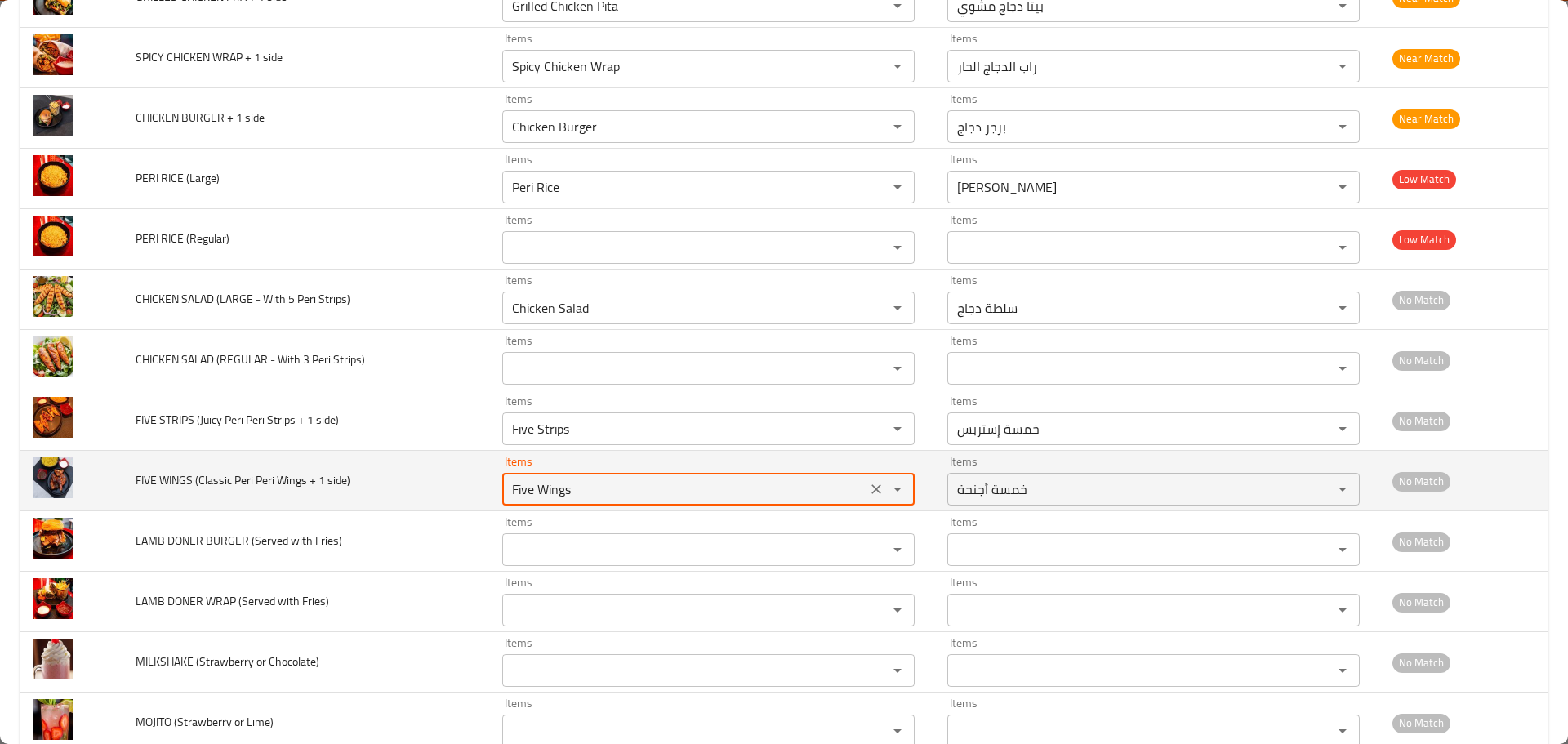
type side\) "Five Wings"
click at [418, 478] on td "FIVE WINGS (Classic Peri Peri Wings + 1 side)" at bounding box center [306, 480] width 367 height 60
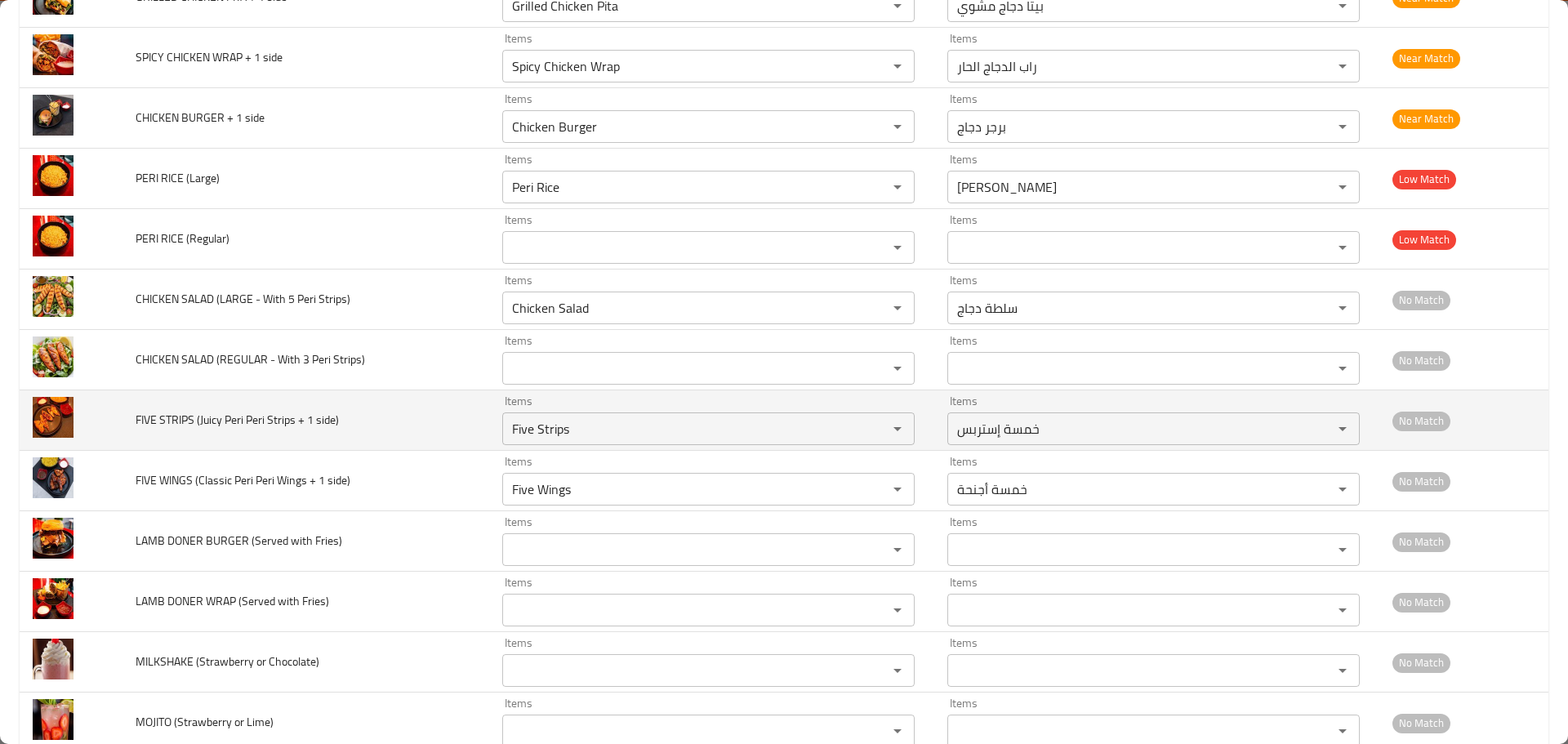
scroll to position [1633, 0]
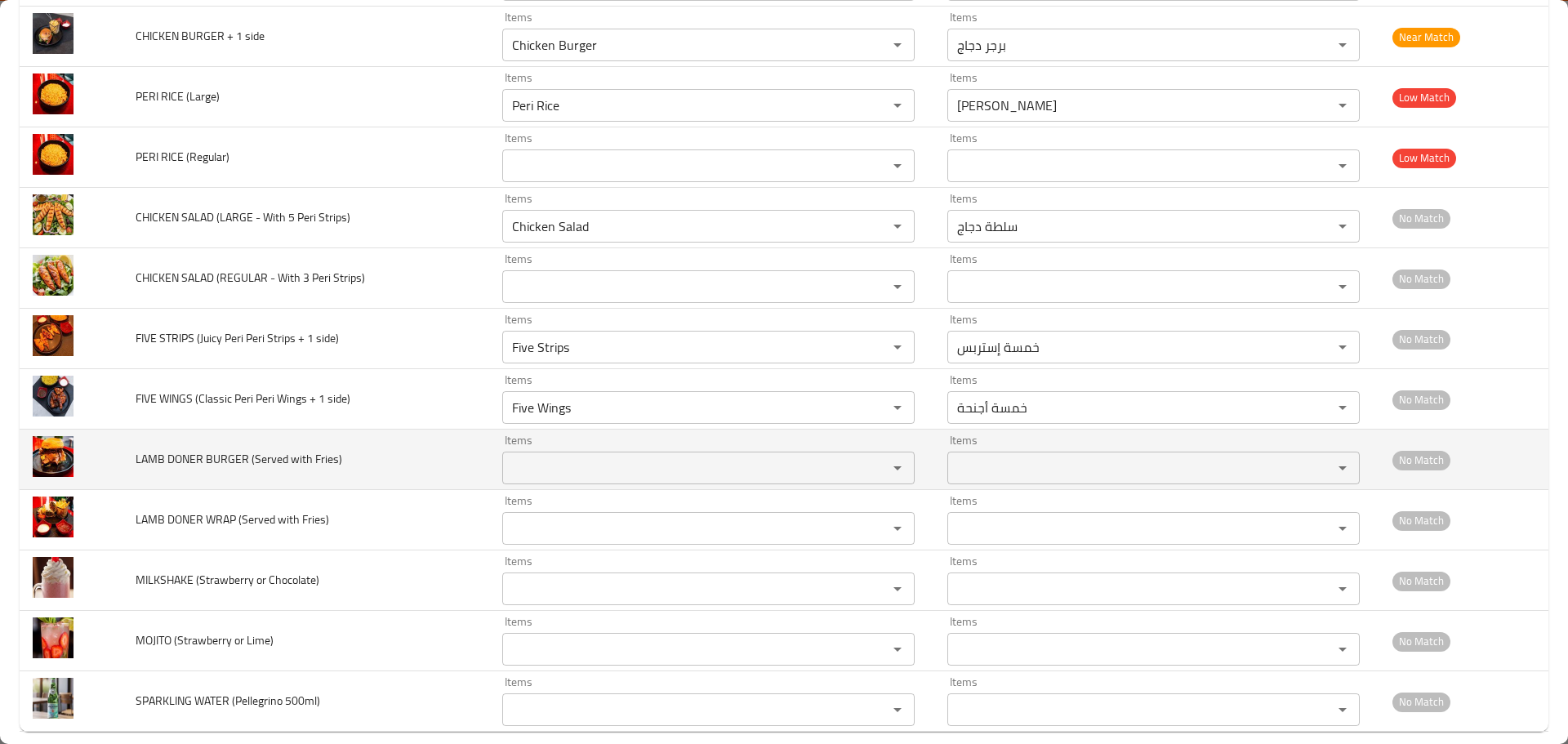
click at [575, 485] on td "Items Items" at bounding box center [712, 460] width 445 height 60
click at [581, 477] on Fries\) "Items" at bounding box center [684, 468] width 354 height 23
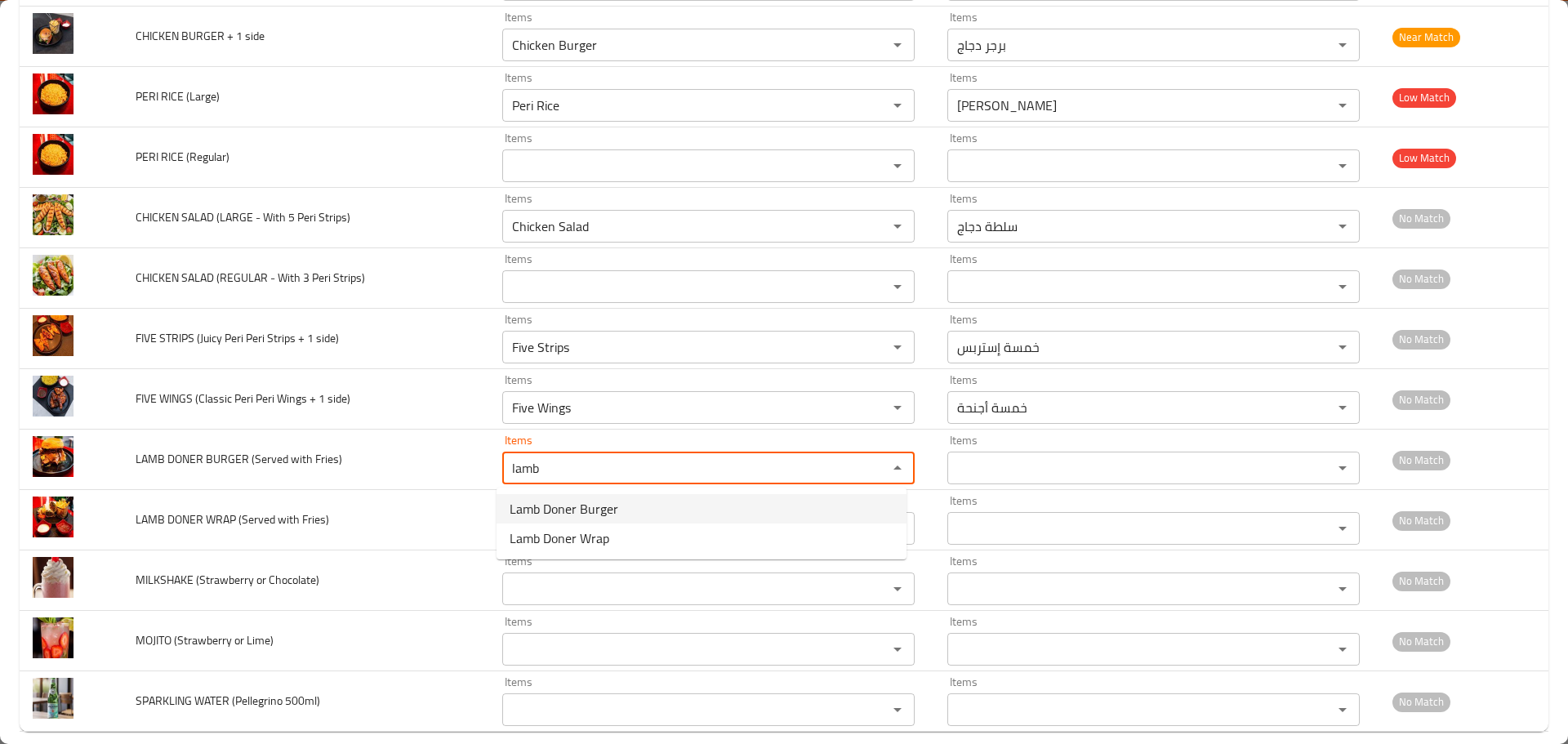
click at [542, 500] on span "Lamb Doner Burger" at bounding box center [563, 508] width 108 height 19
type Fries\) "Lamb Doner Burger"
type Fries\)-ar "برجر دونر لحم ضأن"
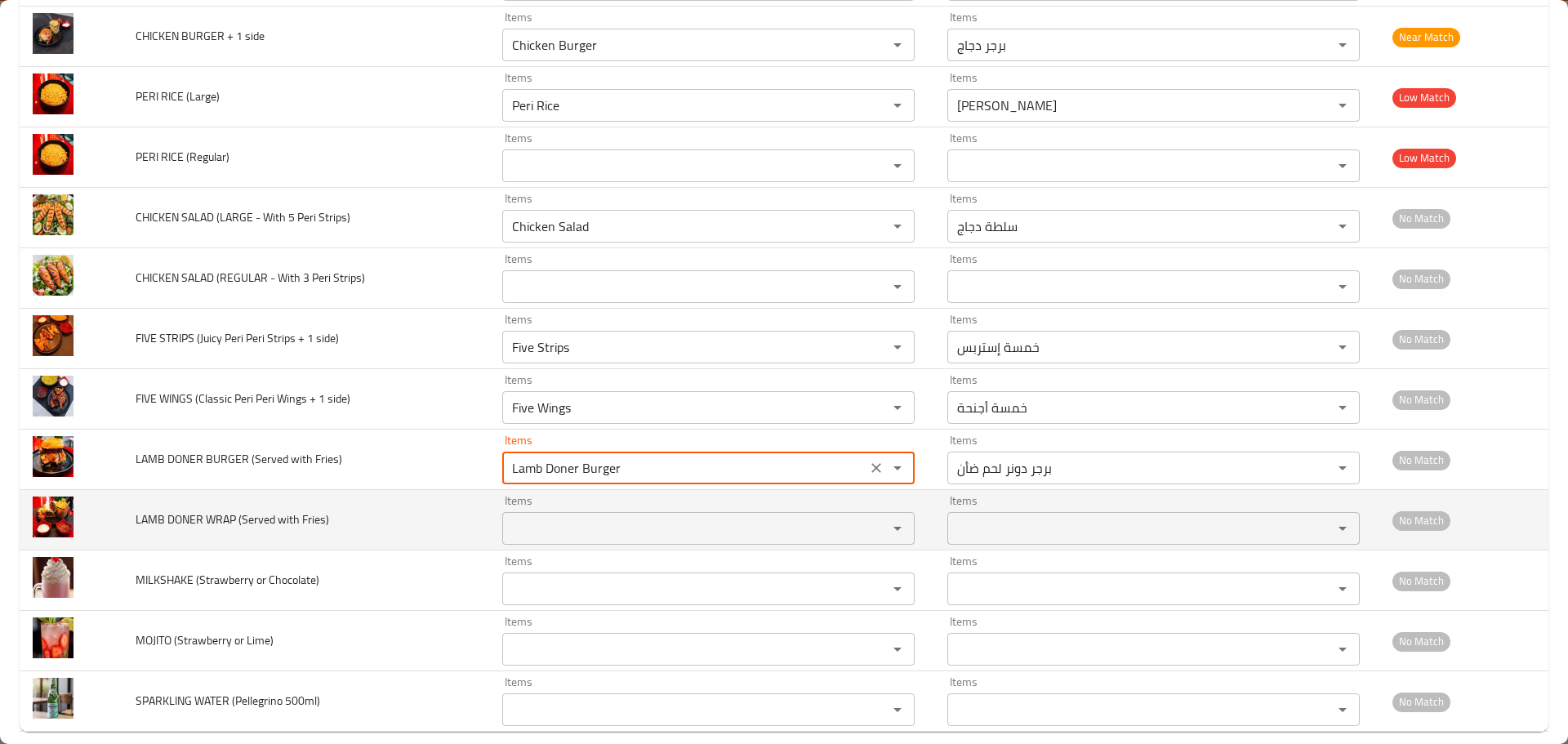
type Fries\) "Lamb Doner Burger"
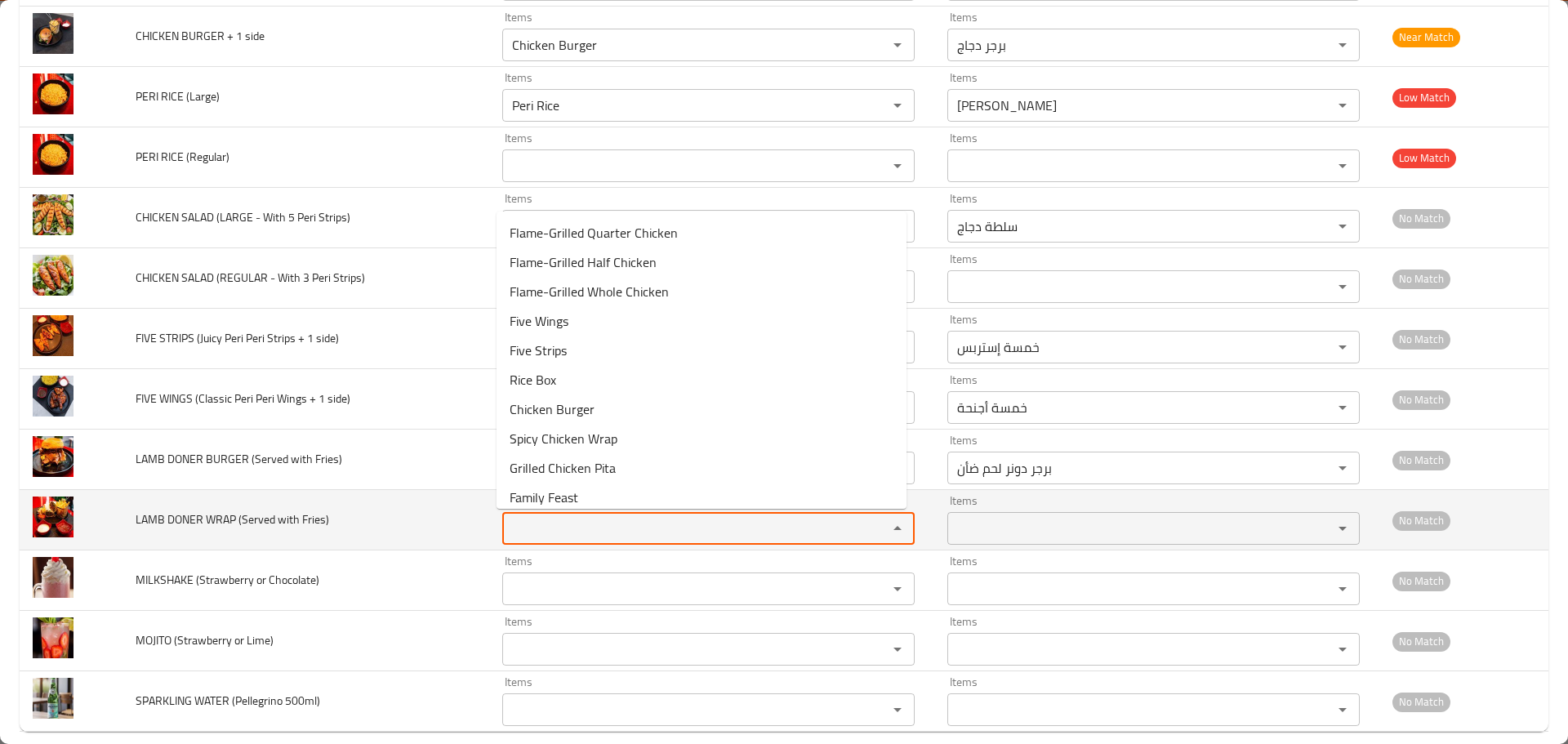
click at [536, 518] on Fries\) "Items" at bounding box center [684, 528] width 354 height 23
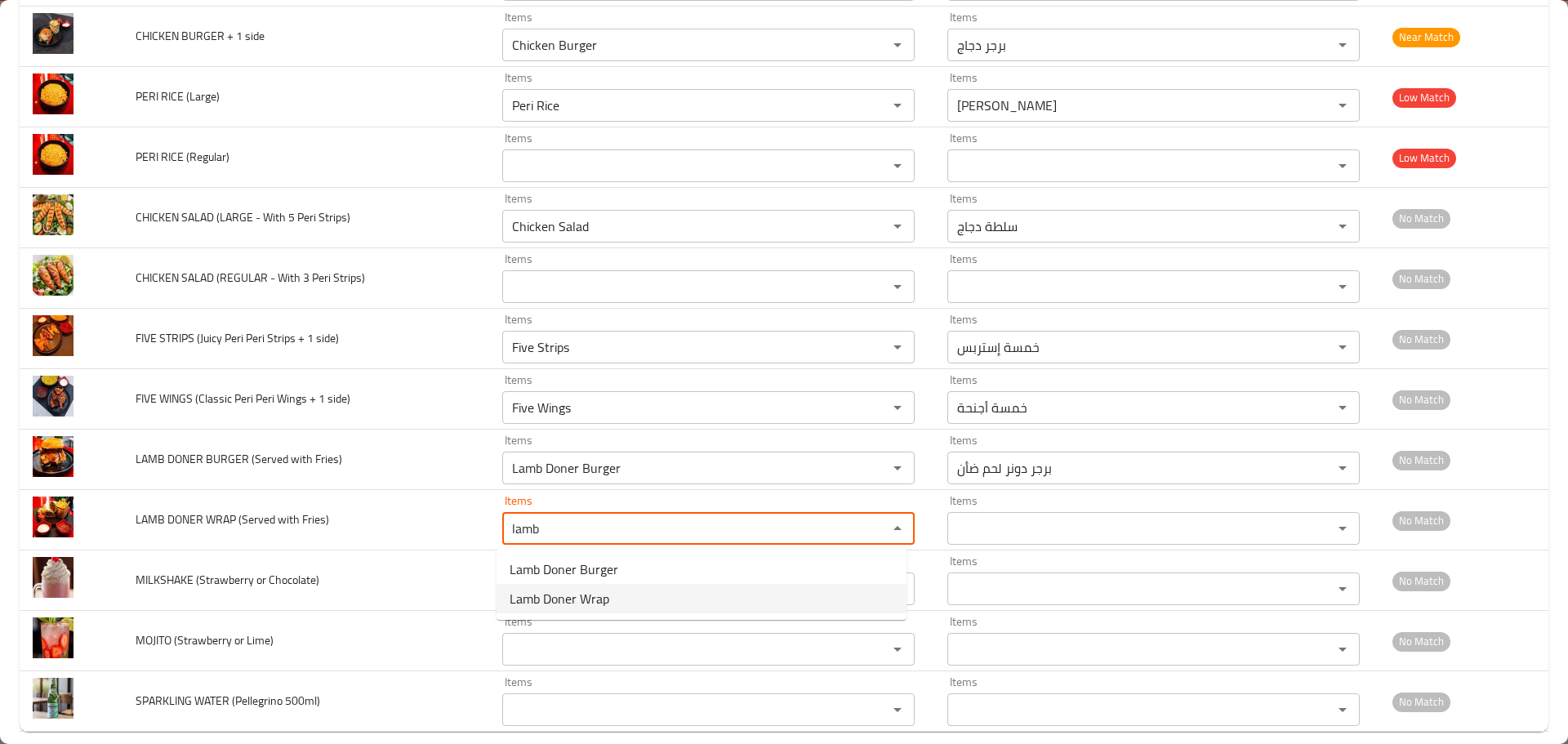
click at [550, 597] on span "Lamb Doner Wrap" at bounding box center [560, 598] width 100 height 19
type Fries\) "Lamb Doner Wrap"
type Fries\)-ar "راب دونر لحم ضأن"
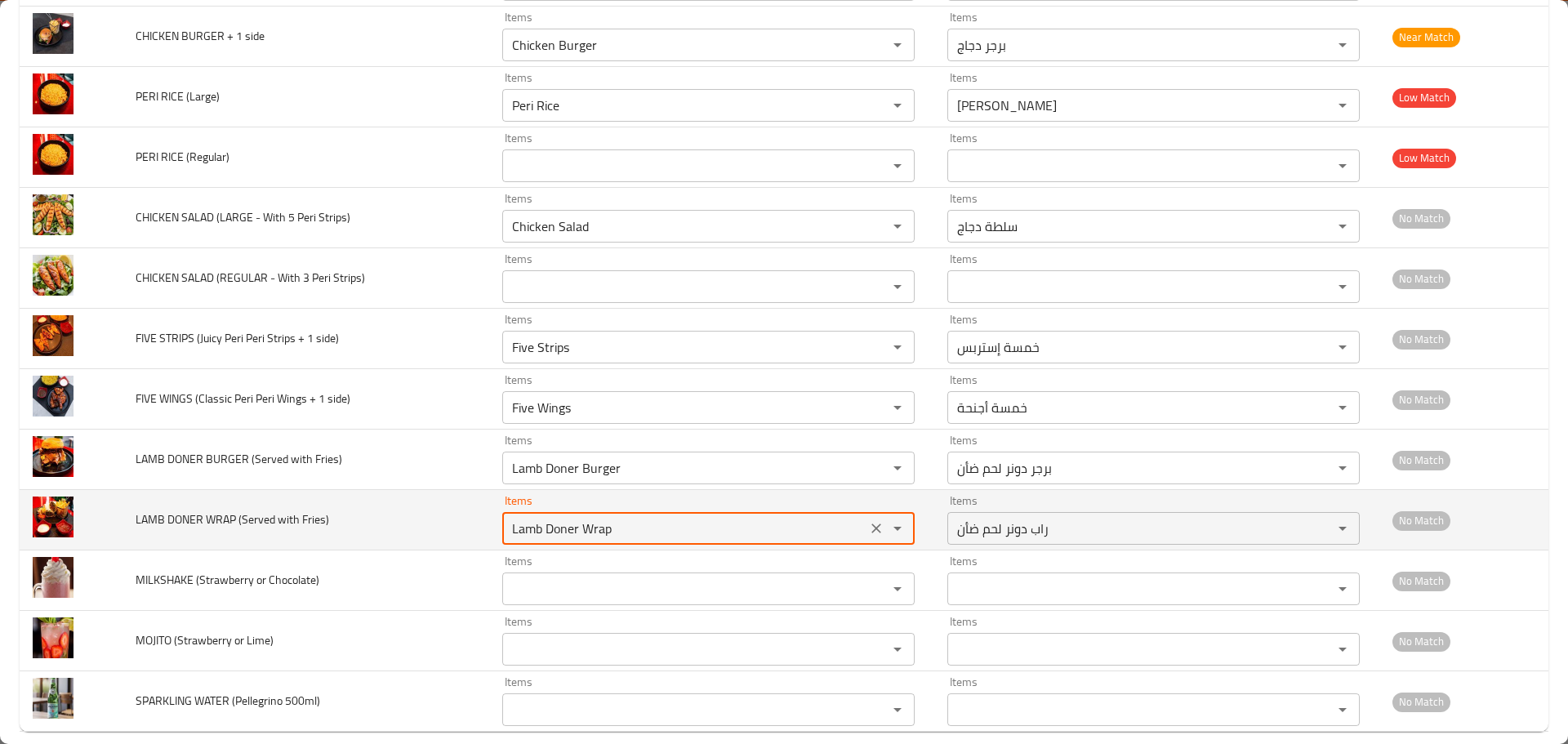
type Fries\) "Lamb Doner Wrap"
click at [398, 530] on td "LAMB DONER WRAP (Served with Fries)" at bounding box center [306, 520] width 367 height 60
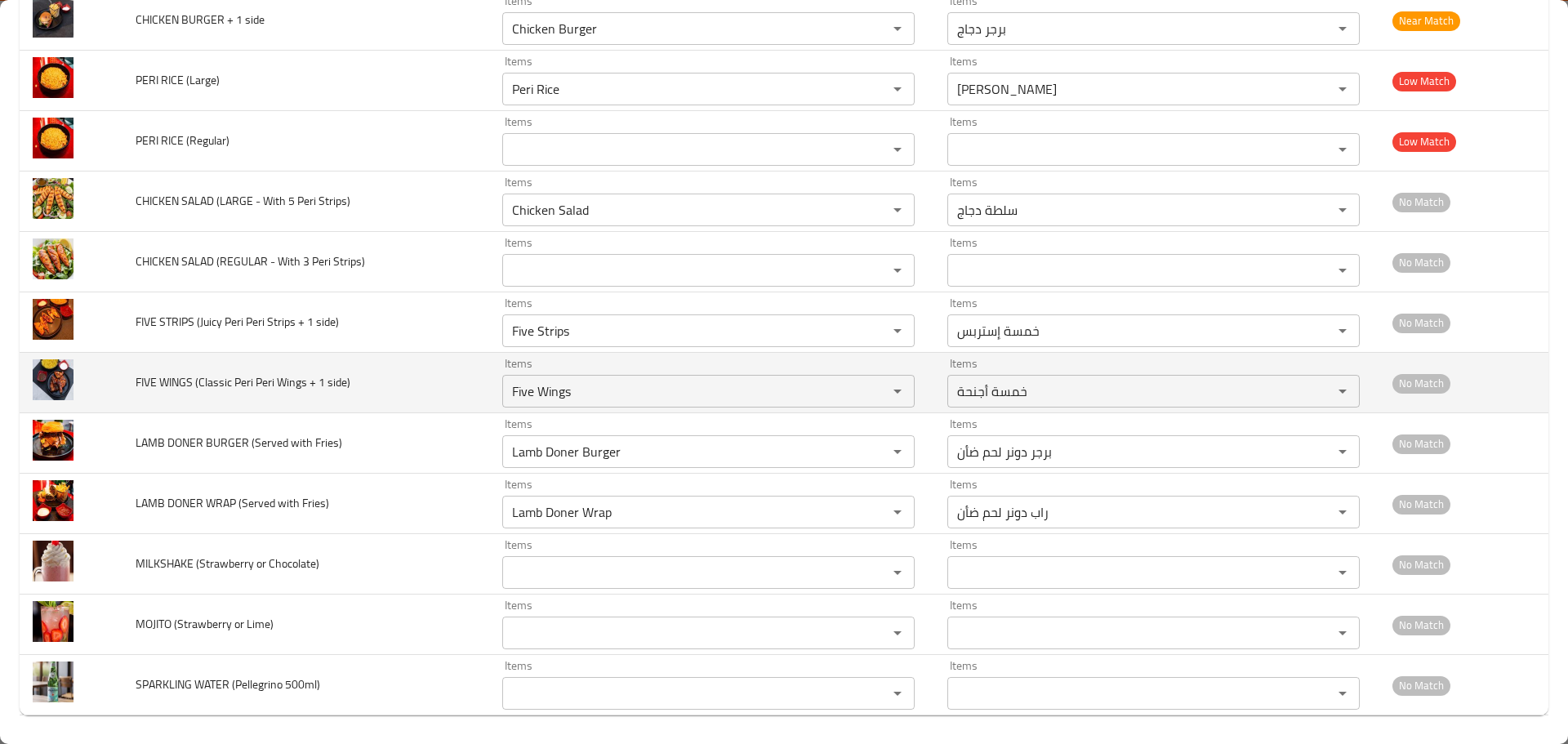
scroll to position [1654, 0]
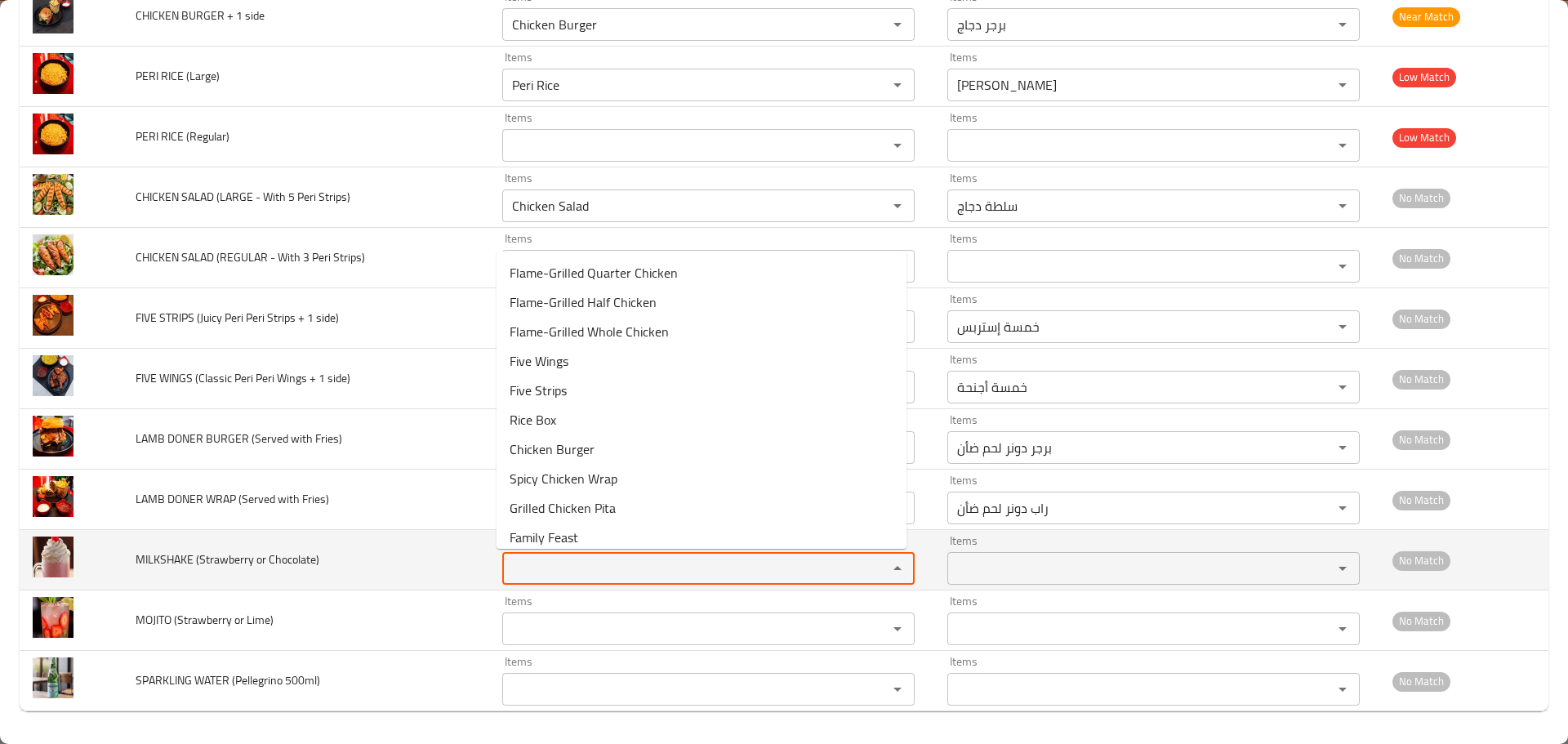
click at [552, 563] on Chocolate\) "Items" at bounding box center [684, 568] width 354 height 23
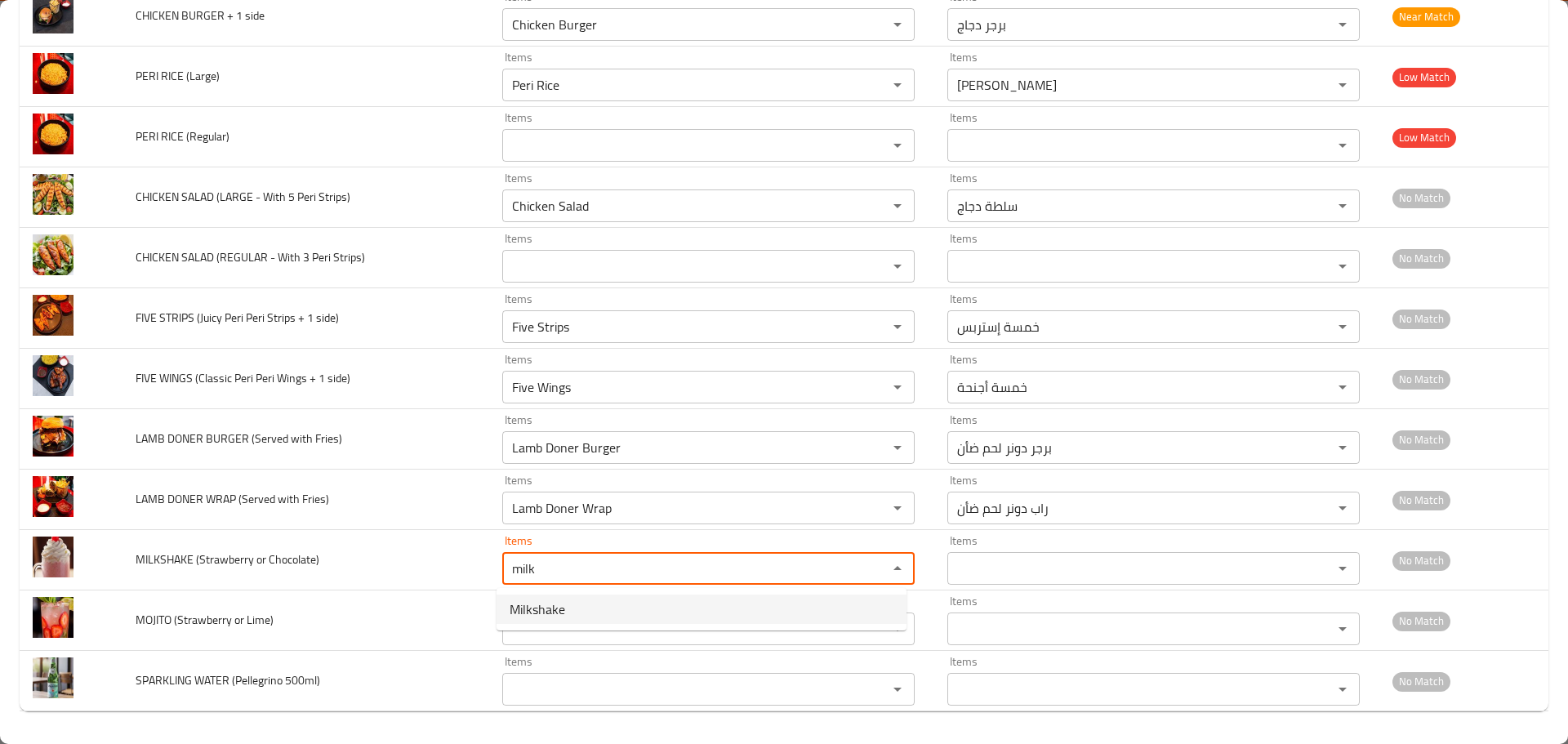
click at [524, 612] on span "Milkshake" at bounding box center [537, 609] width 56 height 19
type Chocolate\) "Milkshake"
type Chocolate\)-ar "ميلك شيك"
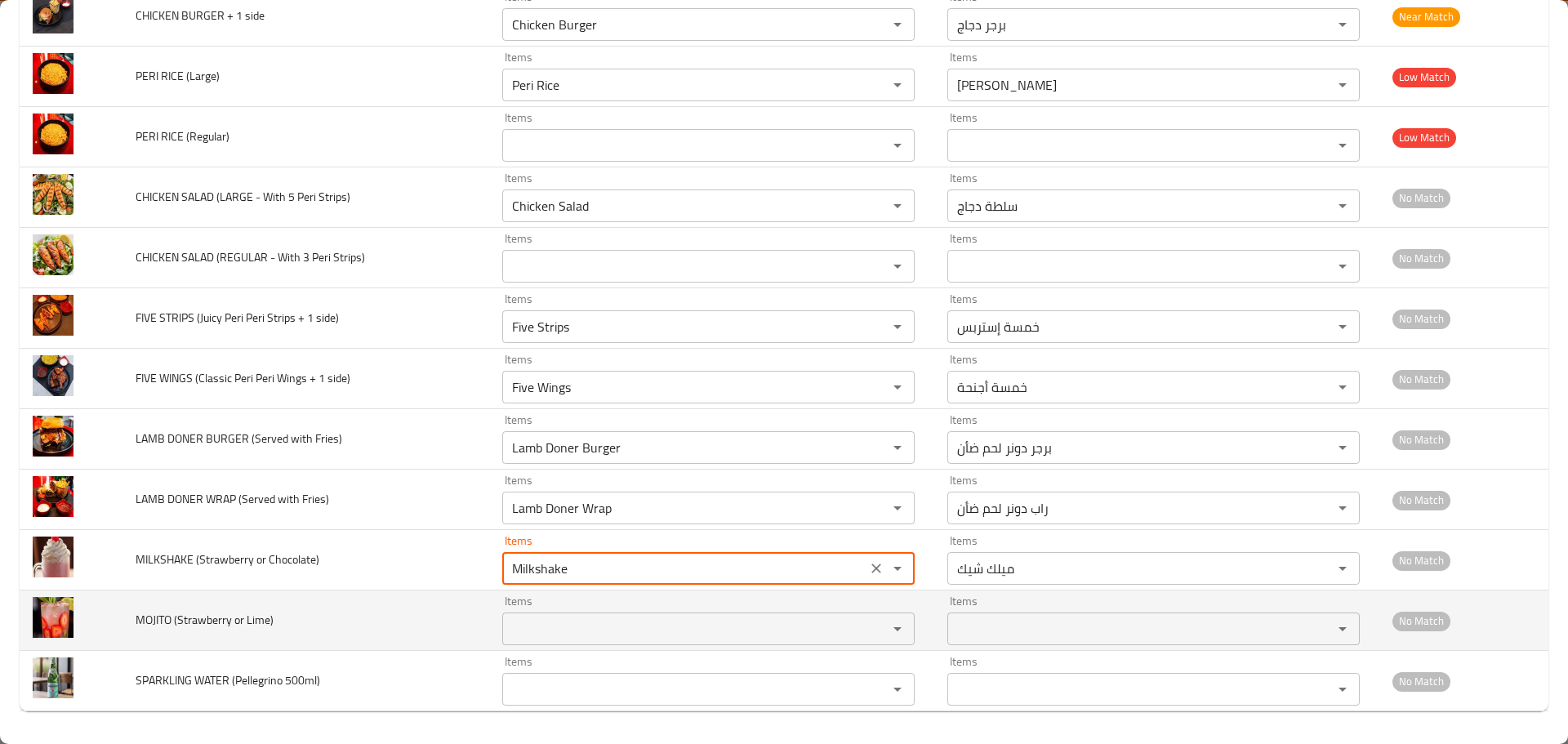
type Chocolate\) "Milkshake"
click at [572, 625] on Lime\) "Items" at bounding box center [684, 628] width 354 height 23
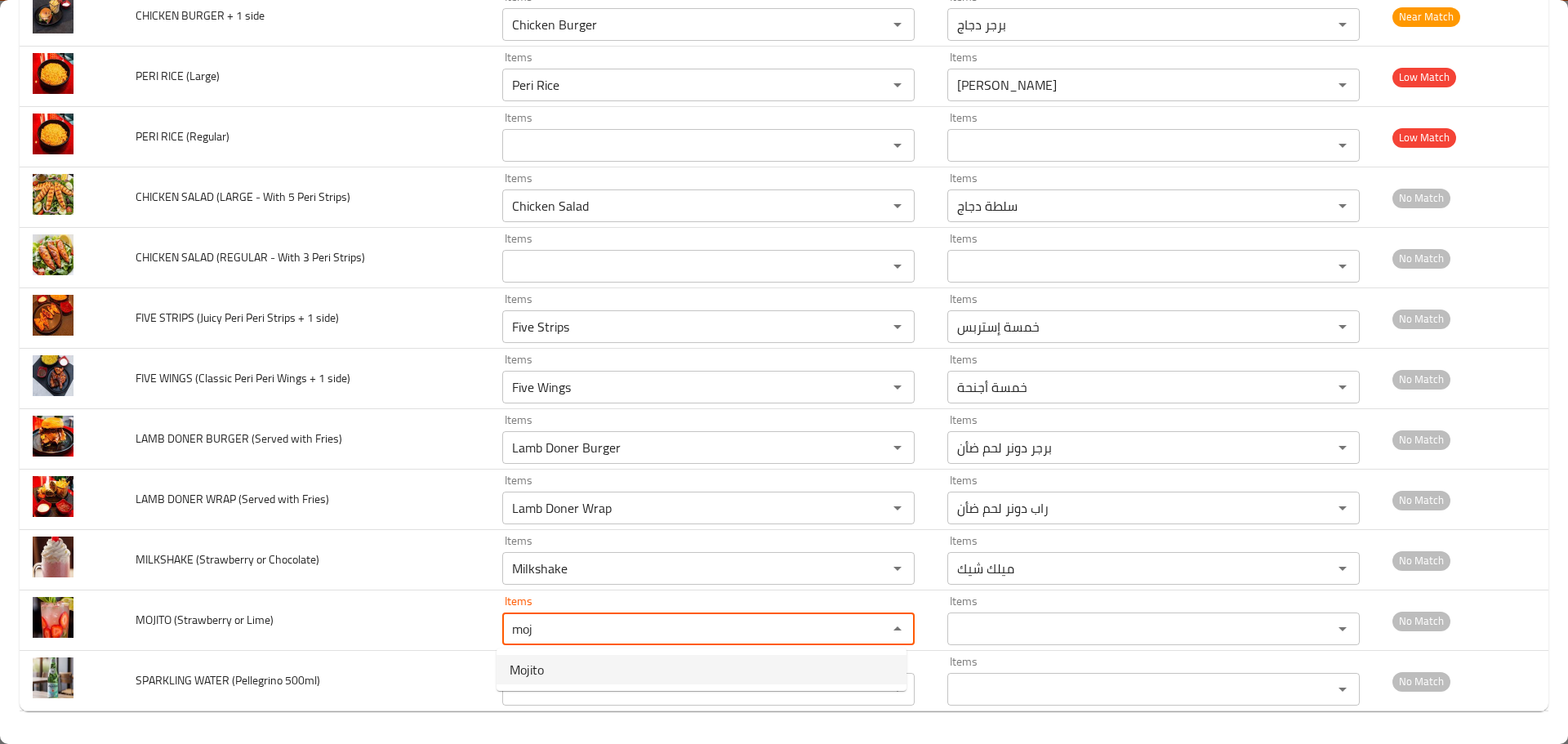
click at [537, 663] on span "Mojito" at bounding box center [526, 669] width 34 height 19
type Lime\) "Mojito"
type Lime\)-ar "موهيتو"
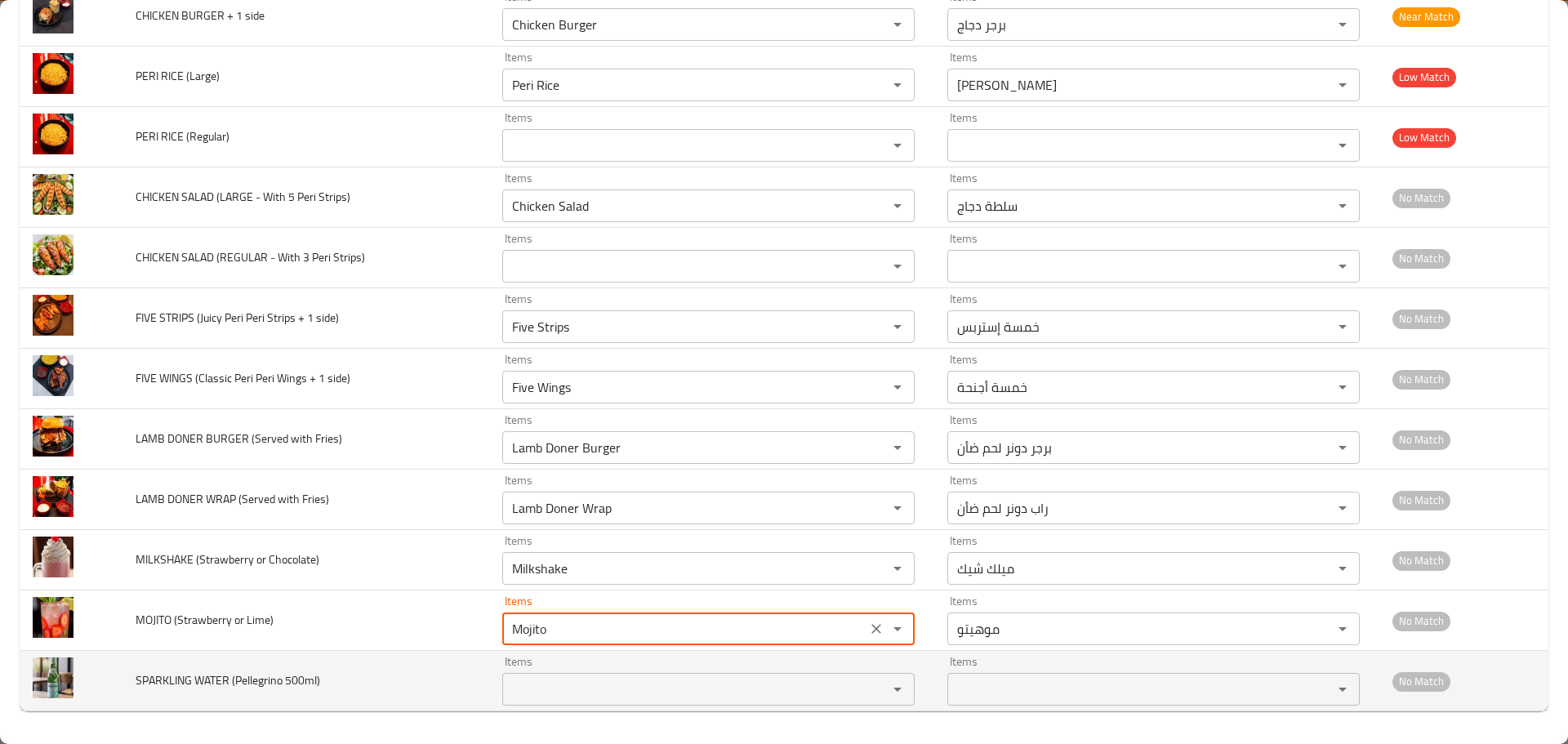
type Lime\) "Mojito"
click at [533, 681] on 500ml\) "Items" at bounding box center [684, 688] width 354 height 23
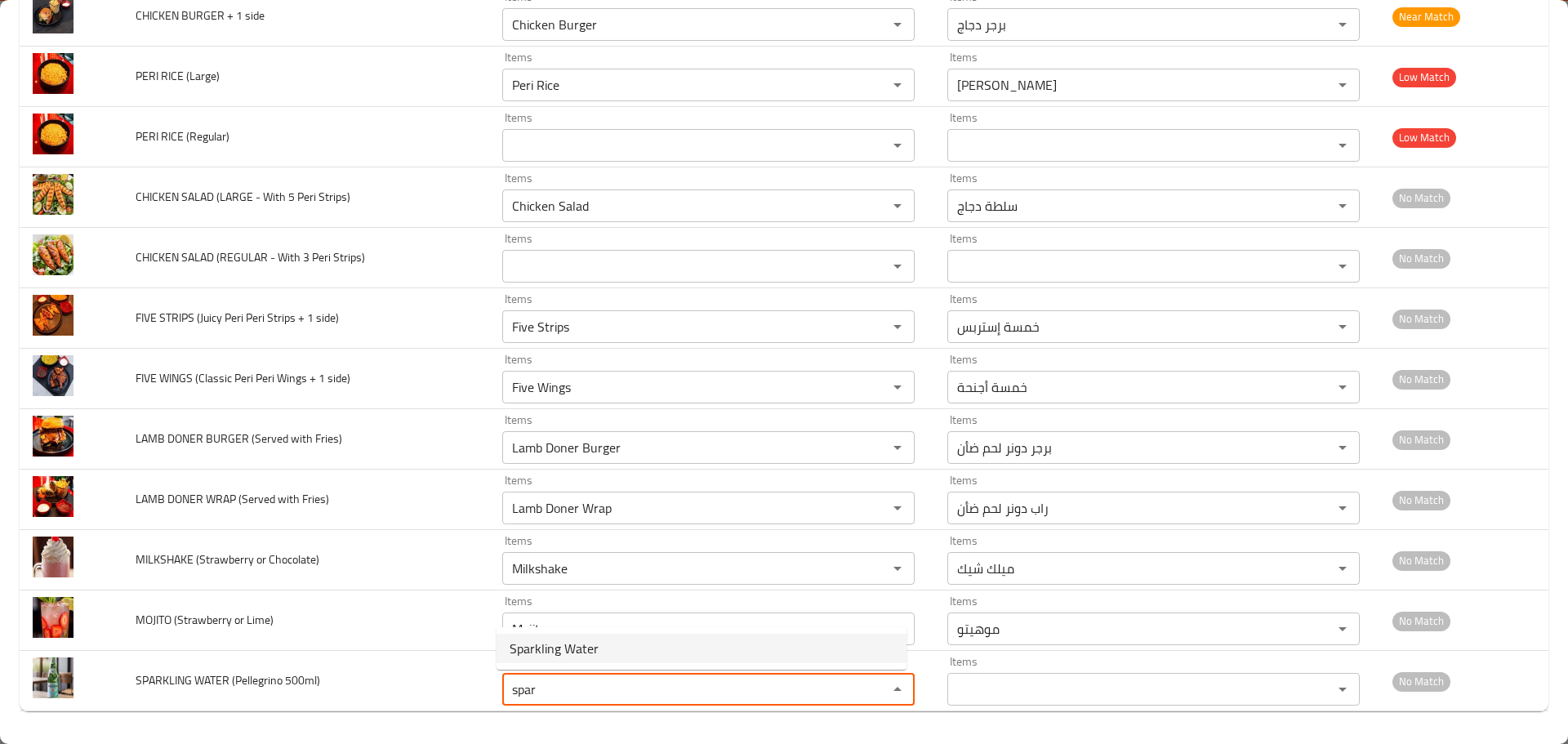
click at [566, 653] on span "Sparkling Water" at bounding box center [554, 648] width 89 height 19
type 500ml\) "Sparkling Water"
type 500ml\)-ar "مياه فوارة"
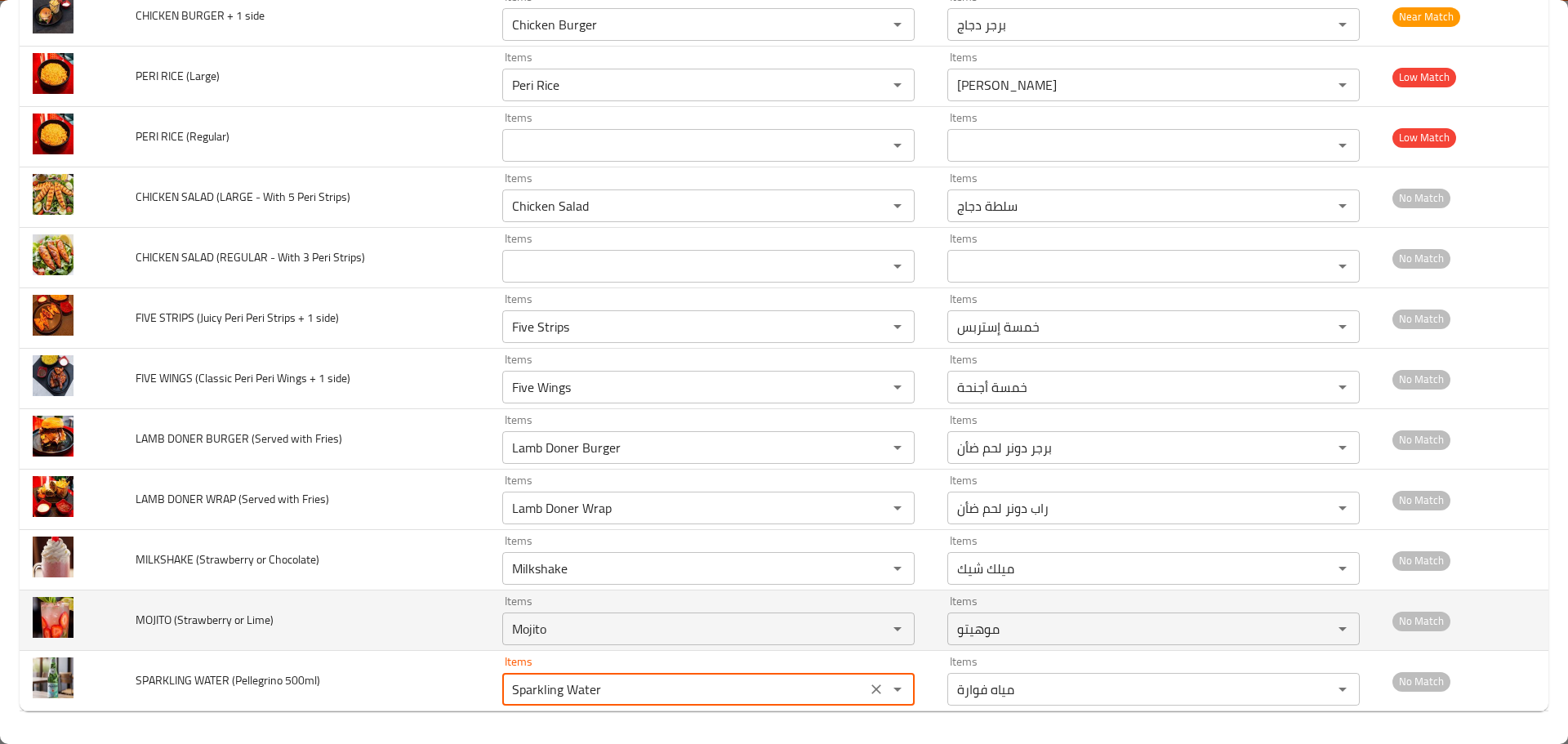
type 500ml\) "Sparkling Water"
click at [318, 631] on td "MOJITO (Strawberry or Lime)" at bounding box center [306, 620] width 367 height 60
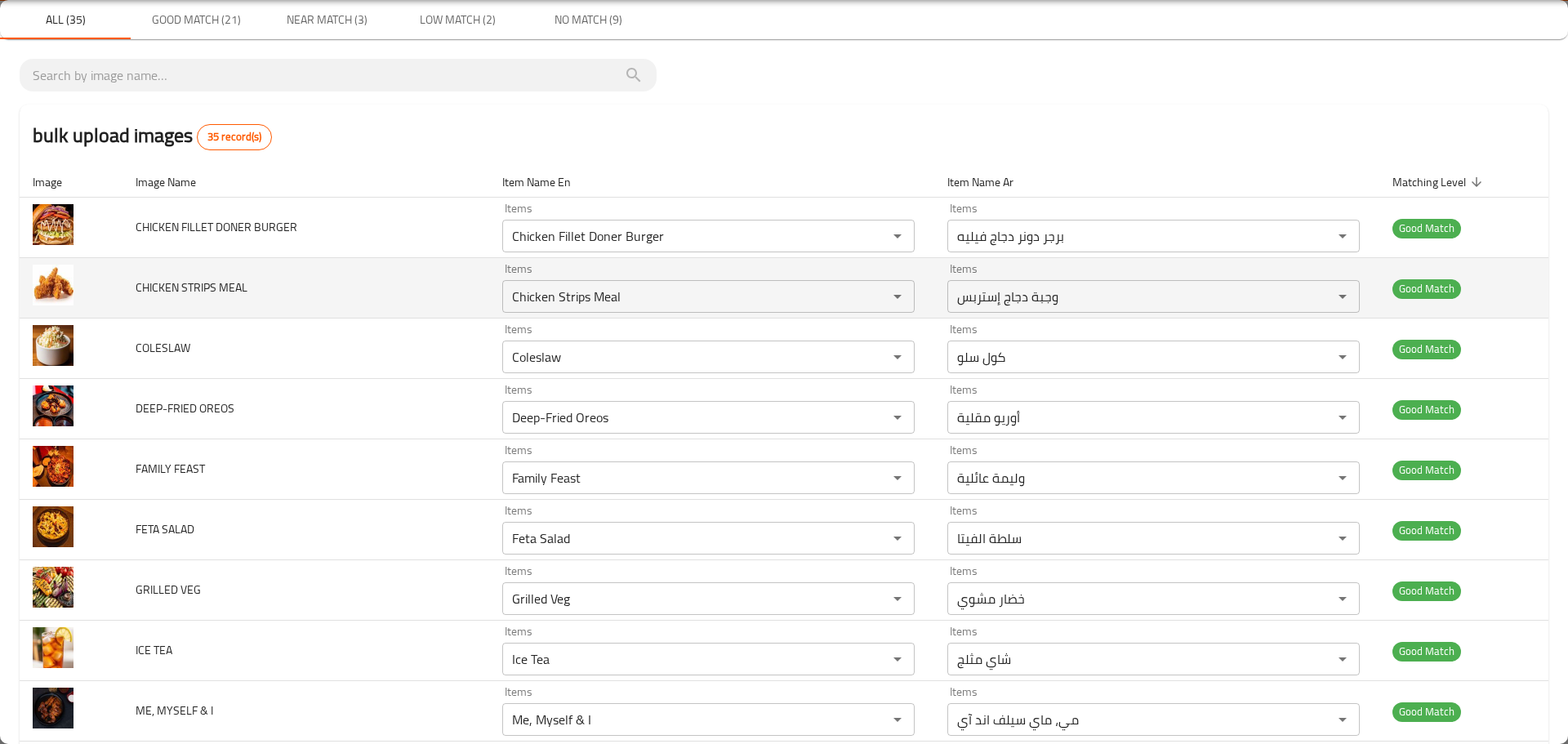
scroll to position [163, 0]
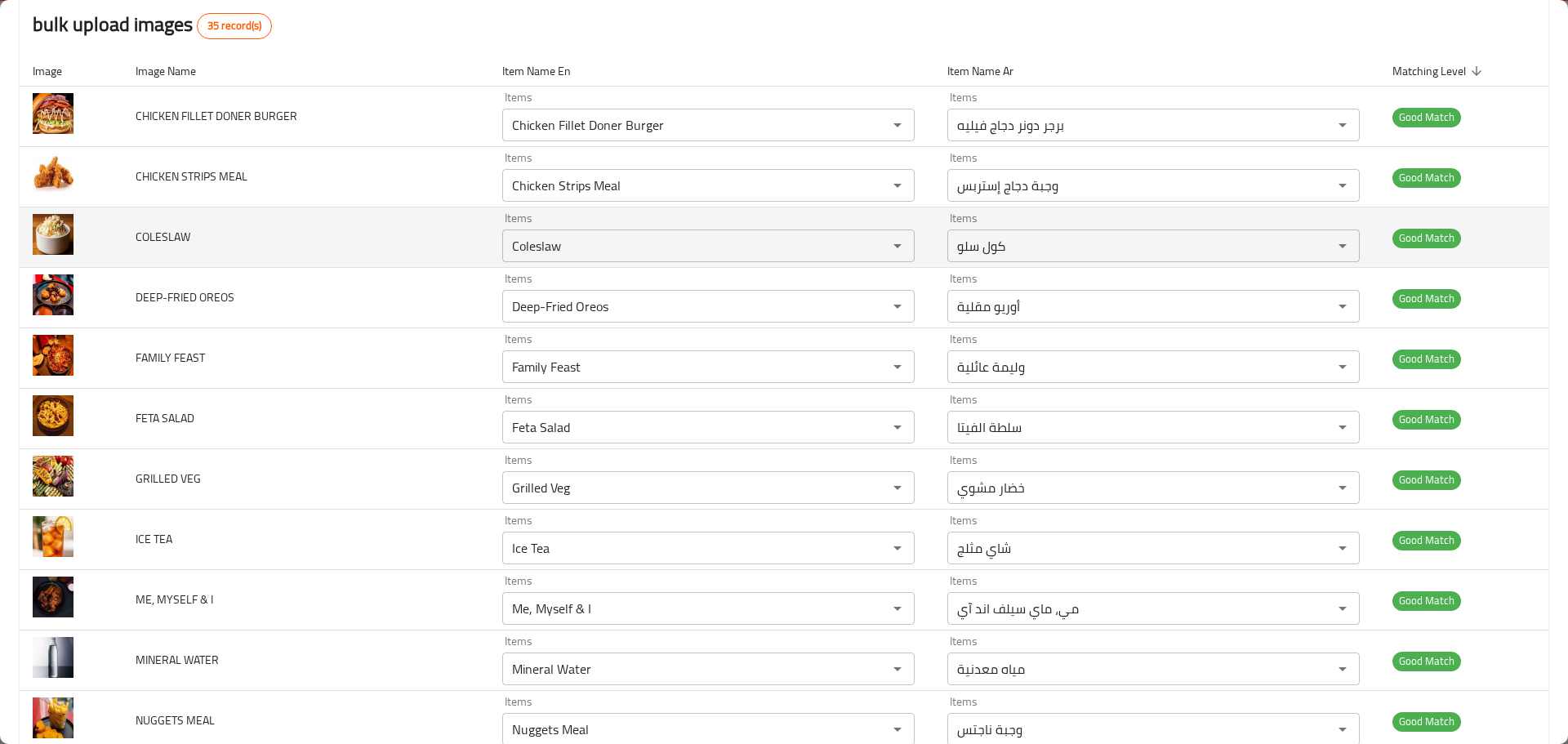
click at [291, 228] on td "COLESLAW" at bounding box center [306, 237] width 367 height 60
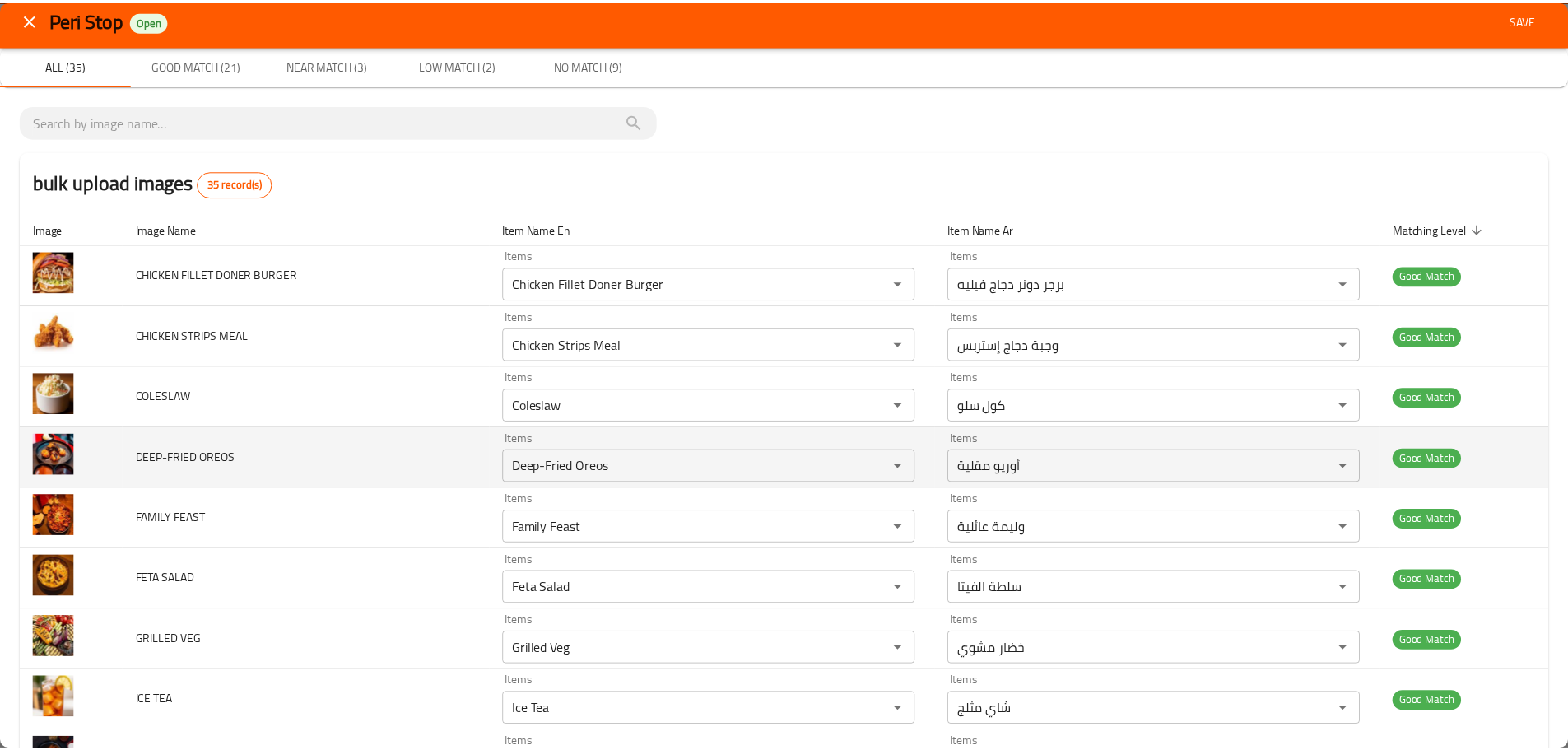
scroll to position [0, 0]
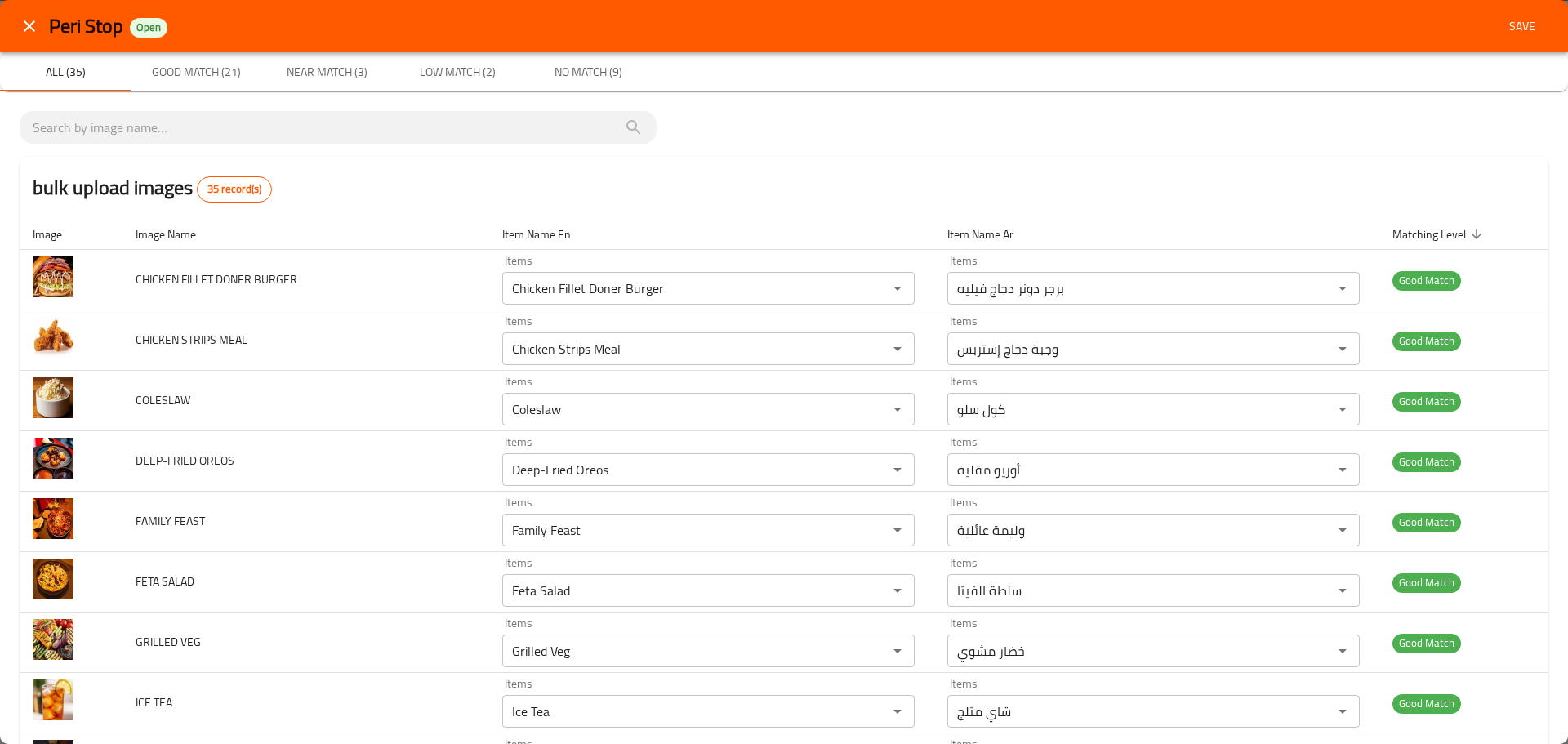
click at [1538, 22] on div "Peri Stop Open Save" at bounding box center [784, 26] width 1568 height 52
click at [1520, 24] on span "Save" at bounding box center [1523, 27] width 39 height 20
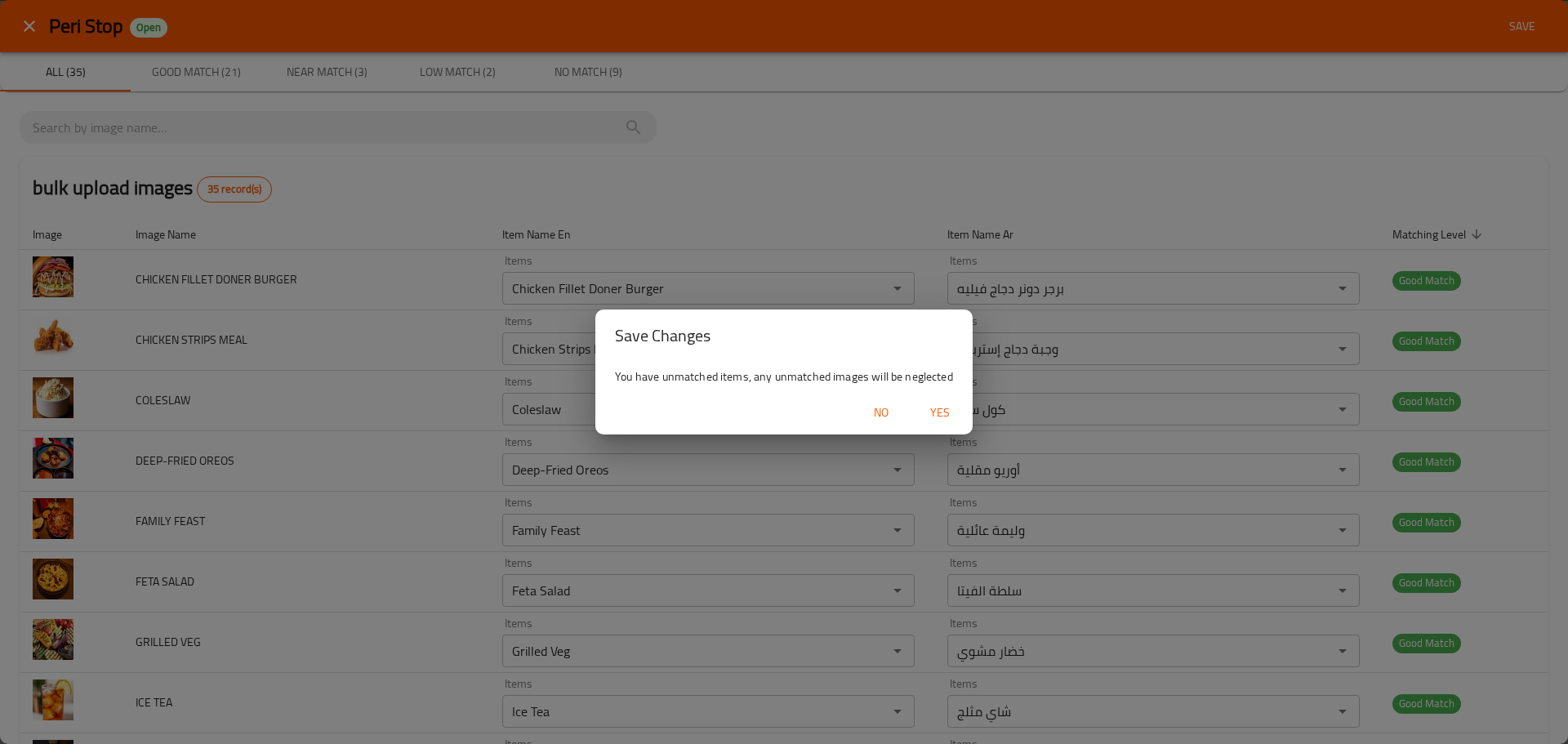
click at [942, 407] on span "Yes" at bounding box center [940, 412] width 39 height 20
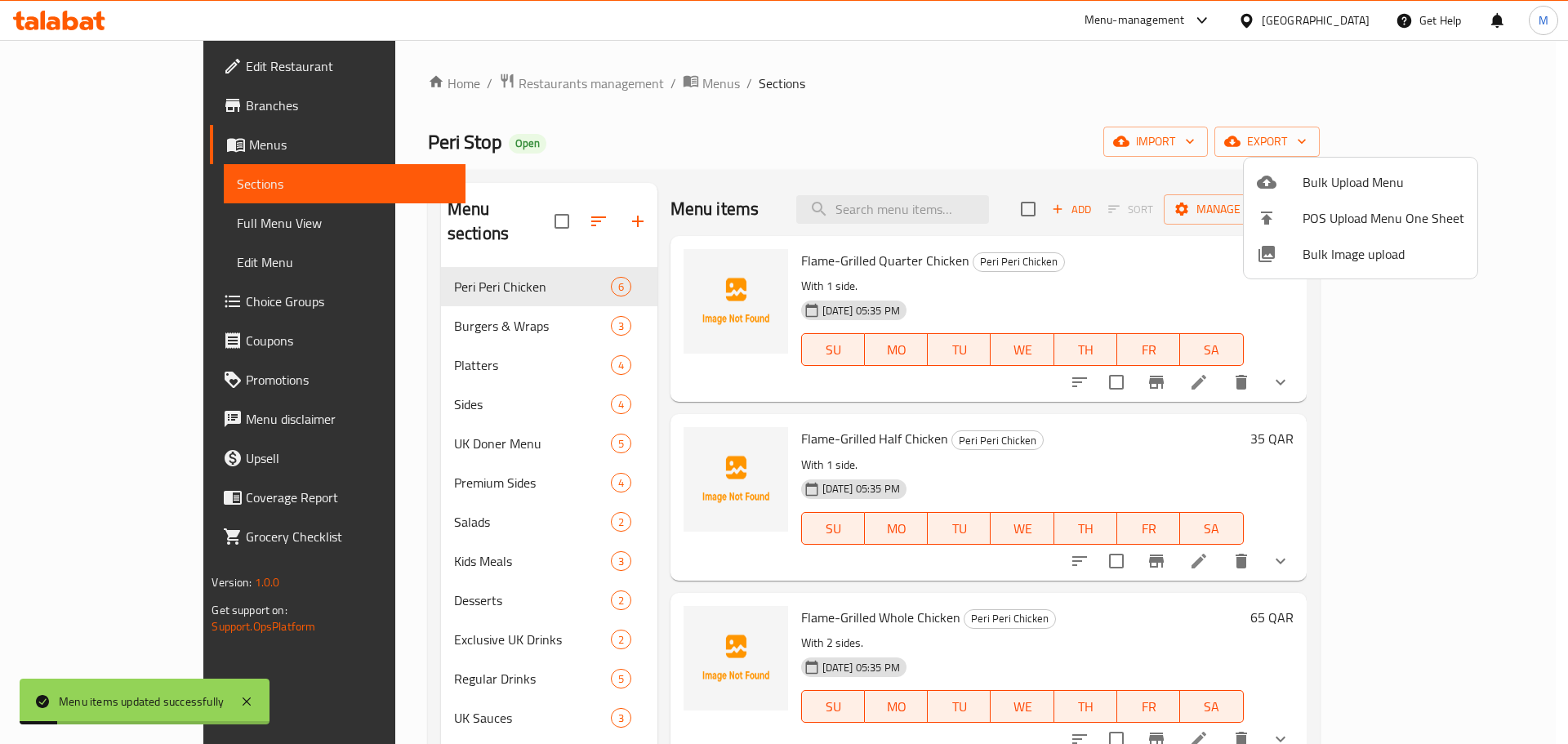
click at [799, 126] on div at bounding box center [784, 372] width 1568 height 744
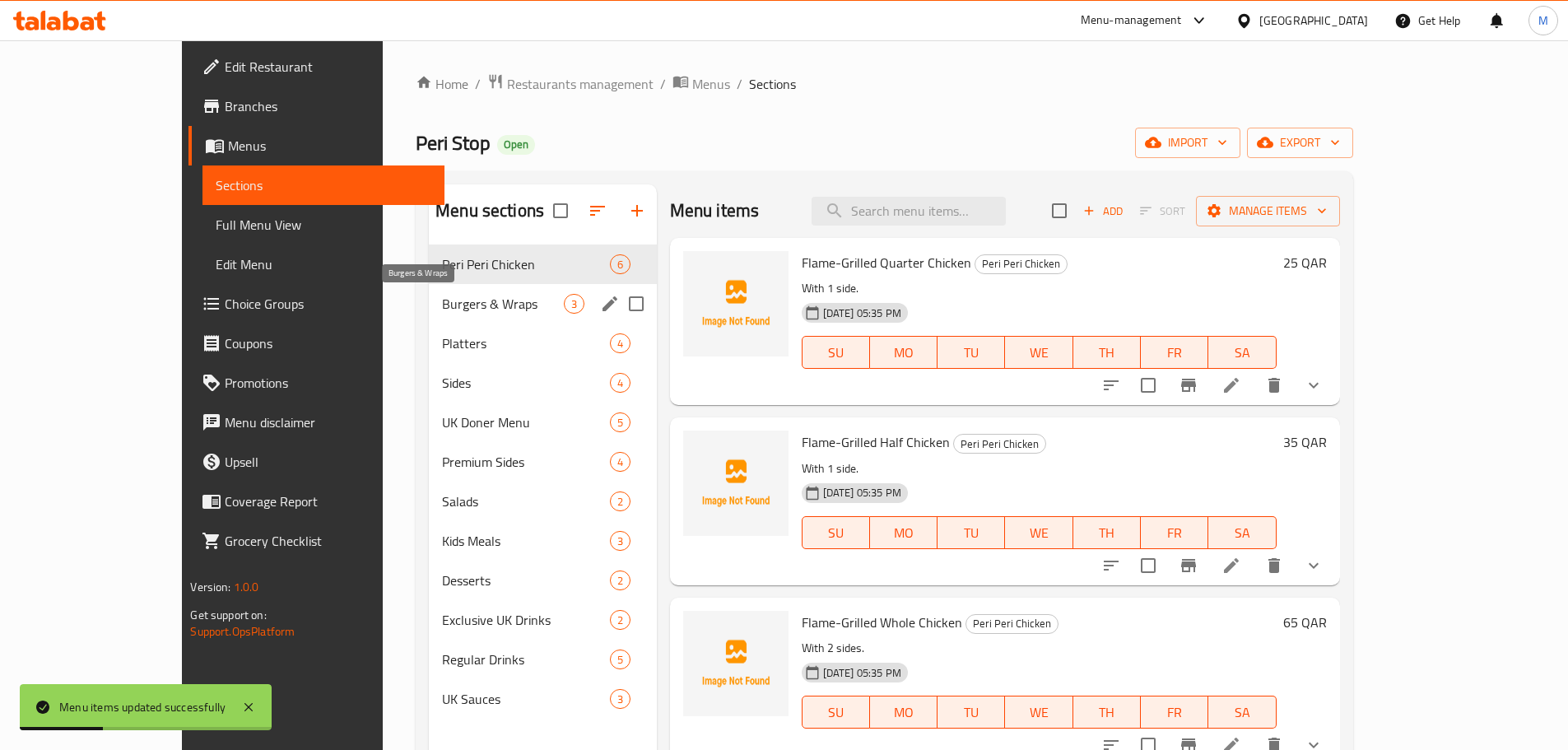
click at [442, 298] on span "Burgers & Wraps" at bounding box center [502, 304] width 121 height 20
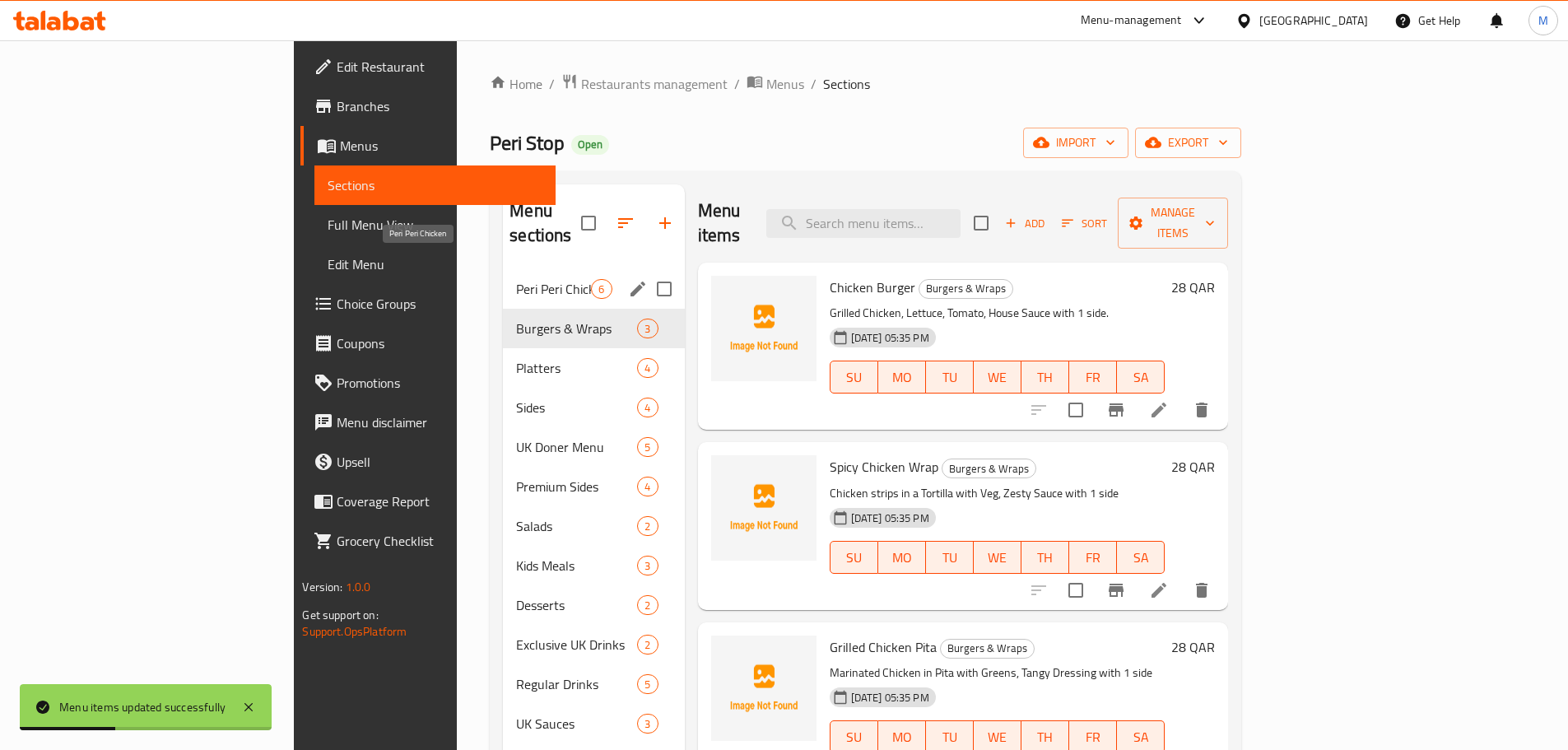
click at [516, 279] on span "Peri Peri Chicken" at bounding box center [554, 289] width 75 height 20
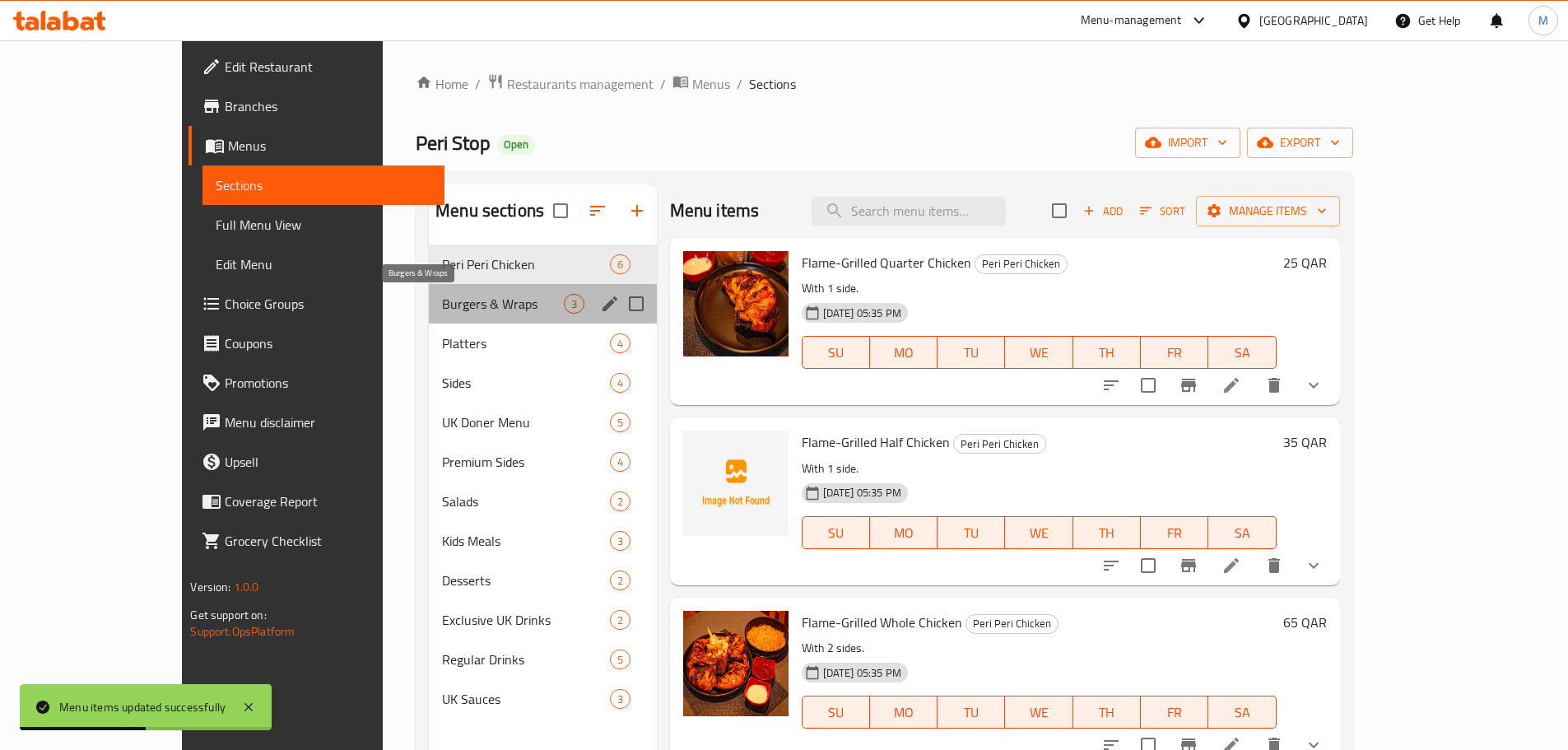
click at [442, 311] on span "Burgers & Wraps" at bounding box center [502, 304] width 121 height 20
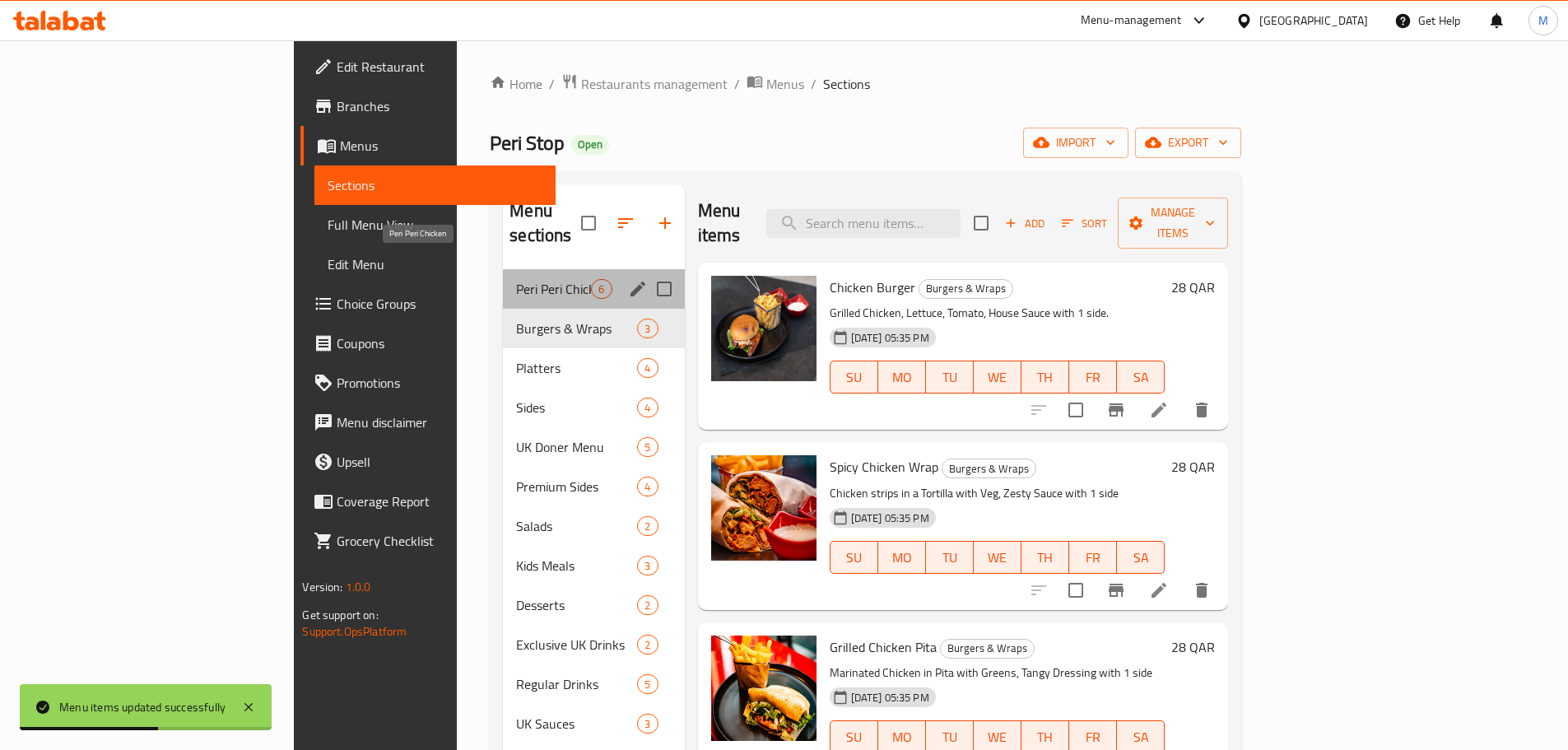
click at [516, 279] on span "Peri Peri Chicken" at bounding box center [554, 289] width 75 height 20
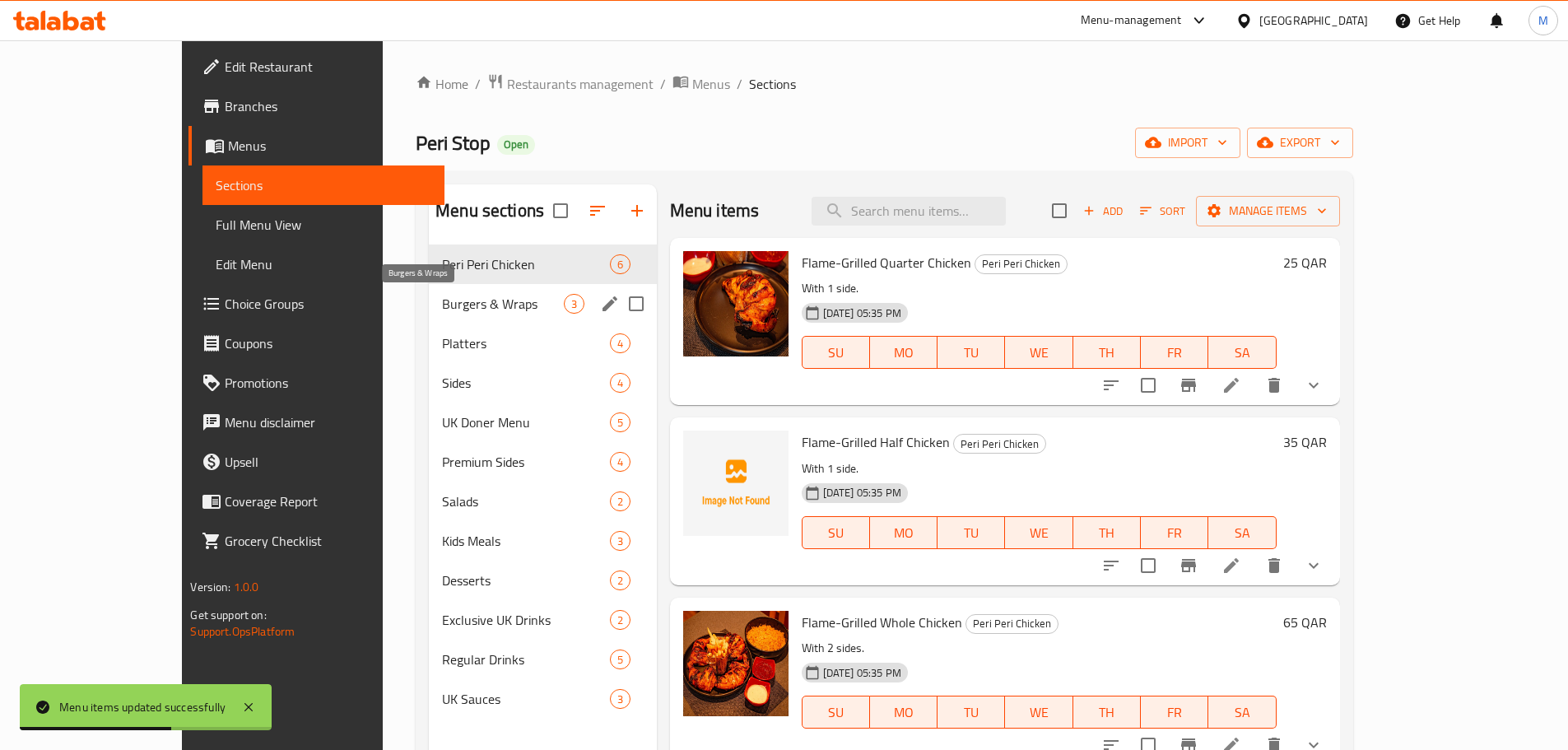
click at [442, 308] on span "Burgers & Wraps" at bounding box center [502, 304] width 121 height 20
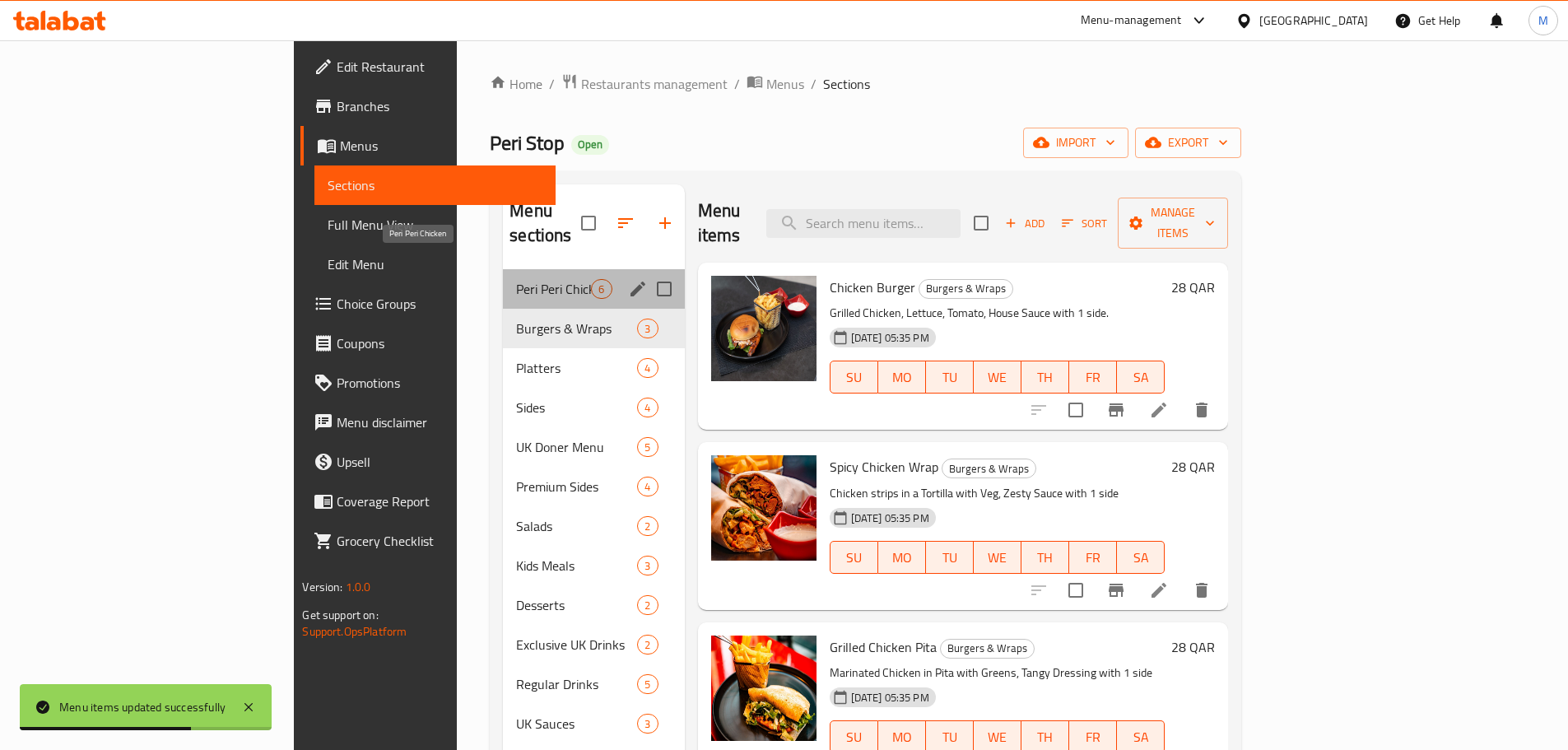
click at [516, 279] on span "Peri Peri Chicken" at bounding box center [554, 289] width 75 height 20
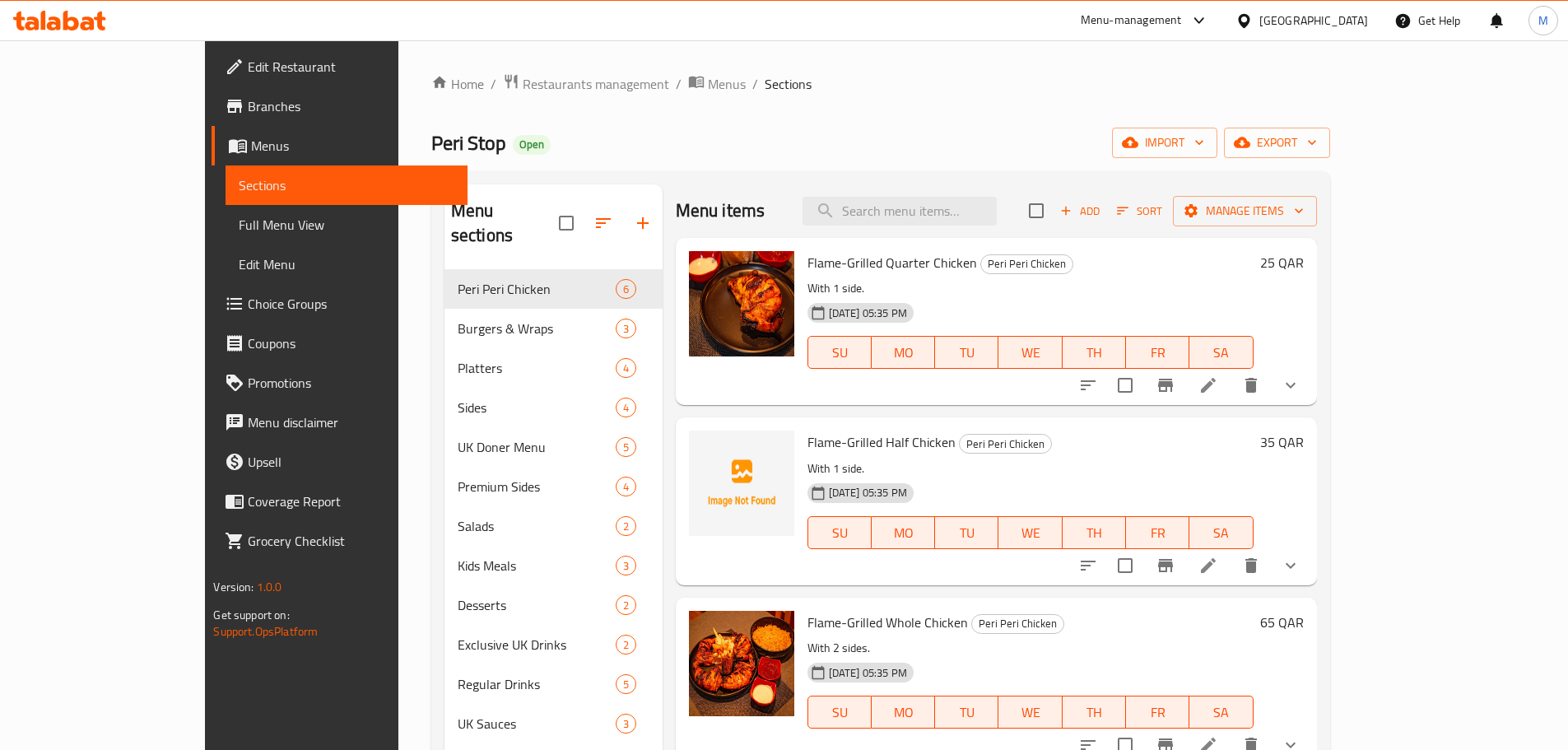
click at [1145, 254] on h6 "Flame-Grilled Quarter Chicken Peri Peri Chicken" at bounding box center [1031, 262] width 446 height 23
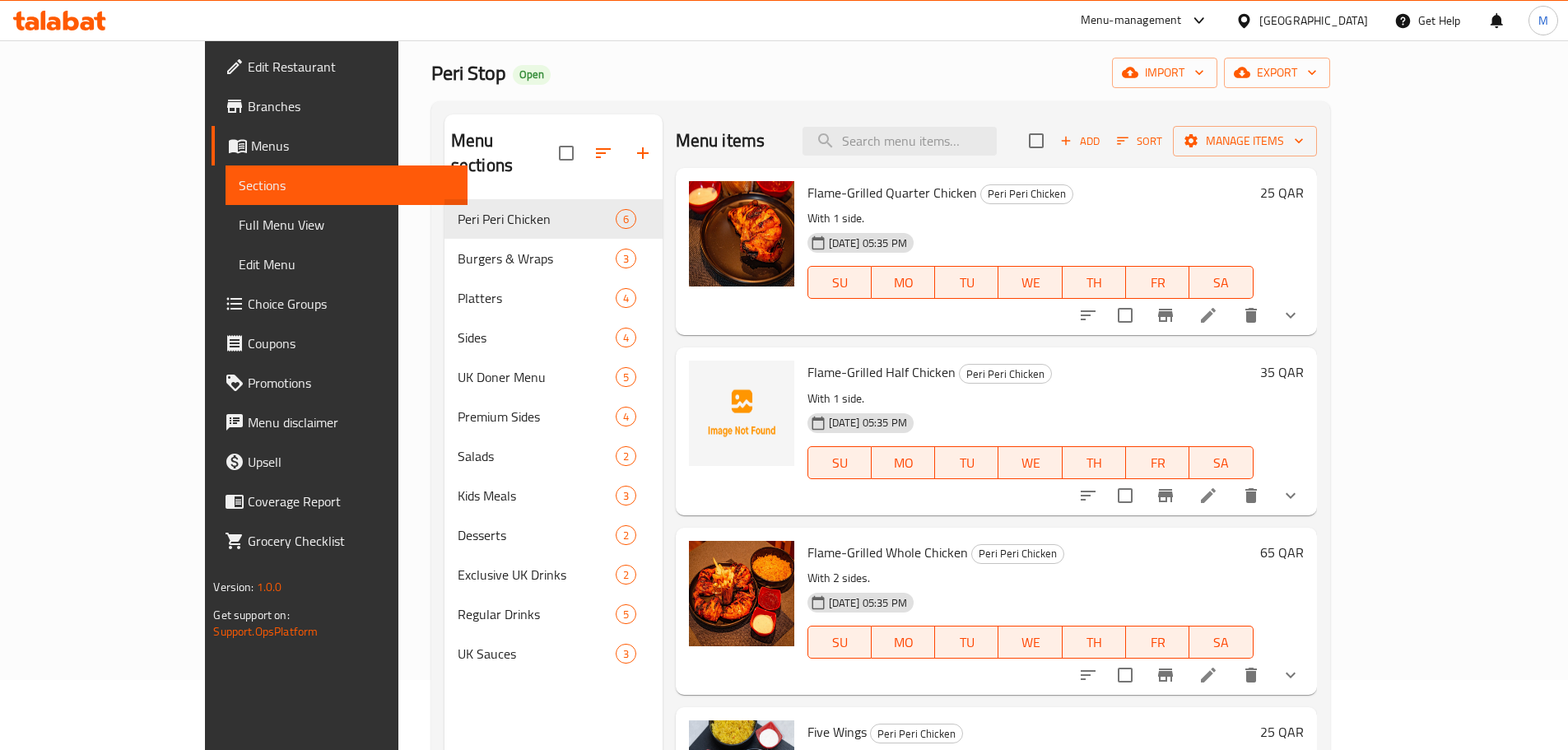
scroll to position [66, 0]
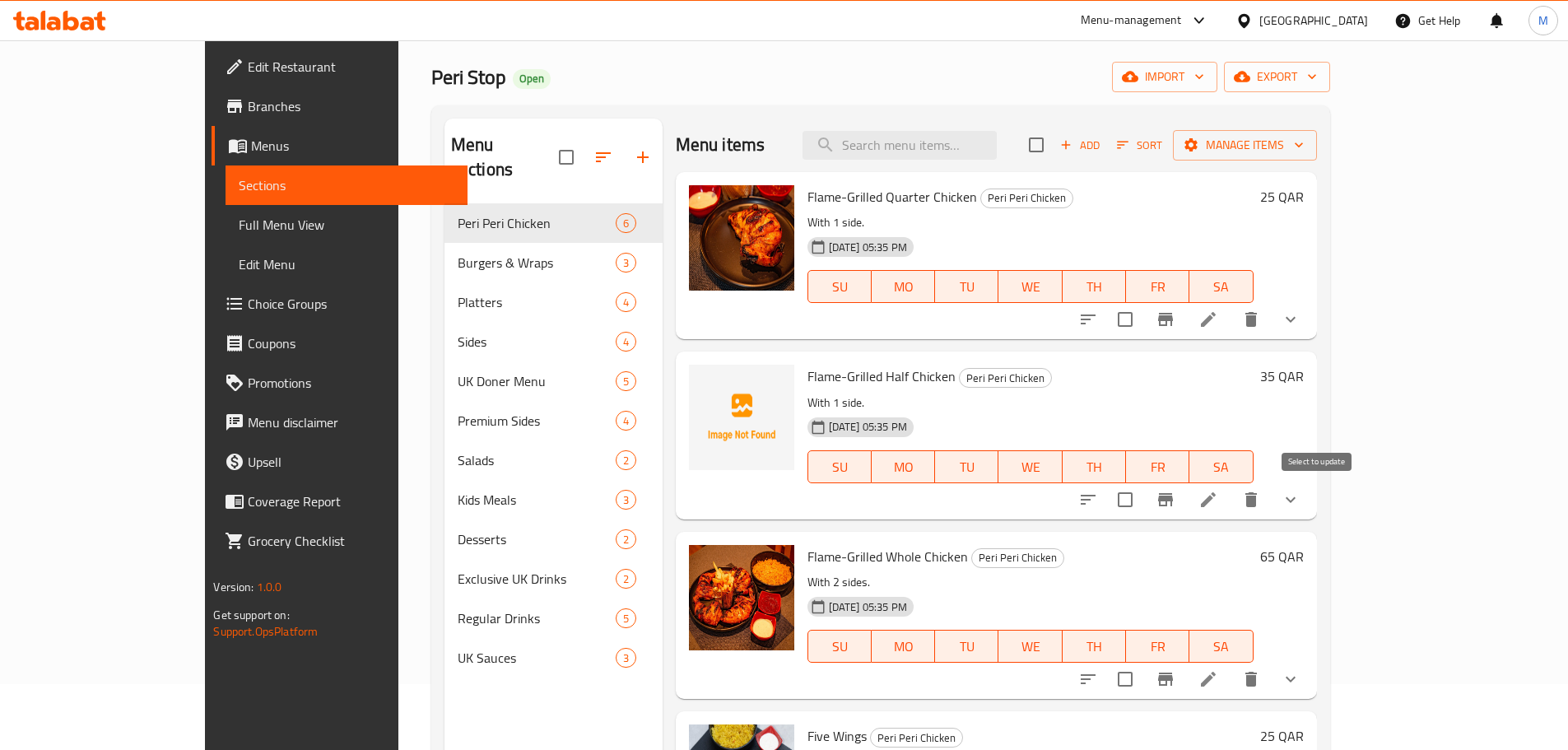
click at [1142, 503] on input "checkbox" at bounding box center [1124, 499] width 35 height 35
checkbox input "true"
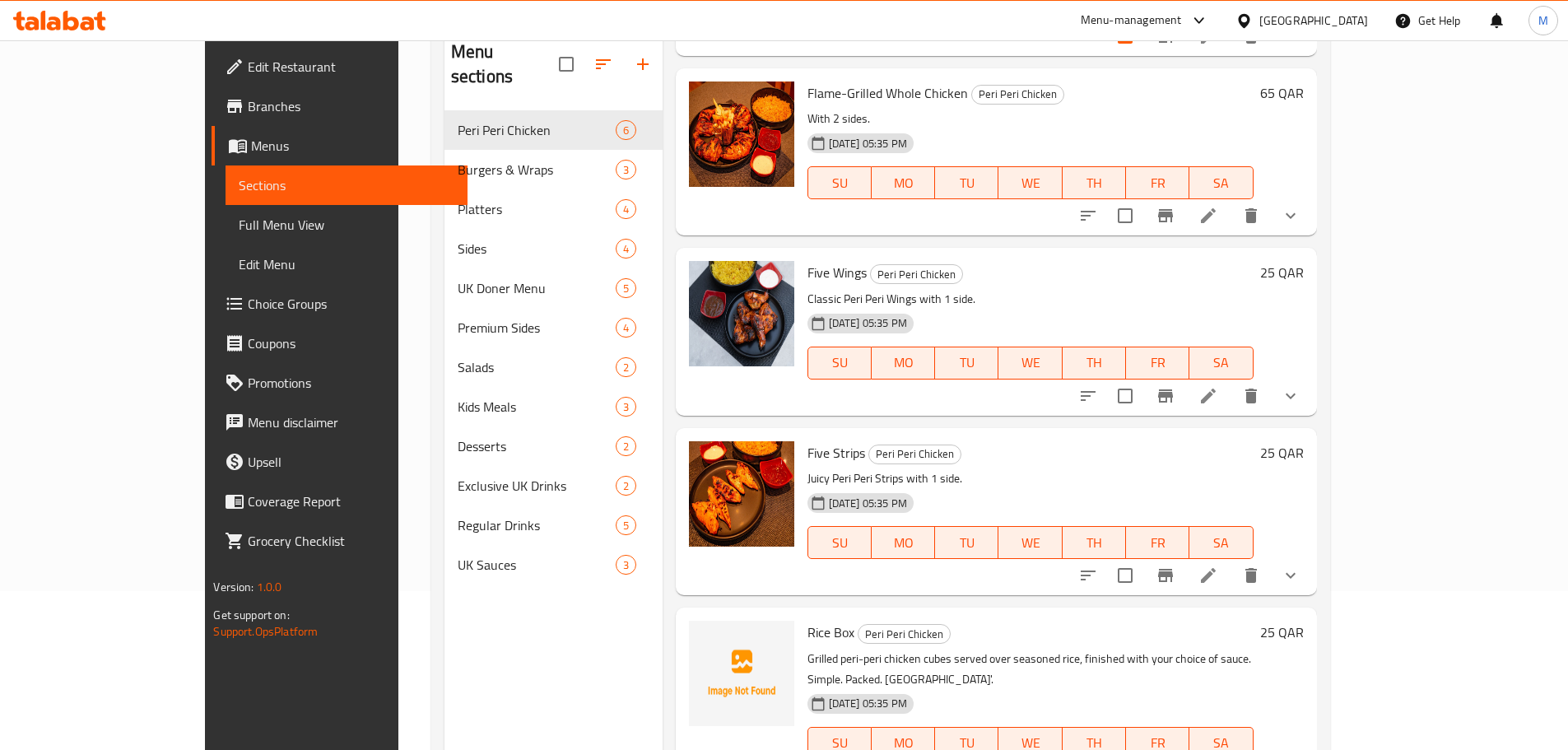
scroll to position [231, 0]
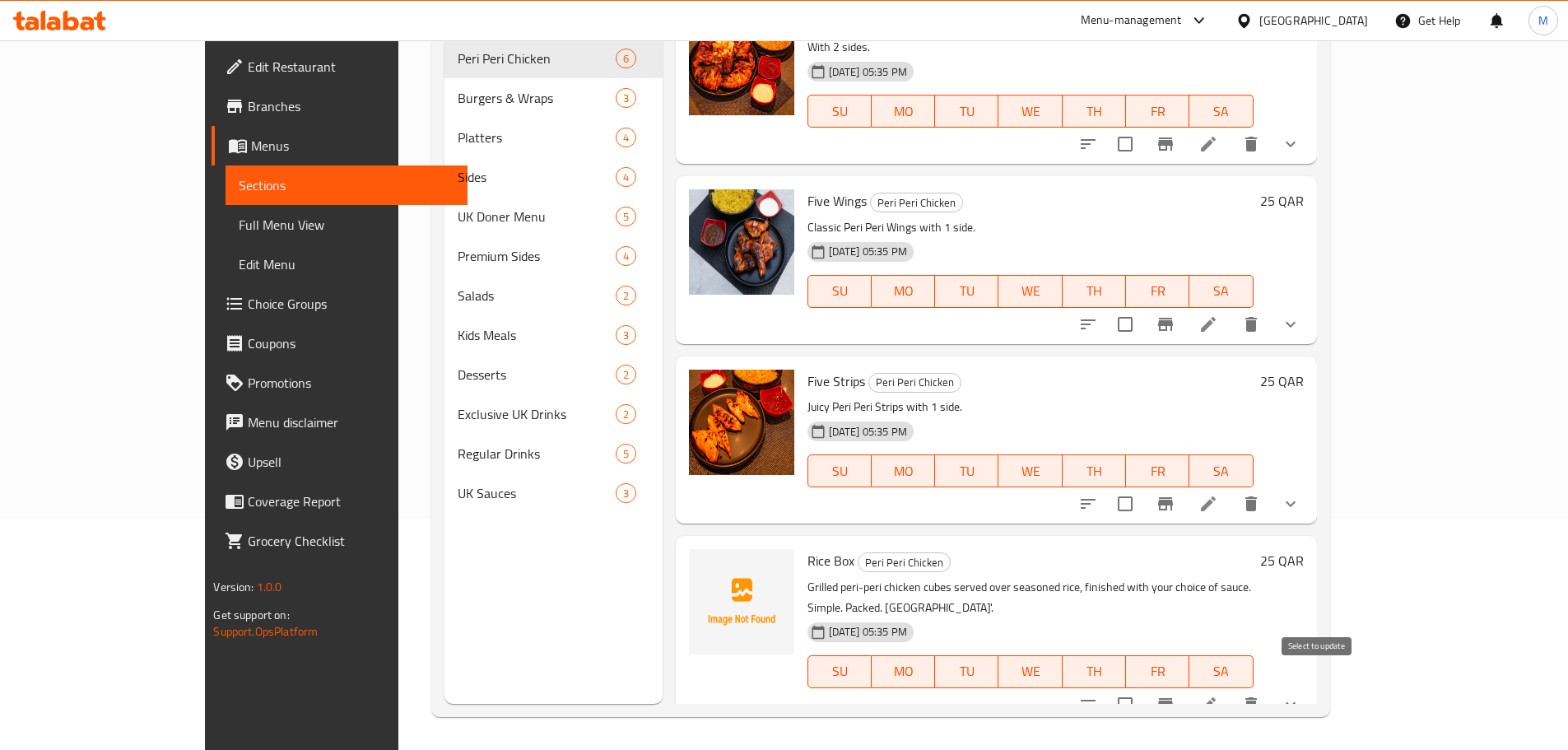
click at [1142, 691] on input "checkbox" at bounding box center [1124, 704] width 35 height 35
checkbox input "true"
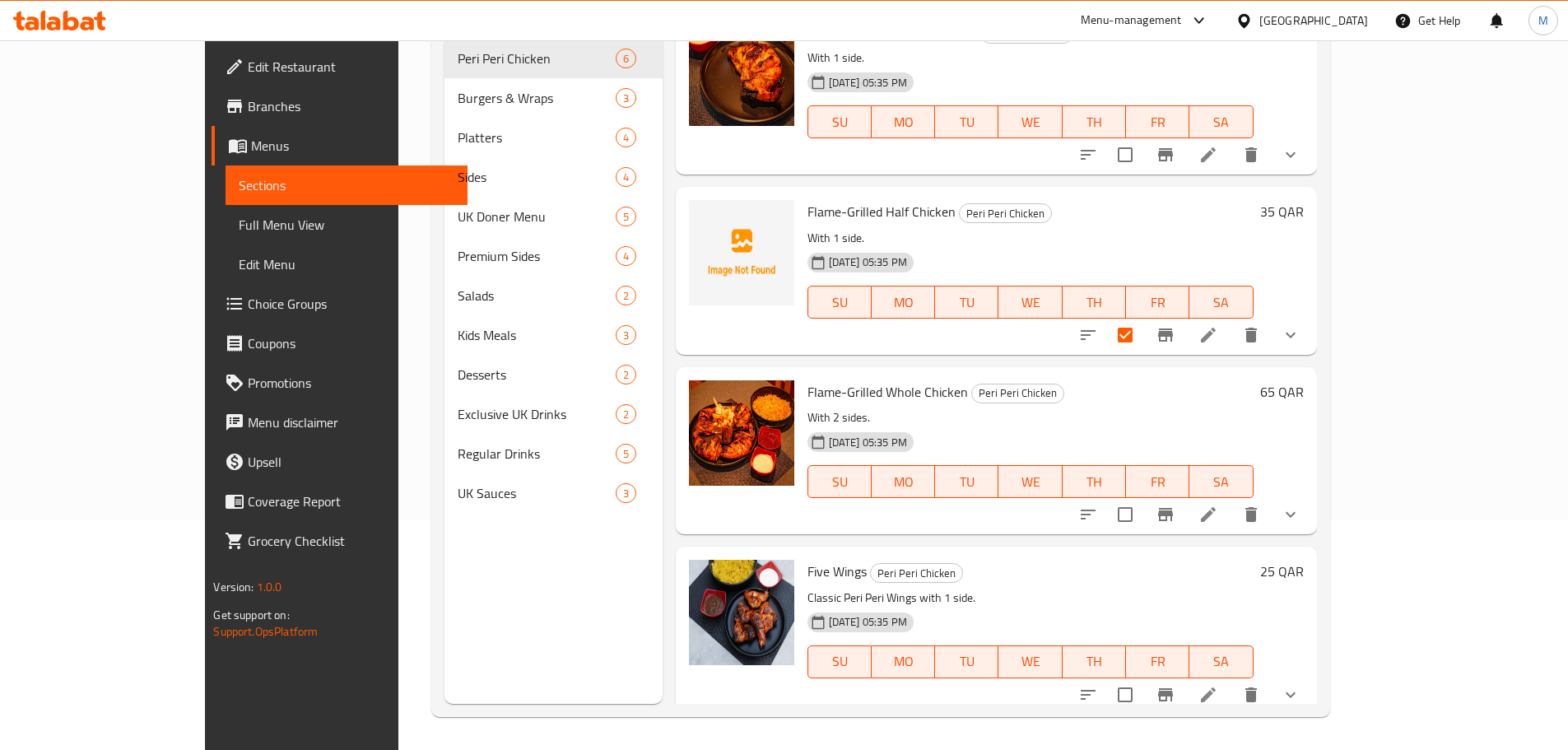
scroll to position [0, 0]
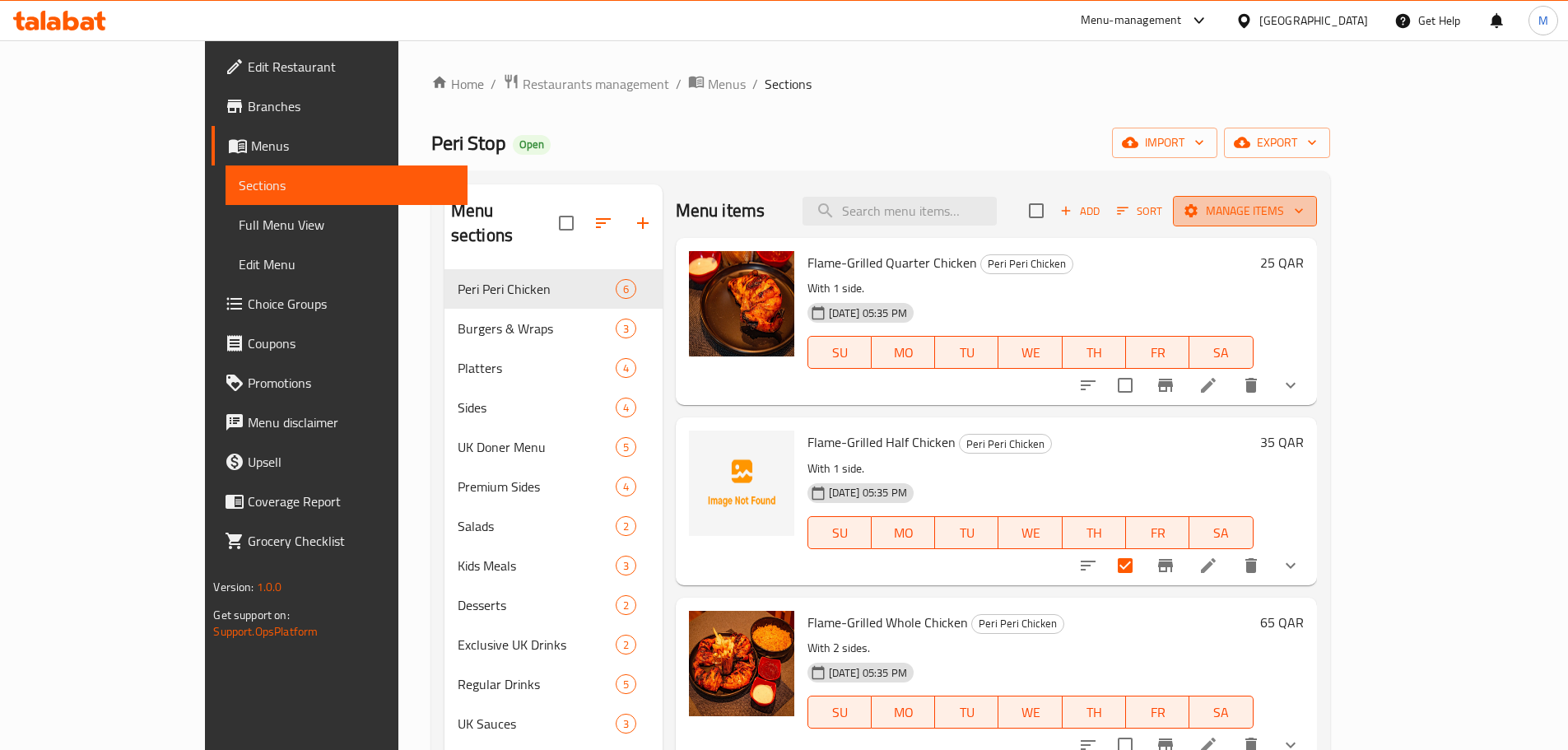
click at [1304, 219] on span "Manage items" at bounding box center [1245, 211] width 118 height 21
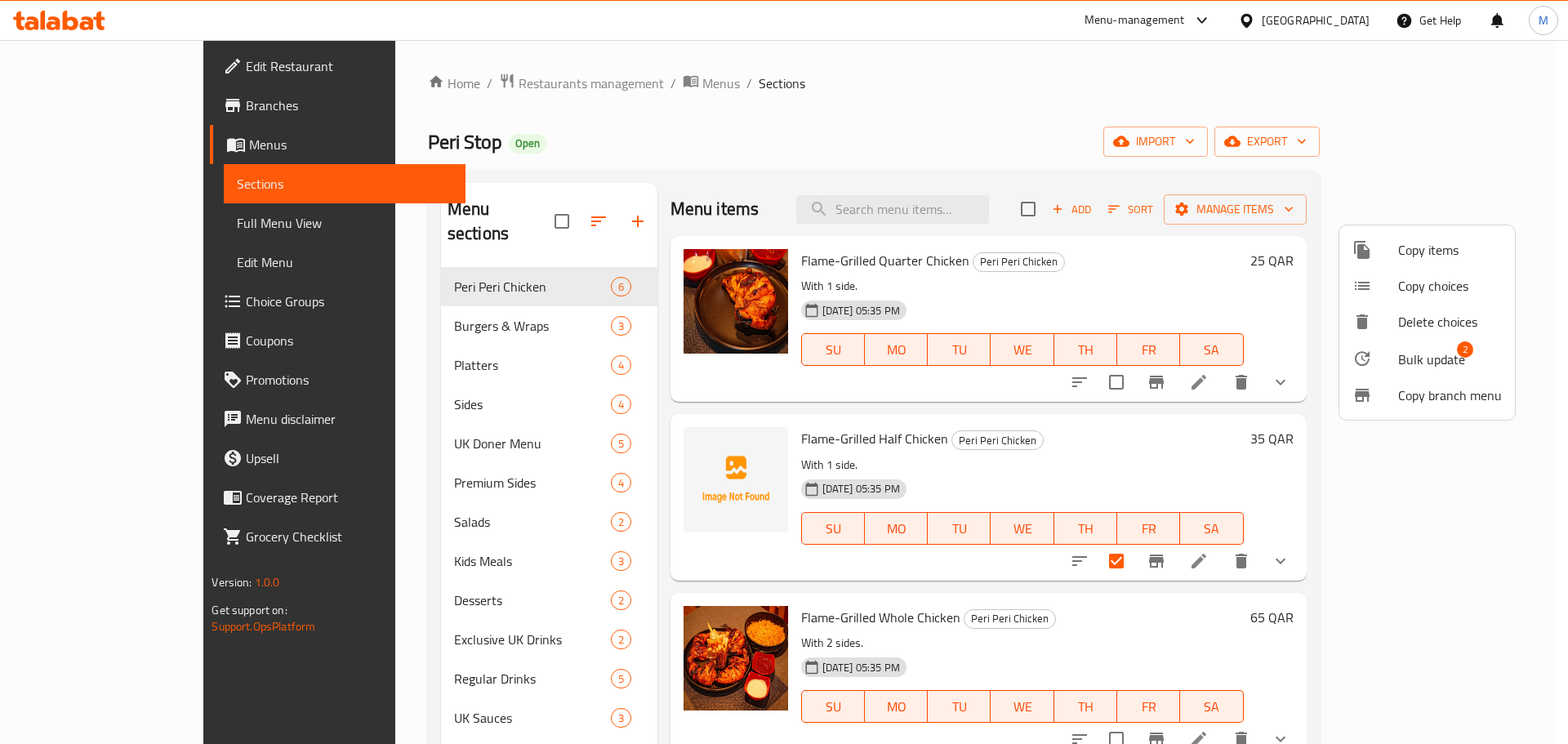
click at [1414, 349] on span "Bulk update" at bounding box center [1432, 359] width 67 height 19
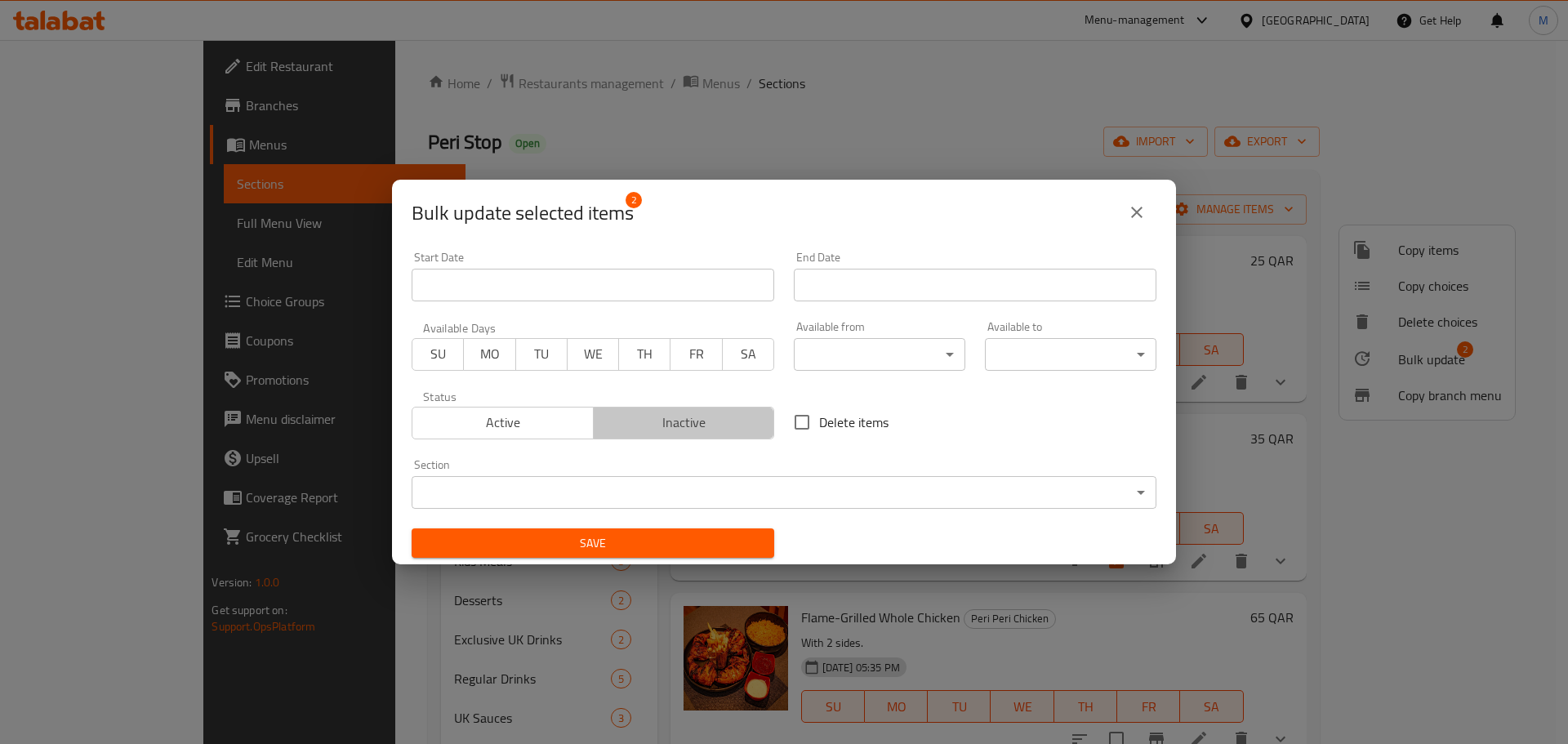
click at [679, 428] on span "Inactive" at bounding box center [685, 422] width 169 height 24
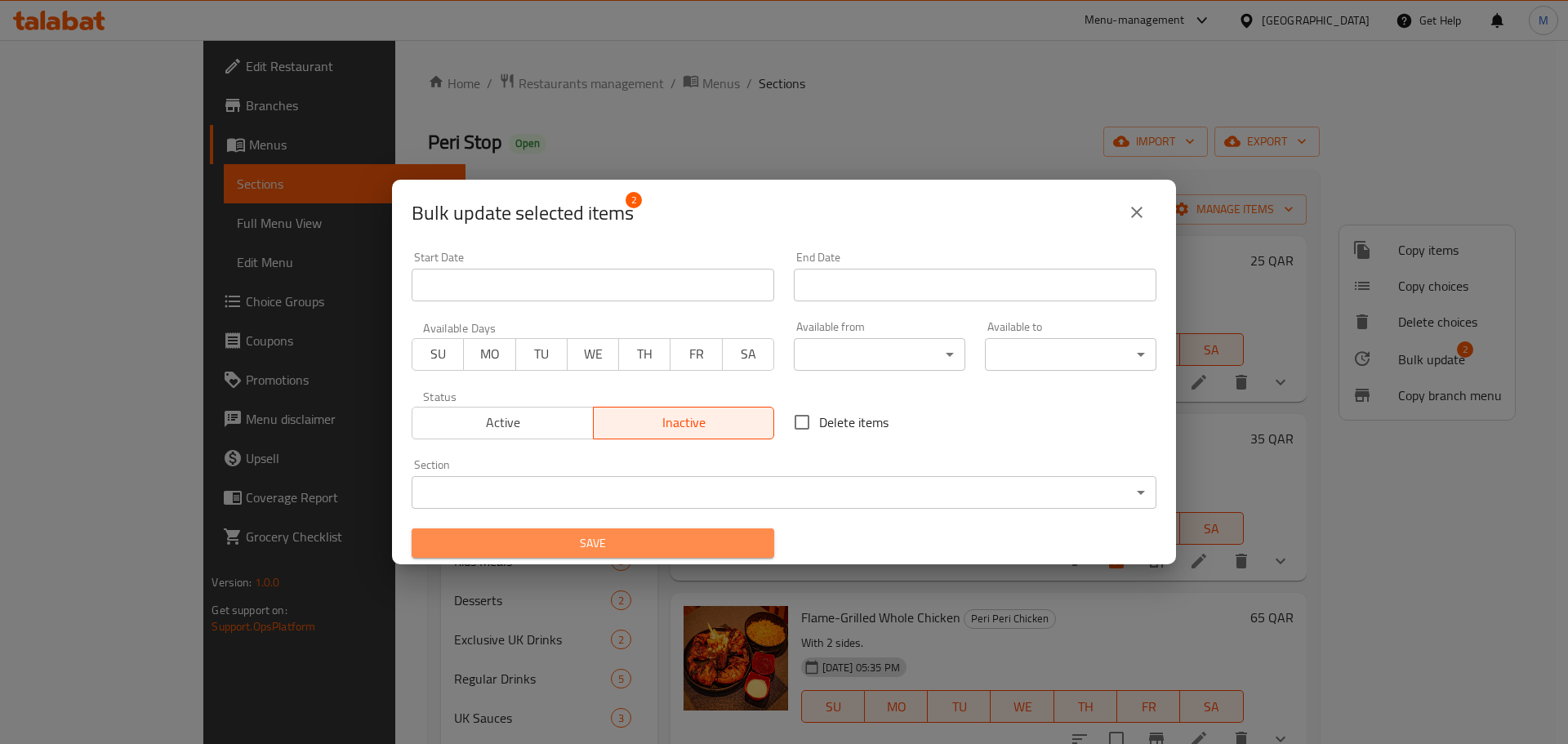
click at [671, 542] on span "Save" at bounding box center [592, 543] width 336 height 20
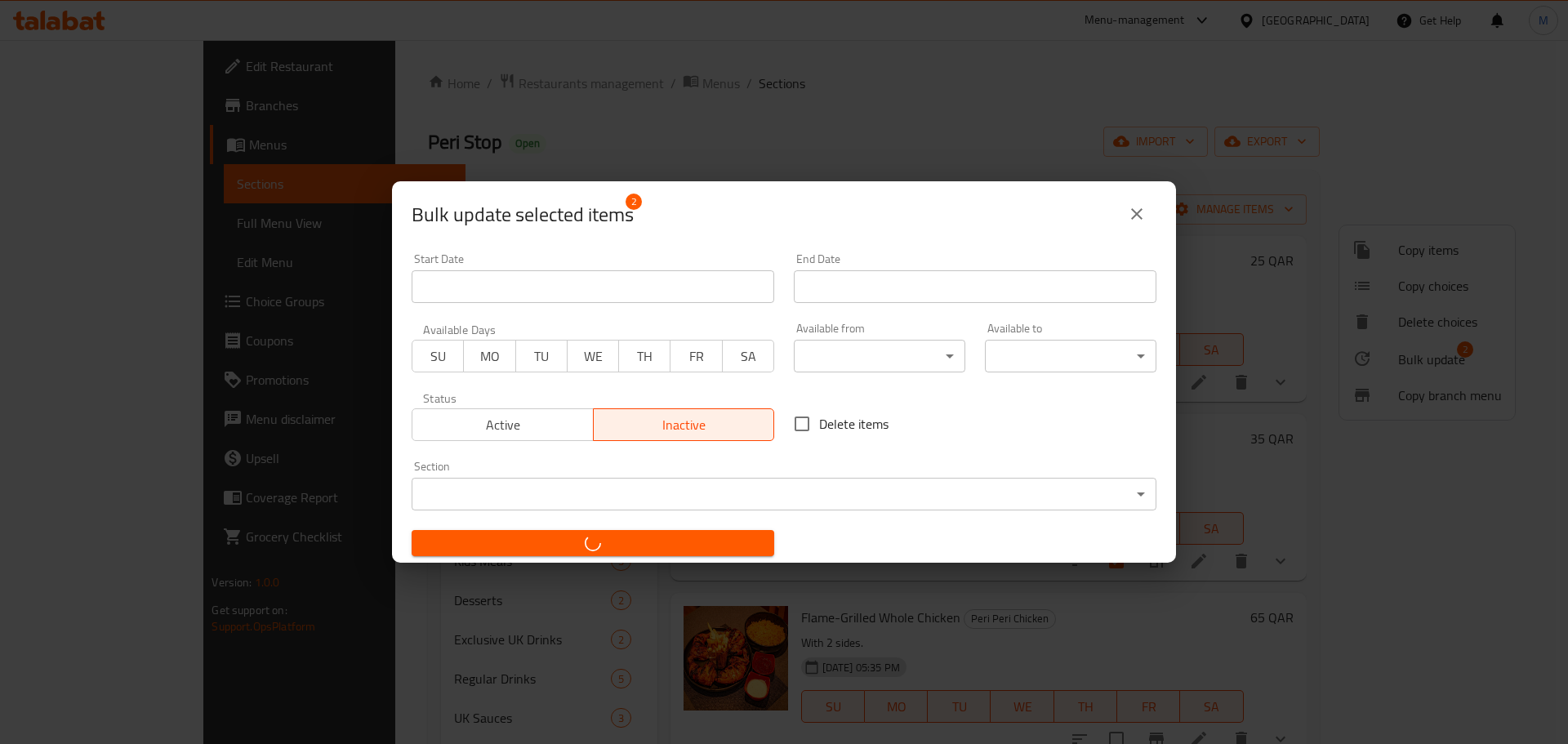
checkbox input "false"
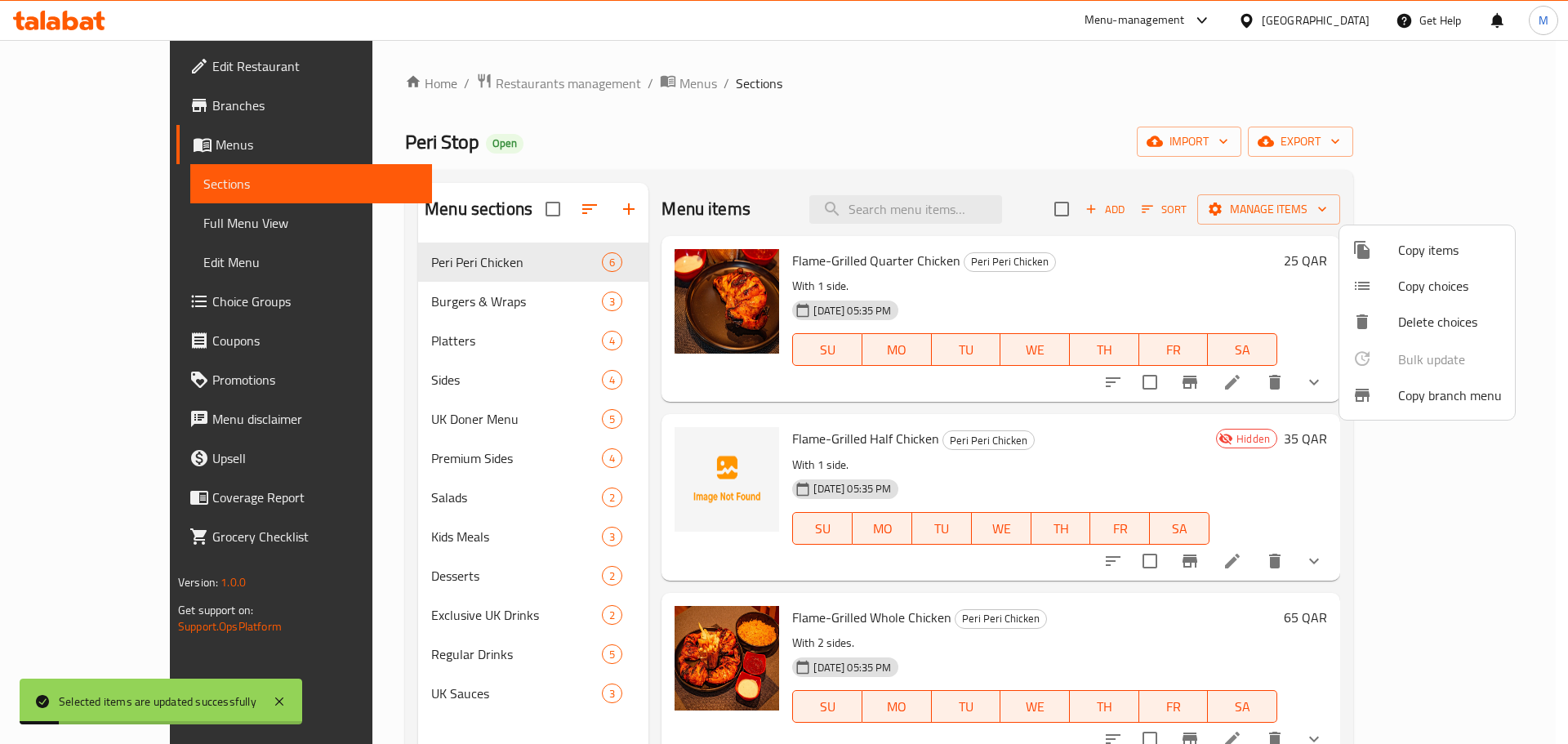
click at [1107, 448] on div at bounding box center [784, 372] width 1568 height 744
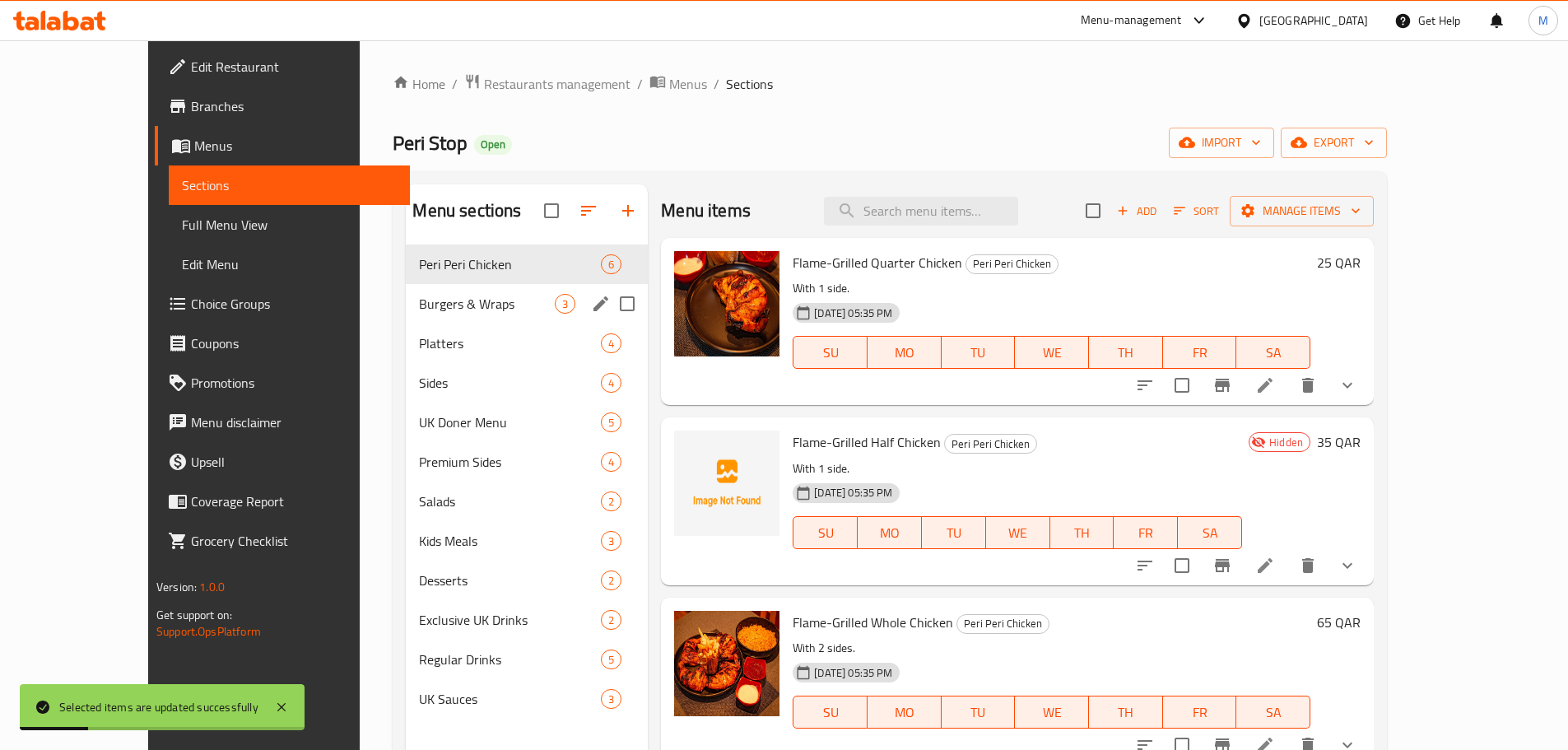
click at [428, 305] on span "Burgers & Wraps" at bounding box center [487, 304] width 135 height 20
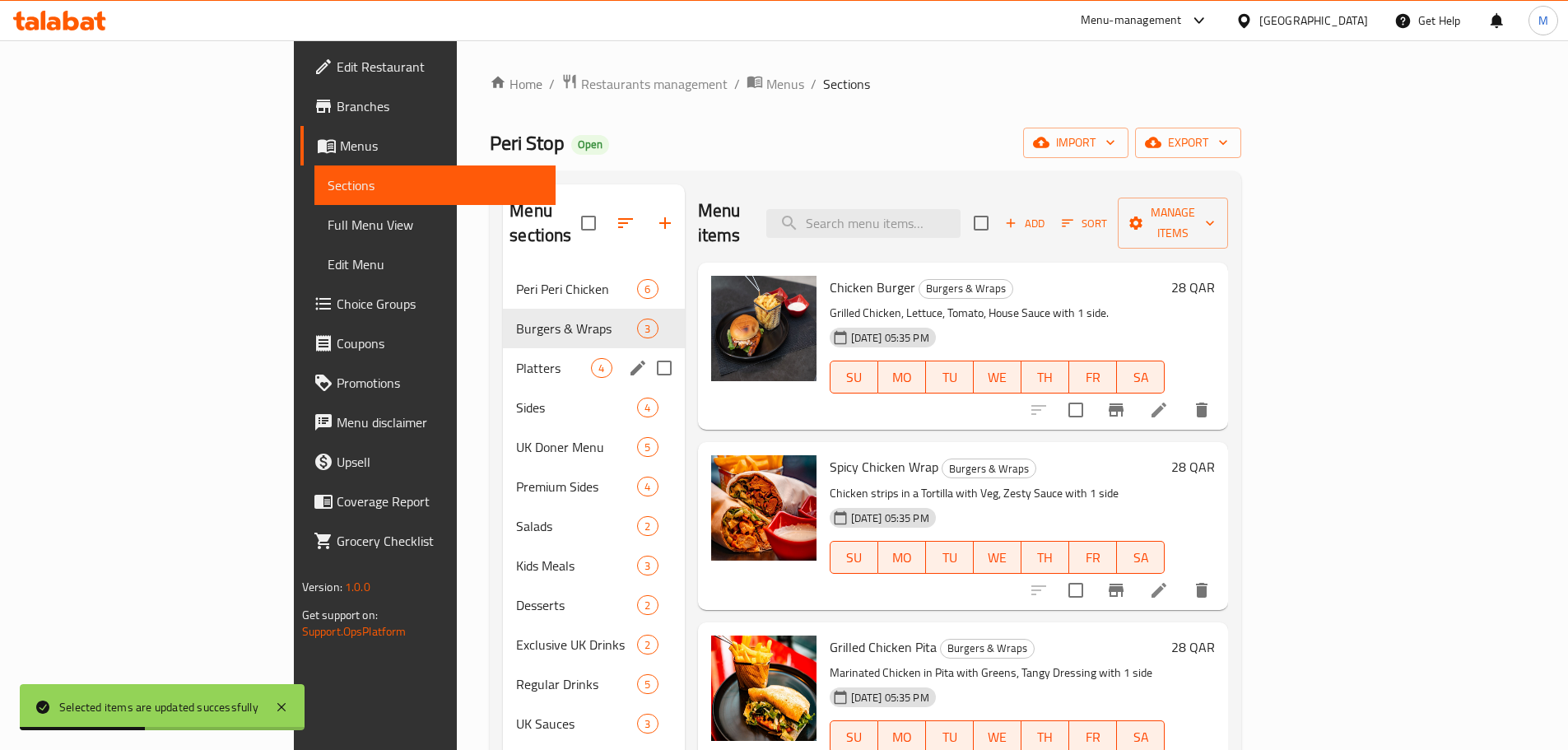
click at [516, 358] on span "Platters" at bounding box center [554, 367] width 75 height 20
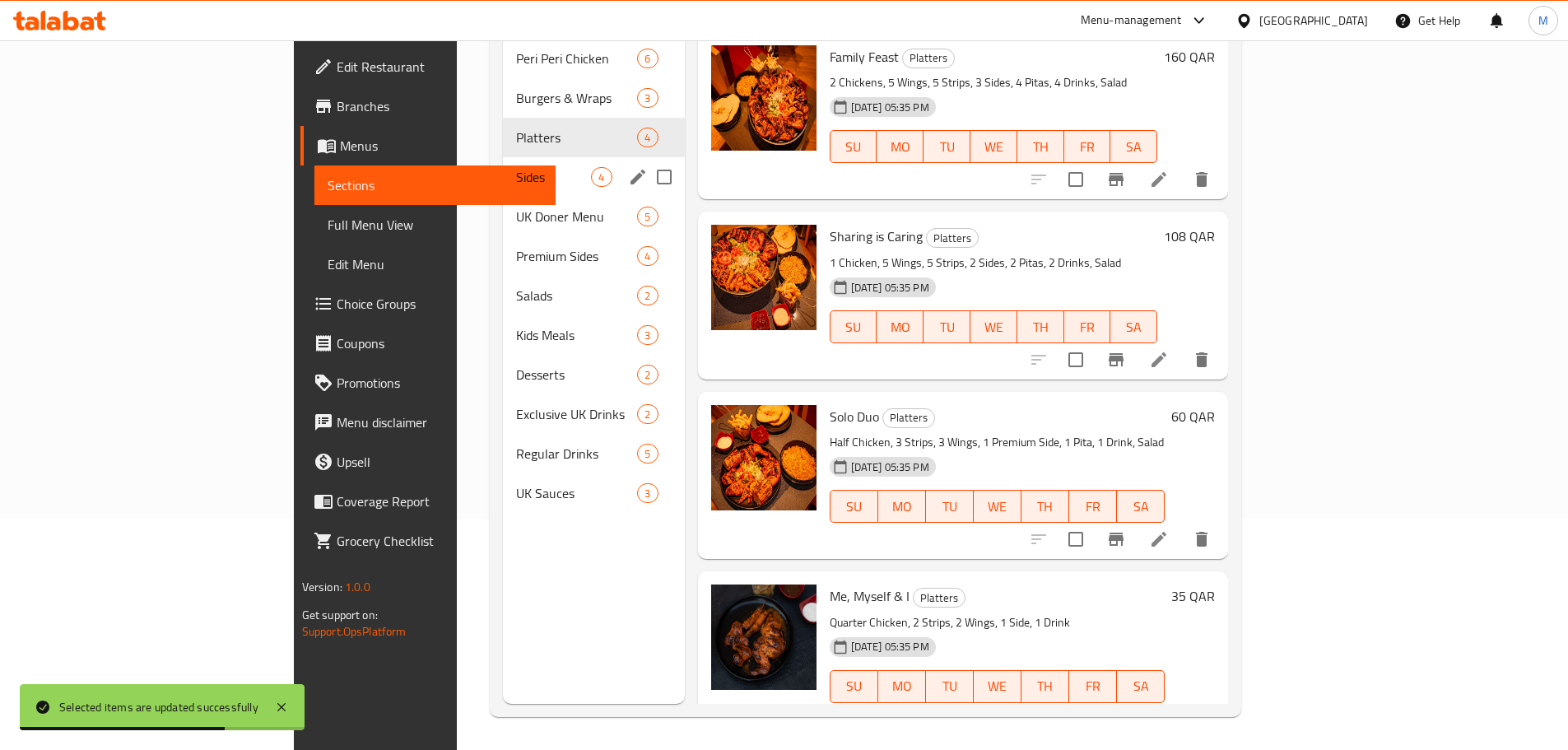
click at [502, 157] on div "Sides 4" at bounding box center [593, 177] width 181 height 39
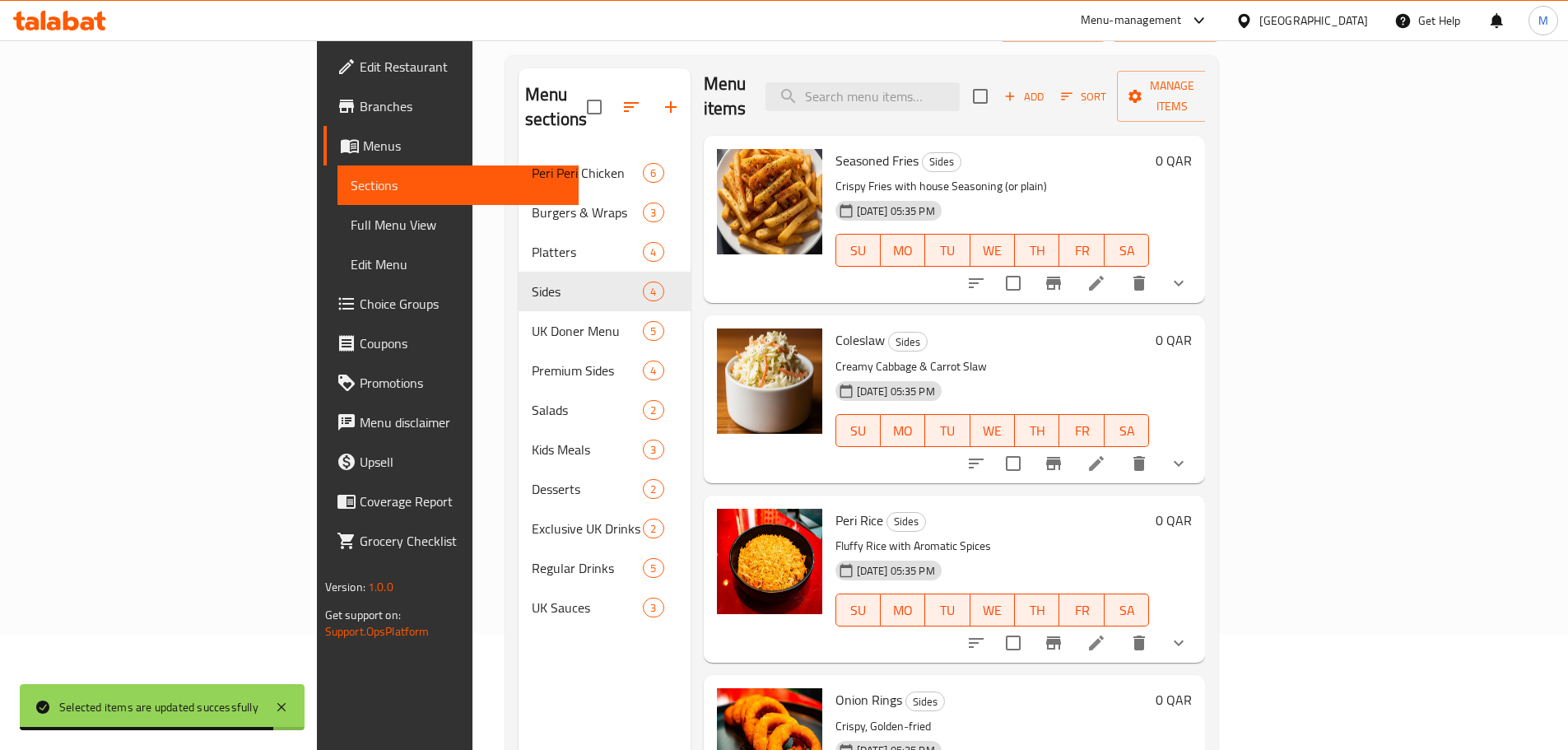
scroll to position [231, 0]
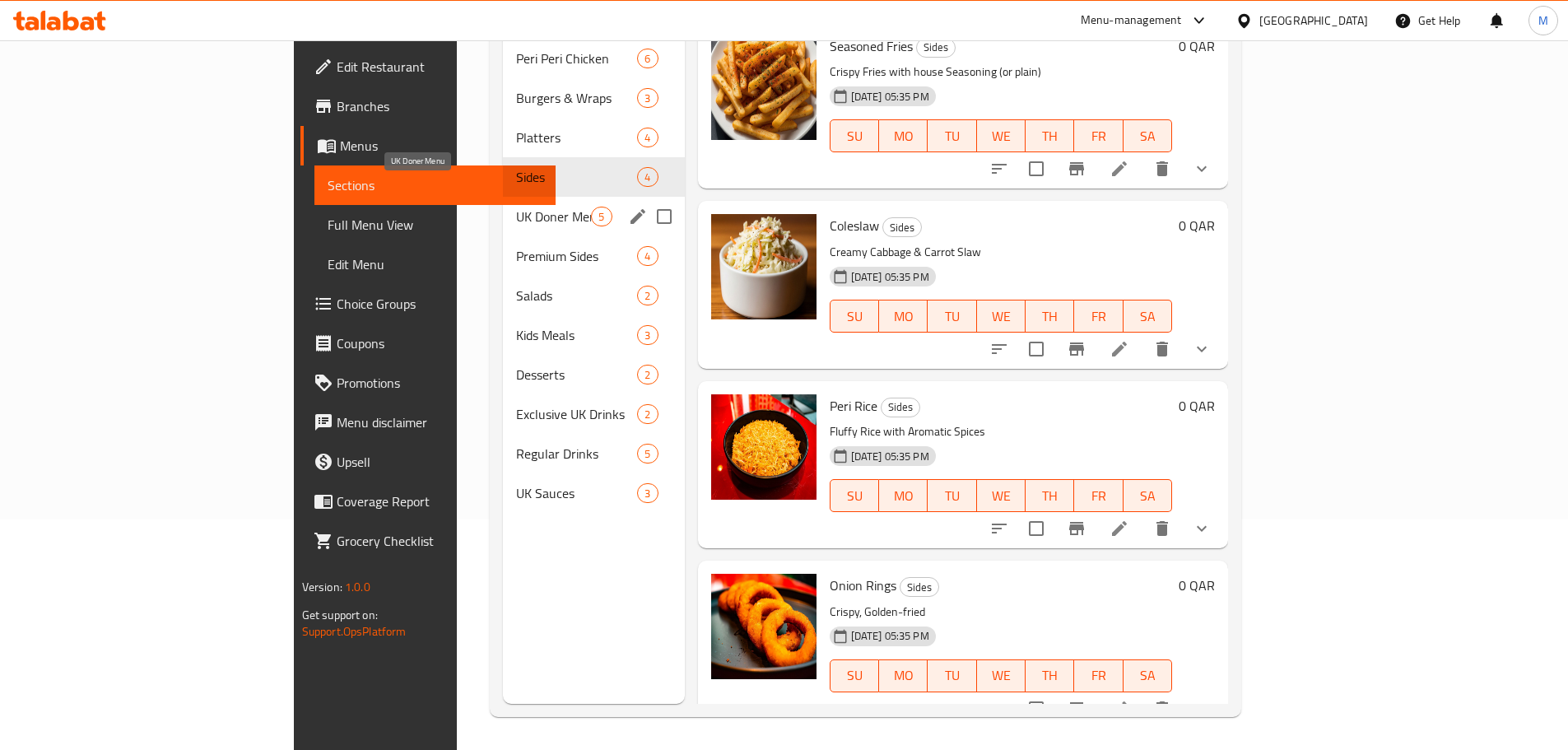
click at [516, 206] on span "UK Doner Menu" at bounding box center [554, 216] width 75 height 20
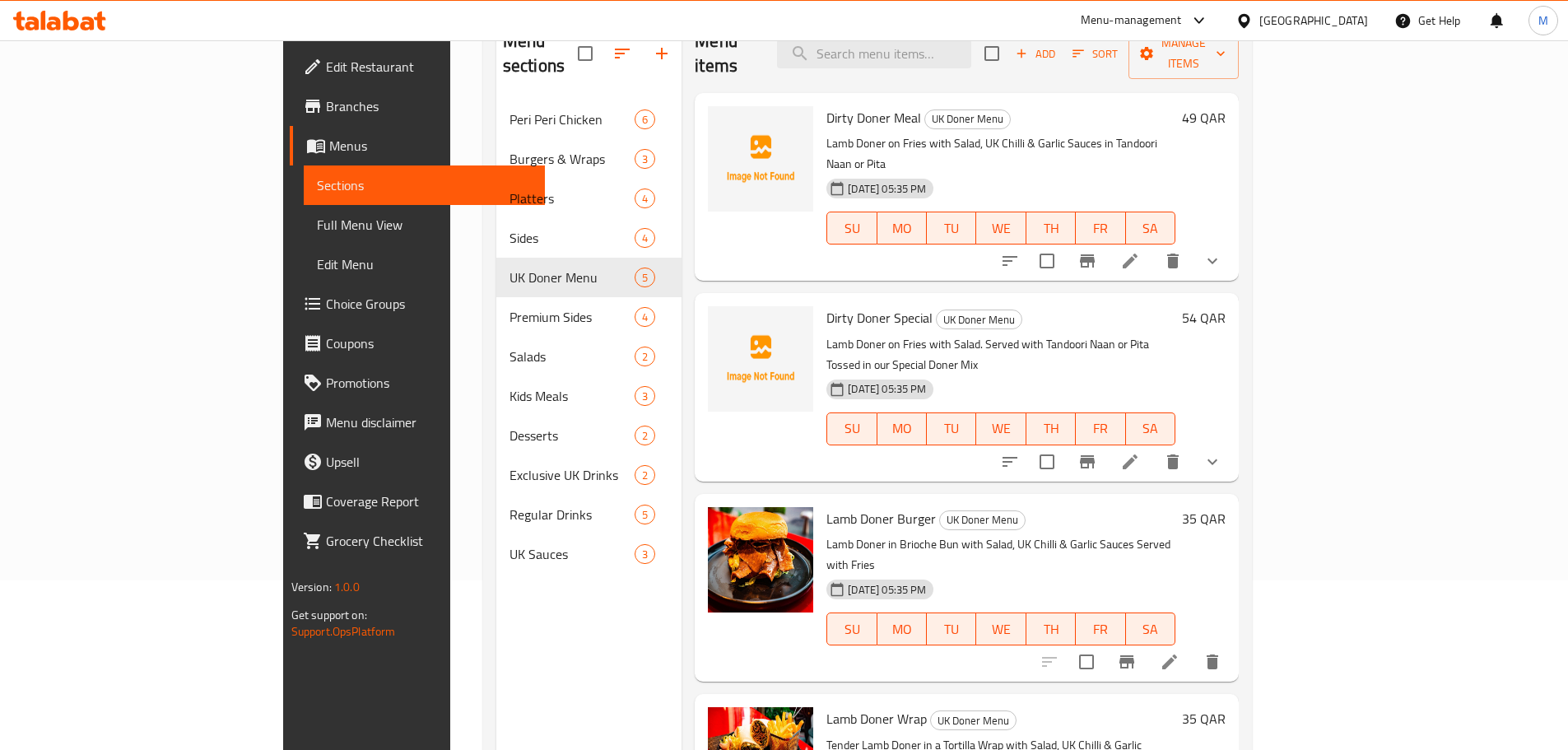
scroll to position [66, 0]
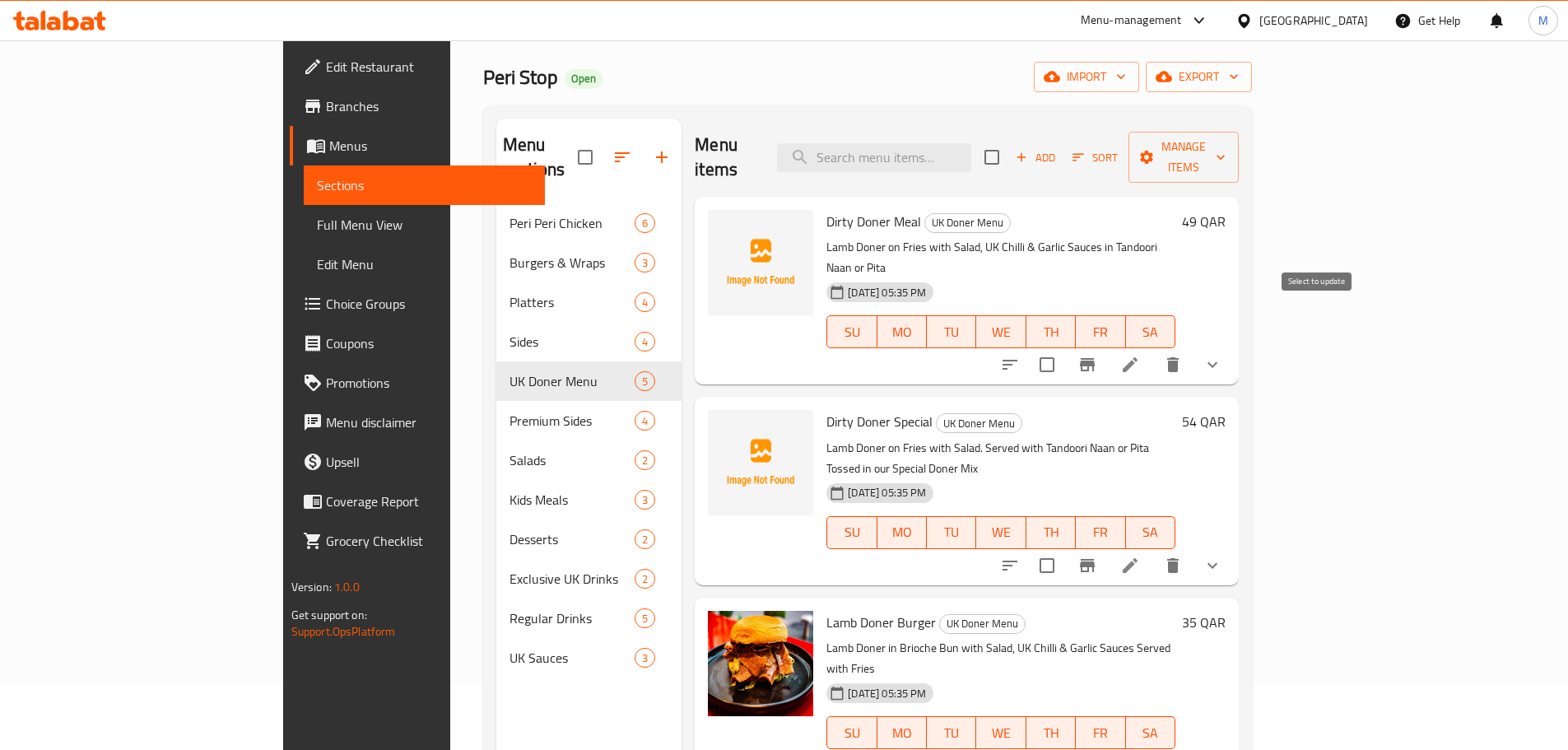
click at [1065, 347] on input "checkbox" at bounding box center [1047, 364] width 35 height 35
checkbox input "true"
click at [1065, 548] on input "checkbox" at bounding box center [1047, 565] width 35 height 35
checkbox input "true"
click at [1225, 144] on span "Manage items" at bounding box center [1183, 157] width 84 height 41
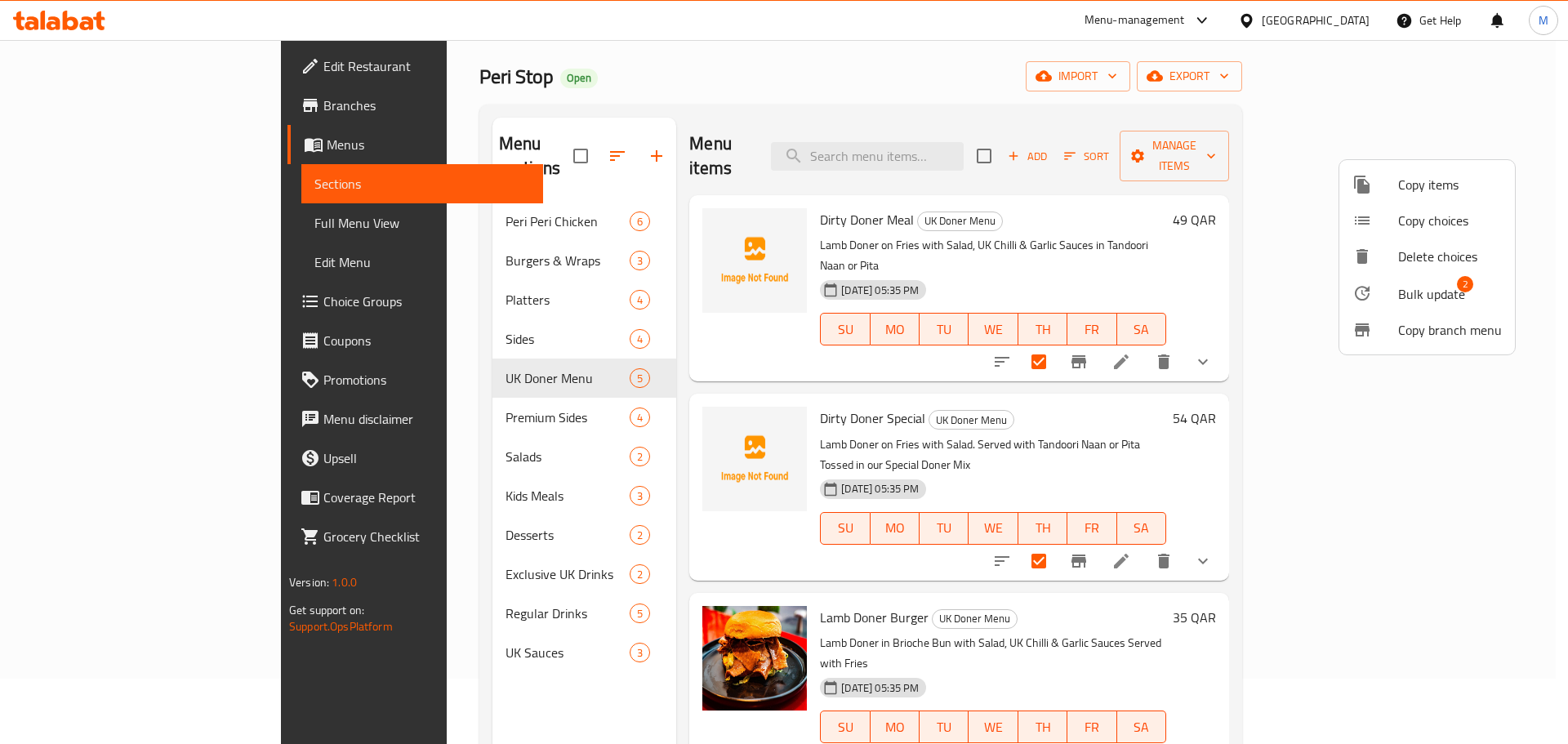
click at [1409, 285] on span "Bulk update" at bounding box center [1432, 294] width 67 height 19
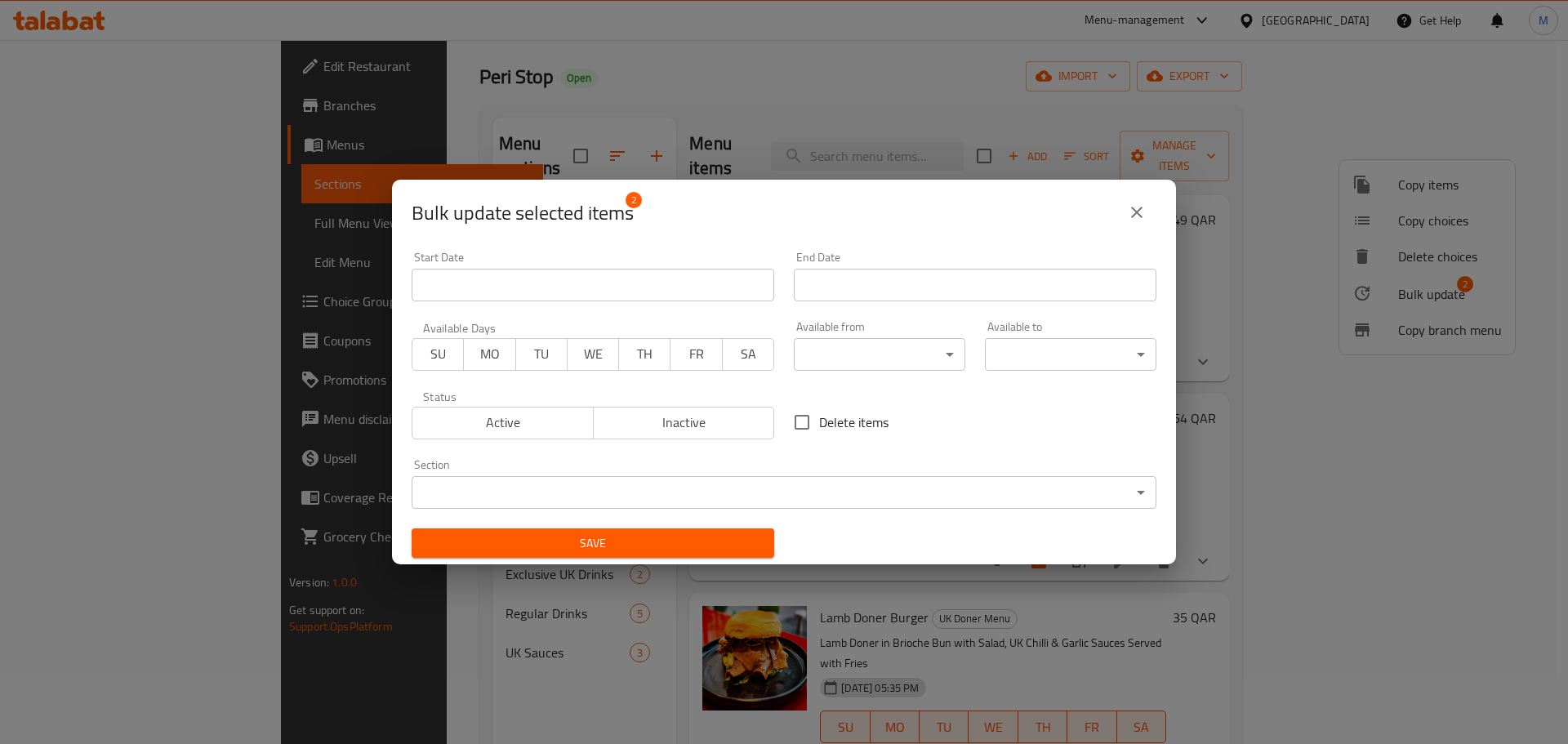
click at [722, 419] on span "Inactive" at bounding box center [685, 422] width 169 height 24
click at [673, 540] on span "Save" at bounding box center [592, 543] width 336 height 20
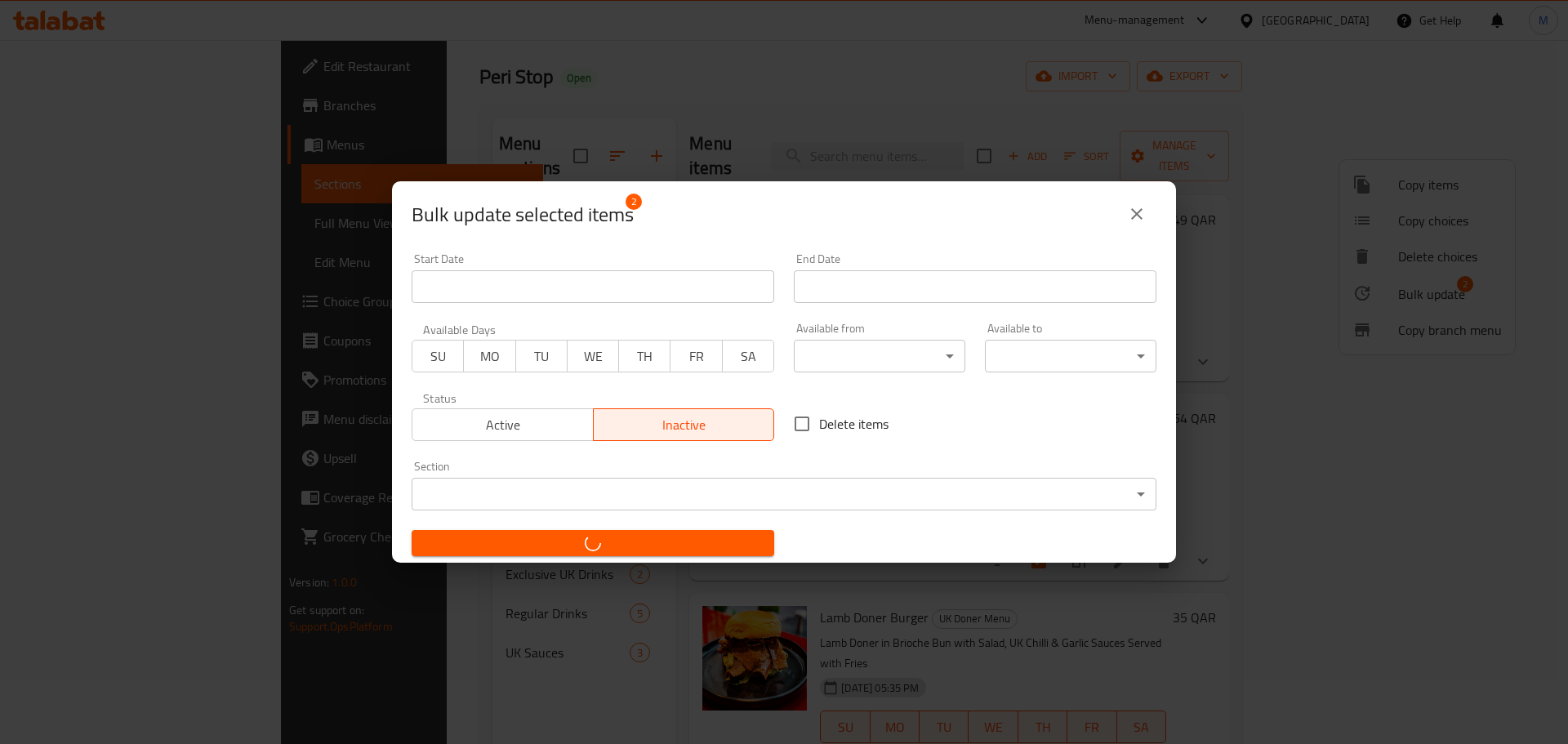
checkbox input "false"
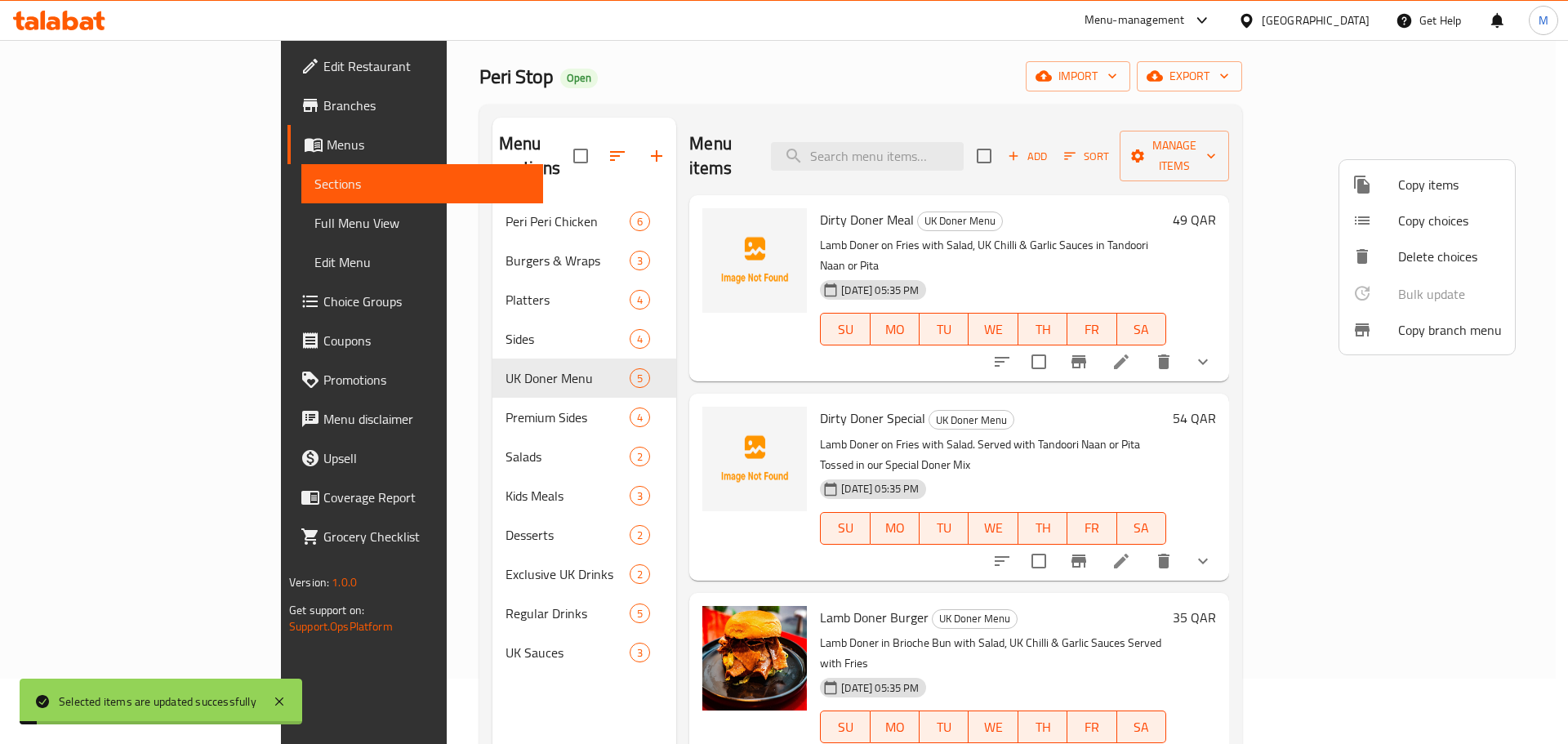
click at [1128, 384] on div at bounding box center [784, 372] width 1568 height 744
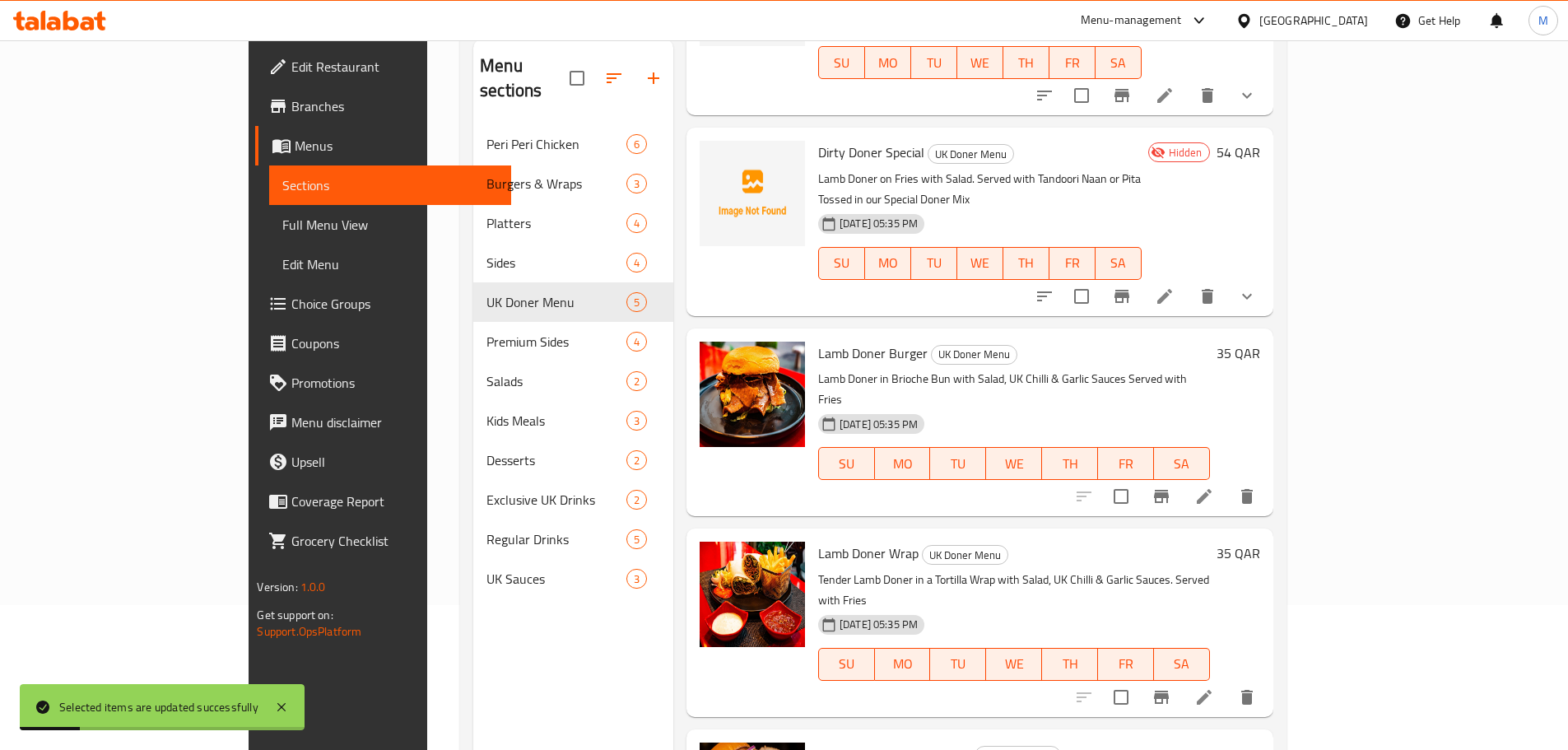
scroll to position [231, 0]
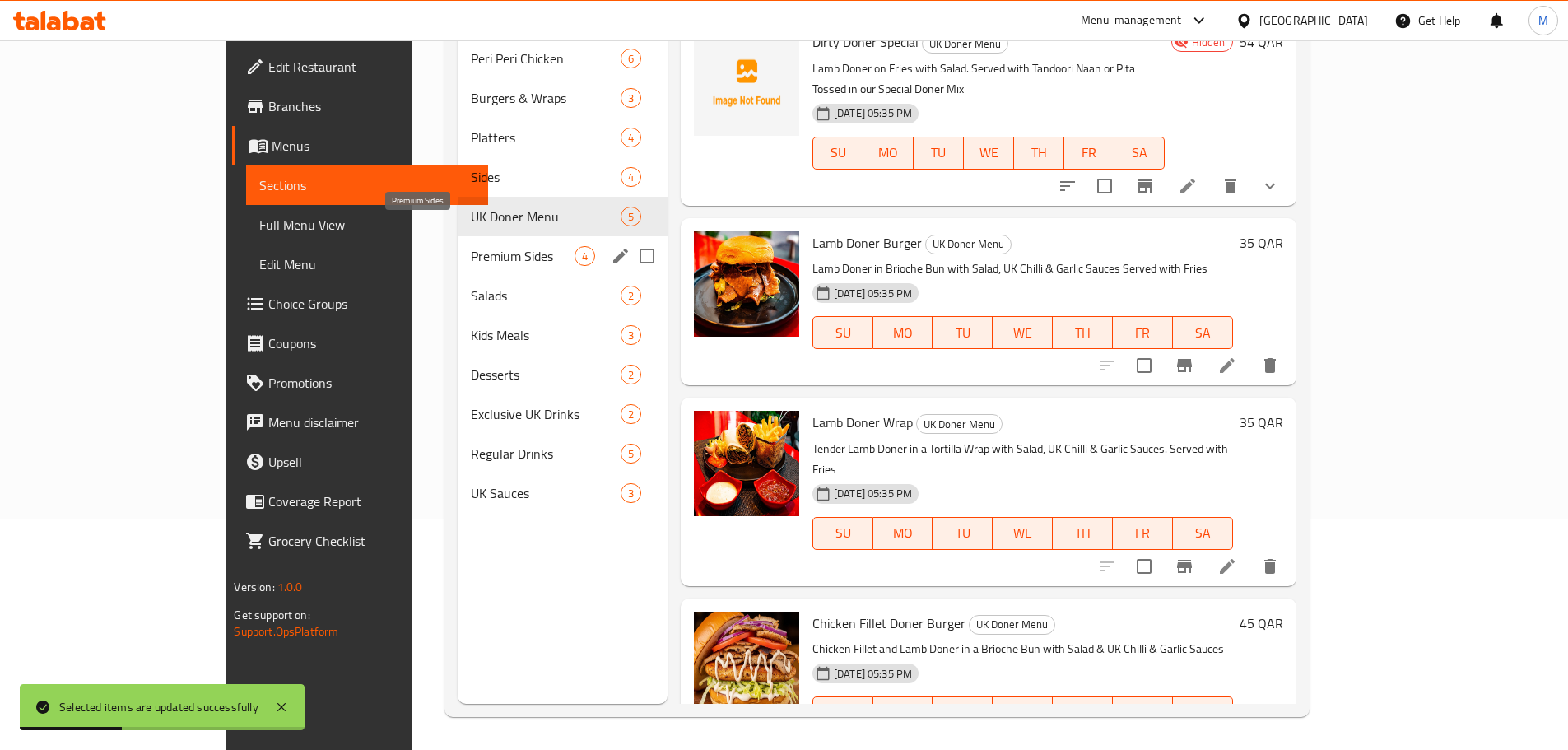
click at [471, 247] on span "Premium Sides" at bounding box center [522, 256] width 103 height 20
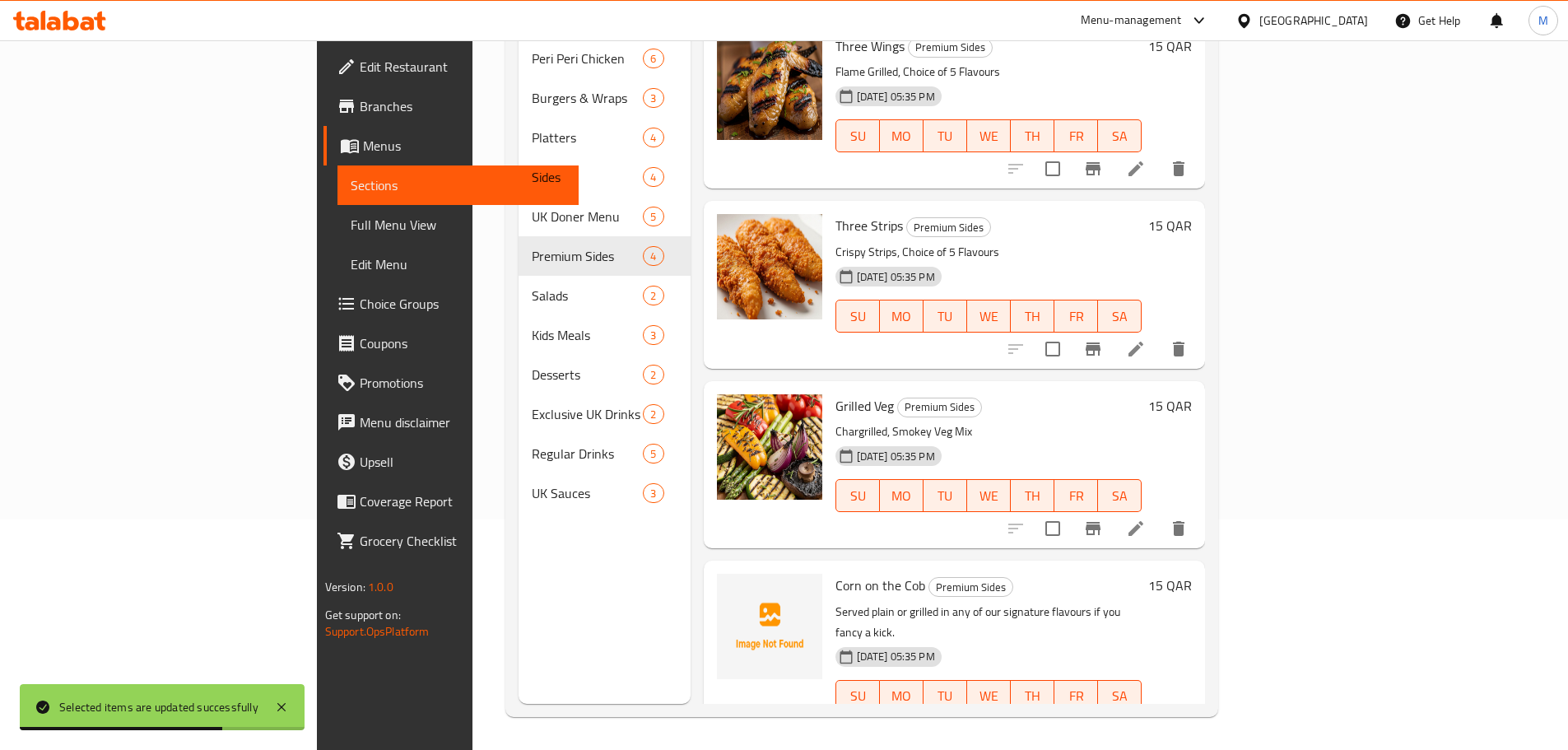
click at [1030, 712] on input "checkbox" at bounding box center [1012, 729] width 35 height 35
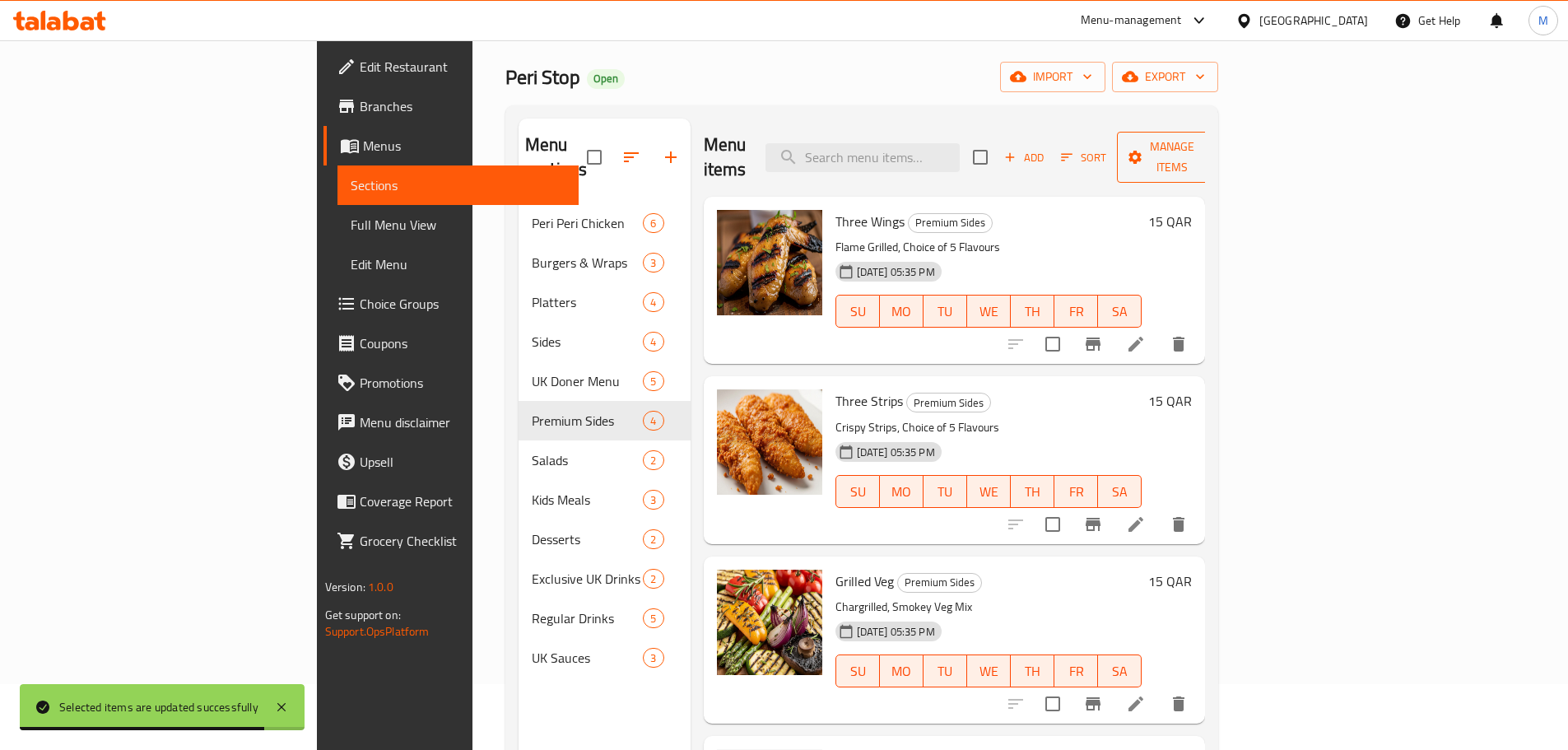
click at [1214, 137] on span "Manage items" at bounding box center [1172, 157] width 84 height 41
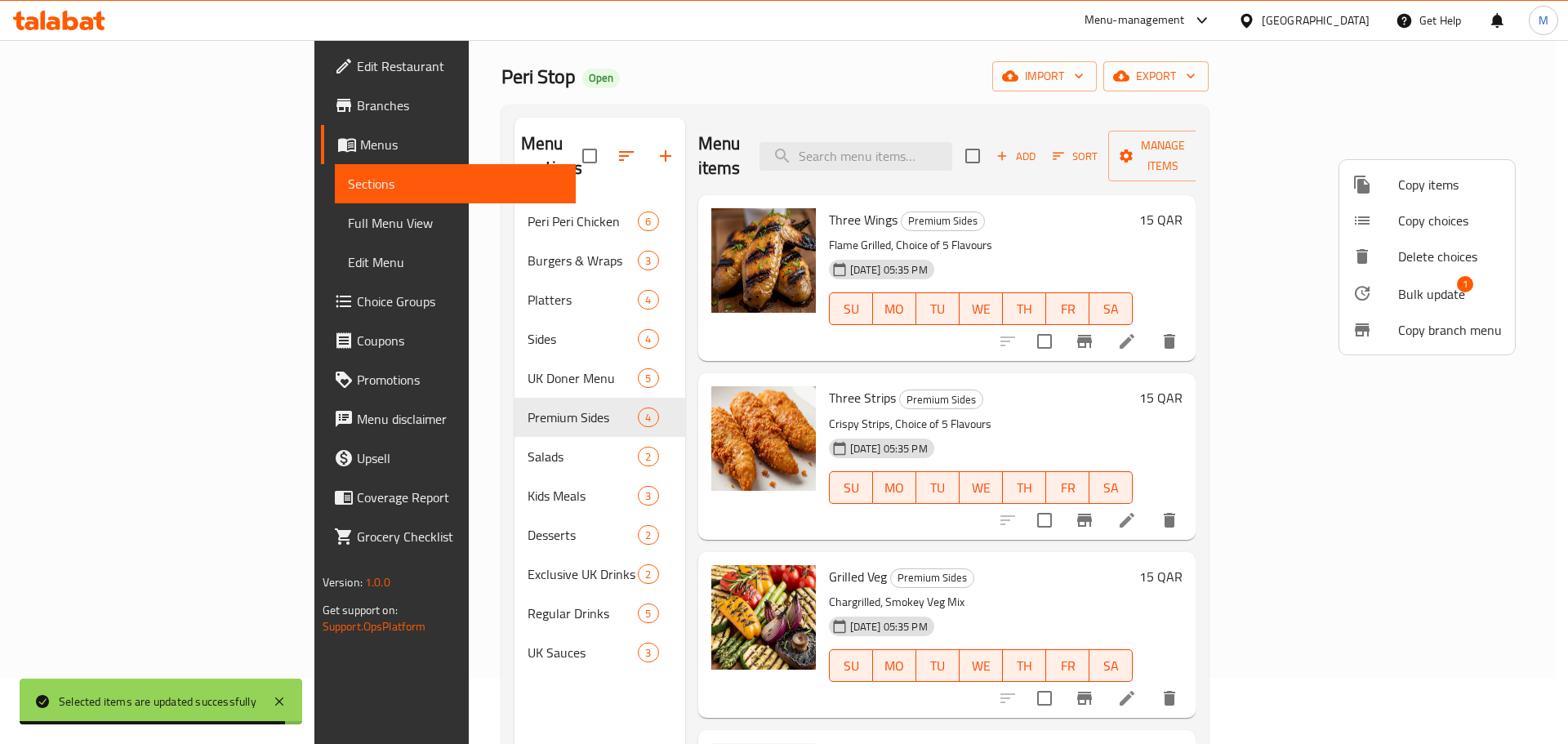
click at [1383, 289] on div at bounding box center [1374, 293] width 45 height 19
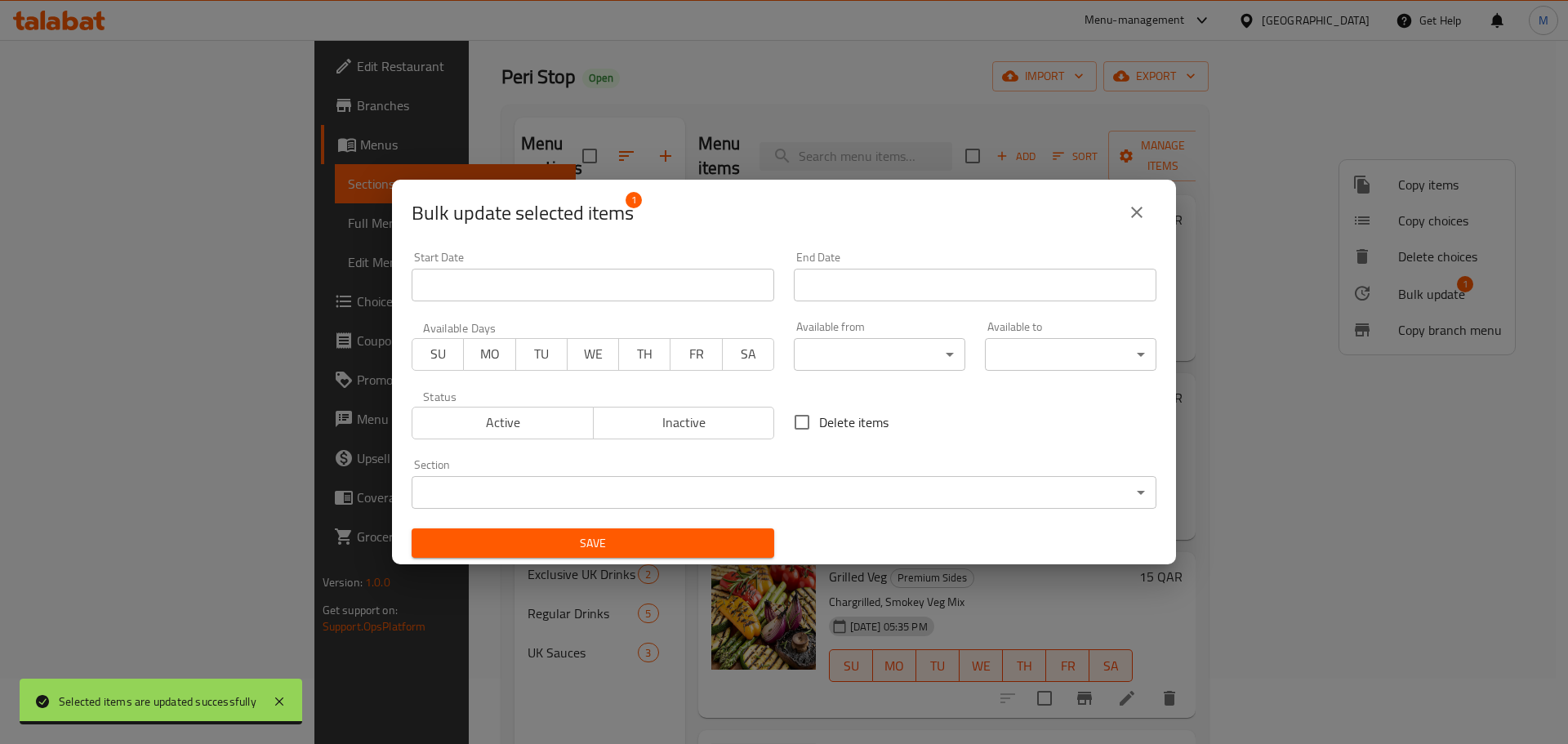
click at [713, 425] on span "Inactive" at bounding box center [685, 422] width 169 height 24
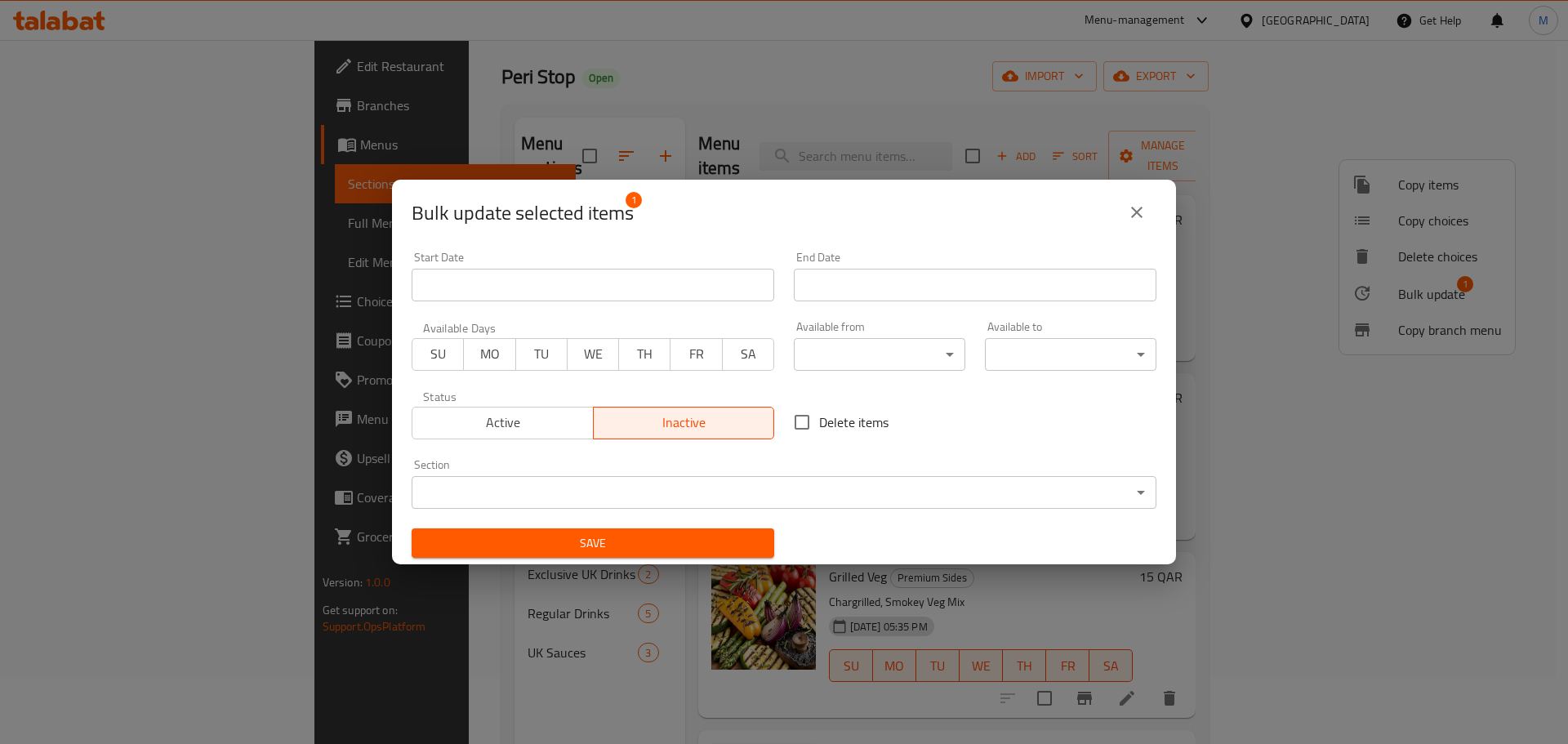
click at [626, 554] on button "Save" at bounding box center [592, 543] width 362 height 31
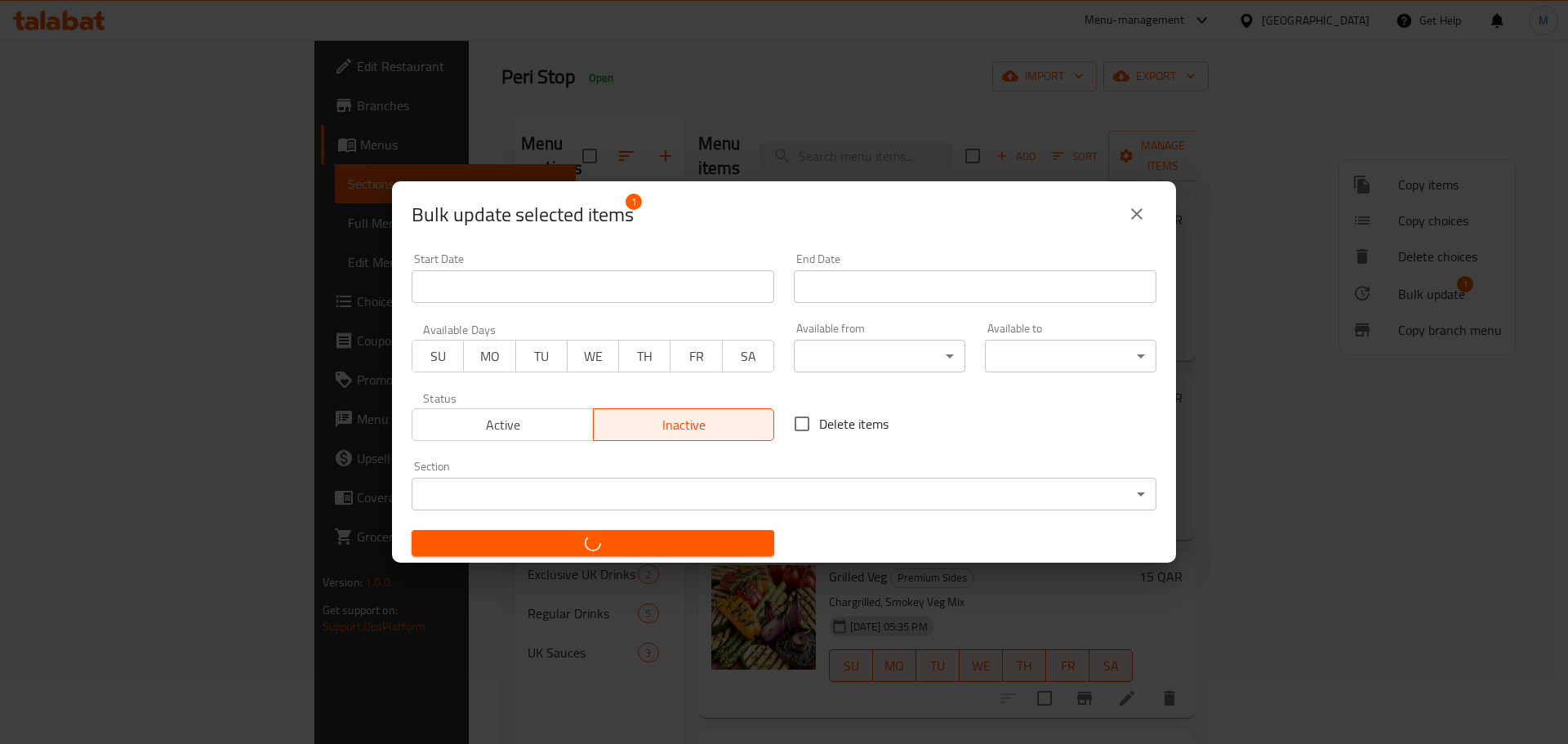
checkbox input "false"
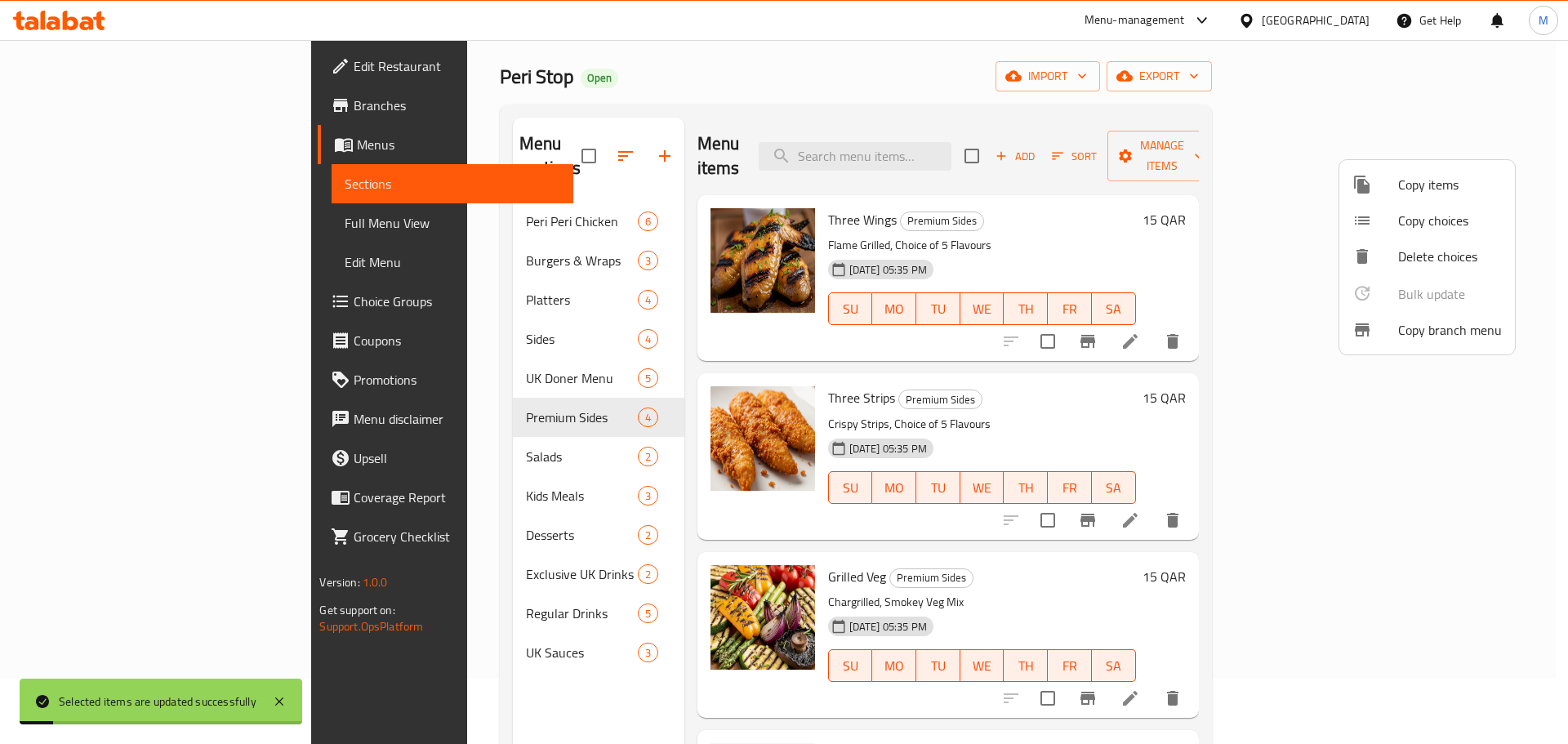
click at [373, 430] on div at bounding box center [784, 372] width 1568 height 744
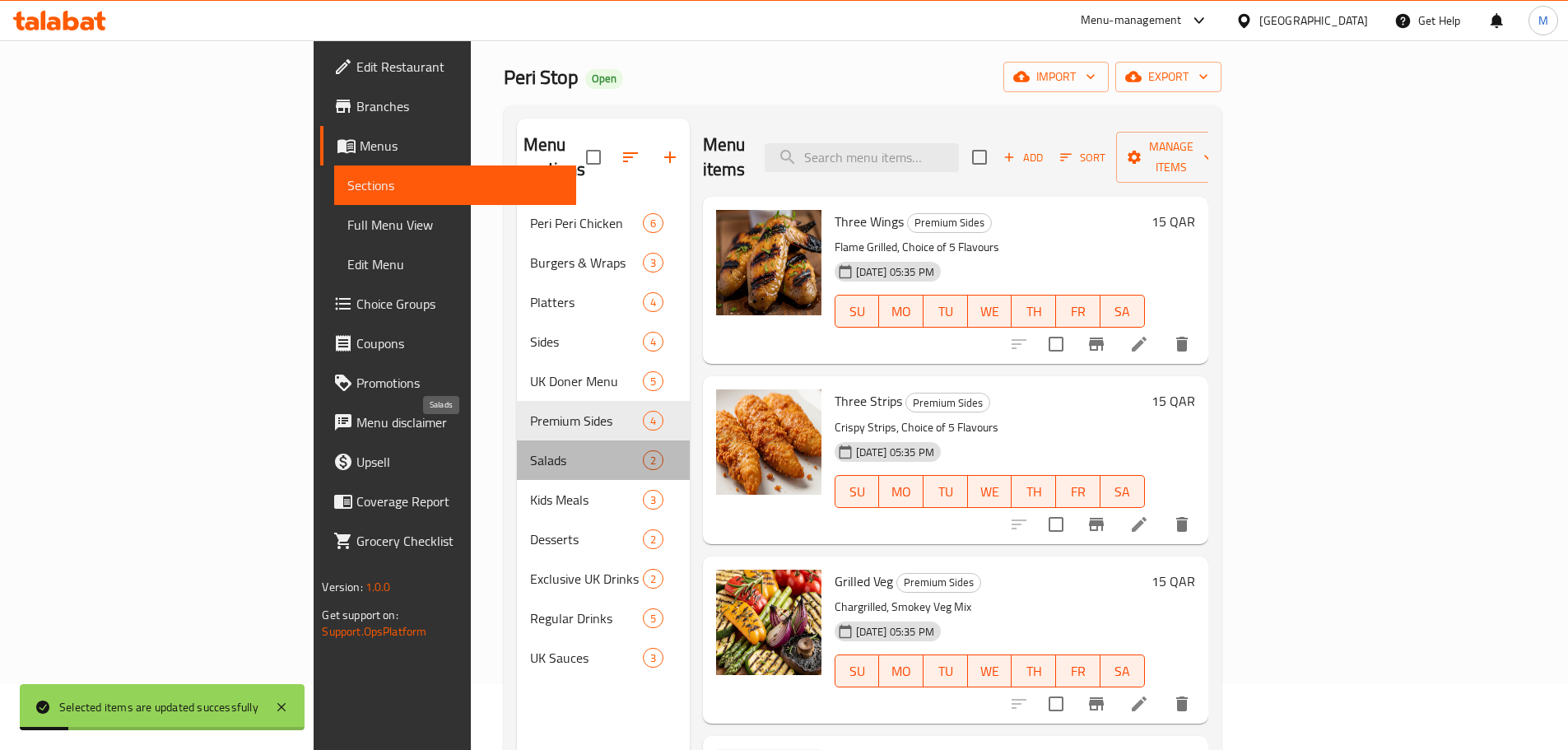
click at [530, 450] on span "Salads" at bounding box center [586, 460] width 113 height 20
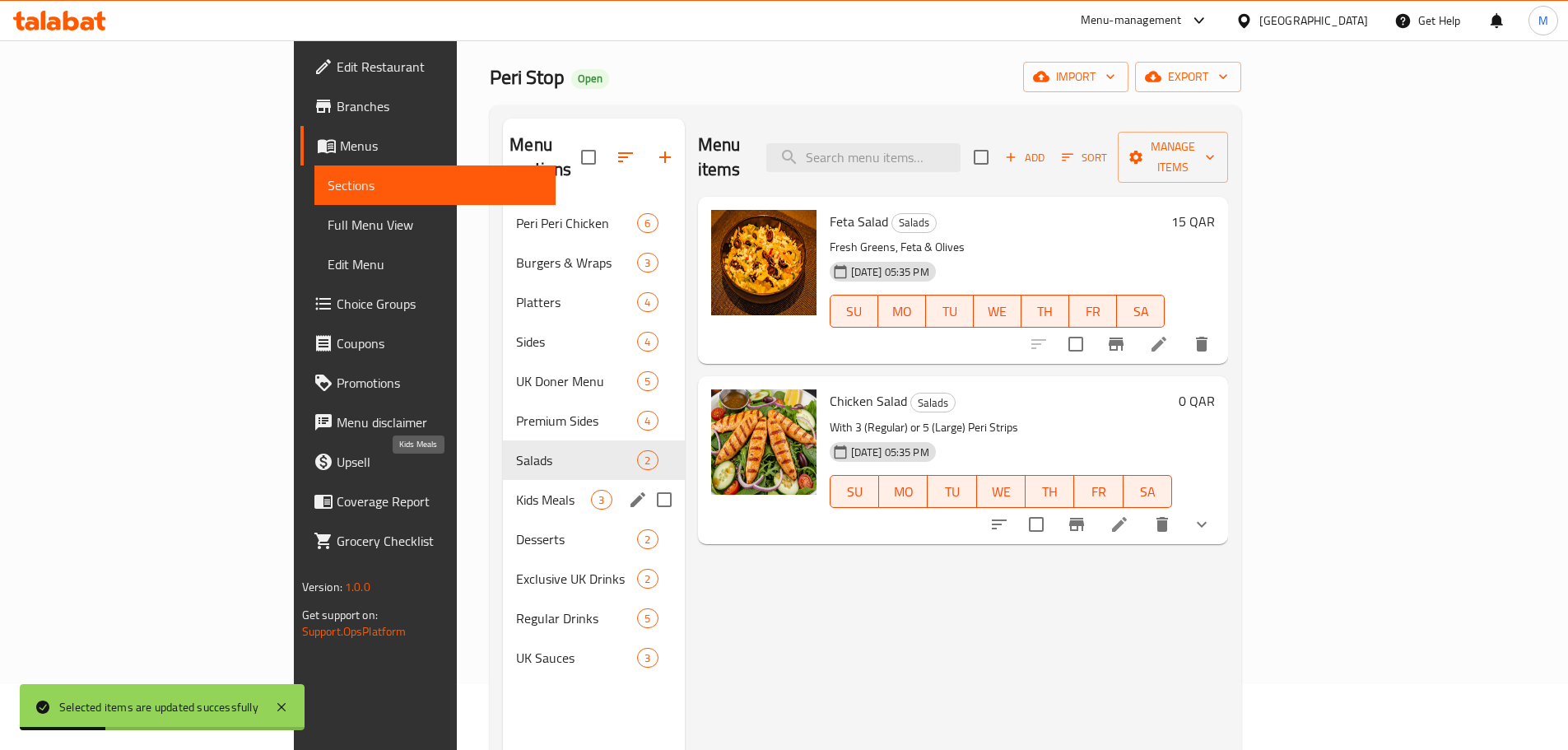
click at [516, 489] on span "Kids Meals" at bounding box center [554, 499] width 75 height 20
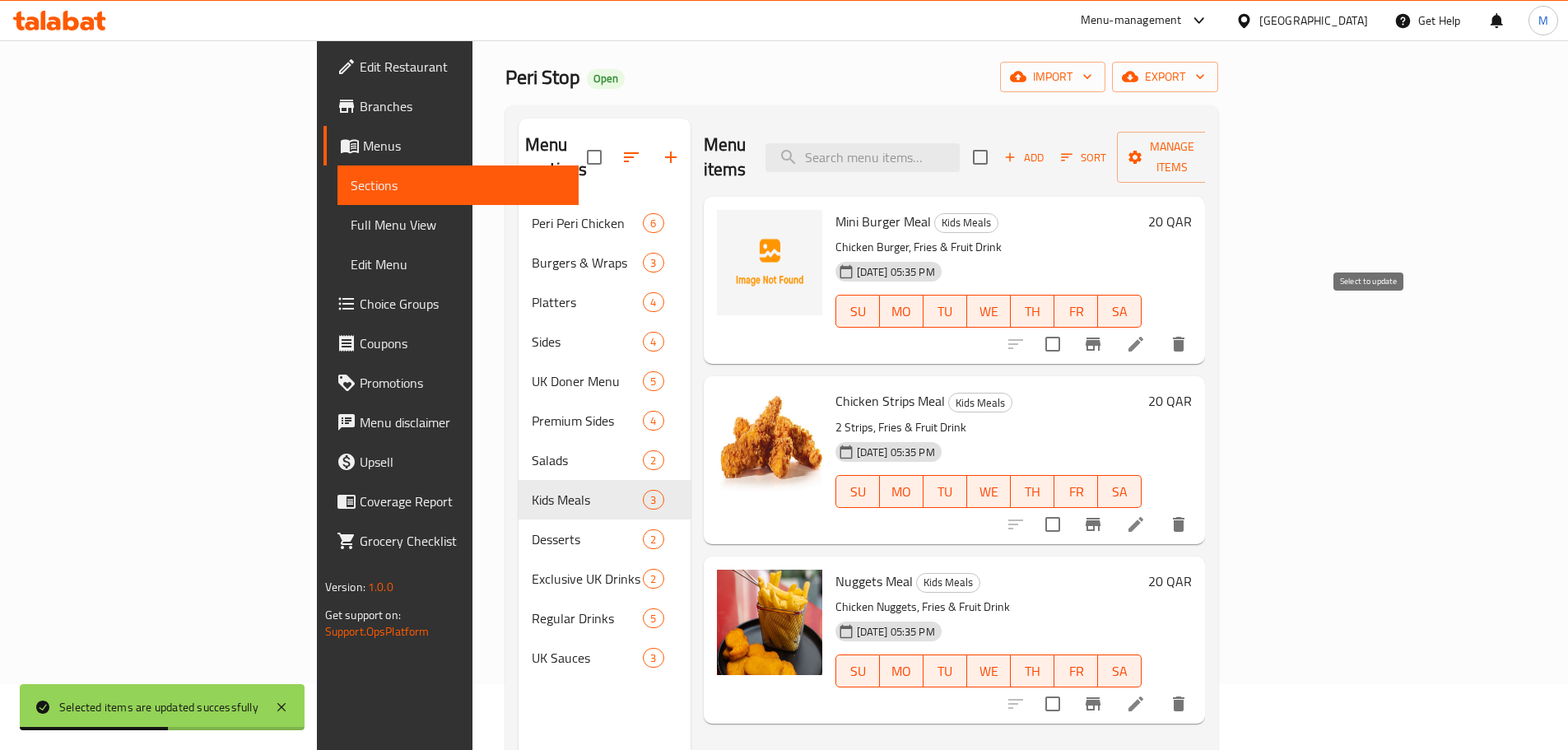
click at [1070, 327] on input "checkbox" at bounding box center [1052, 344] width 35 height 35
click at [1227, 134] on button "Manage items" at bounding box center [1172, 157] width 110 height 51
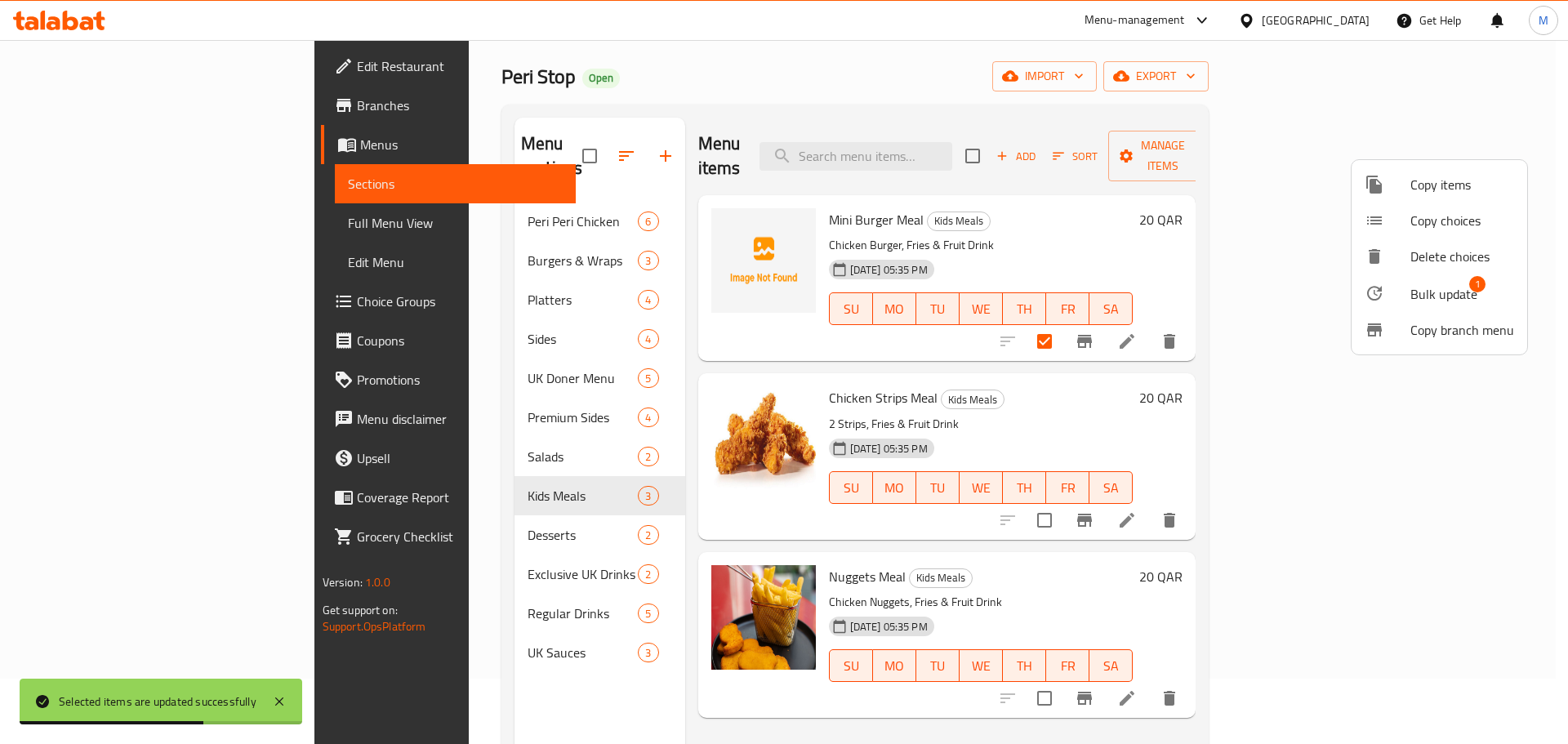
click at [1424, 288] on span "Bulk update" at bounding box center [1444, 294] width 67 height 19
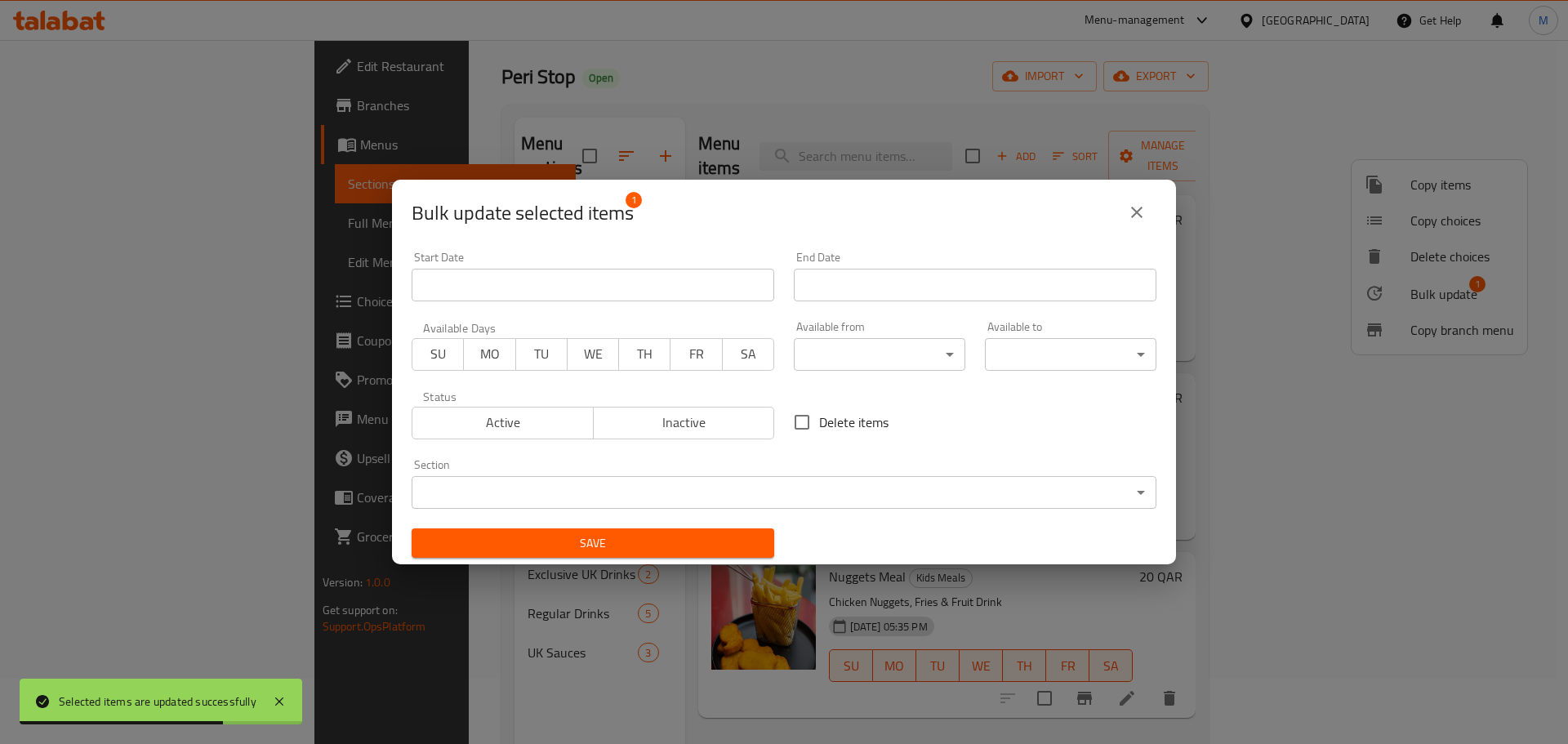
click at [623, 431] on span "Inactive" at bounding box center [685, 422] width 169 height 24
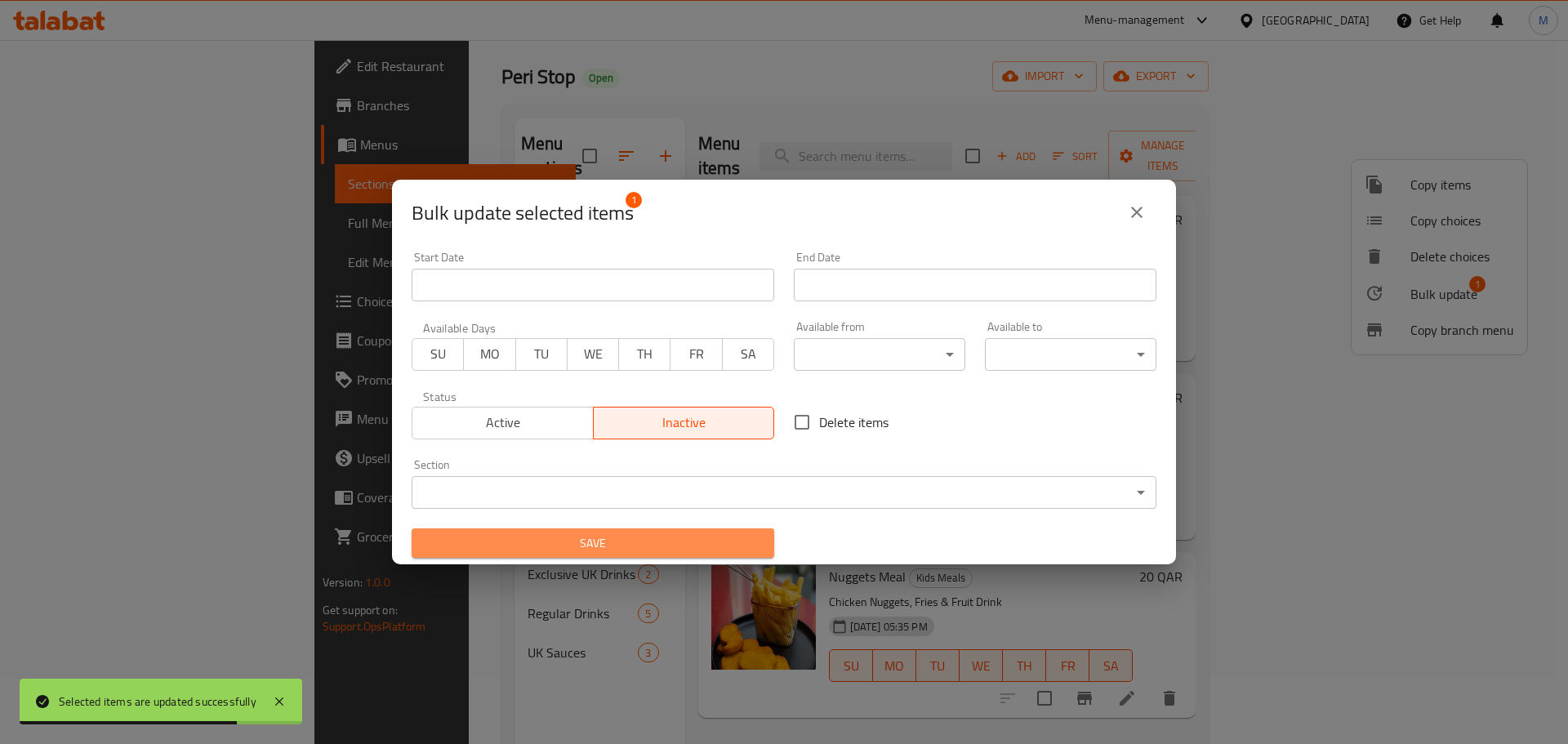
click at [667, 552] on span "Save" at bounding box center [592, 543] width 336 height 20
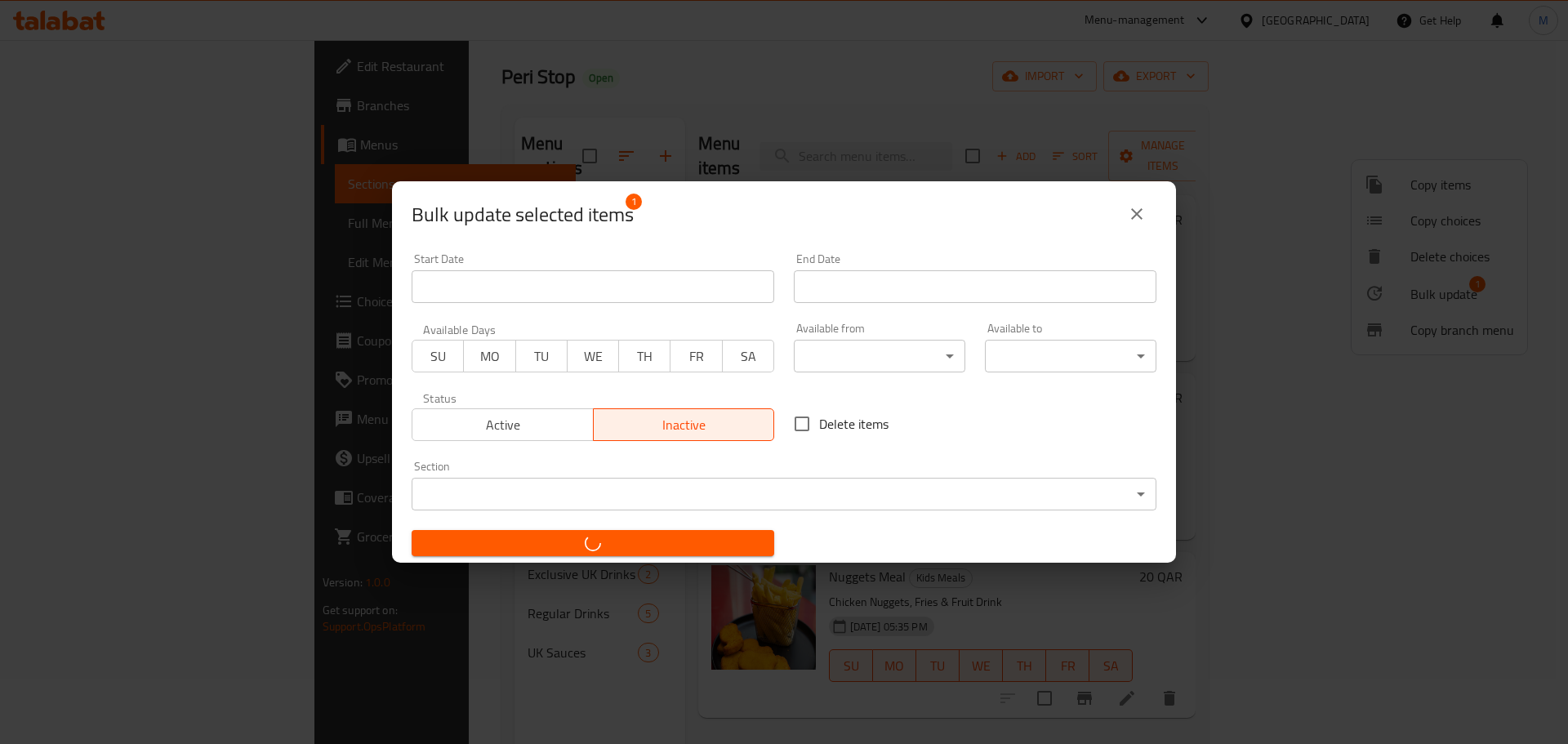
checkbox input "false"
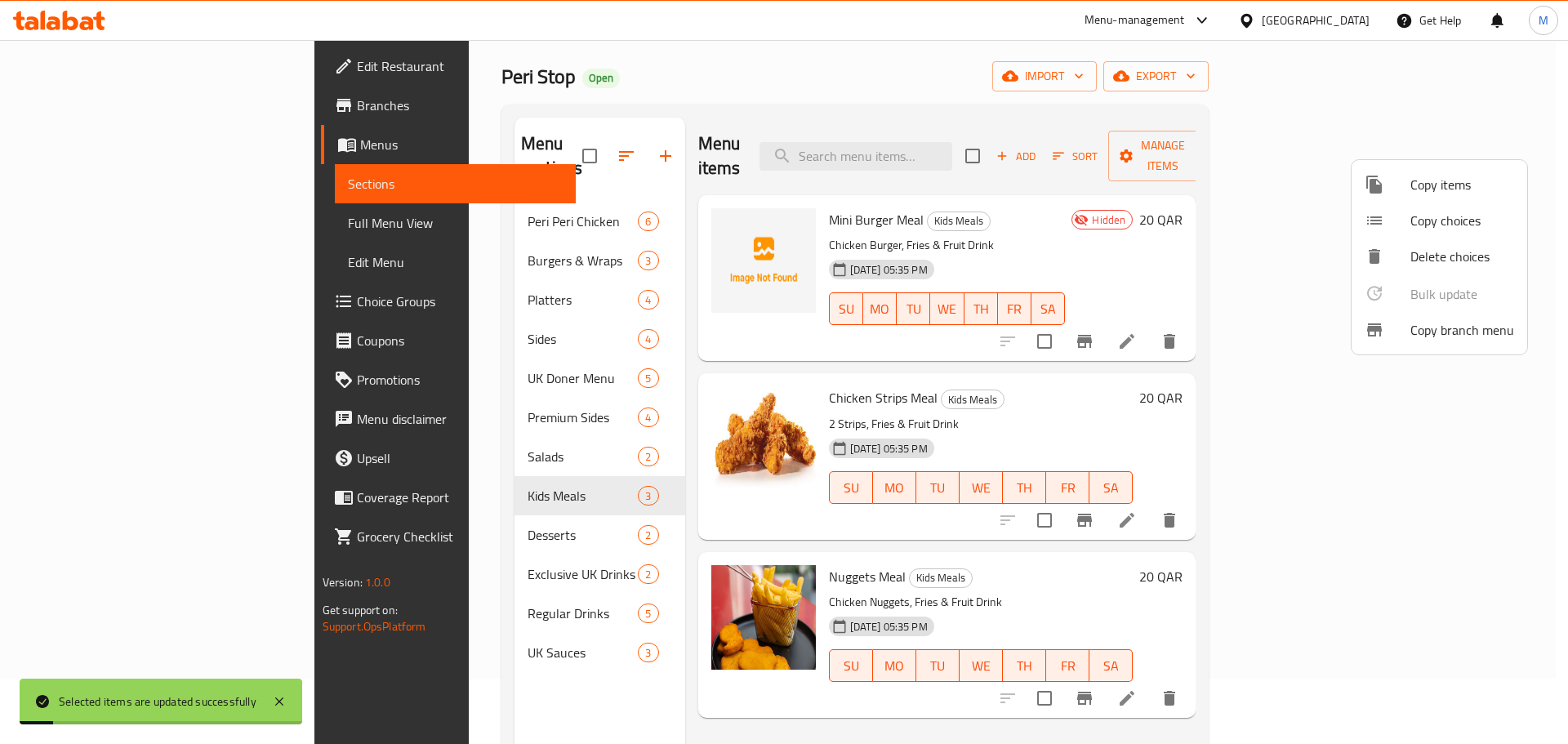
click at [1022, 419] on div at bounding box center [784, 372] width 1568 height 744
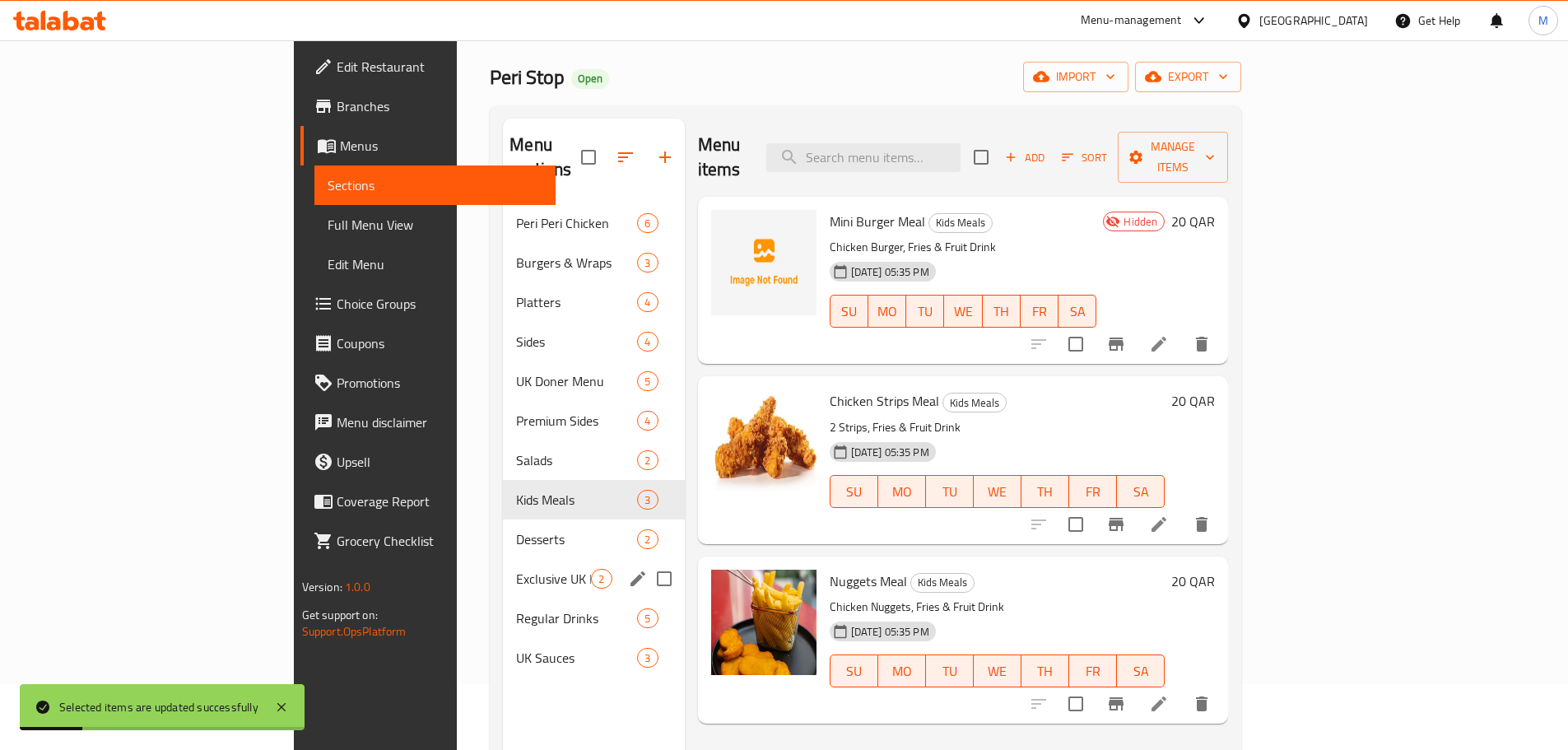
click at [516, 530] on span "Desserts" at bounding box center [577, 539] width 121 height 20
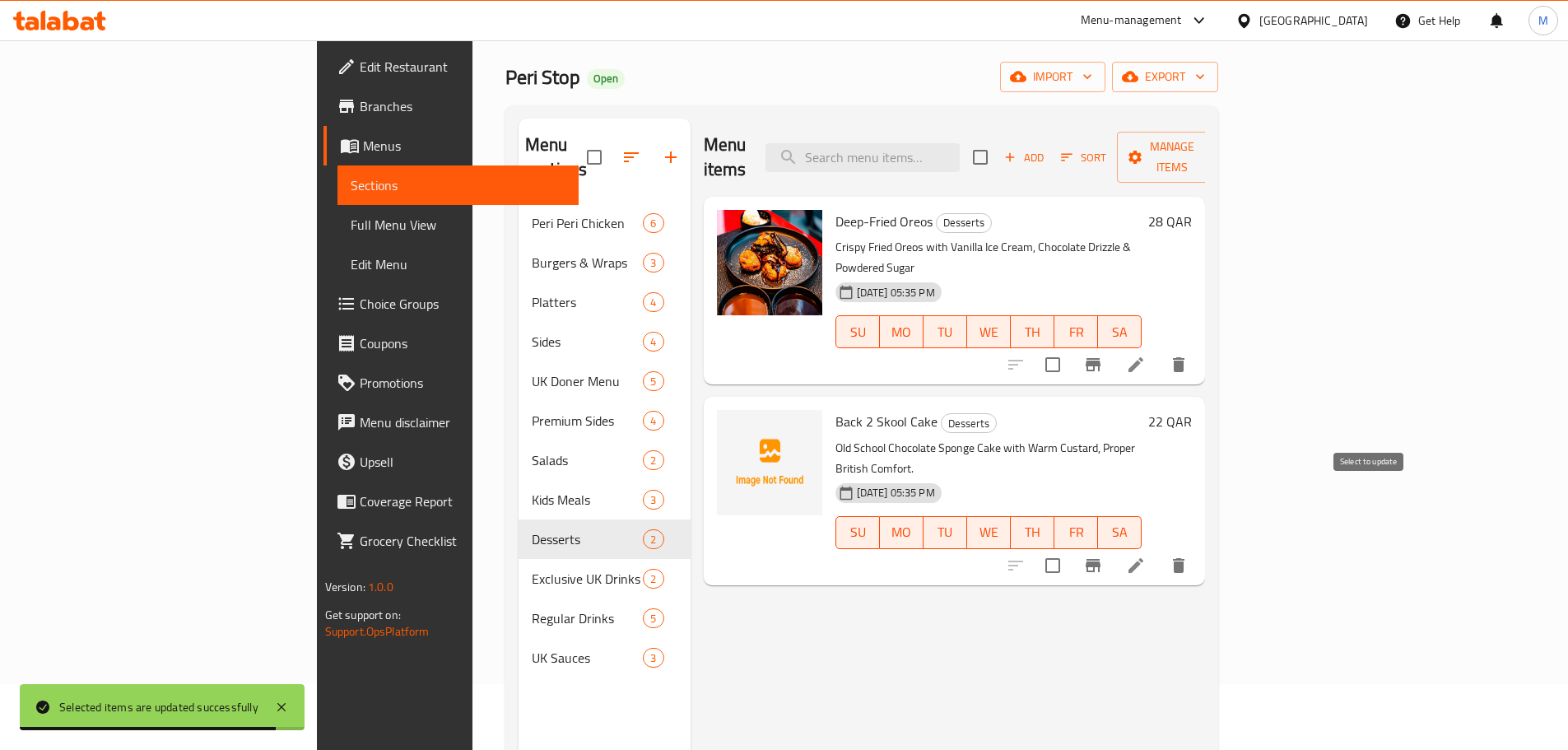
click at [1070, 548] on input "checkbox" at bounding box center [1052, 565] width 35 height 35
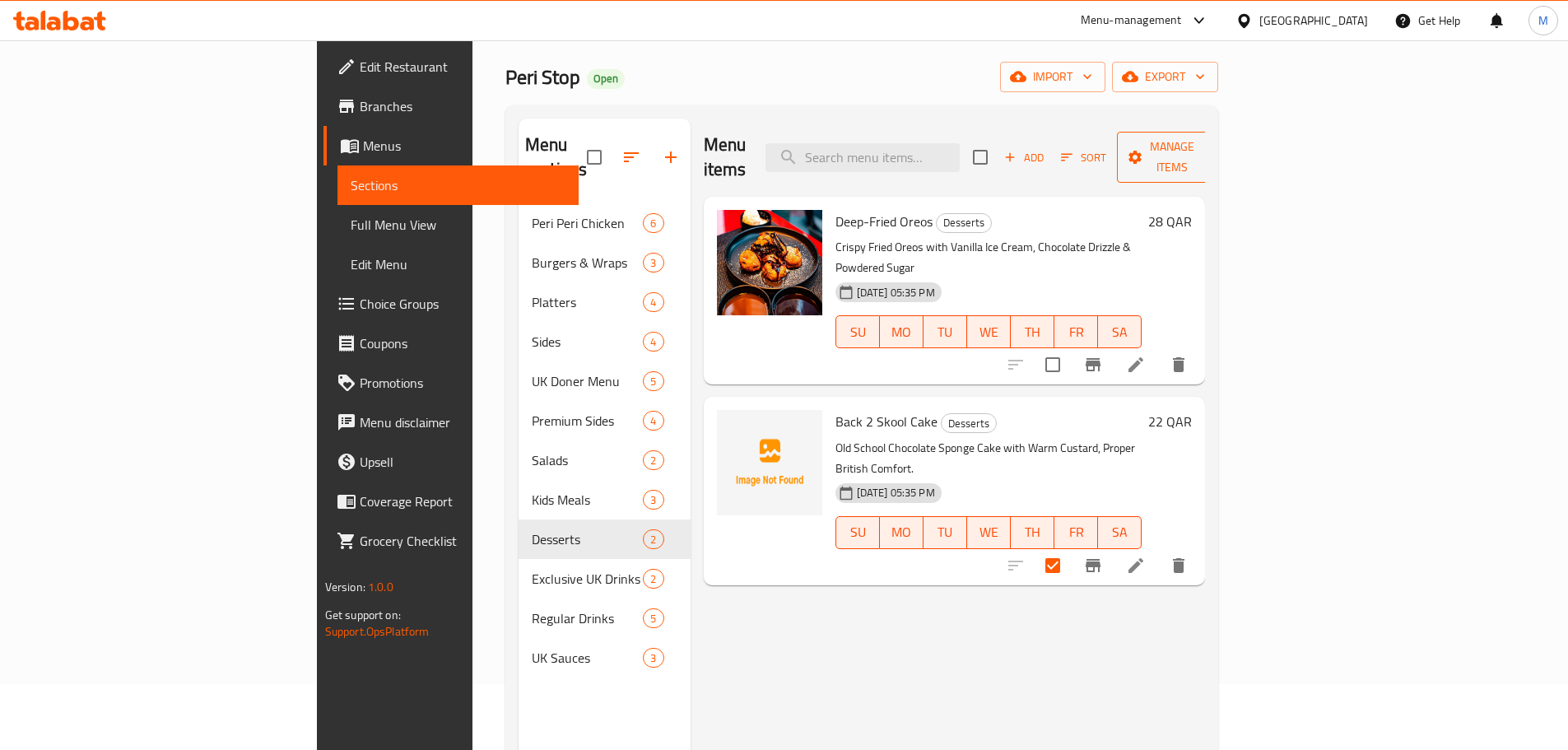
click at [1143, 149] on icon "button" at bounding box center [1136, 158] width 17 height 17
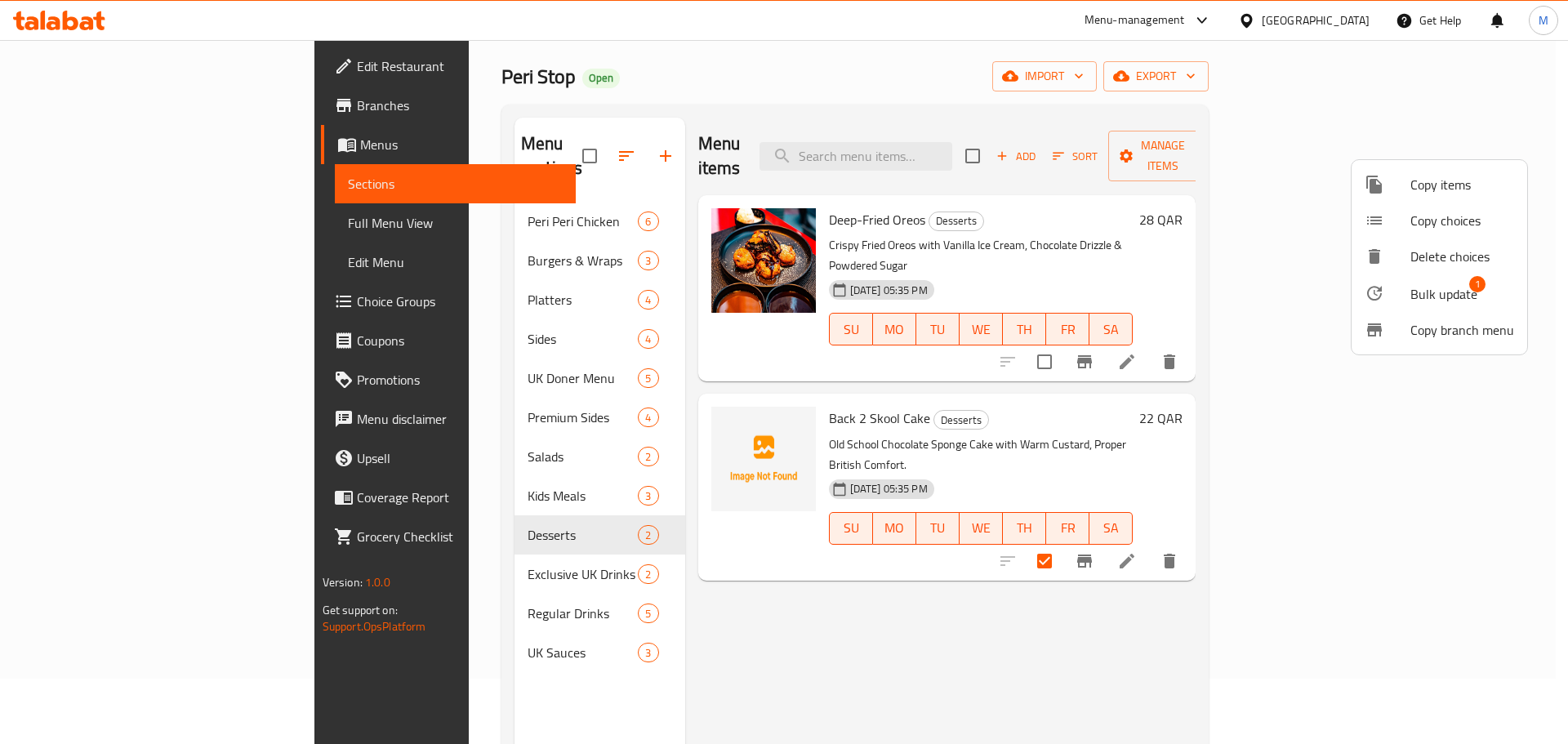
click at [1385, 285] on div at bounding box center [1387, 293] width 45 height 19
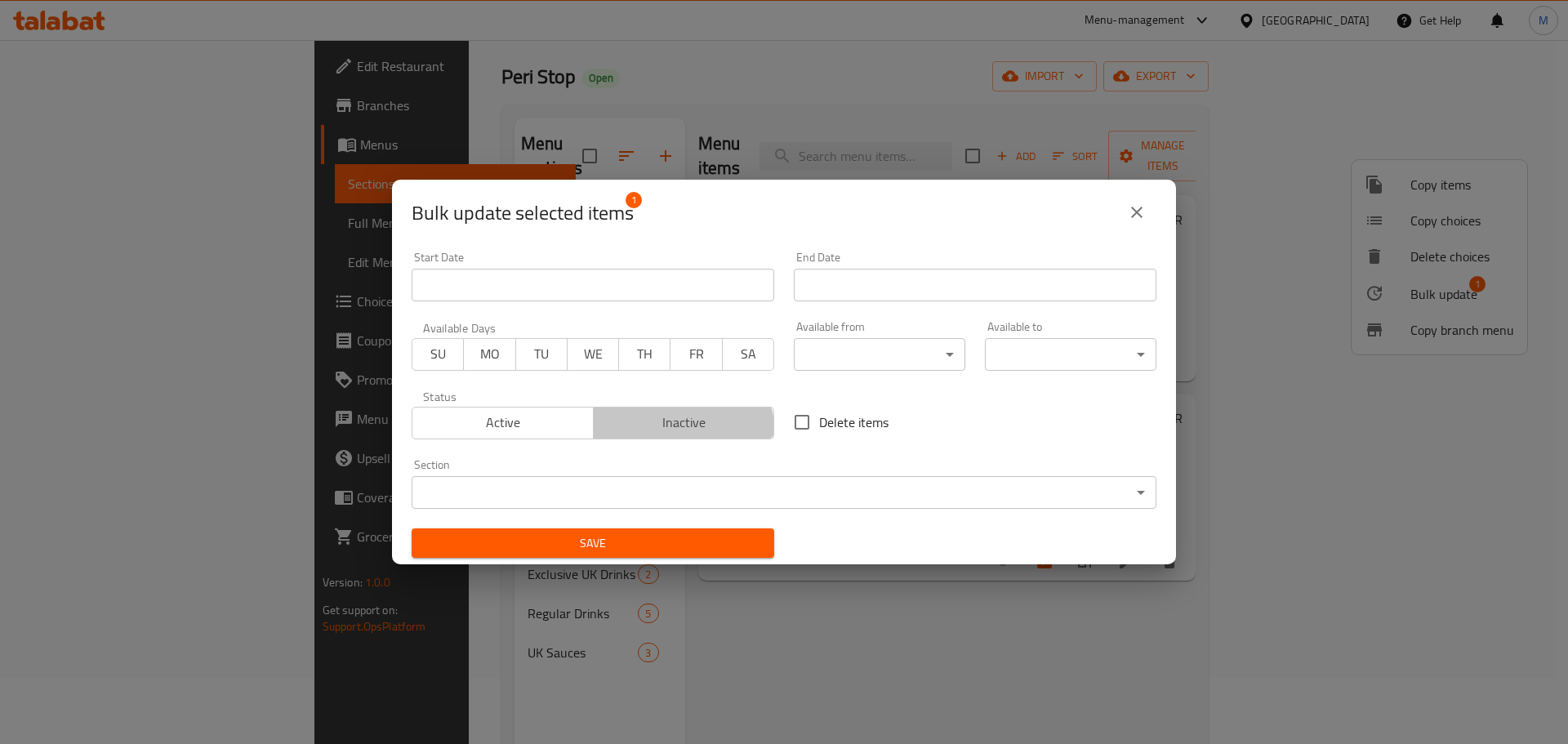
click at [652, 435] on button "Inactive" at bounding box center [684, 422] width 183 height 32
click at [644, 534] on span "Save" at bounding box center [592, 543] width 336 height 20
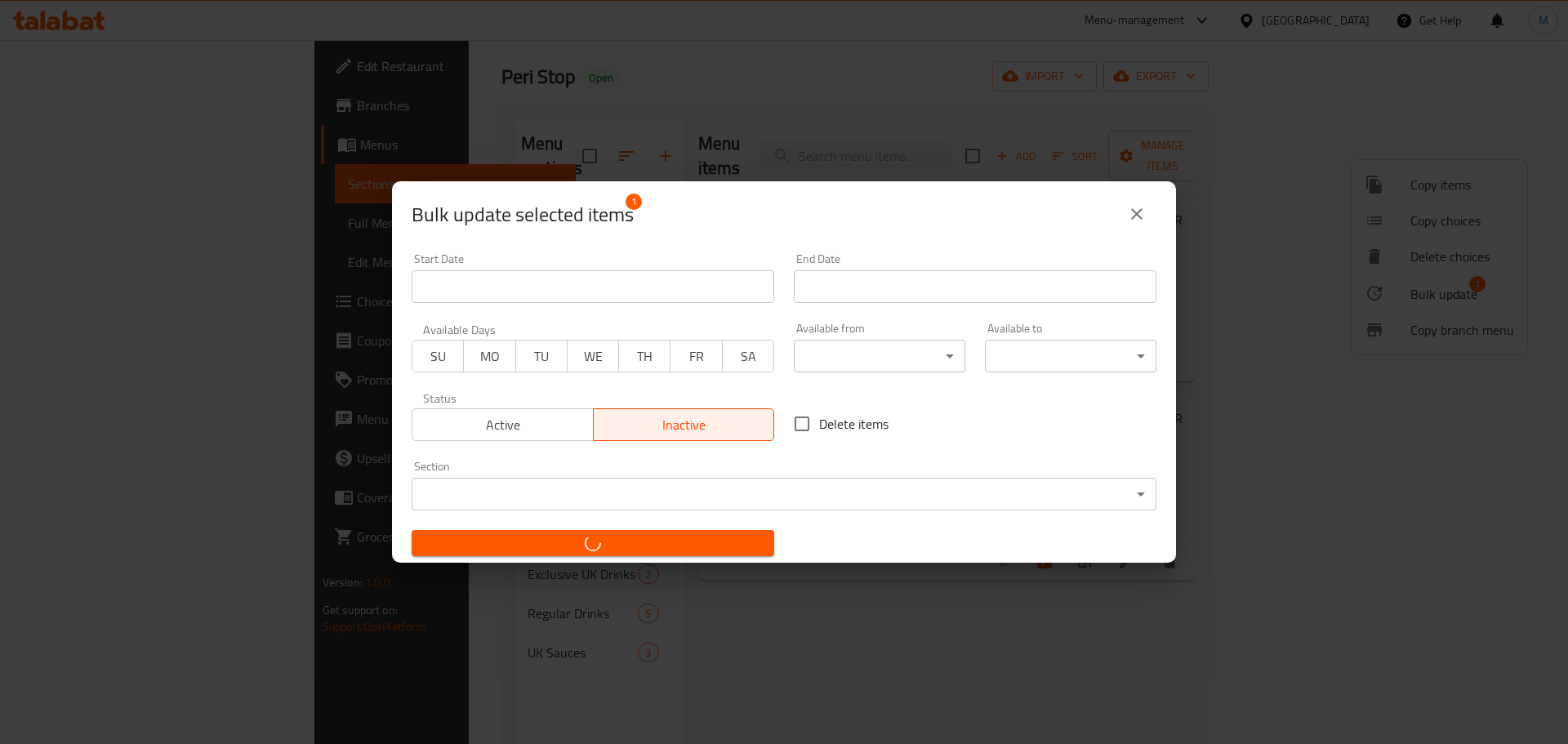
checkbox input "false"
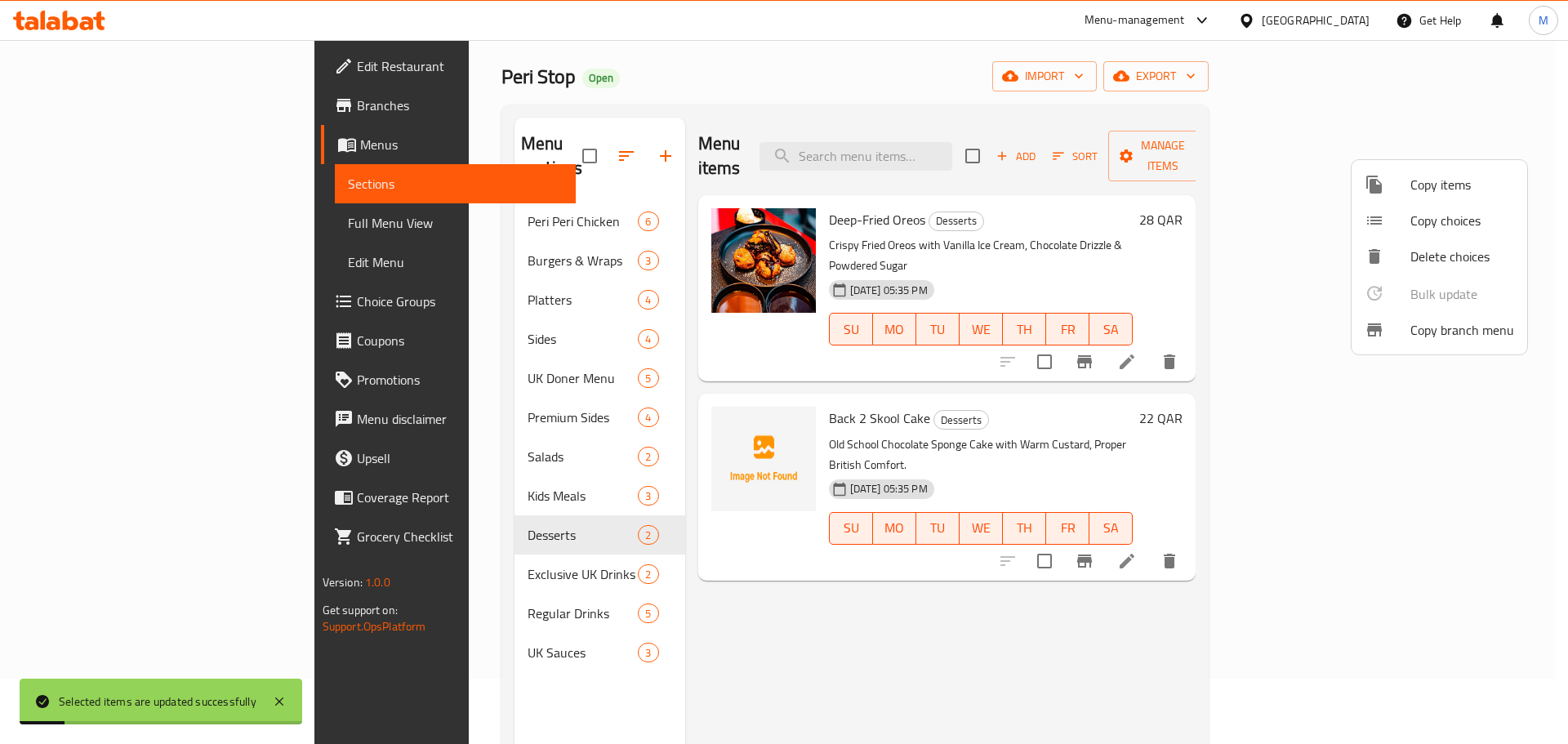
click at [389, 539] on div at bounding box center [784, 372] width 1568 height 744
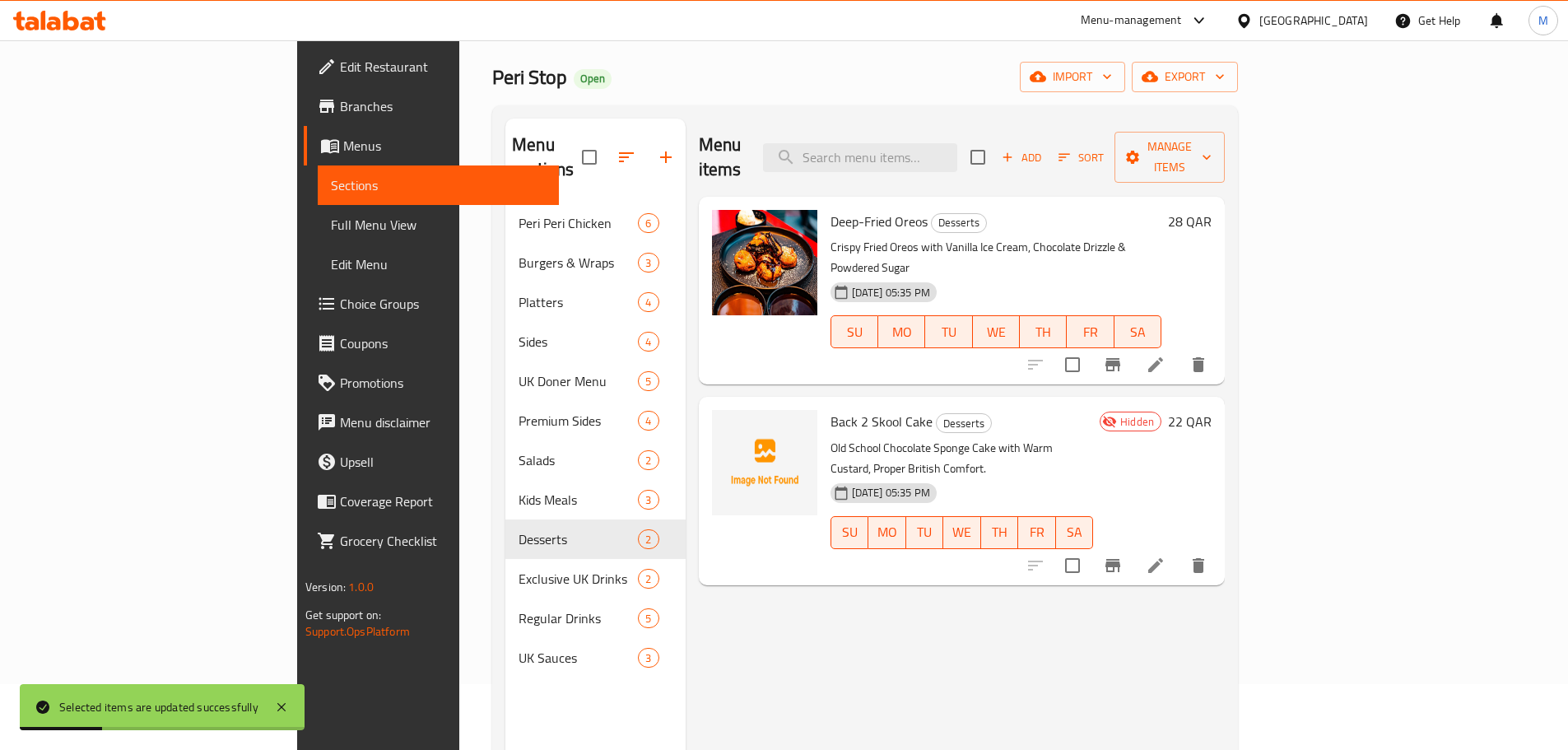
click at [883, 600] on div "Menu items Add Sort Manage items Deep-Fried Oreos Desserts Crispy Fried Oreos w…" at bounding box center [954, 493] width 539 height 750
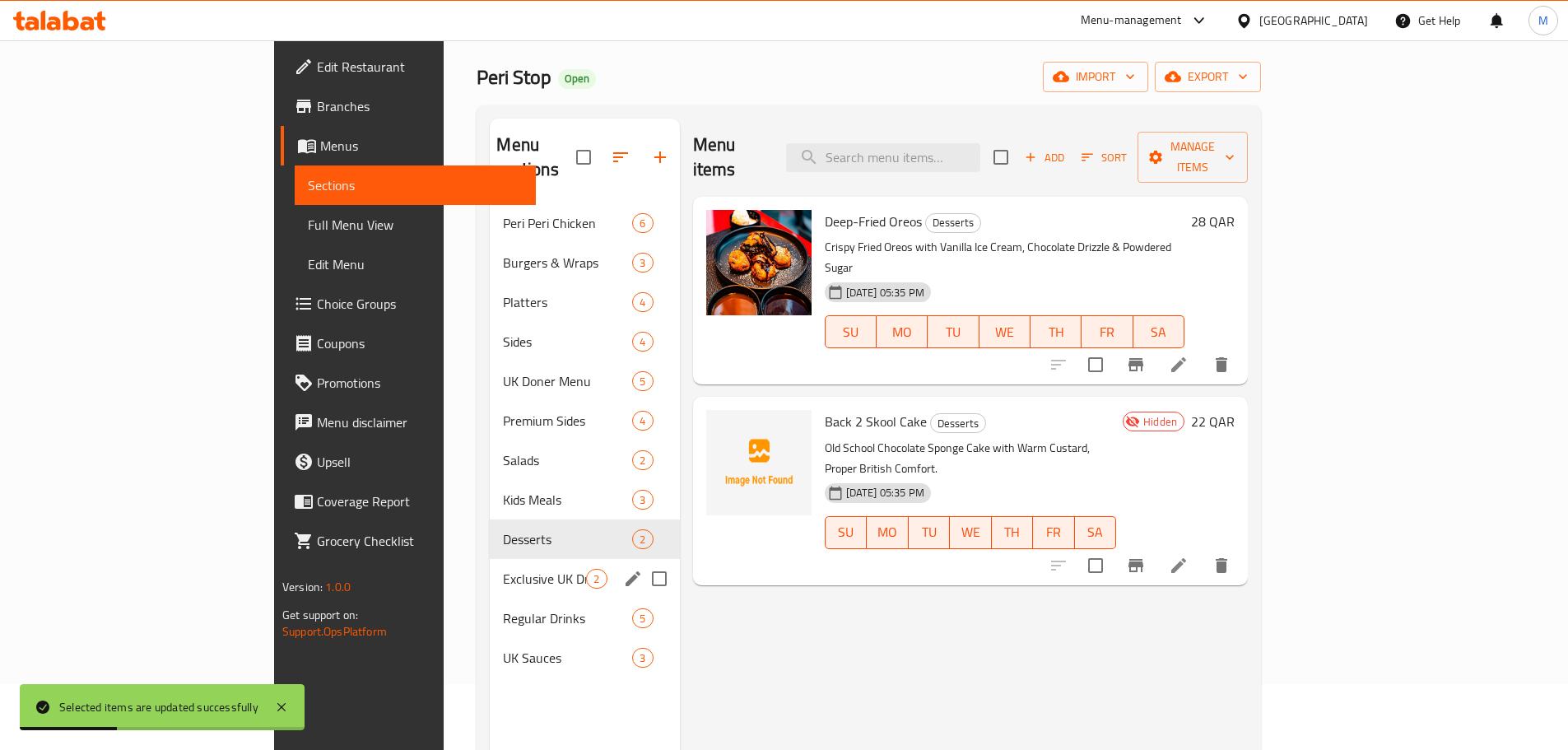
click at [489, 559] on div "Exclusive UK Drinks 2" at bounding box center [584, 578] width 190 height 39
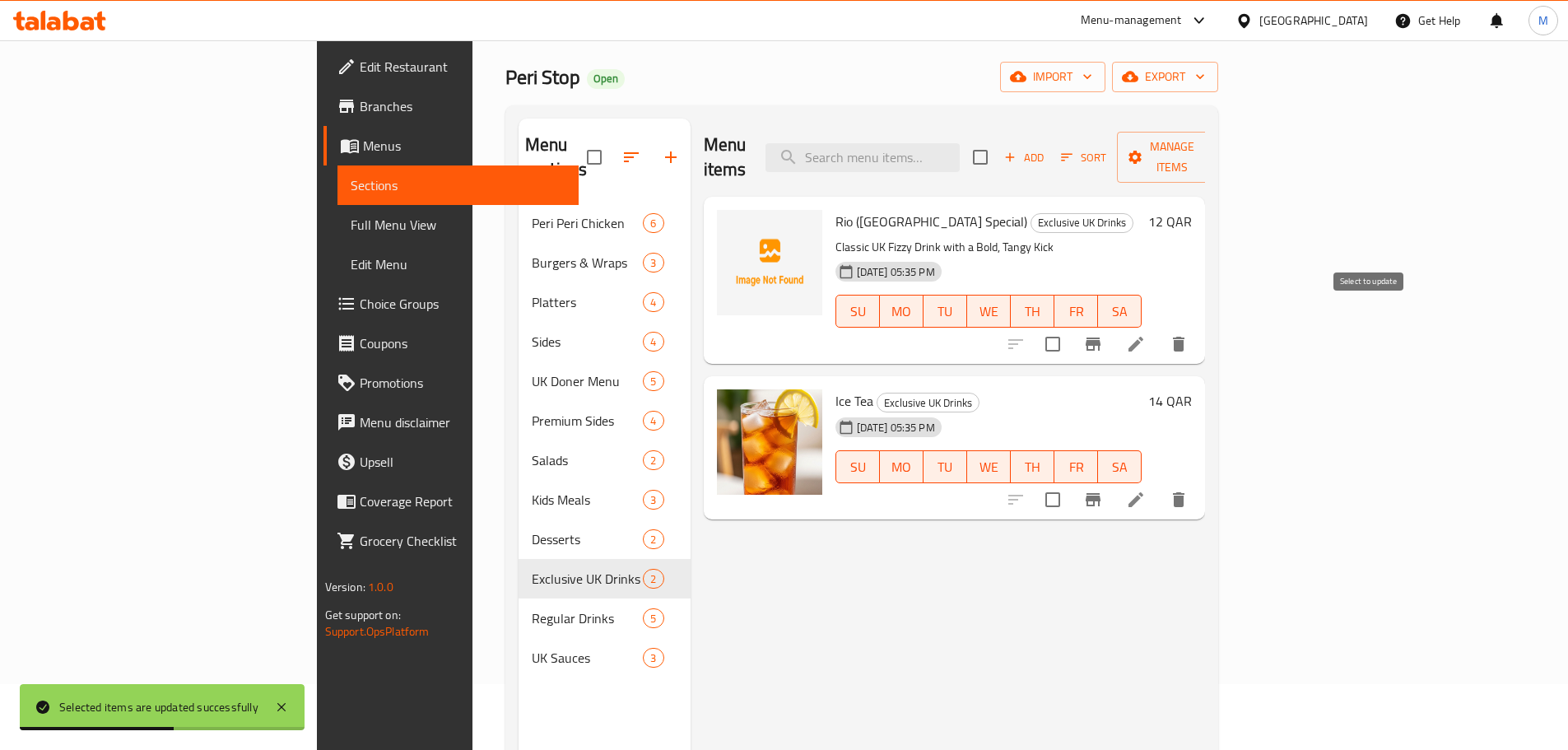
click at [1070, 327] on input "checkbox" at bounding box center [1052, 344] width 35 height 35
click at [1214, 155] on span "Manage items" at bounding box center [1172, 157] width 84 height 41
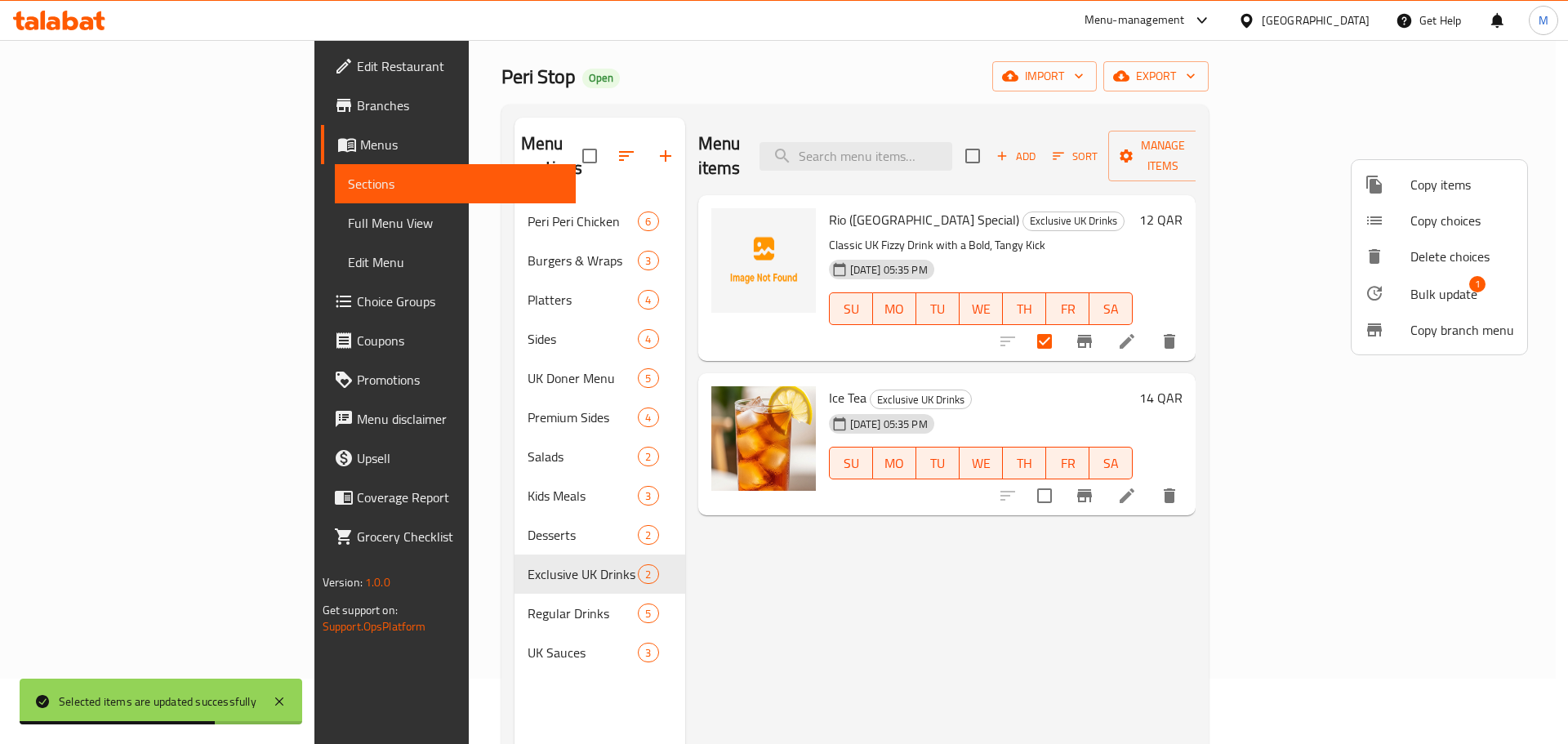
click at [1415, 284] on span "Bulk update" at bounding box center [1444, 294] width 67 height 19
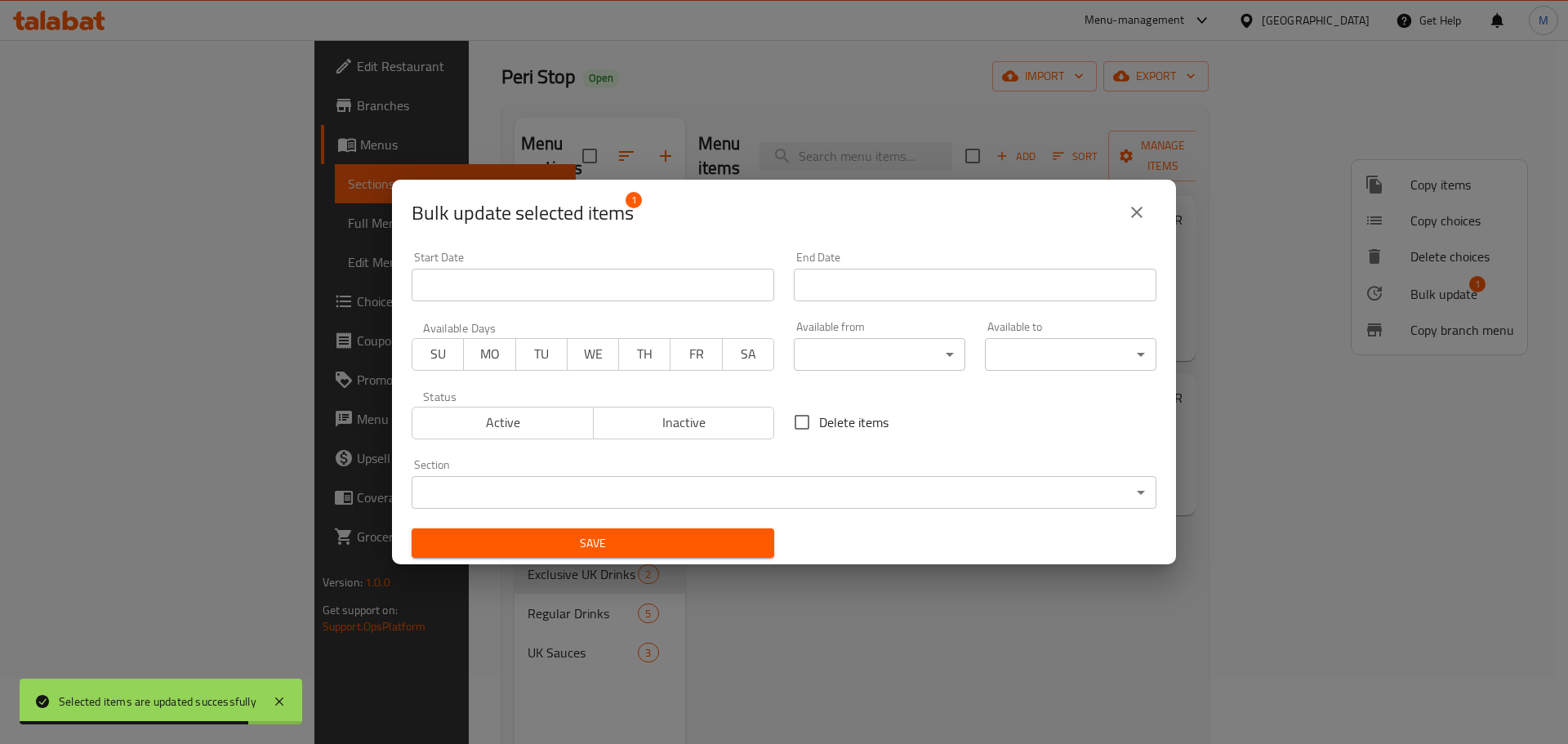
click at [638, 431] on span "Inactive" at bounding box center [685, 422] width 169 height 24
click at [602, 542] on span "Save" at bounding box center [592, 543] width 336 height 20
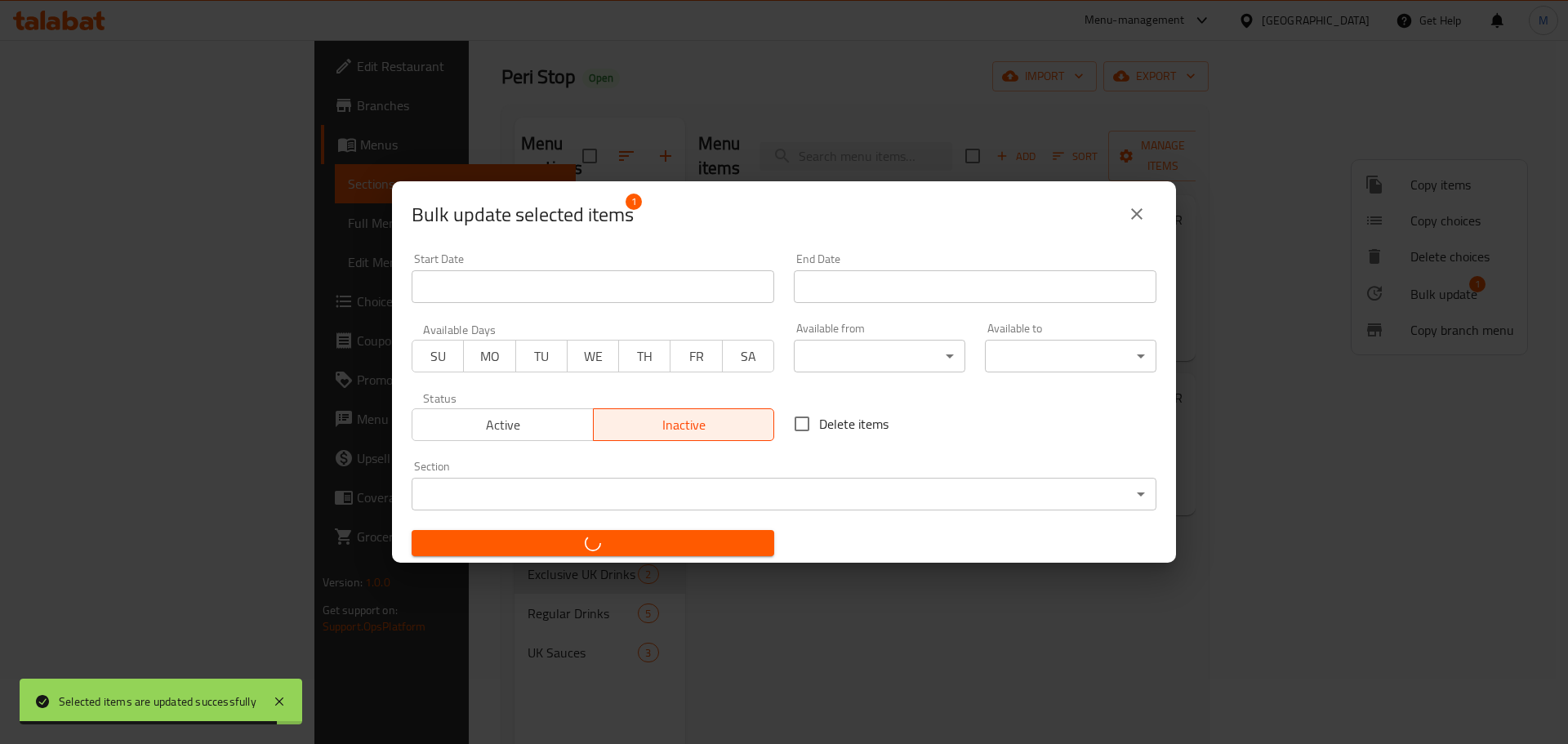
checkbox input "false"
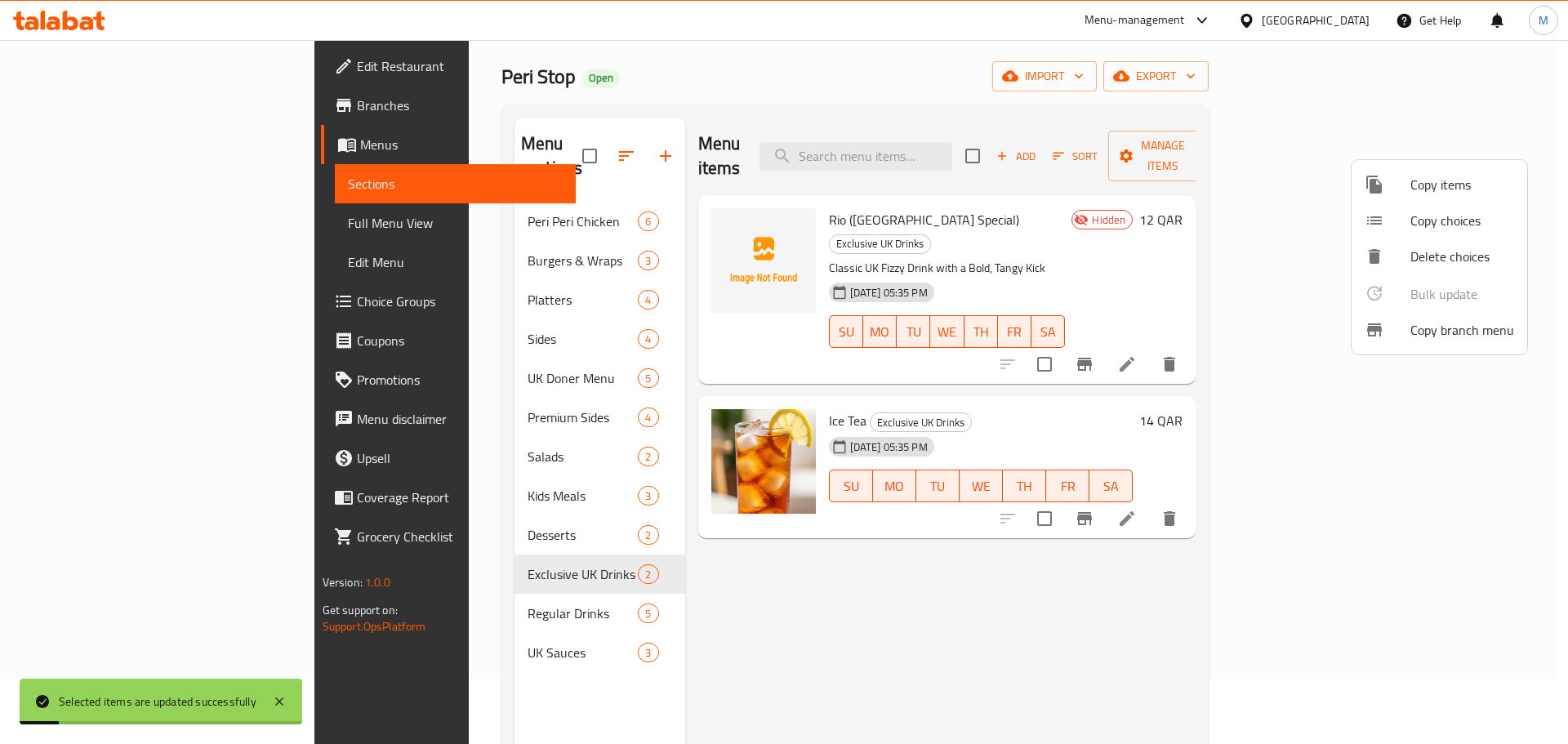
click at [1003, 395] on div at bounding box center [784, 372] width 1568 height 744
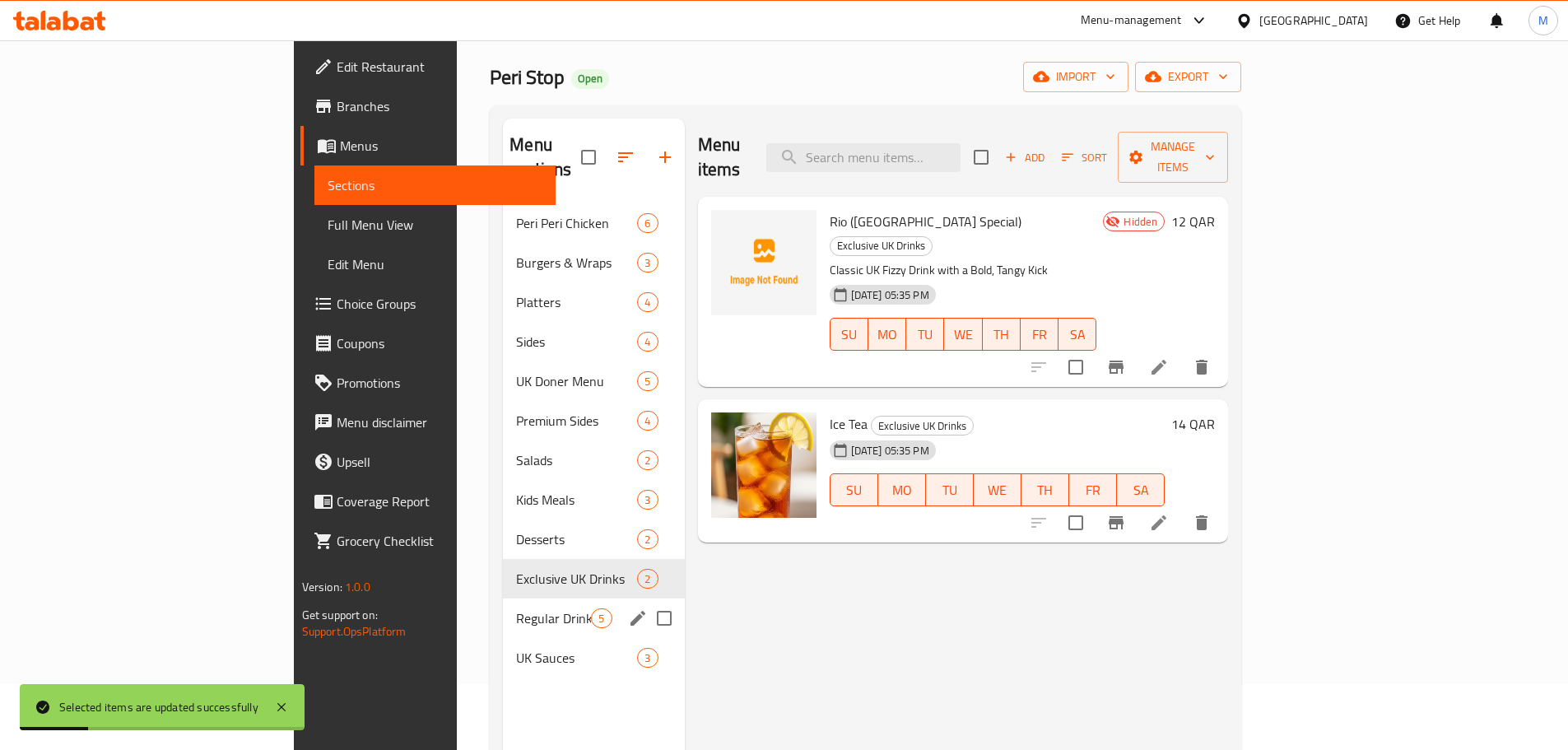
click at [516, 608] on span "Regular Drinks" at bounding box center [554, 617] width 75 height 20
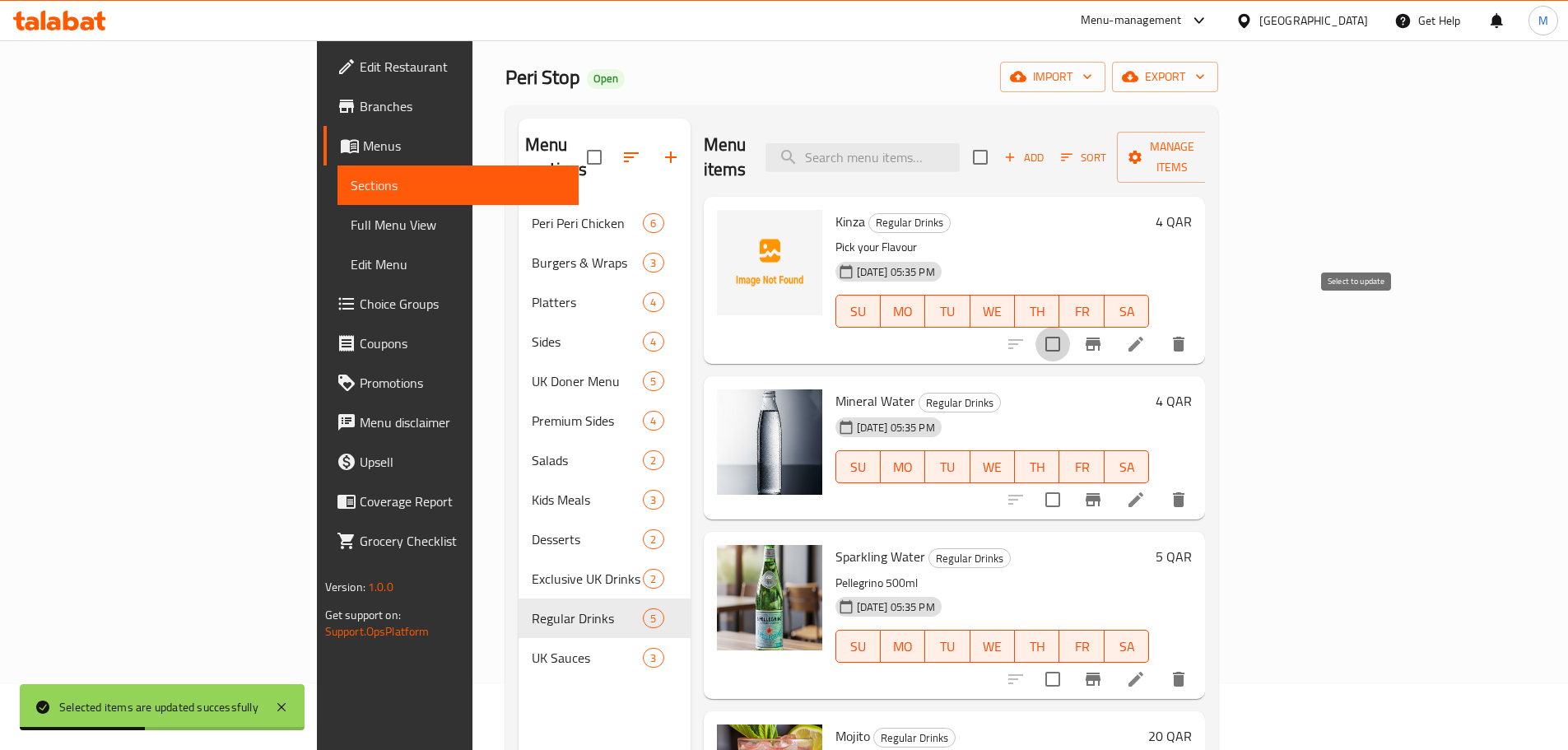
click at [1070, 327] on input "checkbox" at bounding box center [1052, 344] width 35 height 35
click at [1214, 143] on span "Manage items" at bounding box center [1172, 157] width 84 height 41
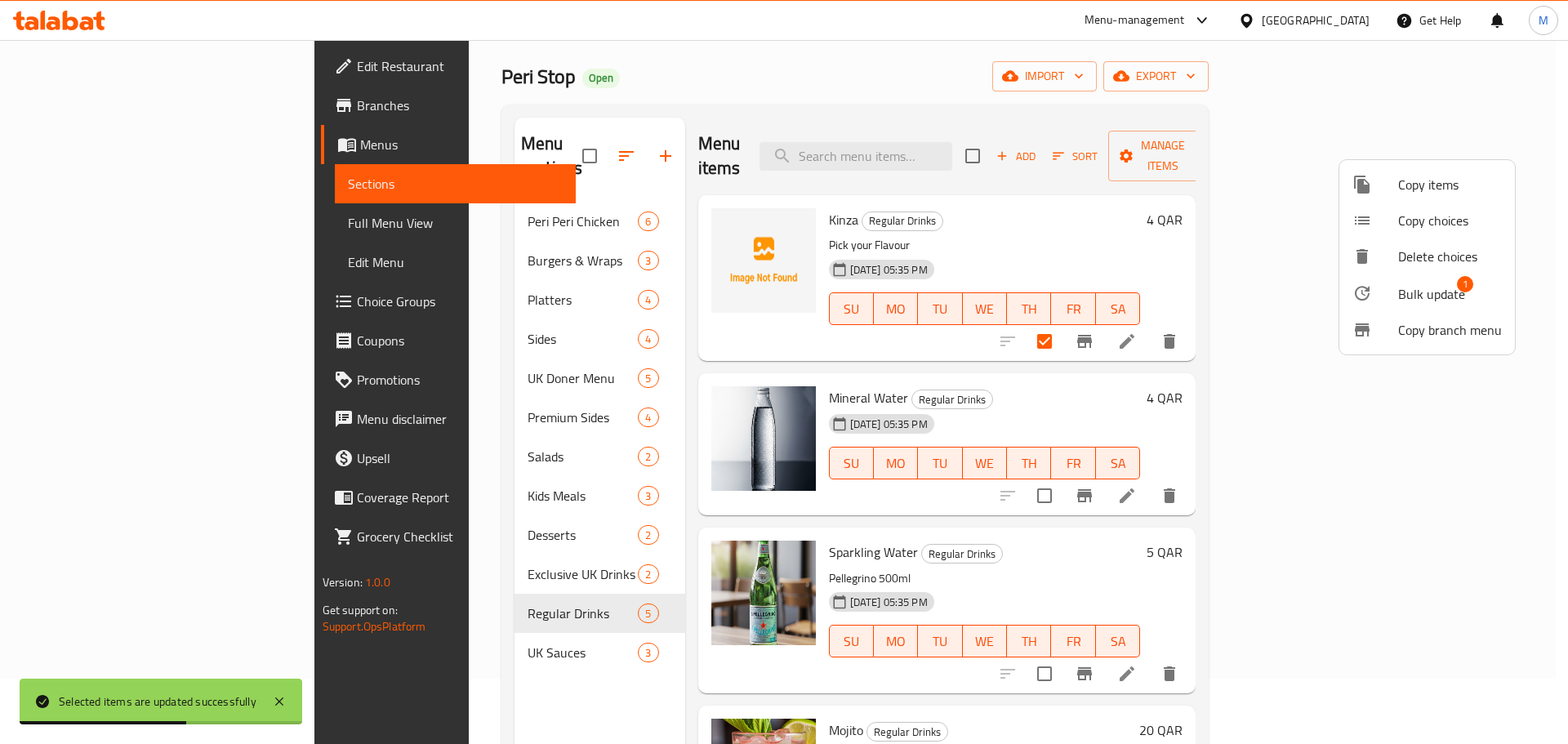
click at [1407, 291] on span "Bulk update" at bounding box center [1432, 294] width 67 height 19
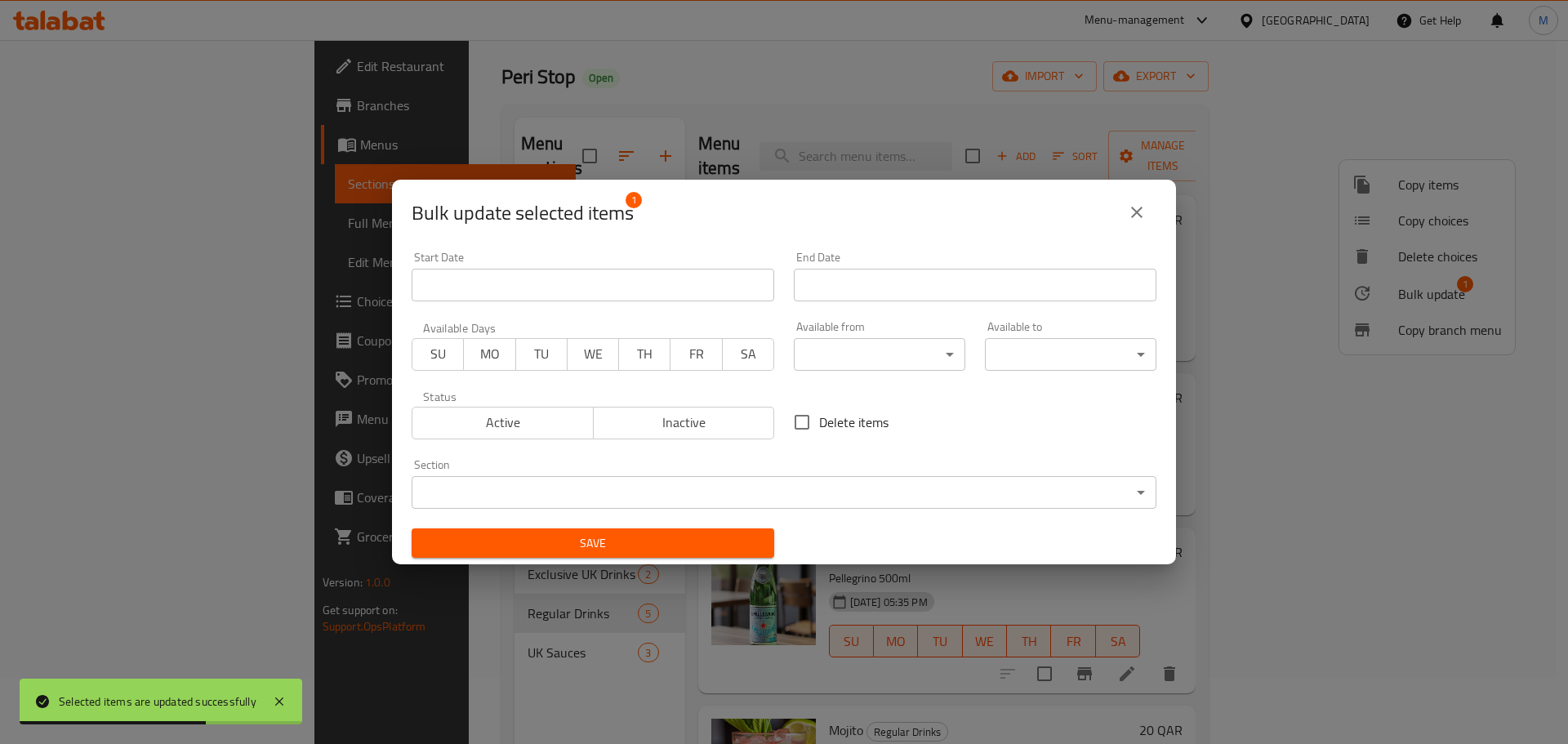
click at [680, 427] on span "Inactive" at bounding box center [685, 422] width 169 height 24
click at [637, 539] on span "Save" at bounding box center [592, 543] width 336 height 20
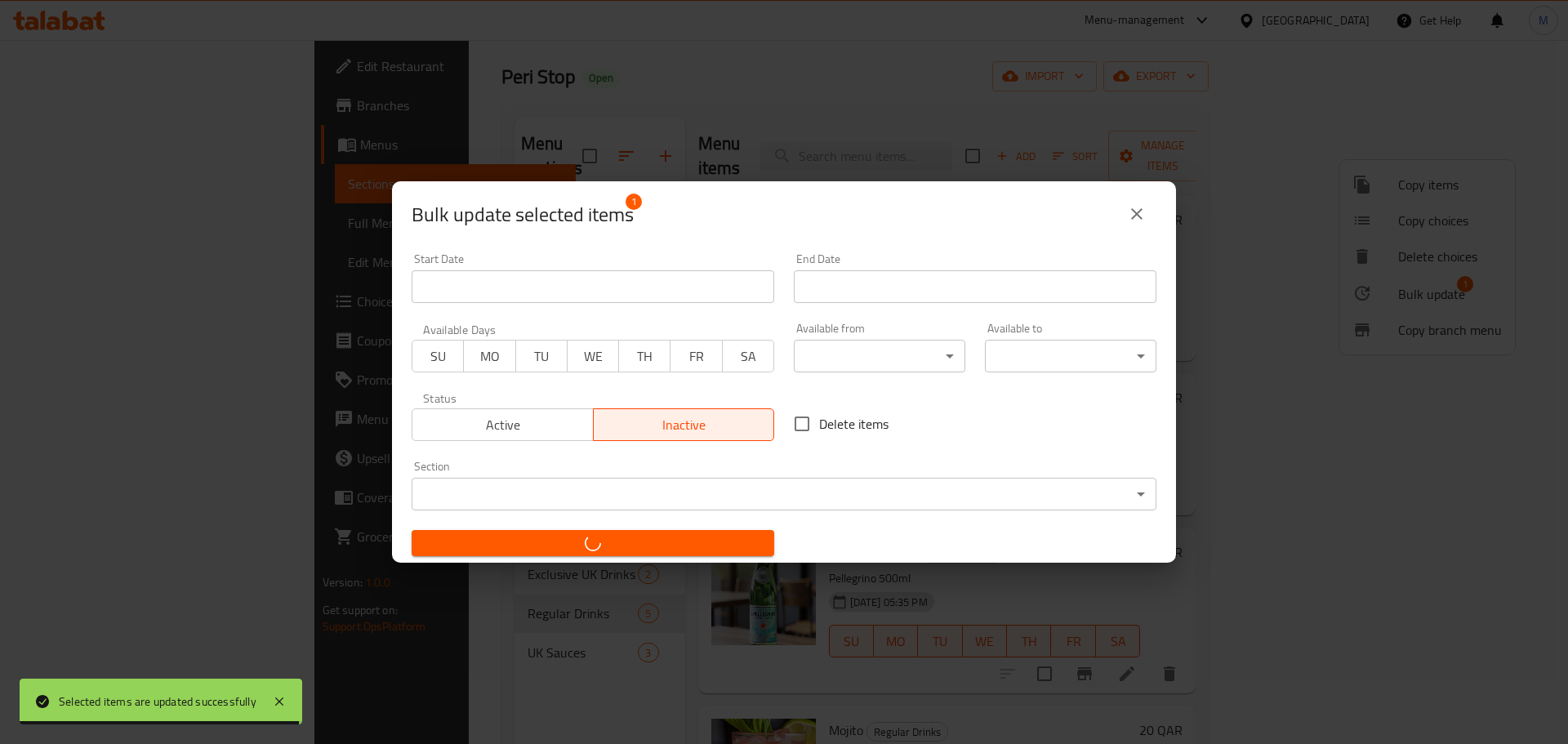
checkbox input "false"
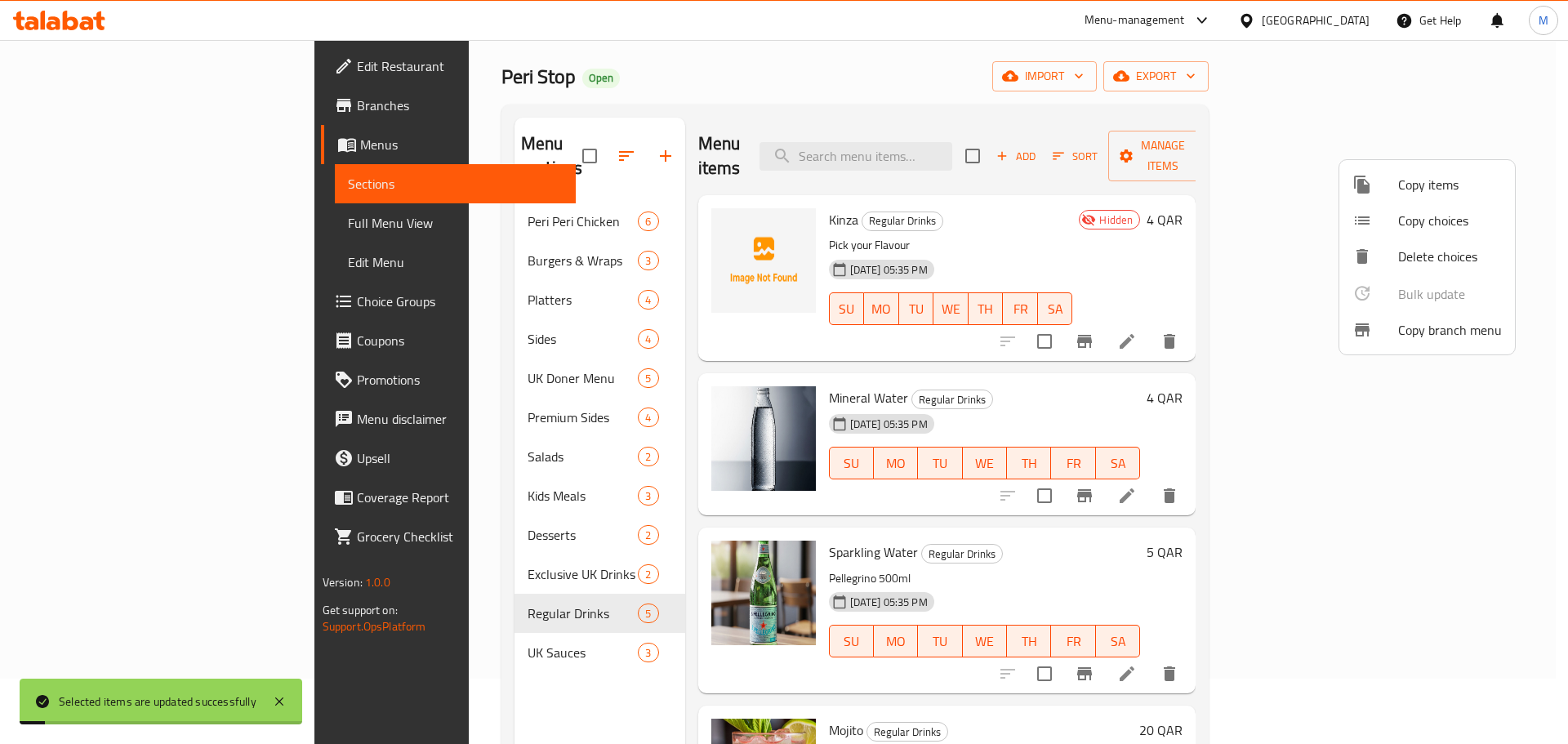
drag, startPoint x: 996, startPoint y: 521, endPoint x: 1016, endPoint y: 520, distance: 20.0
click at [997, 520] on div at bounding box center [784, 372] width 1568 height 744
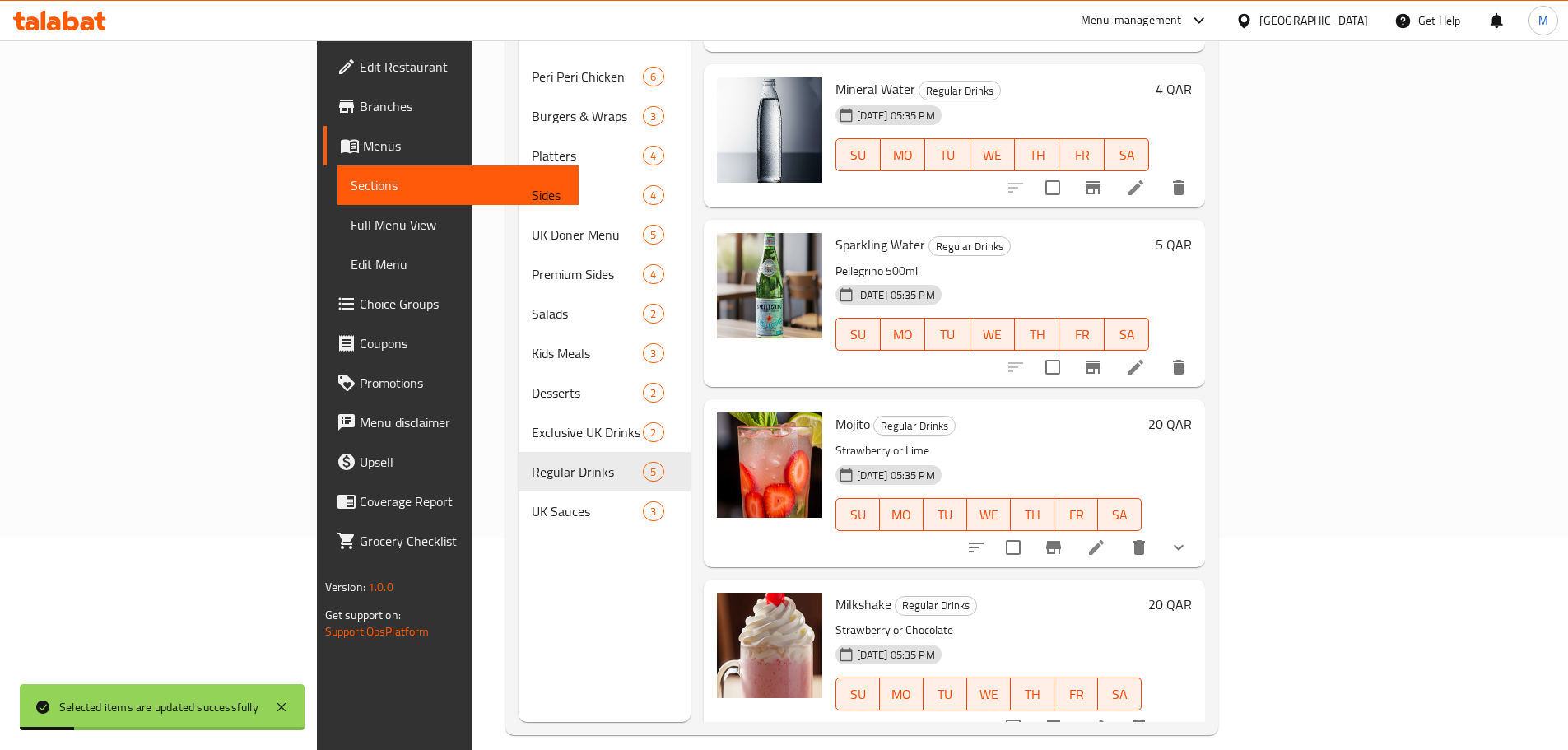
scroll to position [231, 0]
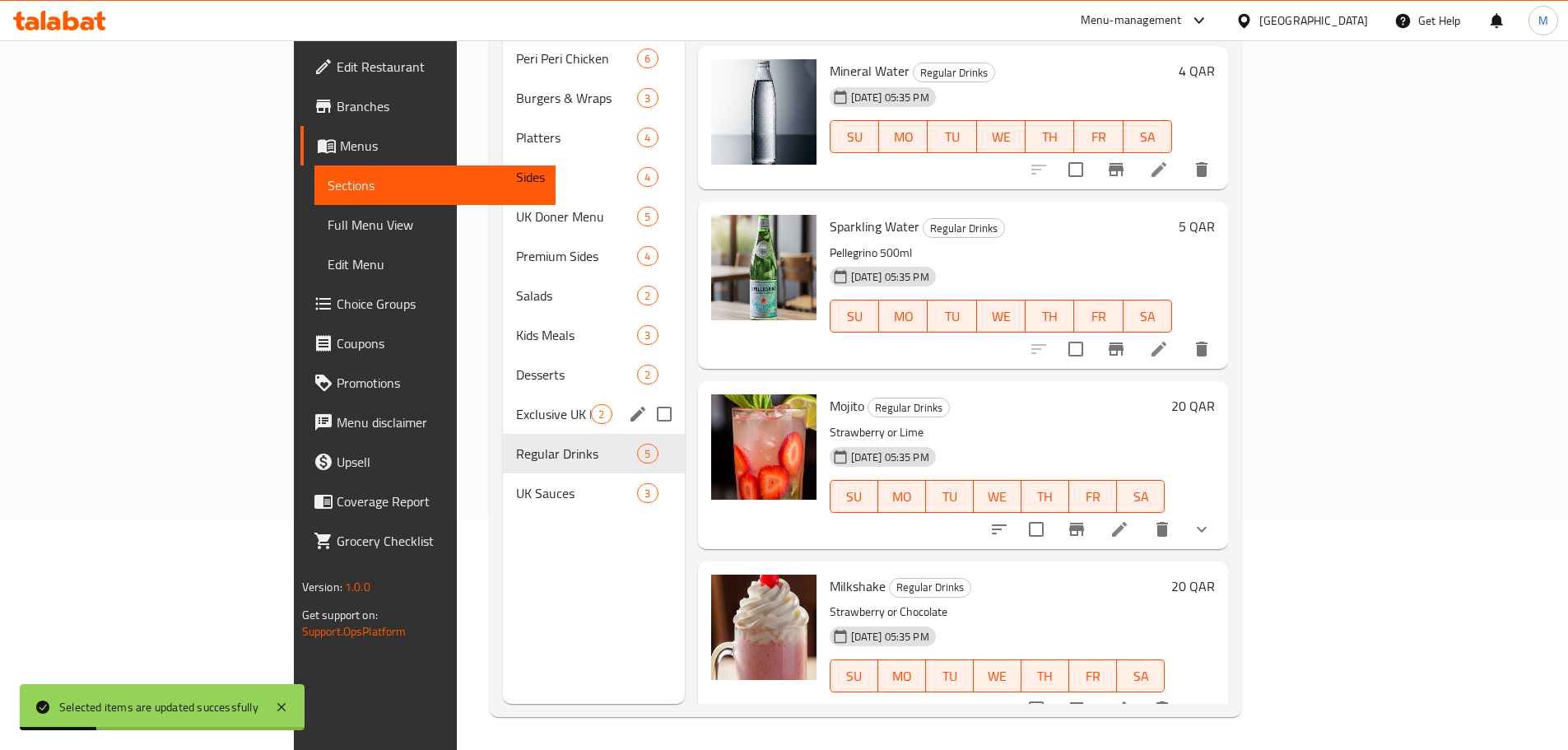
click at [516, 404] on span "Exclusive UK Drinks" at bounding box center [554, 414] width 75 height 20
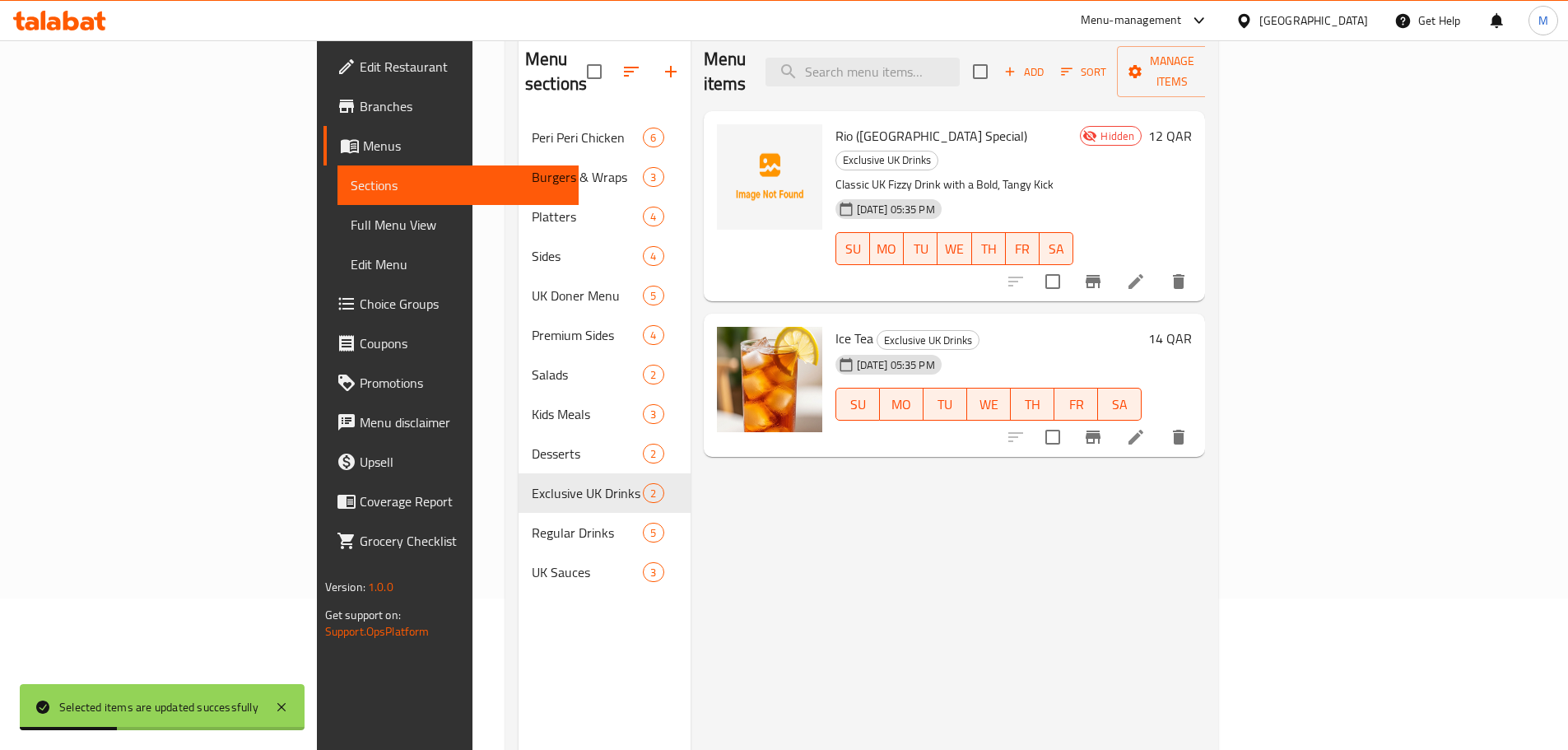
scroll to position [66, 0]
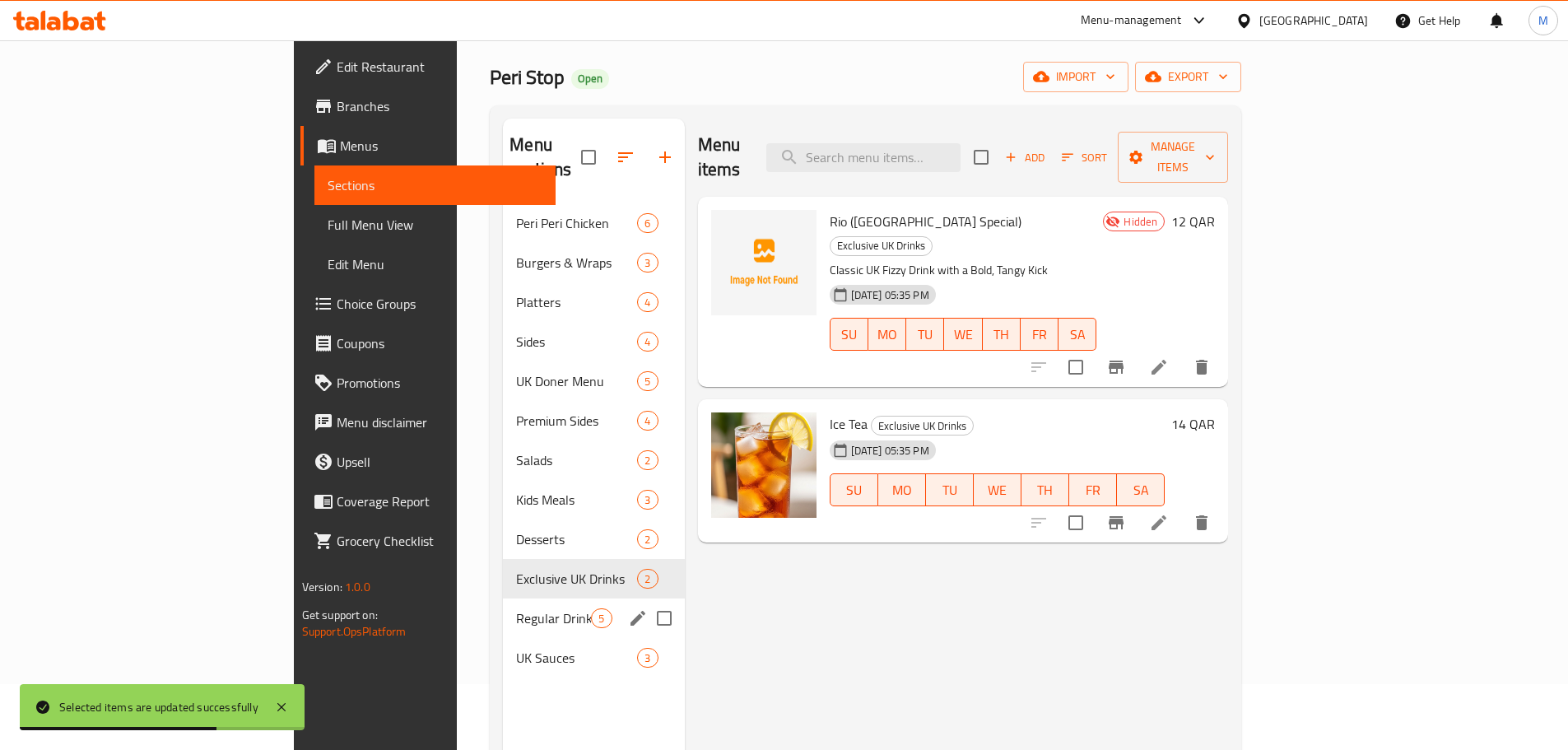
click at [502, 599] on div "Regular Drinks 5" at bounding box center [593, 618] width 181 height 39
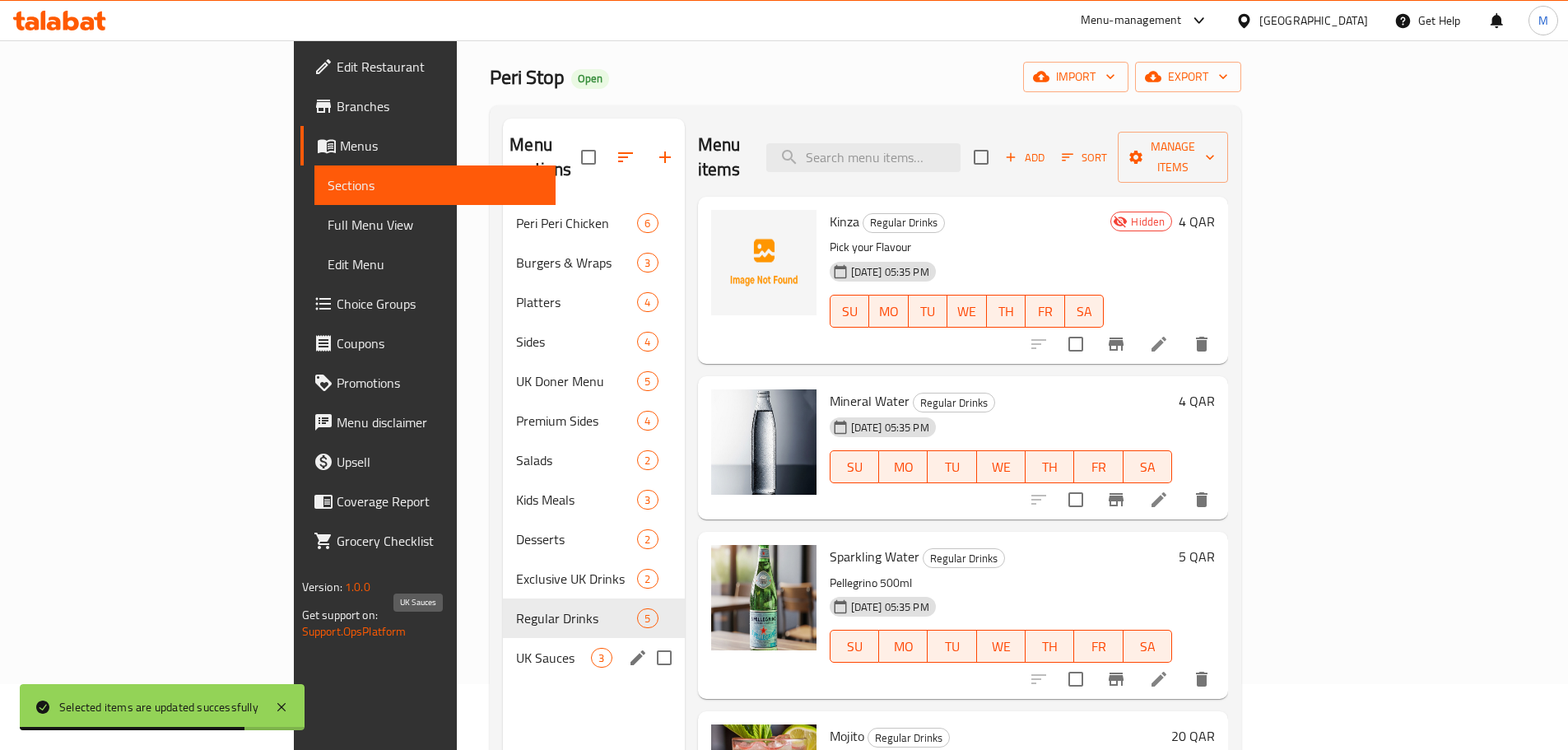
click at [516, 648] on span "UK Sauces" at bounding box center [554, 658] width 75 height 20
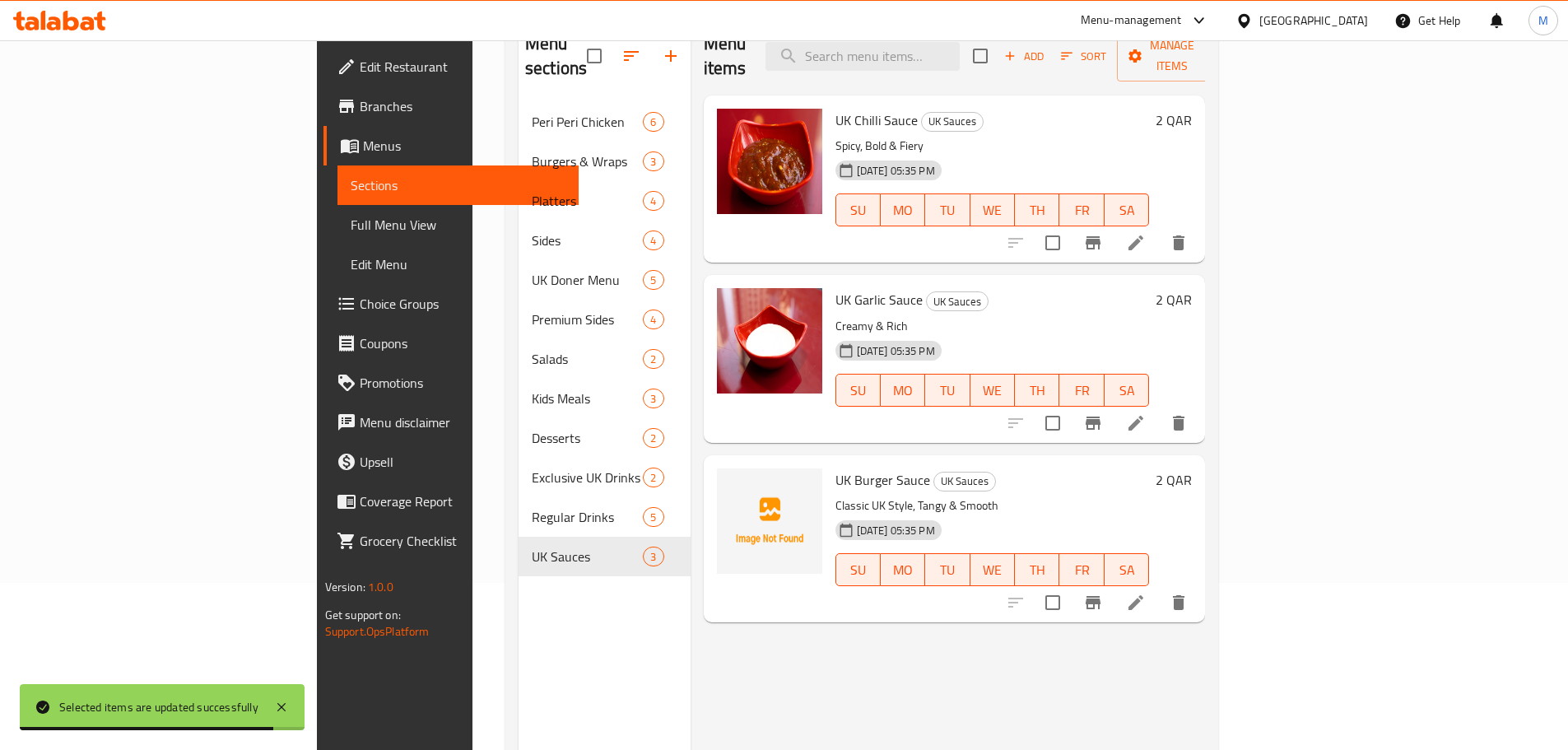
scroll to position [231, 0]
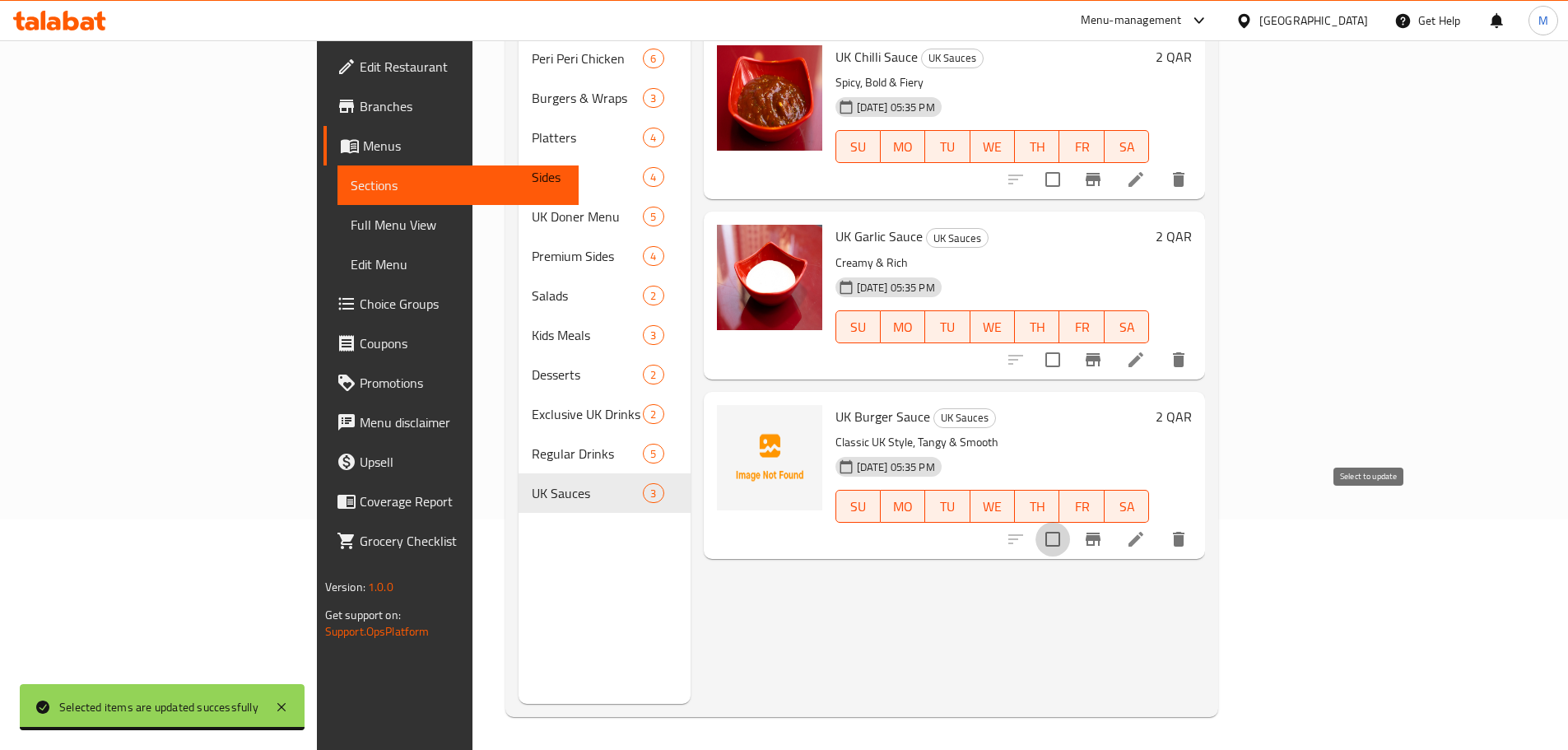
click at [1070, 522] on input "checkbox" at bounding box center [1052, 539] width 35 height 35
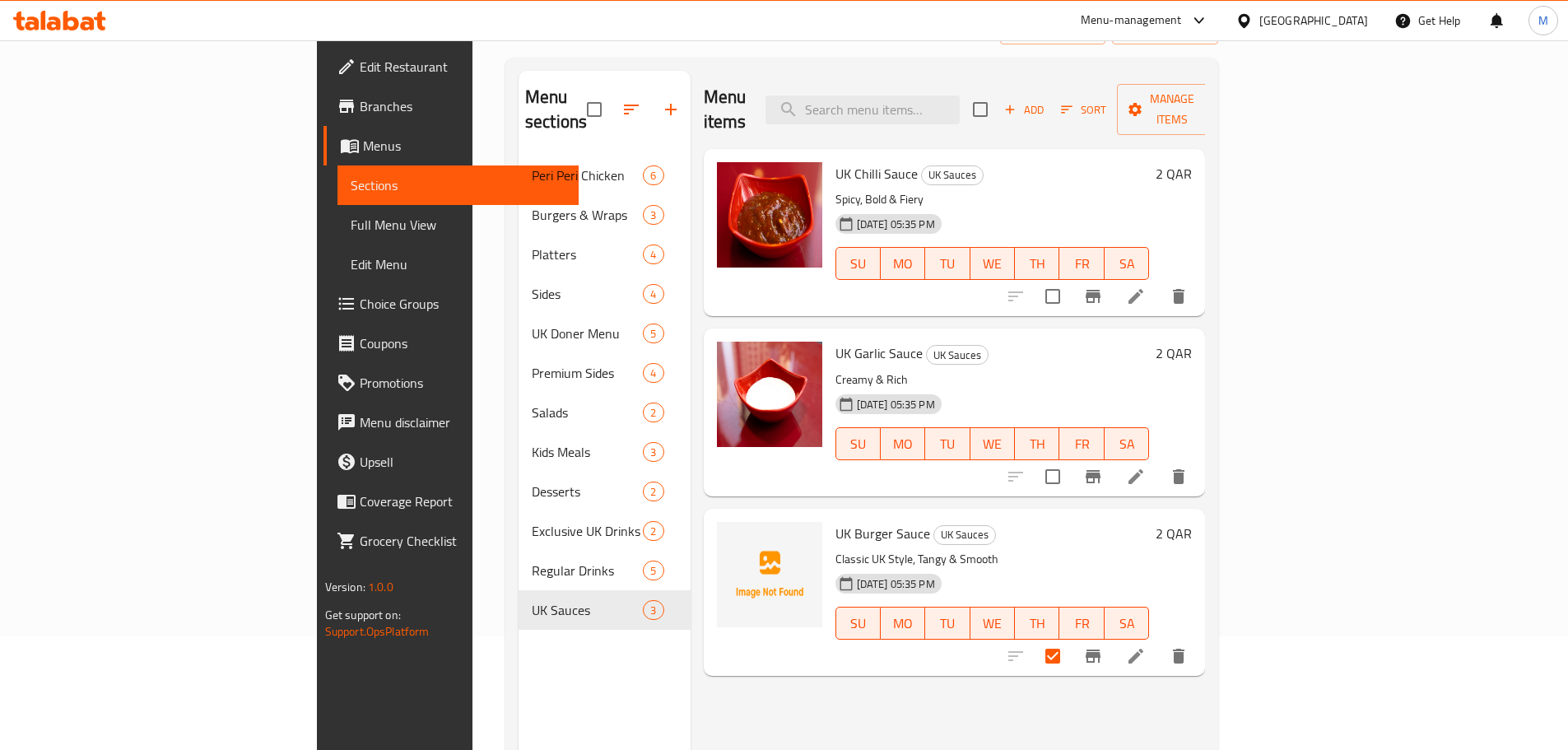
scroll to position [0, 0]
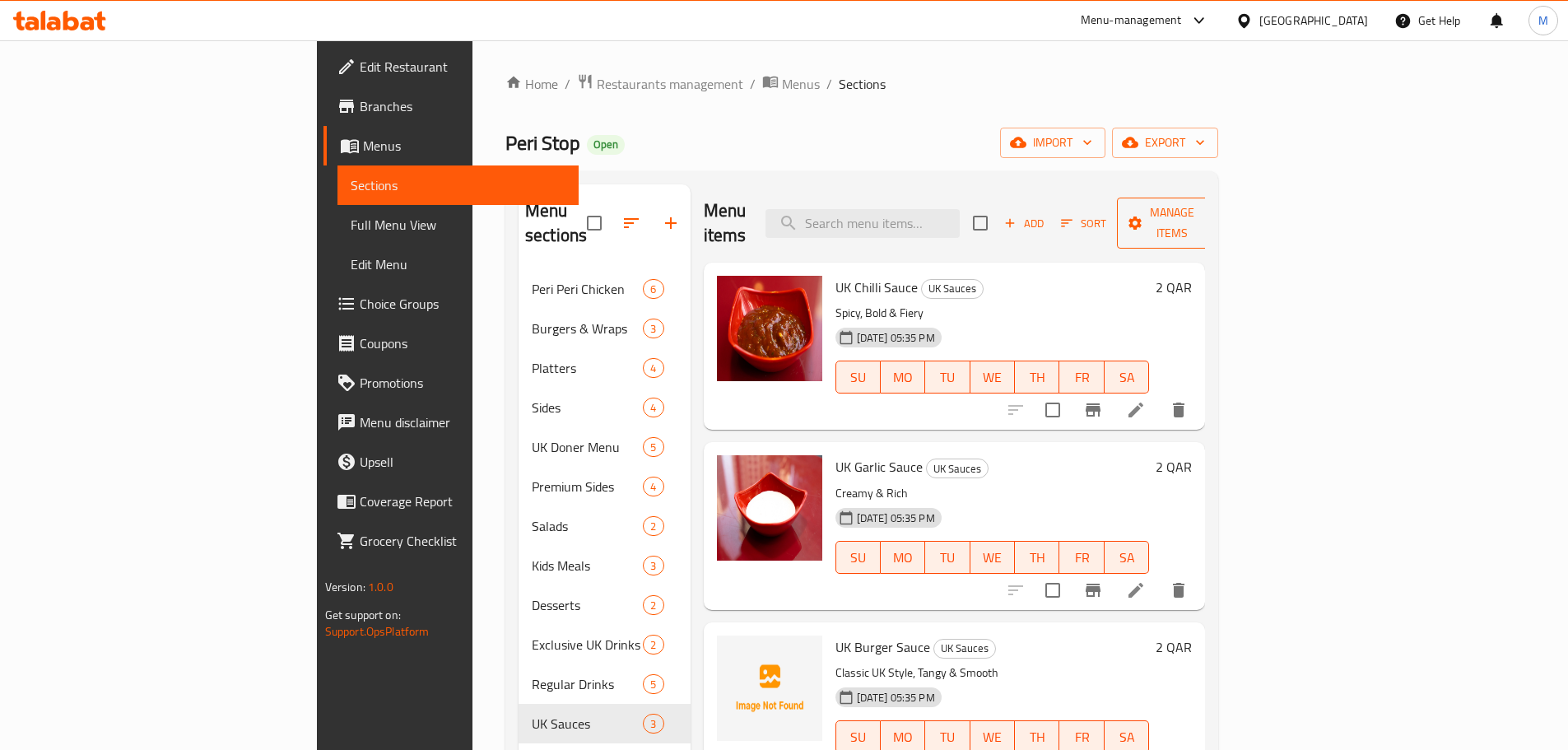
click at [1214, 219] on span "Manage items" at bounding box center [1172, 223] width 84 height 41
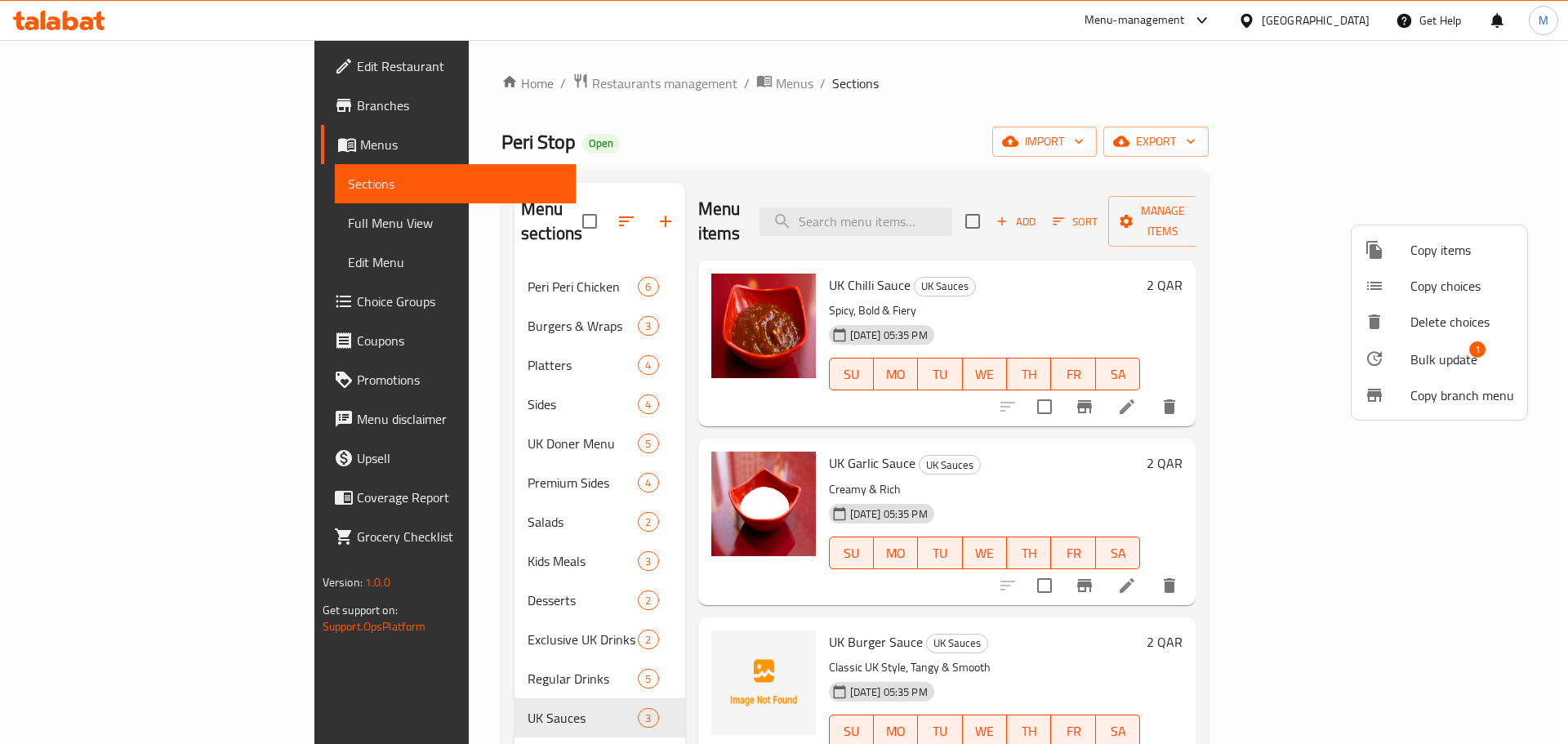
click at [1413, 357] on span "Bulk update" at bounding box center [1444, 359] width 67 height 19
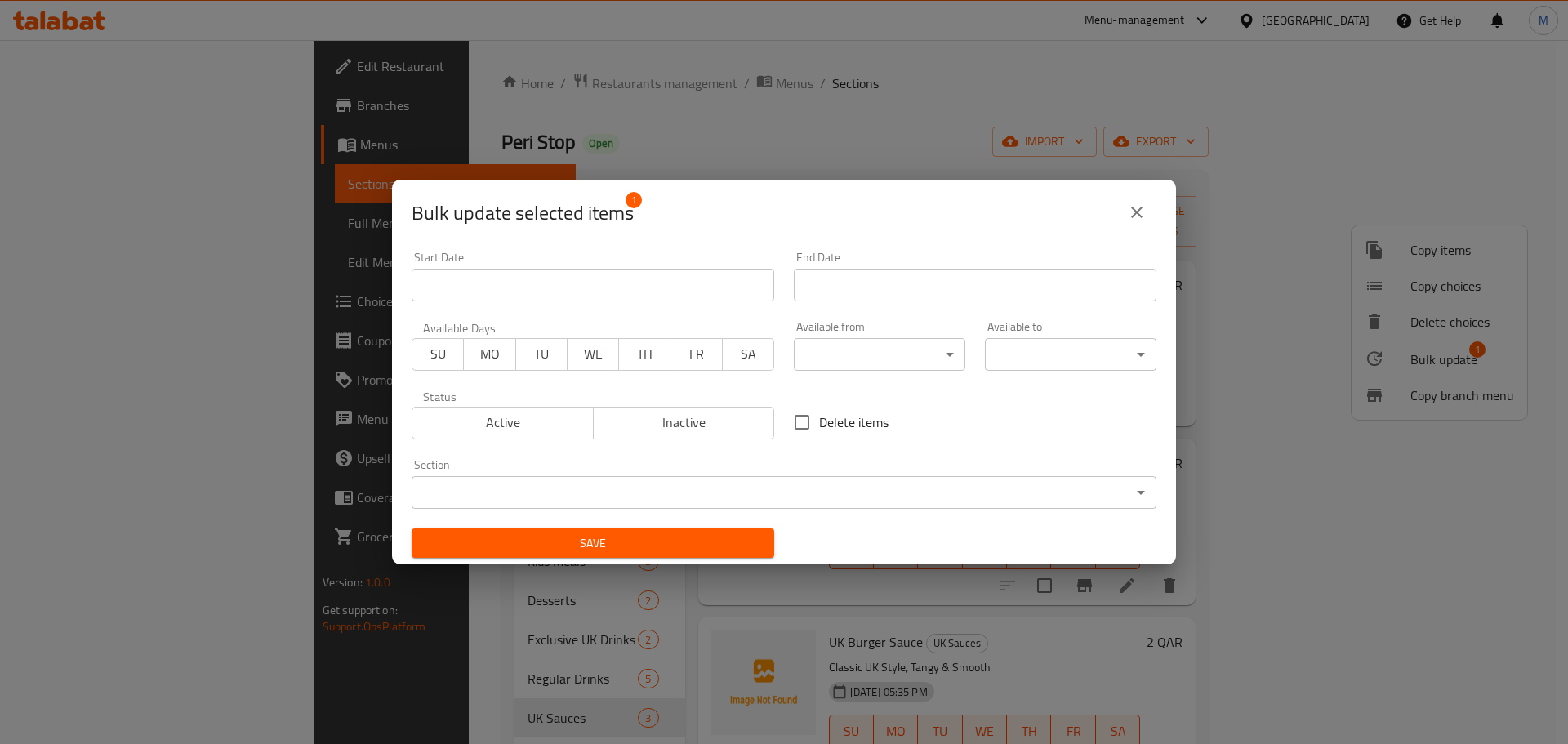
click at [706, 433] on span "Inactive" at bounding box center [685, 422] width 169 height 24
drag, startPoint x: 654, startPoint y: 583, endPoint x: 651, endPoint y: 552, distance: 31.1
click at [654, 581] on div "Bulk update selected items 1 Start Date Start Date End Date End Date Available …" at bounding box center [784, 372] width 1568 height 744
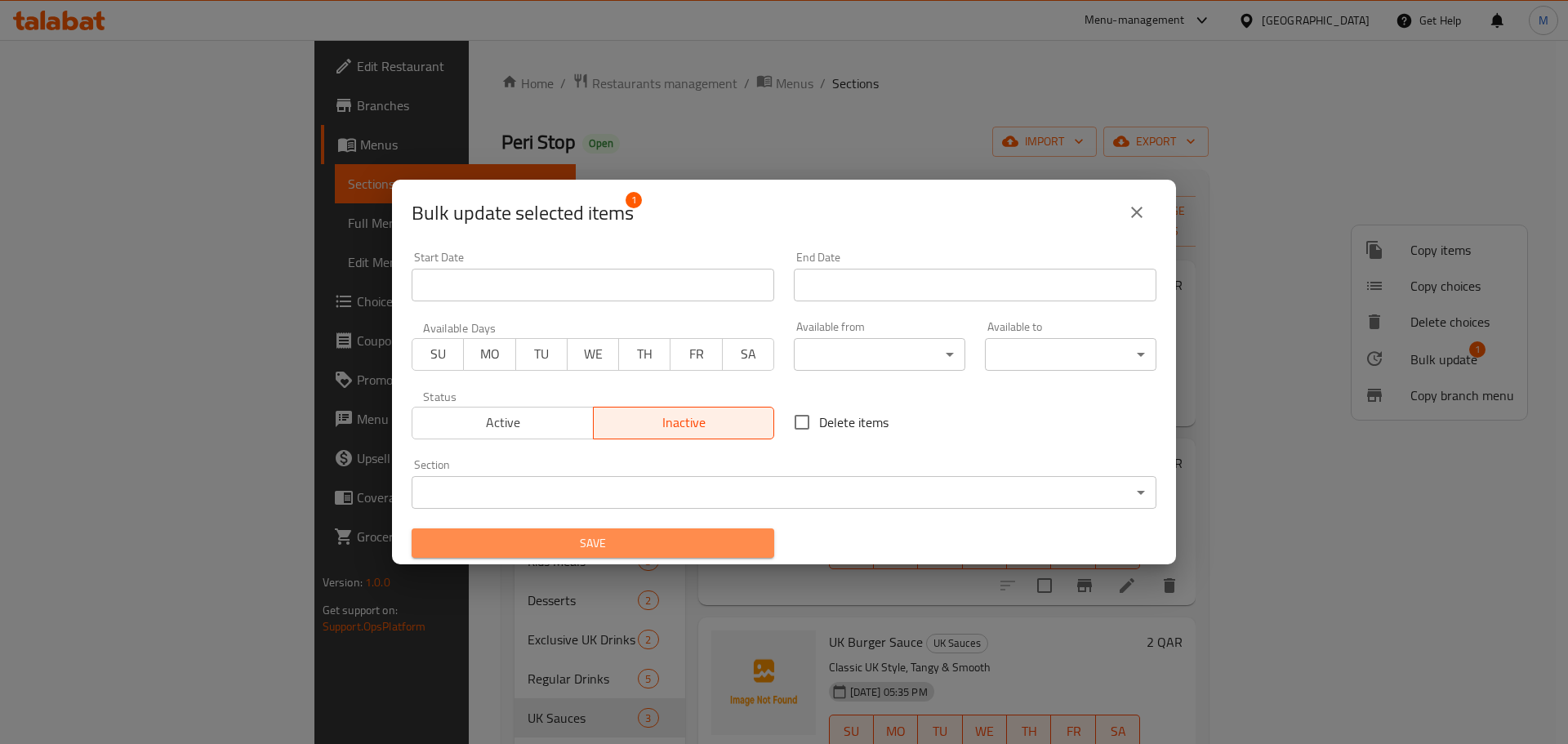
click at [651, 552] on span "Save" at bounding box center [592, 543] width 336 height 20
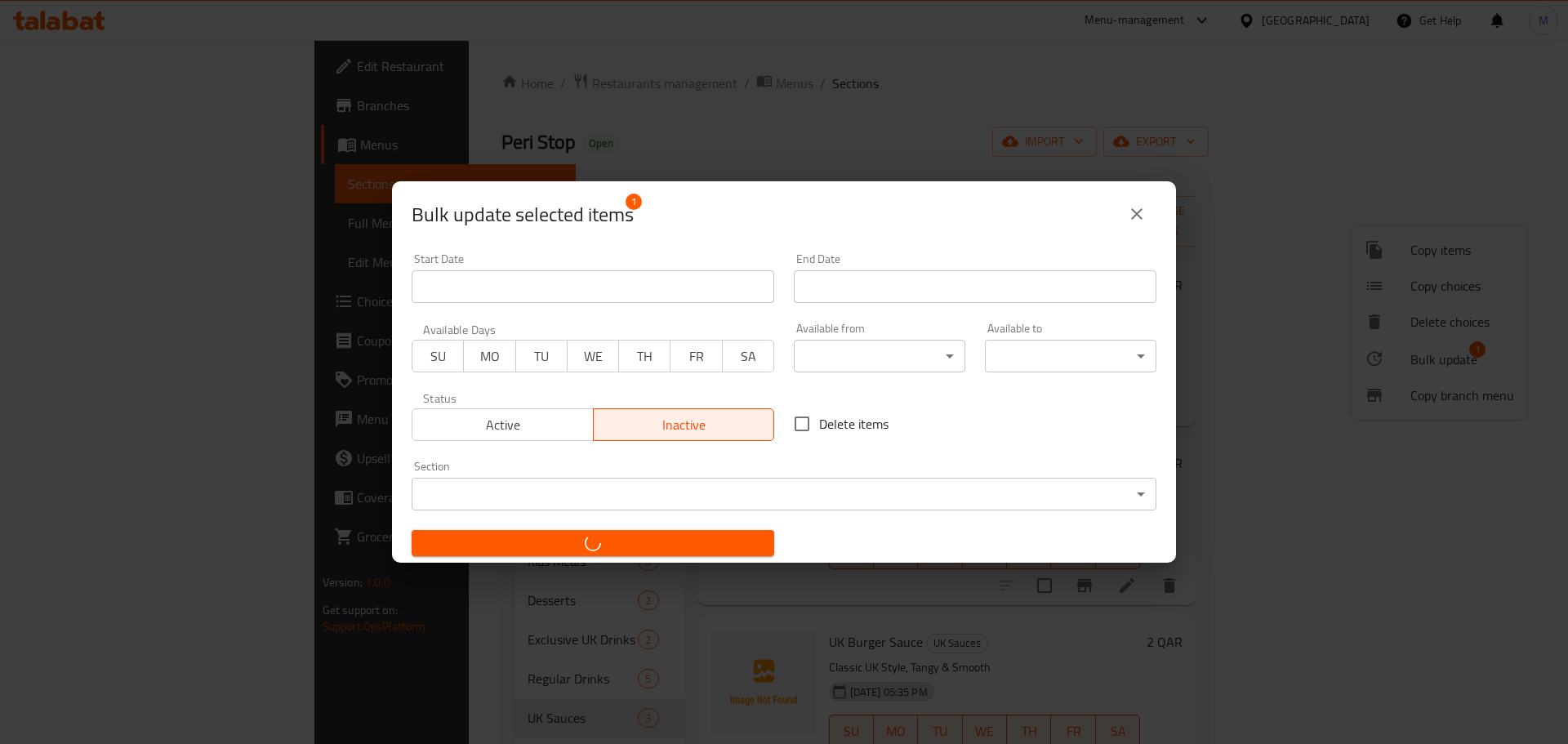
checkbox input "false"
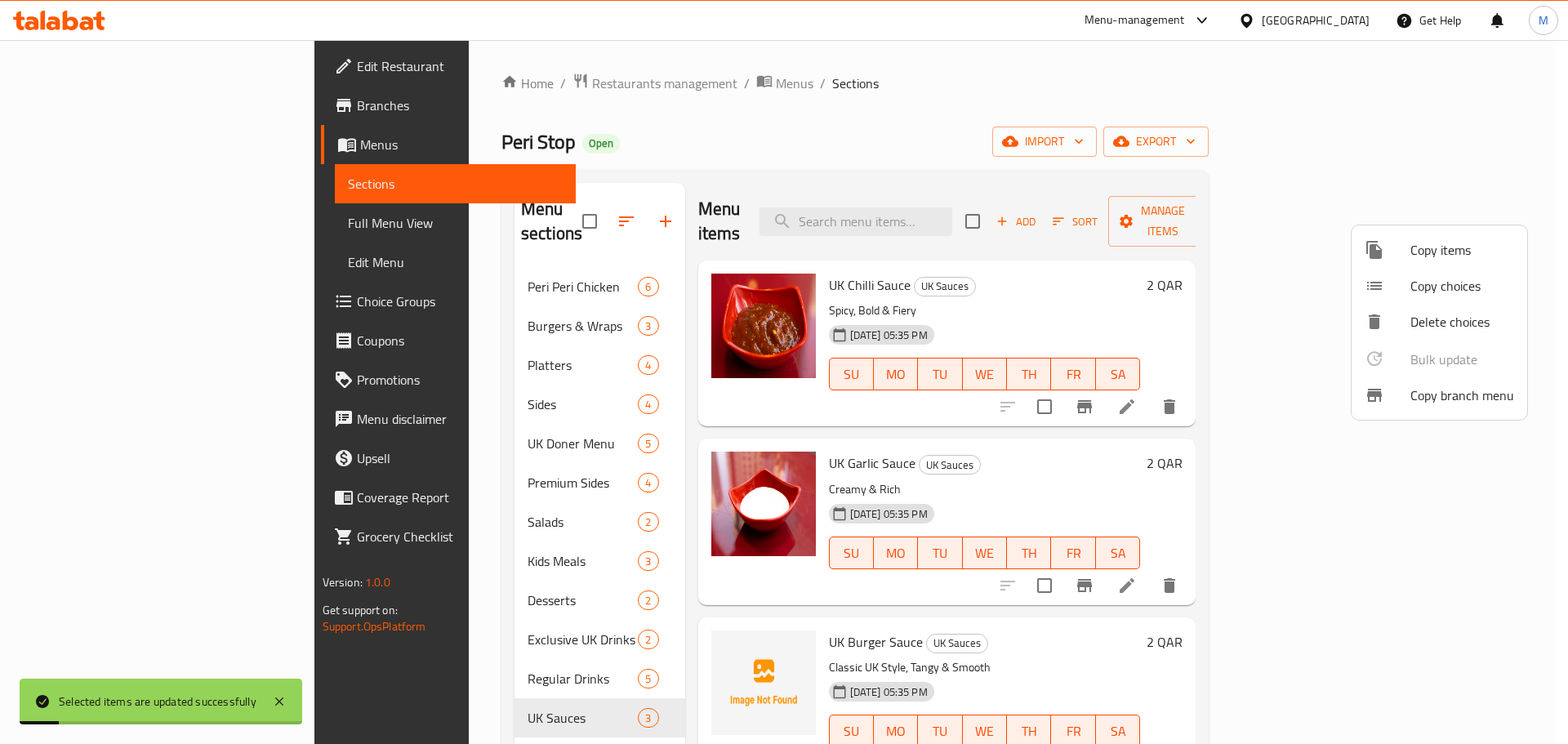
click at [994, 450] on div at bounding box center [784, 372] width 1568 height 744
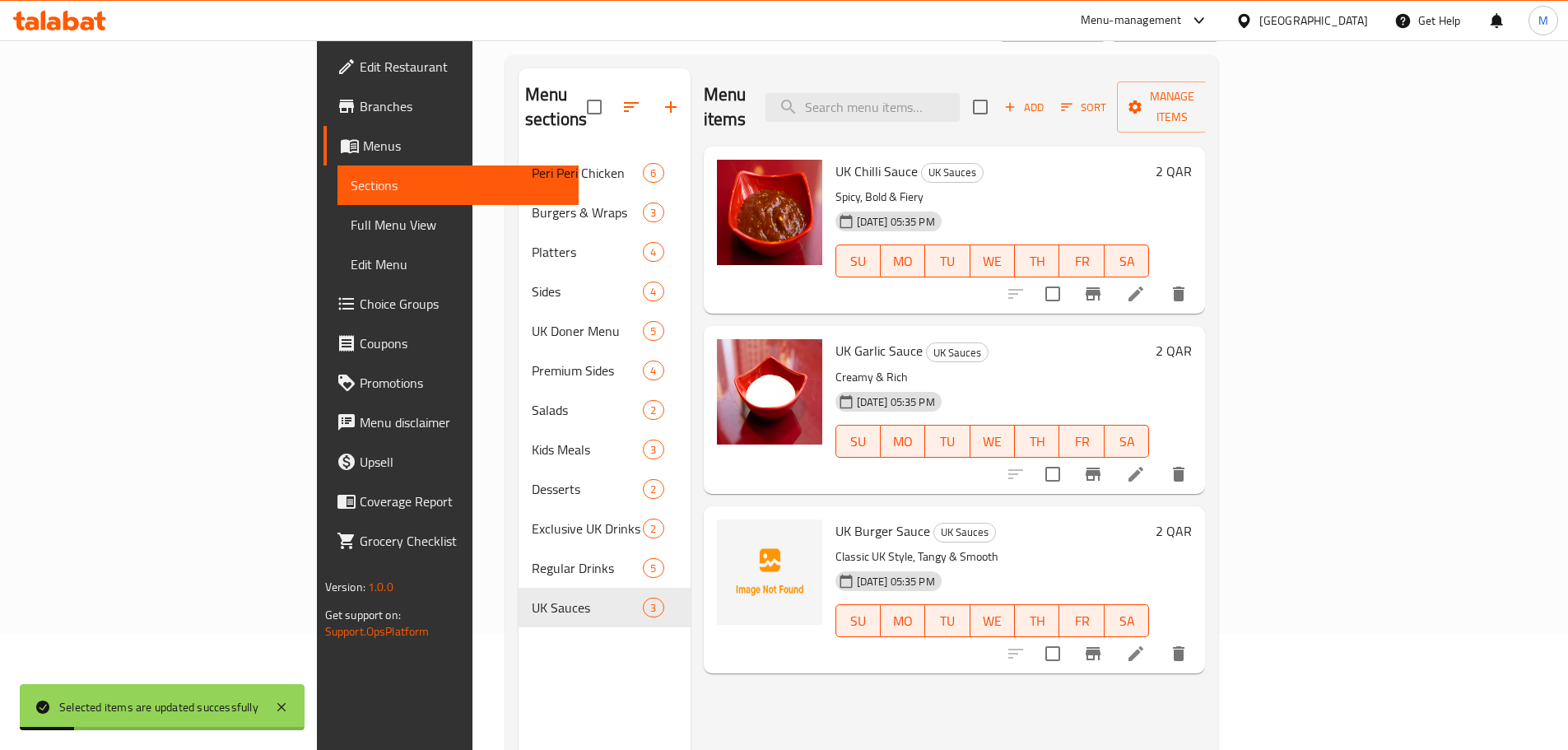
scroll to position [231, 0]
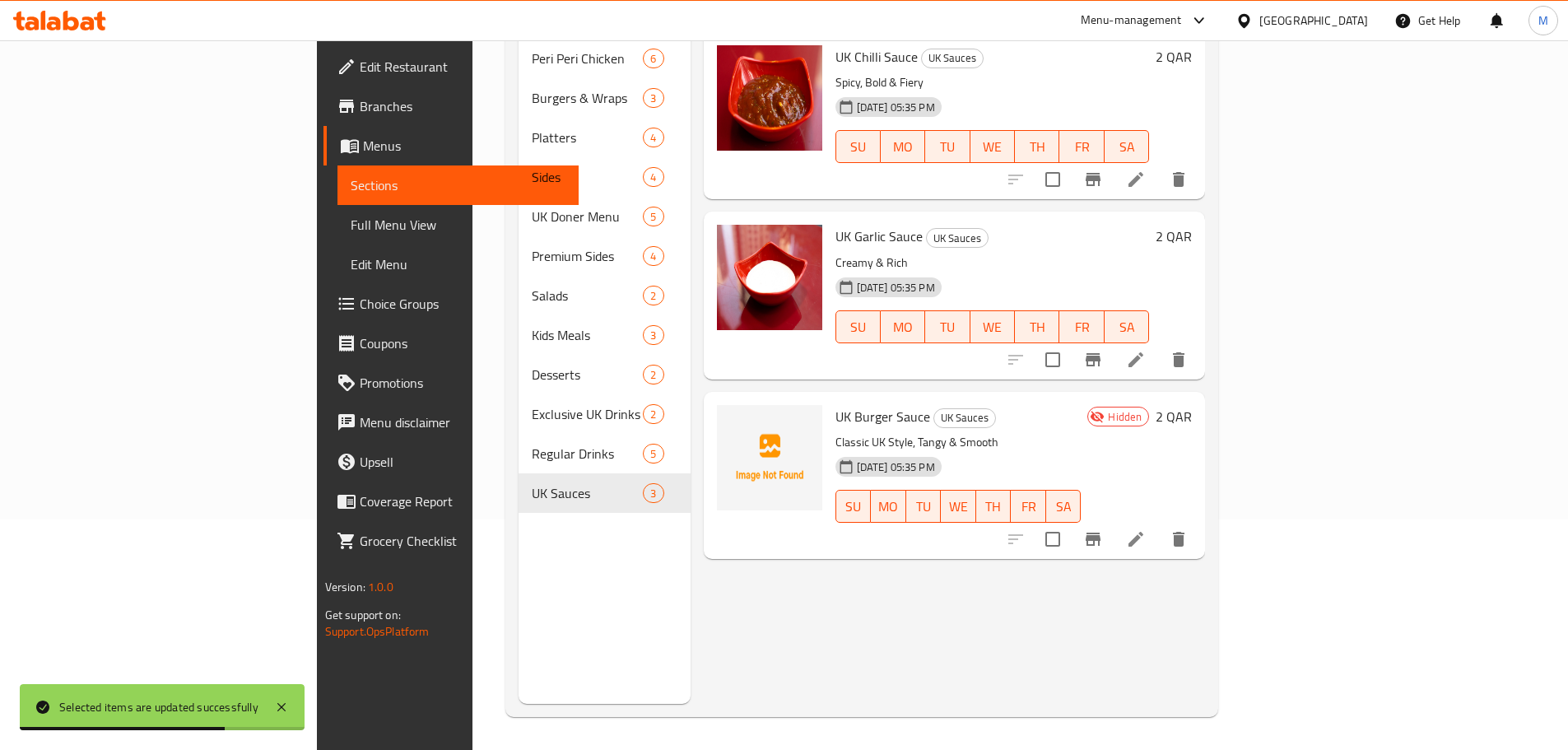
drag, startPoint x: 1047, startPoint y: 417, endPoint x: 1065, endPoint y: 429, distance: 21.6
click at [1052, 432] on p "Classic UK Style, Tangy & Smooth" at bounding box center [959, 443] width 247 height 21
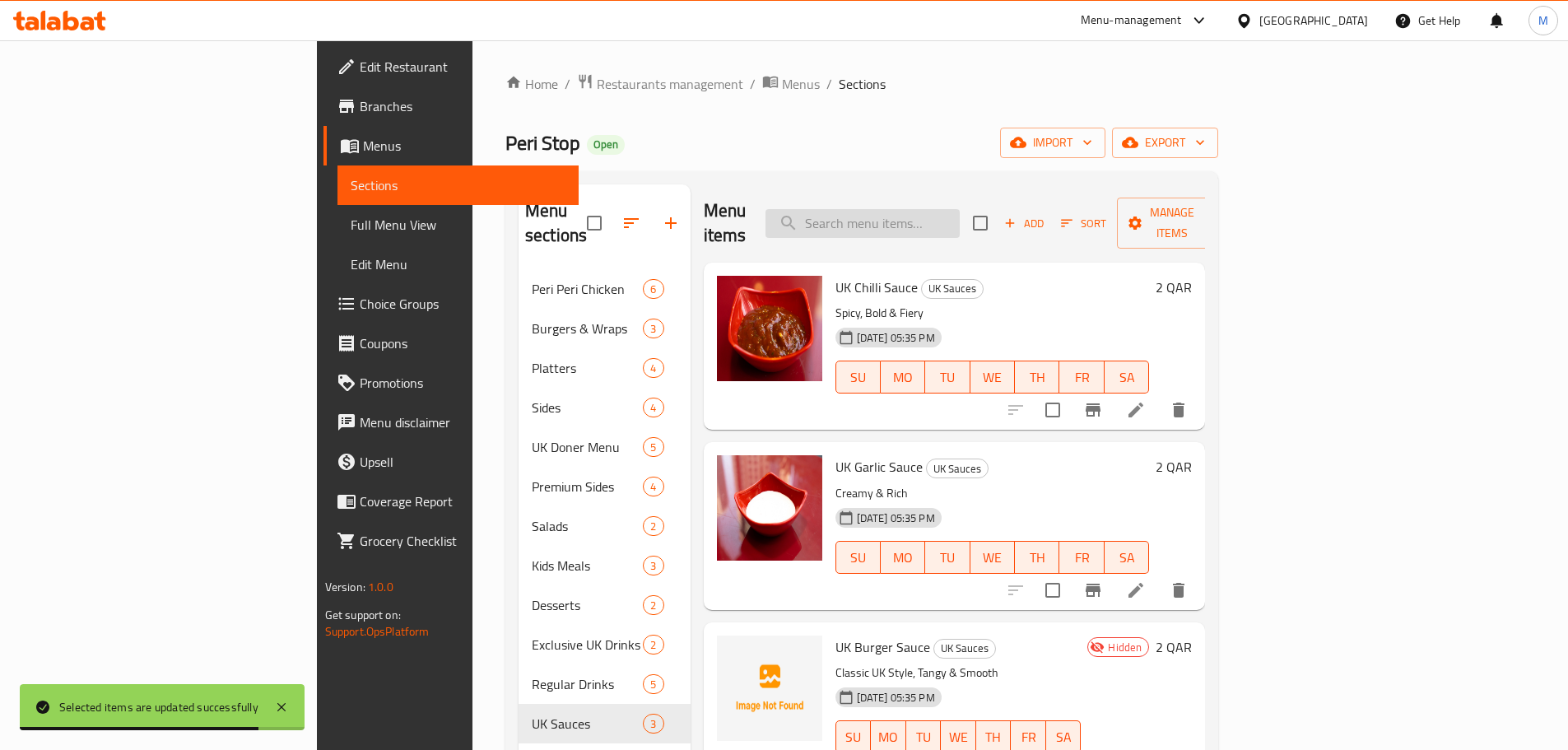
click at [960, 211] on input "search" at bounding box center [863, 223] width 194 height 29
paste input "Rice Box"
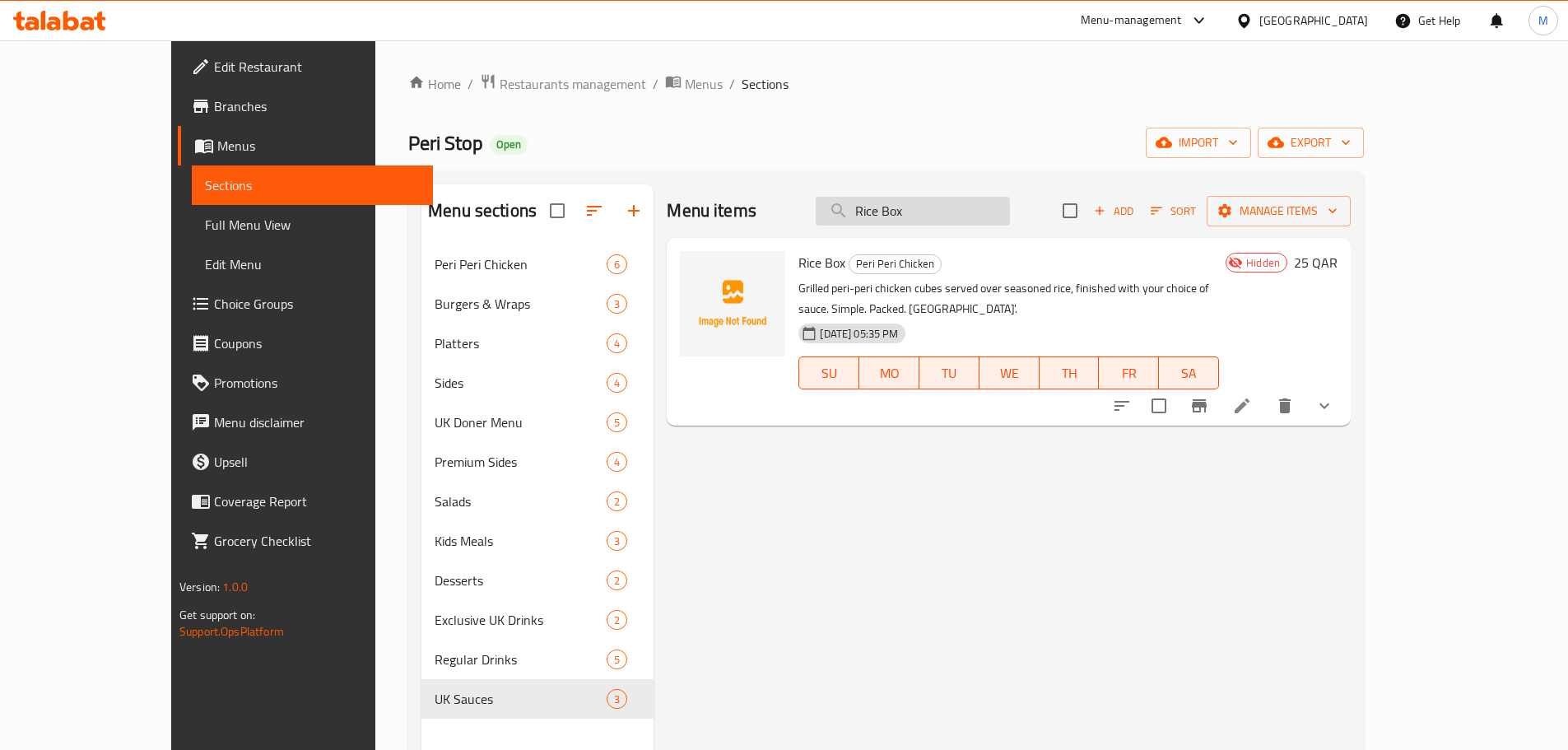
click at [989, 215] on input "Rice Box" at bounding box center [912, 211] width 194 height 29
paste input "Three Wings"
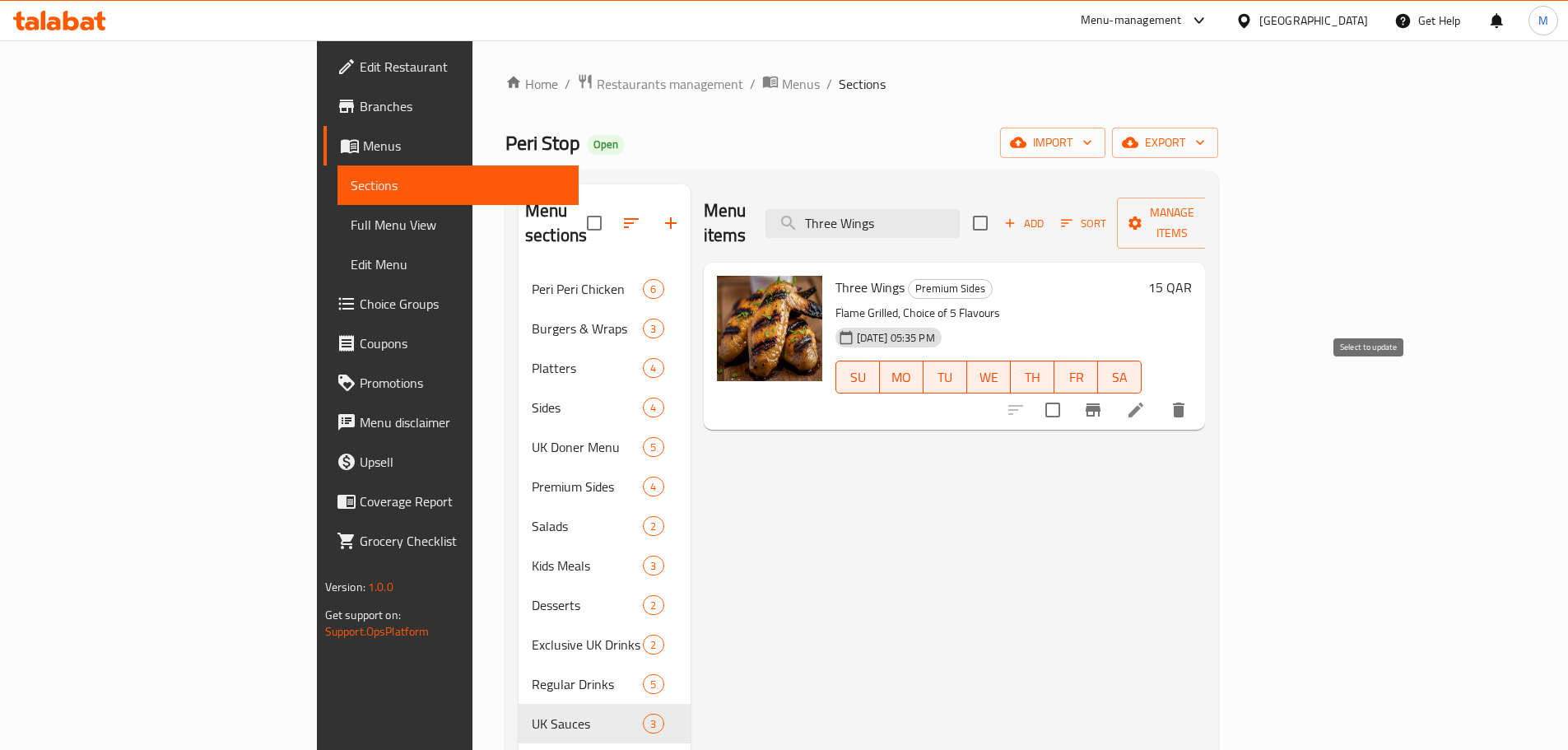
type input "Three Wings"
click at [1070, 392] on input "checkbox" at bounding box center [1052, 409] width 35 height 35
checkbox input "true"
click at [1227, 198] on button "Manage items" at bounding box center [1172, 223] width 110 height 51
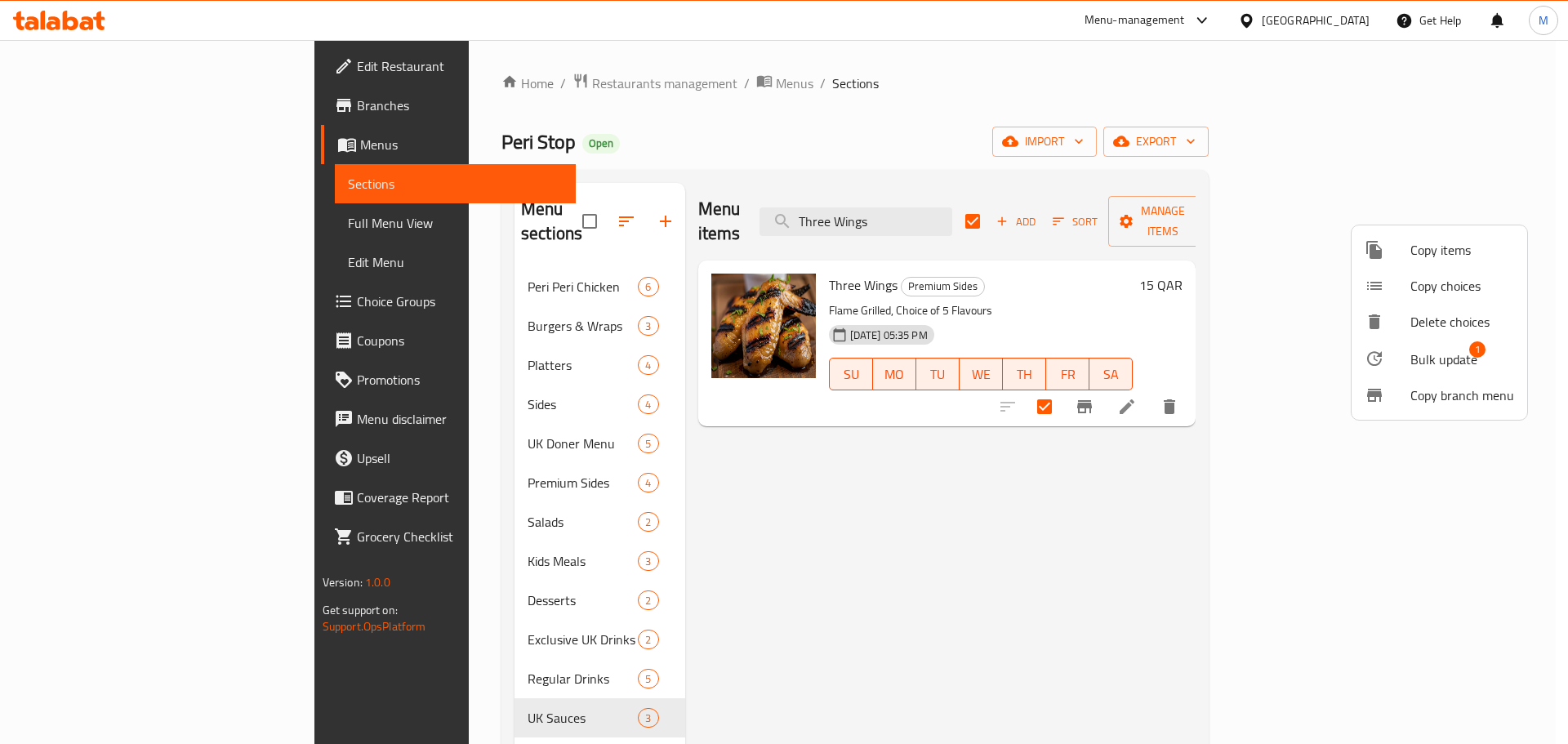
click at [1414, 352] on span "Bulk update" at bounding box center [1444, 359] width 67 height 19
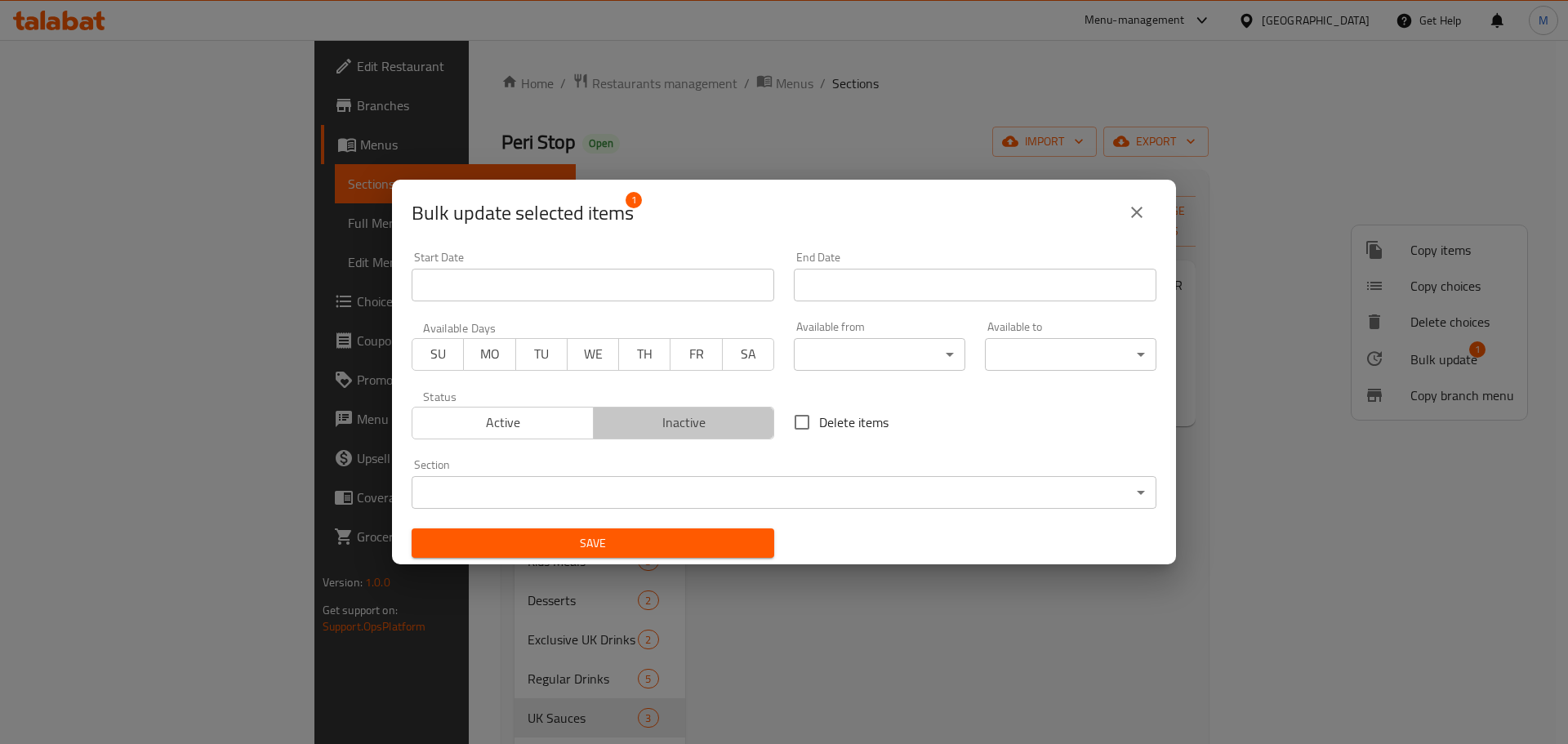
click at [725, 426] on span "Inactive" at bounding box center [685, 422] width 169 height 24
click at [709, 545] on span "Save" at bounding box center [592, 543] width 336 height 20
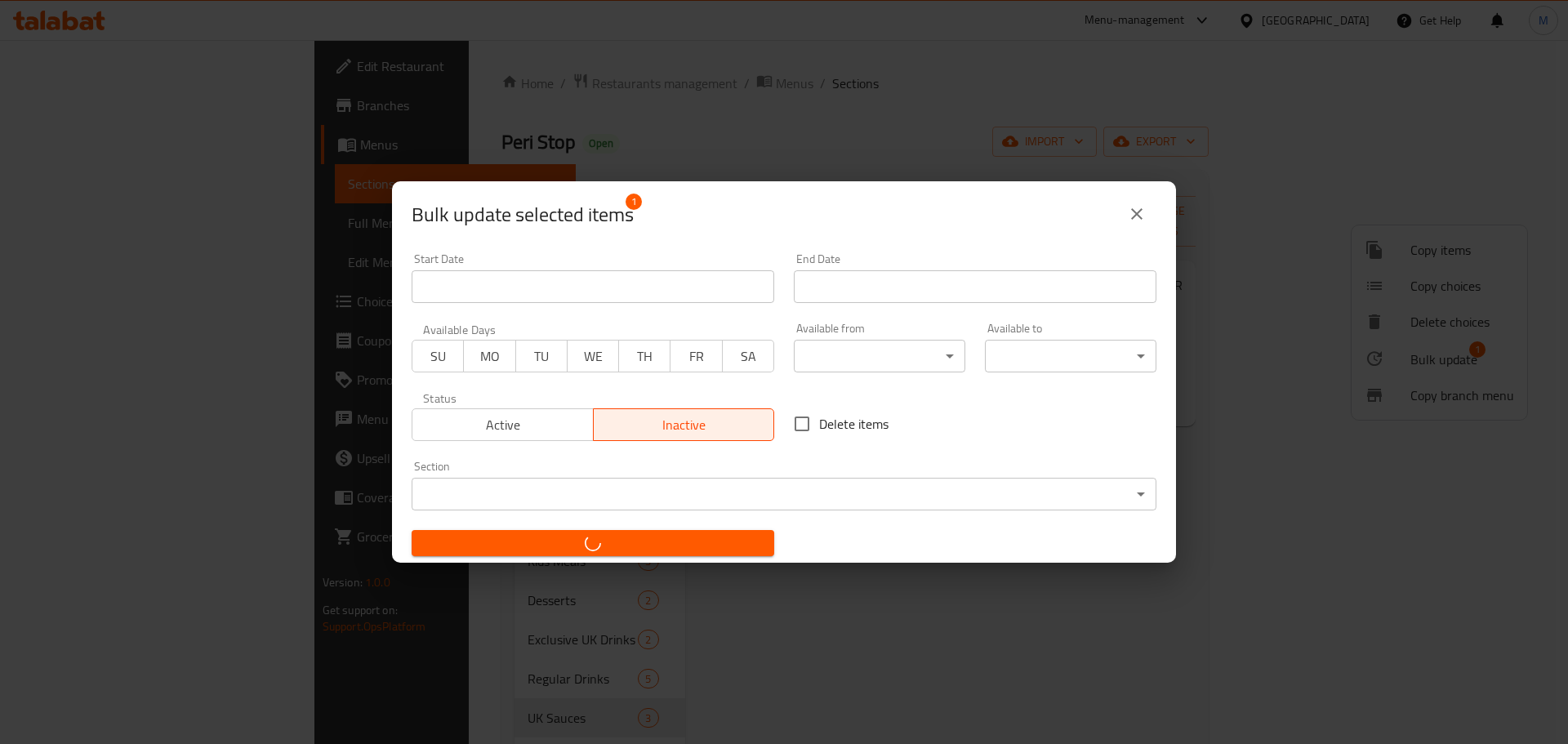
checkbox input "false"
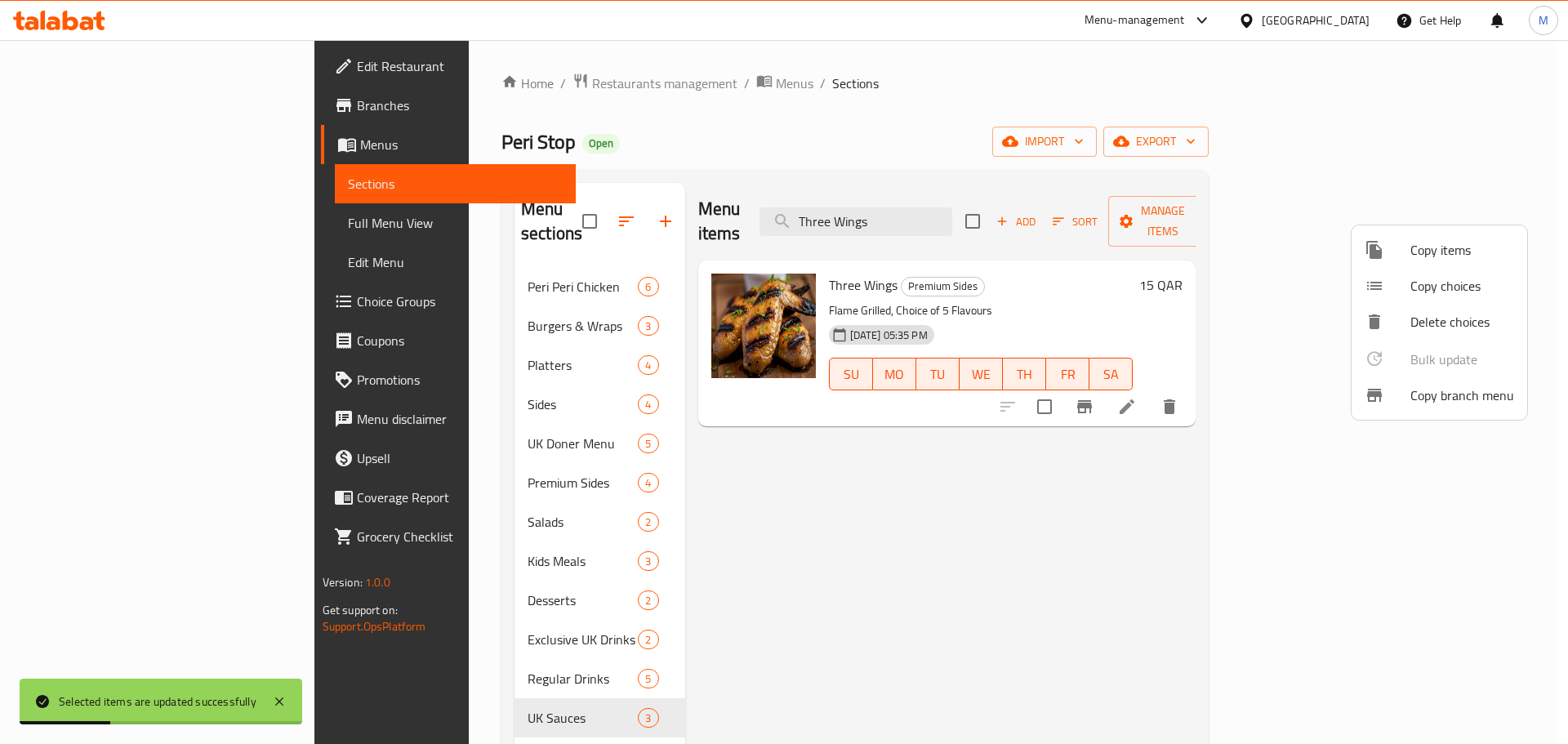
click at [1025, 273] on div at bounding box center [784, 372] width 1568 height 744
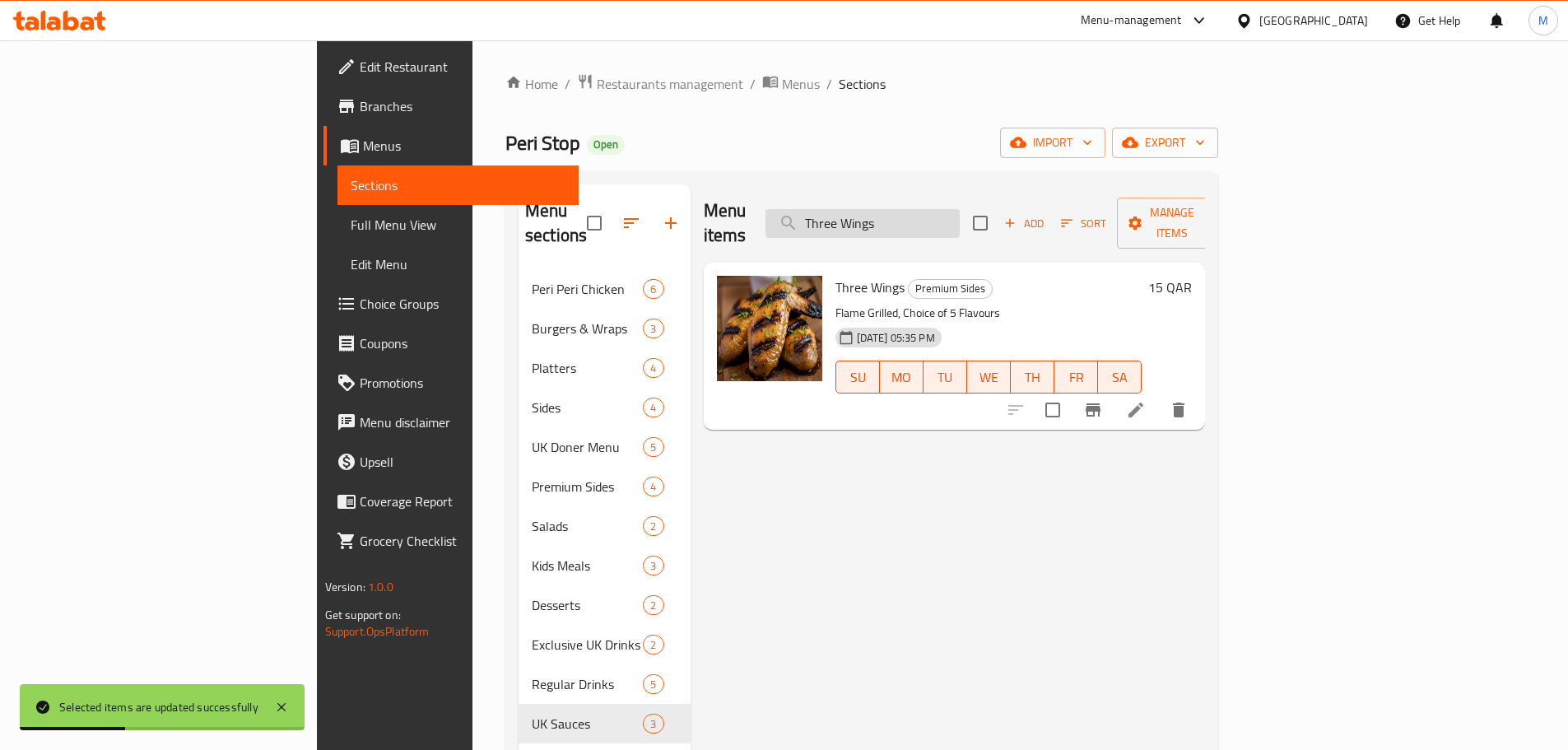
click at [960, 211] on input "Three Wings" at bounding box center [863, 223] width 194 height 29
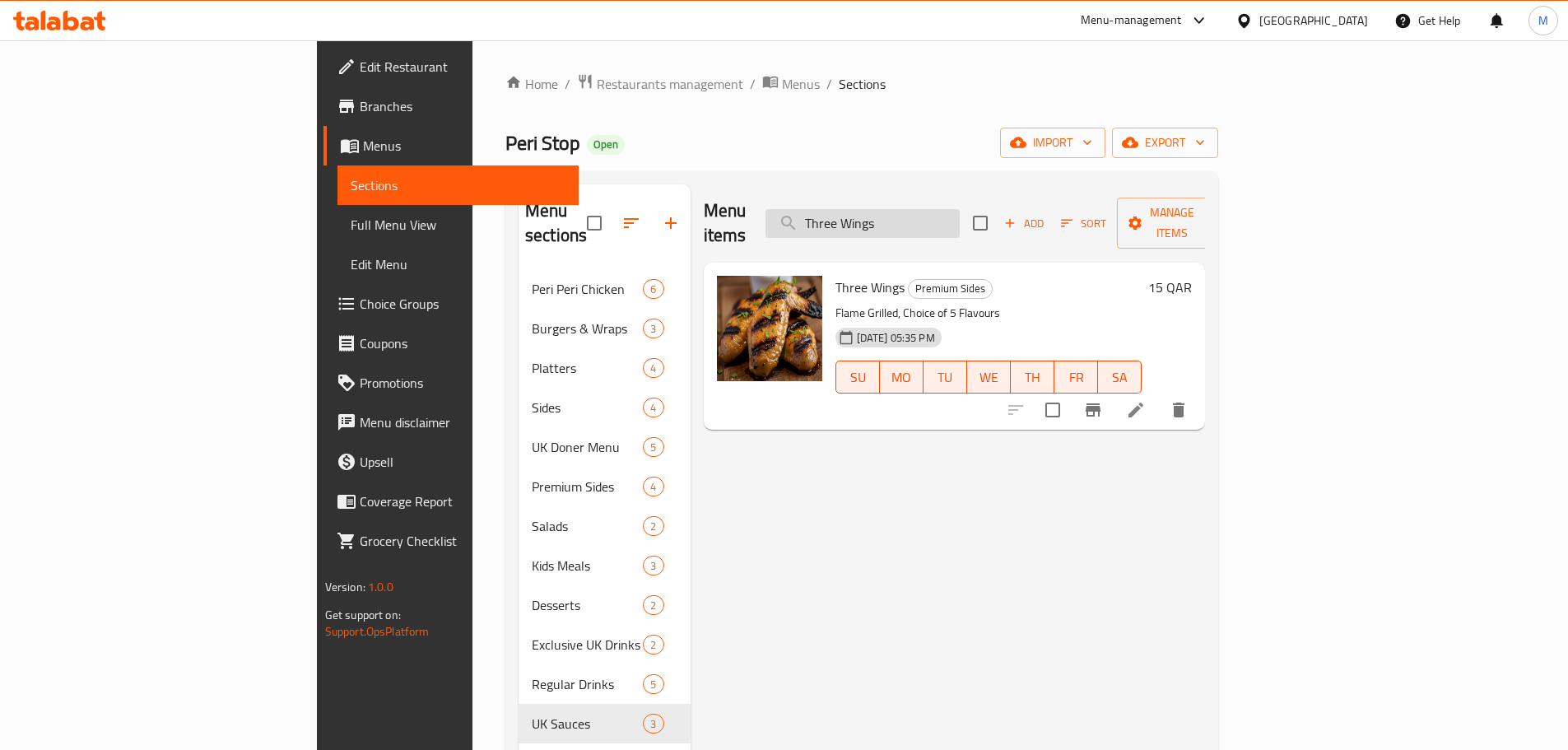
paste input "Strip"
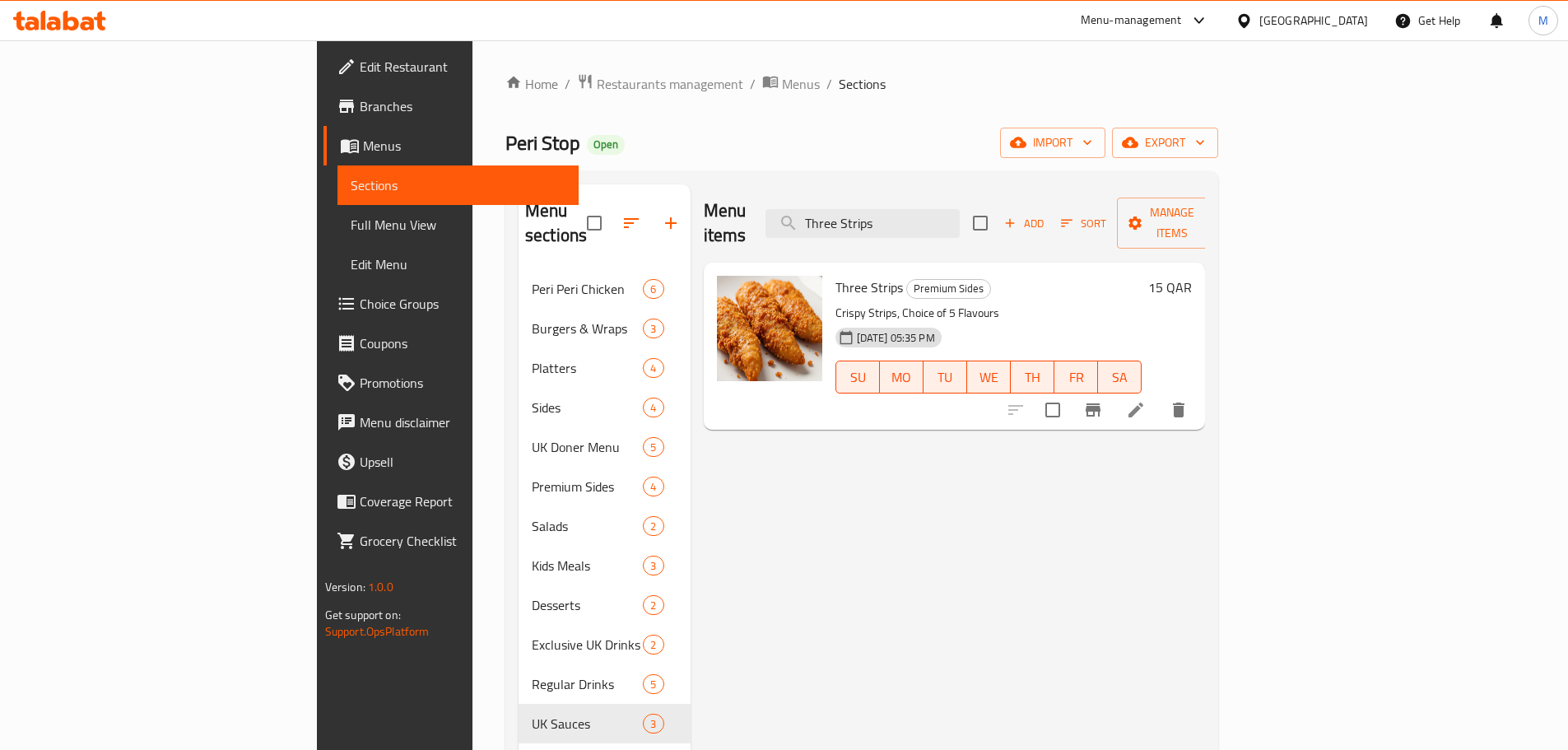
type input "Three Strips"
click at [1070, 394] on input "checkbox" at bounding box center [1052, 409] width 35 height 35
checkbox input "true"
click at [1214, 209] on span "Manage items" at bounding box center [1172, 223] width 84 height 41
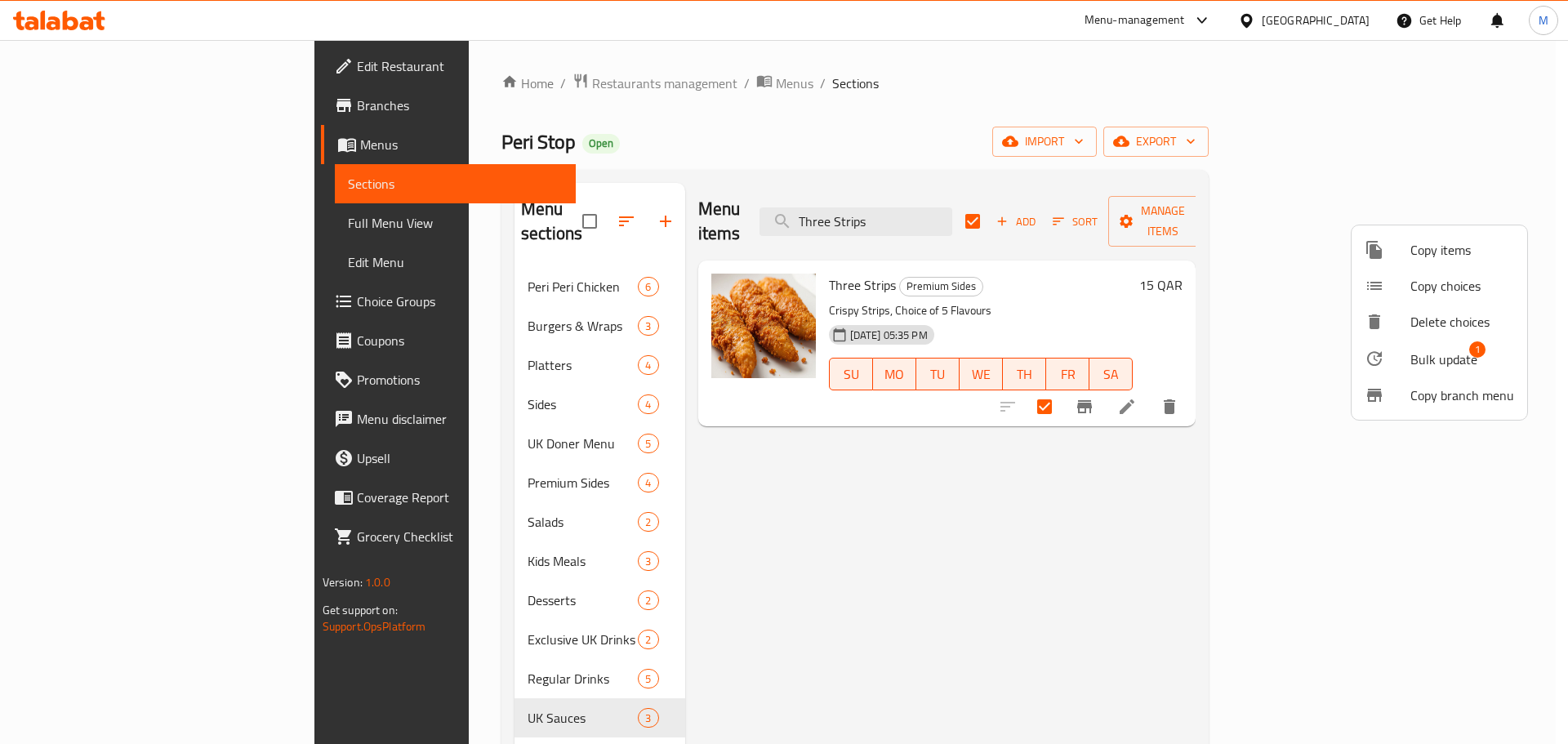
click at [1428, 351] on span "Bulk update" at bounding box center [1444, 359] width 67 height 19
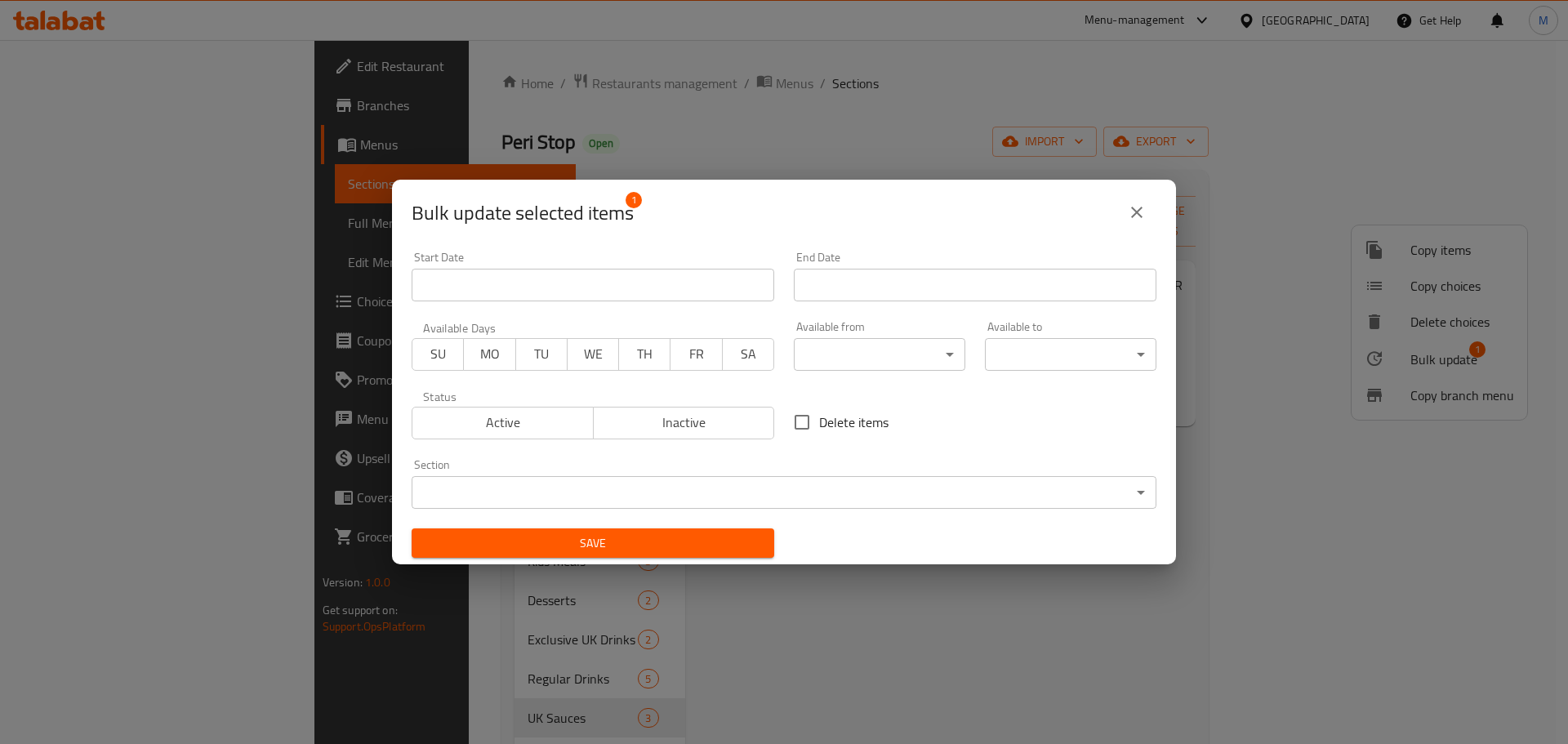
click at [690, 418] on span "Inactive" at bounding box center [685, 422] width 169 height 24
click at [634, 545] on span "Save" at bounding box center [592, 543] width 336 height 20
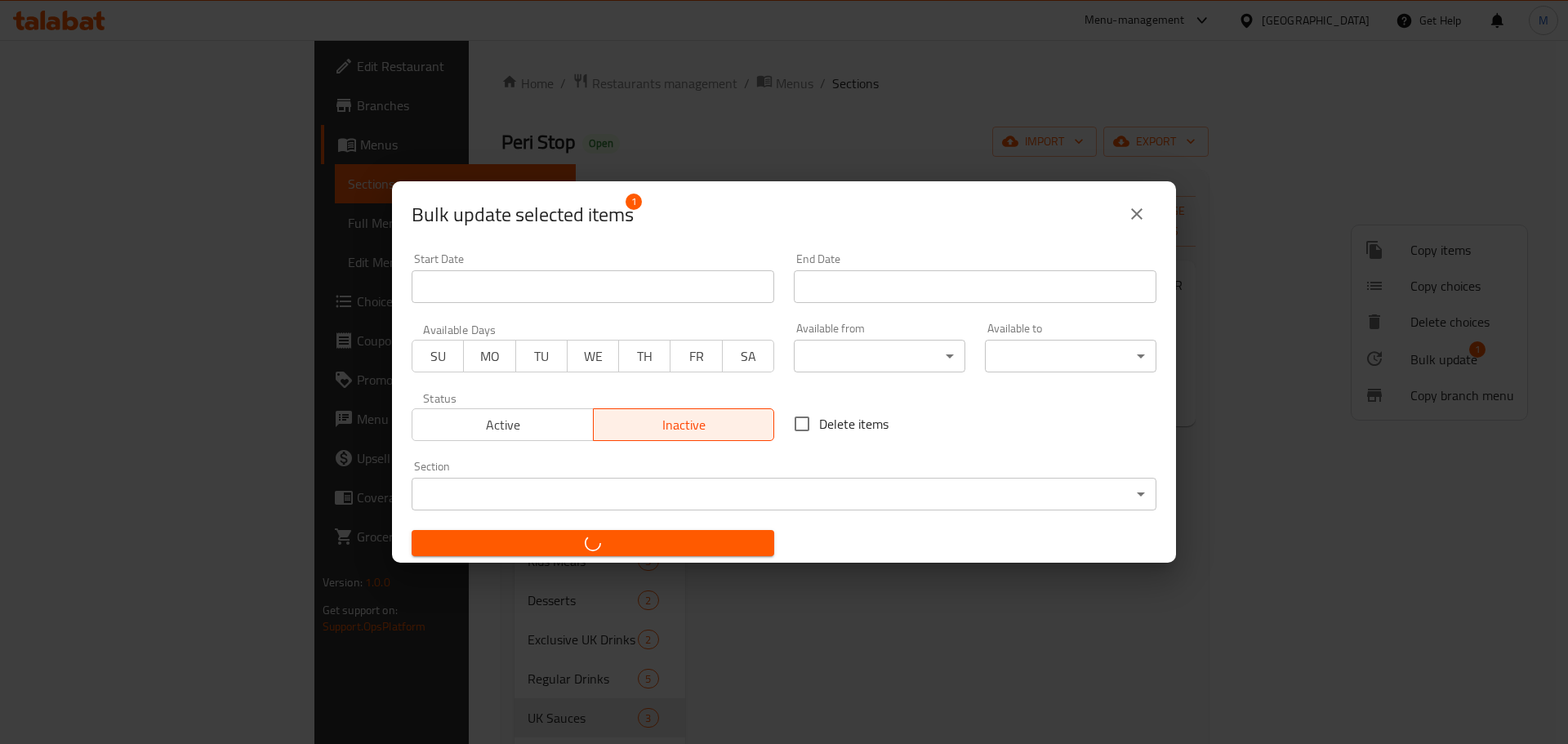
checkbox input "false"
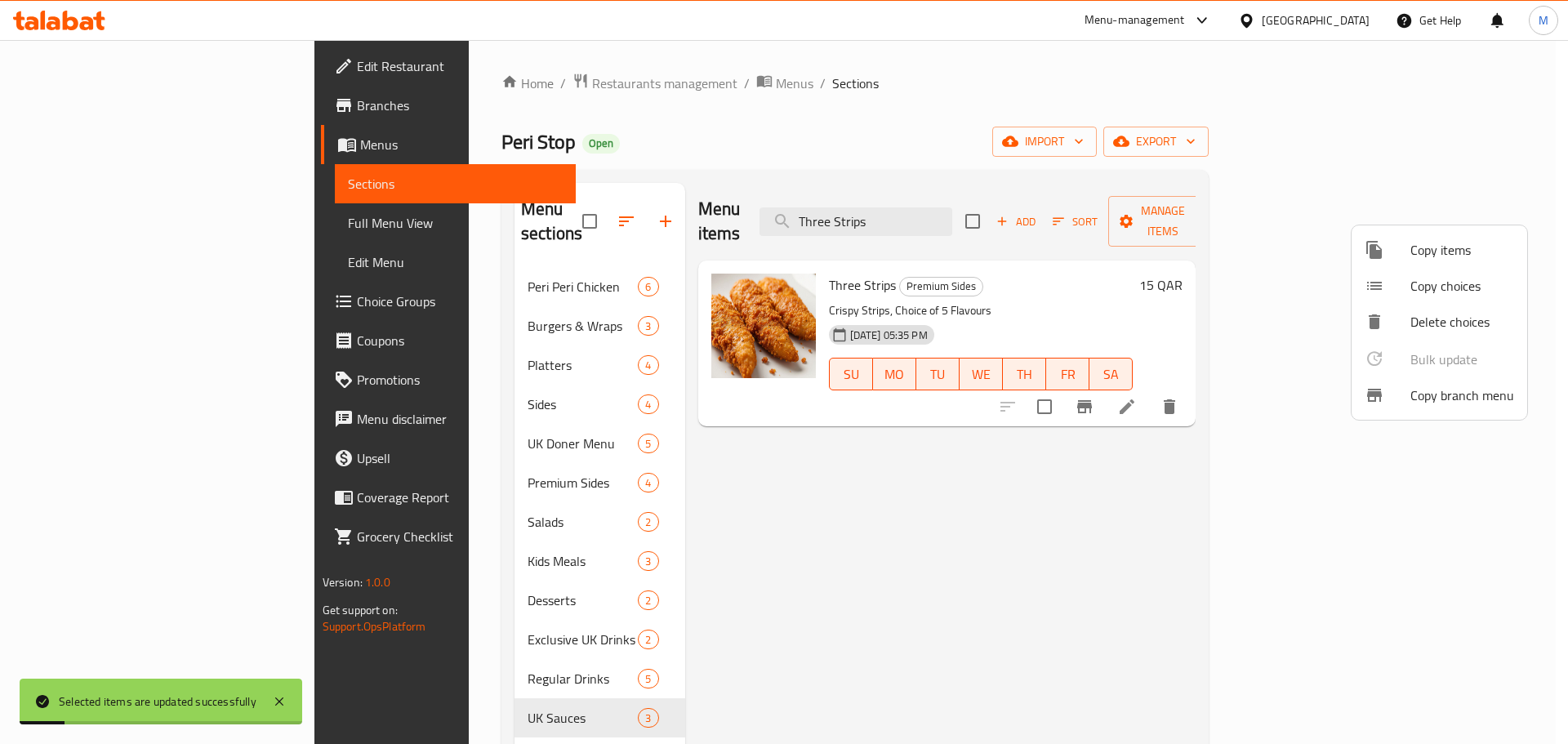
click at [973, 209] on div at bounding box center [784, 372] width 1568 height 744
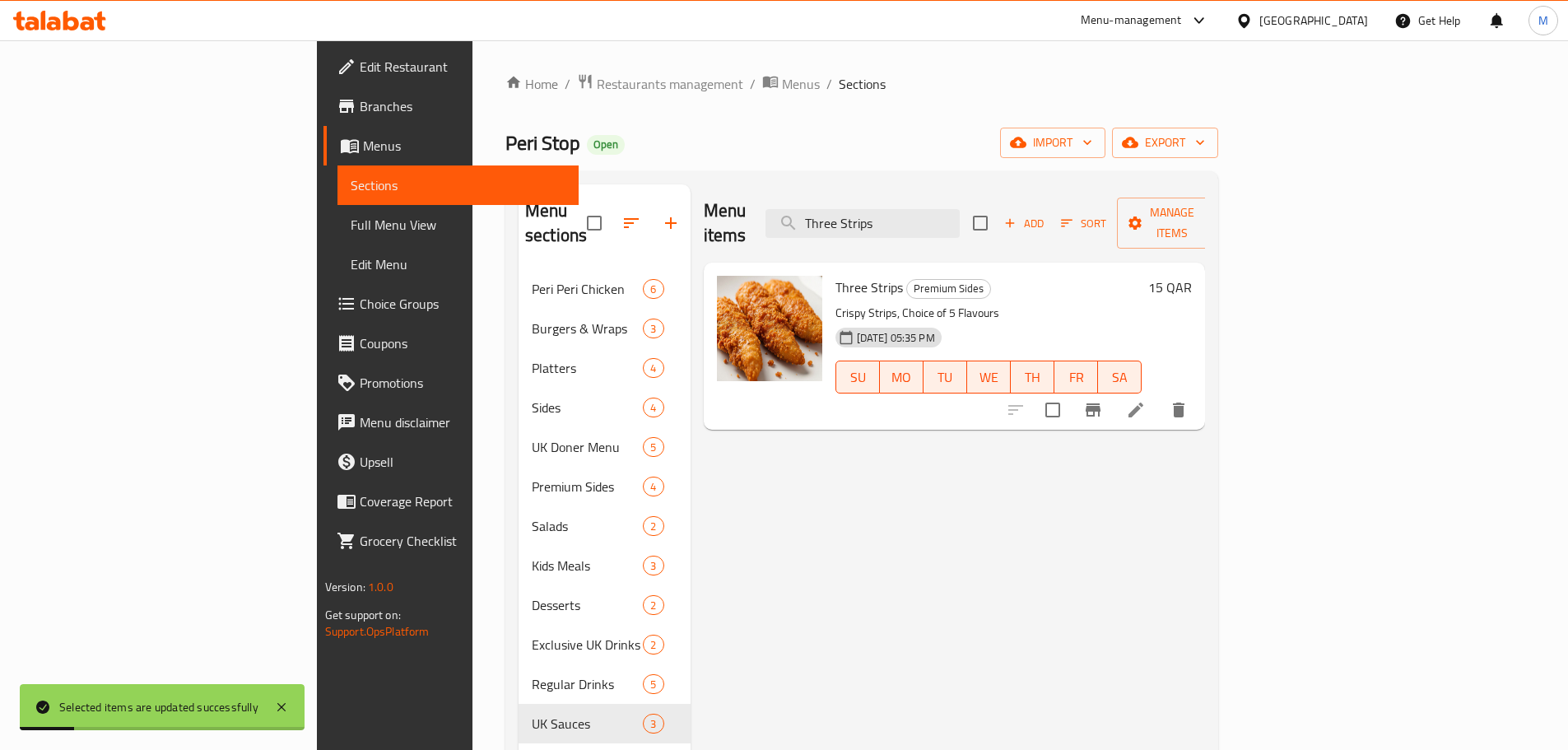
click at [960, 211] on input "Three Strips" at bounding box center [863, 223] width 194 height 29
paste input "Corn on the Cob"
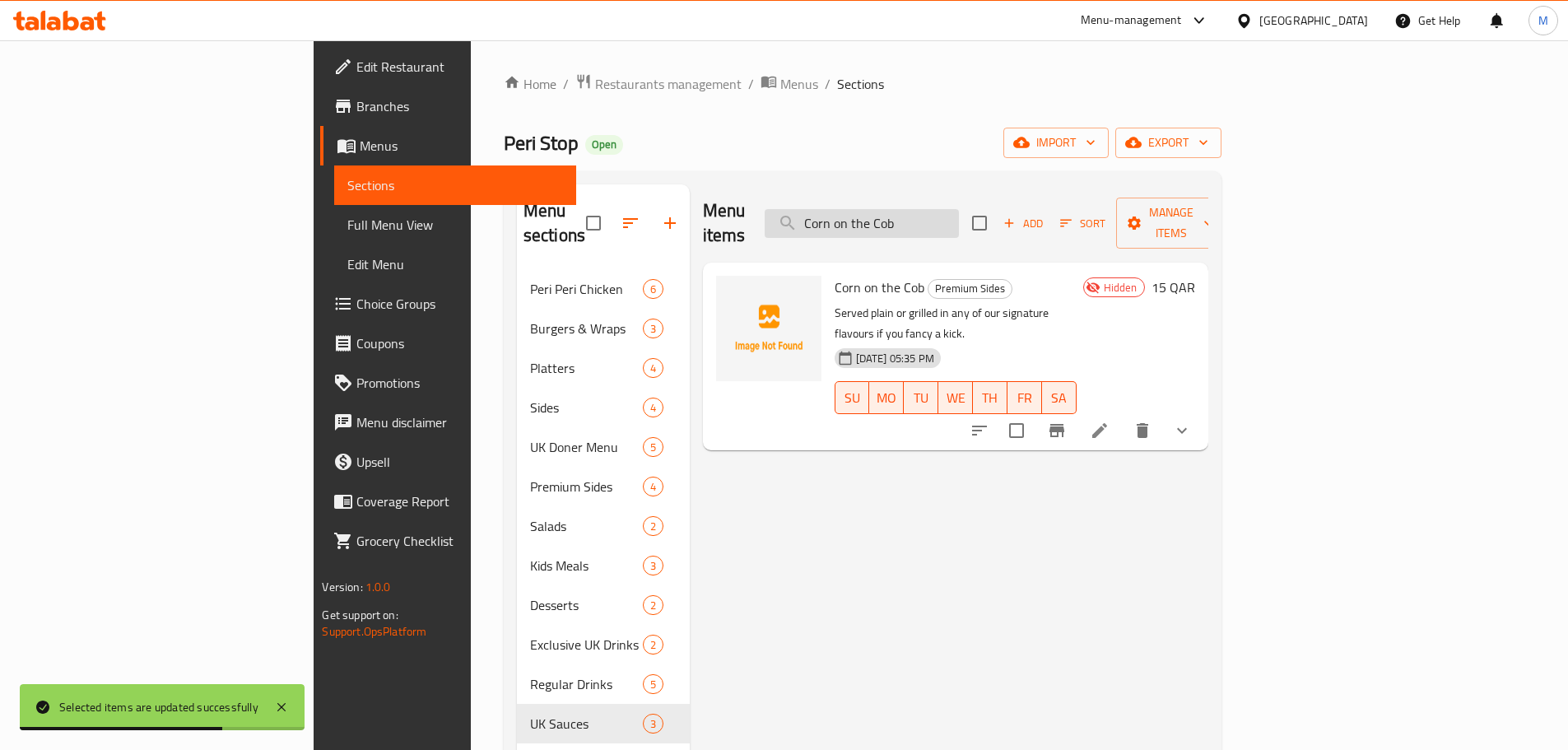
click at [959, 209] on input "Corn on the Cob" at bounding box center [862, 223] width 194 height 29
paste input "Kinza"
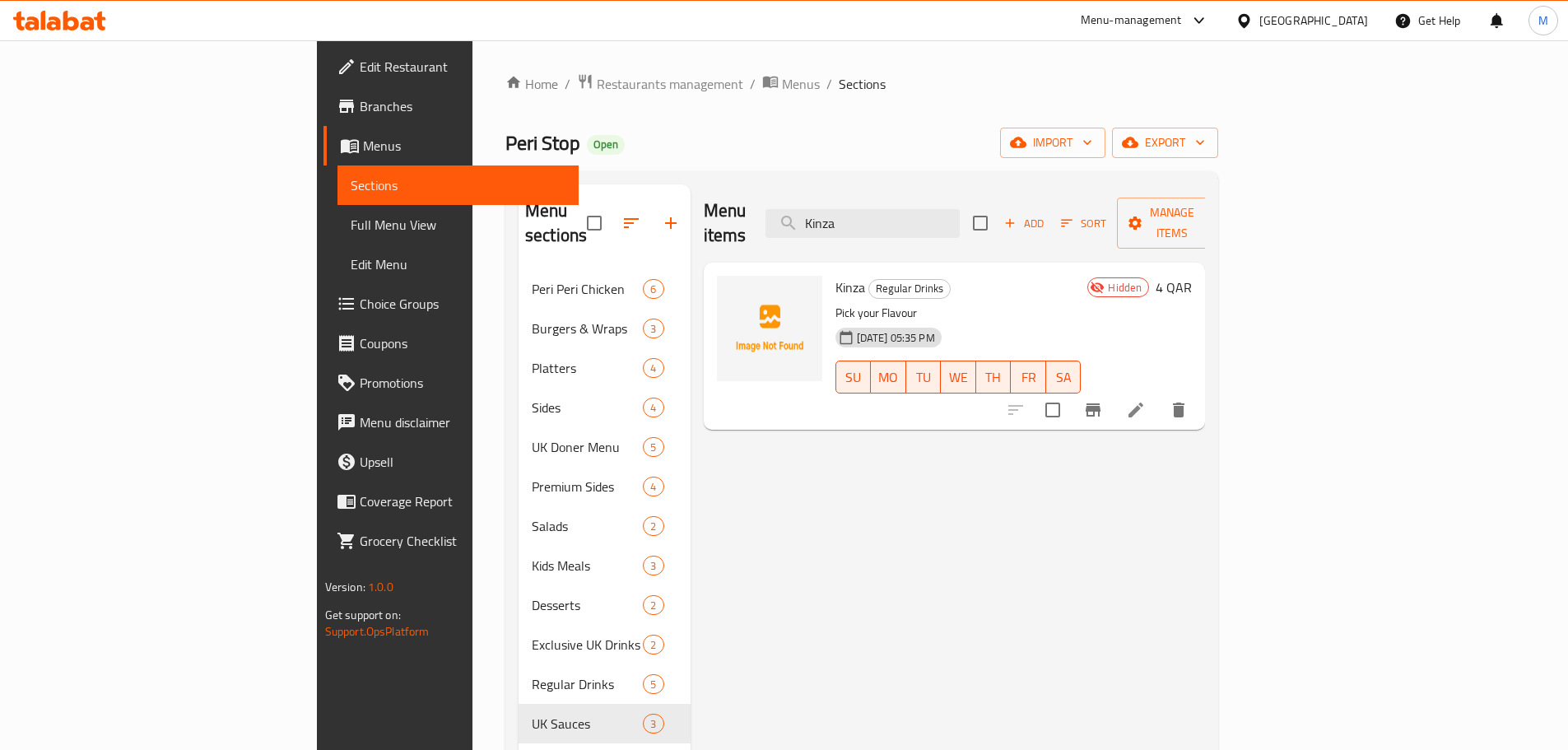
type input "Kinza"
click at [350, 229] on span "Full Menu View" at bounding box center [458, 224] width 215 height 20
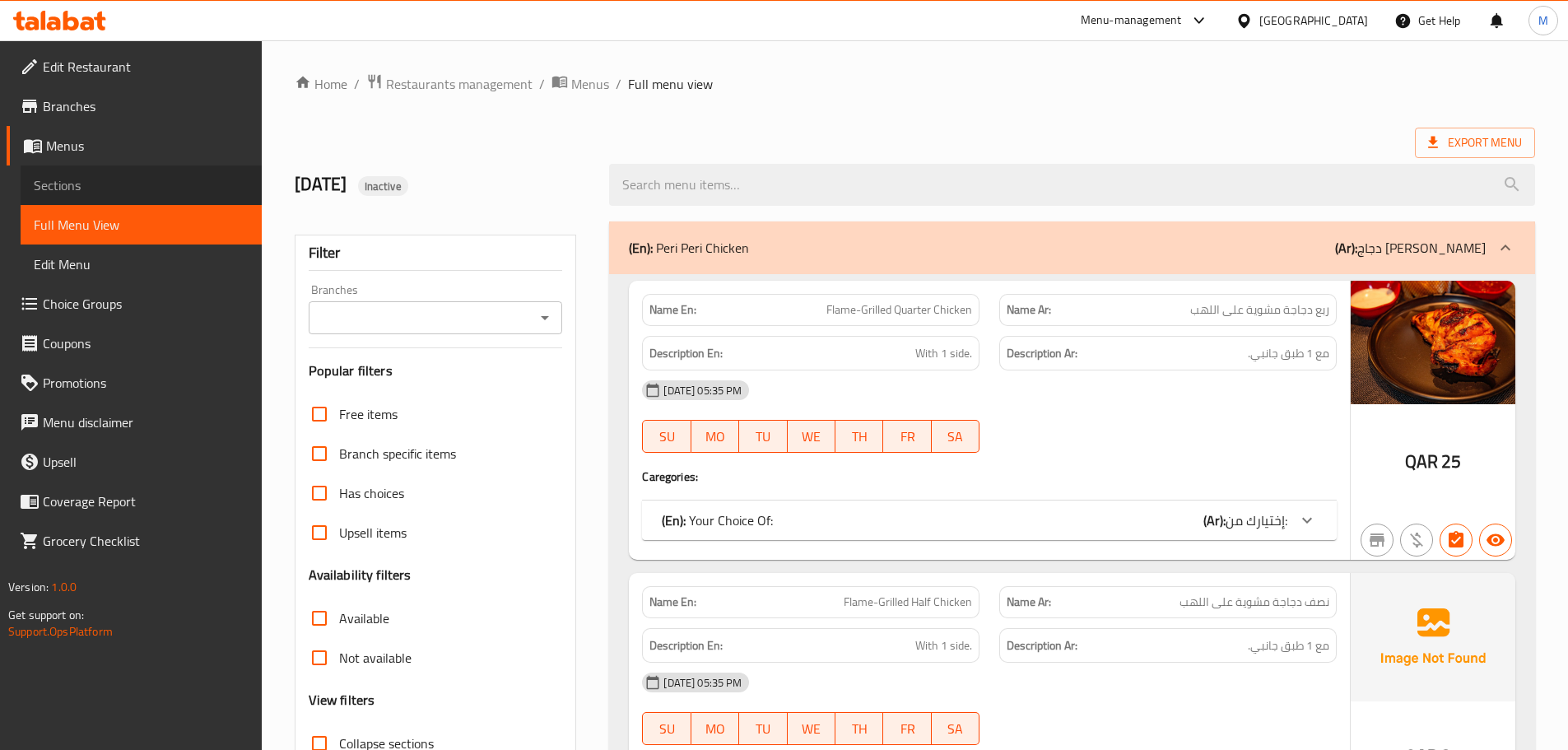
click at [85, 191] on span "Sections" at bounding box center [141, 185] width 215 height 20
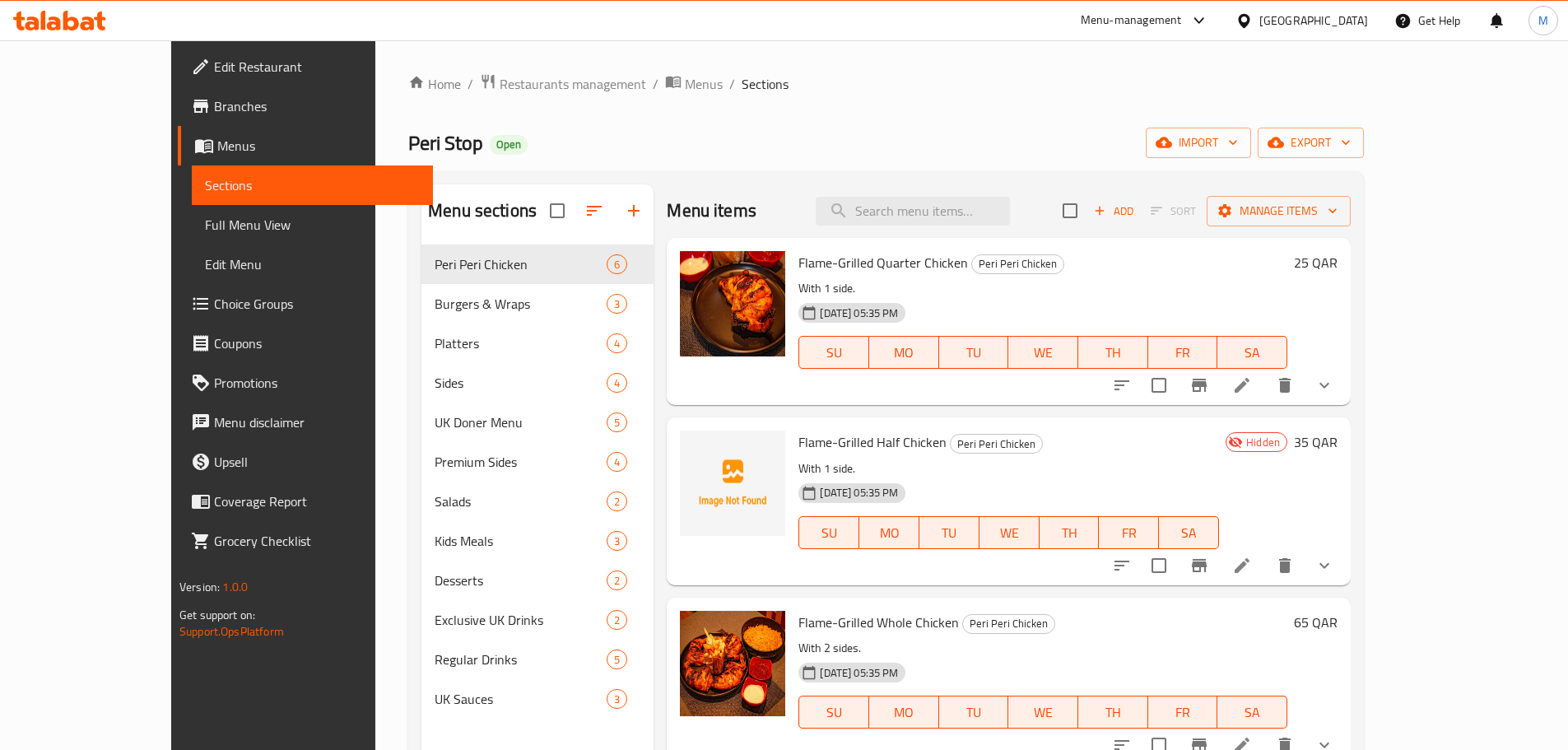
click at [205, 225] on span "Full Menu View" at bounding box center [312, 224] width 215 height 20
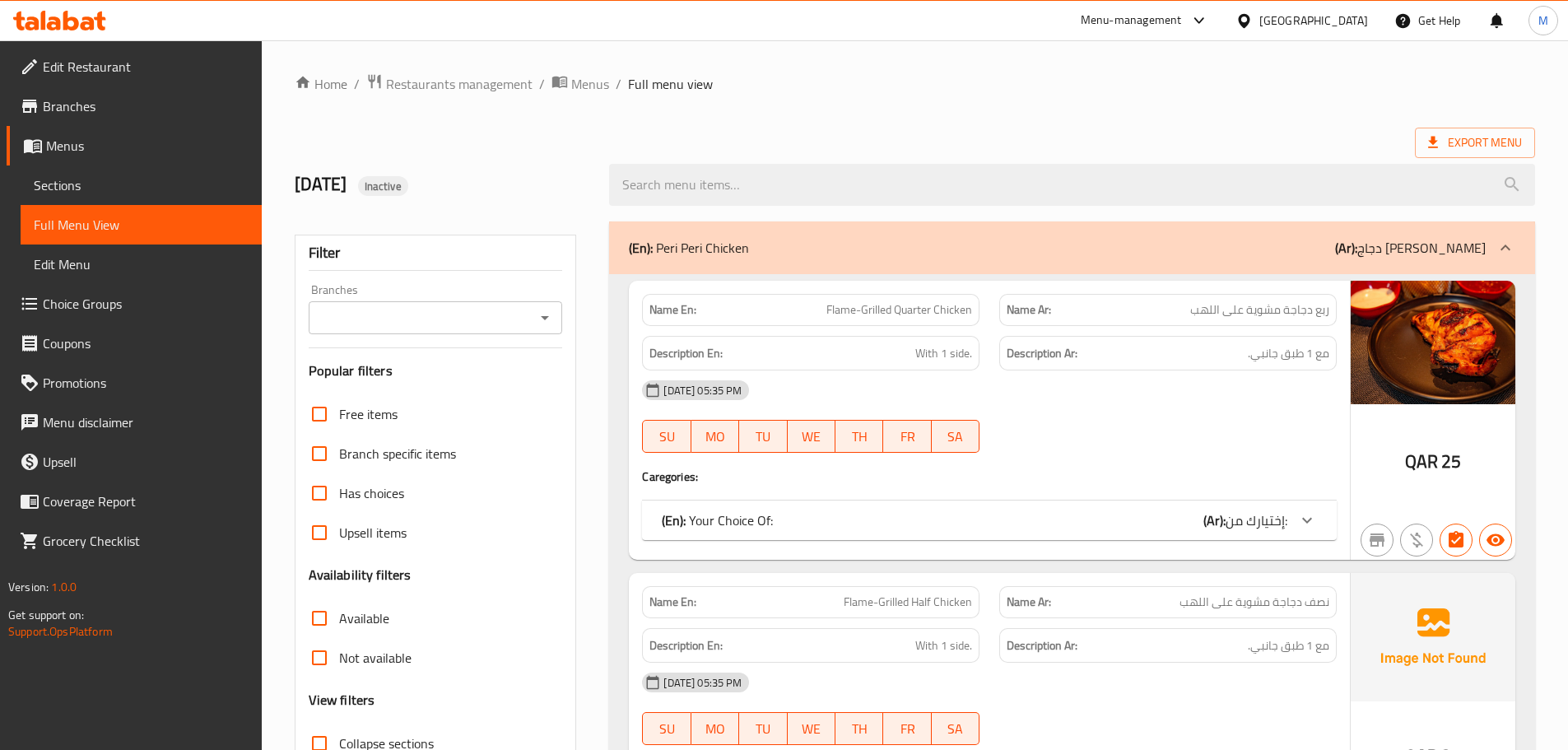
click at [79, 184] on span "Sections" at bounding box center [141, 185] width 215 height 20
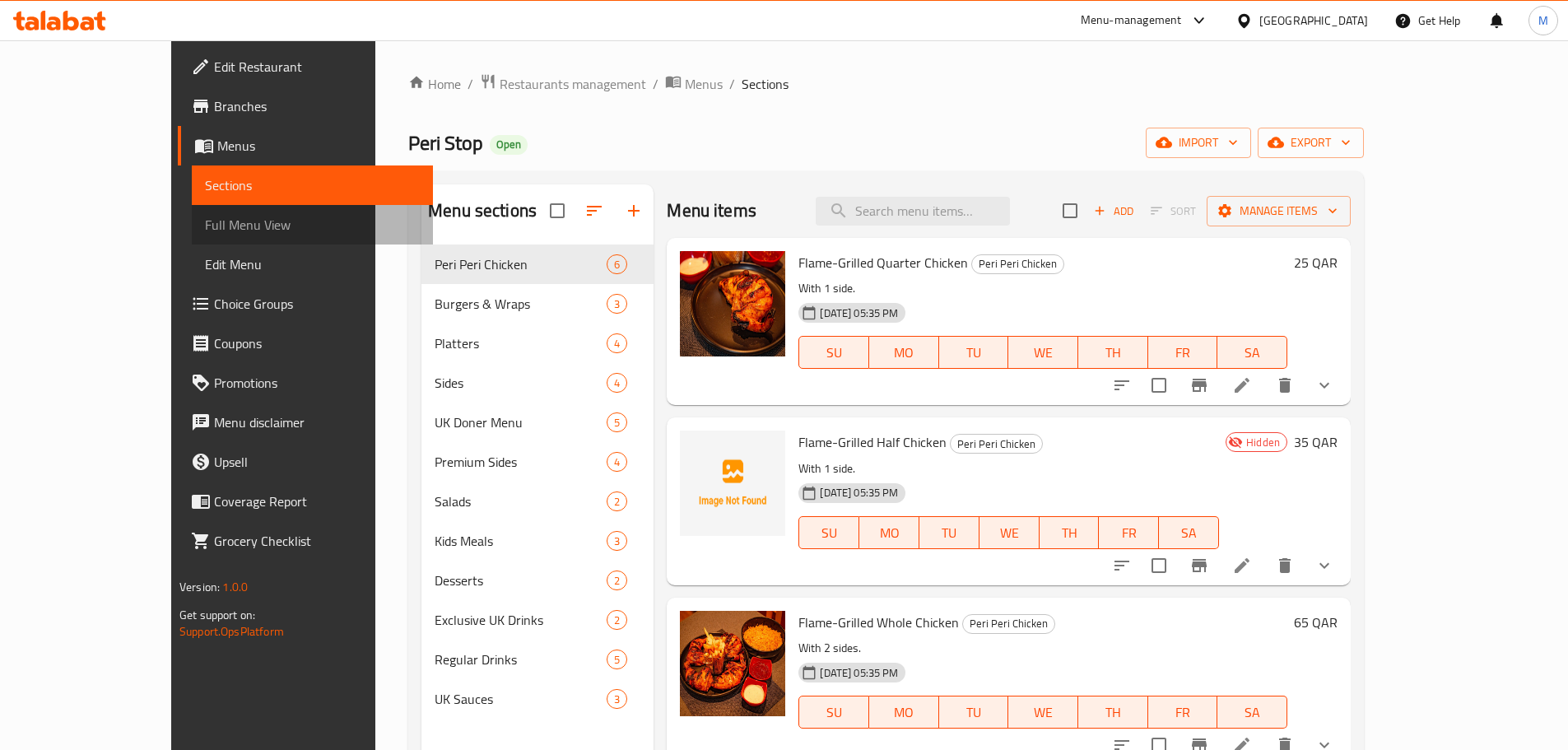
click at [205, 224] on span "Full Menu View" at bounding box center [312, 224] width 215 height 20
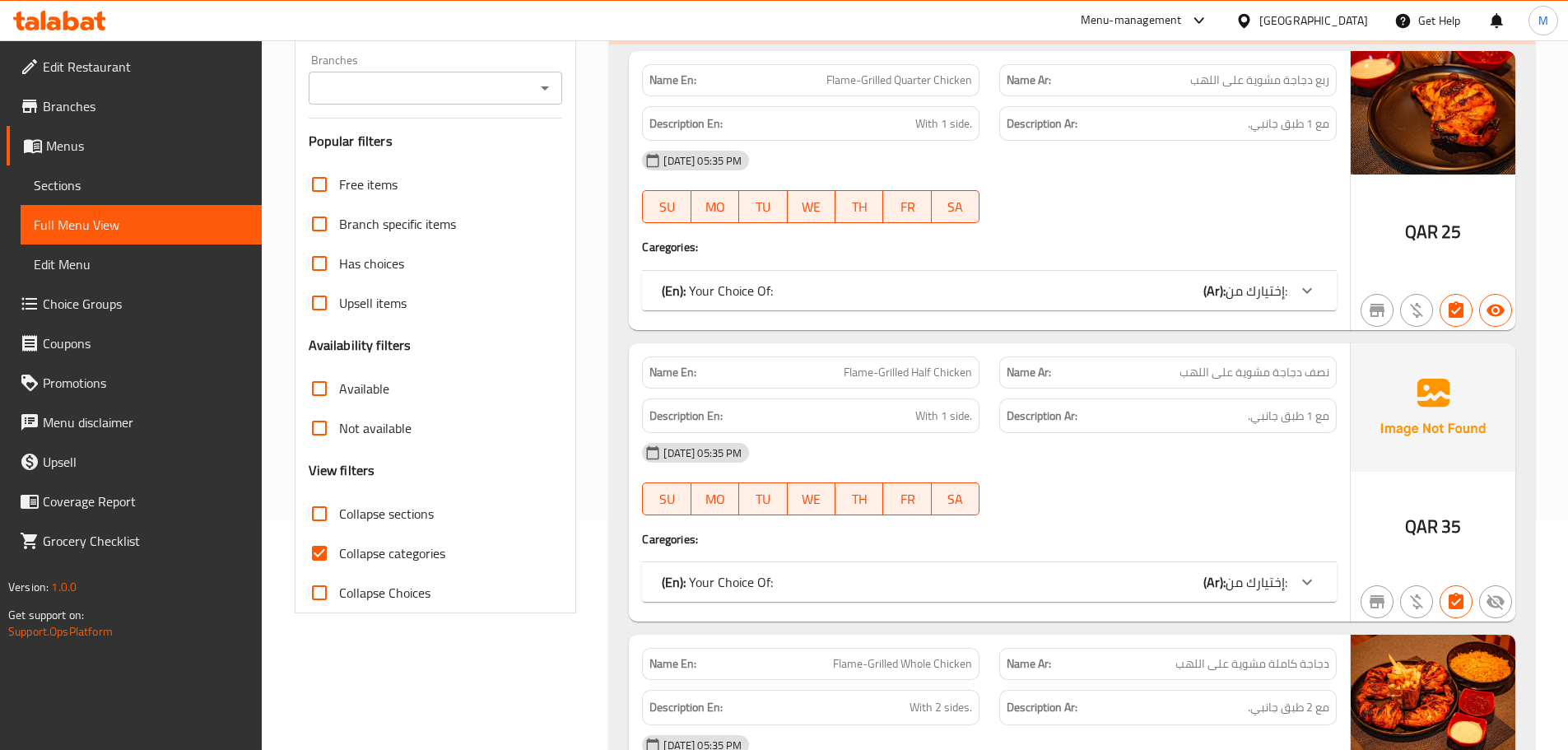
scroll to position [247, 0]
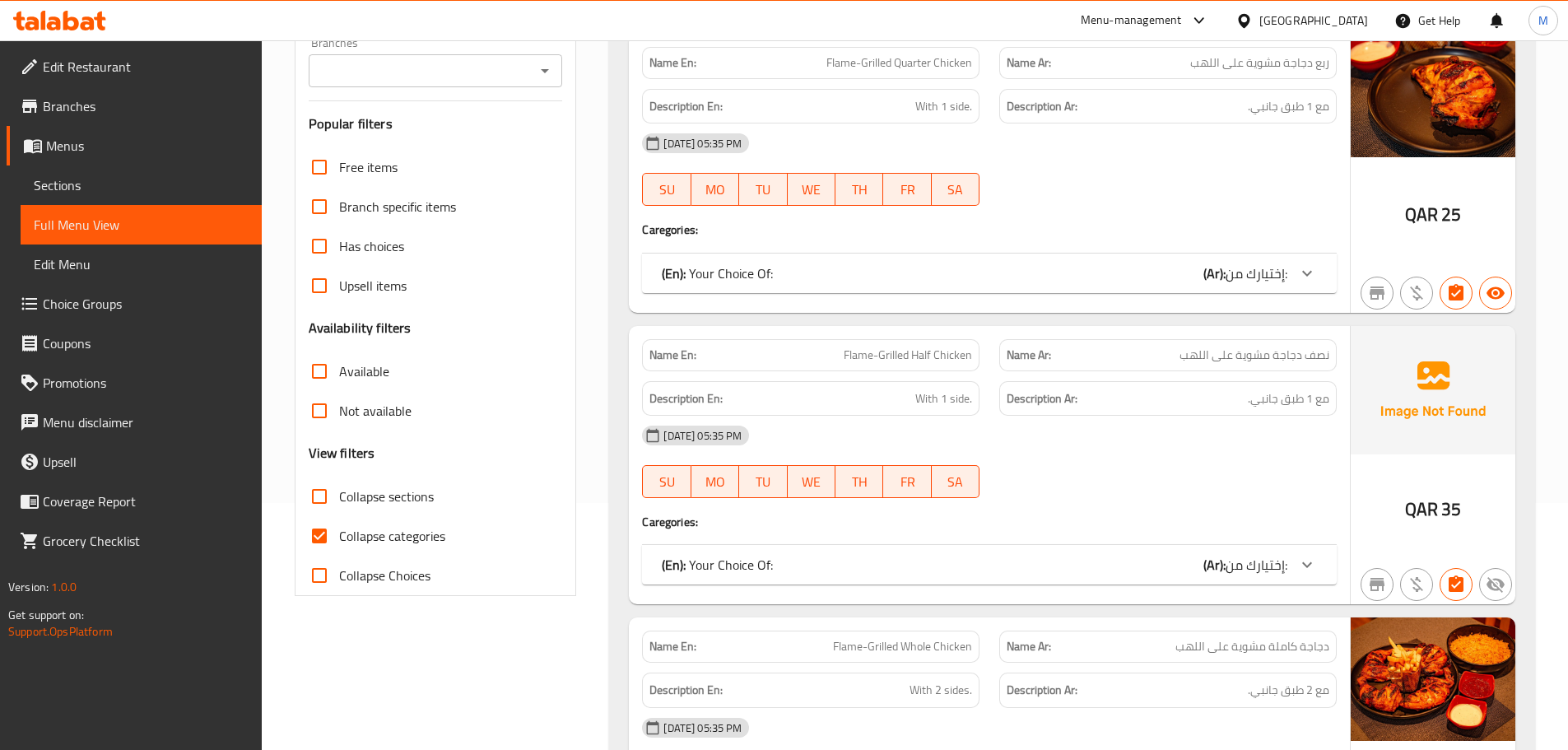
click at [363, 526] on span "Collapse categories" at bounding box center [392, 535] width 106 height 20
click at [339, 525] on input "Collapse categories" at bounding box center [319, 536] width 39 height 39
checkbox input "false"
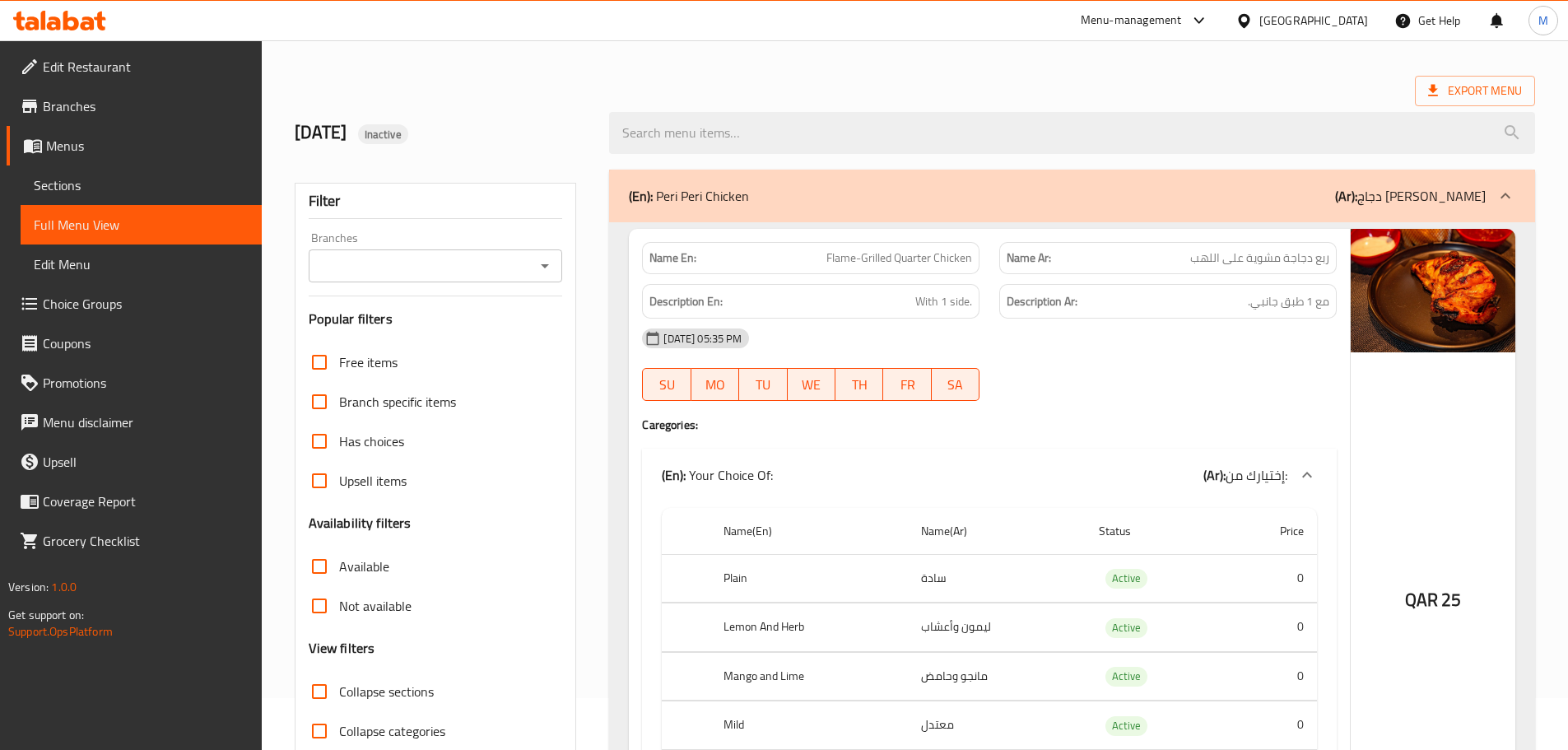
scroll to position [0, 0]
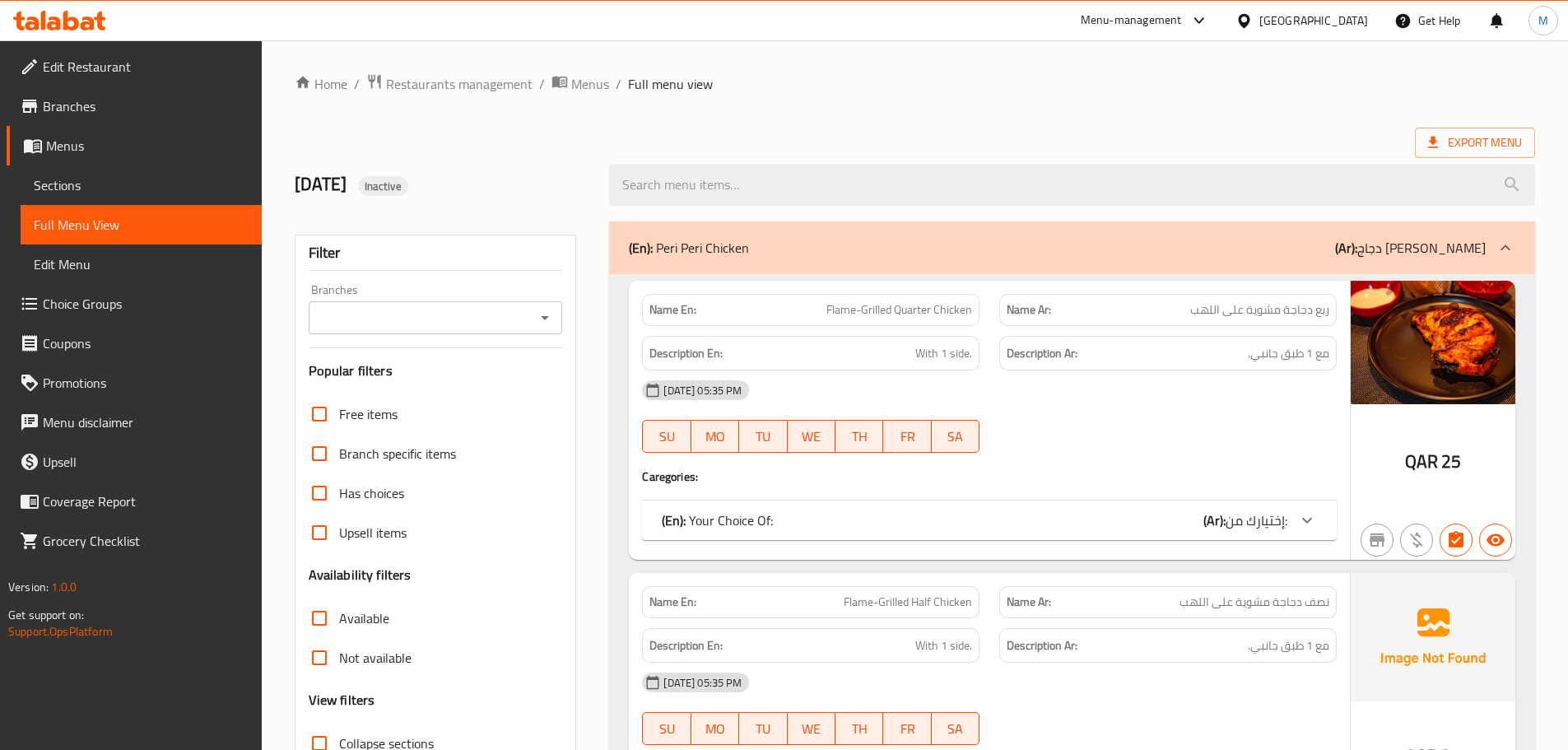
click at [1057, 426] on div "[DATE] 05:35 PM SU MO TU WE TH FR SA" at bounding box center [989, 417] width 714 height 92
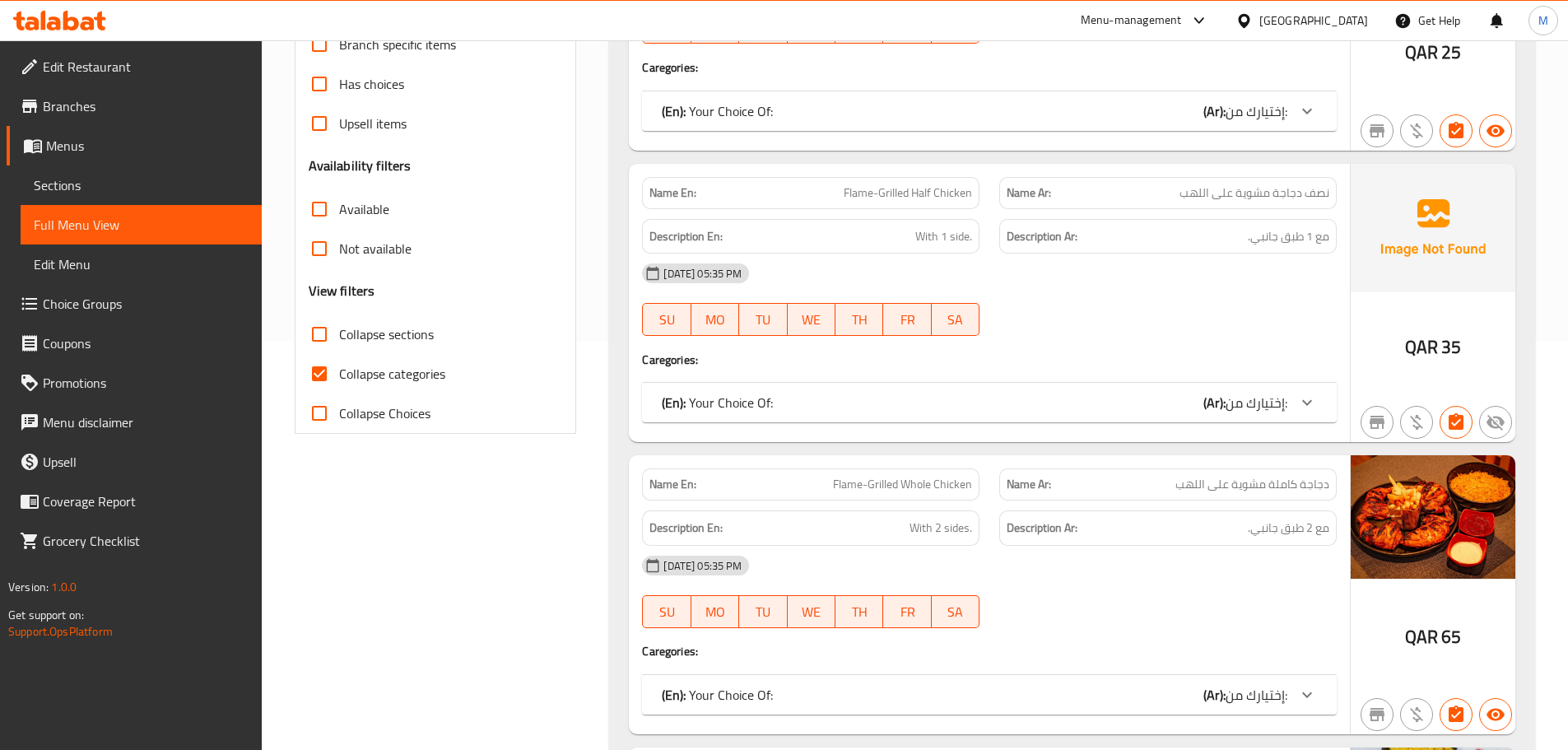
scroll to position [412, 0]
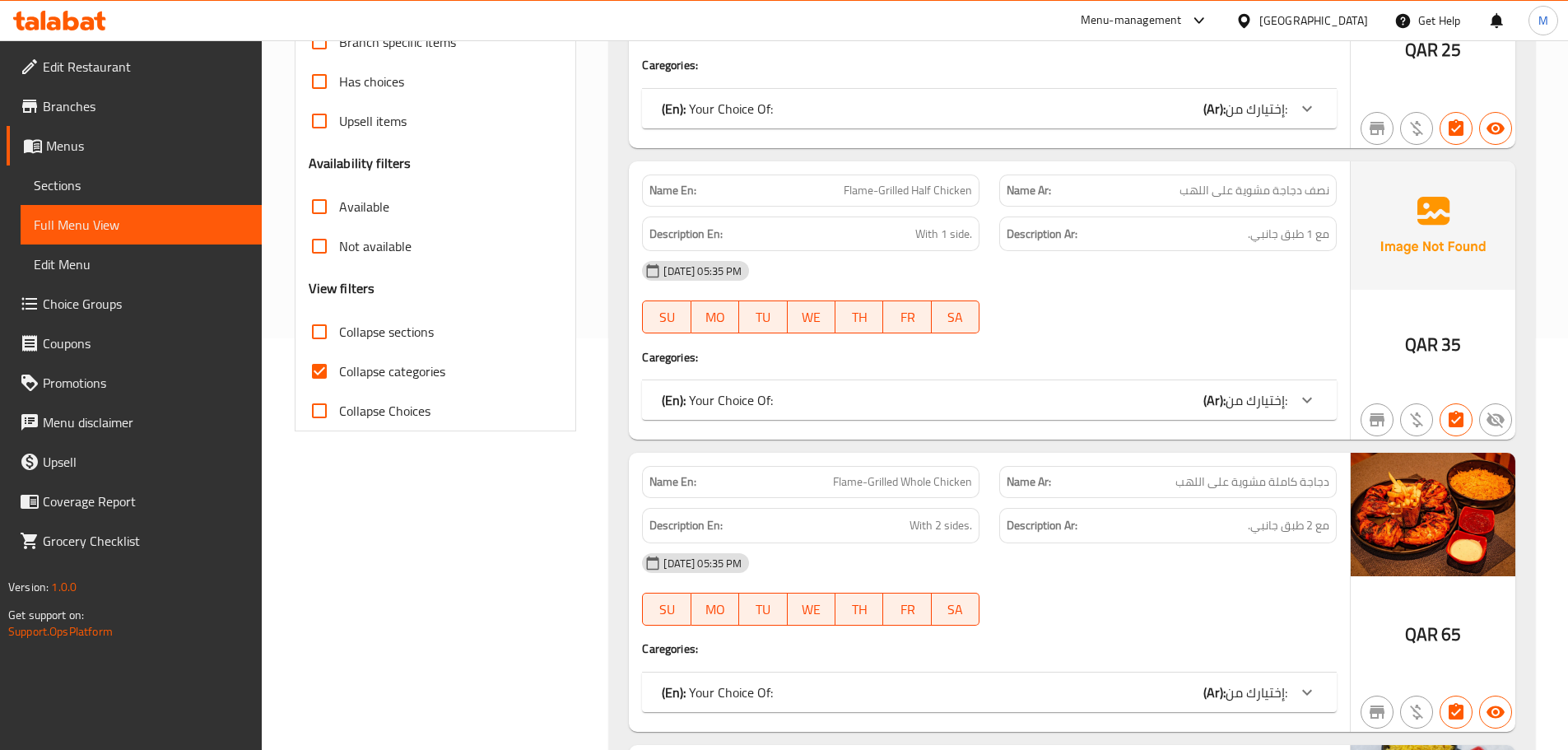
click at [353, 372] on span "Collapse categories" at bounding box center [392, 371] width 106 height 20
click at [339, 372] on input "Collapse categories" at bounding box center [319, 371] width 39 height 39
checkbox input "false"
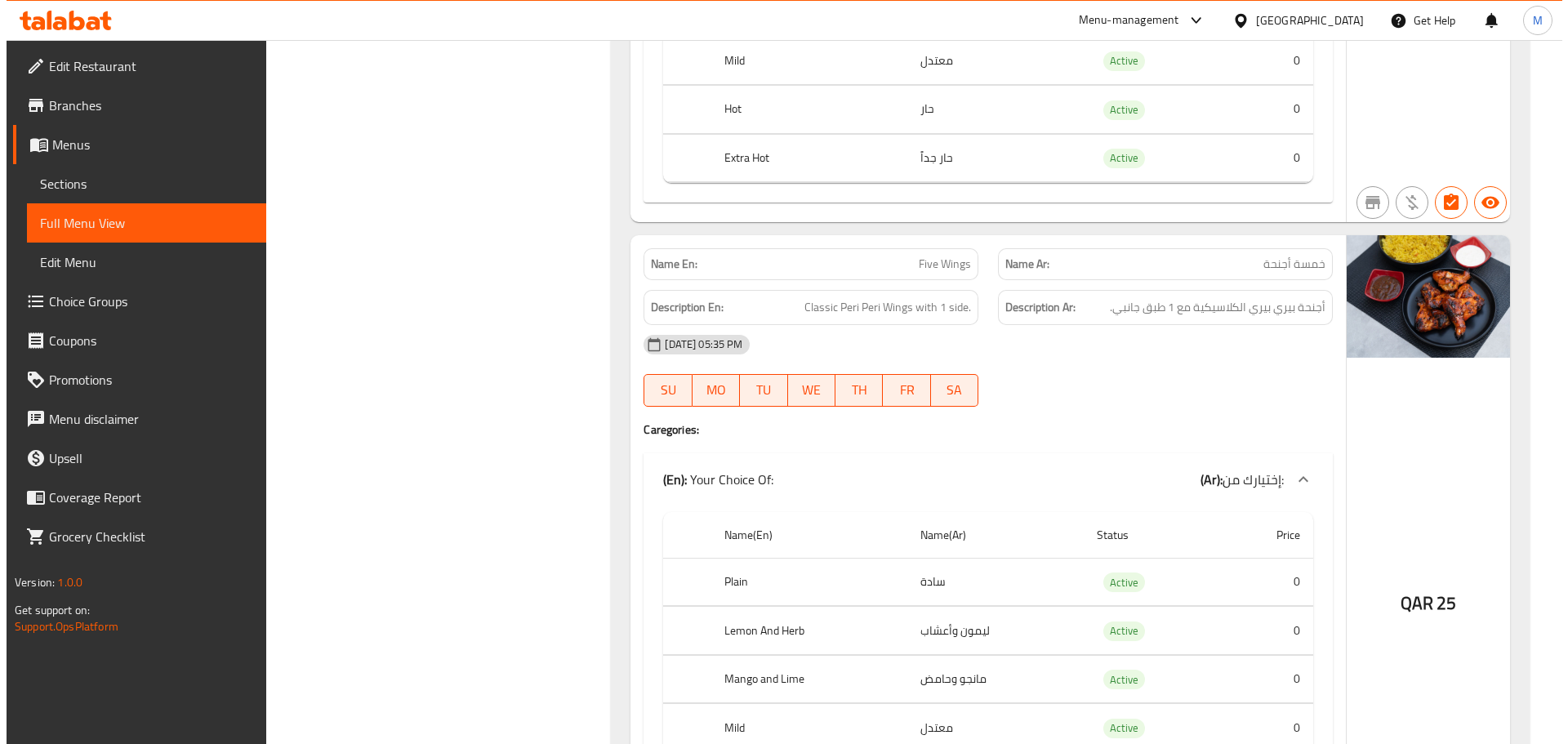
scroll to position [0, 0]
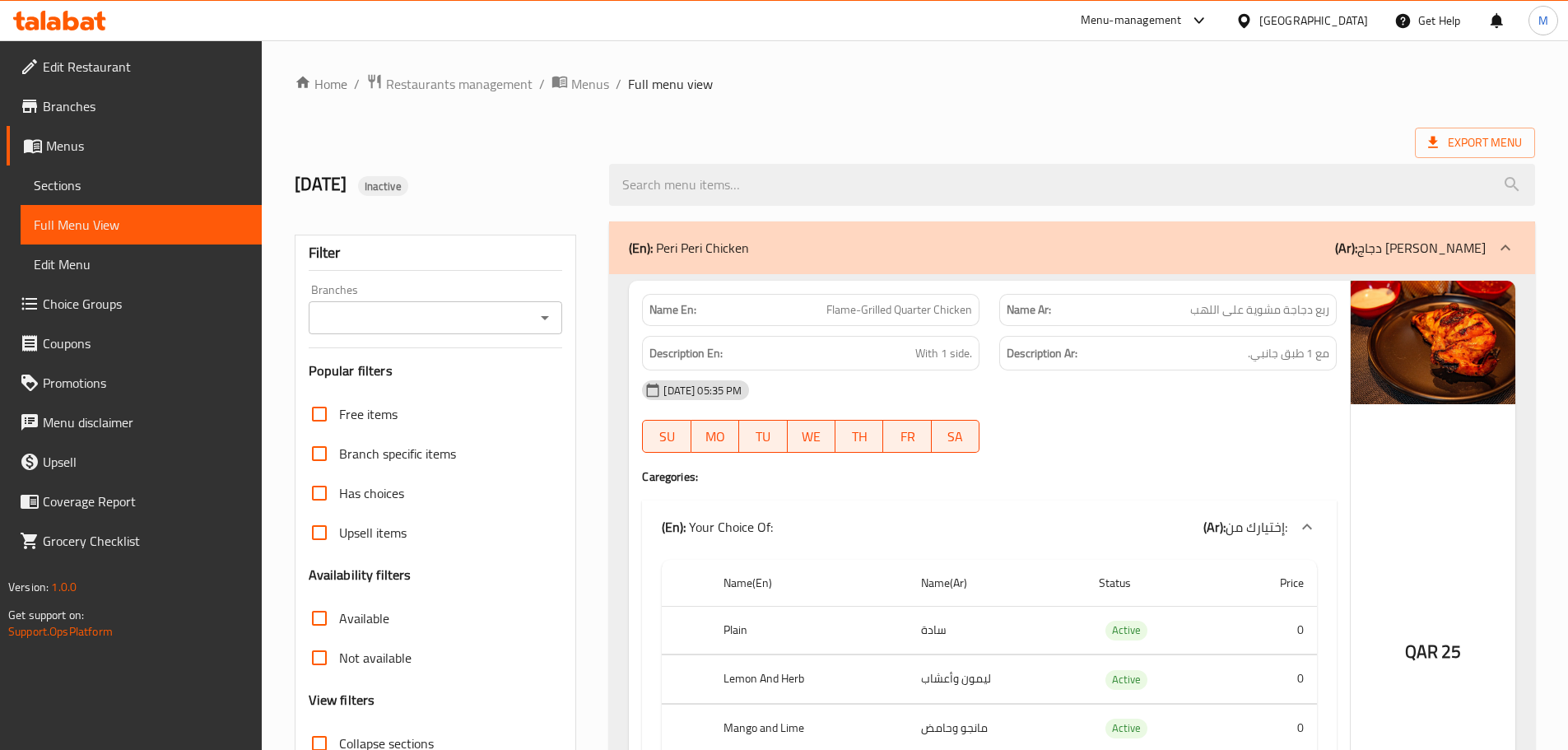
click at [1277, 81] on ol "Home / Restaurants management / Menus / Full menu view" at bounding box center [915, 83] width 1240 height 21
click at [1160, 354] on h6 "Description Ar: مع 1 طبق جانبي." at bounding box center [1167, 354] width 322 height 21
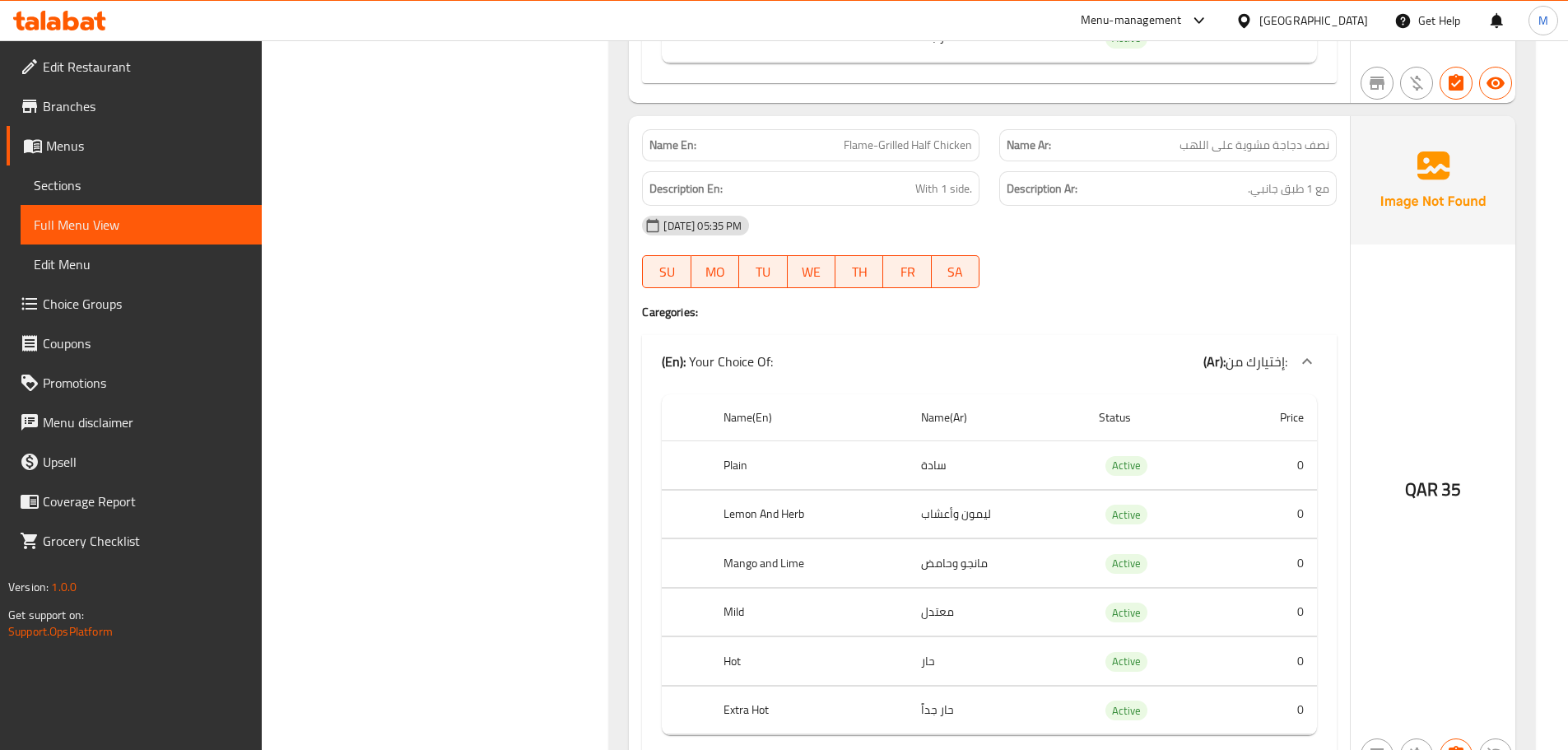
scroll to position [988, 0]
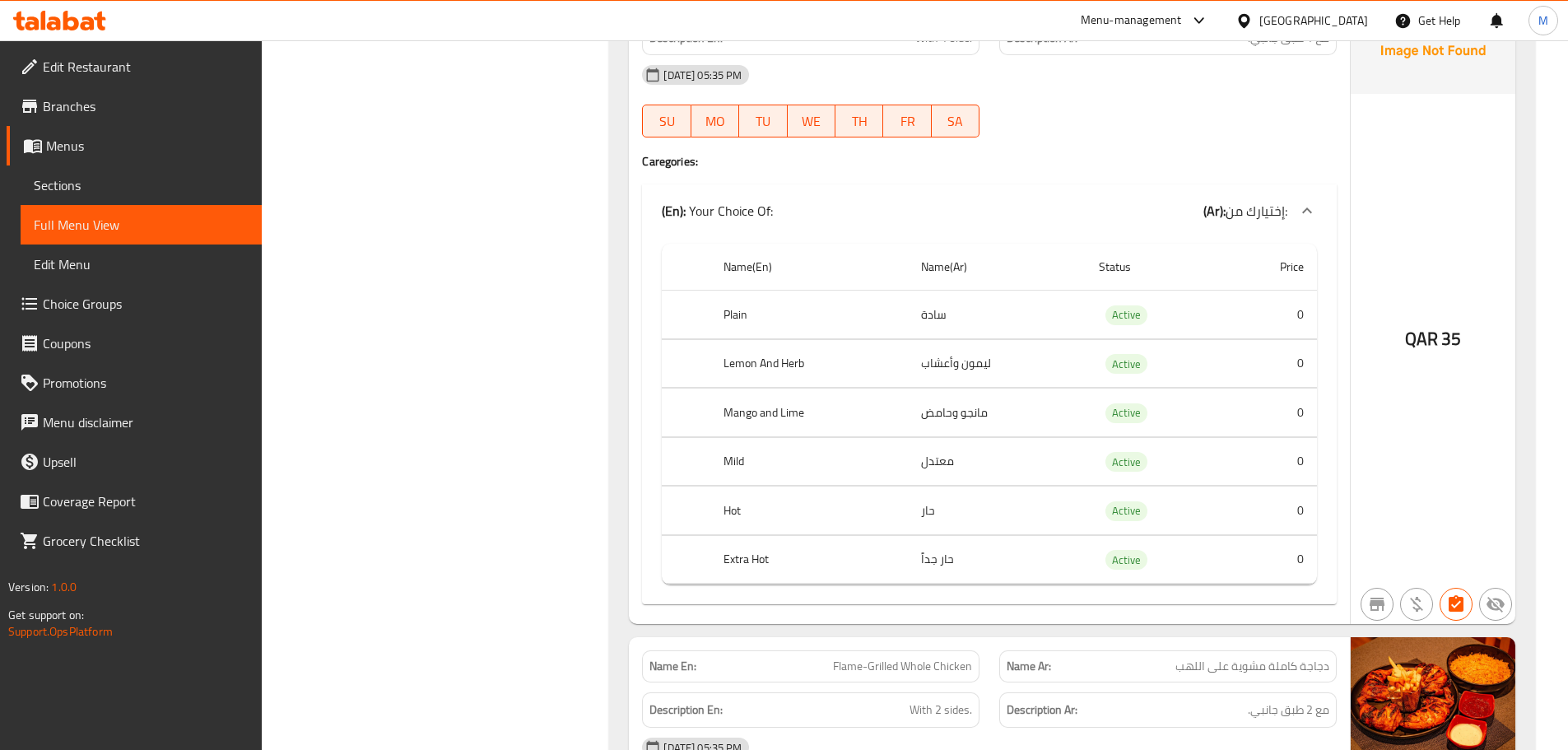
click at [1102, 325] on td "Active" at bounding box center [1154, 315] width 138 height 49
click at [1134, 314] on span "Active" at bounding box center [1126, 315] width 42 height 19
click at [1100, 302] on td "Active" at bounding box center [1154, 315] width 138 height 49
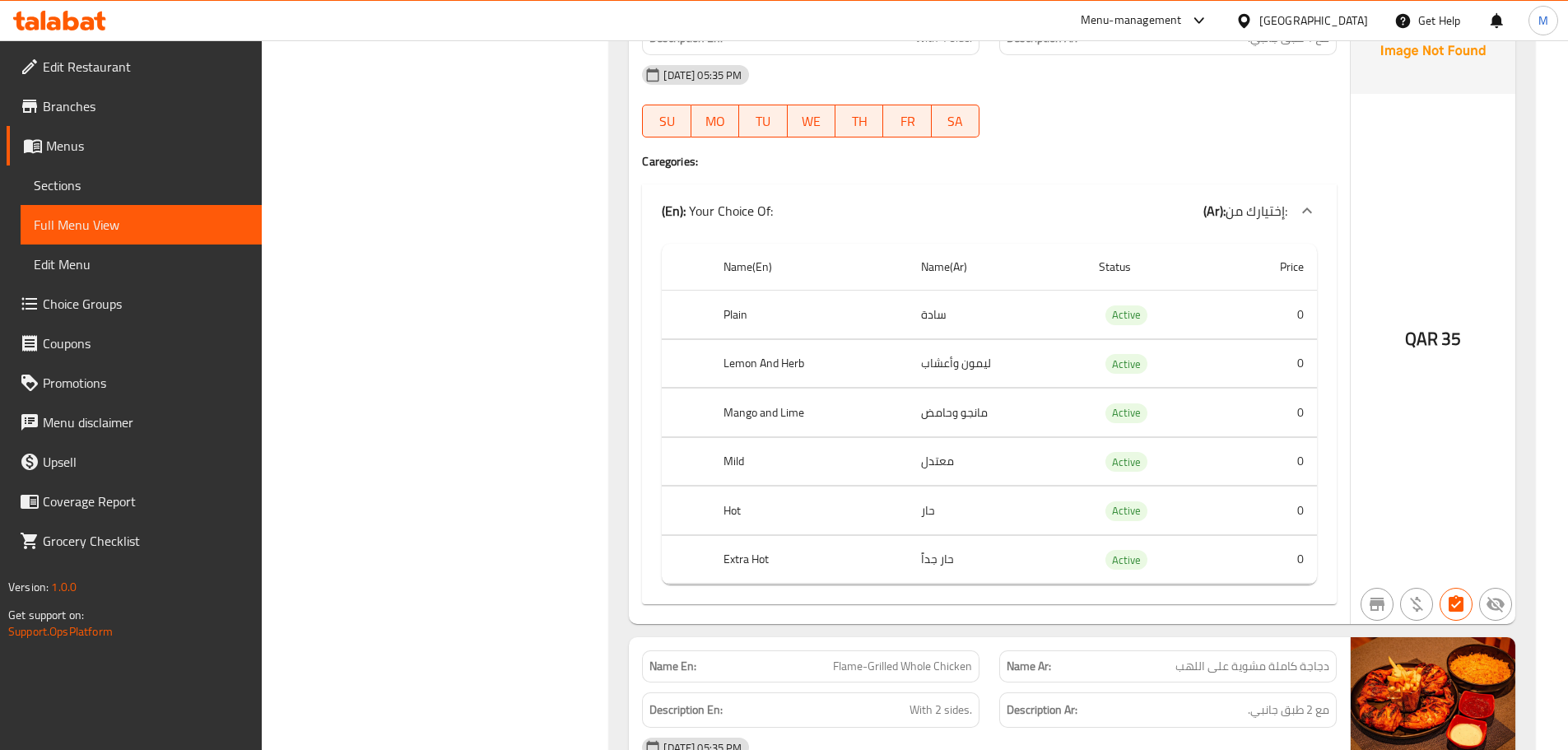
click at [939, 318] on td "سادة" at bounding box center [996, 315] width 177 height 49
click at [937, 315] on td "سادة" at bounding box center [996, 315] width 177 height 49
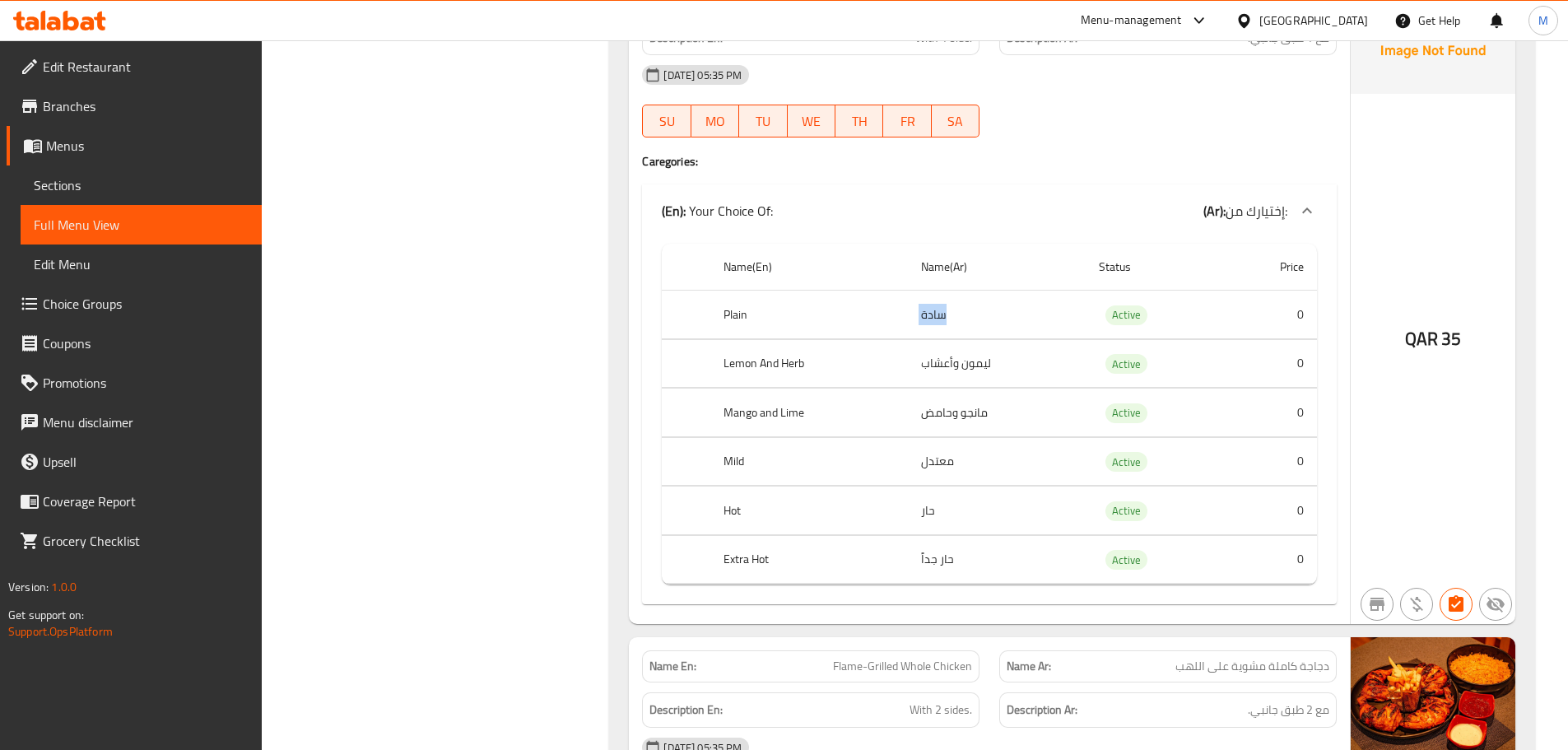
click at [939, 312] on td "سادة" at bounding box center [996, 315] width 177 height 49
click at [937, 313] on td "سادة" at bounding box center [996, 315] width 177 height 49
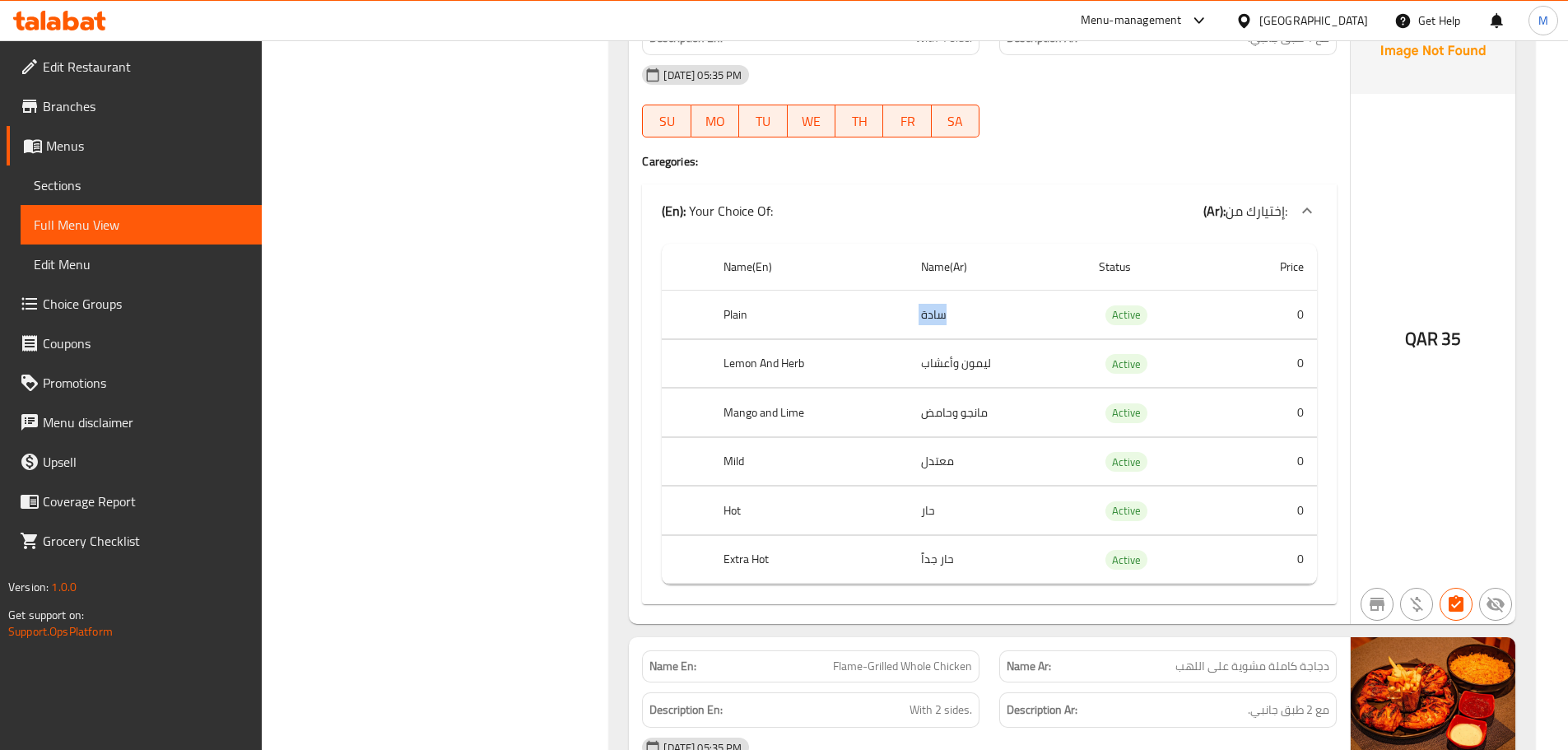
click at [937, 313] on td "سادة" at bounding box center [996, 315] width 177 height 49
click at [735, 316] on th "Plain" at bounding box center [810, 315] width 198 height 49
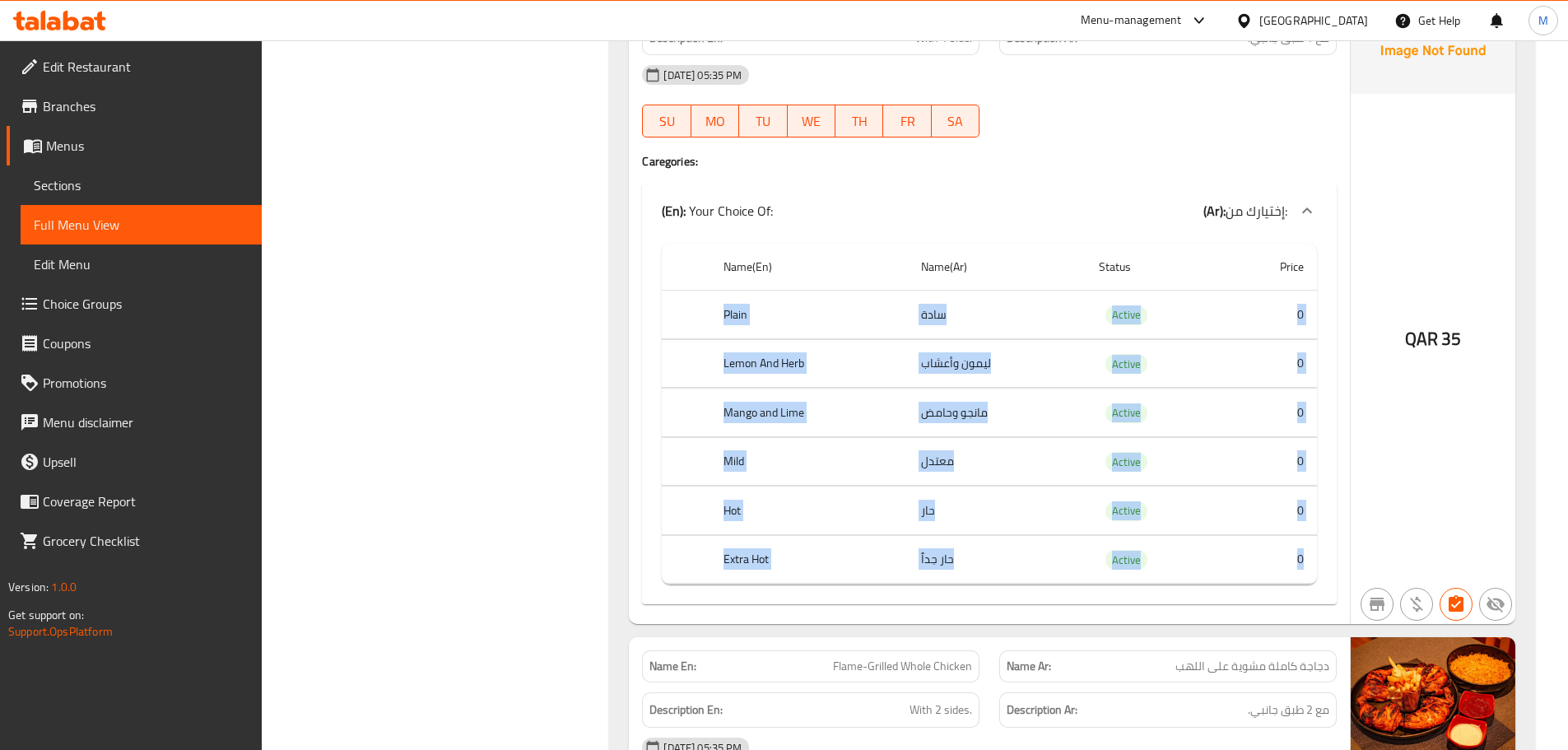
drag, startPoint x: 735, startPoint y: 316, endPoint x: 1303, endPoint y: 555, distance: 616.2
click at [1303, 555] on tbody "Plain سادة Active 0 Lemon And Herb ليمون وأعشاب Active 0 Mango and Lime مانجو و…" at bounding box center [990, 437] width 656 height 294
click at [1303, 555] on td "0" at bounding box center [1271, 559] width 93 height 49
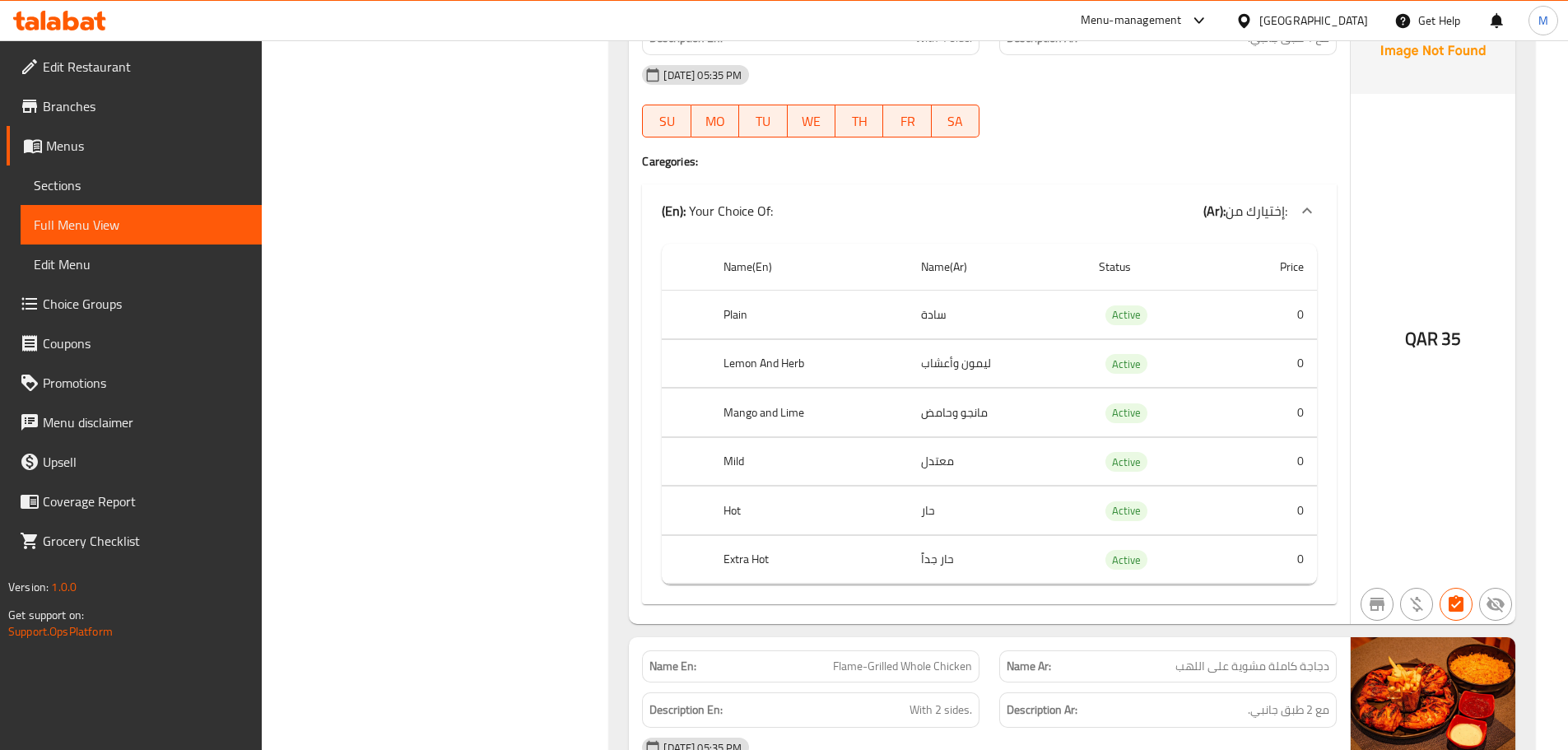
click at [1303, 555] on td "0" at bounding box center [1271, 559] width 93 height 49
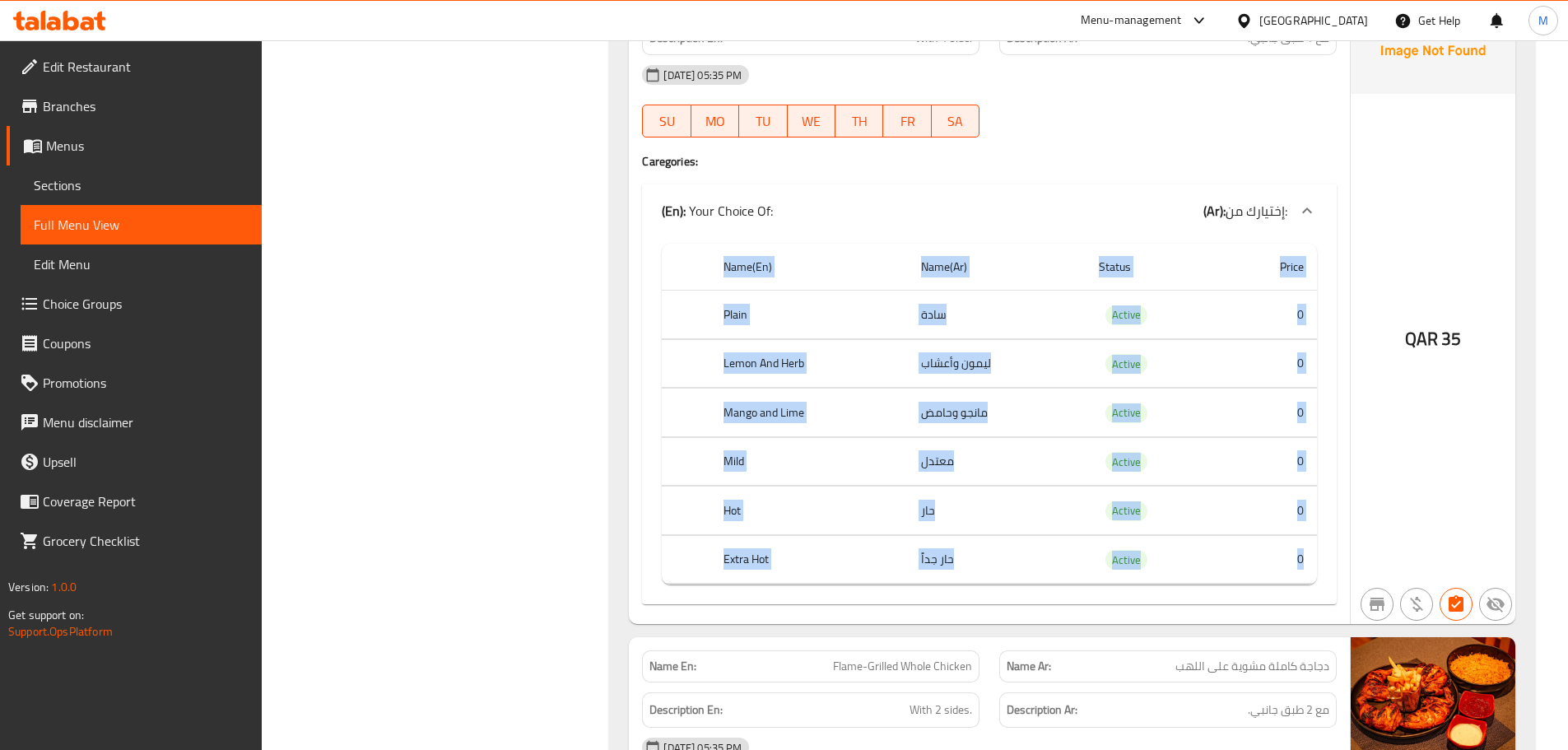
drag, startPoint x: 1303, startPoint y: 555, endPoint x: 629, endPoint y: 206, distance: 759.0
click at [629, 206] on div "Name En: Flame-Grilled Half Chicken Name Ar: نصف دجاجة مشوية على اللهب Descript…" at bounding box center [989, 295] width 721 height 659
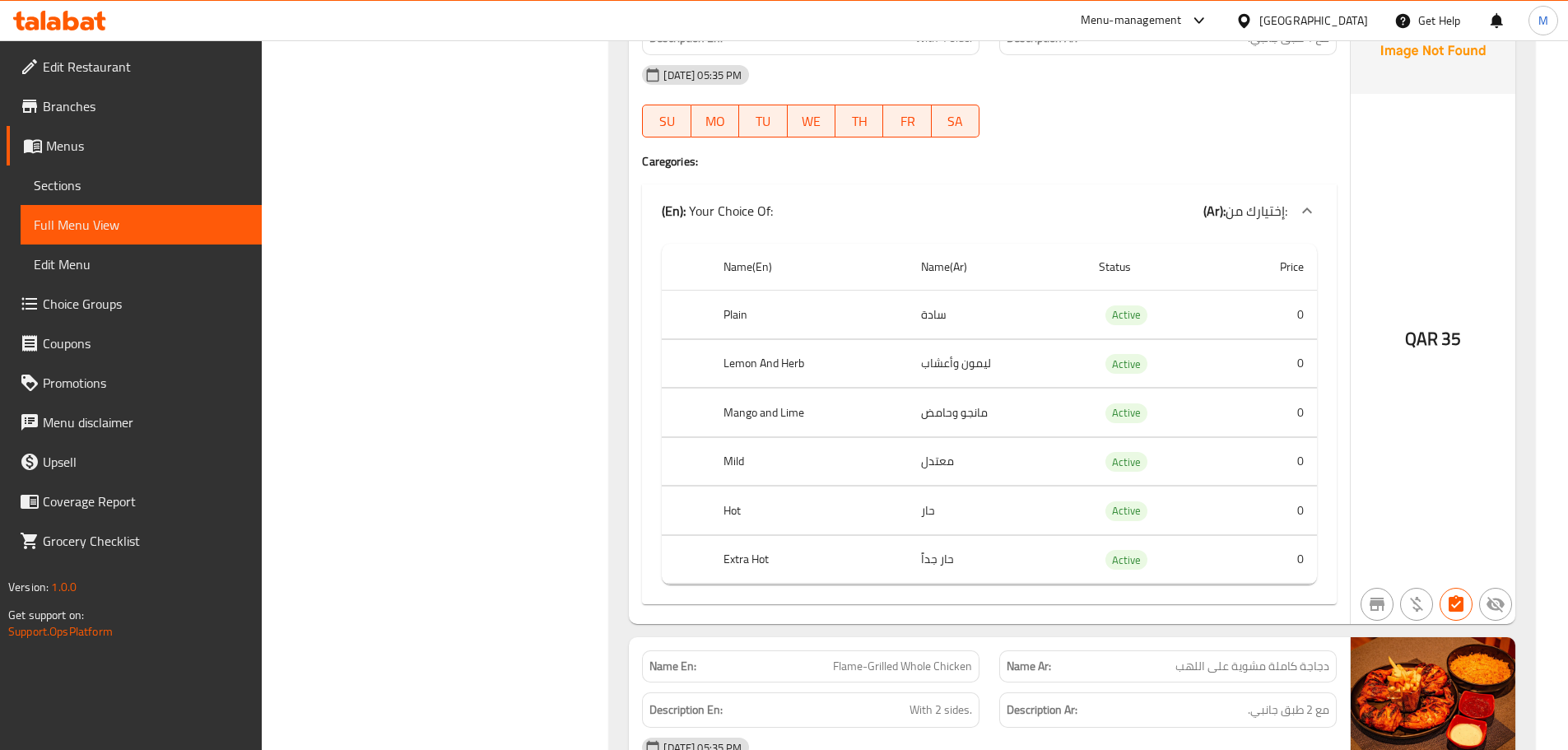
click at [634, 185] on div "Name En: Flame-Grilled Half Chicken Name Ar: نصف دجاجة مشوية على اللهب Descript…" at bounding box center [989, 295] width 721 height 659
drag, startPoint x: 634, startPoint y: 185, endPoint x: 1335, endPoint y: 568, distance: 798.8
click at [1335, 568] on div "Name En: Flame-Grilled Half Chicken Name Ar: نصف دجاجة مشوية على اللهب Descript…" at bounding box center [989, 295] width 721 height 659
click at [1335, 568] on div "Name(En) Name(Ar) Status Price Plain سادة Active 0 Lemon And Herb ليمون وأعشاب …" at bounding box center [989, 420] width 695 height 367
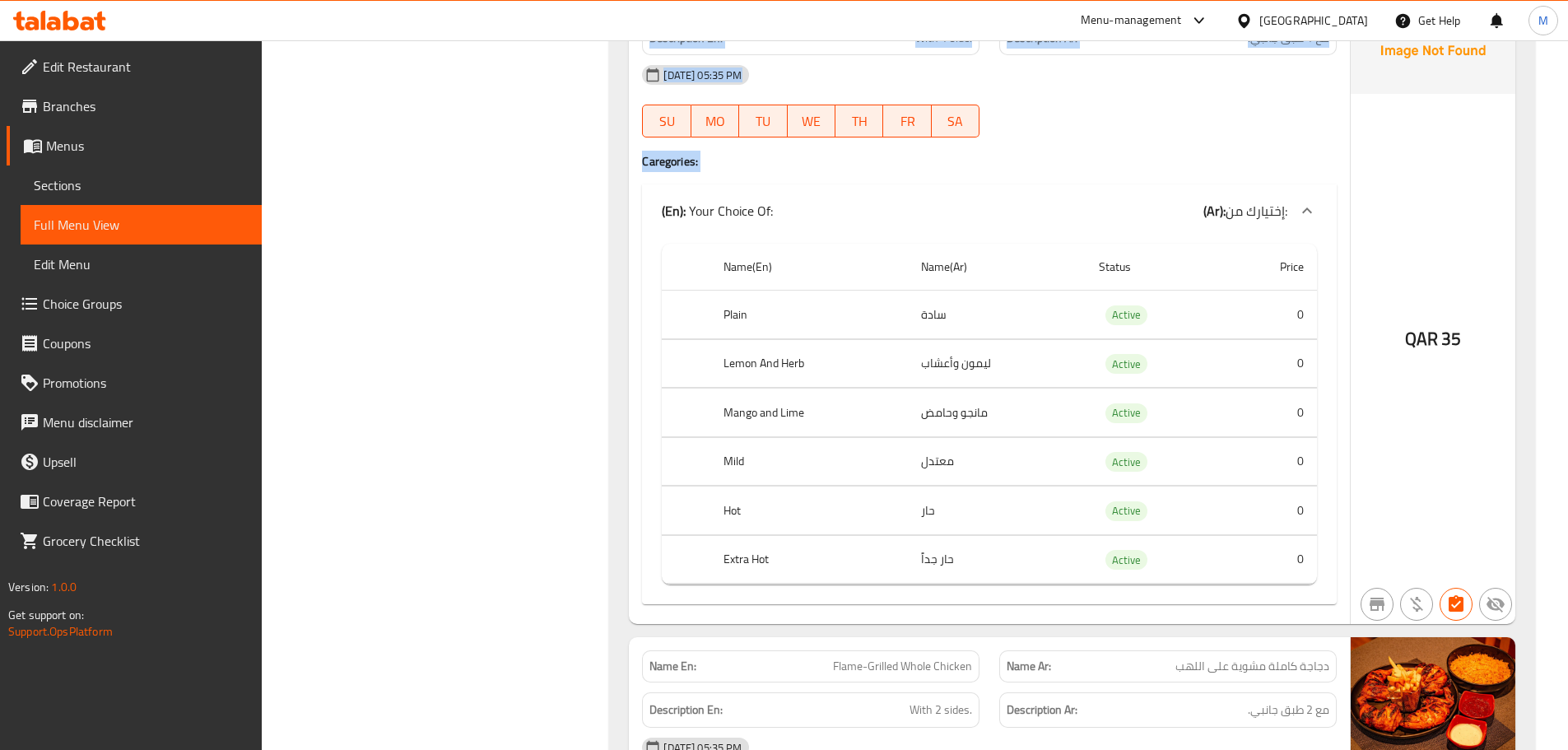
drag, startPoint x: 1335, startPoint y: 568, endPoint x: 646, endPoint y: 257, distance: 755.9
click at [646, 257] on div "Name(En) Name(Ar) Status Price Plain سادة Active 0 Lemon And Herb ليمون وأعشاب …" at bounding box center [989, 420] width 695 height 367
drag, startPoint x: 646, startPoint y: 257, endPoint x: 1330, endPoint y: 593, distance: 762.1
click at [1330, 593] on div "Name(En) Name(Ar) Status Price Plain سادة Active 0 Lemon And Herb ليمون وأعشاب …" at bounding box center [989, 420] width 695 height 367
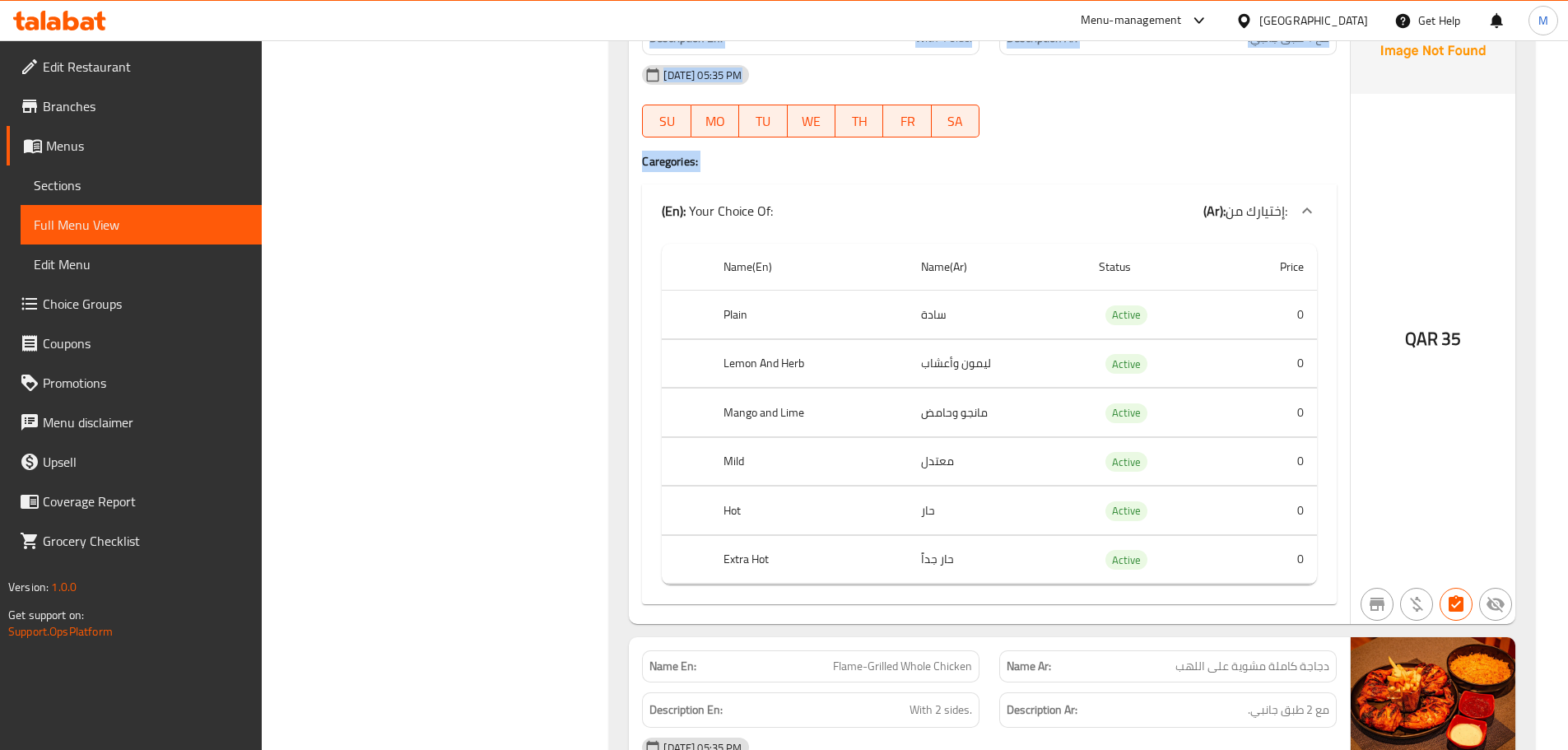
click at [1344, 564] on div "Name En: Flame-Grilled Half Chicken Name Ar: نصف دجاجة مشوية على اللهب Descript…" at bounding box center [989, 295] width 721 height 659
click at [1324, 566] on div "Name(En) Name(Ar) Status Price Plain سادة Active 0 Lemon And Herb ليمون وأعشاب …" at bounding box center [989, 420] width 695 height 367
drag, startPoint x: 1324, startPoint y: 566, endPoint x: 641, endPoint y: 259, distance: 748.8
click at [641, 259] on div "Name En: Flame-Grilled Half Chicken Name Ar: نصف دجاجة مشوية على اللهب Descript…" at bounding box center [989, 295] width 721 height 659
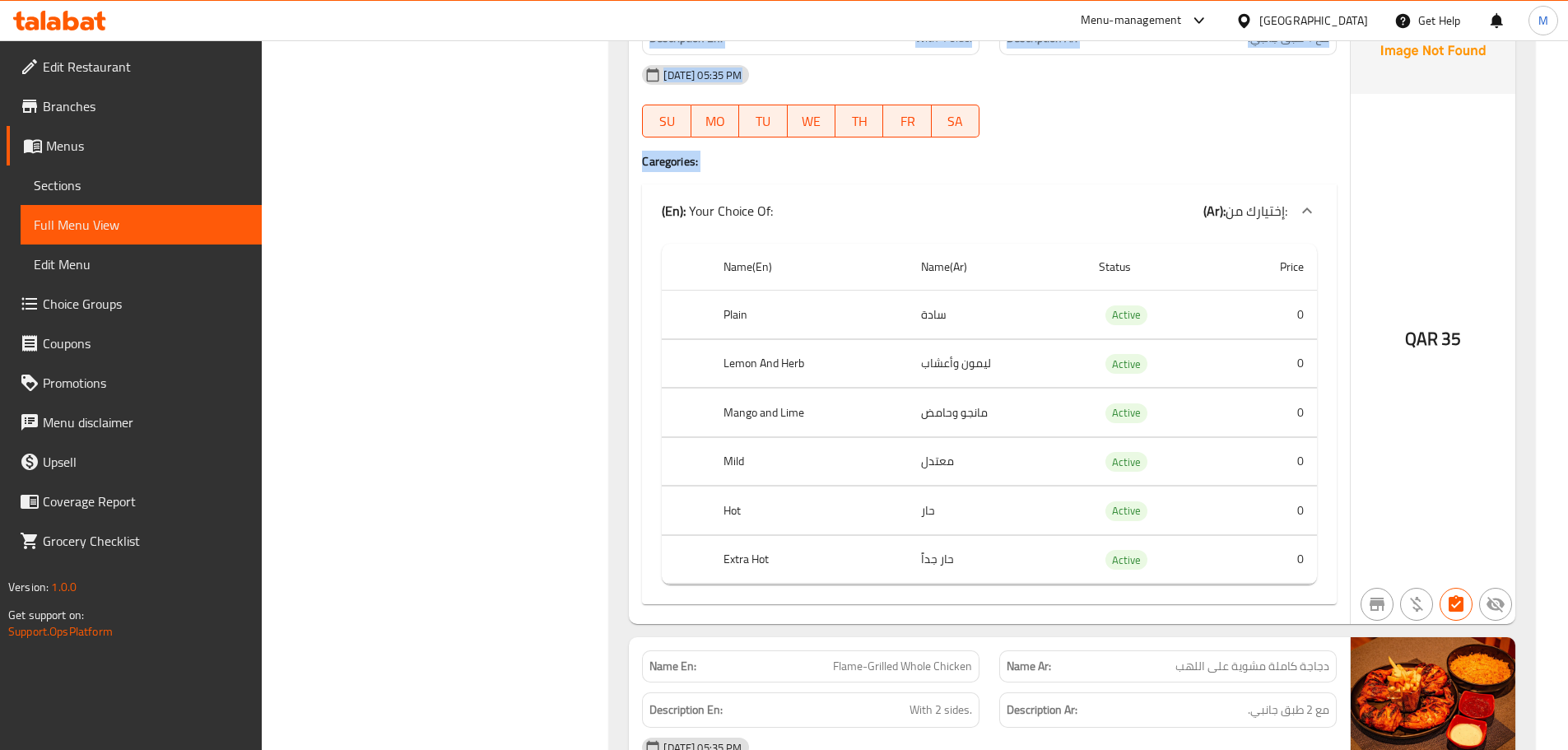
drag, startPoint x: 641, startPoint y: 259, endPoint x: 1337, endPoint y: 573, distance: 763.6
click at [1337, 573] on div "Name En: Flame-Grilled Half Chicken Name Ar: نصف دجاجة مشوية على اللهب Descript…" at bounding box center [989, 295] width 721 height 659
click at [1322, 560] on div "Name(En) Name(Ar) Status Price Plain سادة Active 0 Lemon And Herb ليمون وأعشاب …" at bounding box center [989, 420] width 695 height 367
drag, startPoint x: 1322, startPoint y: 560, endPoint x: 637, endPoint y: 261, distance: 747.4
click at [637, 261] on div "Name En: Flame-Grilled Half Chicken Name Ar: نصف دجاجة مشوية على اللهب Descript…" at bounding box center [989, 295] width 721 height 659
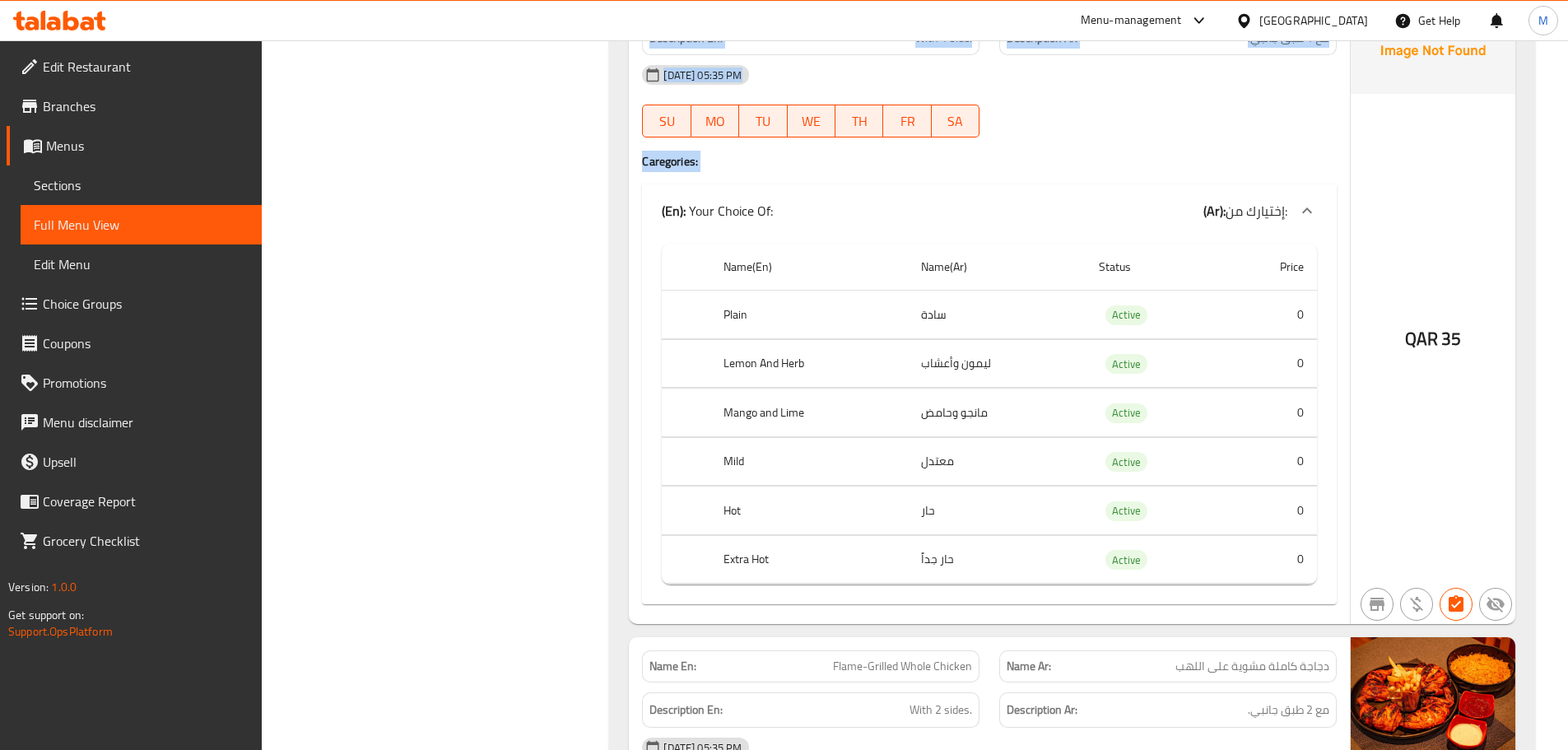
click at [637, 261] on div "Name En: Flame-Grilled Half Chicken Name Ar: نصف دجاجة مشوية على اللهب Descript…" at bounding box center [989, 295] width 721 height 659
drag, startPoint x: 637, startPoint y: 261, endPoint x: 1335, endPoint y: 562, distance: 760.1
click at [1335, 562] on div "Name En: Flame-Grilled Half Chicken Name Ar: نصف دجاجة مشوية على اللهب Descript…" at bounding box center [989, 295] width 721 height 659
click at [1335, 562] on div "Name(En) Name(Ar) Status Price Plain سادة Active 0 Lemon And Herb ليمون وأعشاب …" at bounding box center [989, 420] width 695 height 367
click at [1329, 553] on div "Name(En) Name(Ar) Status Price Plain سادة Active 0 Lemon And Herb ليمون وأعشاب …" at bounding box center [989, 420] width 695 height 367
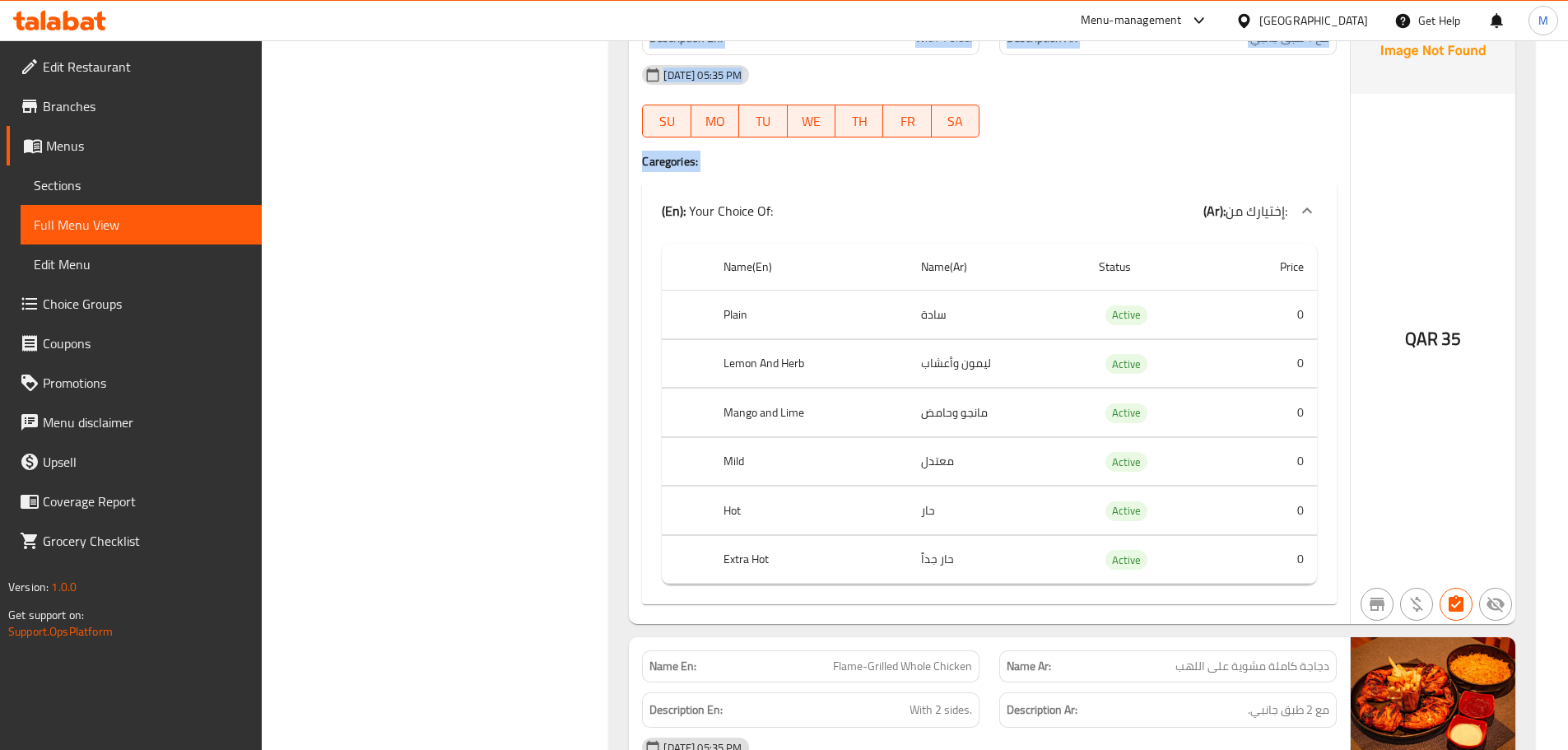
drag, startPoint x: 1329, startPoint y: 553, endPoint x: 609, endPoint y: 175, distance: 813.2
drag, startPoint x: 628, startPoint y: 156, endPoint x: 1328, endPoint y: 570, distance: 813.3
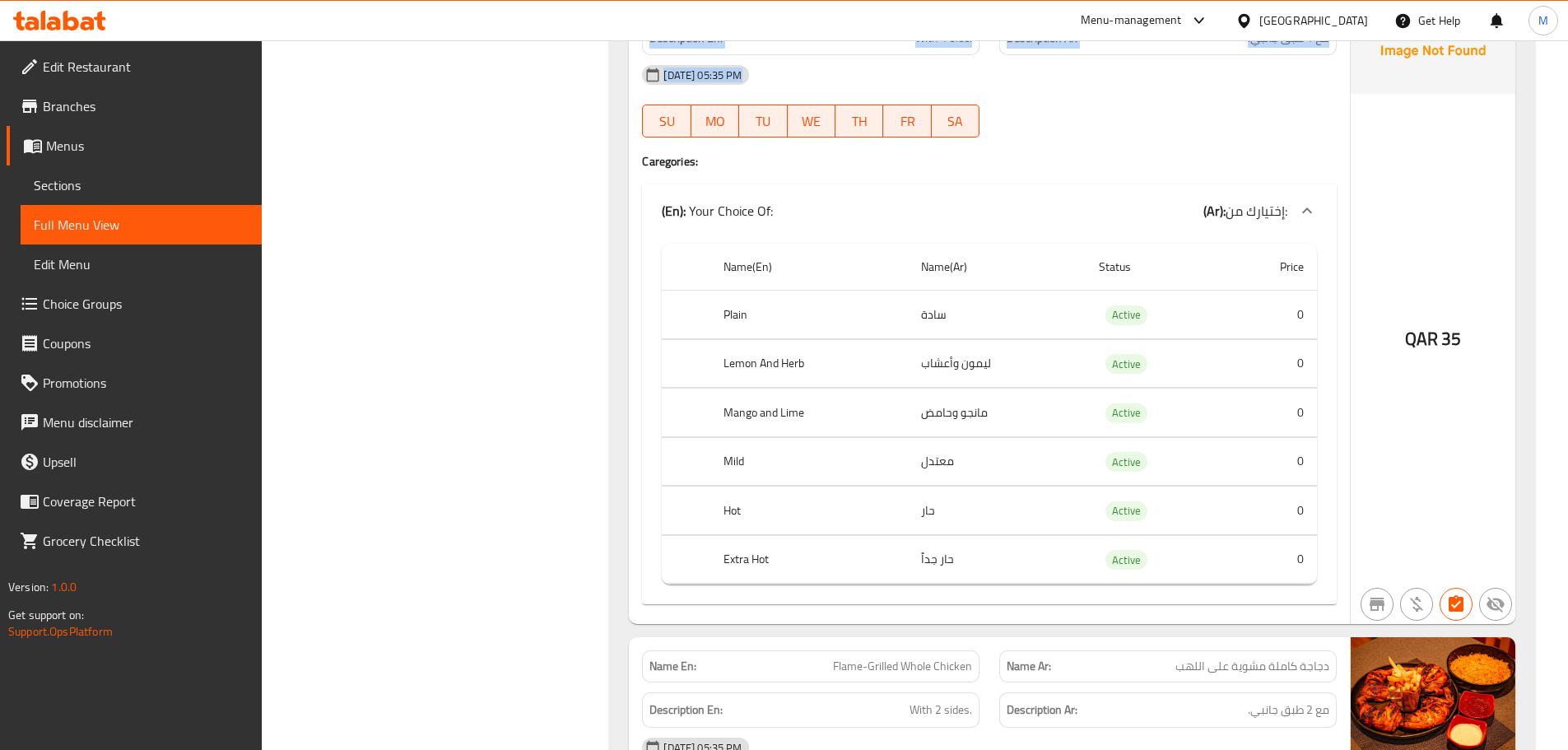
click at [1310, 552] on td "0" at bounding box center [1271, 559] width 93 height 49
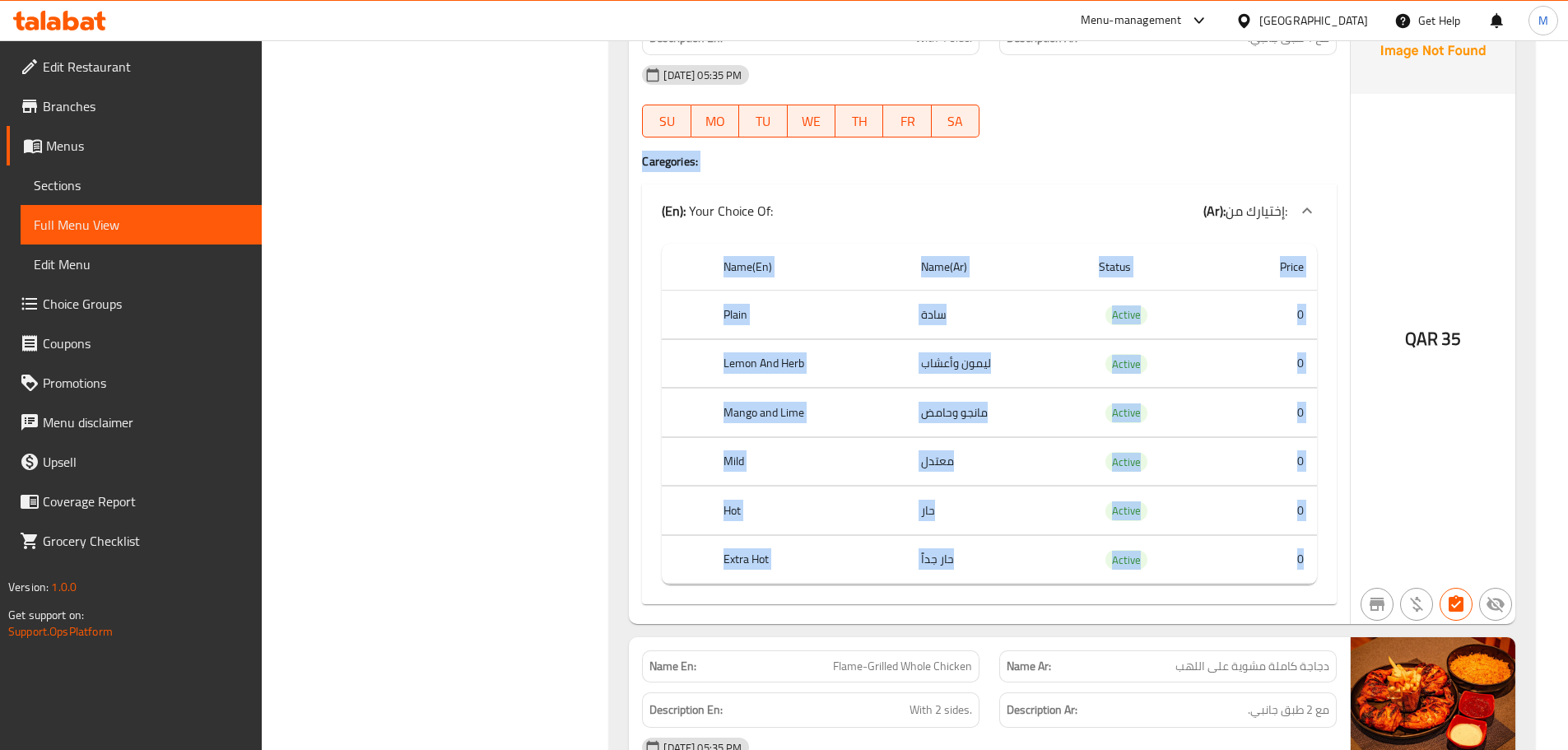
drag, startPoint x: 1310, startPoint y: 552, endPoint x: 617, endPoint y: 149, distance: 801.7
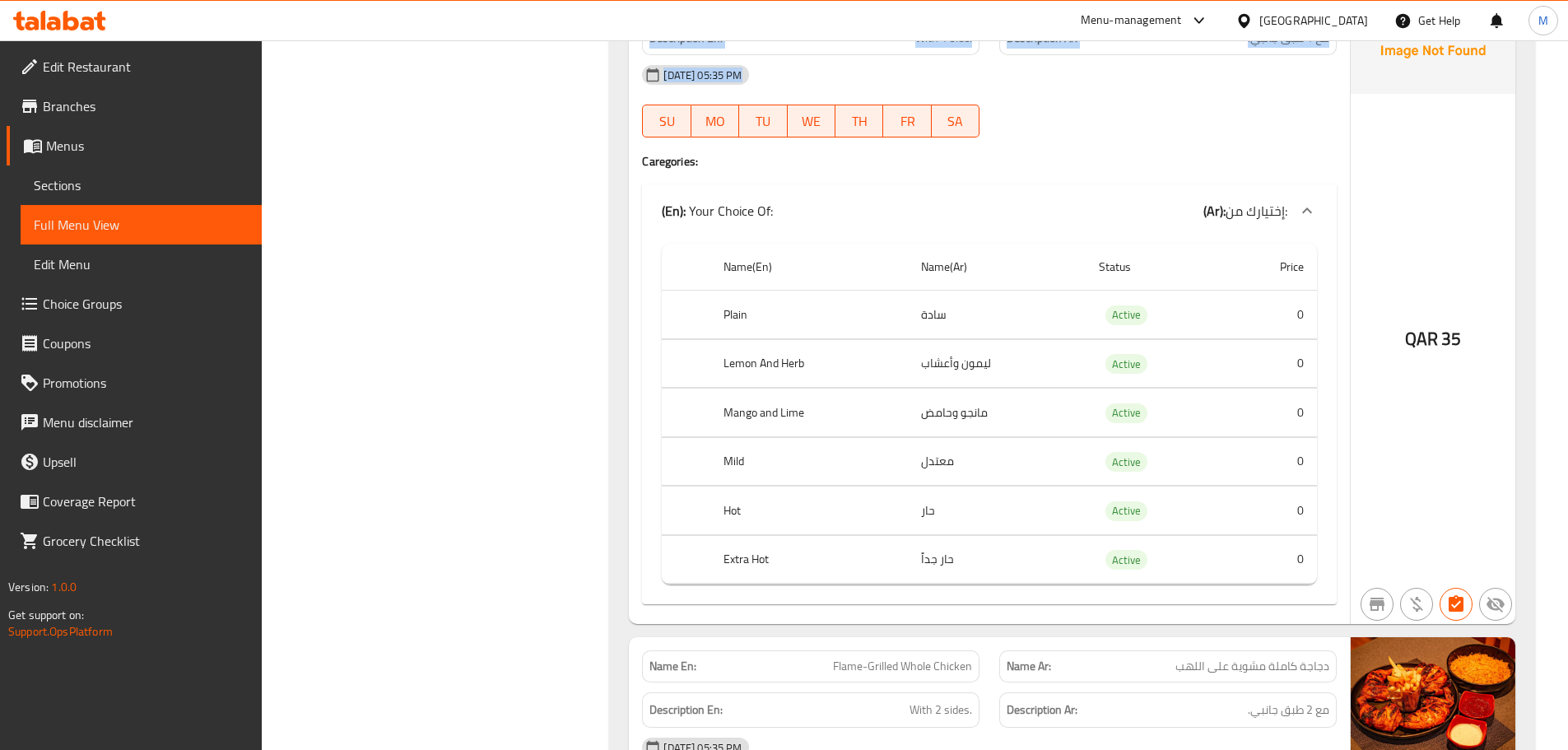
drag, startPoint x: 617, startPoint y: 149, endPoint x: 1332, endPoint y: 554, distance: 821.7
click at [1314, 549] on td "0" at bounding box center [1271, 559] width 93 height 49
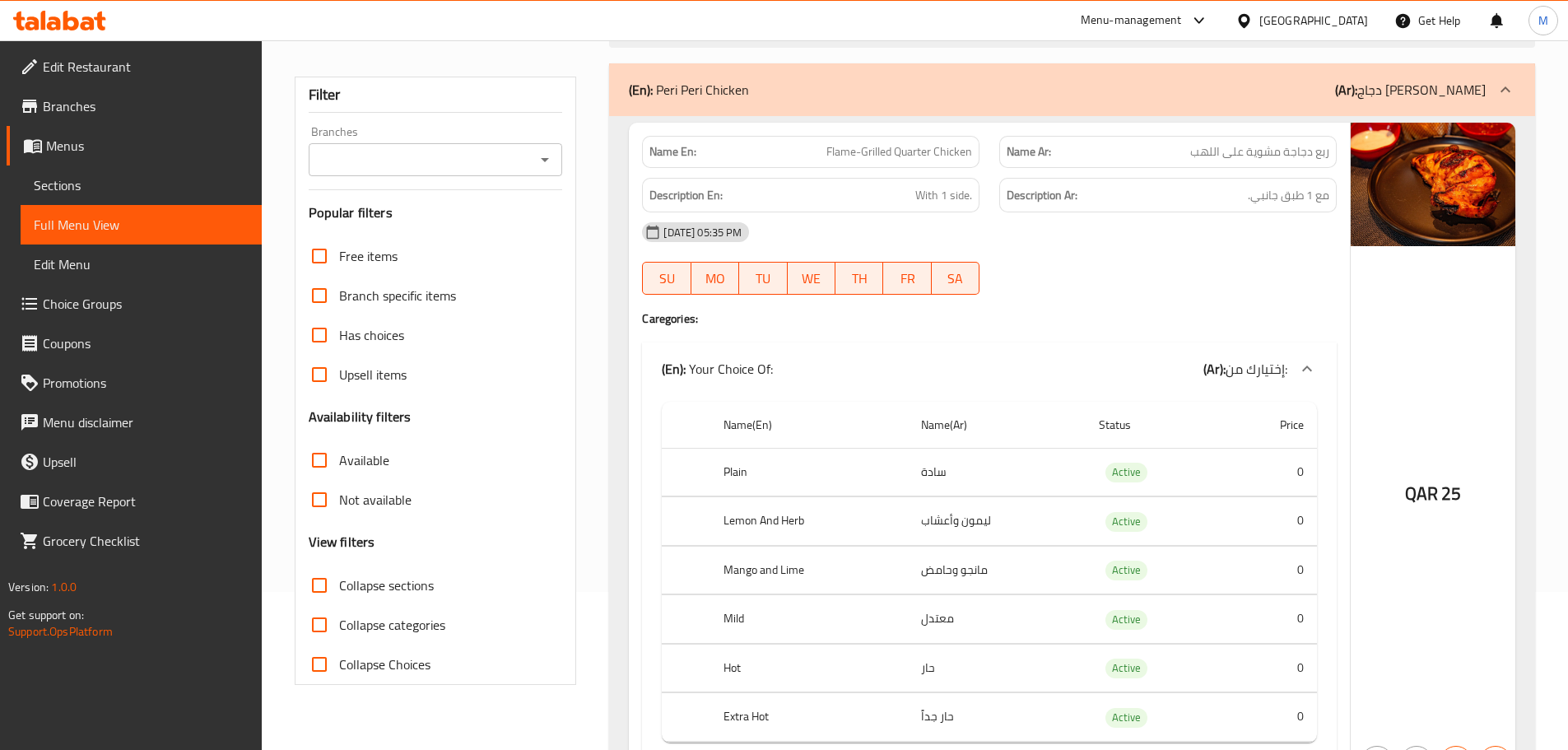
scroll to position [164, 0]
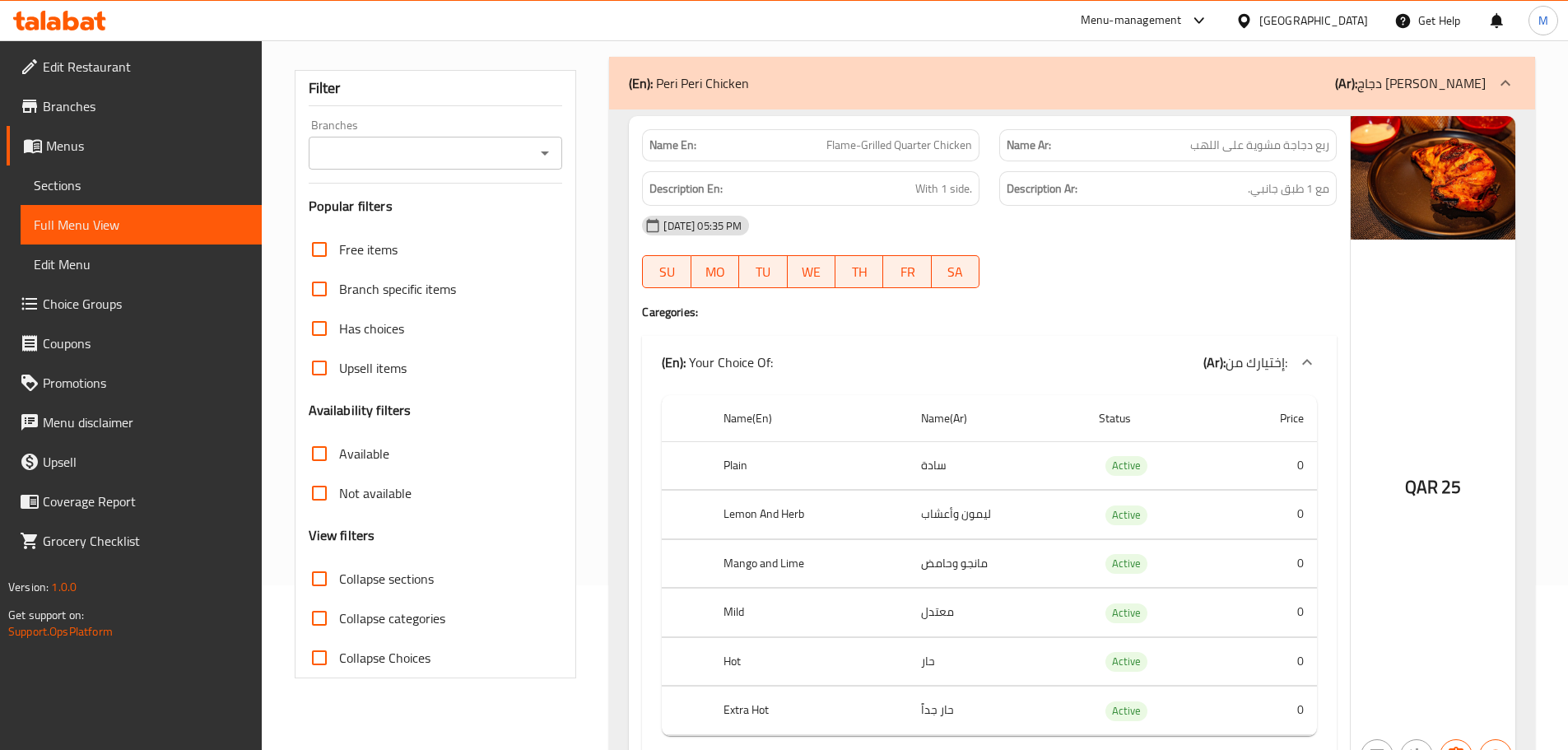
click at [346, 488] on span "Not available" at bounding box center [375, 492] width 73 height 20
click at [339, 488] on input "Not available" at bounding box center [319, 493] width 39 height 39
checkbox input "true"
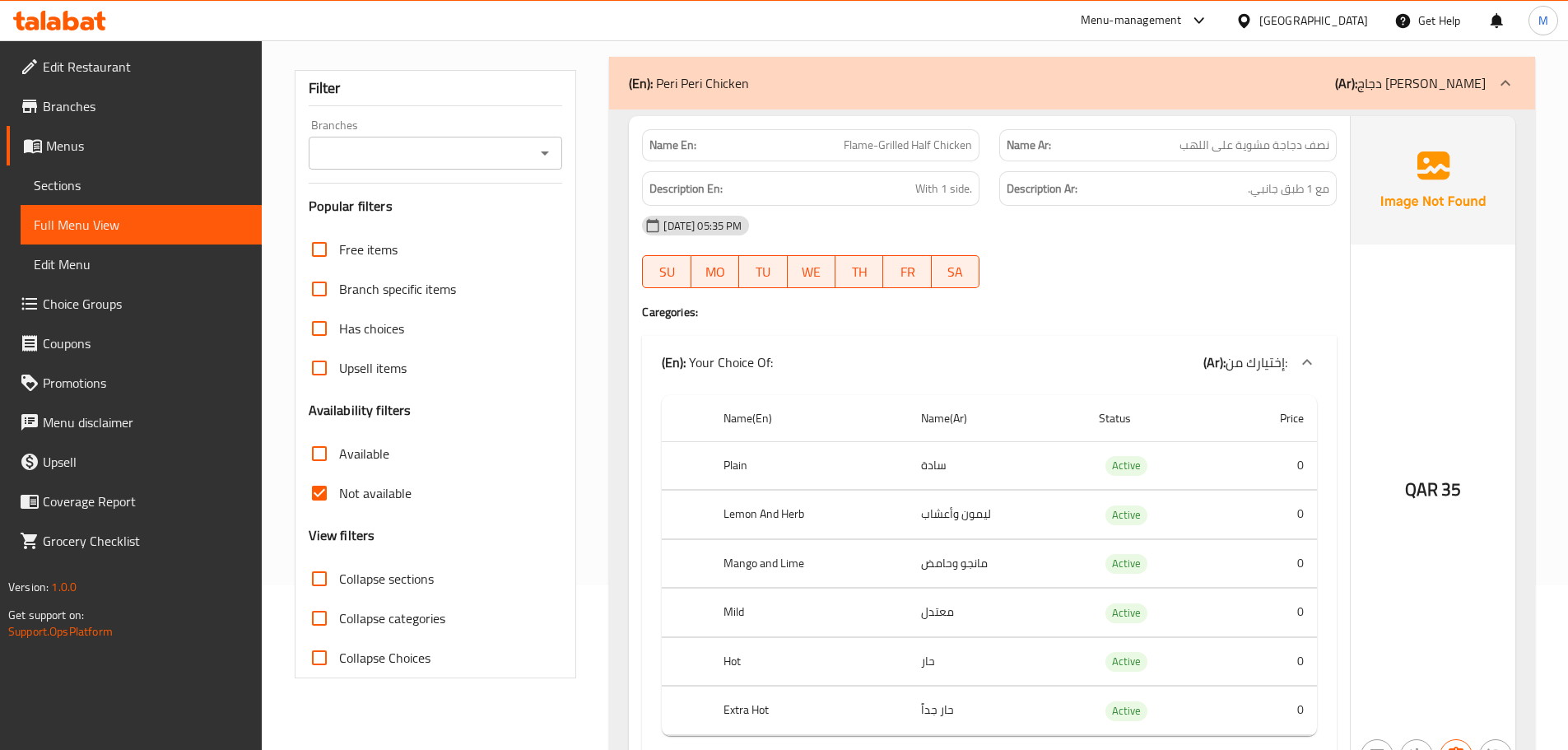
click at [909, 144] on span "Flame-Grilled Half Chicken" at bounding box center [907, 145] width 128 height 18
click at [908, 142] on span "Flame-Grilled Half Chicken" at bounding box center [907, 145] width 128 height 18
copy span "Flame-Grilled Half Chicken"
click at [1159, 220] on div "[DATE] 05:35 PM" at bounding box center [989, 225] width 714 height 39
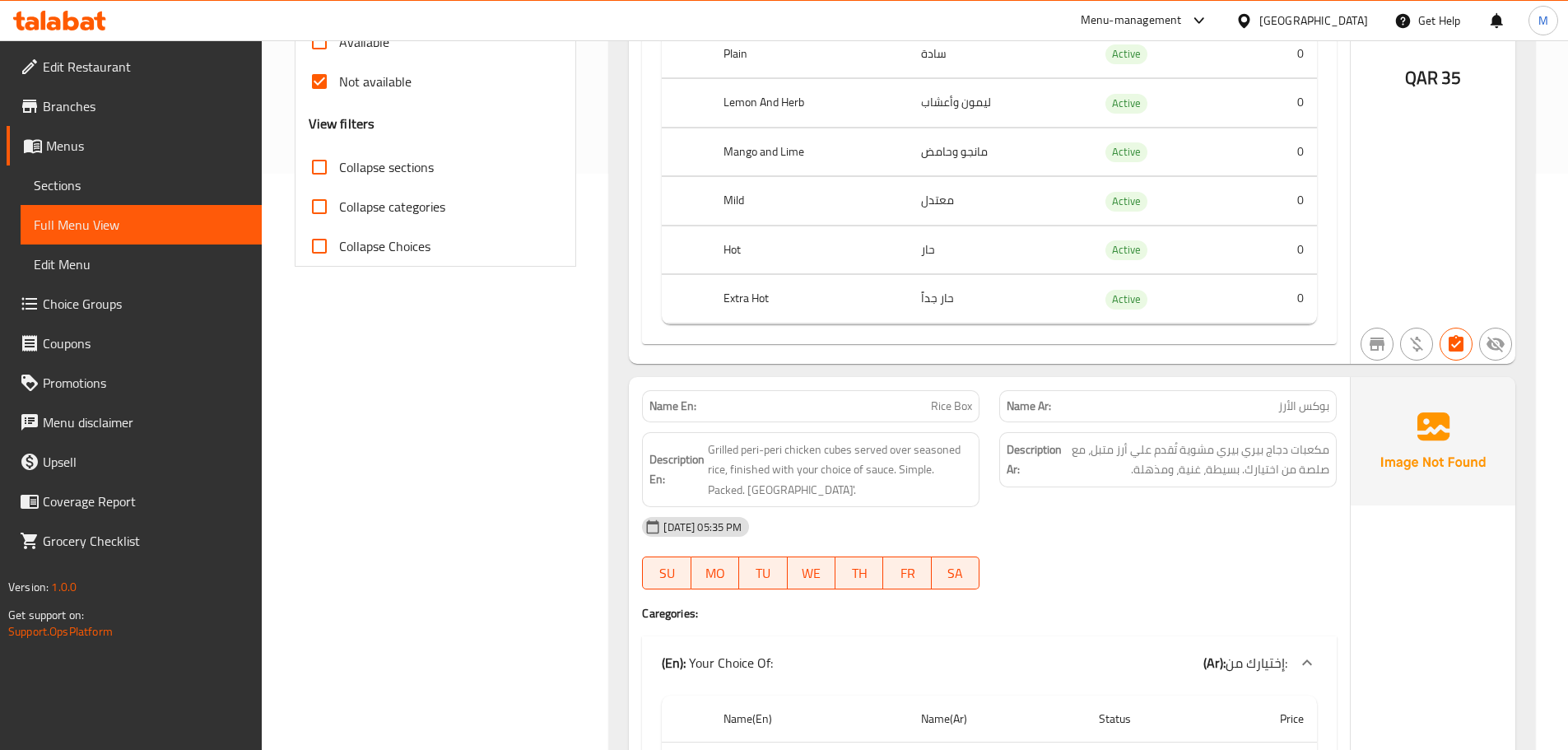
scroll to position [823, 0]
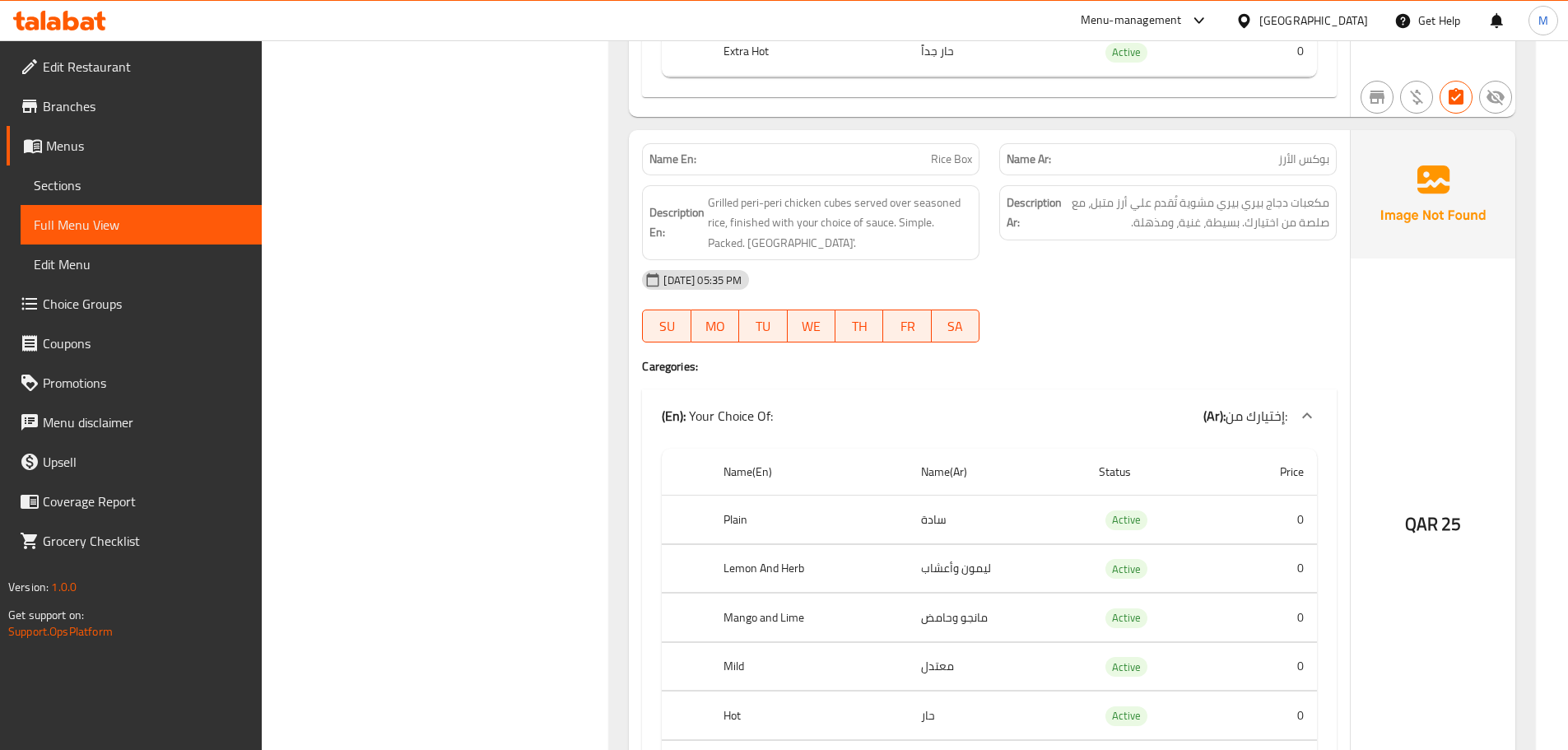
click at [939, 163] on span "Rice Box" at bounding box center [952, 159] width 41 height 18
copy span "Rice Box"
click at [892, 233] on span "Grilled peri-peri chicken cubes served over seasoned rice, finished with your c…" at bounding box center [840, 222] width 264 height 61
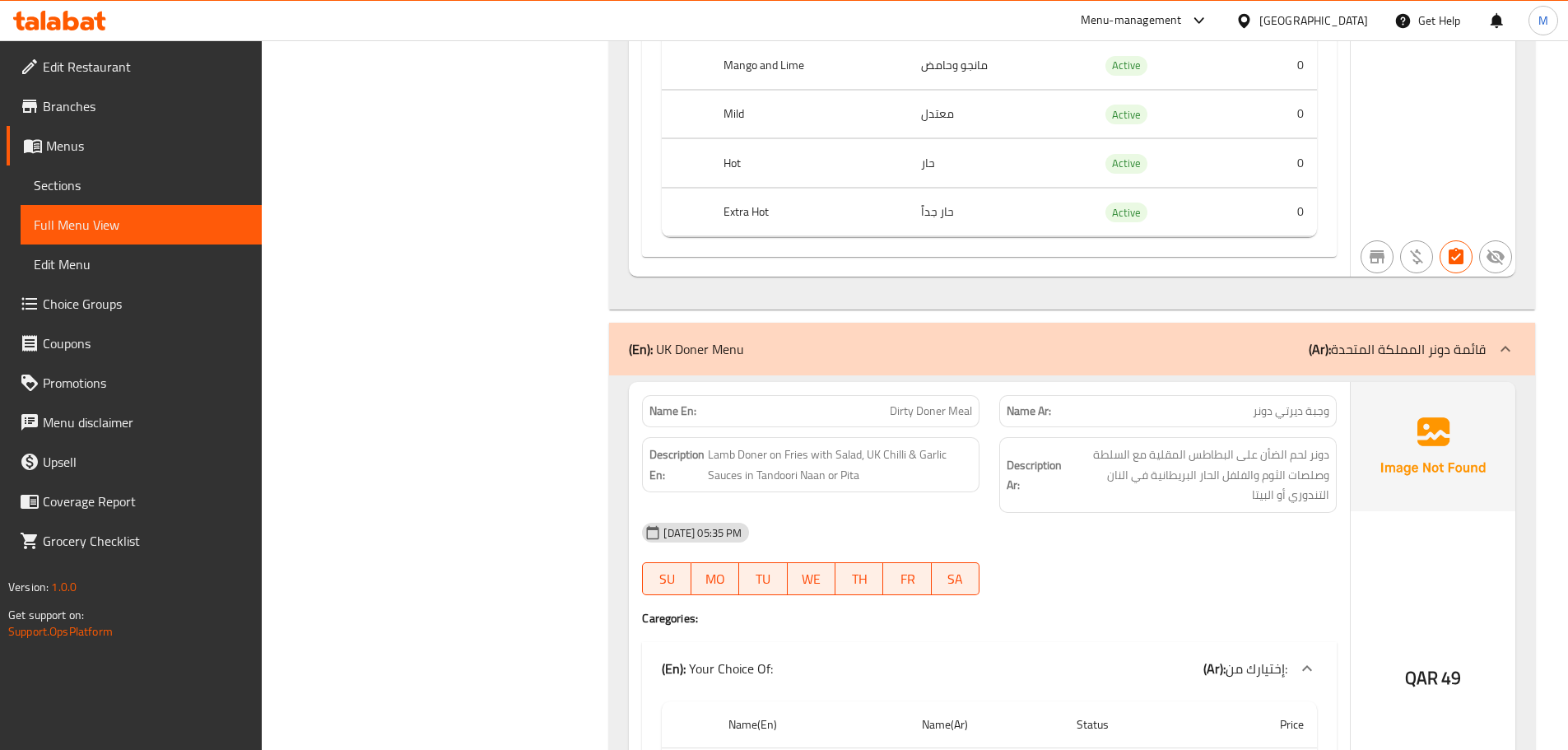
scroll to position [1399, 0]
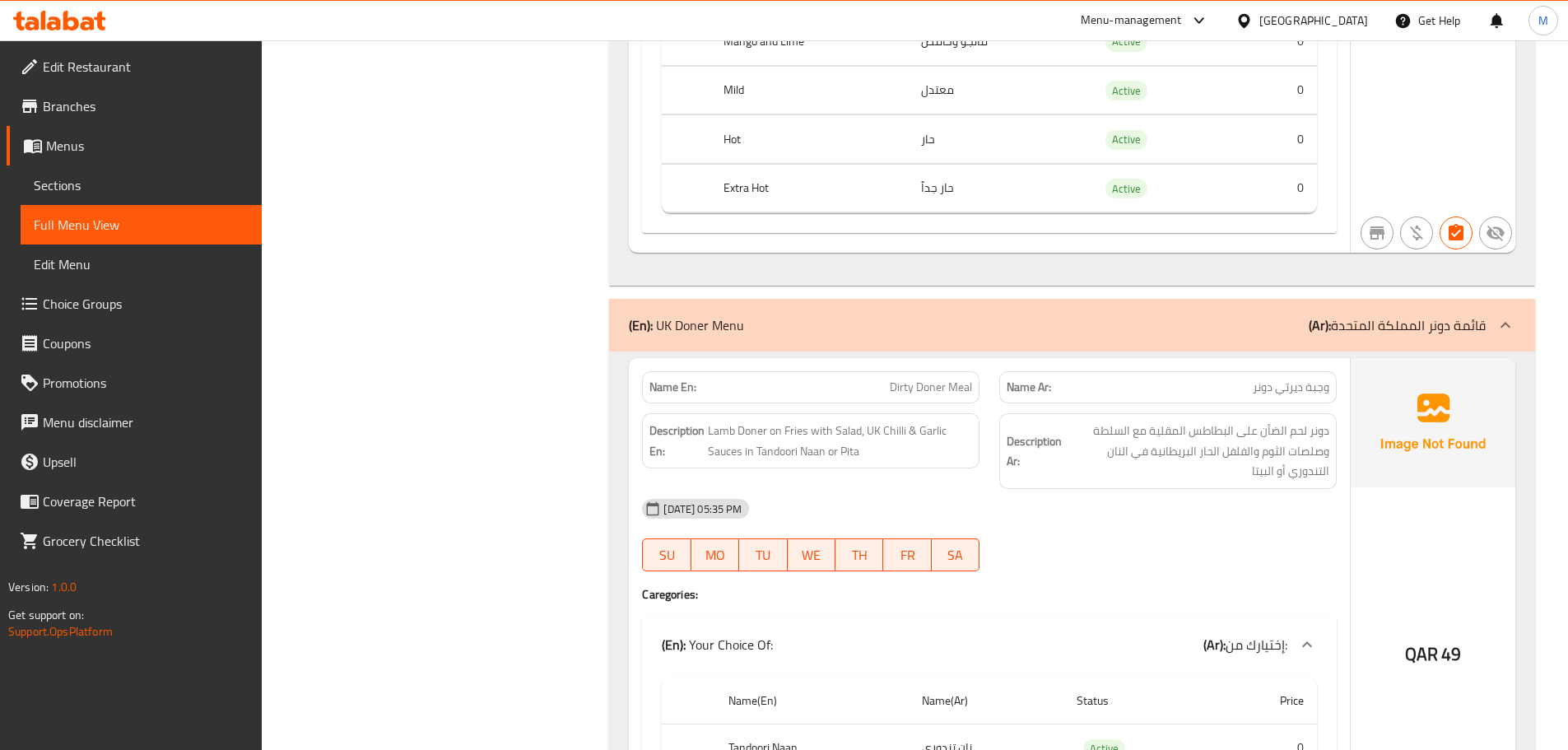
click at [911, 388] on span "Dirty Doner Meal" at bounding box center [931, 387] width 82 height 18
copy span "Dirty Doner Meal"
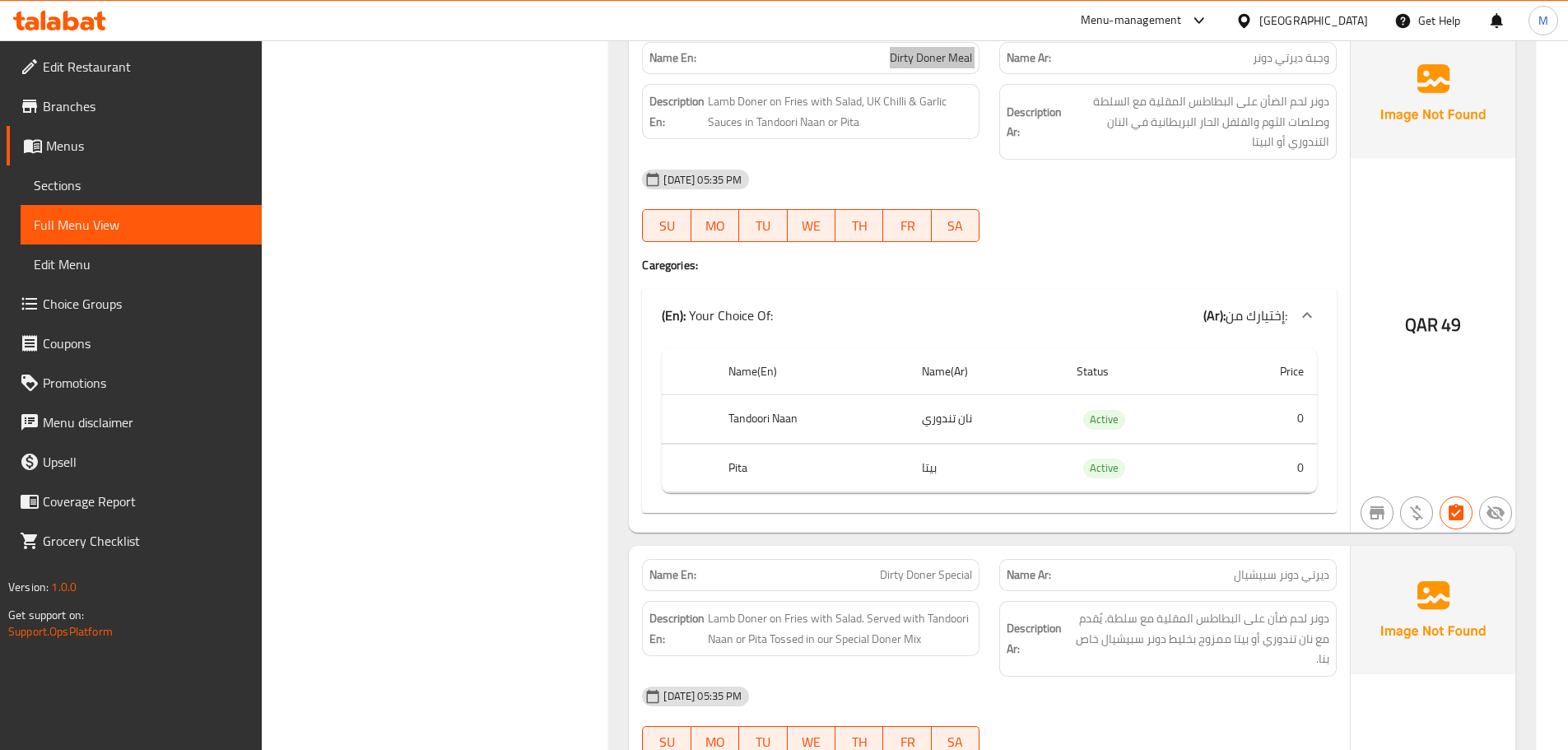
scroll to position [2058, 0]
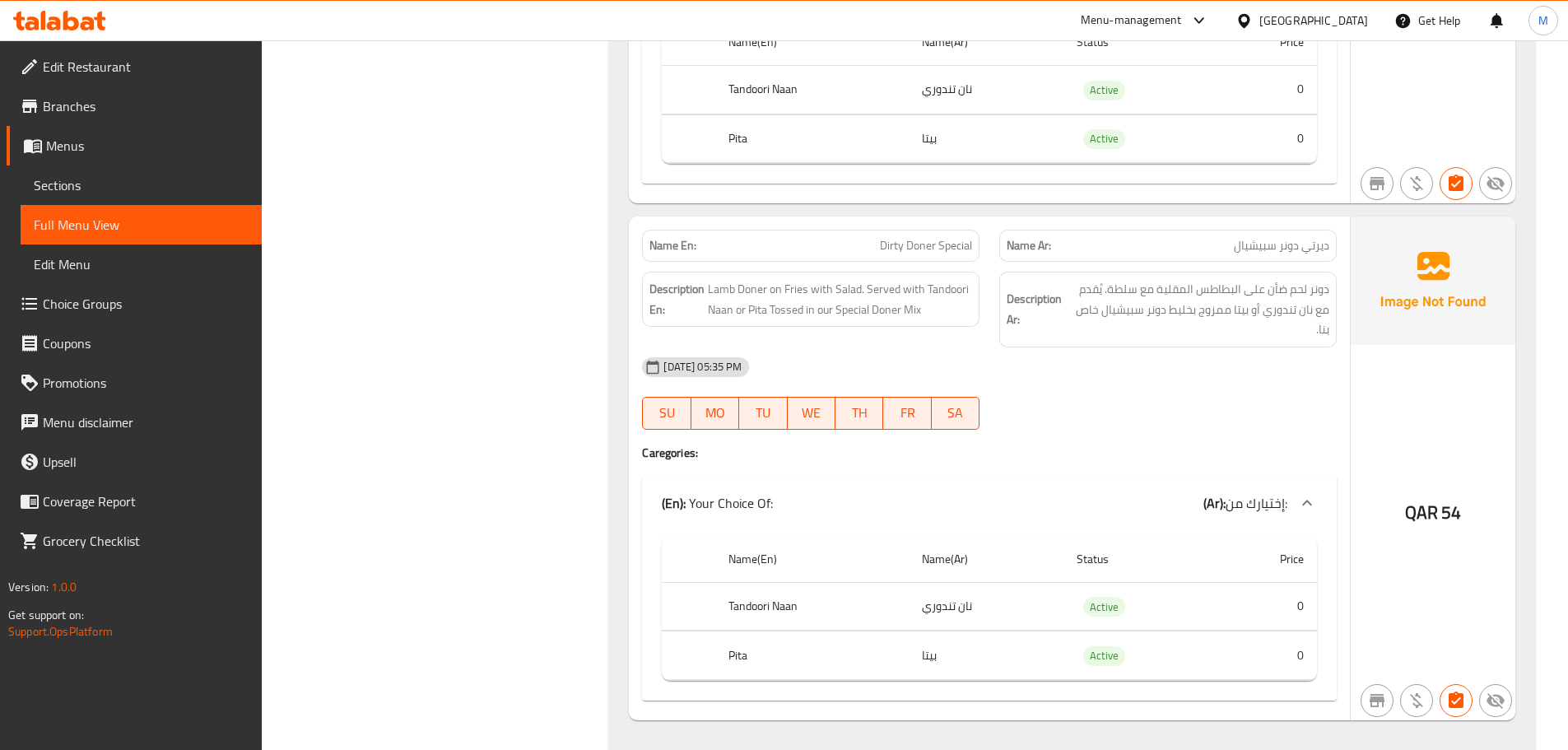
click at [917, 254] on span "Dirty Doner Special" at bounding box center [925, 246] width 92 height 18
copy span "Dirty Doner Special"
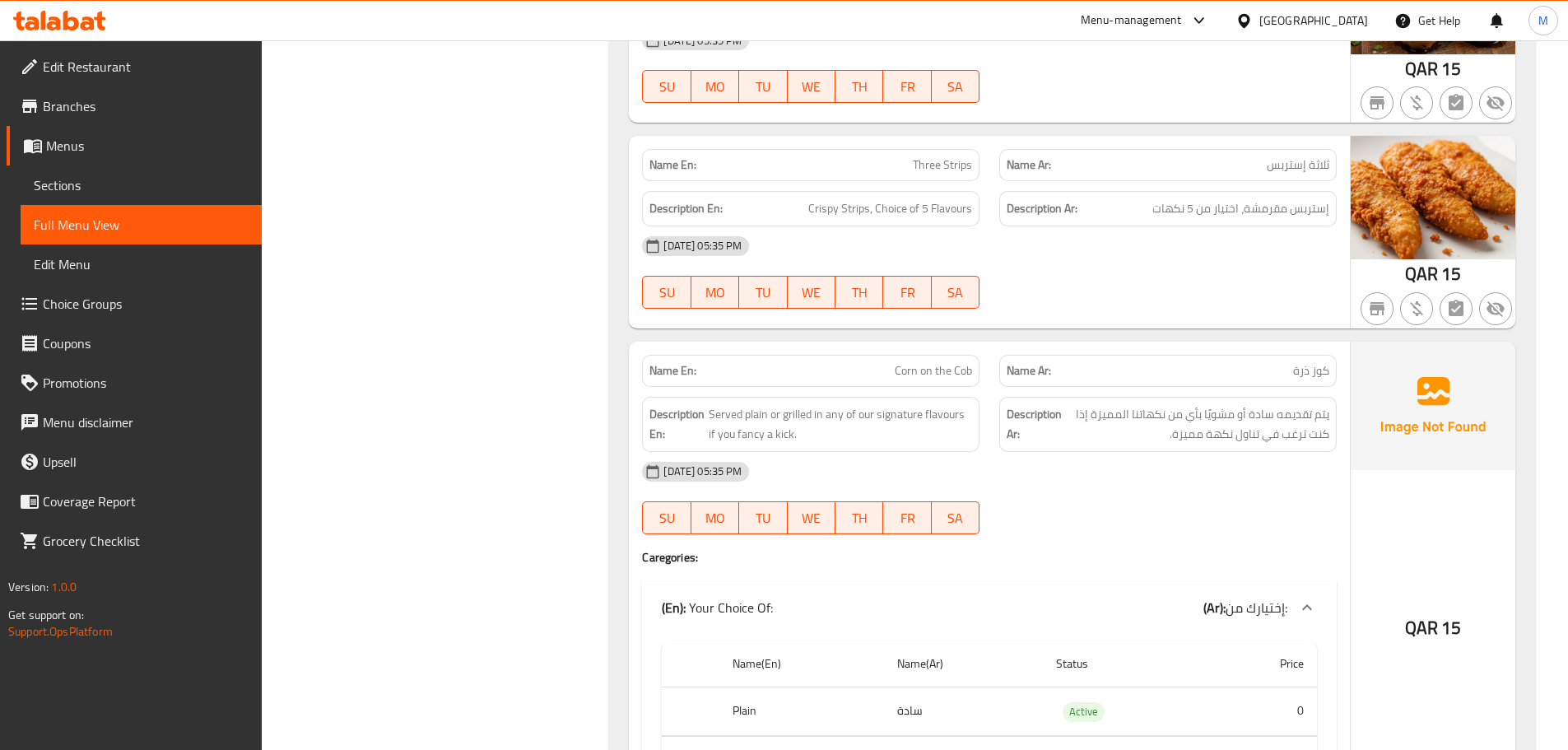
scroll to position [3046, 0]
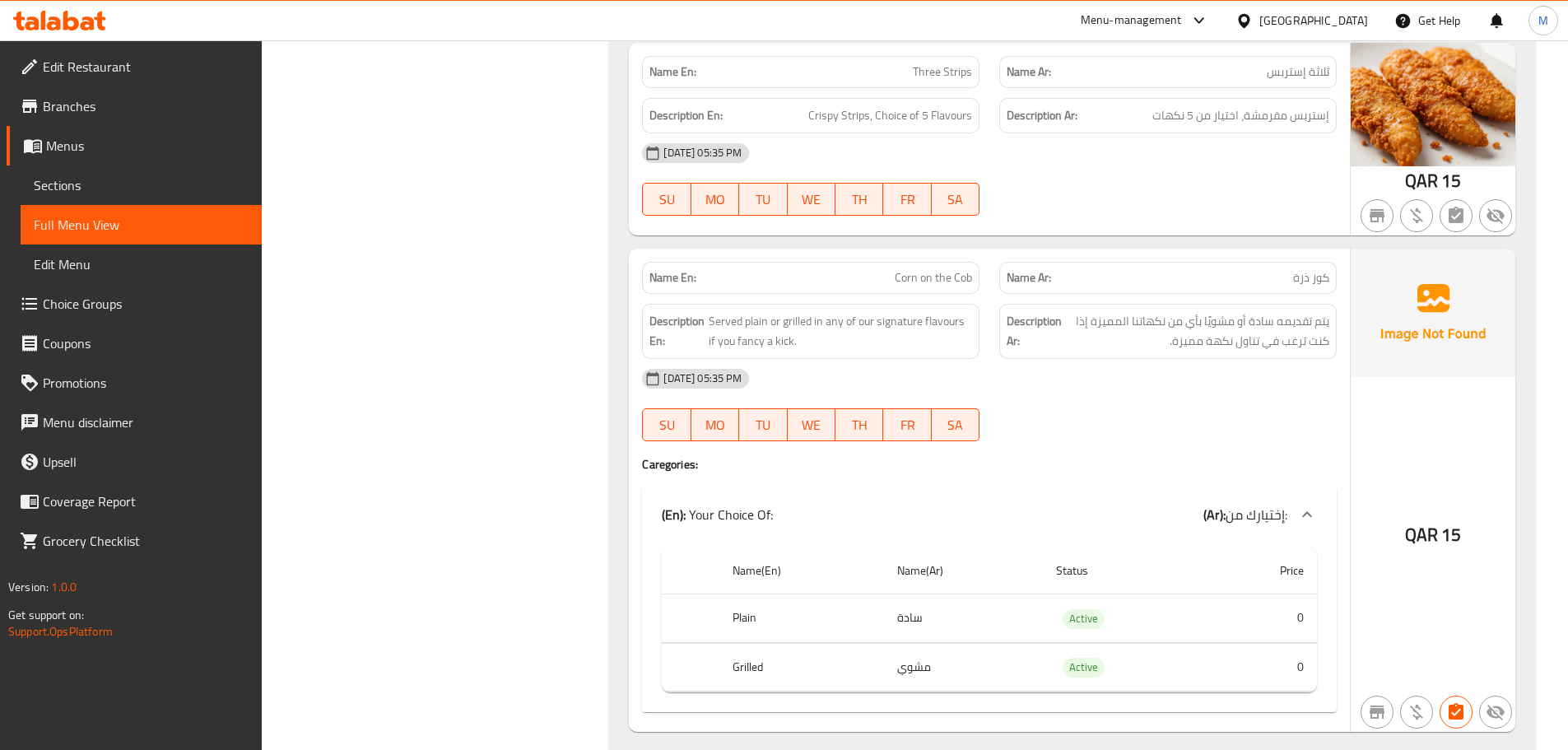
click at [911, 276] on span "Corn on the Cob" at bounding box center [933, 277] width 78 height 18
copy span "Corn on the Cob"
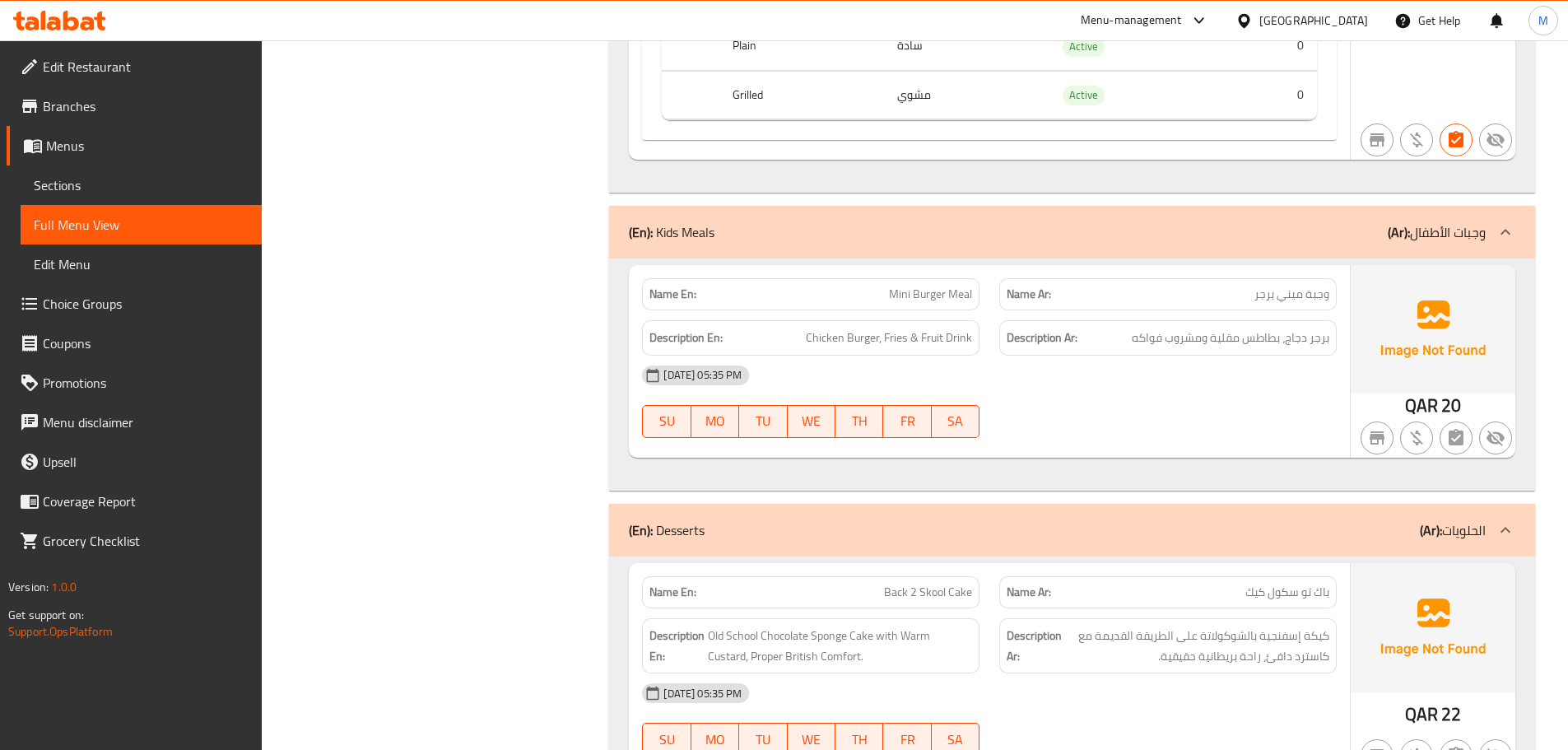
scroll to position [3622, 0]
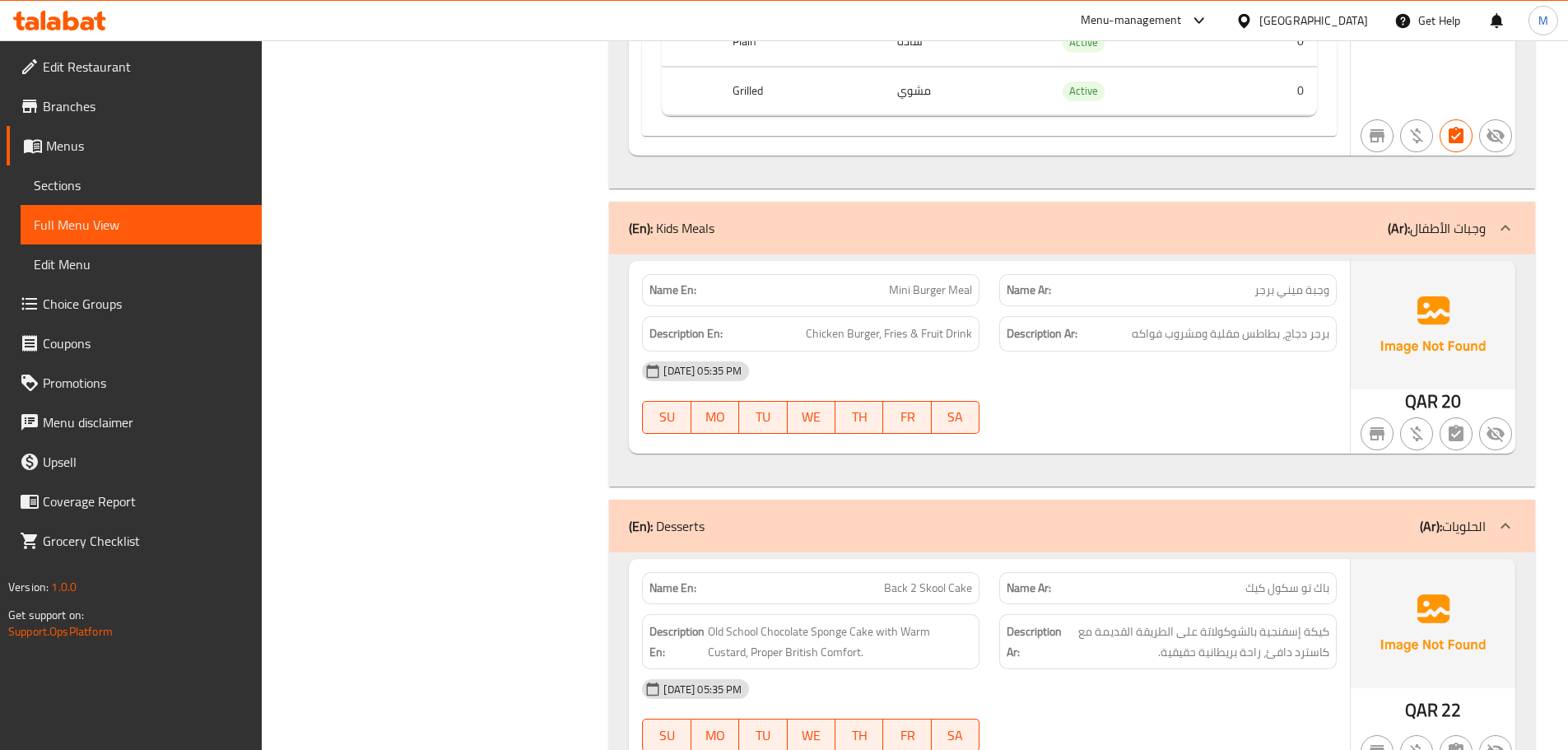
click at [905, 287] on span "Mini Burger Meal" at bounding box center [930, 290] width 83 height 18
copy span "Mini Burger Meal"
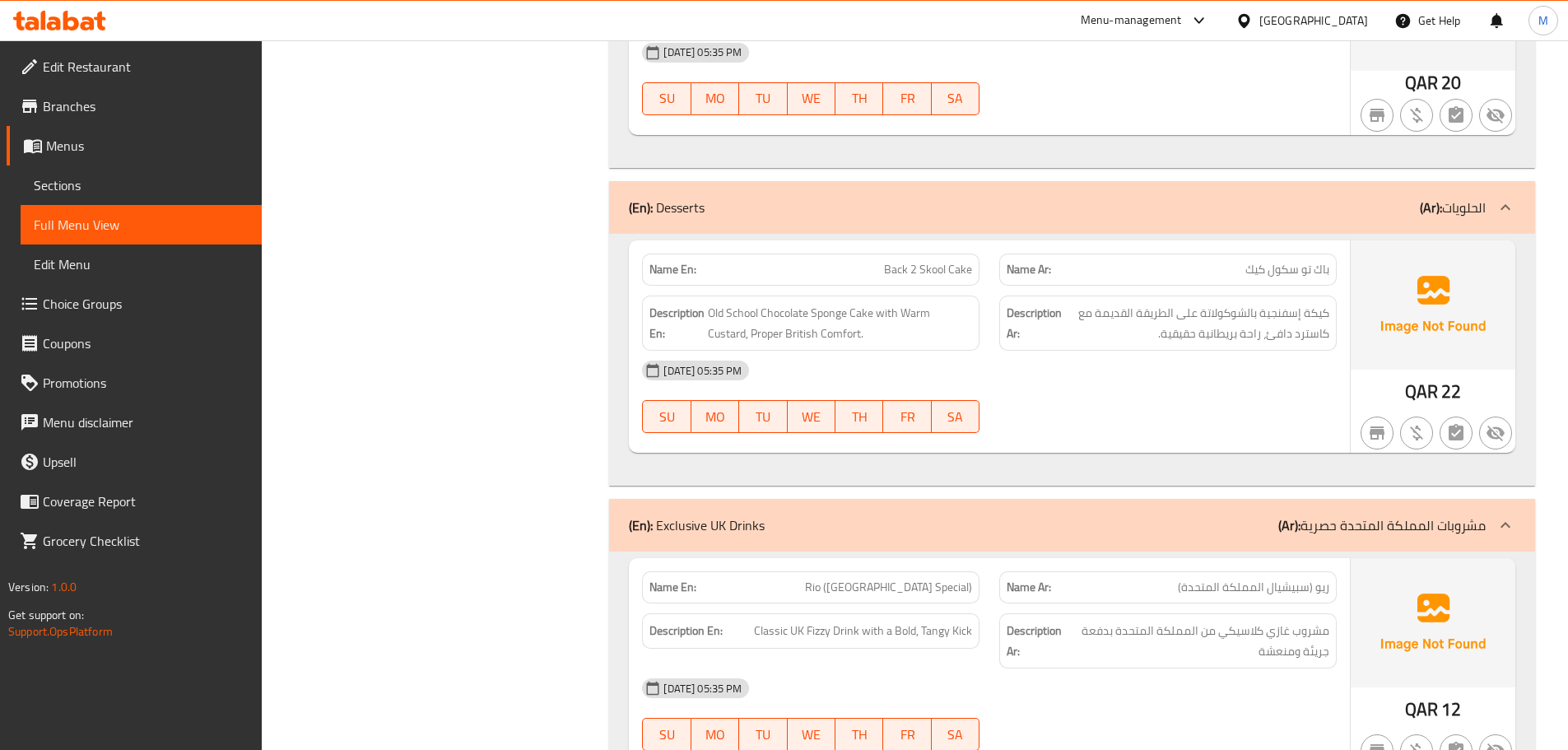
scroll to position [3951, 0]
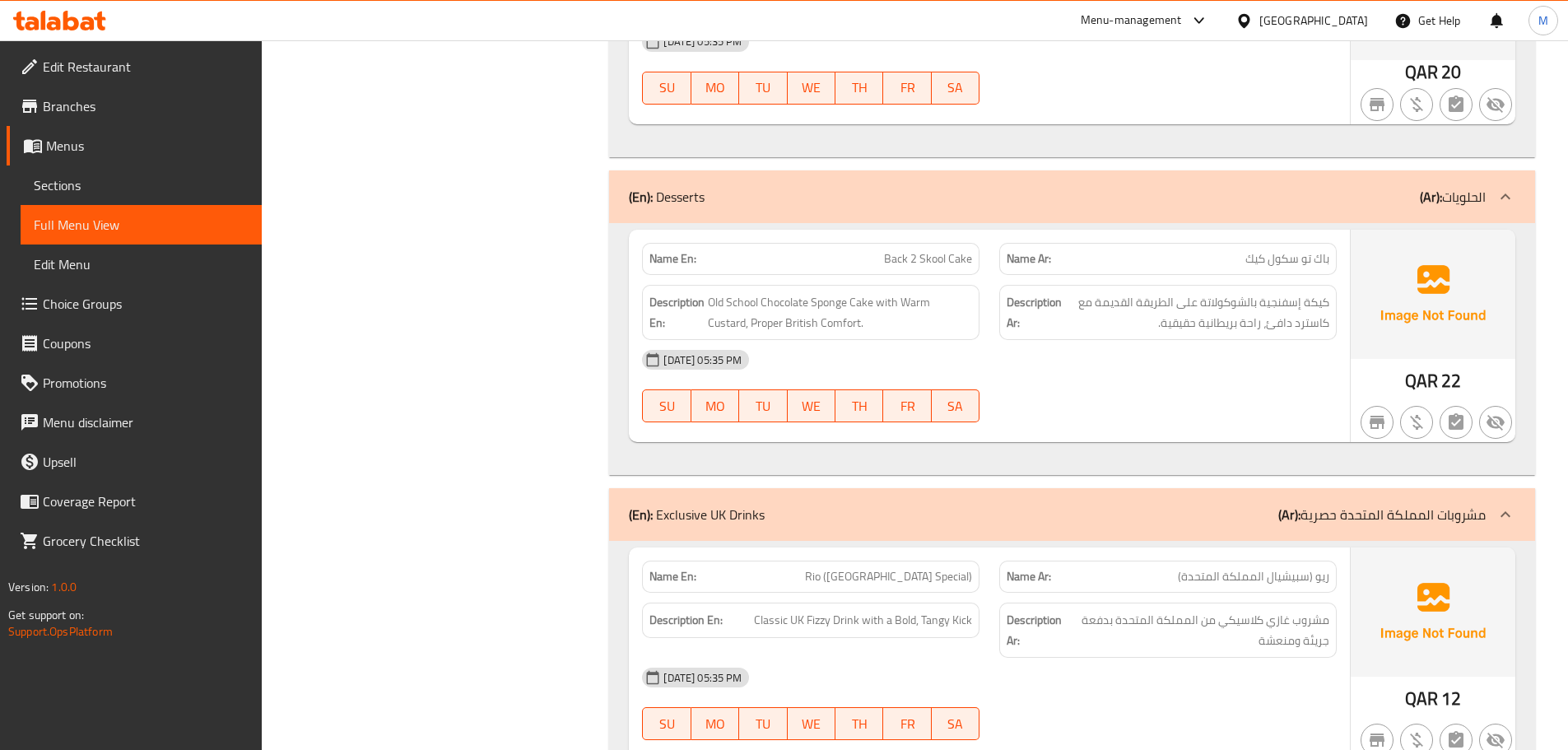
click at [892, 256] on span "Back 2 Skool Cake" at bounding box center [928, 259] width 88 height 18
copy span "Back 2 Skool Cake"
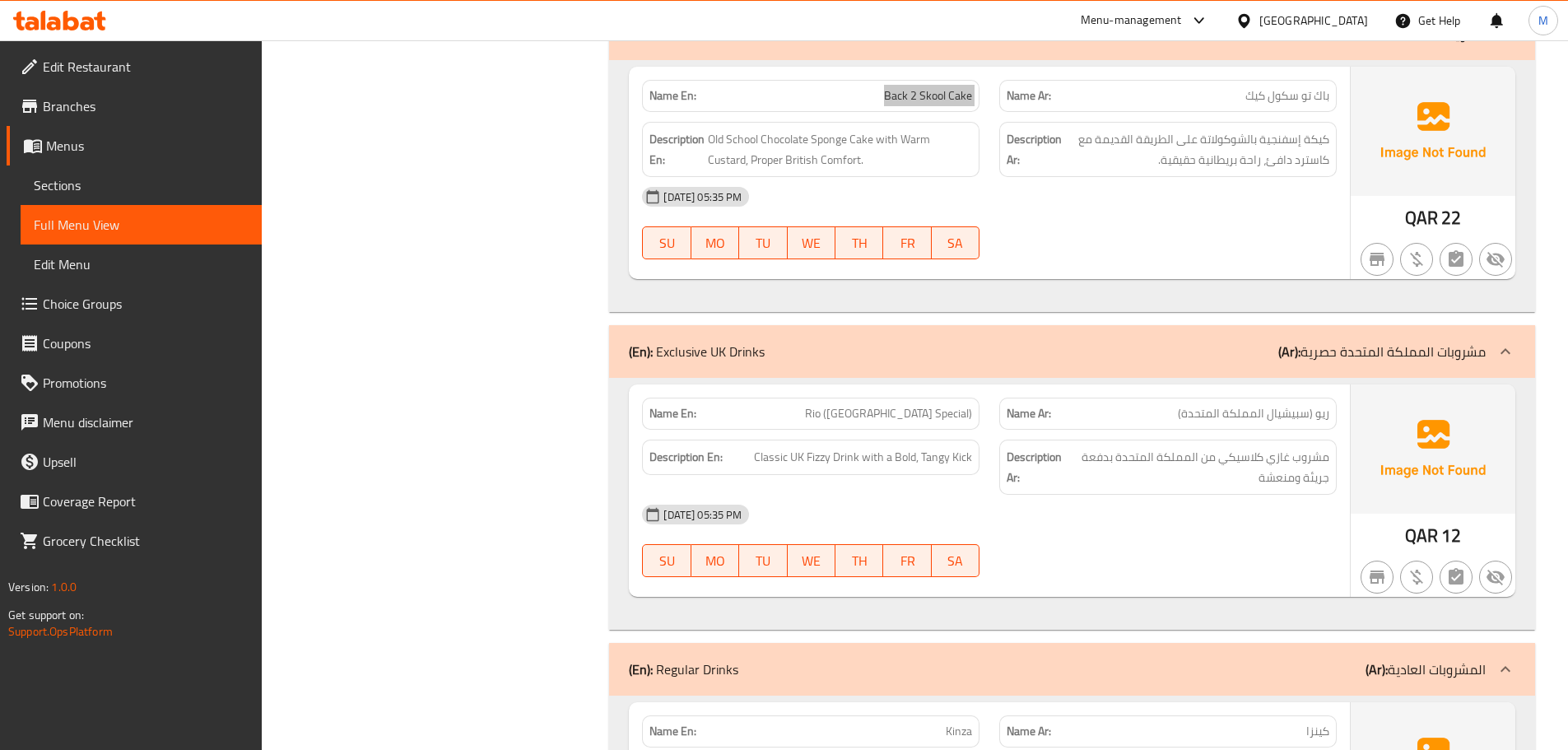
scroll to position [4116, 0]
click at [939, 405] on span "Rio ([GEOGRAPHIC_DATA] Special)" at bounding box center [888, 412] width 167 height 18
copy span "Rio ([GEOGRAPHIC_DATA] Special)"
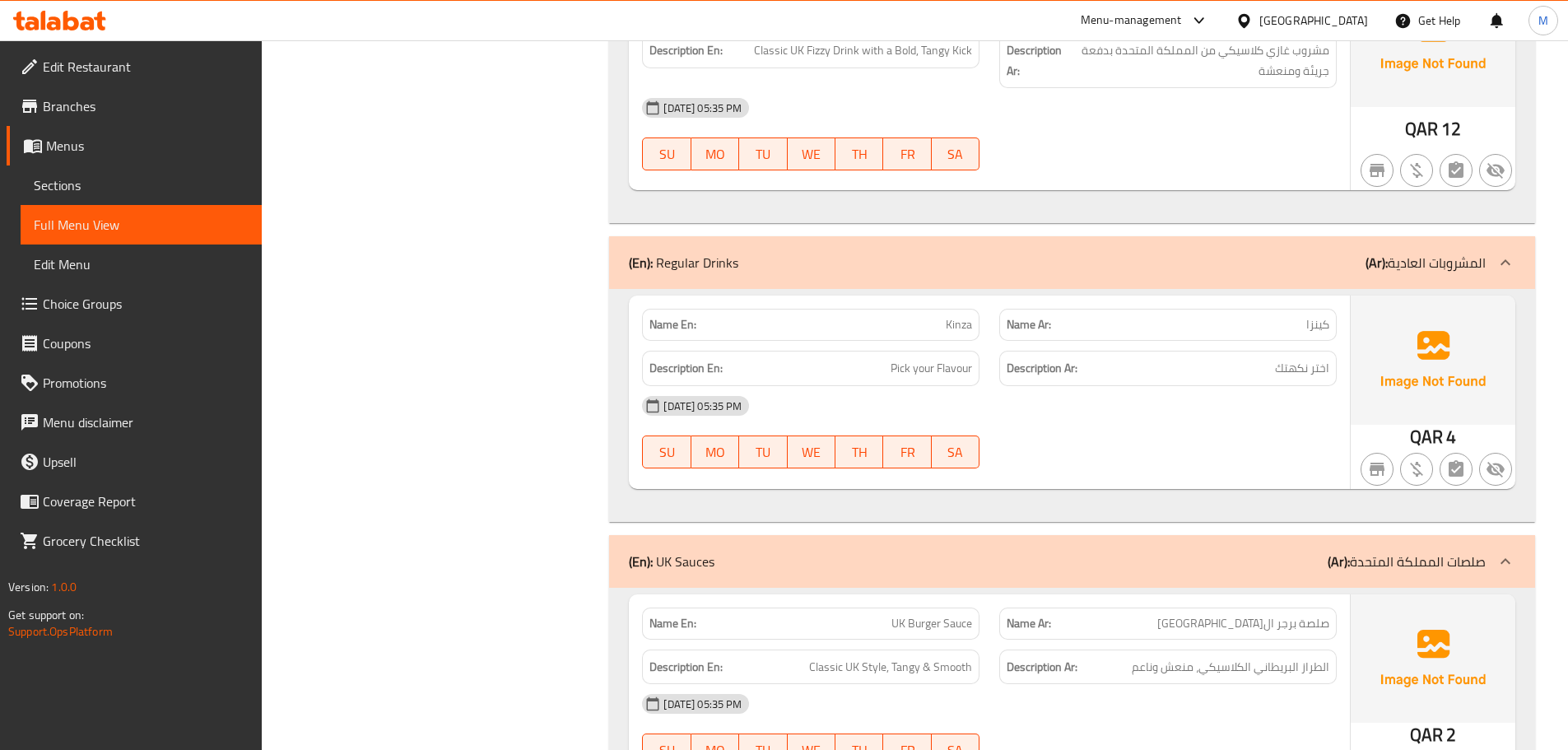
scroll to position [4623, 0]
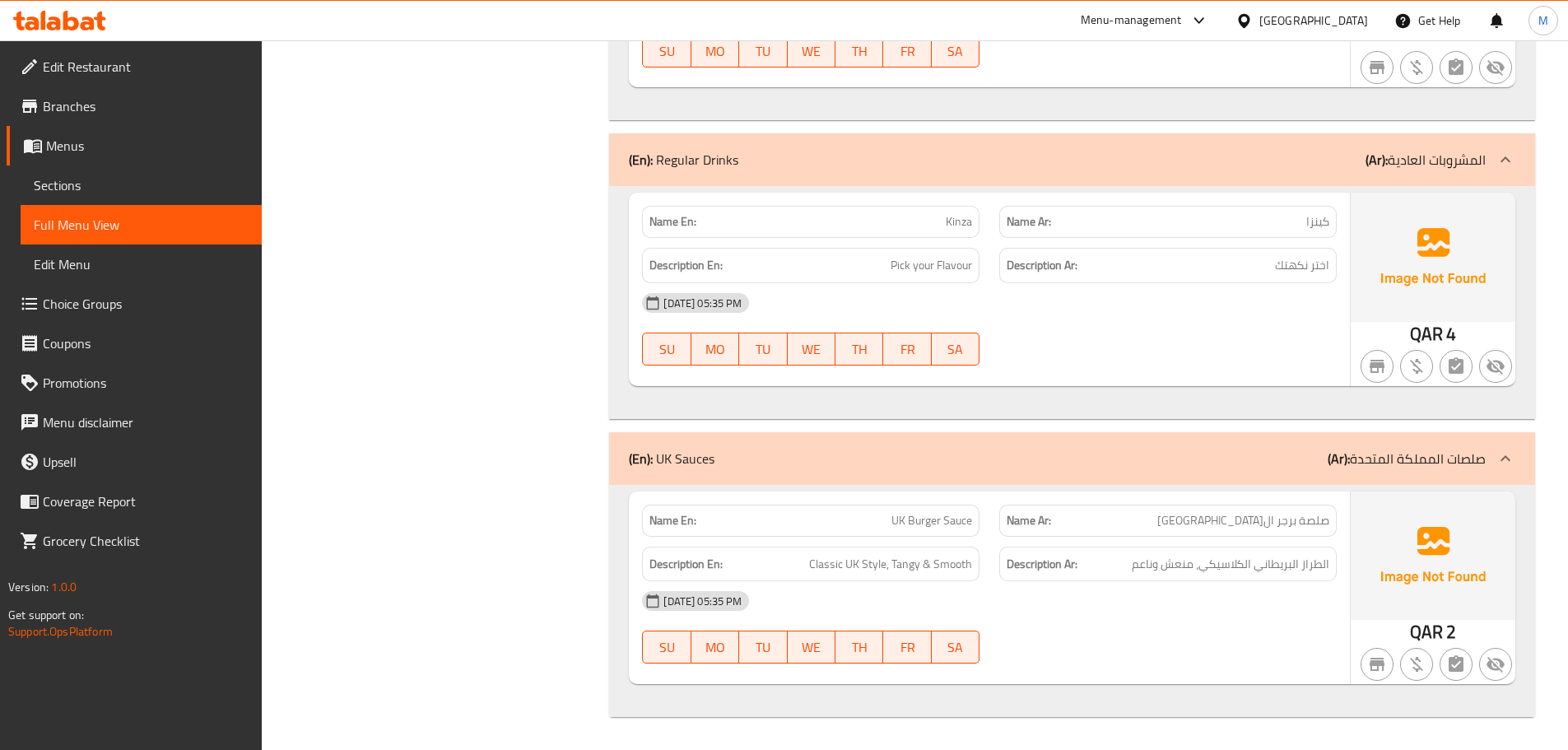
click at [953, 221] on span "Kinza" at bounding box center [959, 221] width 26 height 18
click at [953, 220] on span "Kinza" at bounding box center [959, 221] width 26 height 18
copy span "Kinza"
click at [900, 518] on span "UK Burger Sauce" at bounding box center [931, 520] width 80 height 18
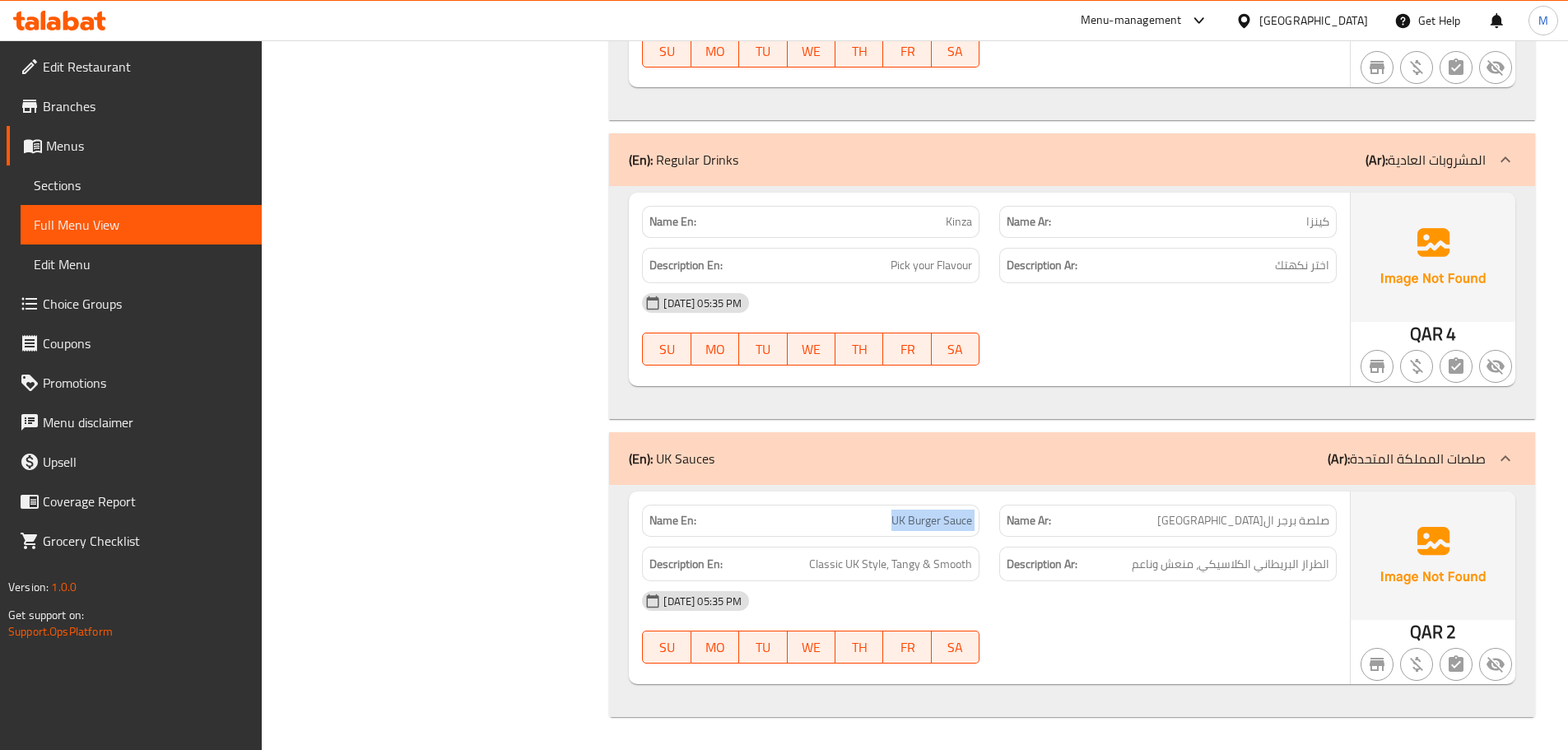
click at [900, 518] on span "UK Burger Sauce" at bounding box center [931, 520] width 80 height 18
copy span "UK Burger Sauce"
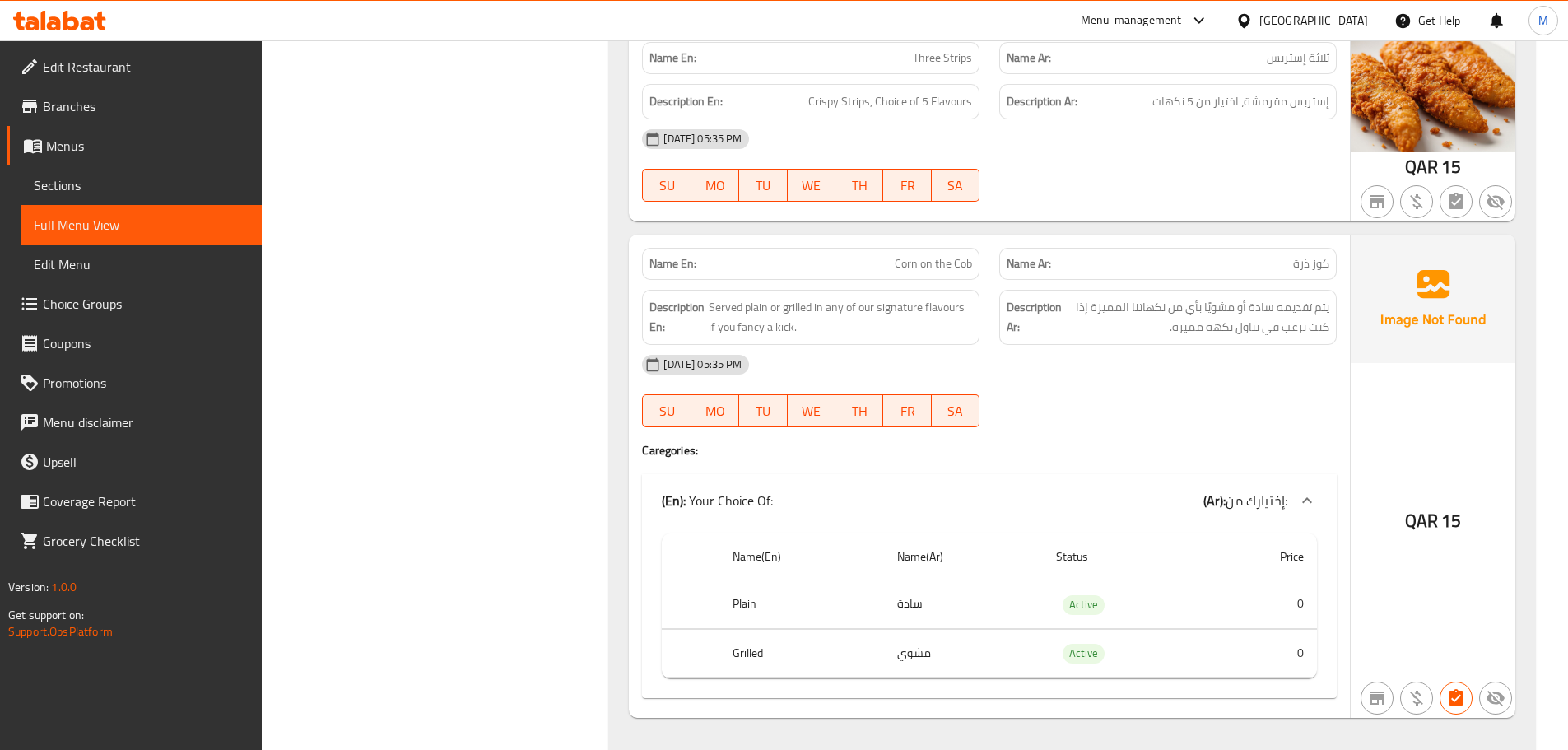
drag, startPoint x: 142, startPoint y: 185, endPoint x: 156, endPoint y: 181, distance: 14.6
click at [142, 185] on span "Sections" at bounding box center [141, 185] width 215 height 20
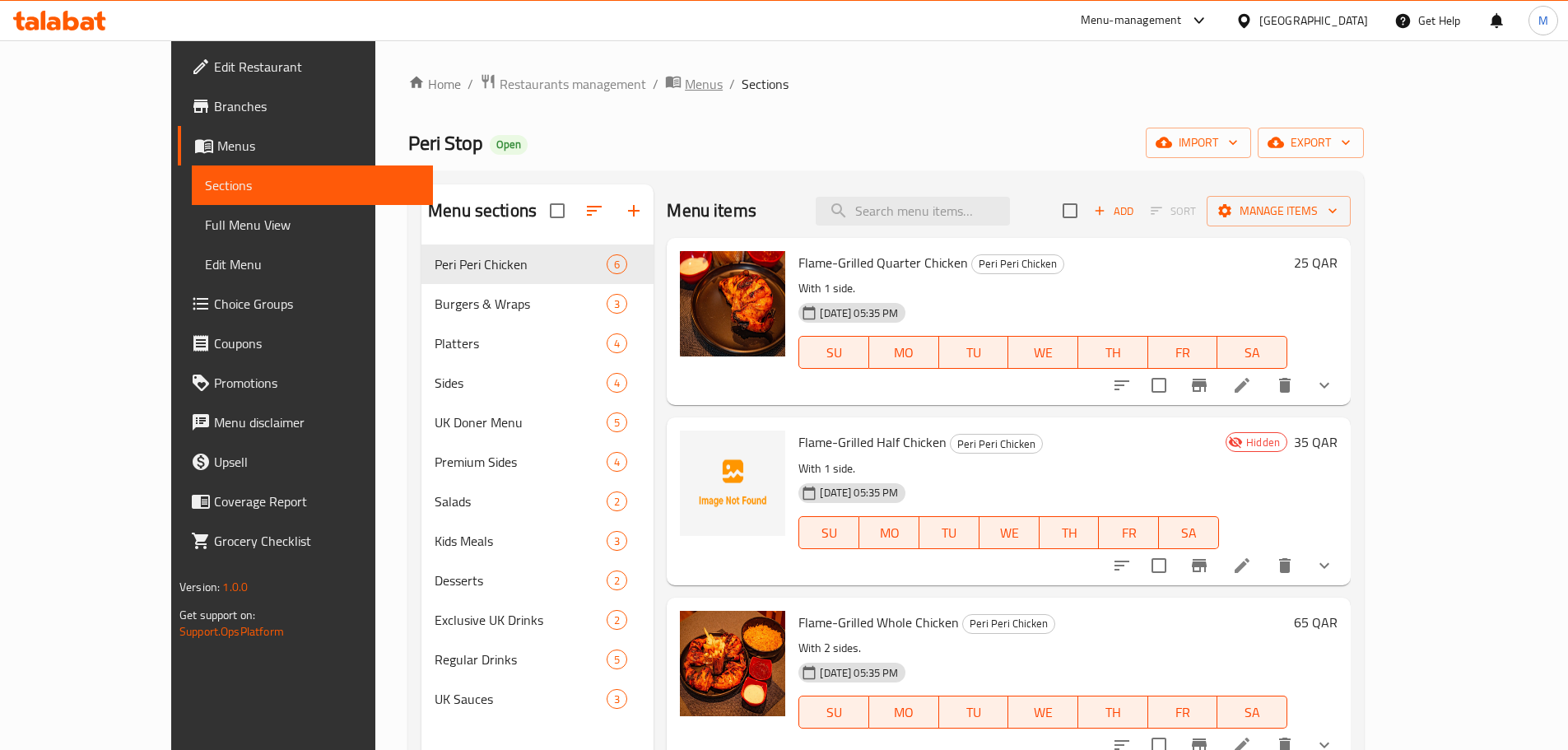
click at [685, 87] on span "Menus" at bounding box center [703, 83] width 38 height 20
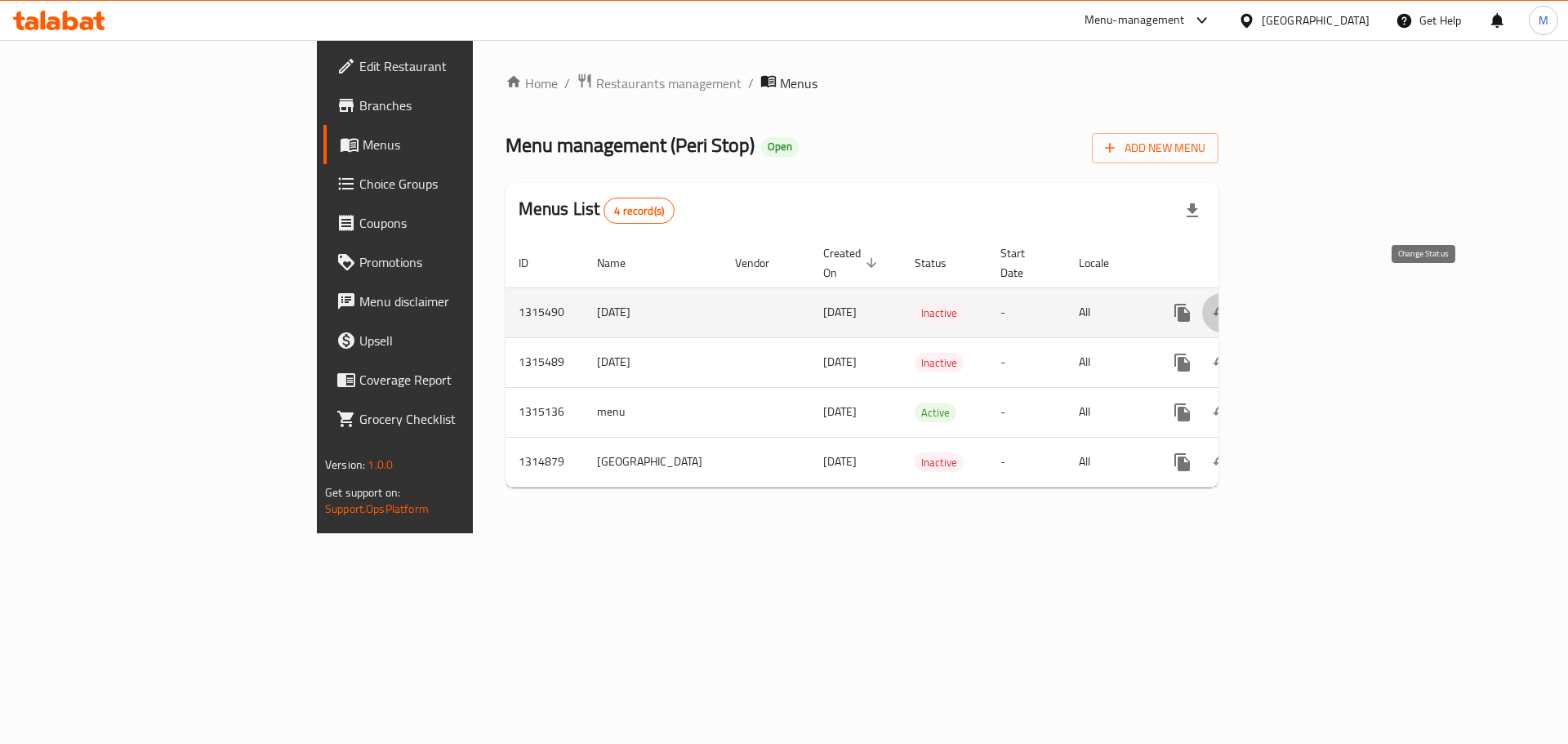
click at [1232, 303] on icon "enhanced table" at bounding box center [1221, 312] width 19 height 19
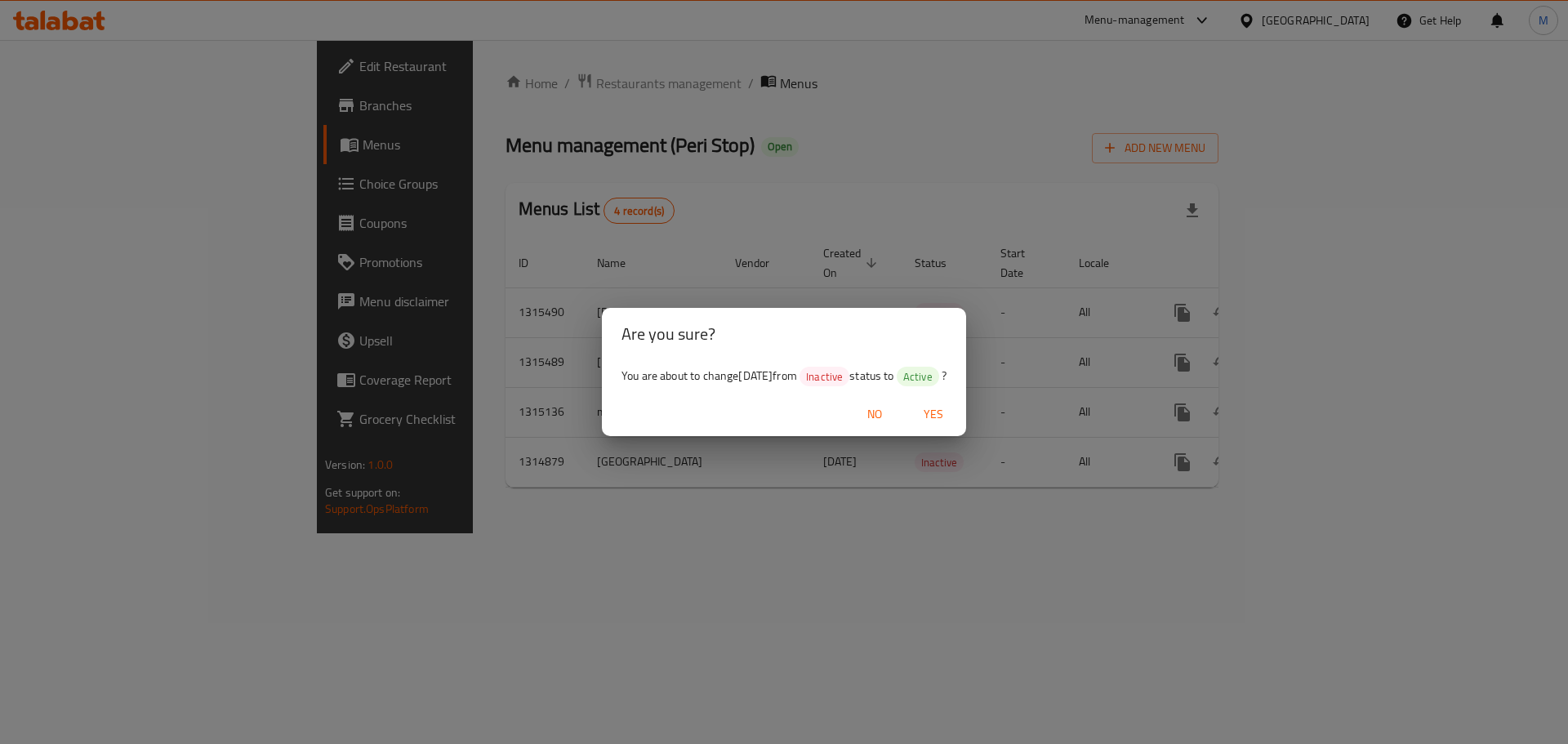
click at [953, 410] on span "Yes" at bounding box center [933, 414] width 39 height 20
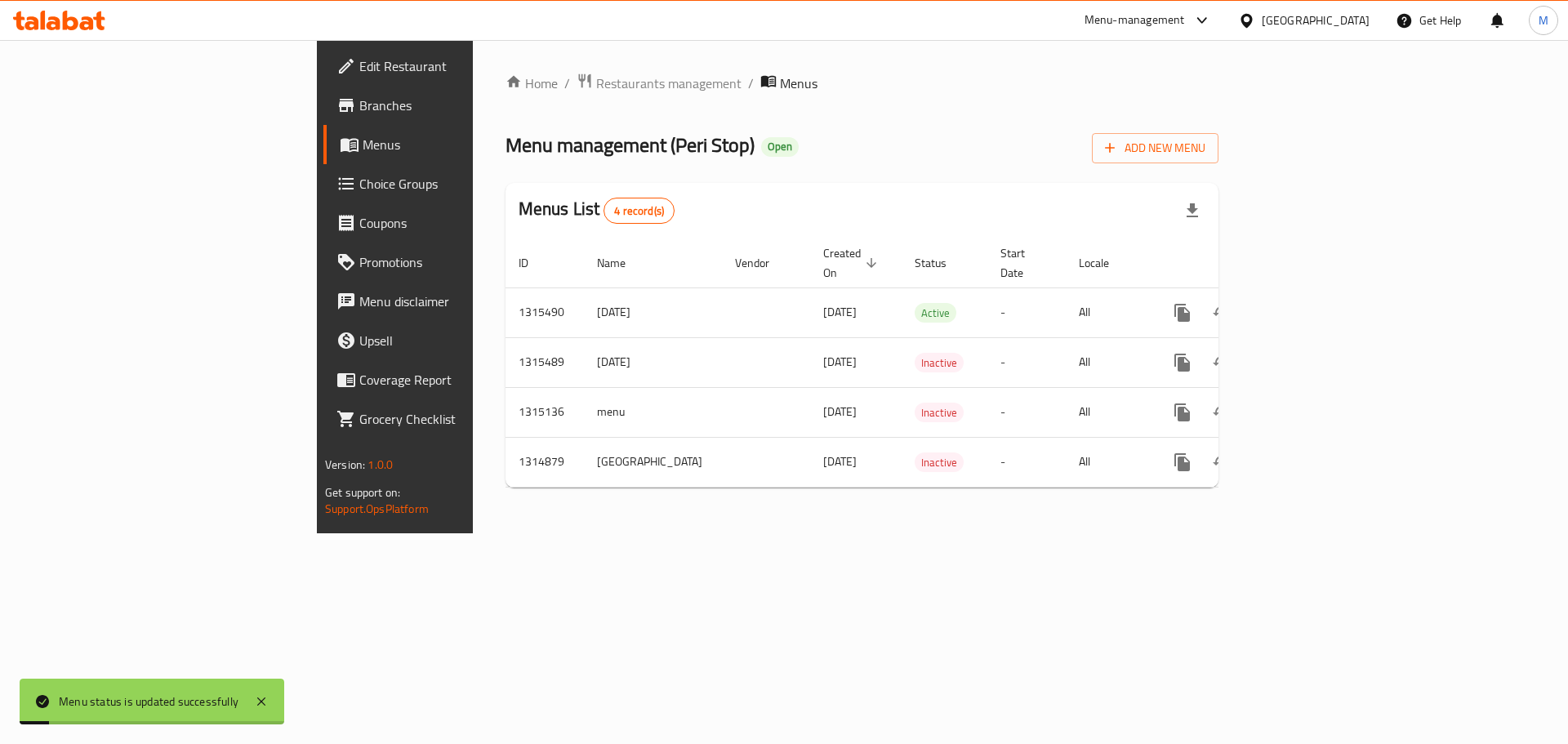
click at [911, 192] on div "Menus List 4 record(s)" at bounding box center [862, 210] width 713 height 56
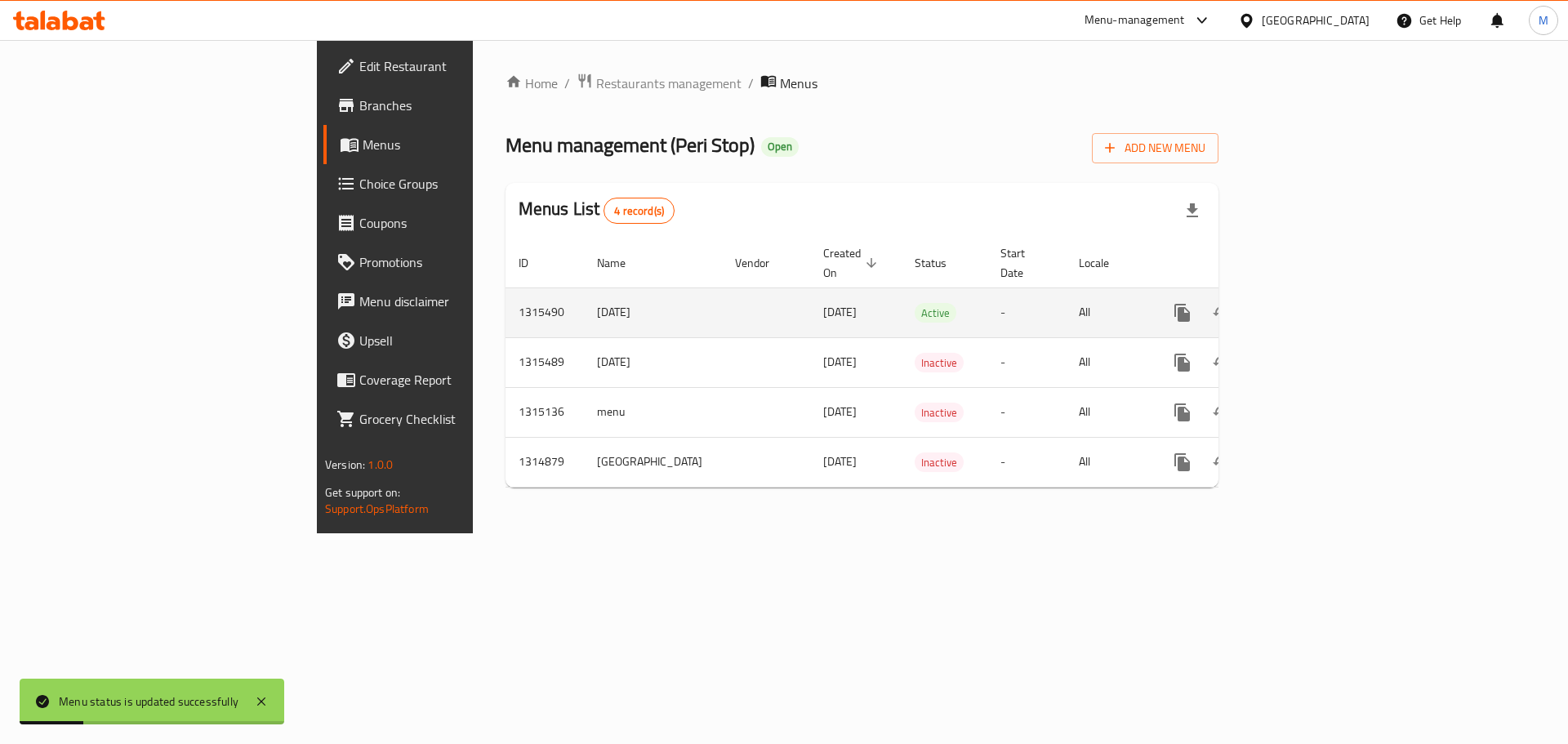
click at [1308, 306] on icon "enhanced table" at bounding box center [1300, 313] width 15 height 15
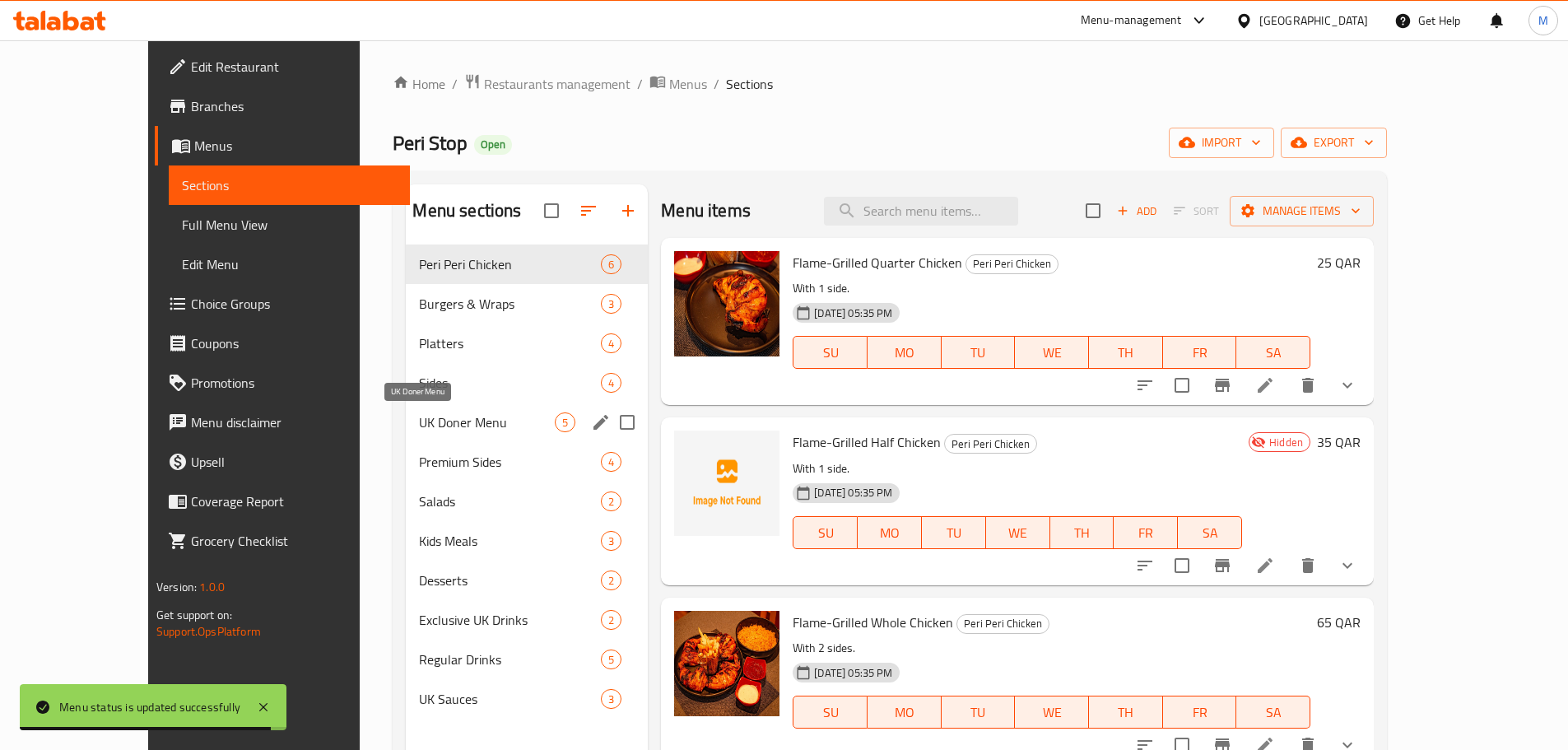
click at [419, 419] on span "UK Doner Menu" at bounding box center [487, 422] width 135 height 20
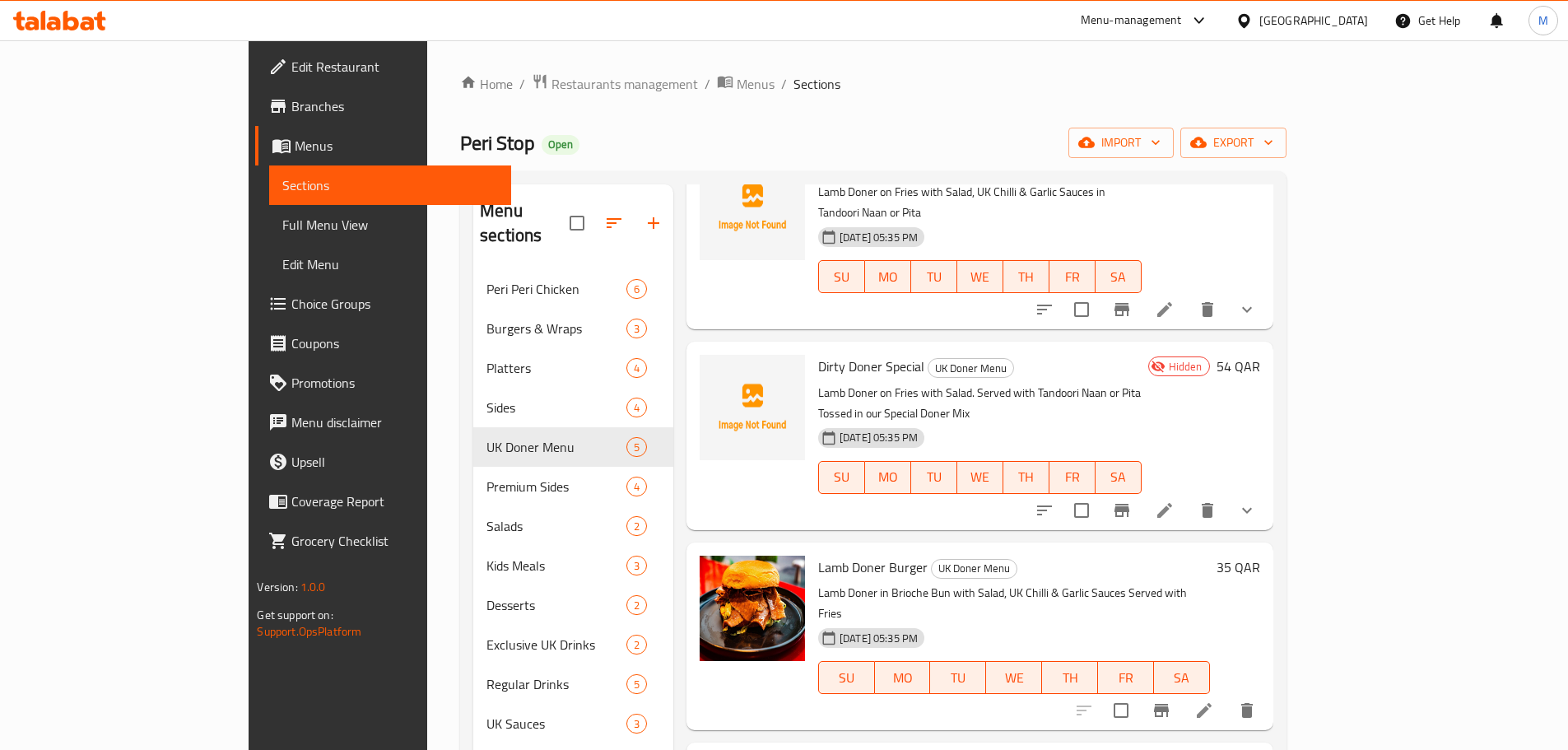
scroll to position [25, 0]
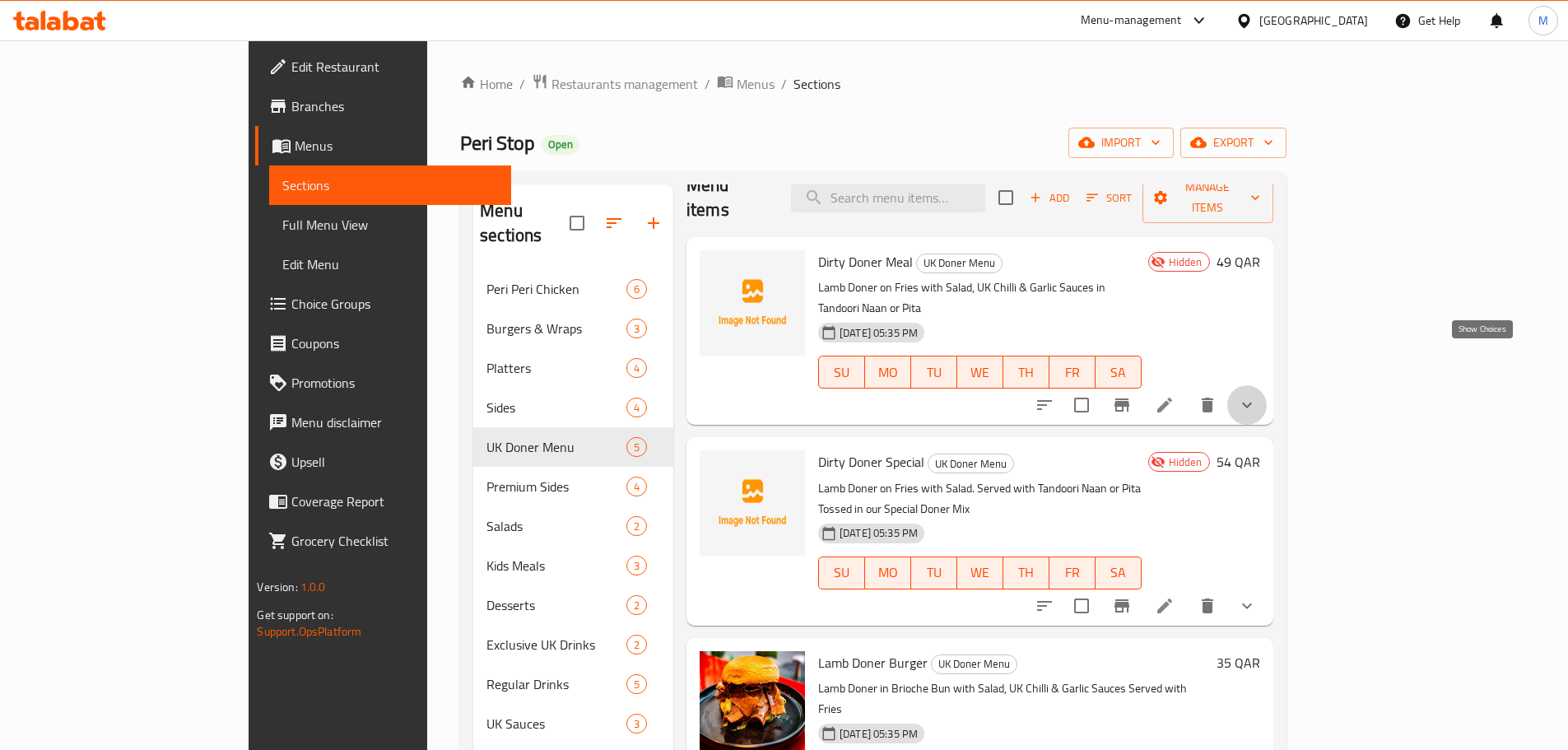
click at [1257, 395] on icon "show more" at bounding box center [1247, 404] width 20 height 20
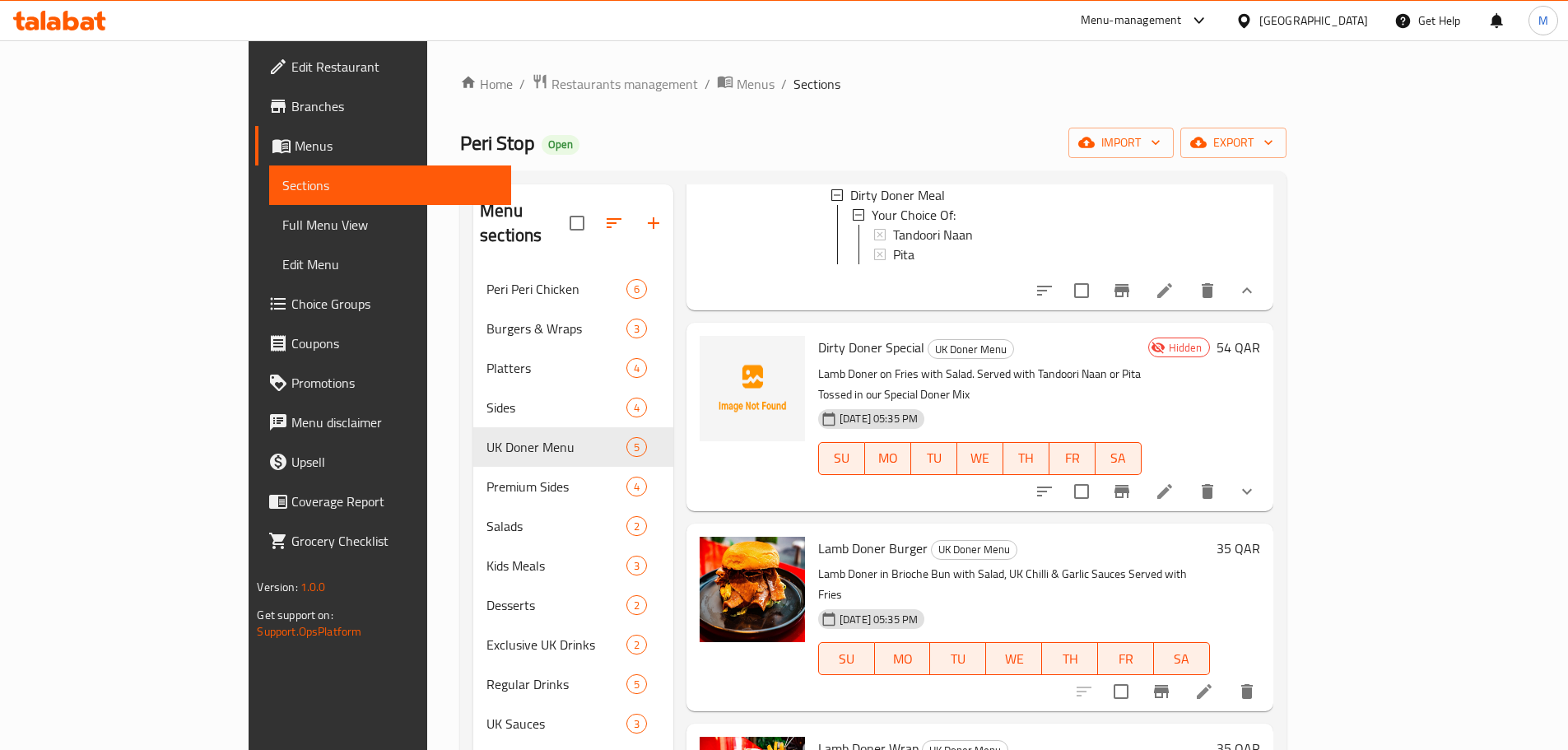
scroll to position [273, 0]
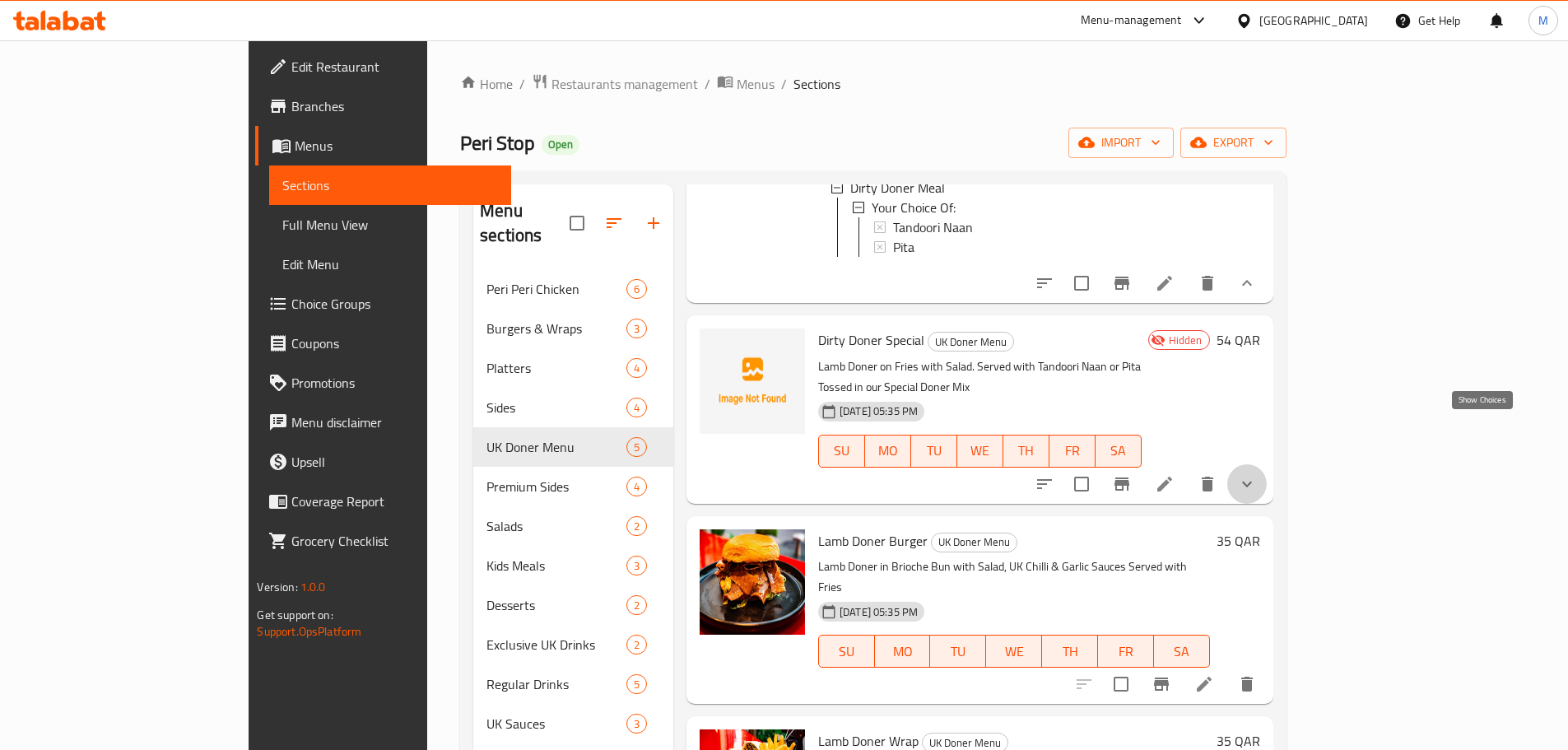
click at [1257, 474] on icon "show more" at bounding box center [1247, 484] width 20 height 20
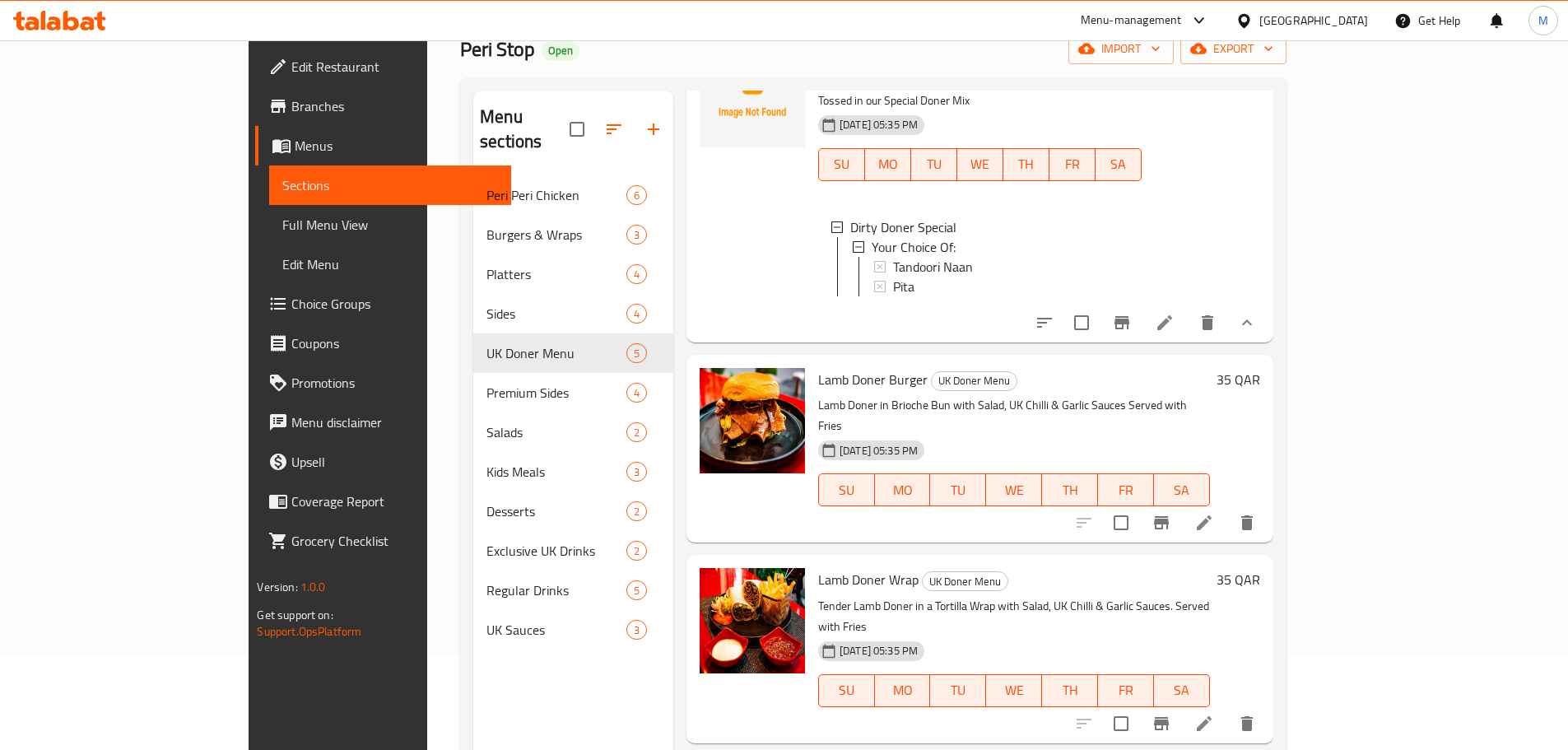
scroll to position [231, 0]
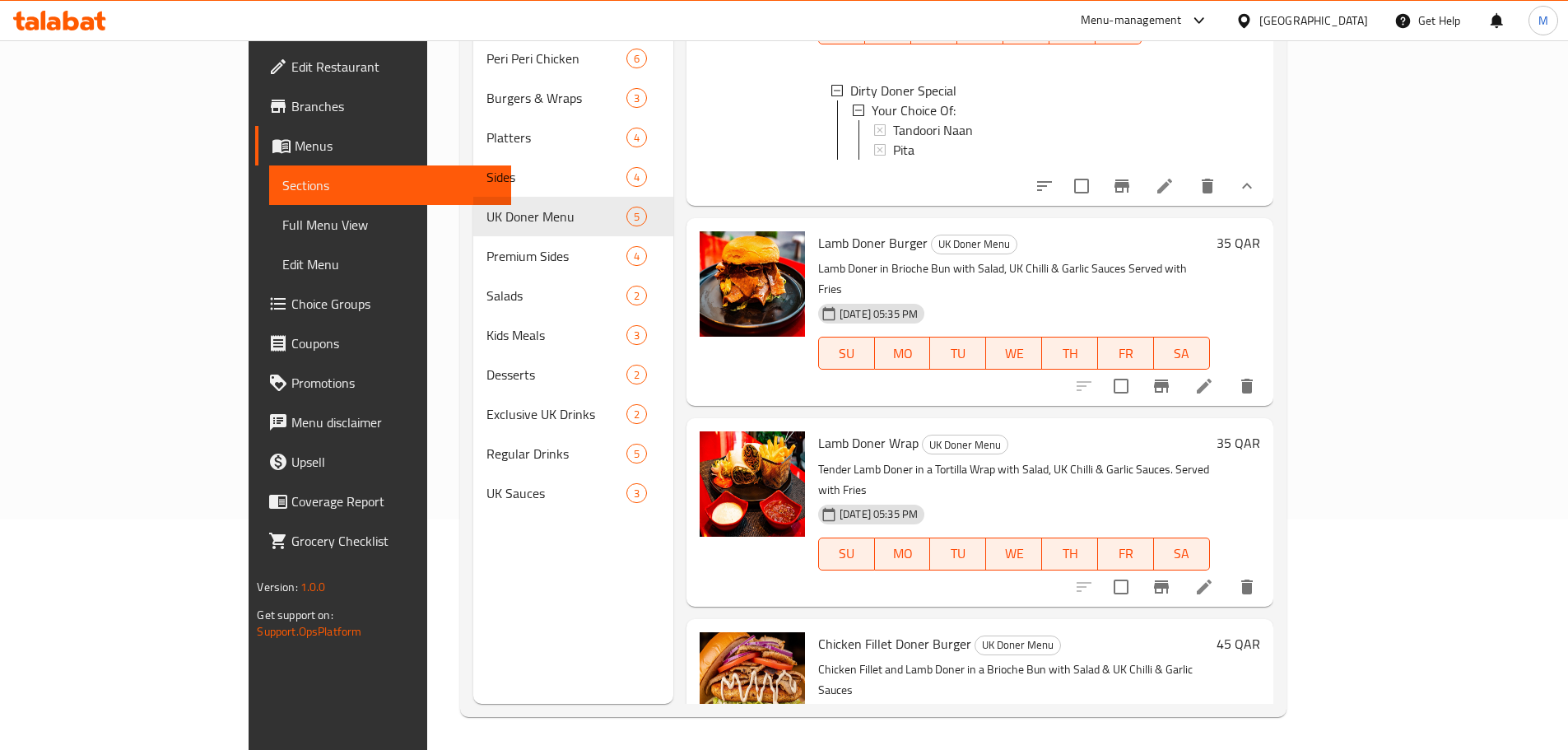
click at [291, 313] on span "Choice Groups" at bounding box center [394, 304] width 205 height 20
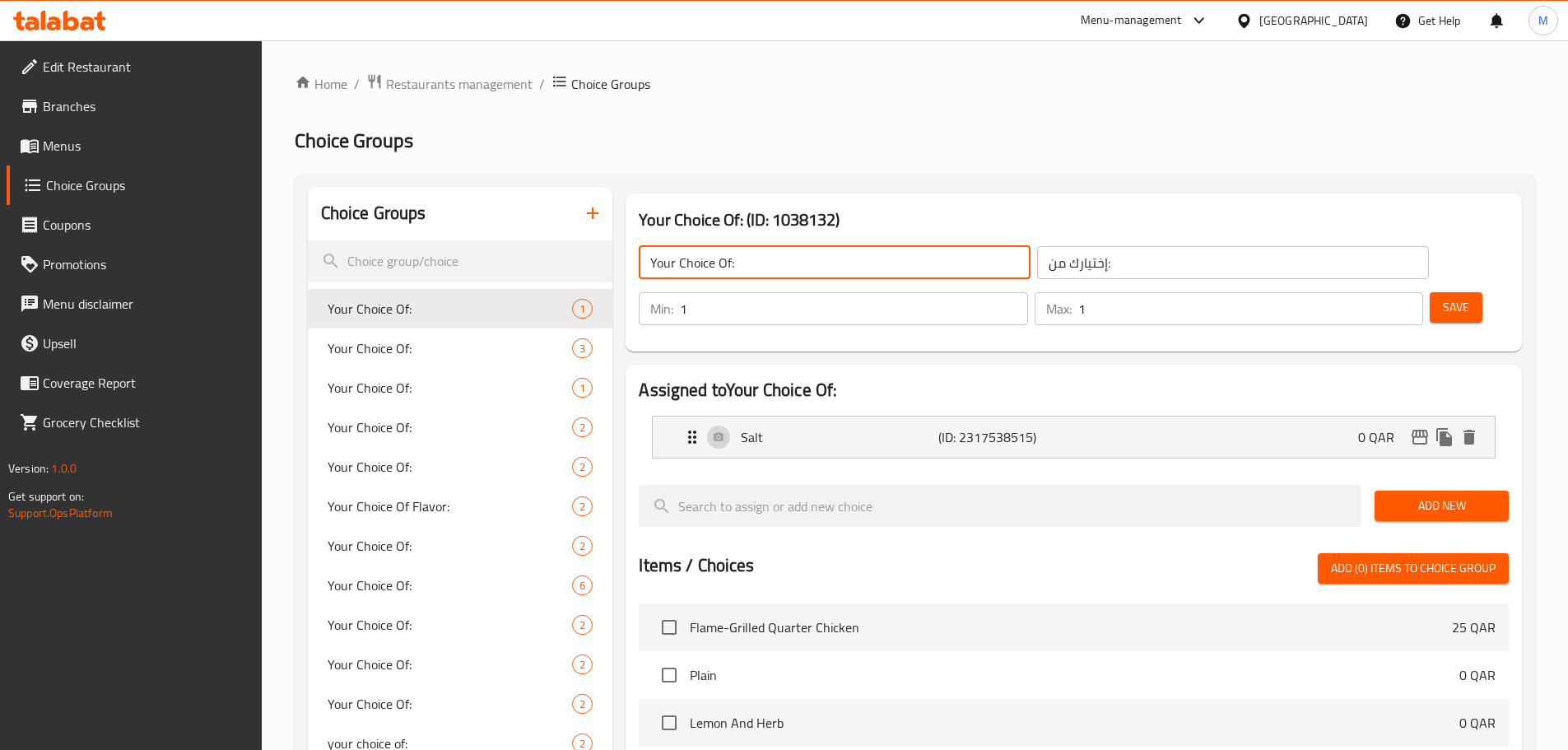
click at [751, 265] on input "Your Choice Of:" at bounding box center [835, 262] width 392 height 33
click at [593, 217] on icon "button" at bounding box center [592, 213] width 11 height 11
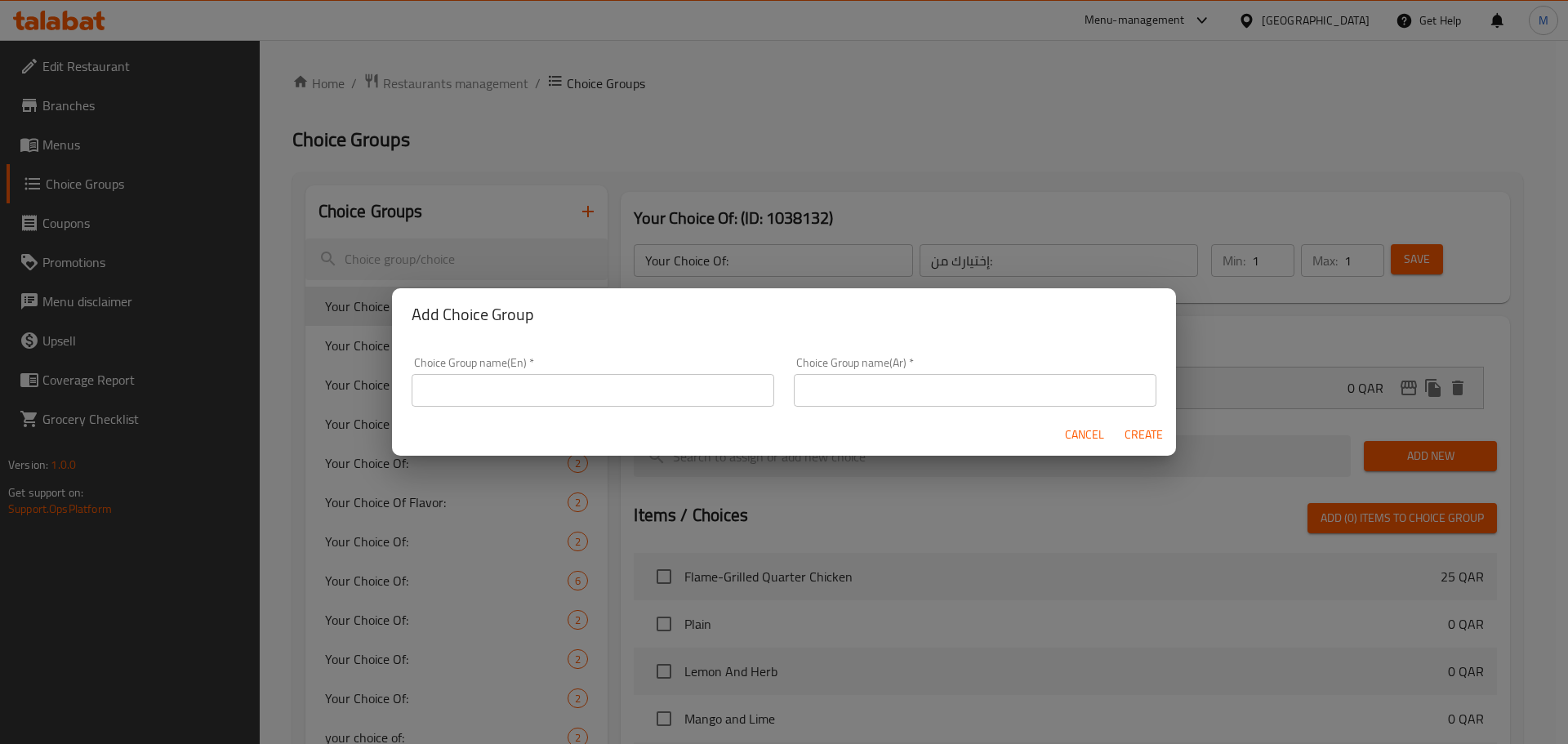
click at [512, 396] on input "text" at bounding box center [592, 390] width 362 height 32
paste input "Your Choice Of:"
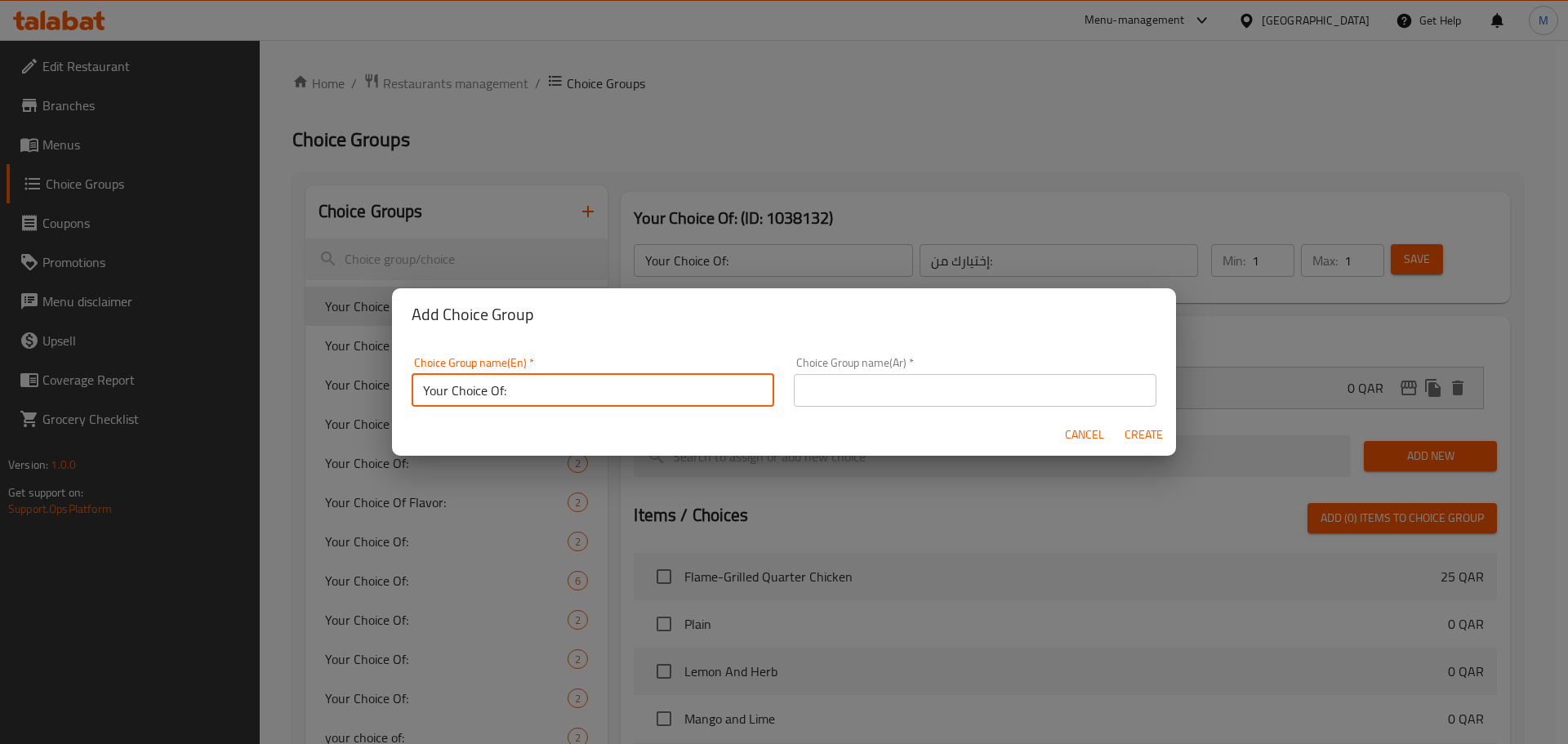
type input "Your Choice Of:"
click at [987, 263] on div "Add Choice Group Choice Group name(En)   * Your Choice Of: Choice Group name(En…" at bounding box center [784, 372] width 1568 height 744
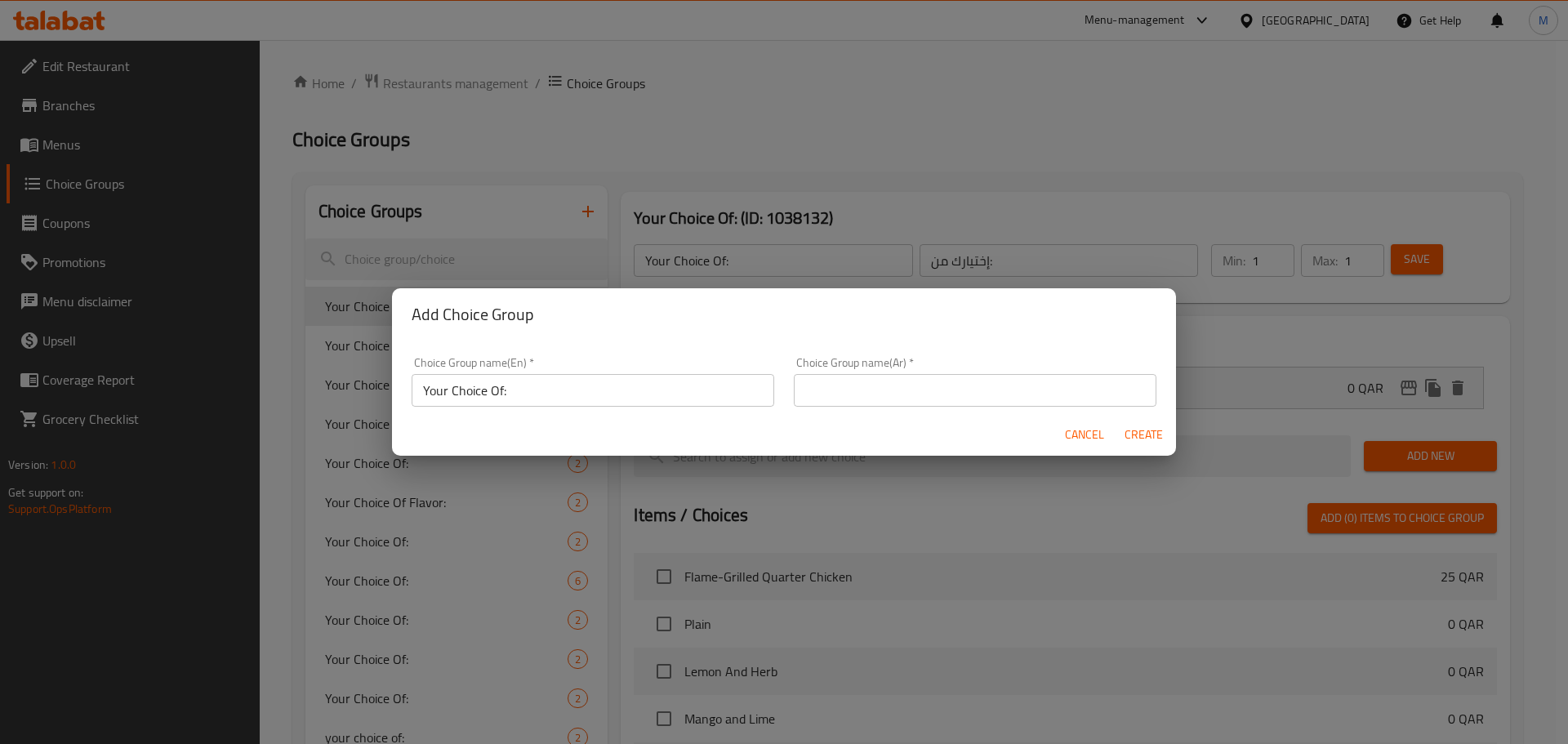
click at [918, 389] on input "text" at bounding box center [975, 390] width 362 height 32
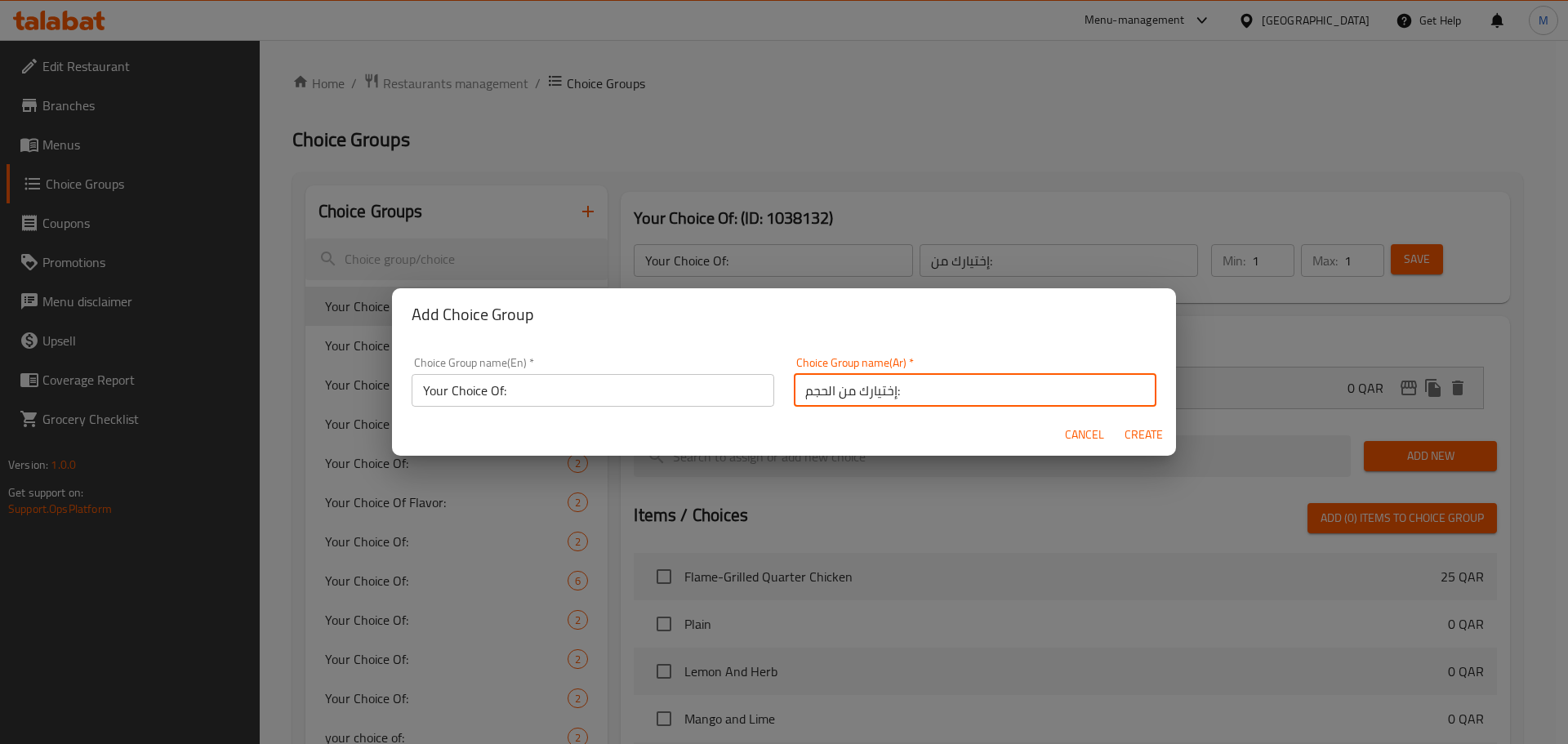
click at [818, 393] on input "إختيارك من الحجم:" at bounding box center [975, 390] width 362 height 32
type input "إختيارك من:"
click at [1148, 437] on span "Create" at bounding box center [1144, 435] width 39 height 20
type input "Your Choice Of:"
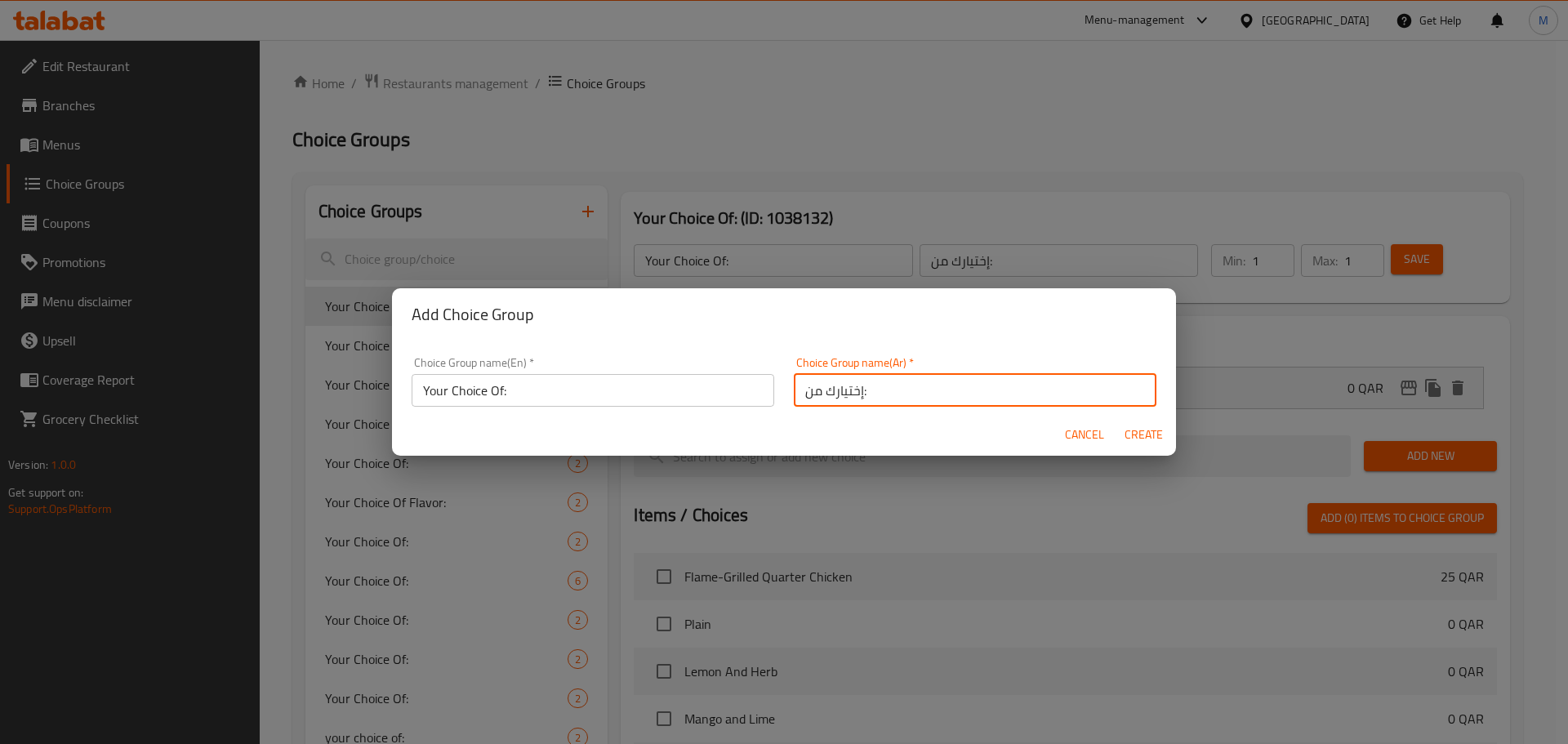
type input "إختيارك من:"
type input "0"
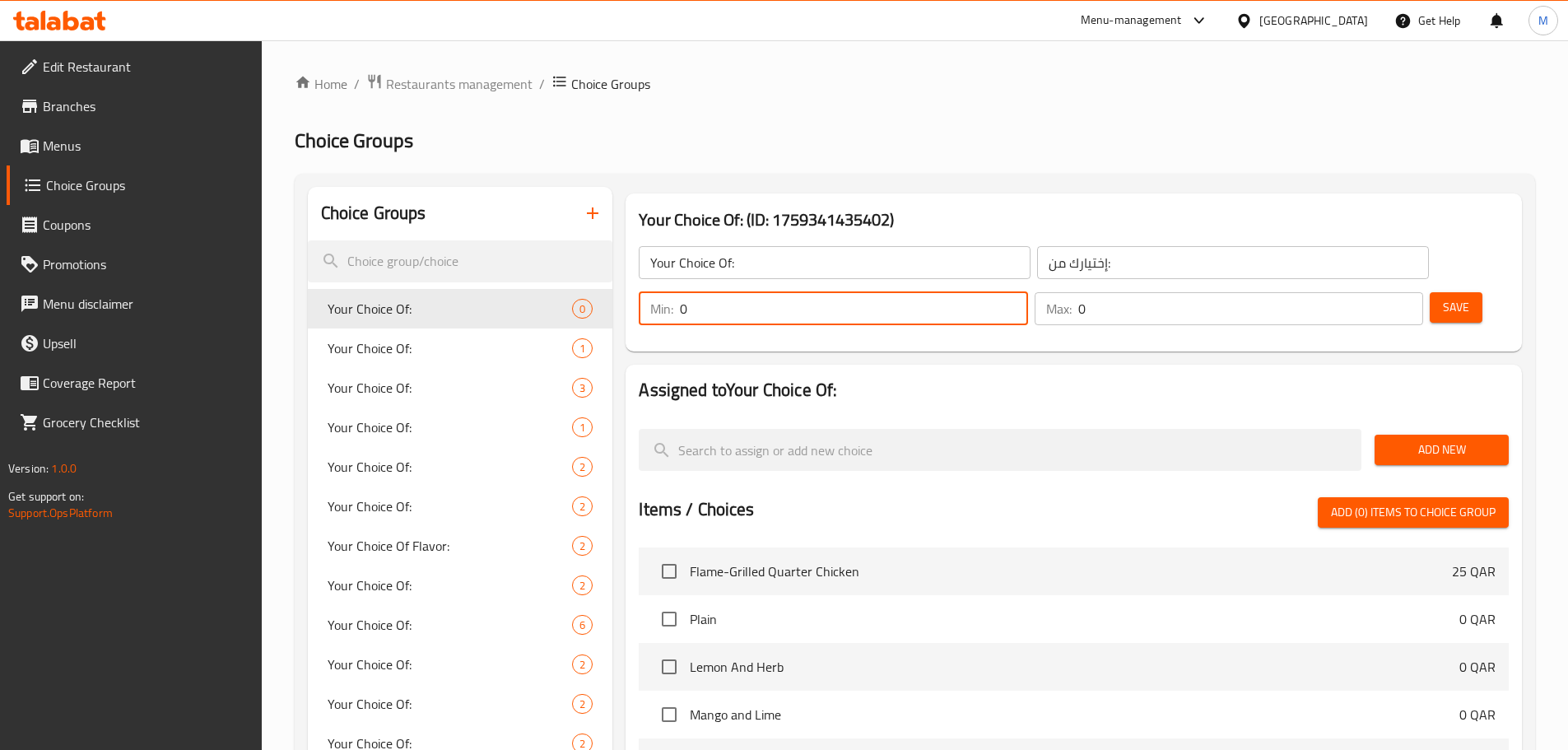
drag, startPoint x: 1278, startPoint y: 262, endPoint x: 1259, endPoint y: 267, distance: 19.6
click at [1027, 292] on div "Min: 0 ​" at bounding box center [833, 308] width 388 height 33
type input "1"
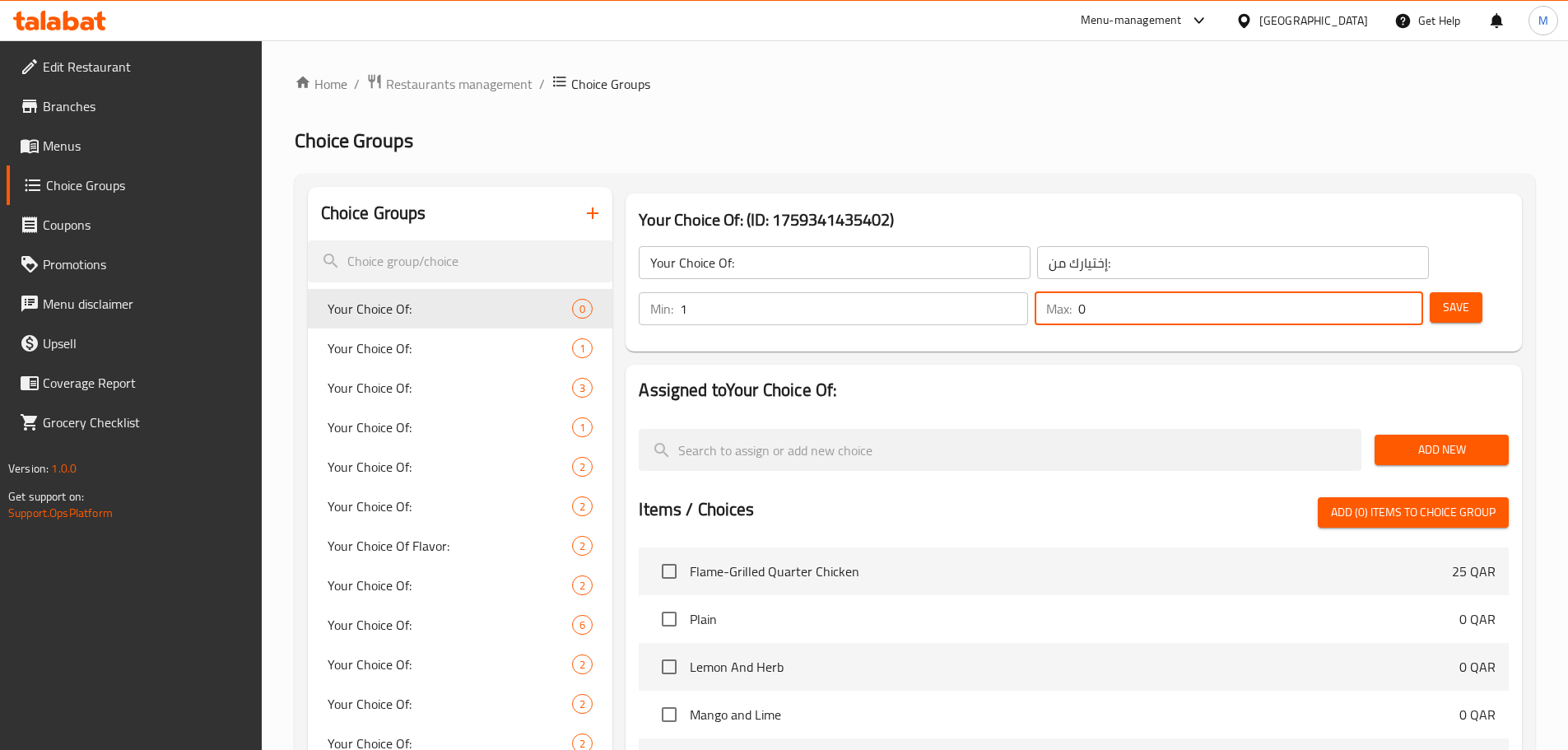
drag, startPoint x: 1368, startPoint y: 261, endPoint x: 1348, endPoint y: 266, distance: 20.6
click at [1348, 292] on div "Max: 0 ​" at bounding box center [1229, 308] width 388 height 33
type input "1"
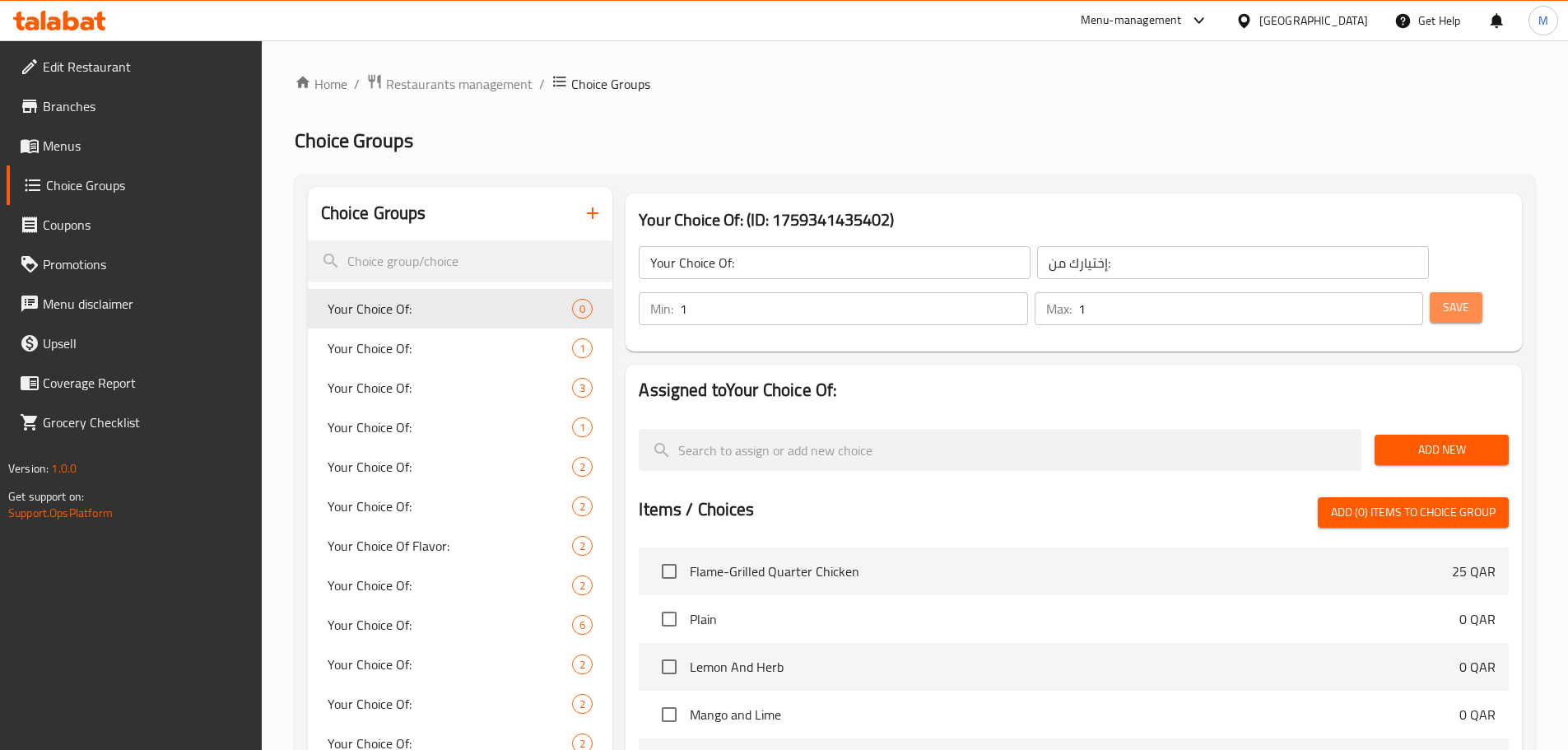
click at [1443, 297] on span "Save" at bounding box center [1456, 307] width 26 height 21
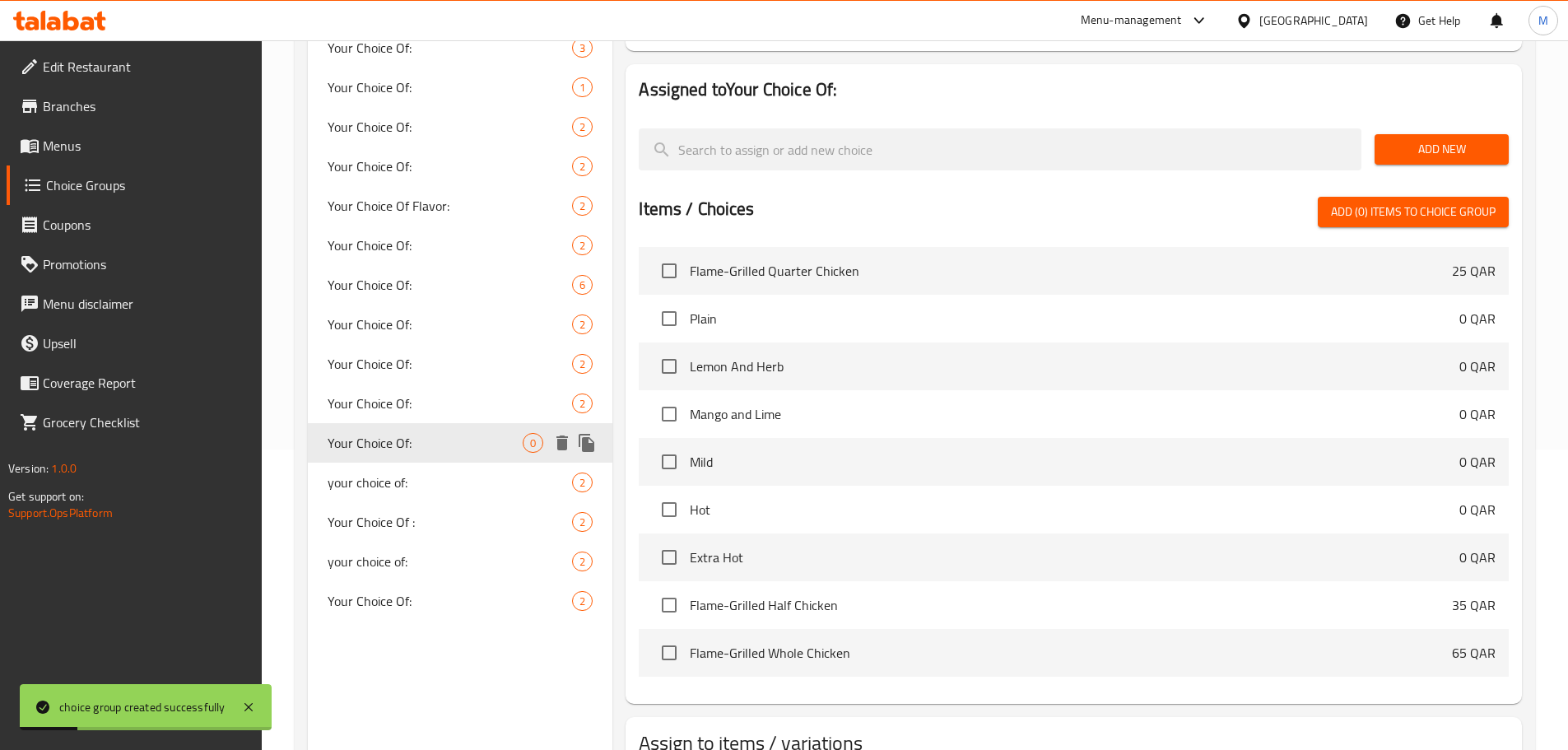
scroll to position [376, 0]
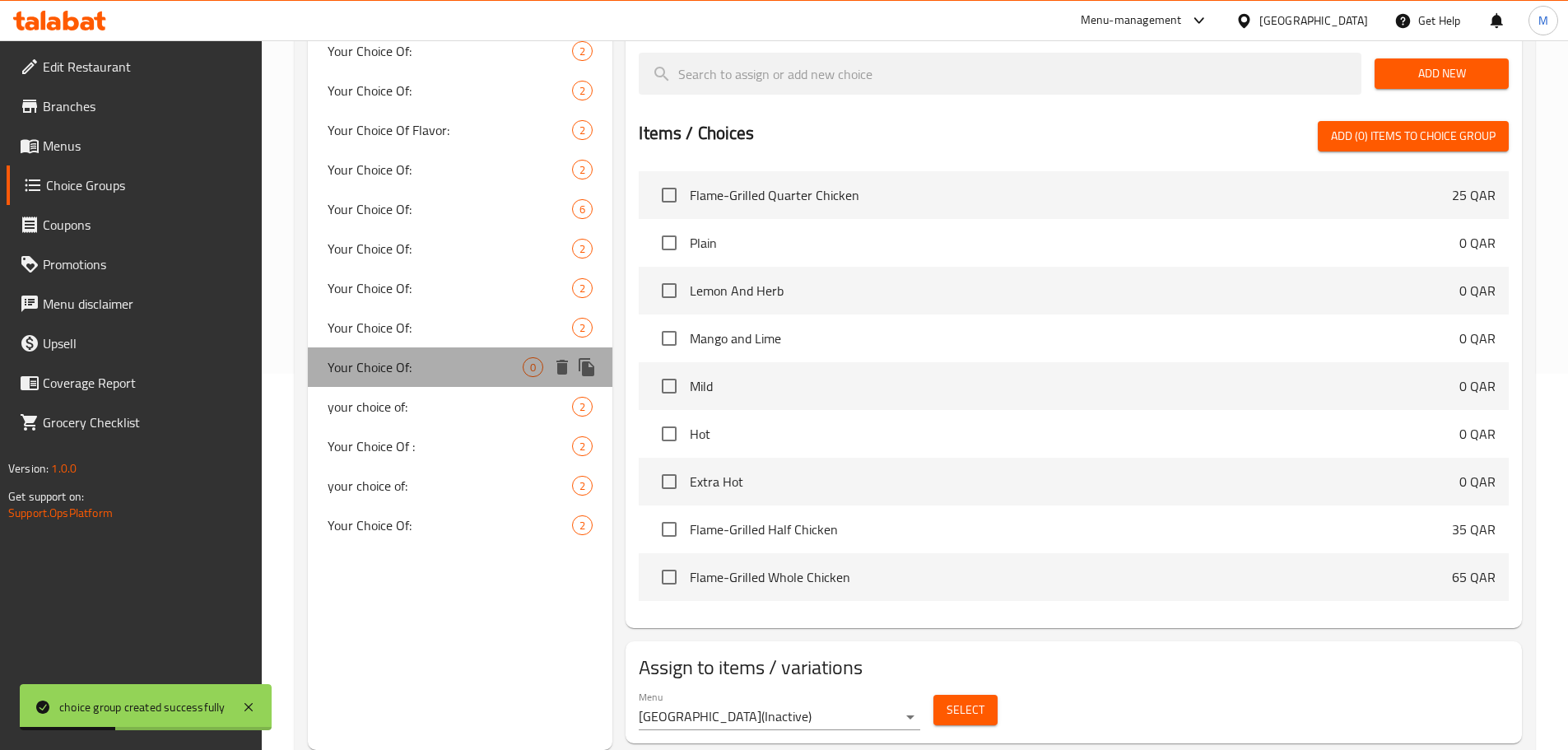
click at [400, 371] on span "Your Choice Of:" at bounding box center [426, 366] width 196 height 20
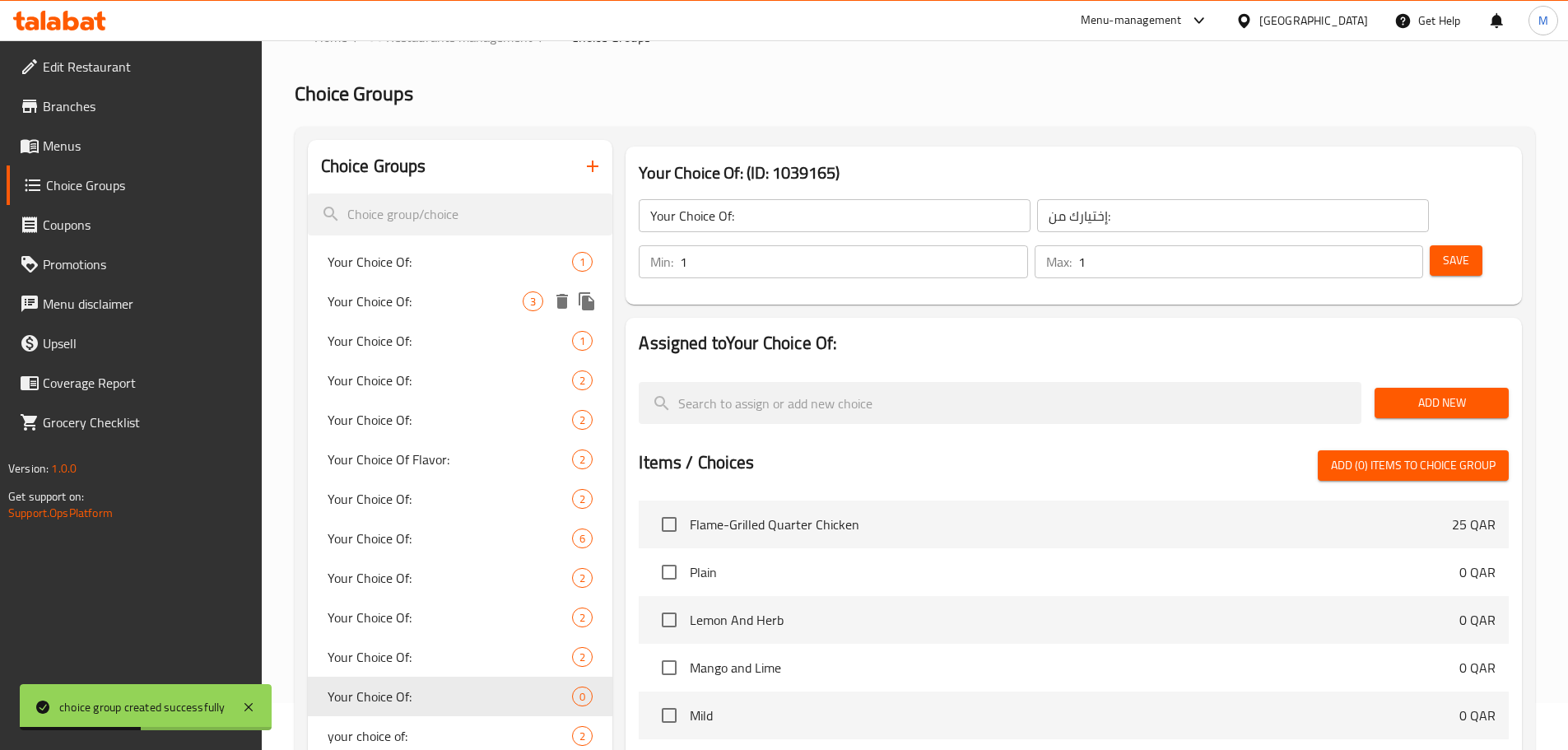
scroll to position [0, 0]
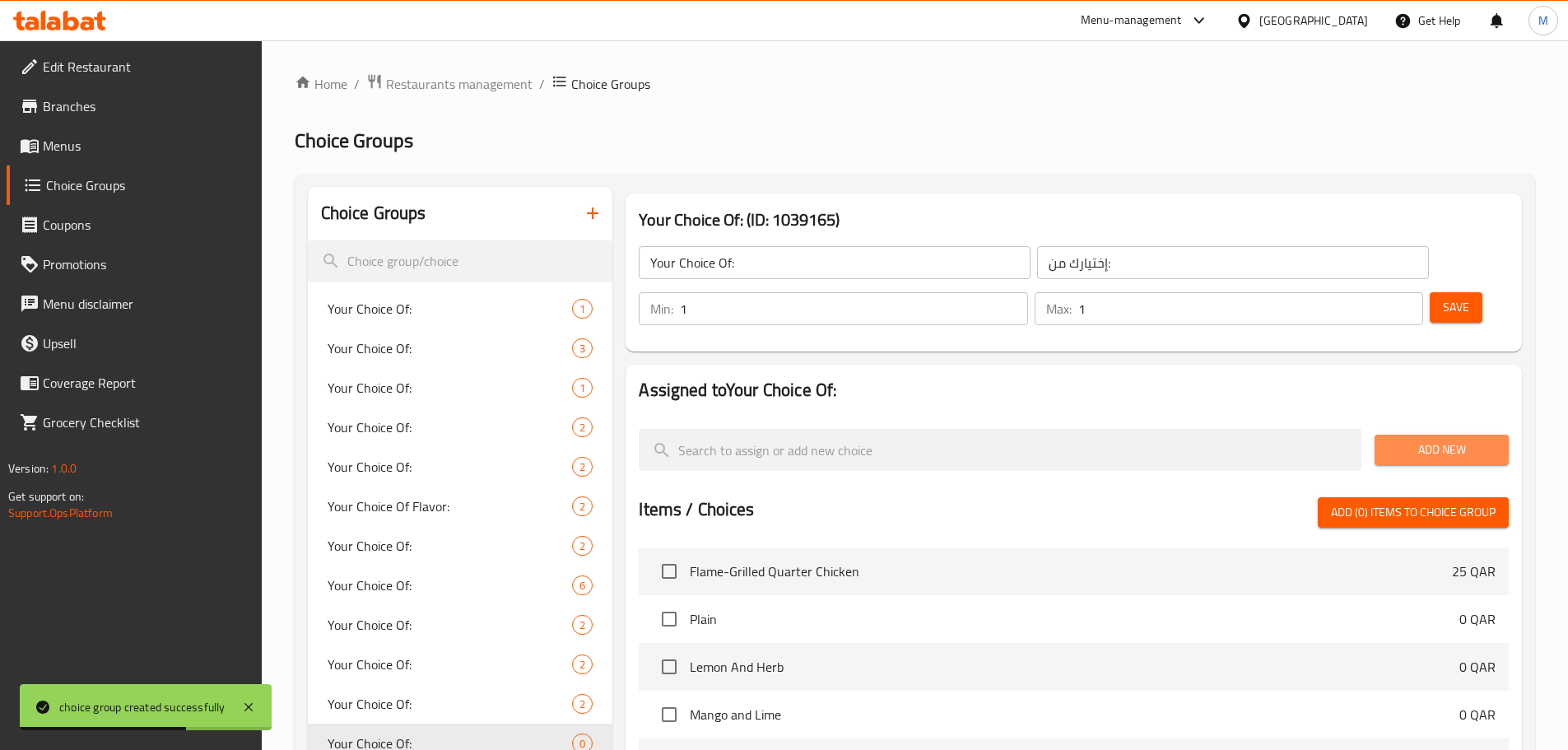
click at [1466, 440] on span "Add New" at bounding box center [1441, 450] width 107 height 21
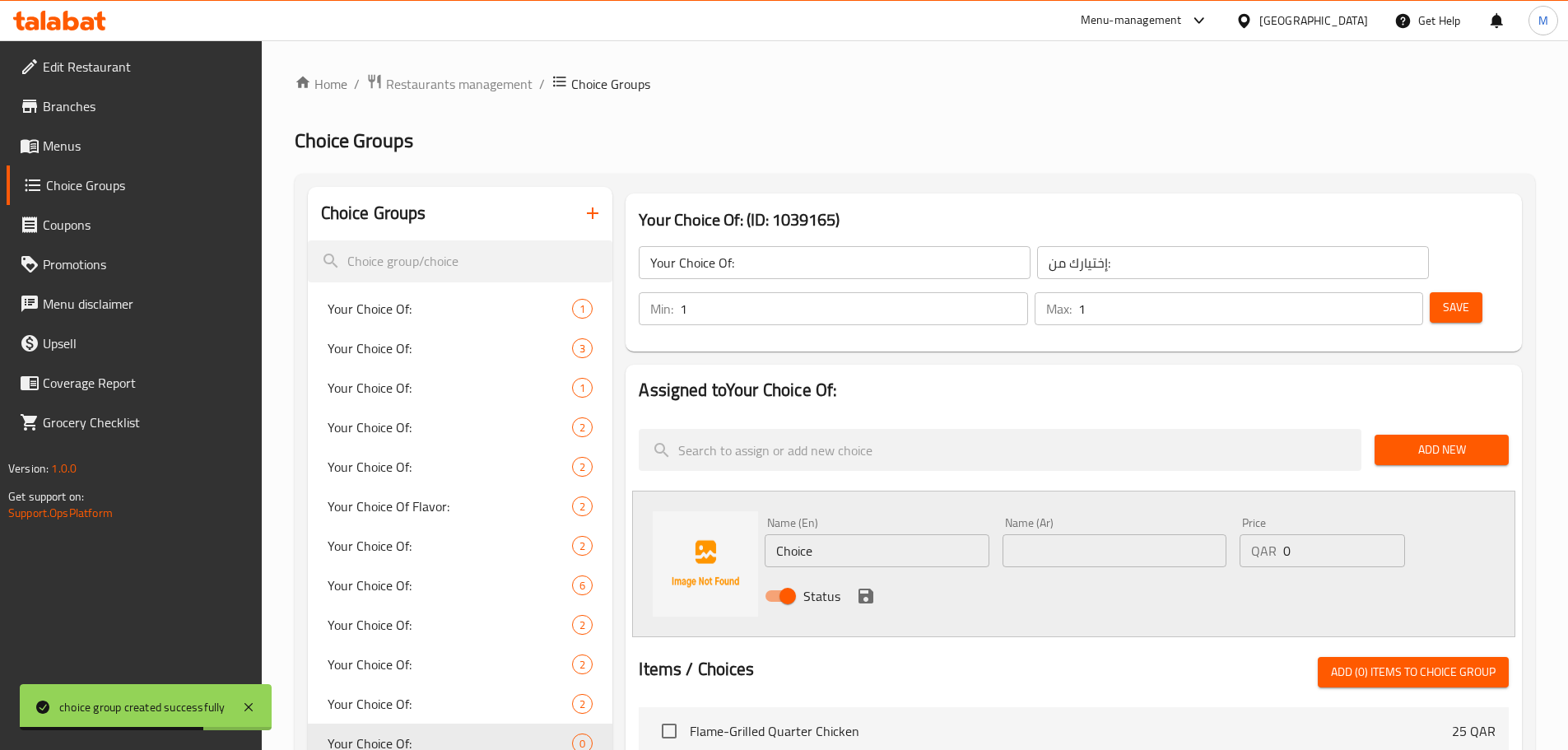
click at [799, 534] on input "Choice" at bounding box center [877, 550] width 224 height 33
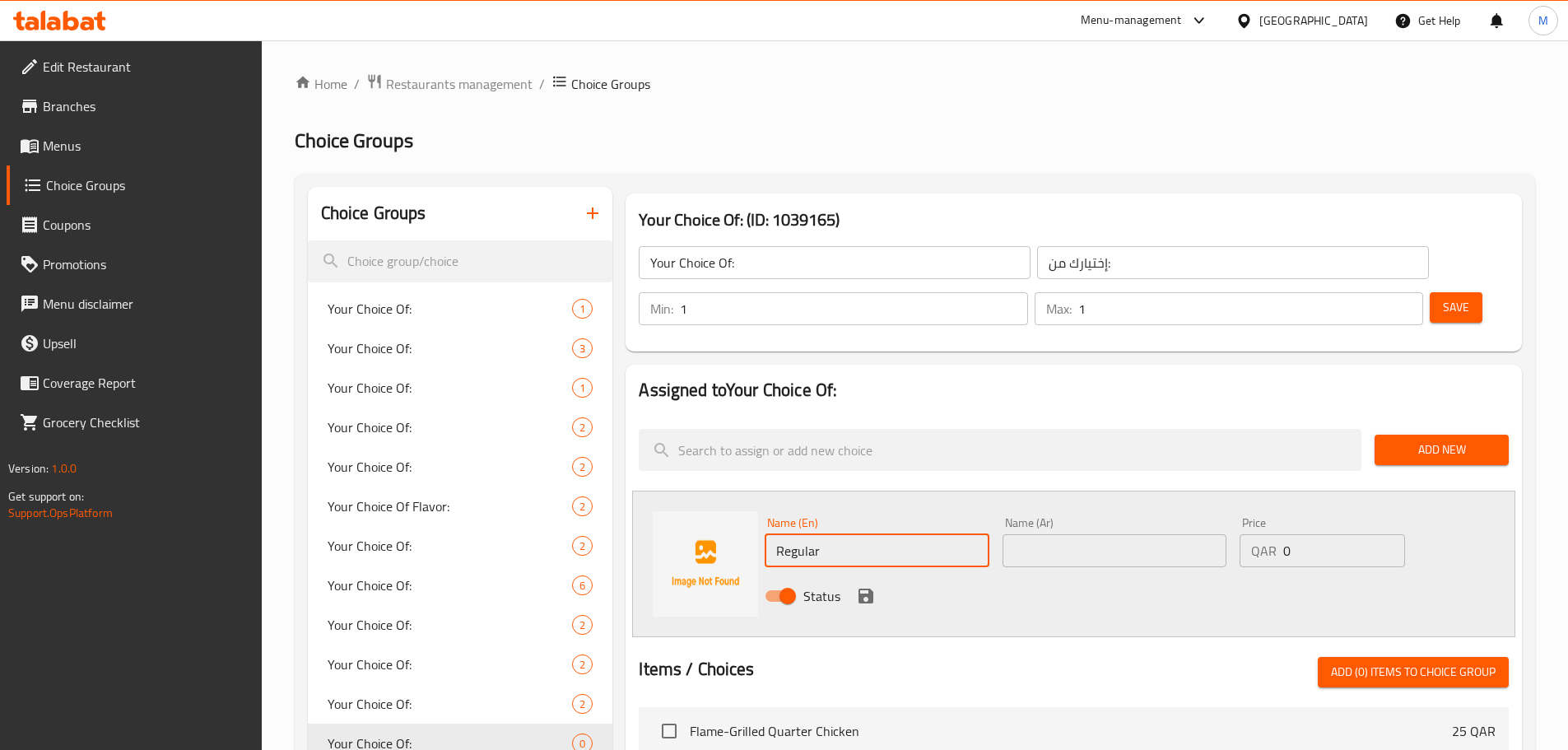
type input "Regular"
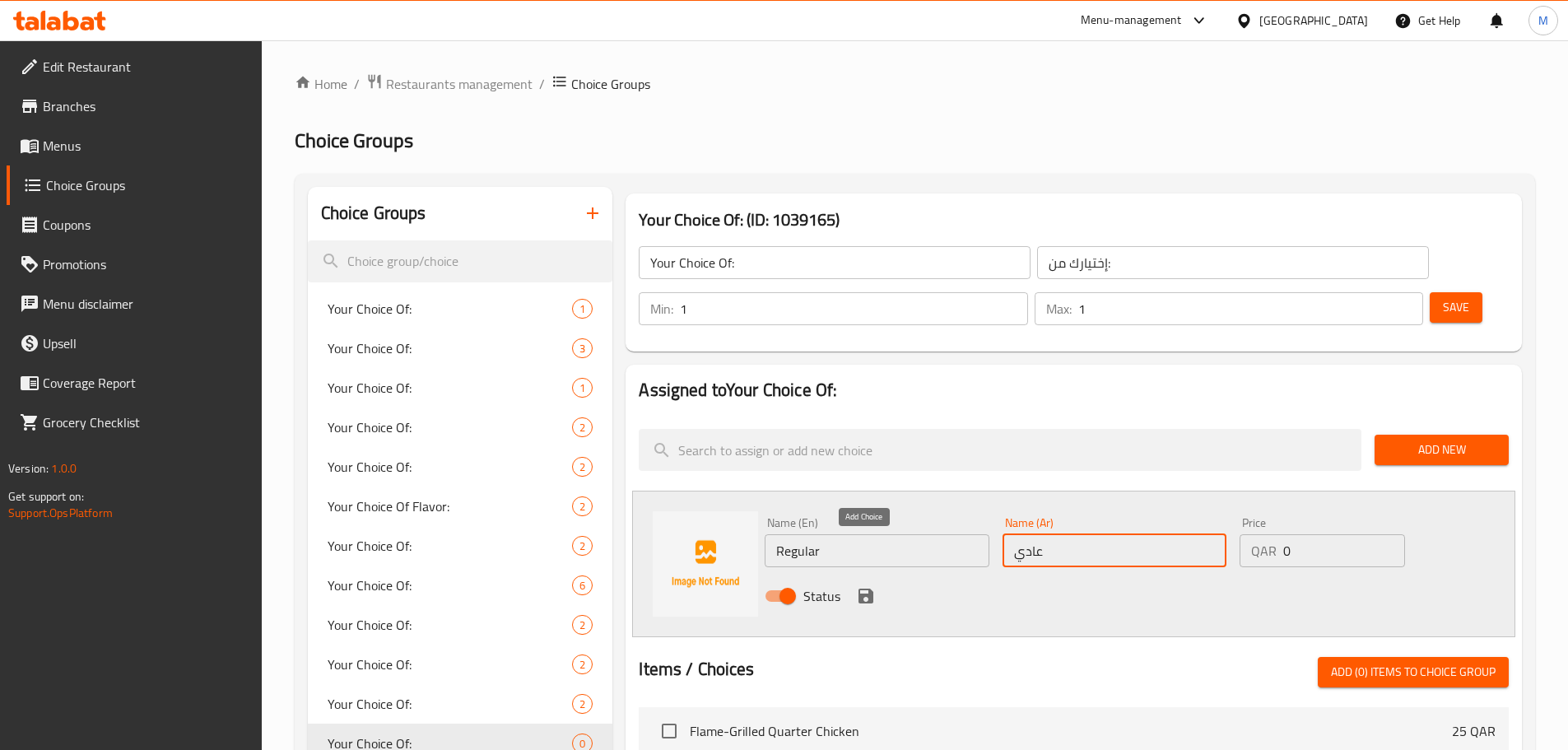
type input "عادي"
click at [868, 586] on icon "save" at bounding box center [866, 595] width 20 height 20
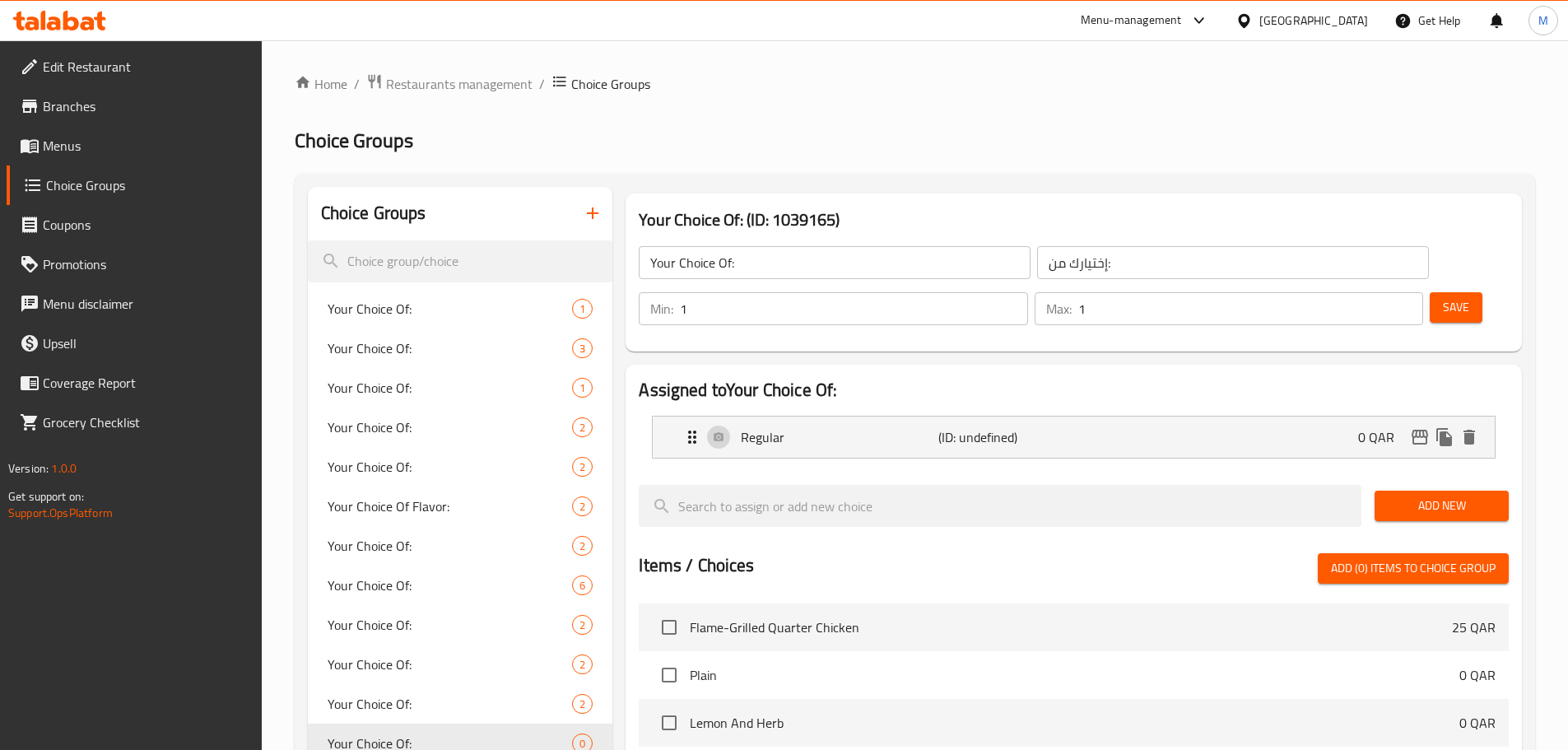
click at [1436, 496] on span "Add New" at bounding box center [1441, 506] width 107 height 21
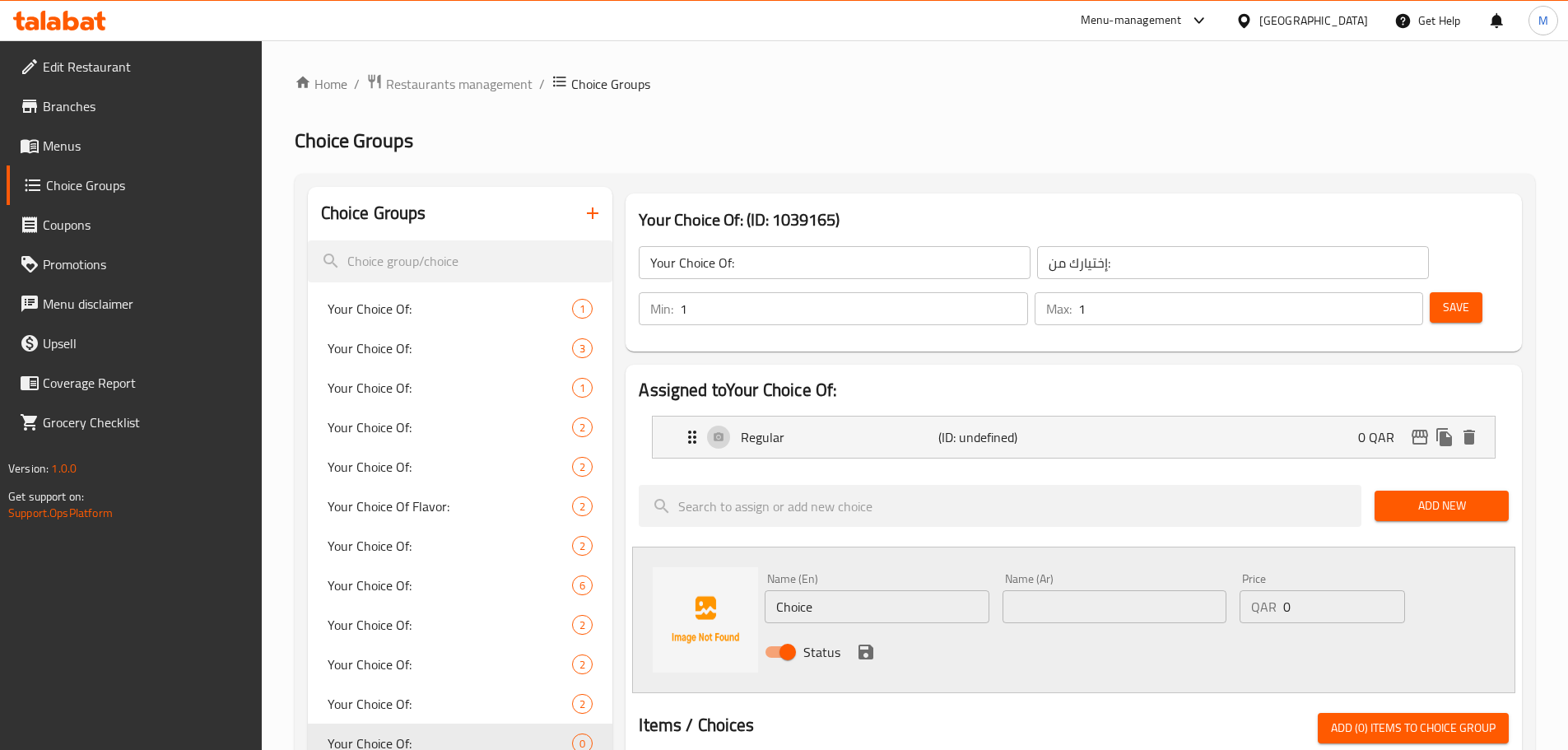
click at [813, 590] on input "Choice" at bounding box center [877, 606] width 224 height 33
click at [1024, 590] on input "text" at bounding box center [1114, 606] width 224 height 33
type input "كبير"
click at [786, 590] on input "Choice" at bounding box center [877, 606] width 224 height 33
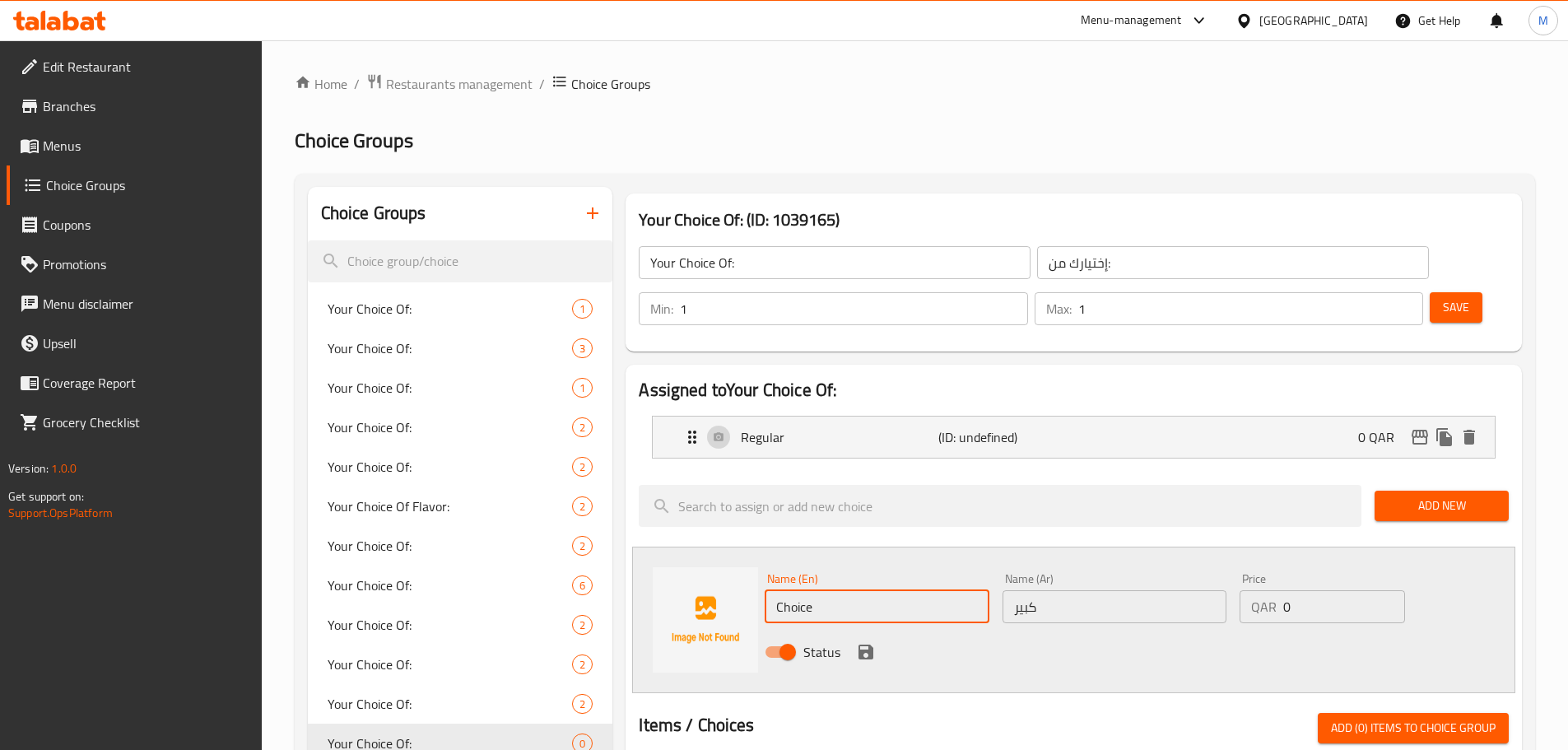
click at [786, 590] on input "Choice" at bounding box center [877, 606] width 224 height 33
type input "Large"
drag, startPoint x: 1313, startPoint y: 559, endPoint x: 1273, endPoint y: 564, distance: 40.3
click at [1273, 590] on div "QAR 0 Price" at bounding box center [1321, 606] width 164 height 33
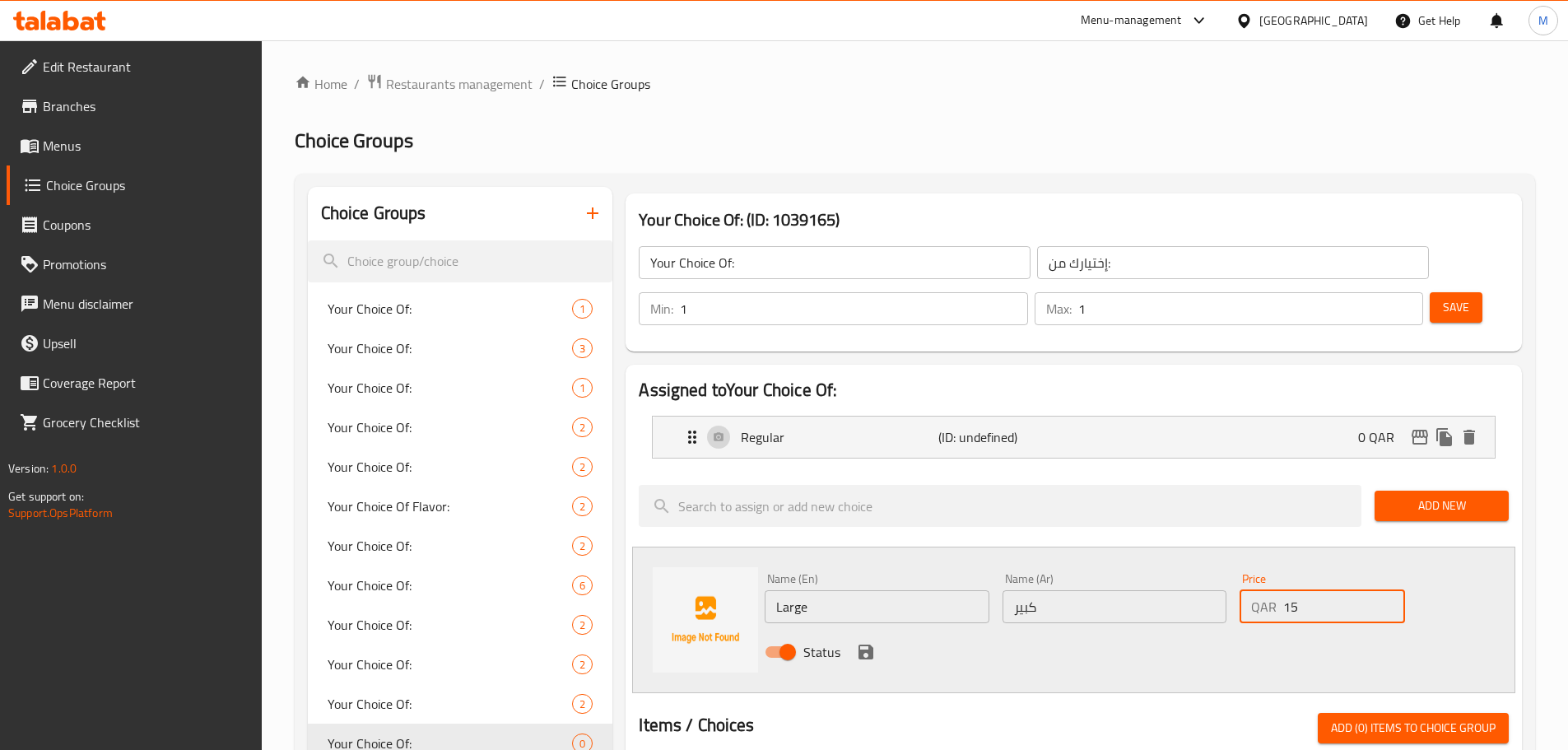
type input "15"
click at [1529, 506] on div "Choice Groups Your Choice Of: 1 Your Choice Of: 3 Your Choice Of: 1 Your Choice…" at bounding box center [915, 764] width 1240 height 1182
click at [1009, 177] on div "Choice Groups Your Choice Of: 1 Your Choice Of: 3 Your Choice Of: 1 Your Choice…" at bounding box center [915, 764] width 1240 height 1182
click at [864, 642] on icon "save" at bounding box center [866, 651] width 20 height 20
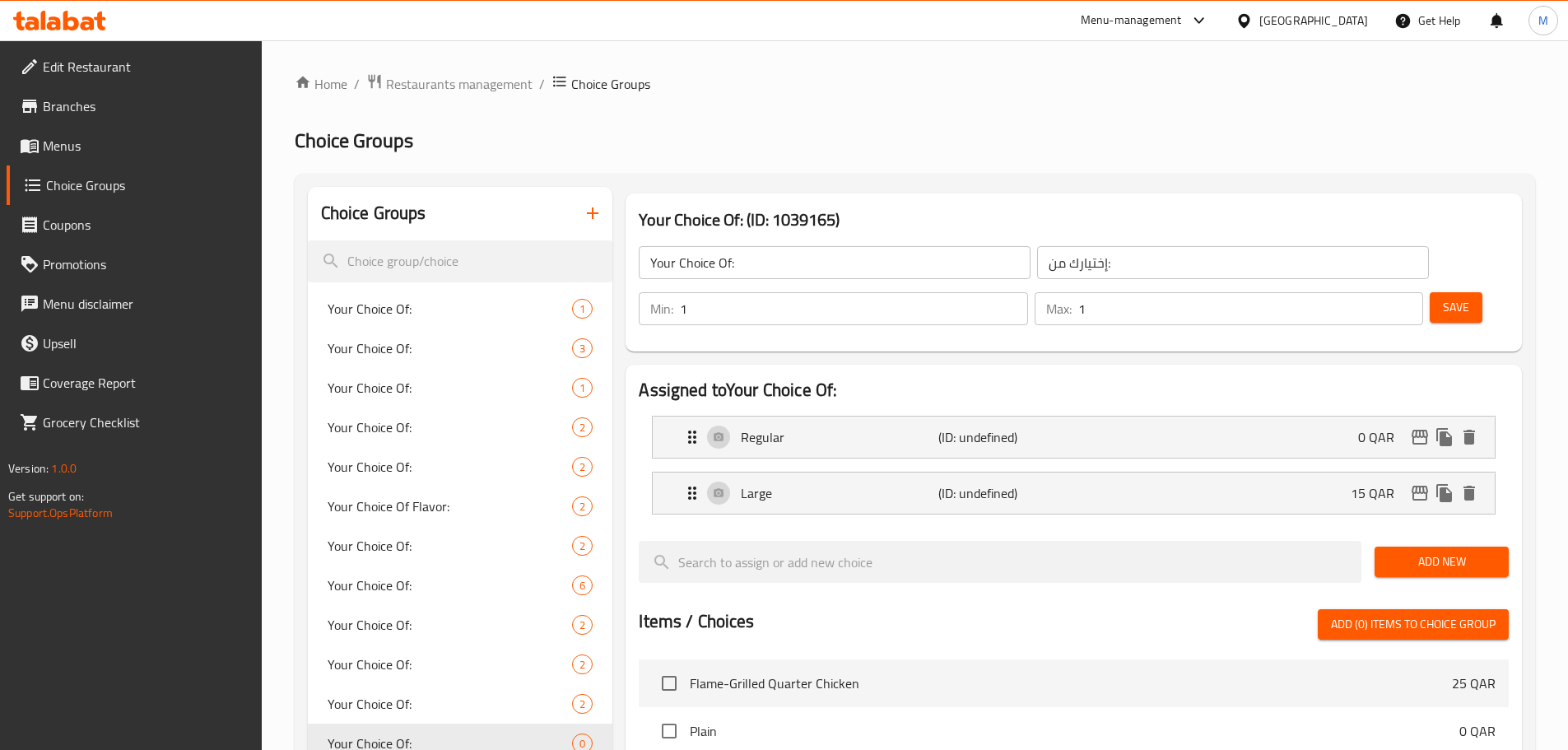
click at [1430, 292] on button "Save" at bounding box center [1456, 307] width 52 height 31
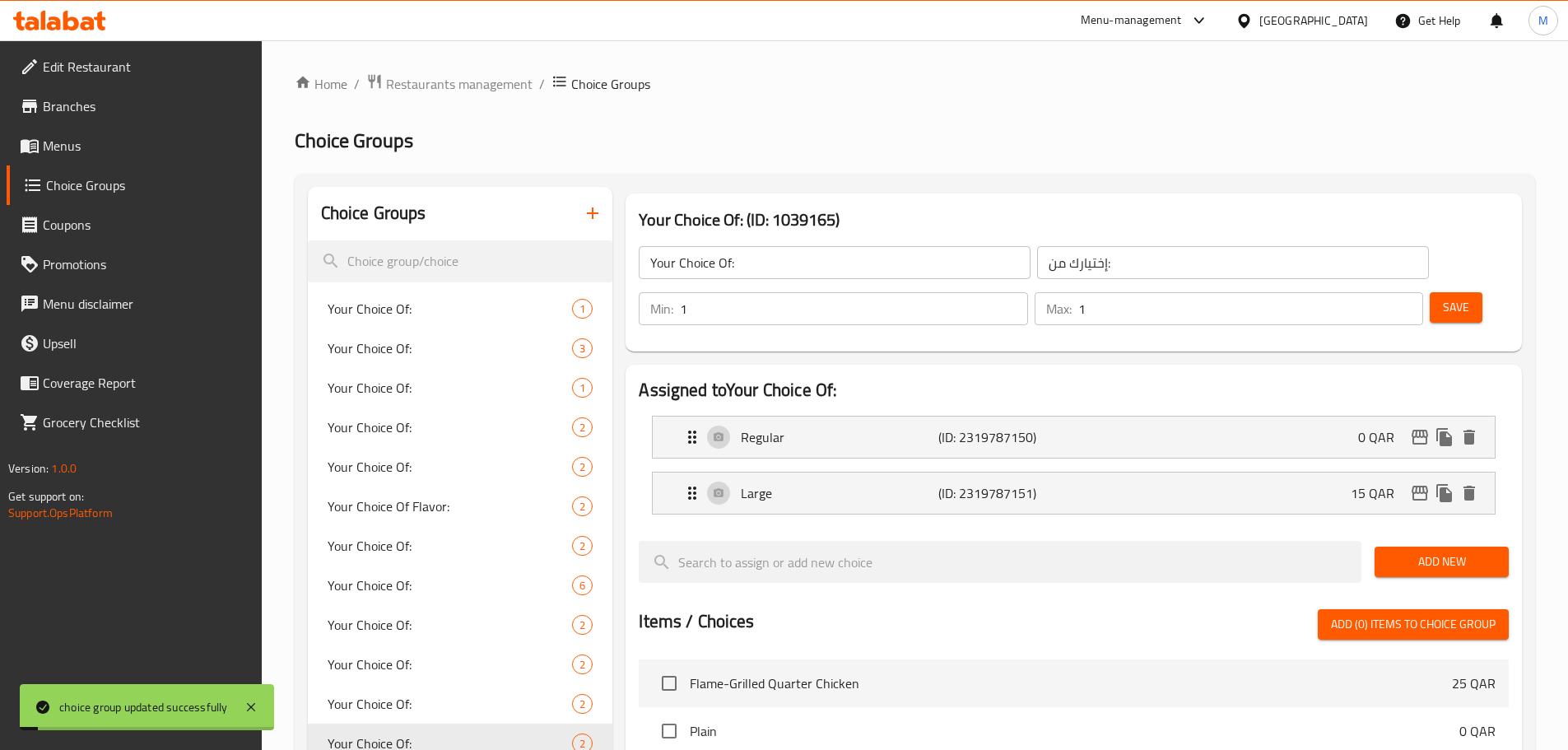
click at [1546, 221] on div "Home / Restaurants management / Choice Groups Choice Groups Choice Groups Your …" at bounding box center [914, 662] width 1307 height 1244
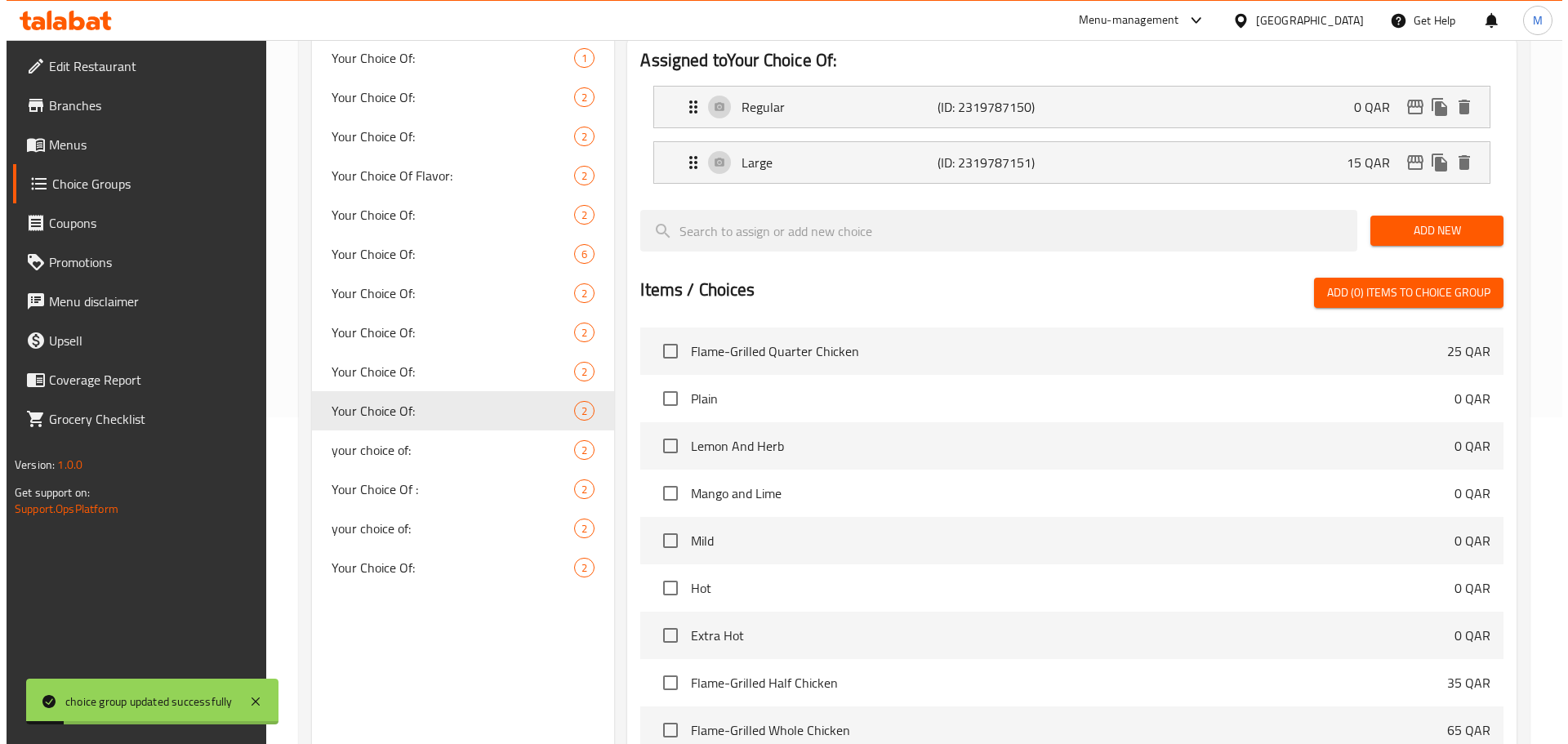
scroll to position [485, 0]
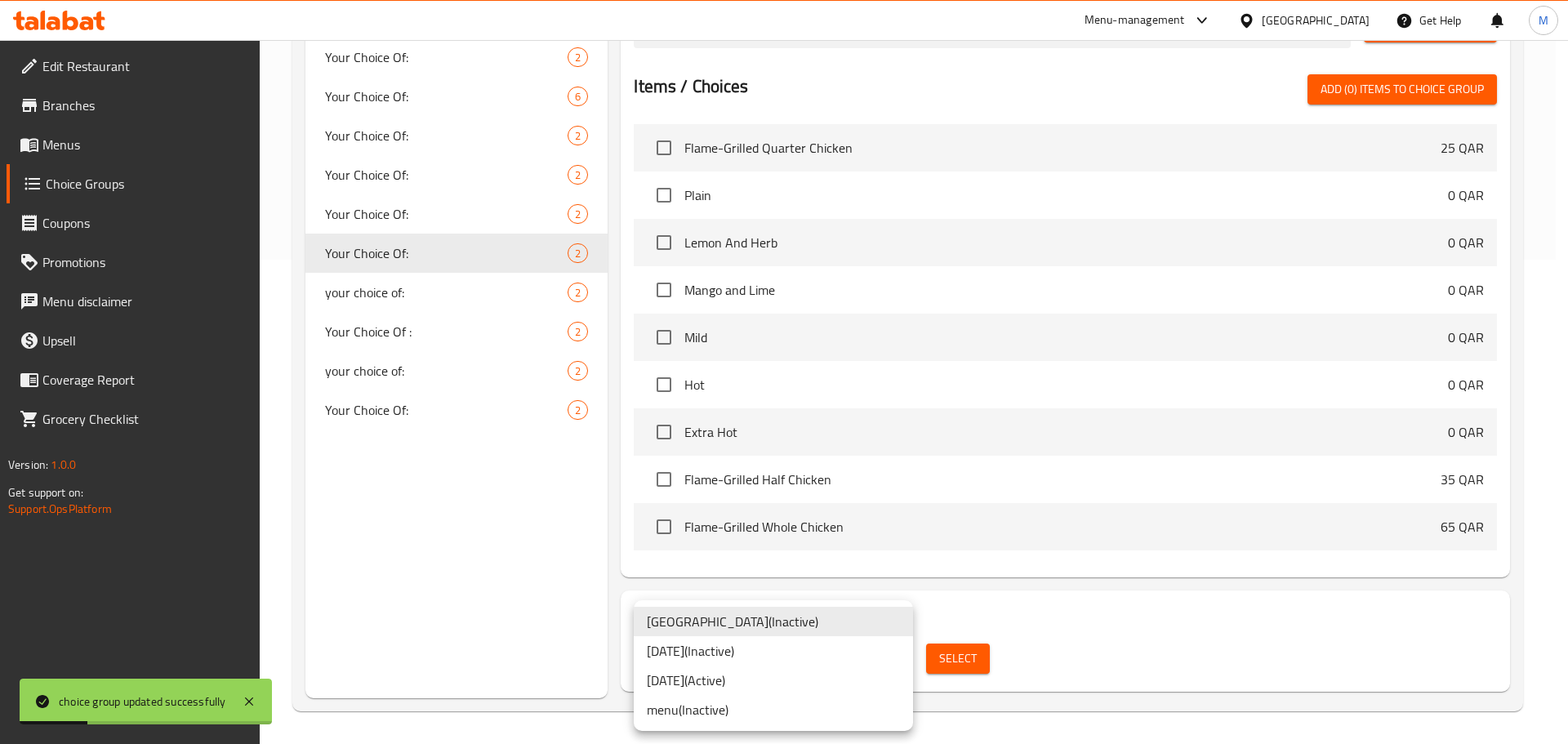
click at [749, 683] on li "[DATE] ( Active )" at bounding box center [773, 680] width 279 height 30
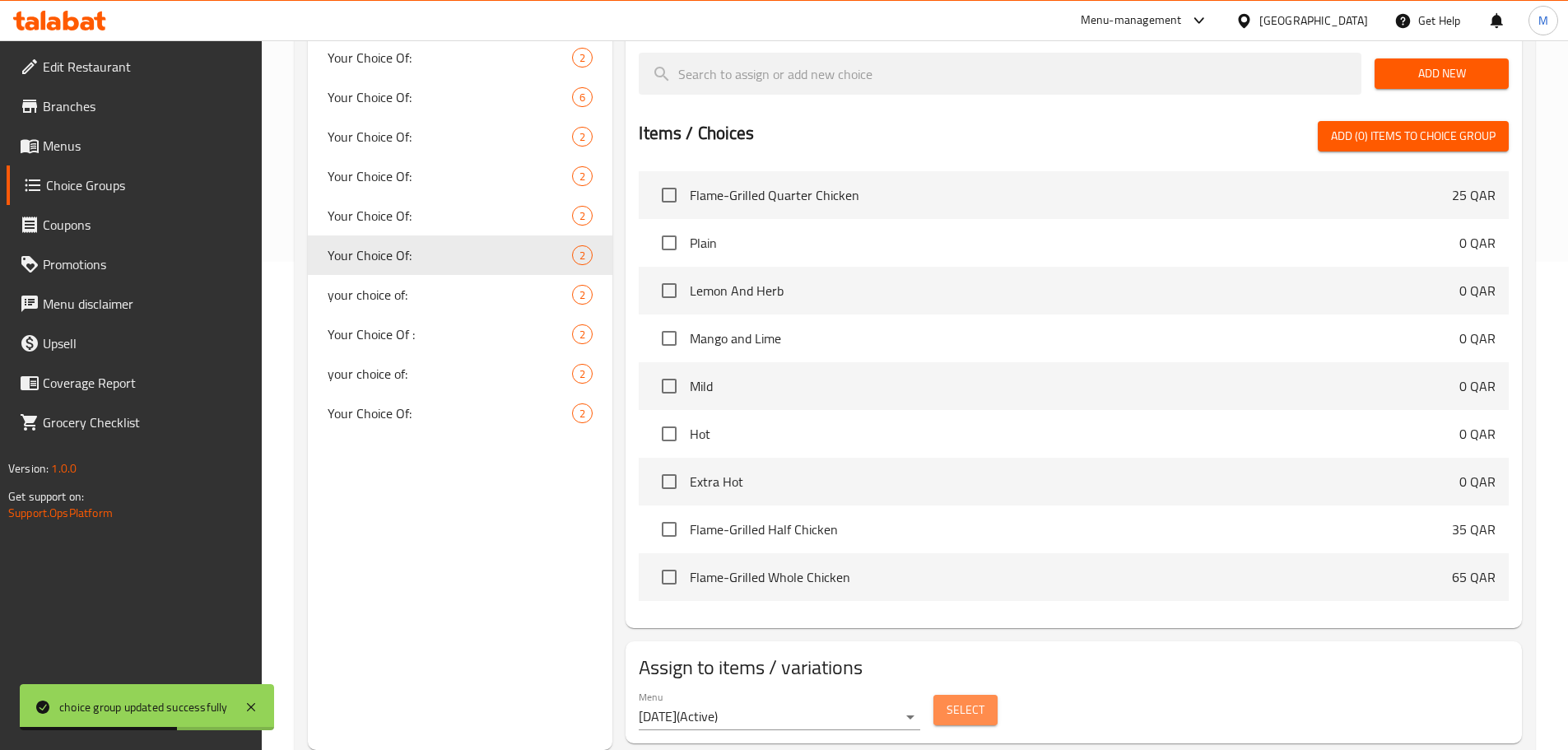
click at [943, 695] on button "Select" at bounding box center [965, 710] width 64 height 31
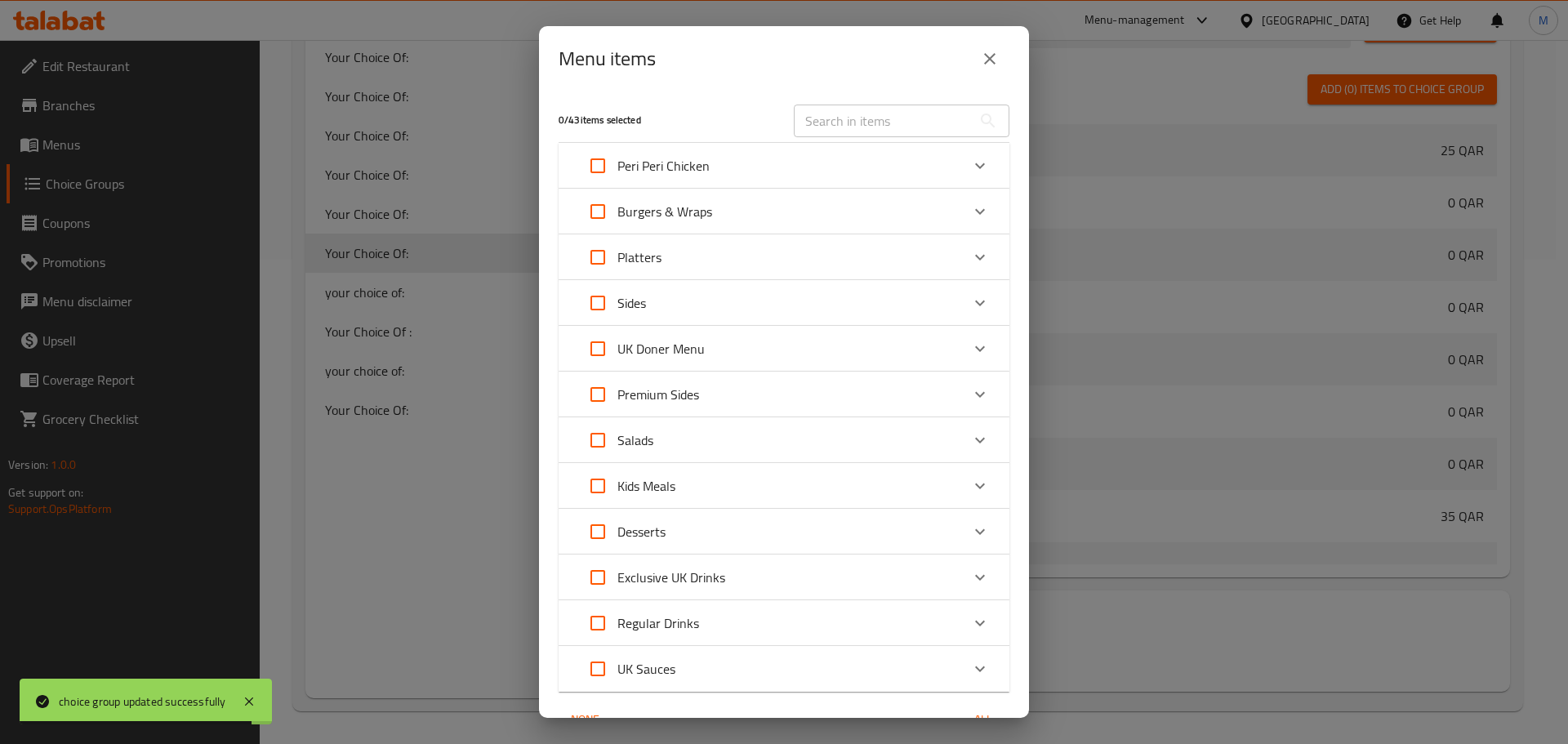
click at [595, 350] on input "Expand" at bounding box center [598, 348] width 39 height 39
checkbox input "true"
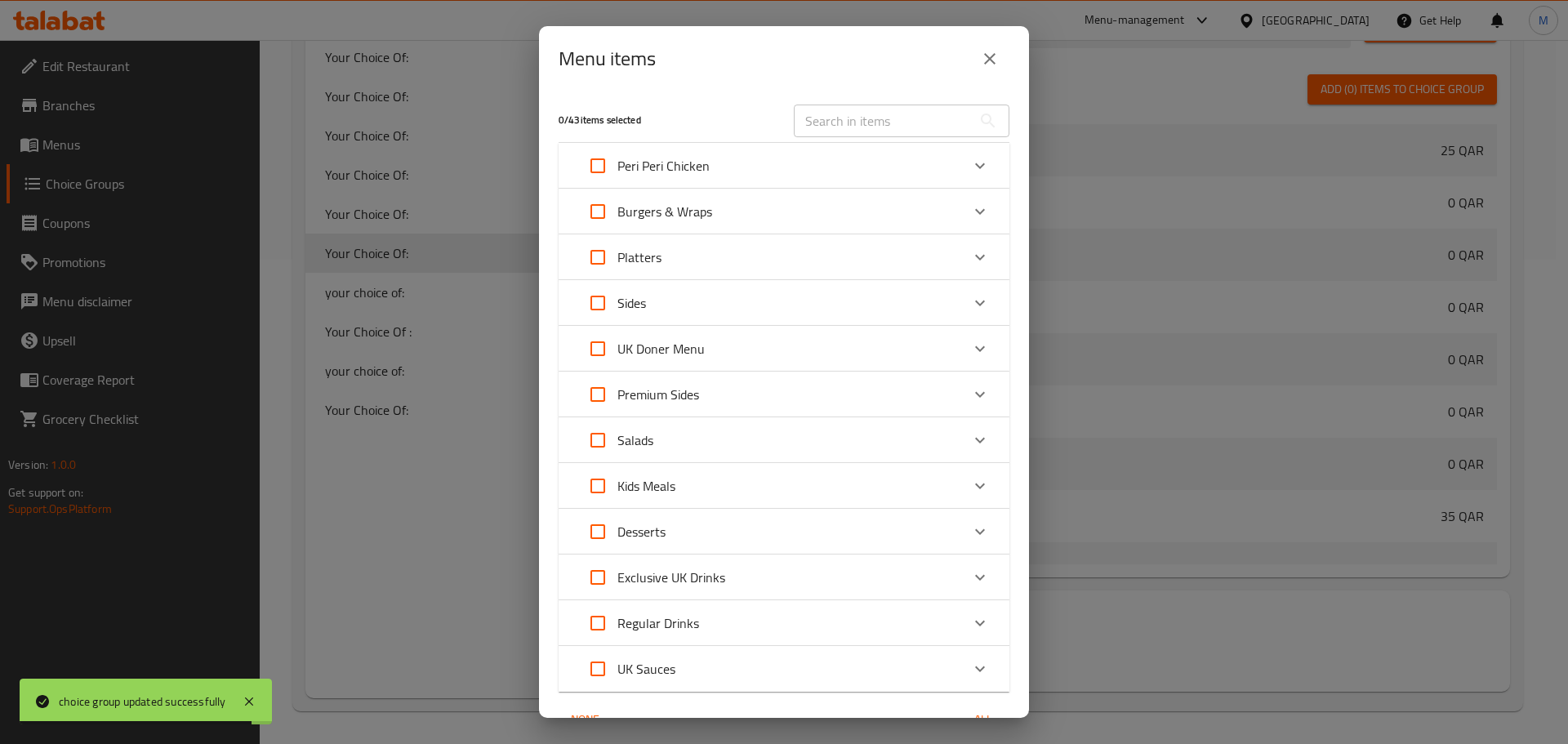
checkbox input "true"
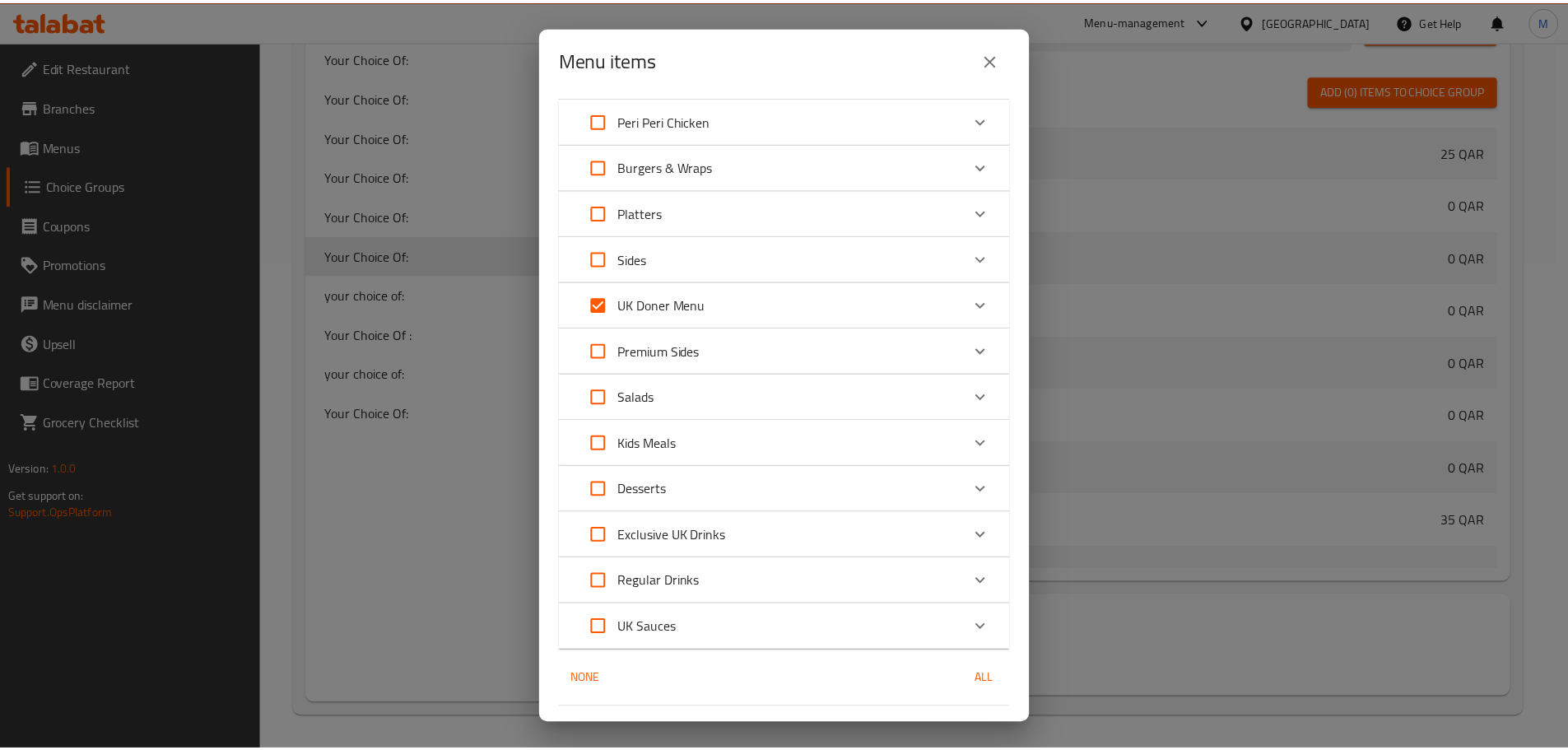
scroll to position [88, 0]
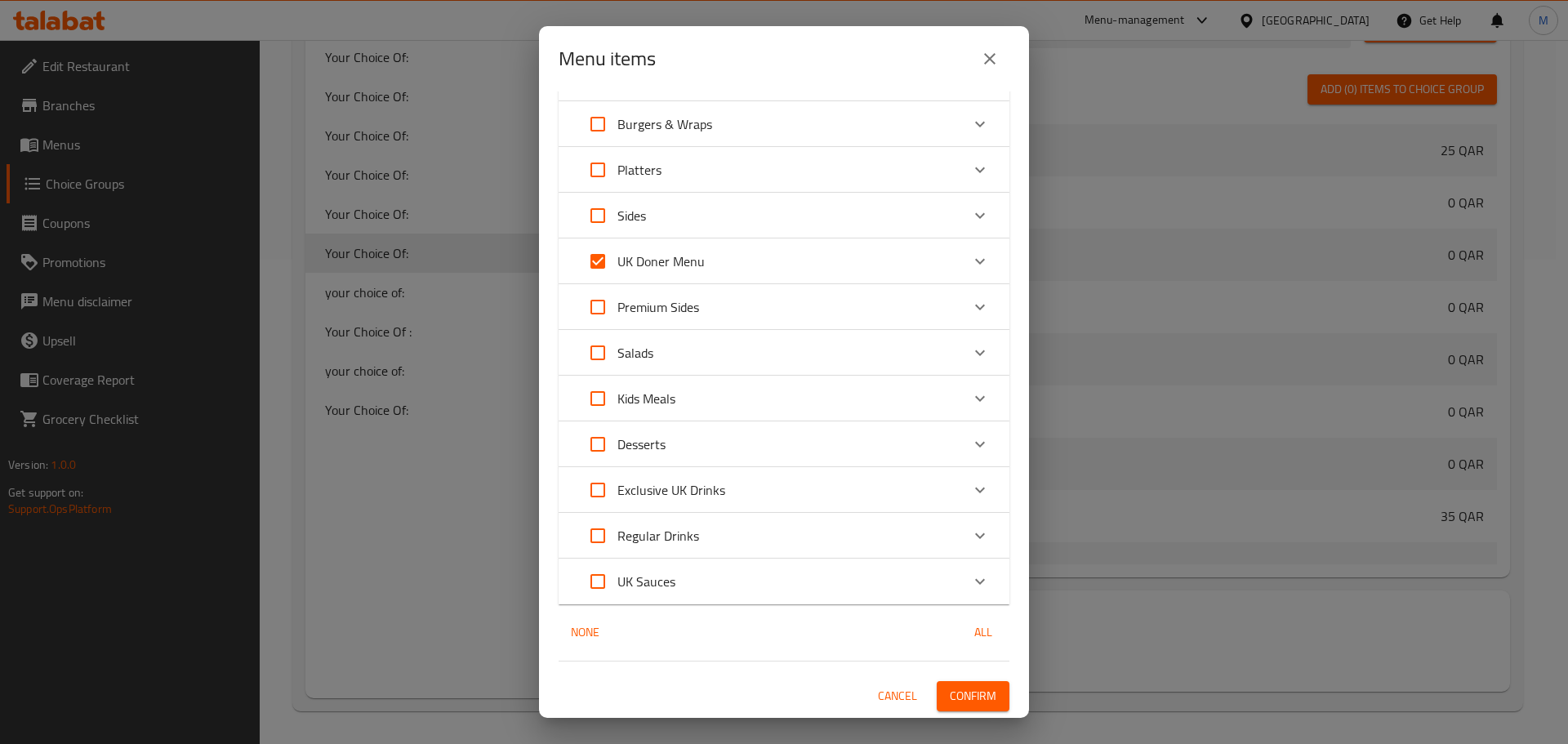
click at [959, 686] on span "Confirm" at bounding box center [973, 696] width 46 height 20
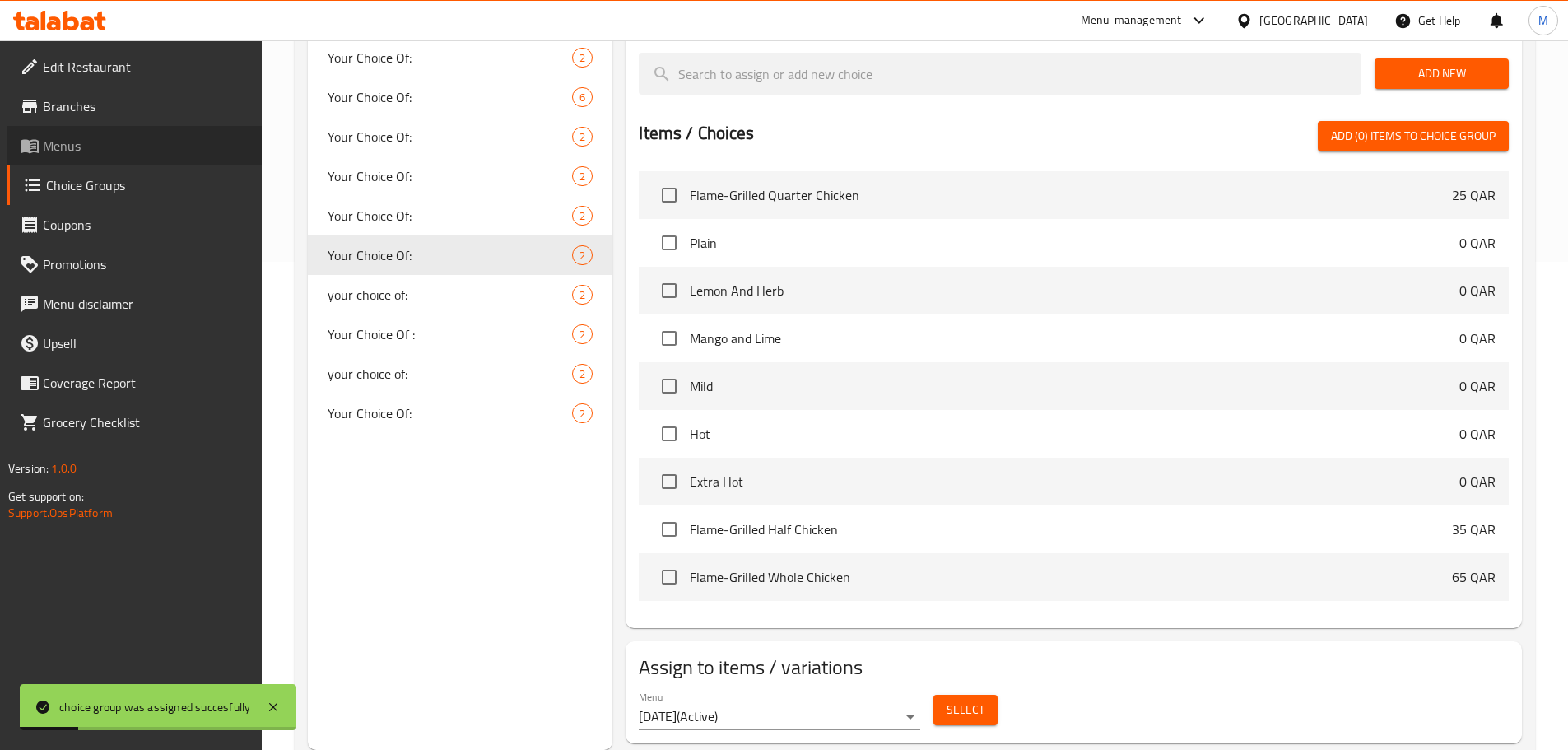
click at [79, 147] on span "Menus" at bounding box center [146, 145] width 205 height 20
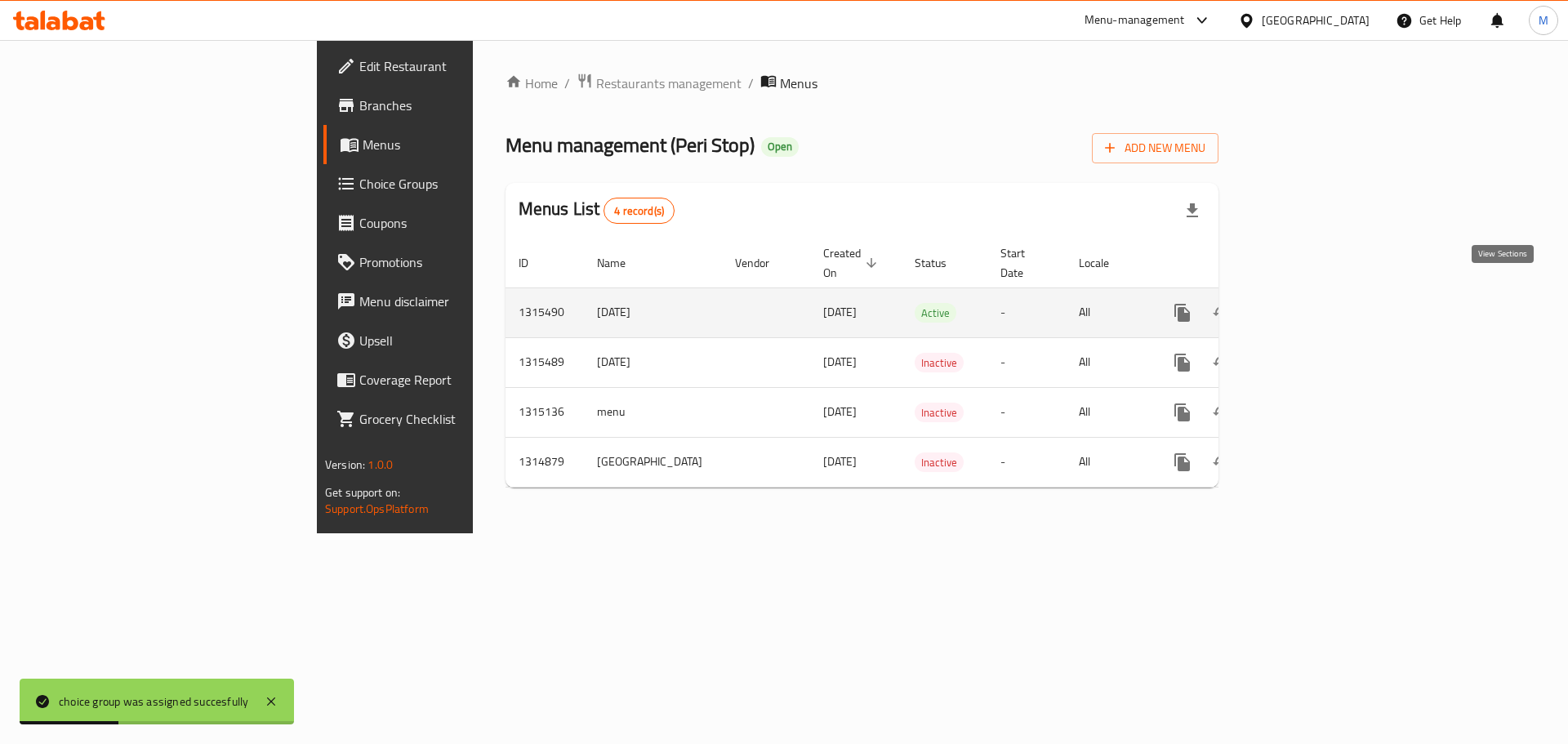
click at [1320, 295] on link "enhanced table" at bounding box center [1300, 312] width 39 height 39
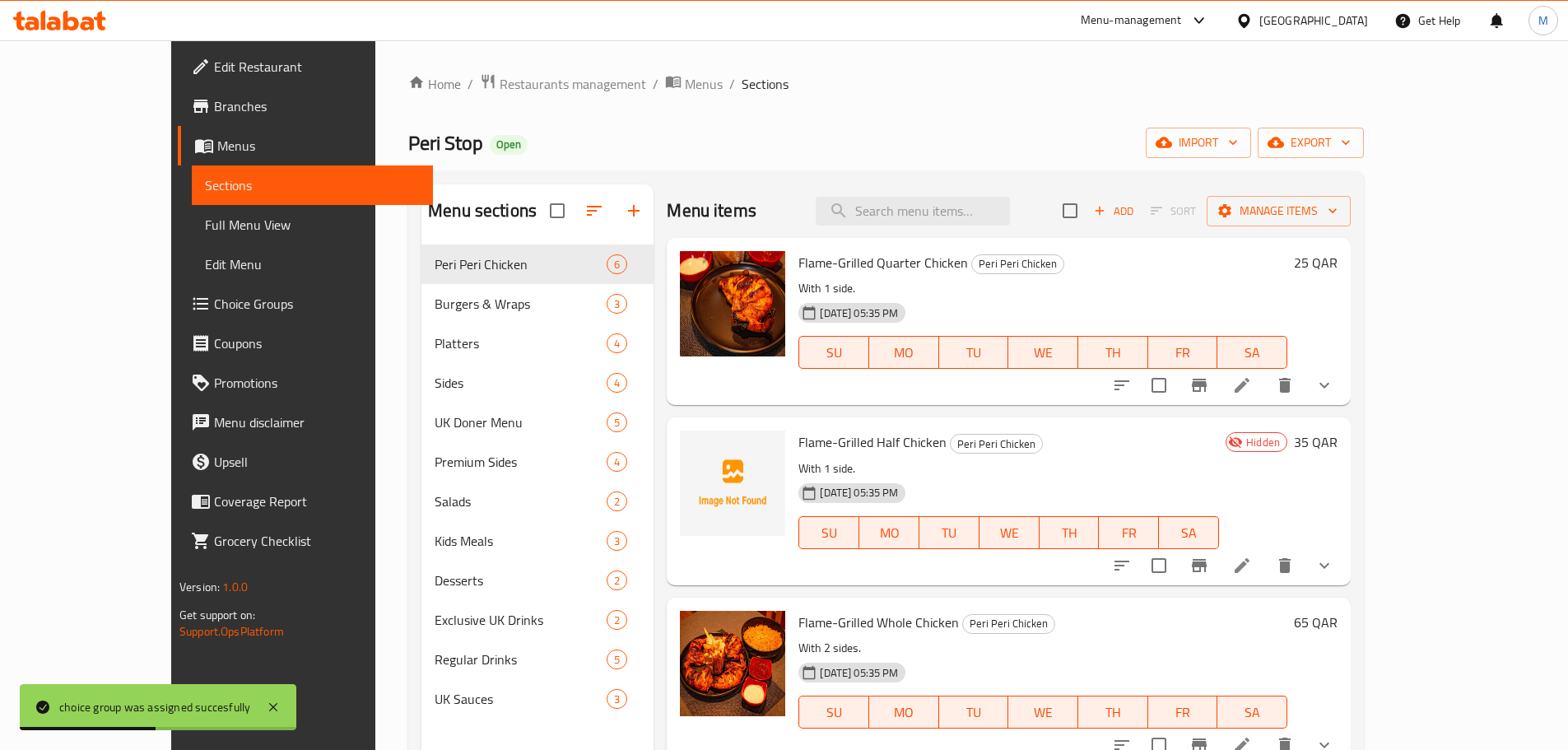
click at [205, 230] on span "Full Menu View" at bounding box center [312, 224] width 215 height 20
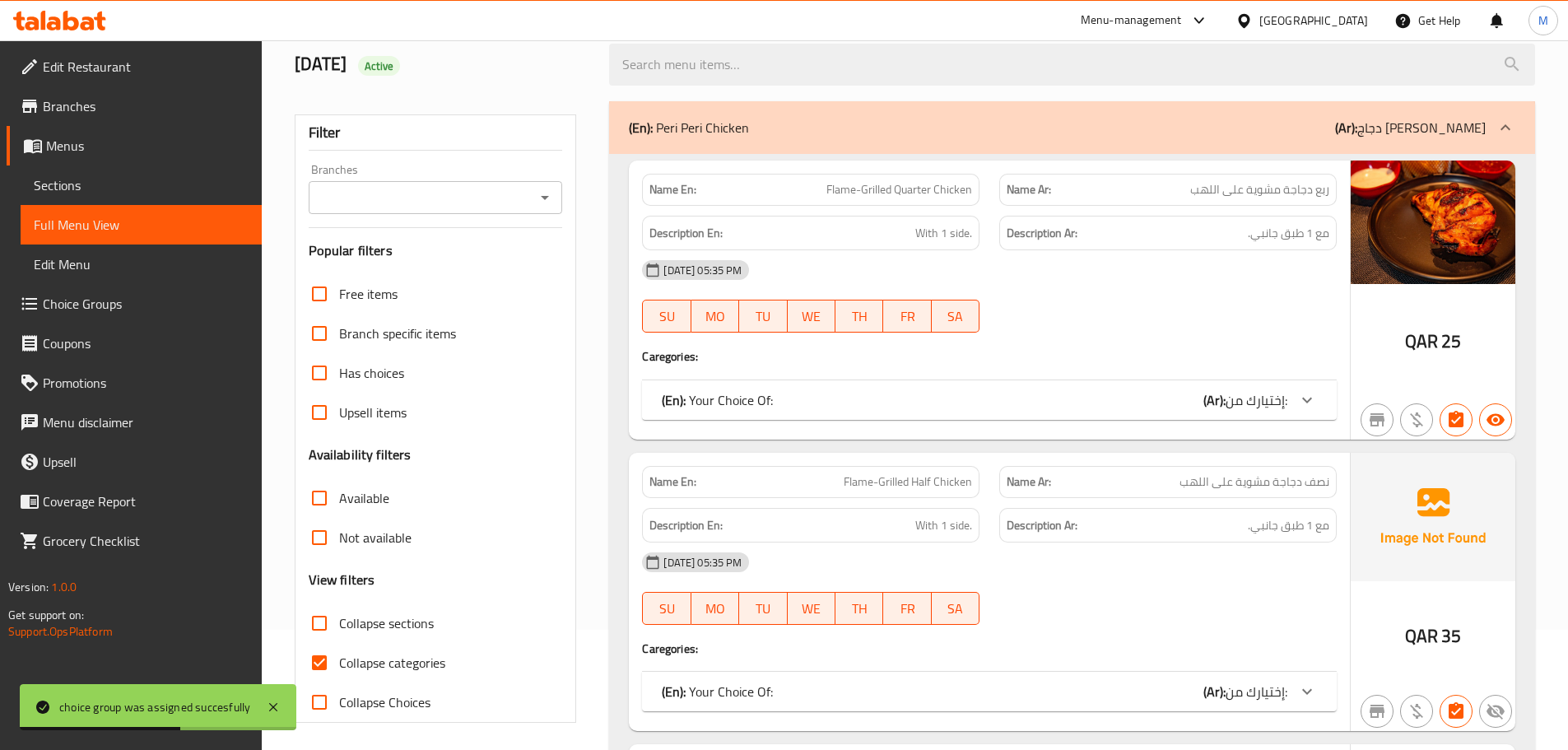
scroll to position [412, 0]
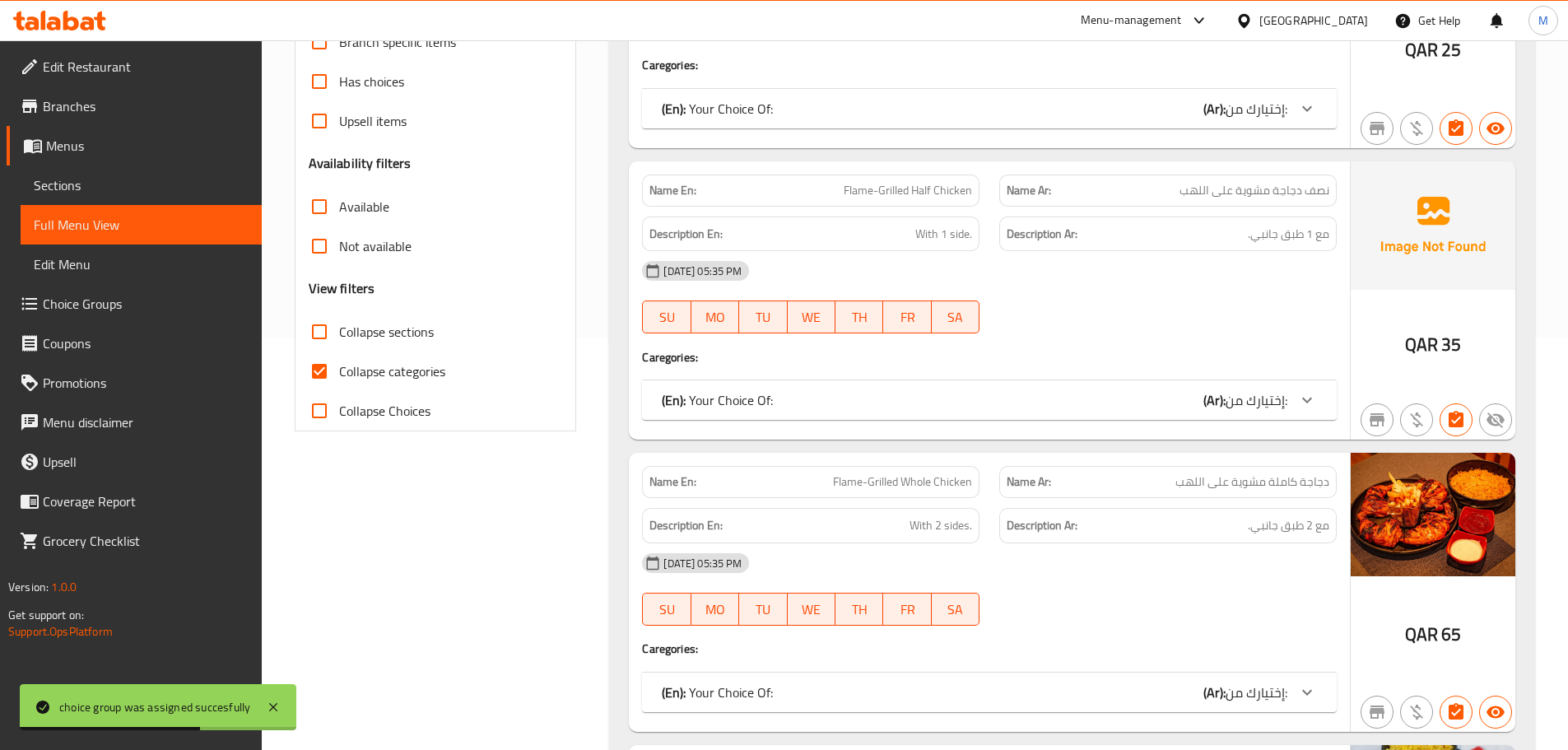
click at [390, 373] on span "Collapse categories" at bounding box center [392, 371] width 106 height 20
click at [339, 373] on input "Collapse categories" at bounding box center [319, 371] width 39 height 39
checkbox input "false"
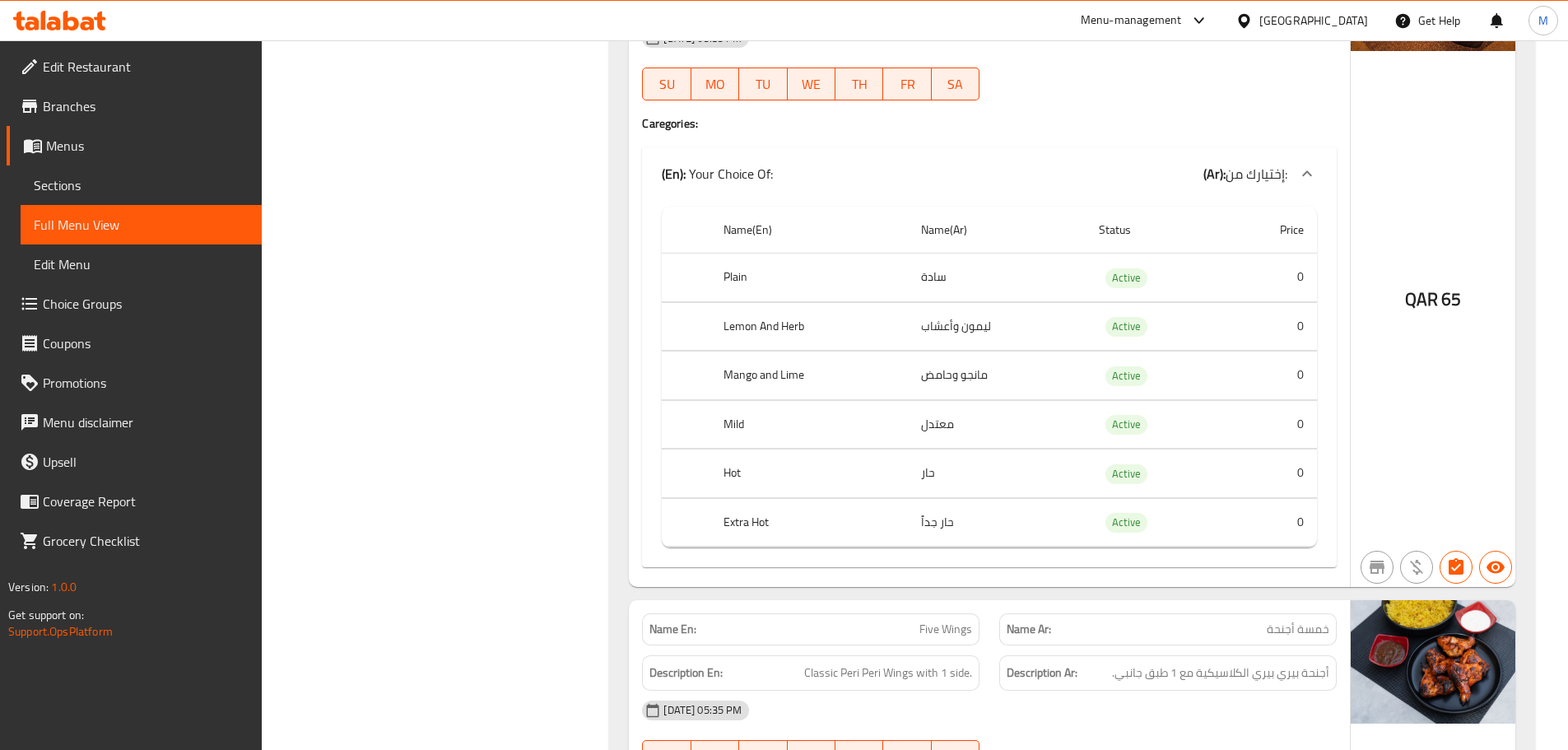
scroll to position [0, 0]
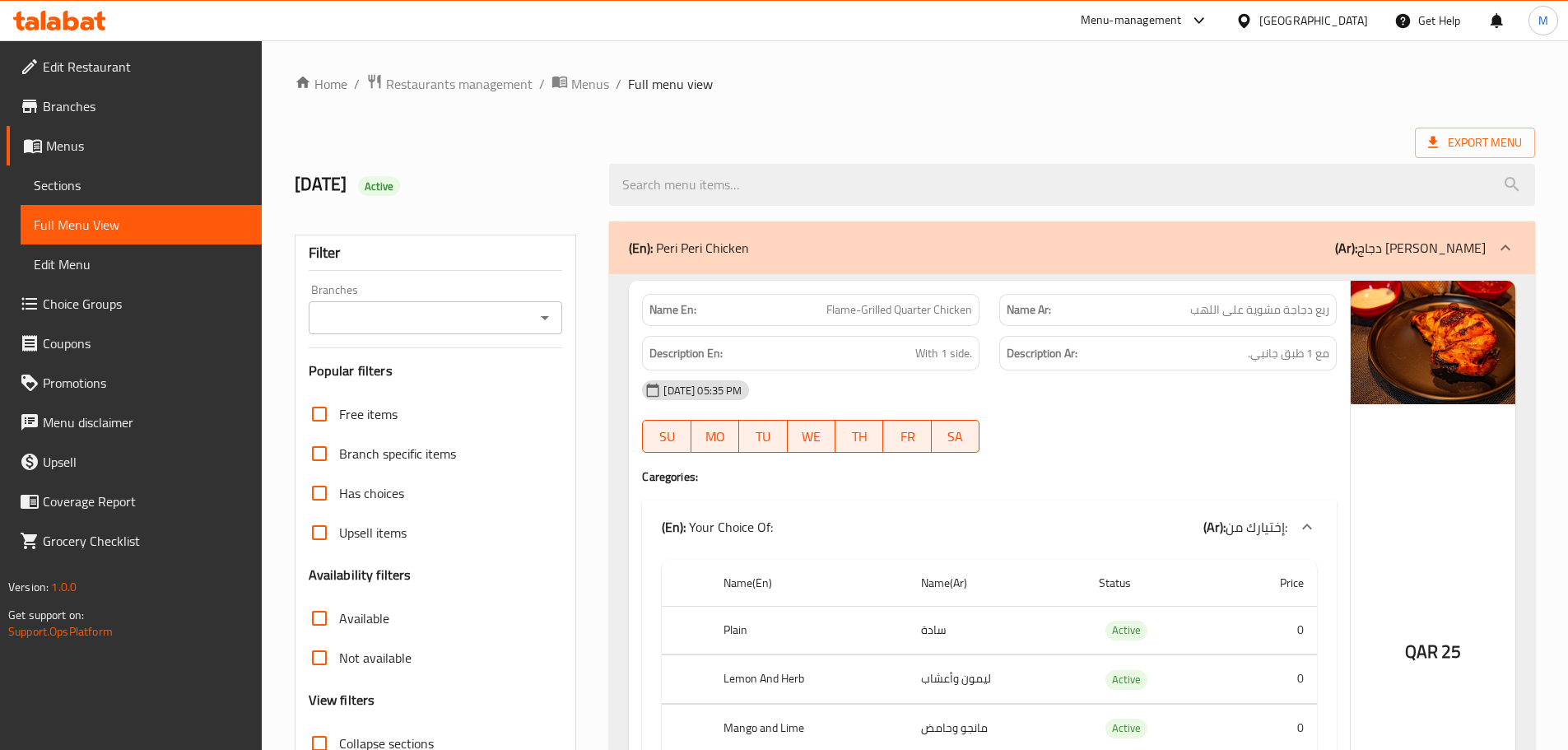
click at [956, 92] on ol "Home / Restaurants management / Menus / Full menu view" at bounding box center [915, 83] width 1240 height 21
click at [1085, 91] on ol "Home / Restaurants management / Menus / Full menu view" at bounding box center [915, 83] width 1240 height 21
